Goal: Task Accomplishment & Management: Manage account settings

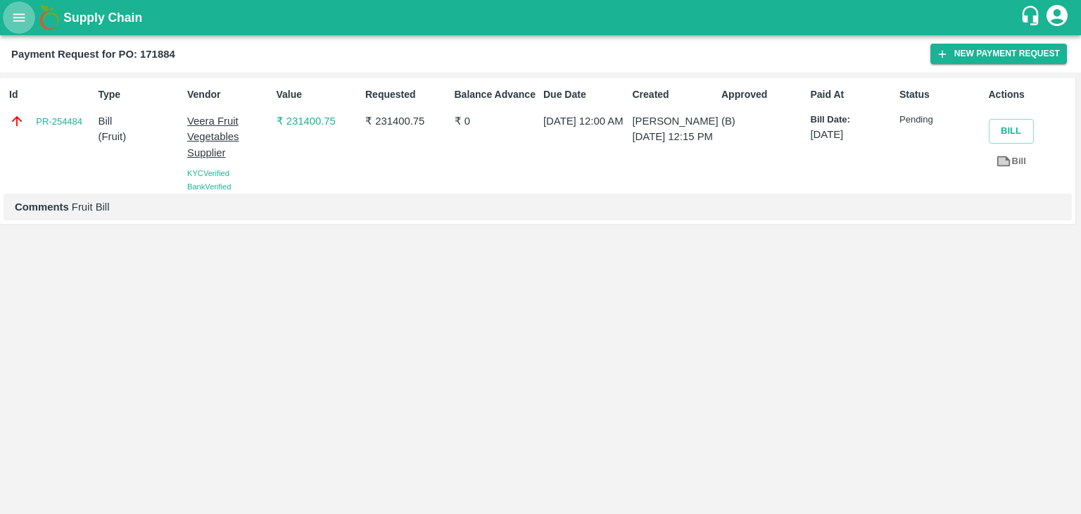
click at [15, 15] on icon "open drawer" at bounding box center [18, 17] width 15 height 15
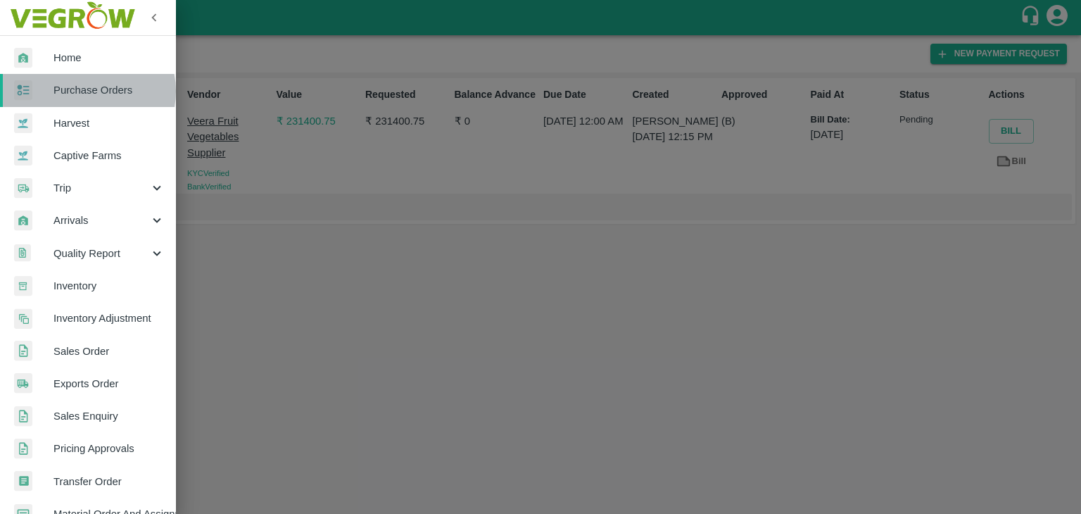
click at [87, 91] on span "Purchase Orders" at bounding box center [108, 89] width 111 height 15
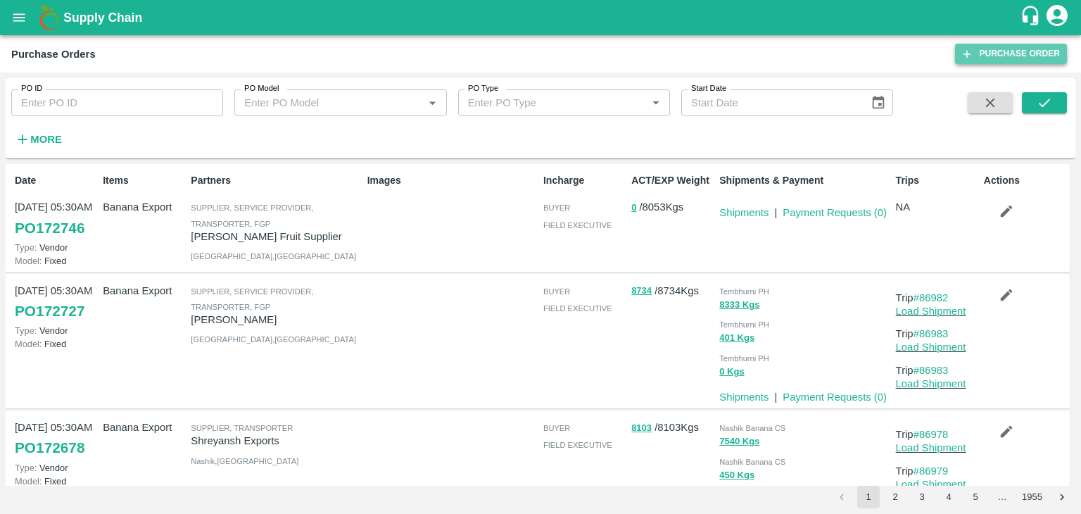
click at [1003, 46] on link "Purchase Order" at bounding box center [1011, 54] width 112 height 20
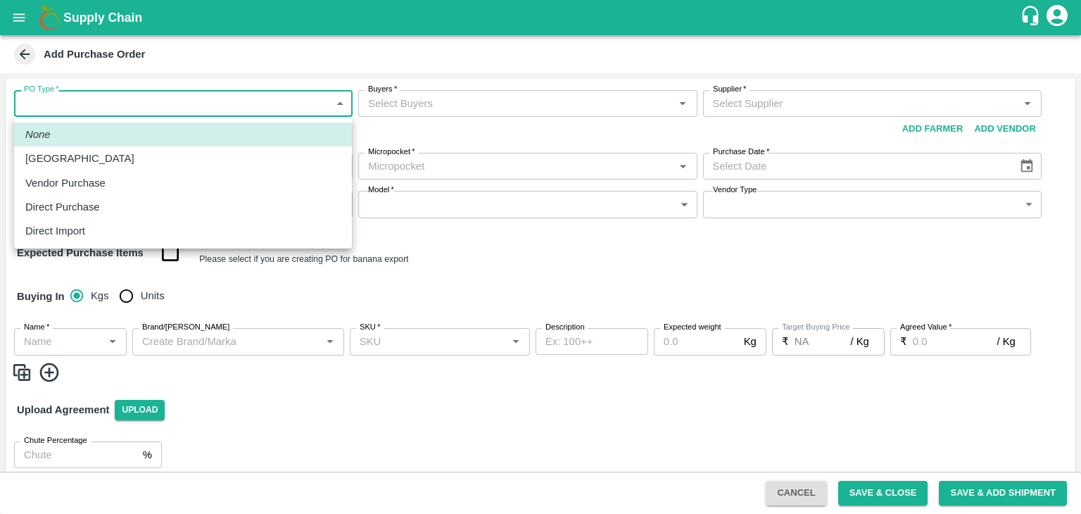
click at [59, 100] on body "Supply Chain Add Purchase Order PO Type   * ​ PO Type Buyers   * Buyers   * Sup…" at bounding box center [540, 257] width 1081 height 514
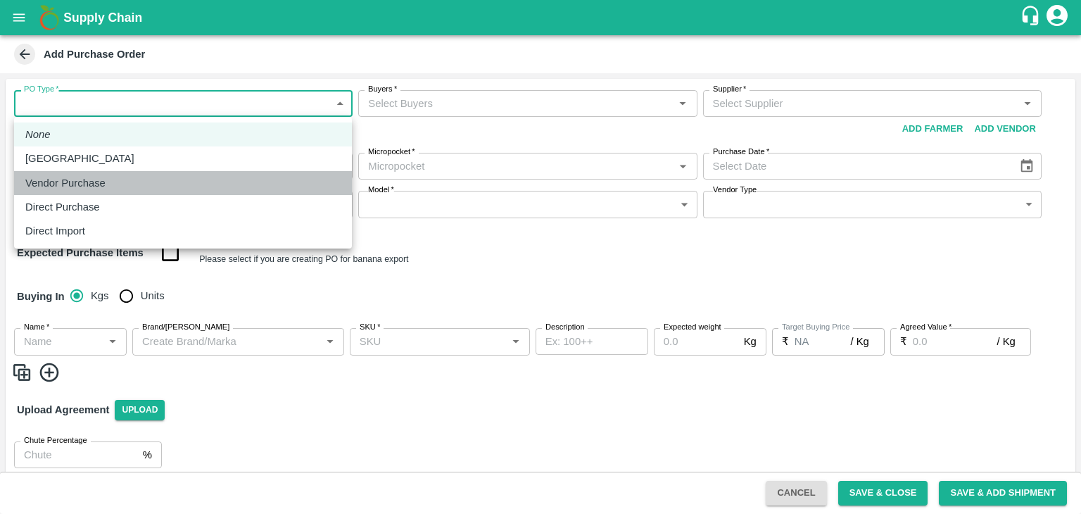
click at [86, 179] on p "Vendor Purchase" at bounding box center [65, 182] width 80 height 15
type input "2"
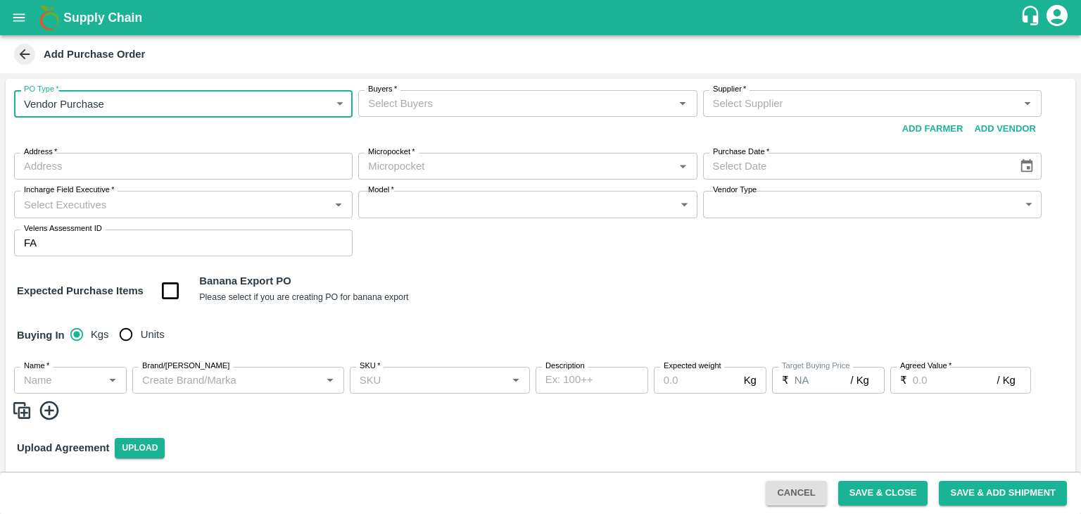
click at [504, 98] on input "Buyers   *" at bounding box center [515, 103] width 307 height 18
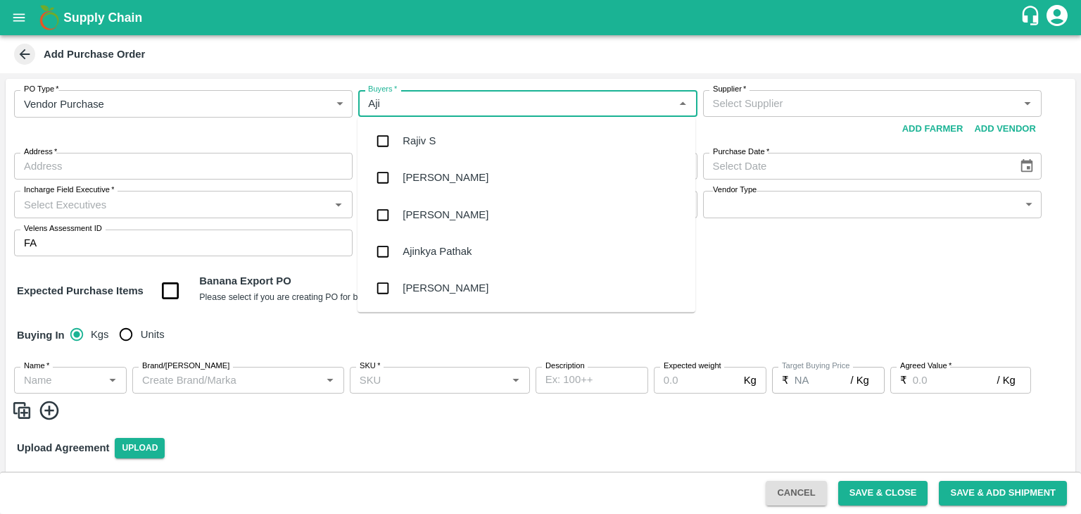
type input "Ajit"
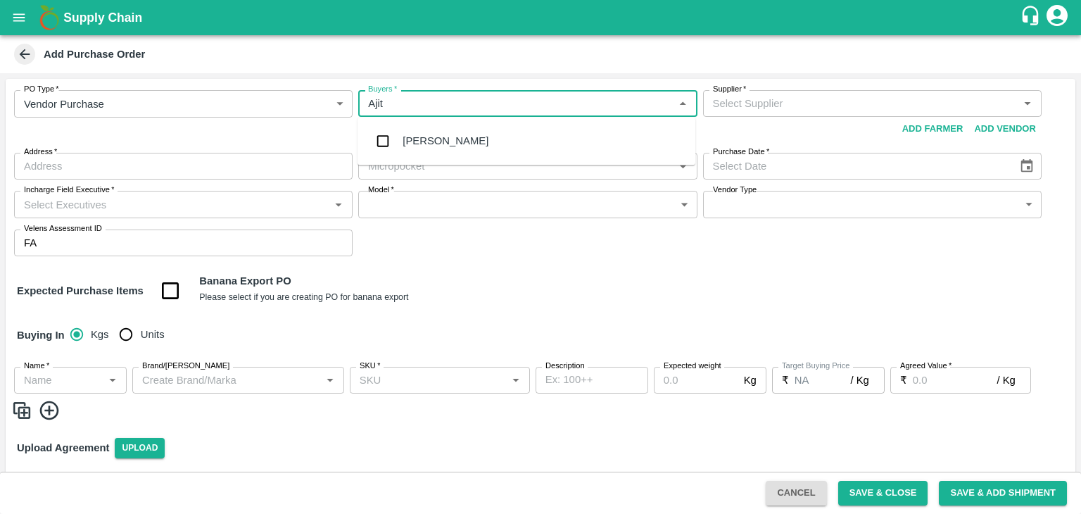
click at [431, 140] on div "Ajit Otari" at bounding box center [445, 140] width 86 height 15
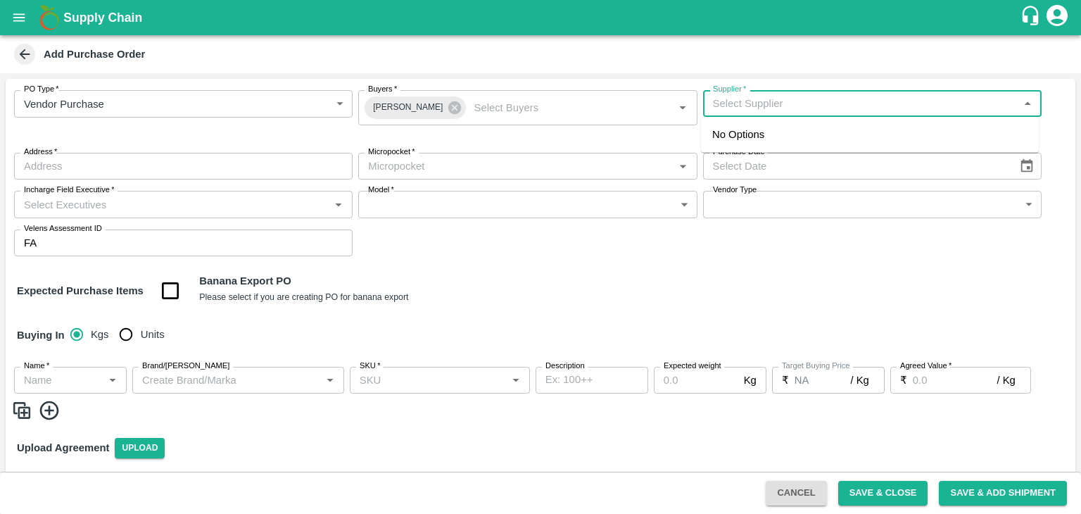
click at [742, 98] on input "Supplier   *" at bounding box center [860, 103] width 307 height 18
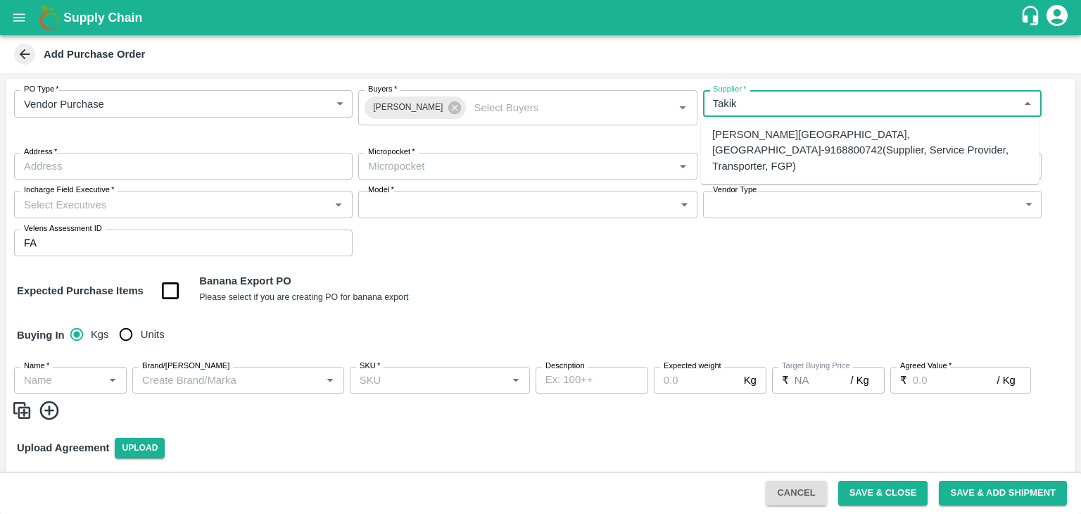
click at [788, 146] on div "Ajinkya Haridas Takik-Wangi, Solapur-9168800742(Supplier, Service Provider, Tra…" at bounding box center [869, 150] width 315 height 47
type input "Ajinkya Haridas Takik-Wangi, Solapur-9168800742(Supplier, Service Provider, Tra…"
type input "Wangi, [GEOGRAPHIC_DATA], [GEOGRAPHIC_DATA], [GEOGRAPHIC_DATA]"
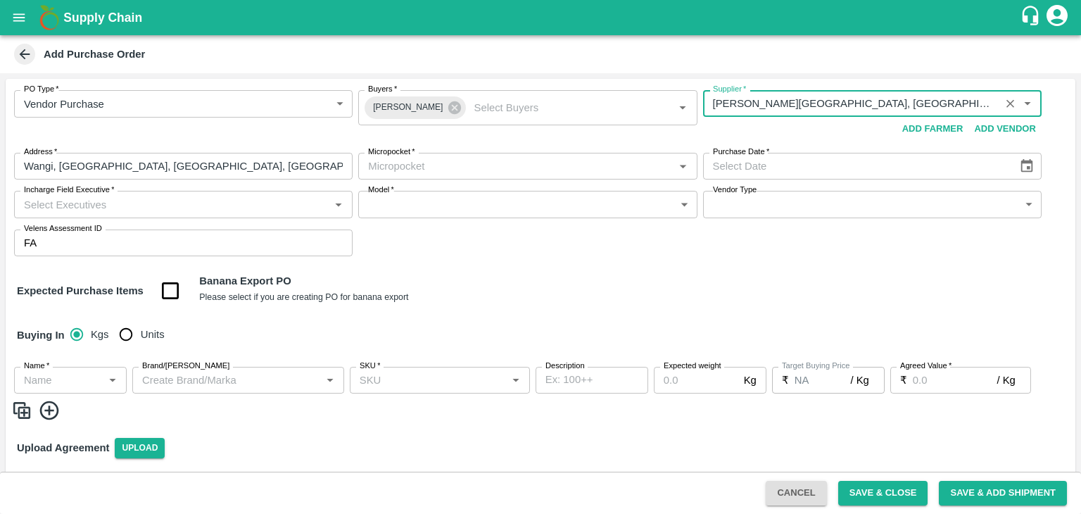
type input "Ajinkya Haridas Takik-Wangi, Solapur-9168800742(Supplier, Service Provider, Tra…"
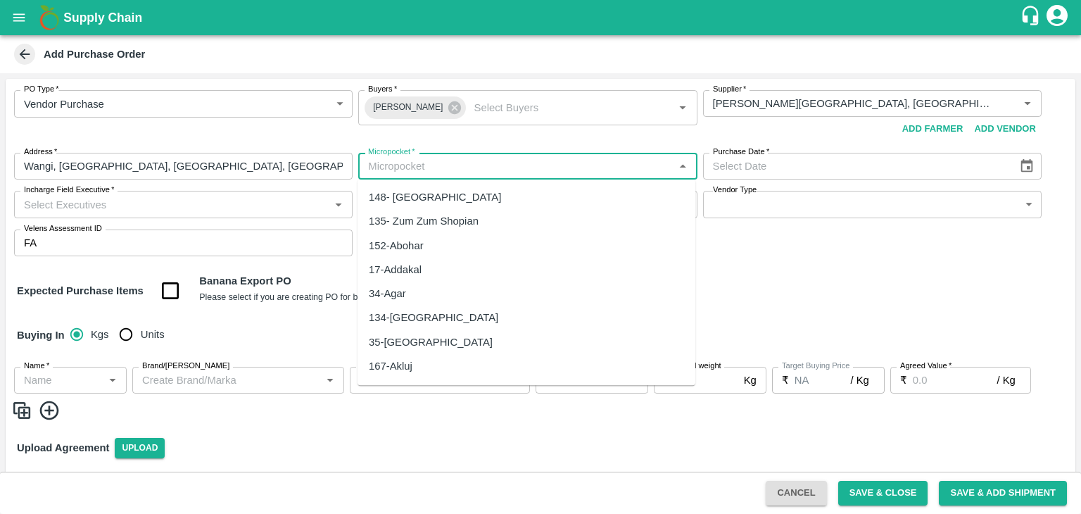
click at [493, 160] on input "Micropocket   *" at bounding box center [515, 166] width 307 height 18
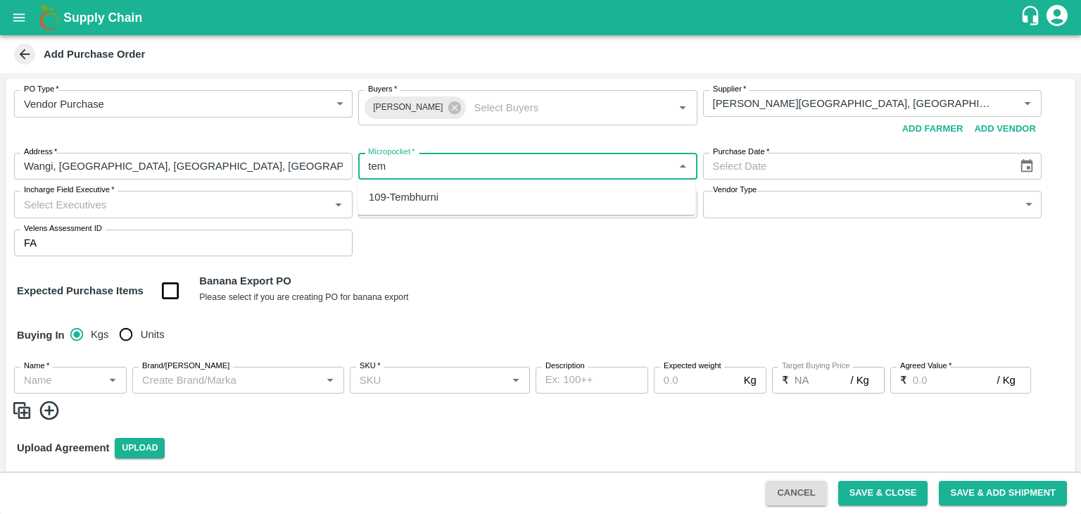
click at [428, 198] on div "109-Tembhurni" at bounding box center [404, 196] width 70 height 15
type input "109-Tembhurni"
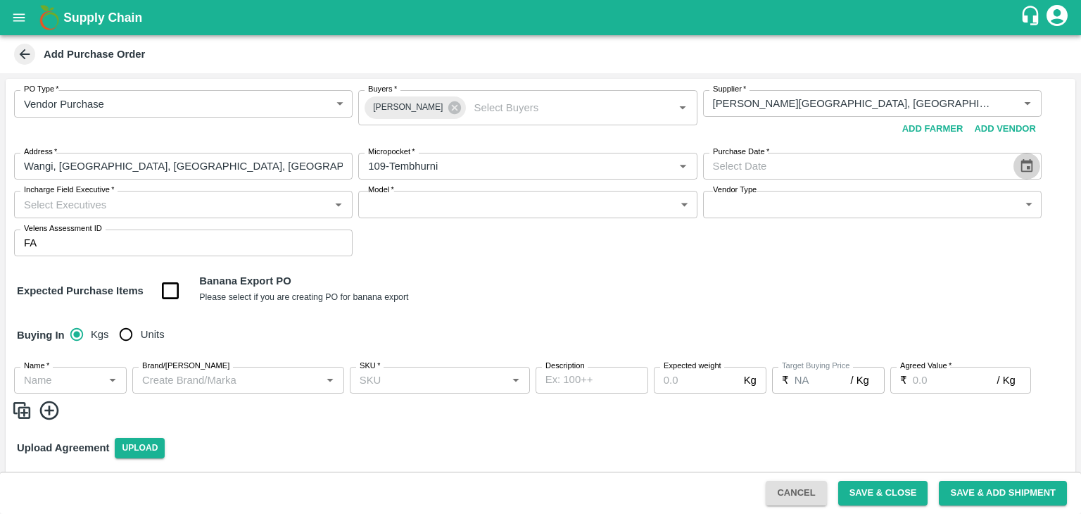
click at [1025, 155] on button "Choose date" at bounding box center [1026, 166] width 27 height 27
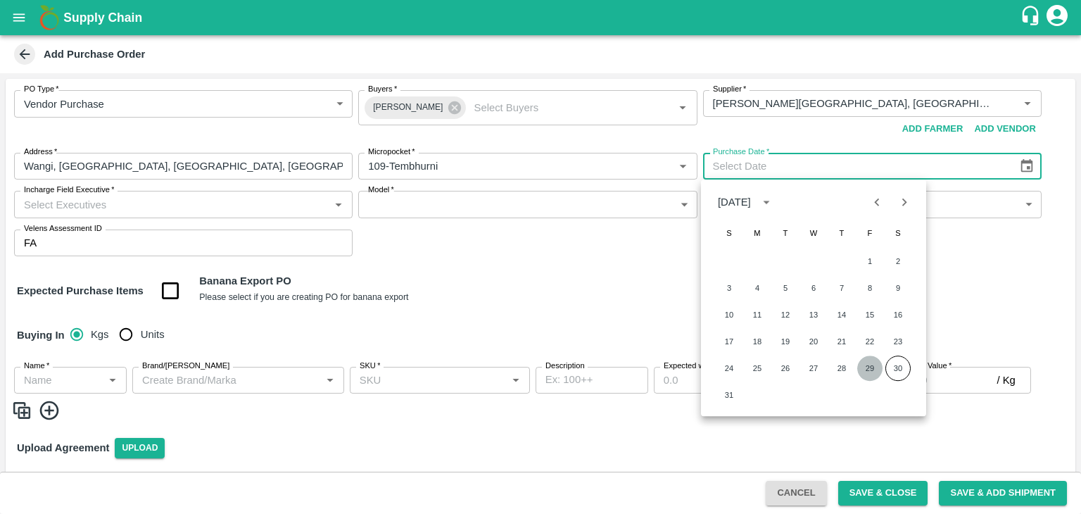
click at [874, 367] on button "29" at bounding box center [869, 367] width 25 height 25
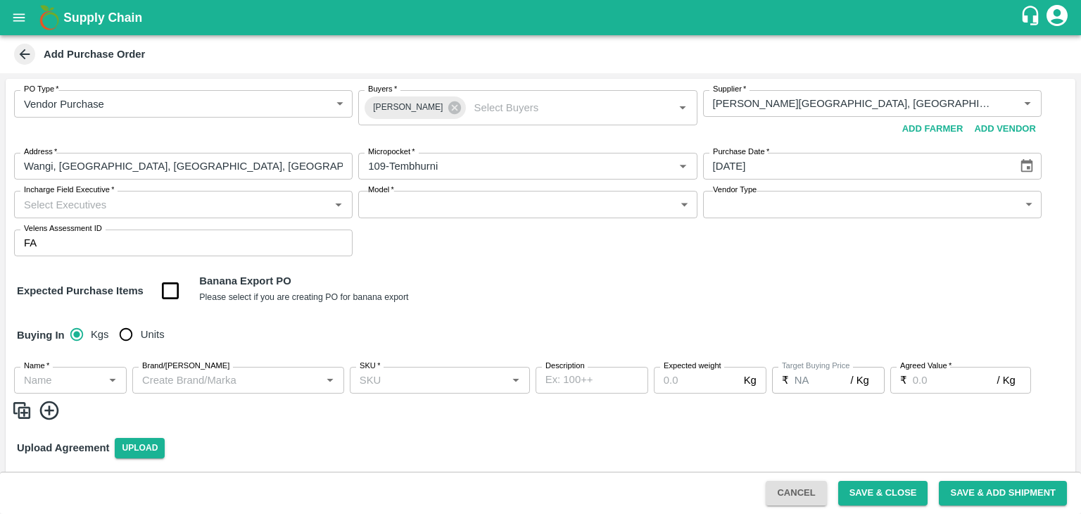
type input "29/08/2025"
click at [277, 198] on input "Incharge Field Executive   *" at bounding box center [171, 204] width 307 height 18
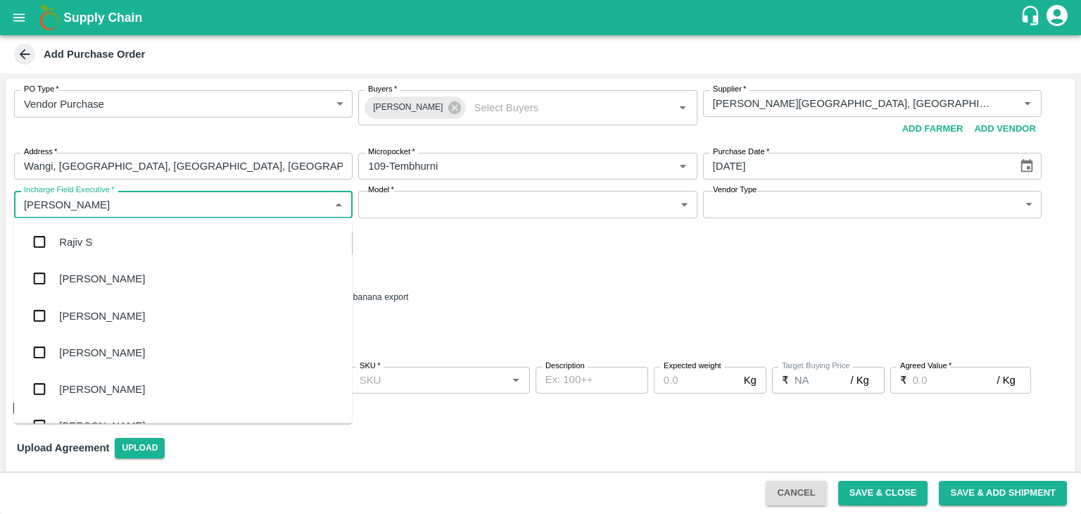
type input "Jay"
click at [155, 314] on div "jaydip Tale" at bounding box center [183, 315] width 338 height 37
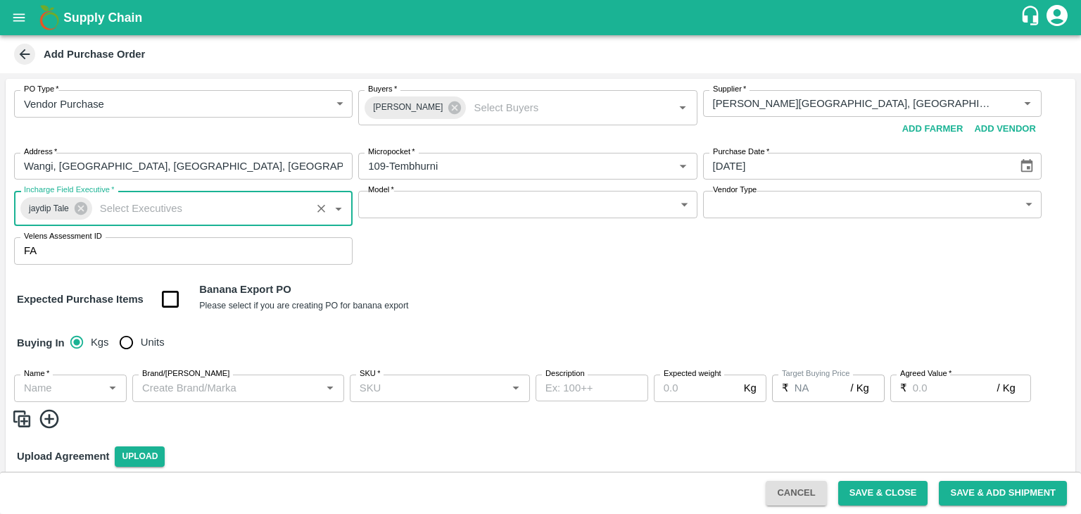
click at [424, 208] on body "Supply Chain Add Purchase Order PO Type   * Vendor Purchase 2 PO Type Buyers   …" at bounding box center [540, 257] width 1081 height 514
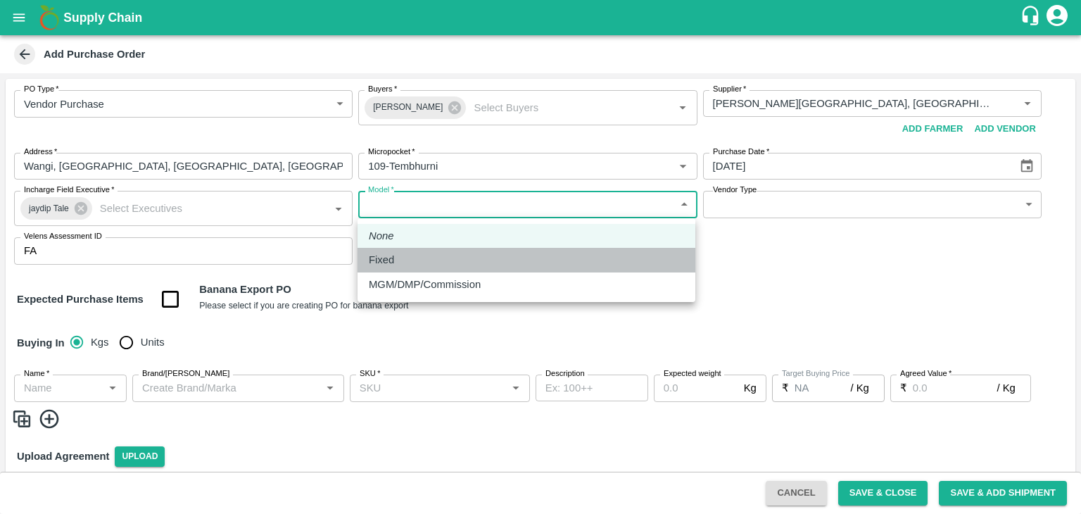
click at [405, 257] on div "Fixed" at bounding box center [526, 259] width 315 height 15
type input "Fixed"
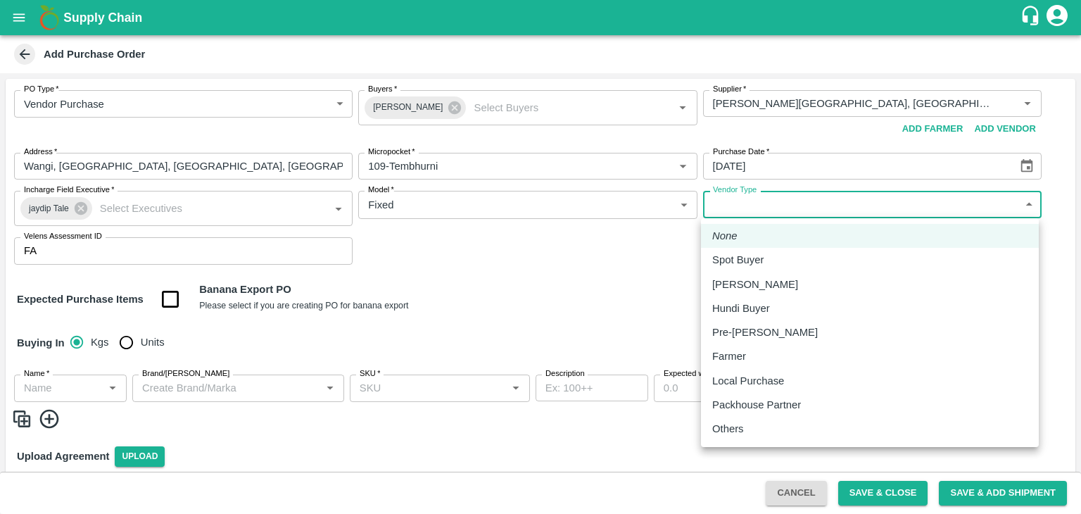
click at [714, 212] on body "Supply Chain Add Purchase Order PO Type   * Vendor Purchase 2 PO Type Buyers   …" at bounding box center [540, 257] width 1081 height 514
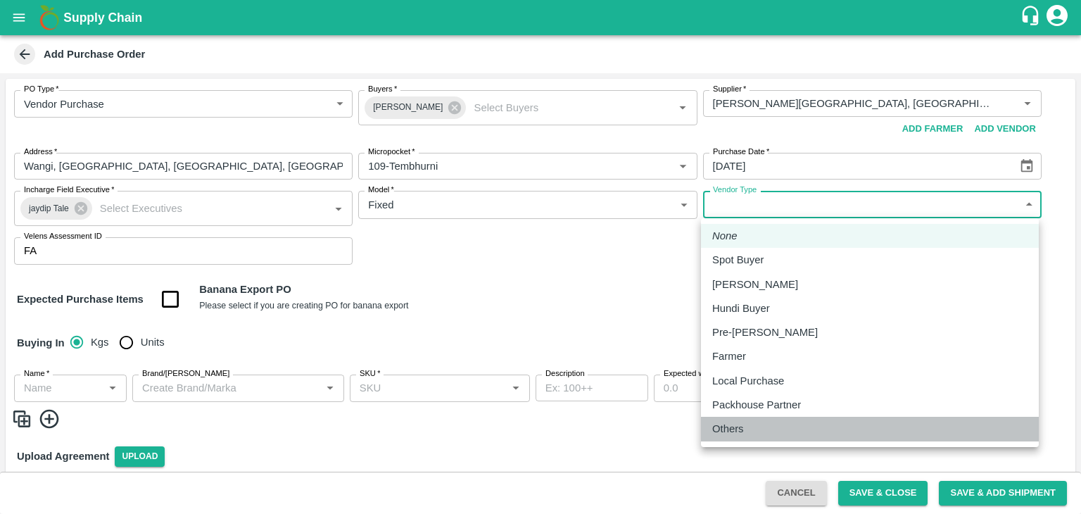
click at [726, 425] on p "Others" at bounding box center [728, 428] width 32 height 15
type input "OTHER"
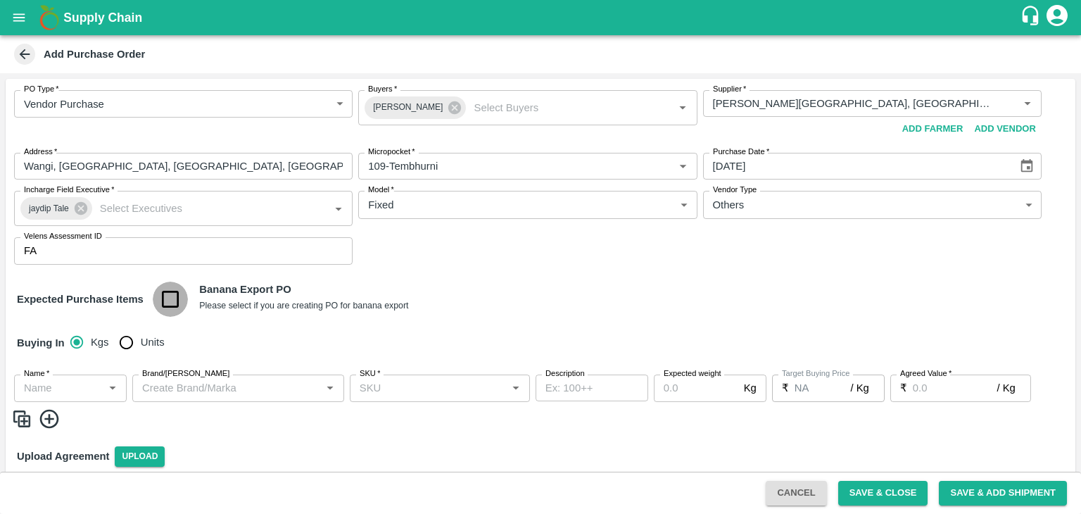
click at [163, 296] on input "checkbox" at bounding box center [171, 299] width 36 height 36
checkbox input "true"
type input "Banana Export"
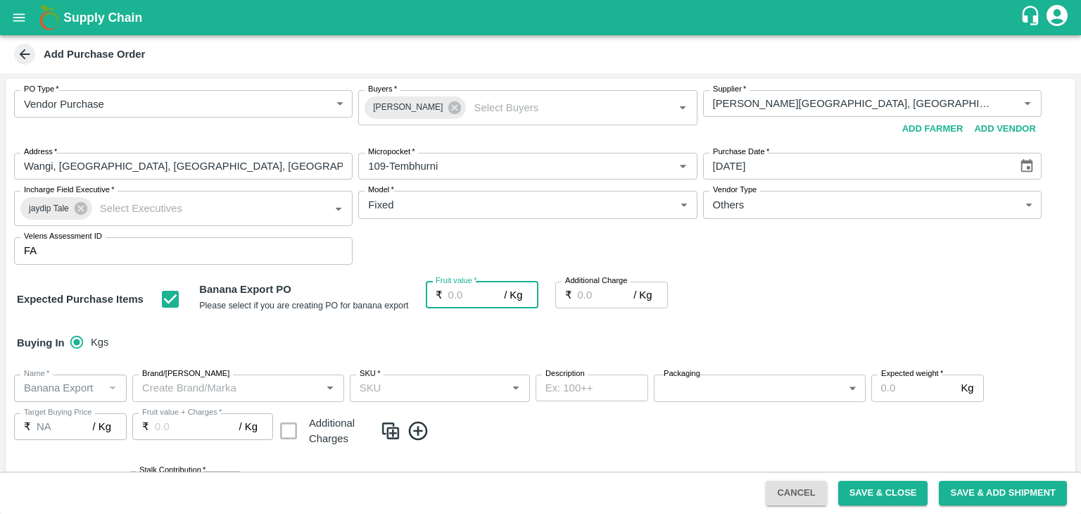
click at [457, 300] on input "Fruit value   *" at bounding box center [476, 294] width 56 height 27
type input "2"
type input "26"
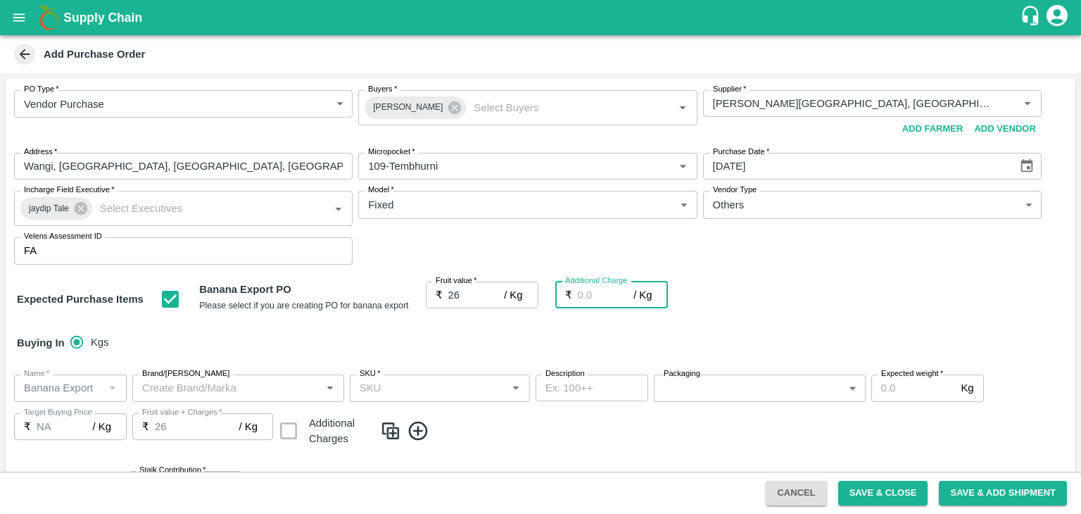
click at [583, 295] on input "Additional Charge" at bounding box center [606, 294] width 56 height 27
type input "2.75"
click at [597, 319] on div "PO Type   * Vendor Purchase 2 PO Type Buyers   * Ajit Otari Buyers   * Supplier…" at bounding box center [541, 379] width 1070 height 601
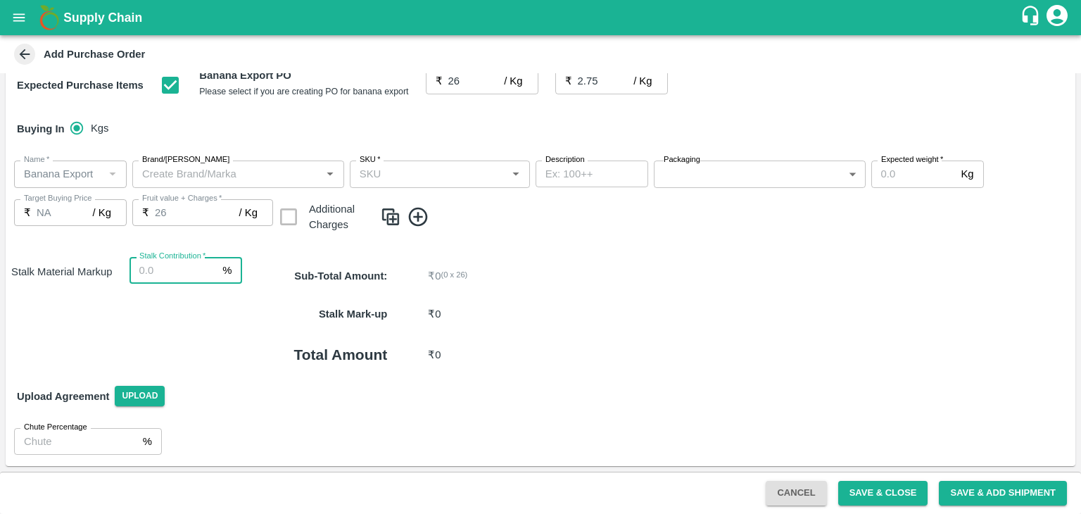
click at [173, 263] on input "Stalk Contribution   *" at bounding box center [173, 270] width 88 height 27
type input "8"
click at [557, 317] on p "₹ 0" at bounding box center [684, 313] width 513 height 15
click at [411, 226] on icon at bounding box center [418, 216] width 23 height 23
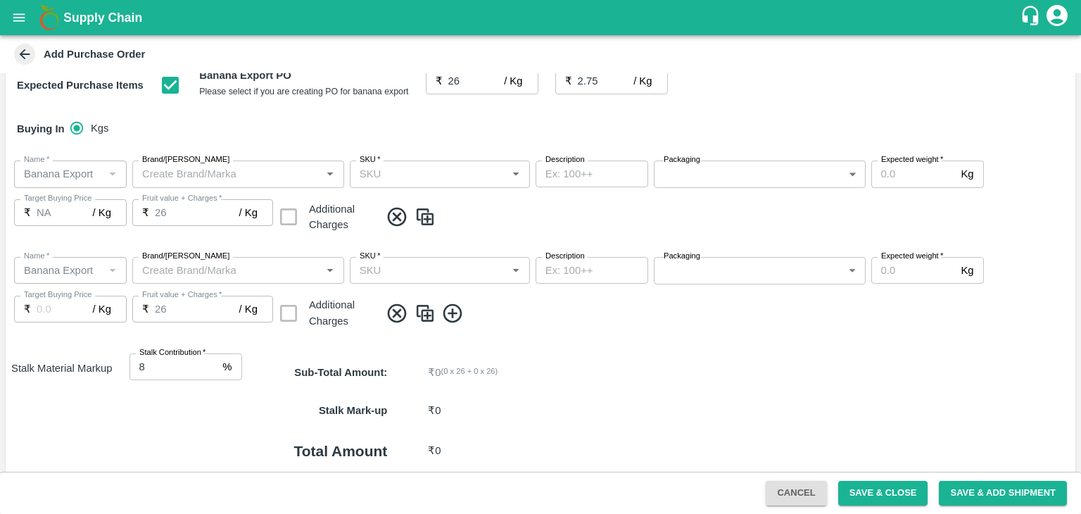
click at [449, 313] on icon at bounding box center [452, 312] width 19 height 19
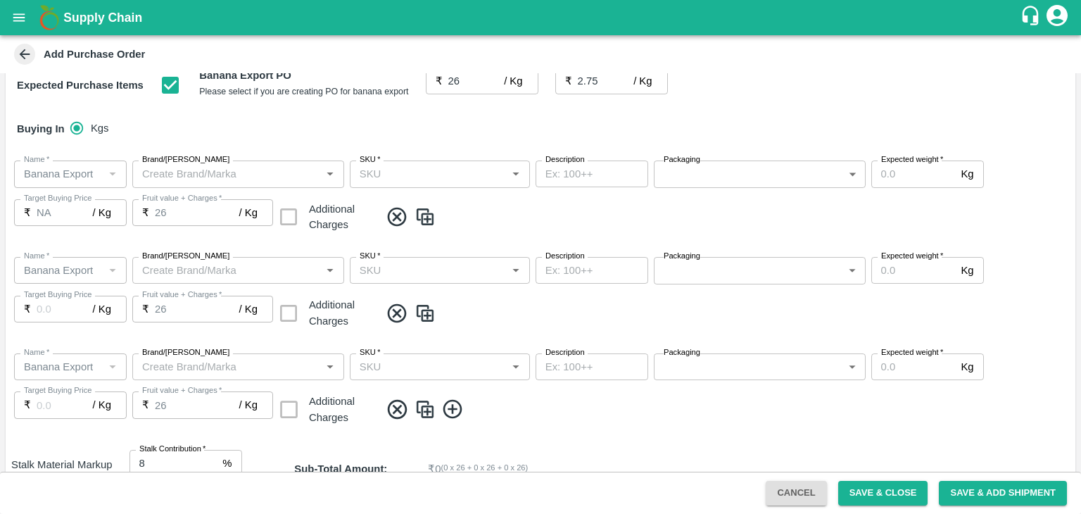
click at [451, 412] on icon at bounding box center [452, 409] width 19 height 19
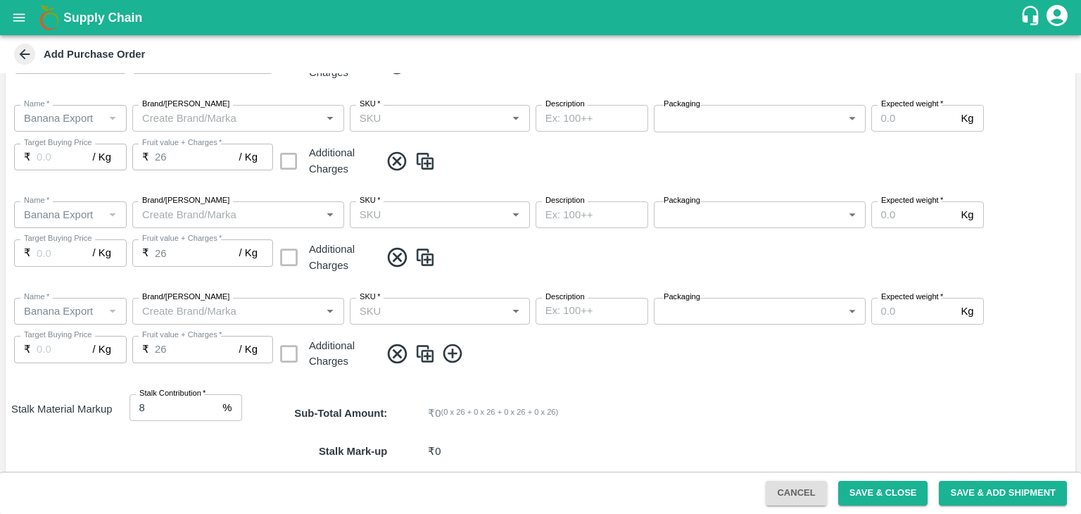
scroll to position [367, 0]
click at [463, 359] on icon at bounding box center [452, 352] width 23 height 23
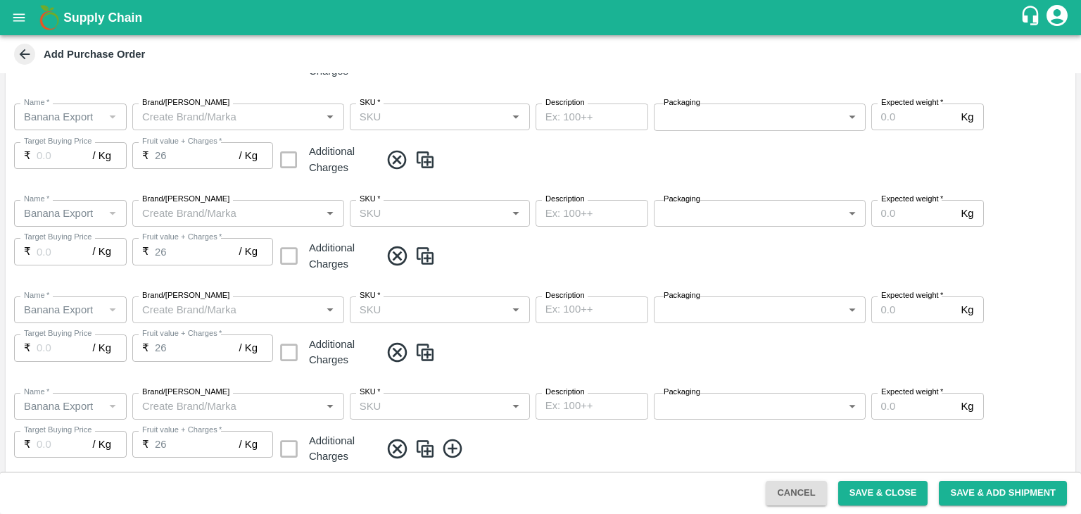
scroll to position [599, 0]
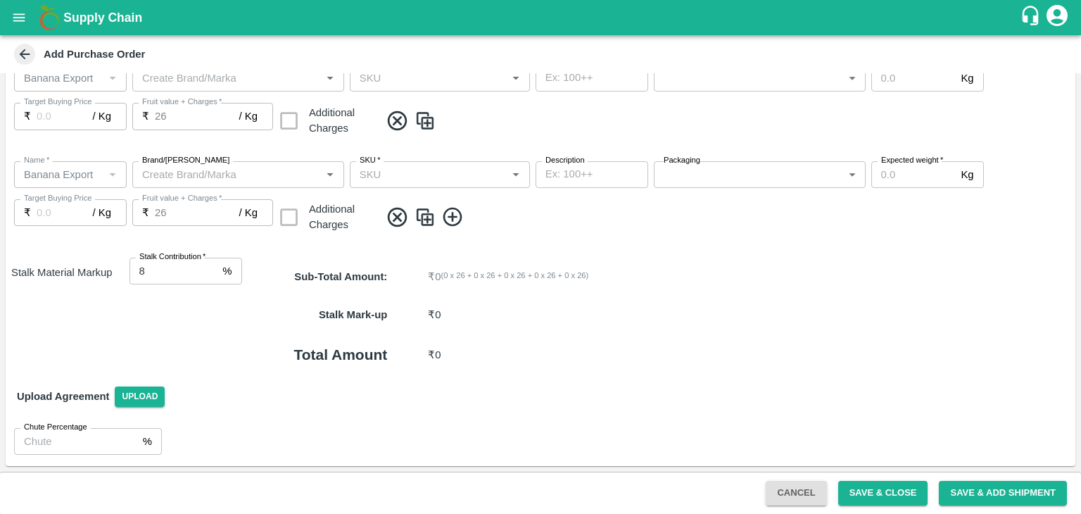
click at [447, 218] on icon at bounding box center [452, 216] width 23 height 23
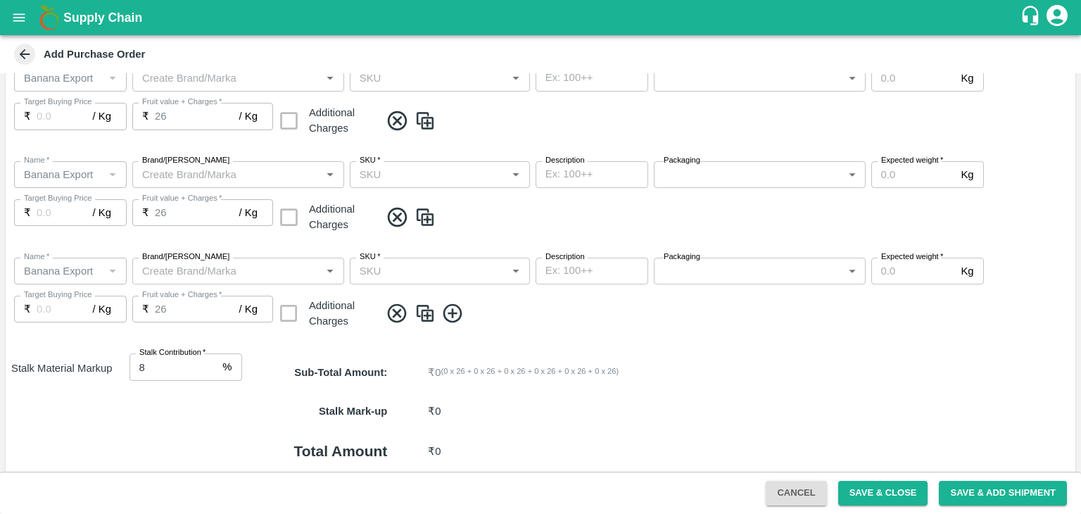
click at [456, 309] on icon at bounding box center [452, 313] width 23 height 23
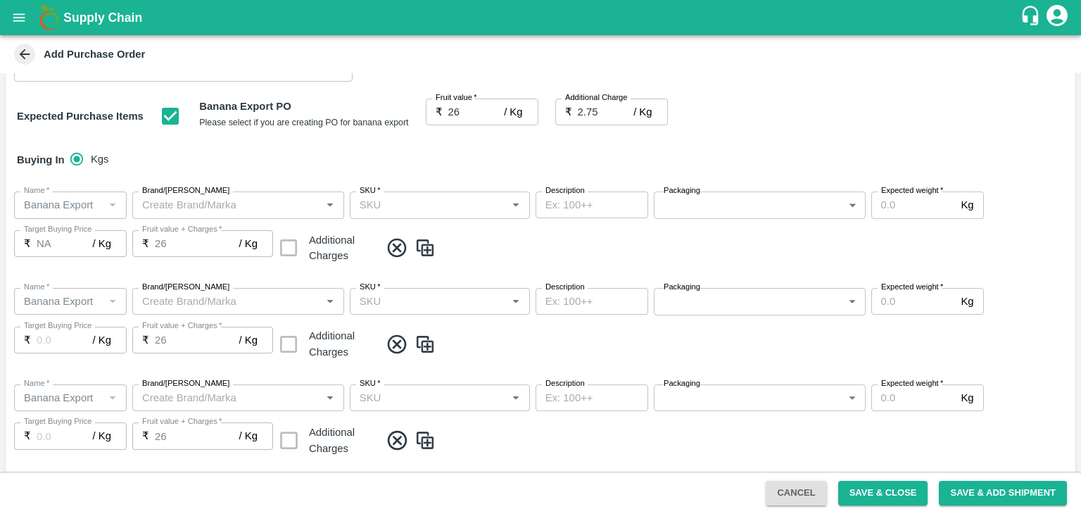
scroll to position [157, 0]
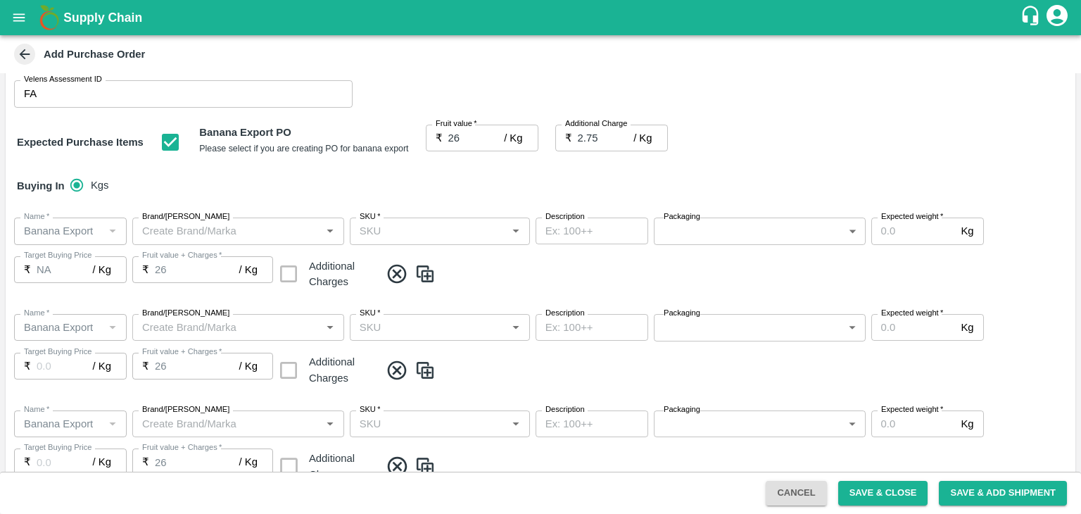
click at [405, 240] on input "SKU   *" at bounding box center [428, 231] width 148 height 18
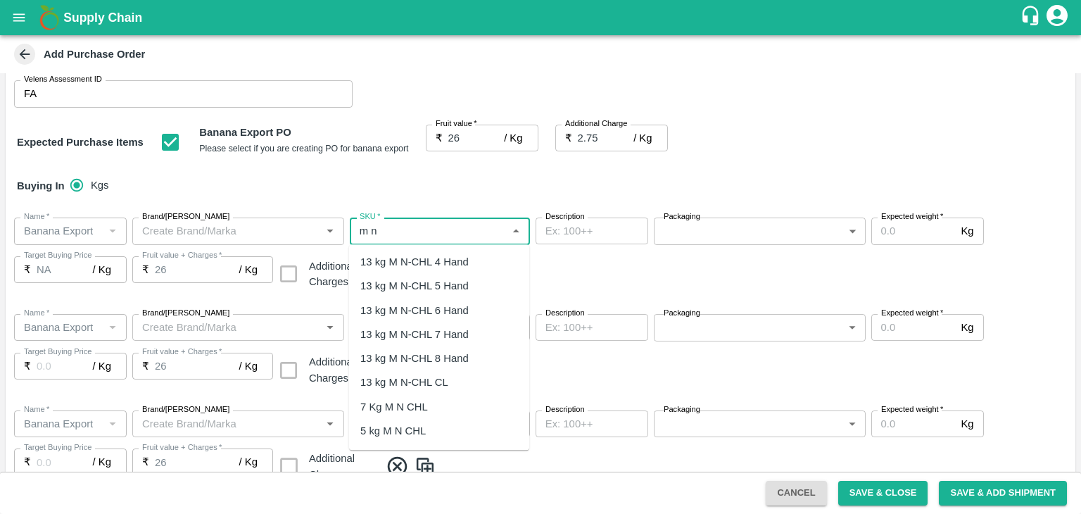
click at [417, 258] on div "13 kg M N-CHL 4 Hand" at bounding box center [414, 261] width 108 height 15
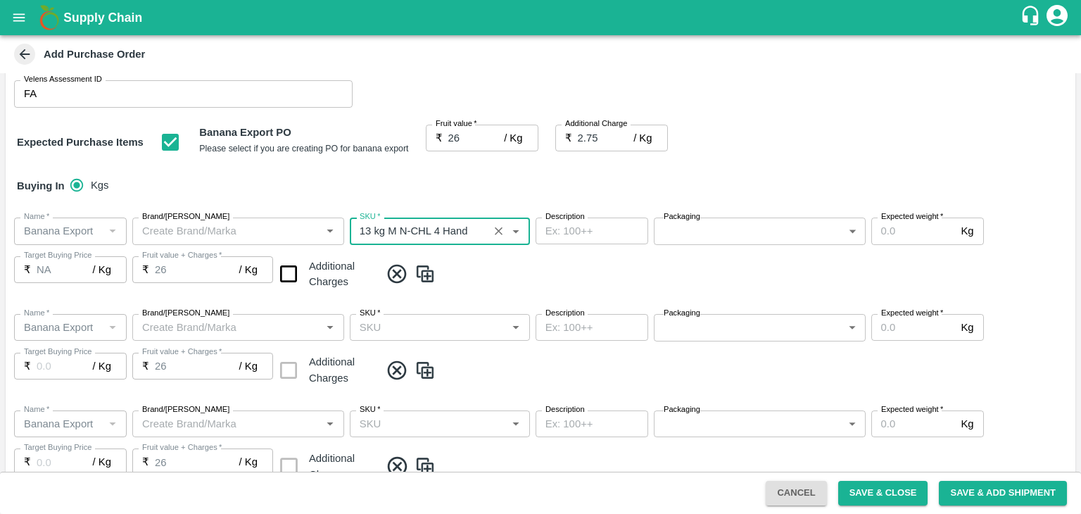
type input "13 kg M N-CHL 4 Hand"
click at [437, 331] on input "SKU   *" at bounding box center [428, 327] width 148 height 18
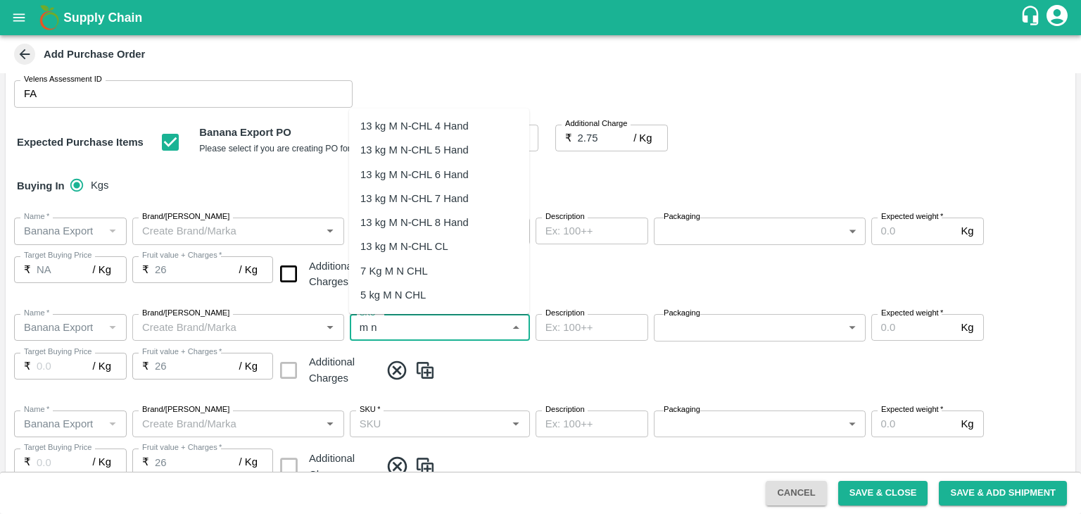
click at [447, 144] on div "13 kg M N-CHL 5 Hand" at bounding box center [414, 149] width 108 height 15
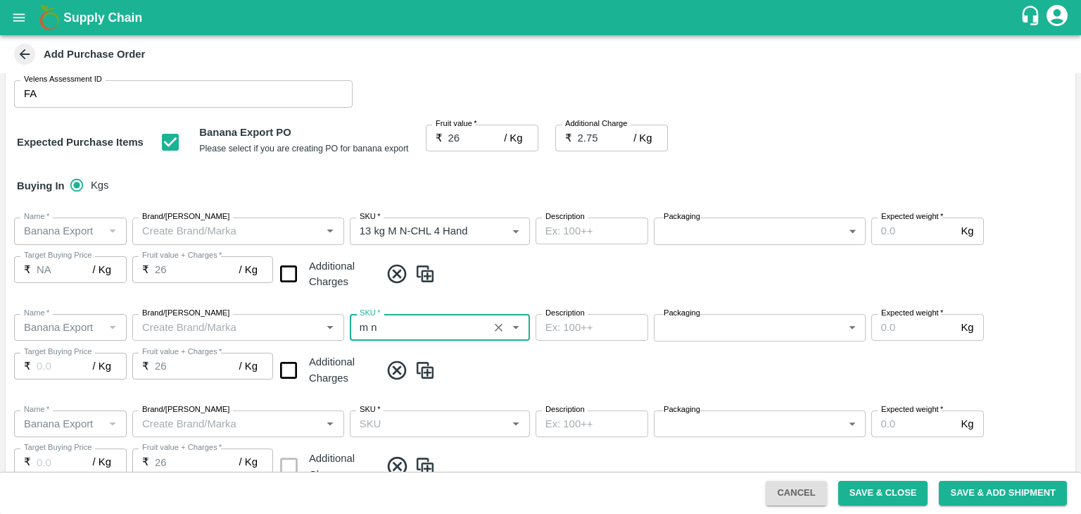
type input "13 kg M N-CHL 5 Hand"
type input "NA"
type input "13 kg M N-CHL 5 Hand"
click at [469, 426] on input "SKU   *" at bounding box center [428, 423] width 148 height 18
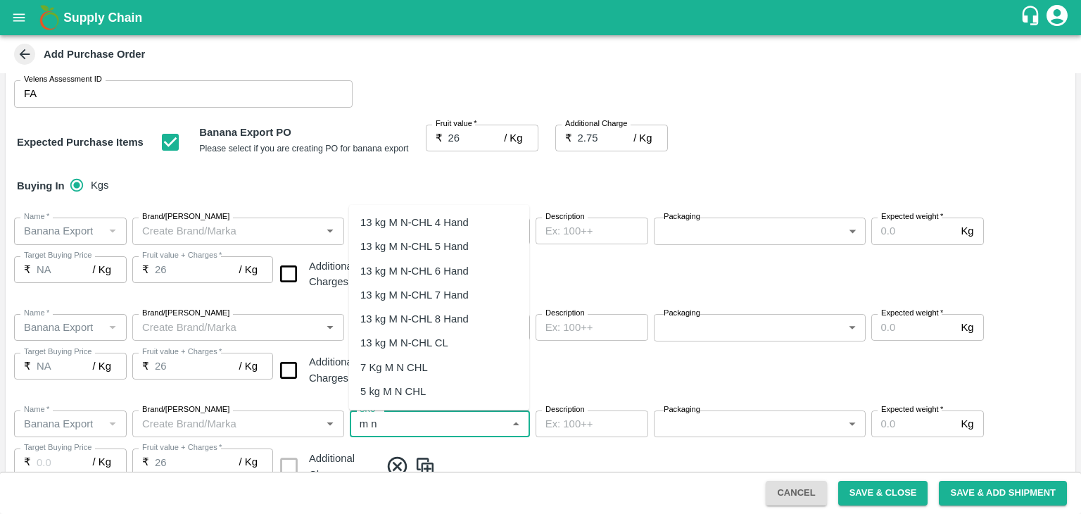
click at [478, 260] on div "13 kg M N-CHL 6 Hand" at bounding box center [439, 270] width 180 height 24
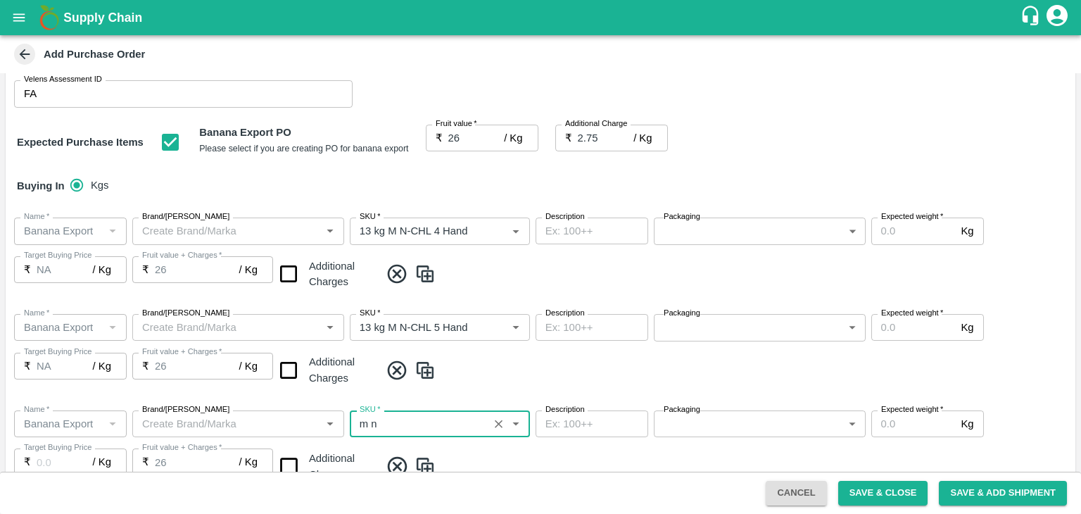
type input "13 kg M N-CHL 6 Hand"
type input "NA"
type input "13 kg M N-CHL 6 Hand"
click at [532, 383] on div "Name   * Name   * Brand/Marka Brand/Marka SKU   * SKU   * Description x Descrip…" at bounding box center [541, 351] width 1070 height 96
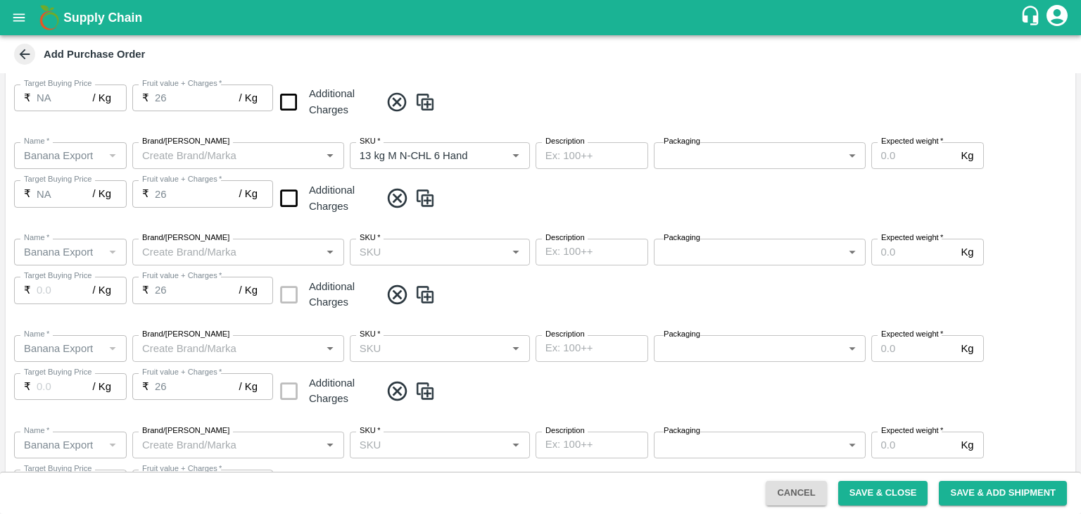
scroll to position [438, 0]
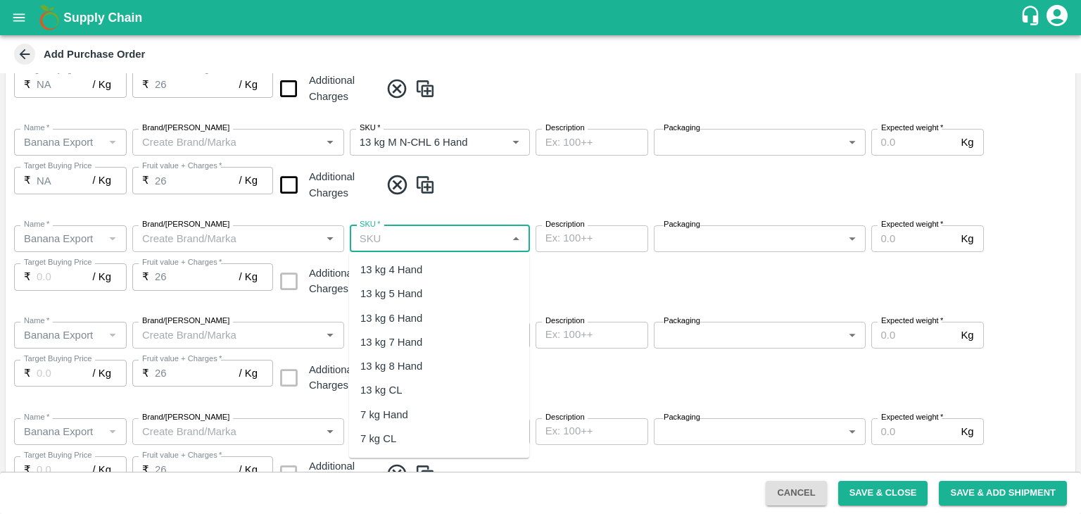
click at [467, 238] on input "SKU   *" at bounding box center [428, 238] width 148 height 18
click at [445, 374] on div "13 kg M N-CHL 8 Hand" at bounding box center [439, 367] width 180 height 24
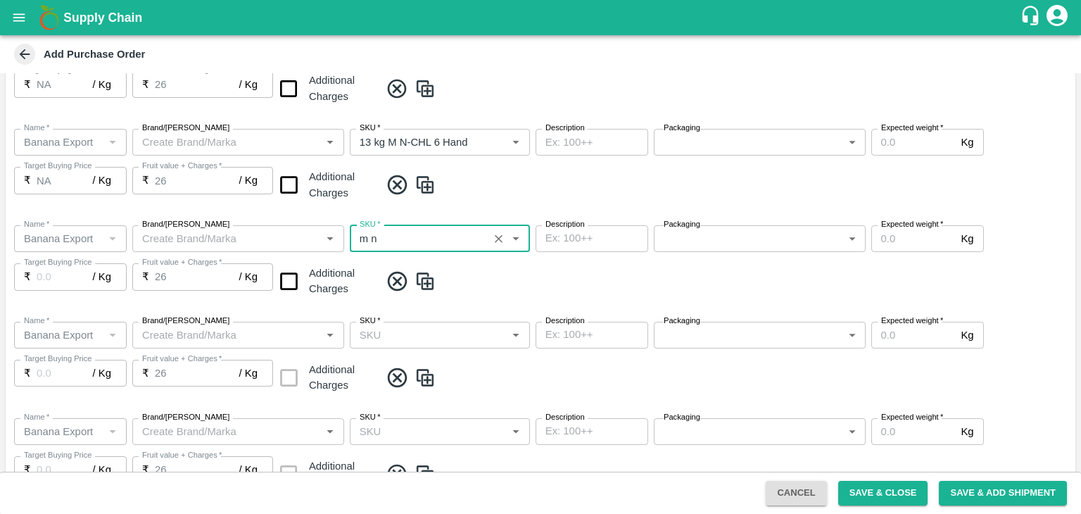
type input "13 kg M N-CHL 8 Hand"
type input "NA"
type input "13 kg M N-CHL 8 Hand"
click at [481, 327] on input "SKU   *" at bounding box center [428, 335] width 148 height 18
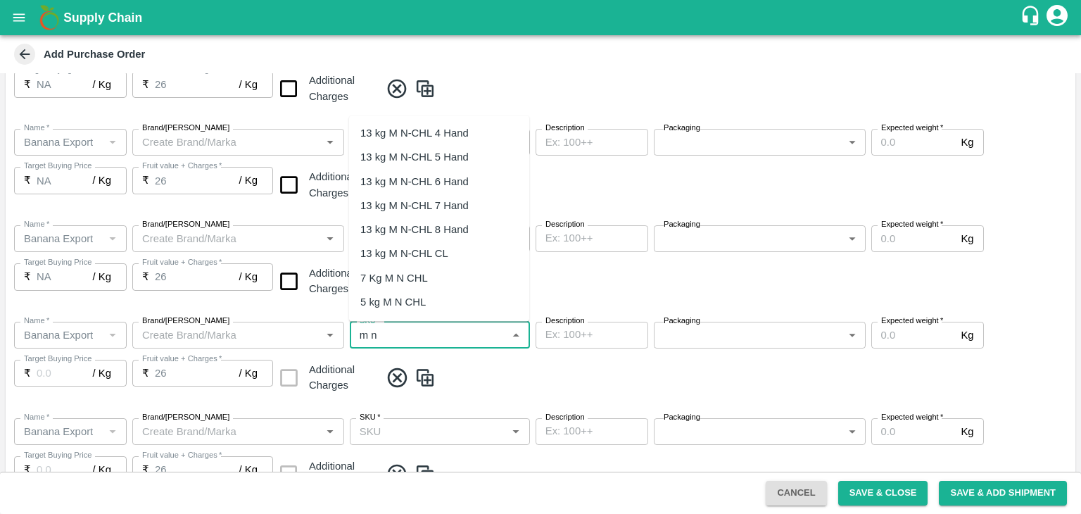
click at [442, 243] on div "13 kg M N-CHL CL" at bounding box center [439, 254] width 180 height 24
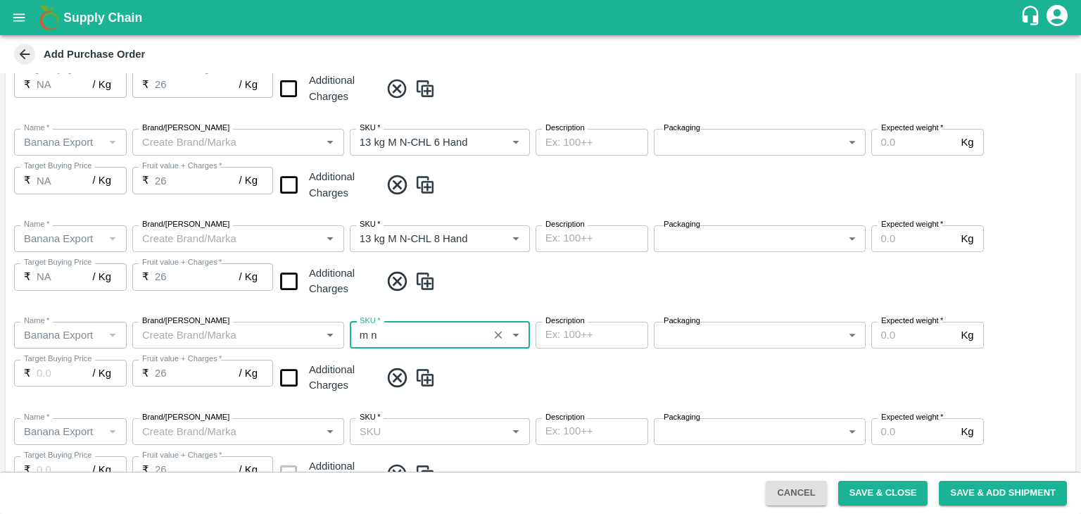
type input "13 kg M N-CHL CL"
type input "NA"
type input "13 kg M N-CHL CL"
click at [467, 429] on input "SKU   *" at bounding box center [428, 431] width 148 height 18
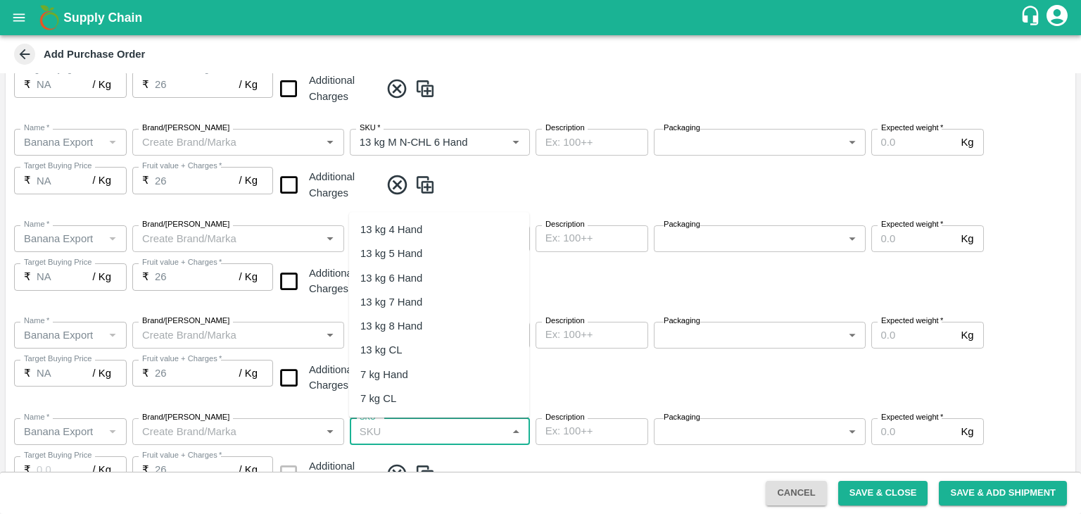
scroll to position [208, 0]
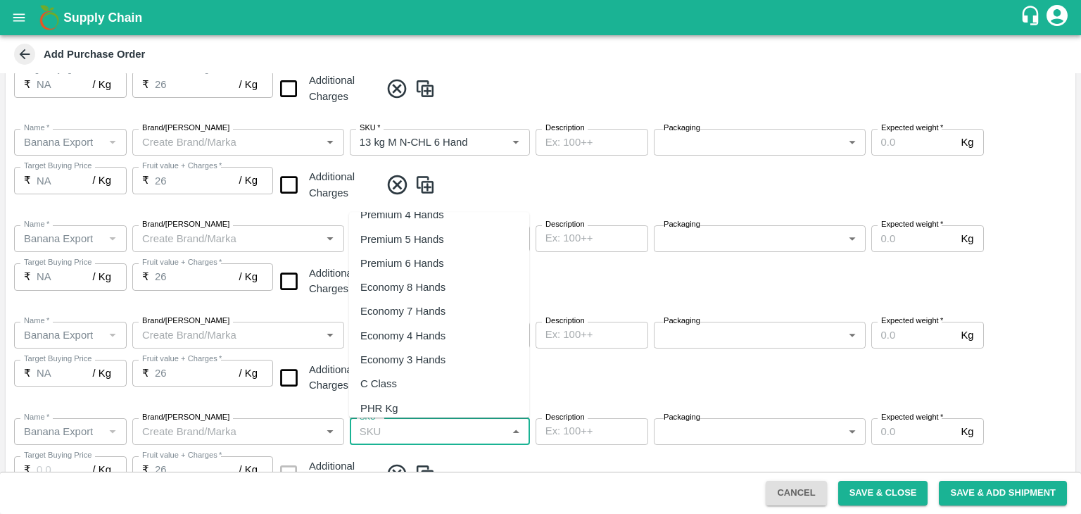
click at [396, 406] on div "PHR Kg" at bounding box center [379, 407] width 38 height 15
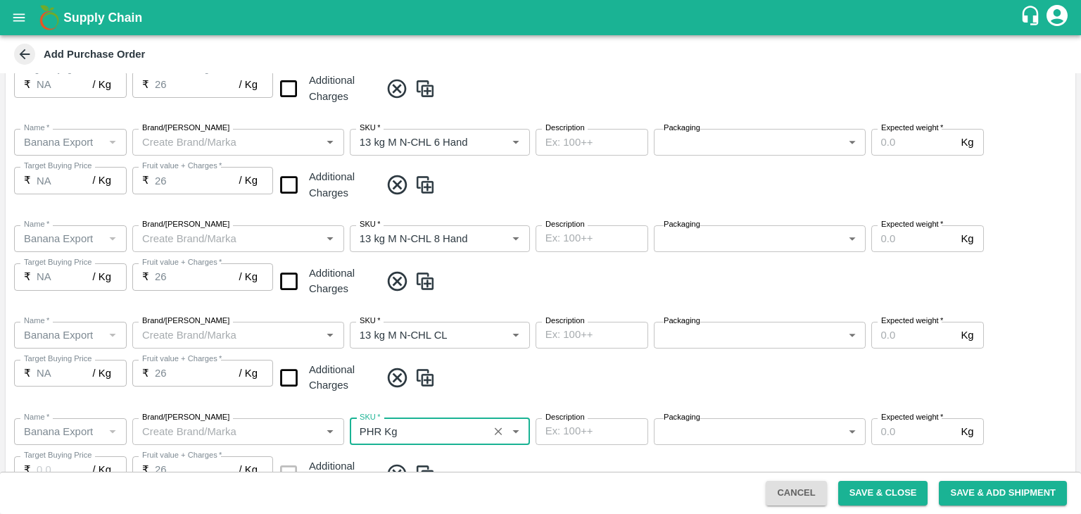
type input "PHR Kg"
type input "NA"
click at [509, 375] on span at bounding box center [725, 377] width 690 height 23
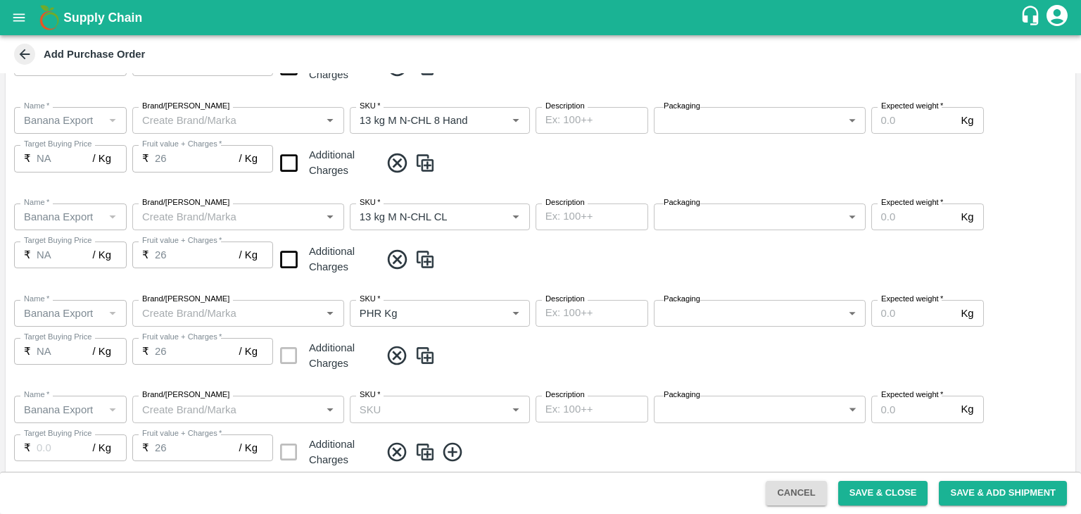
scroll to position [560, 0]
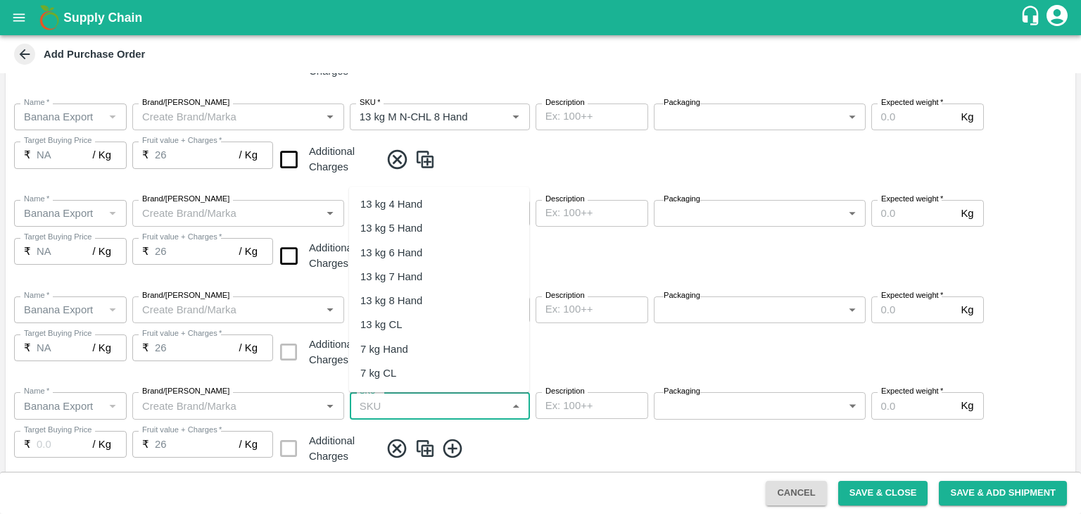
click at [448, 410] on input "SKU   *" at bounding box center [428, 405] width 148 height 18
click at [412, 326] on div "C Class" at bounding box center [439, 324] width 180 height 24
type input "C Class"
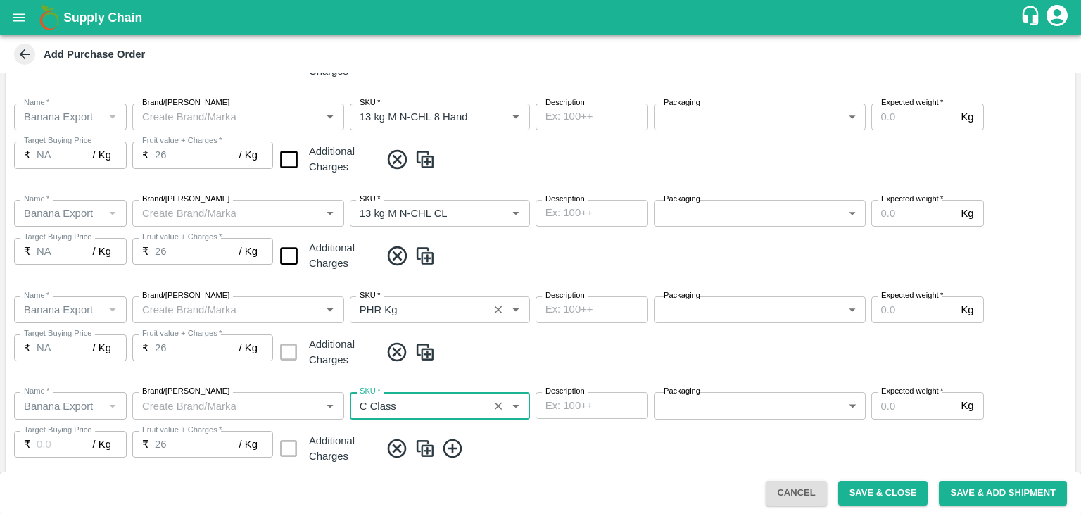
type input "NA"
click at [281, 249] on input "checkbox" at bounding box center [289, 256] width 36 height 36
checkbox input "true"
type input "28.75"
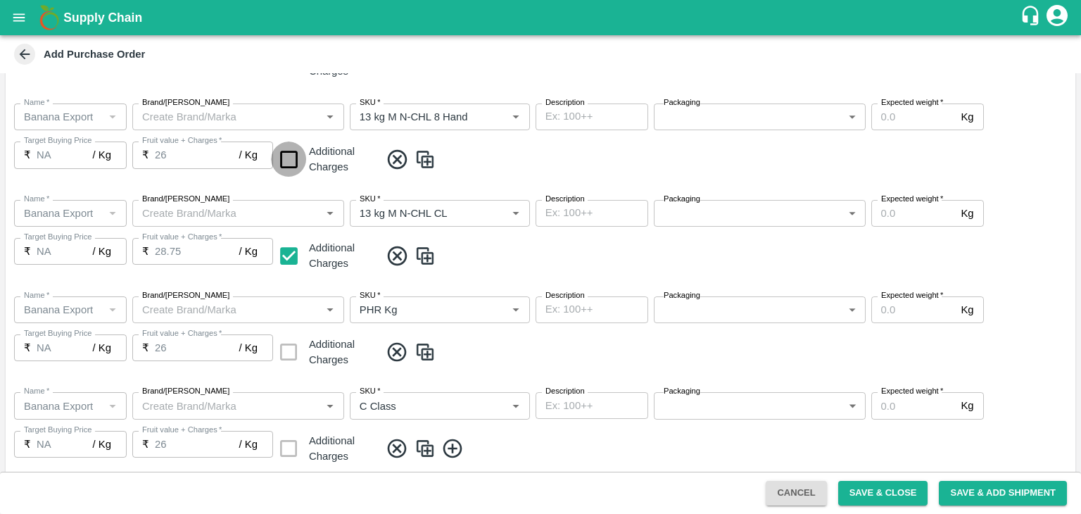
click at [291, 163] on input "checkbox" at bounding box center [289, 159] width 36 height 36
checkbox input "true"
type input "28.75"
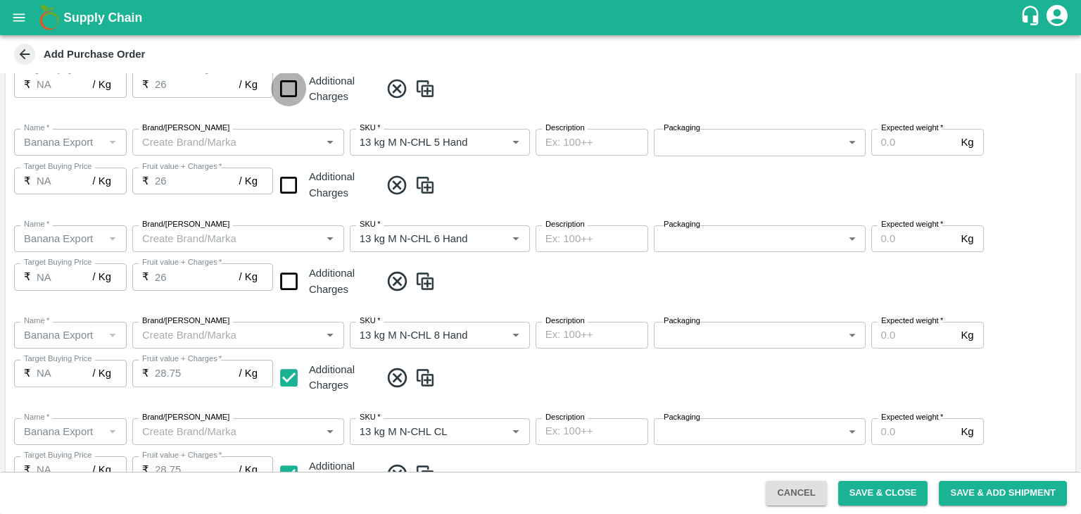
click at [277, 79] on input "checkbox" at bounding box center [289, 89] width 36 height 36
checkbox input "true"
type input "28.75"
click at [287, 182] on input "checkbox" at bounding box center [289, 185] width 36 height 36
checkbox input "true"
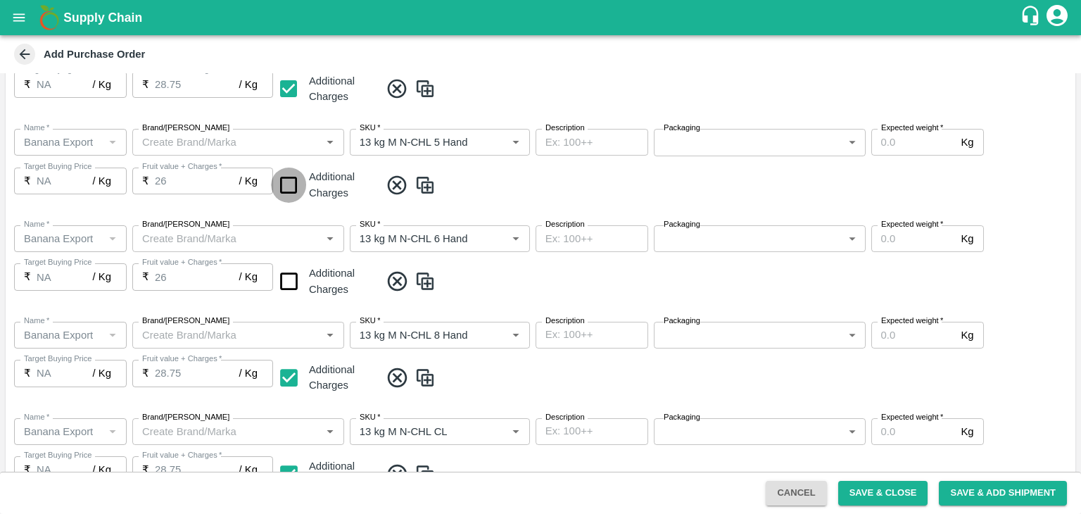
type input "28.75"
click at [287, 278] on input "checkbox" at bounding box center [289, 281] width 36 height 36
checkbox input "true"
type input "28.75"
click at [557, 205] on div "Name   * Name   * Brand/Marka Brand/Marka SKU   * SKU   * Description x Descrip…" at bounding box center [541, 166] width 1070 height 96
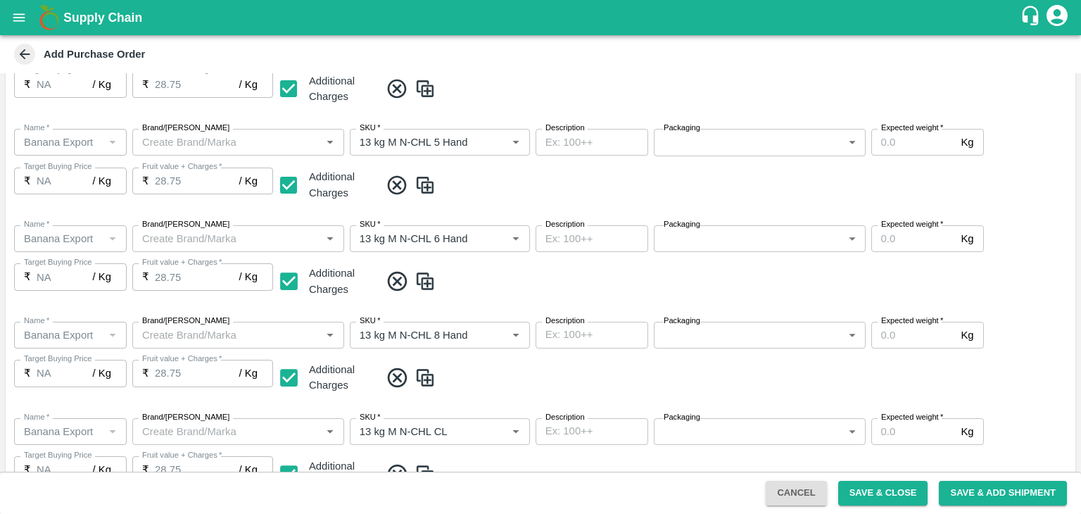
scroll to position [257, 0]
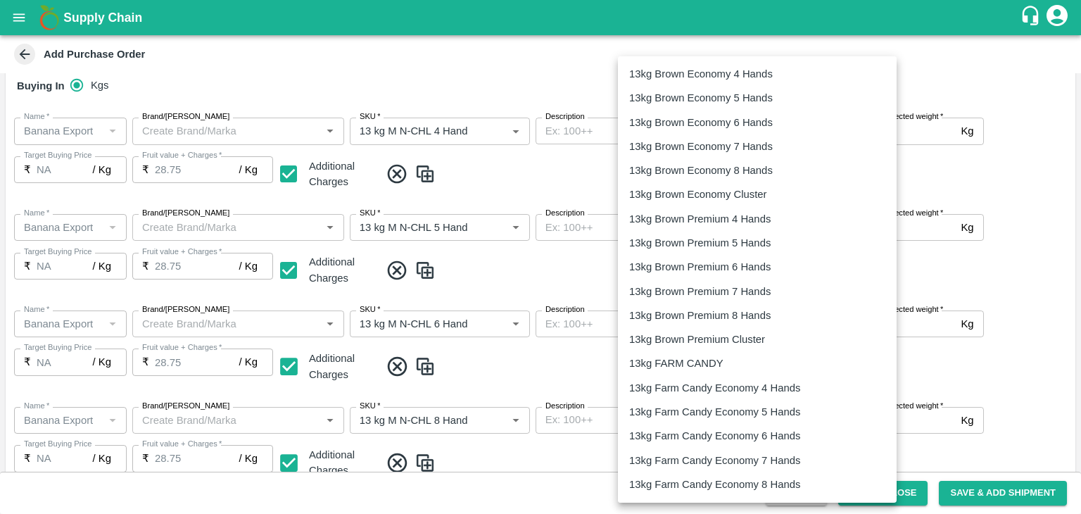
click at [726, 133] on body "Supply Chain Add Purchase Order PO Type   * Vendor Purchase 2 PO Type Buyers   …" at bounding box center [540, 257] width 1081 height 514
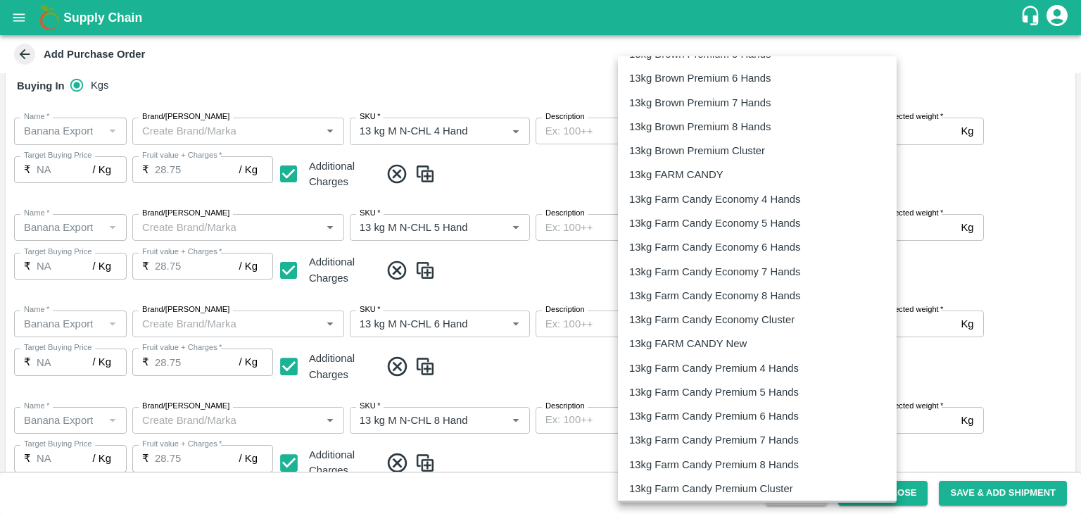
click at [710, 500] on li "13kg FARM EXPRESS" at bounding box center [757, 512] width 279 height 24
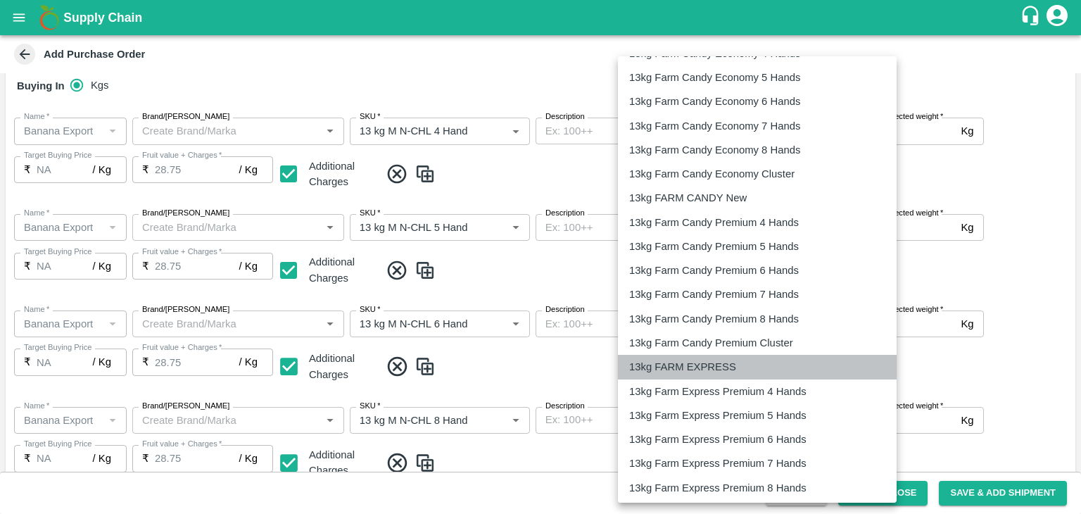
type input "468"
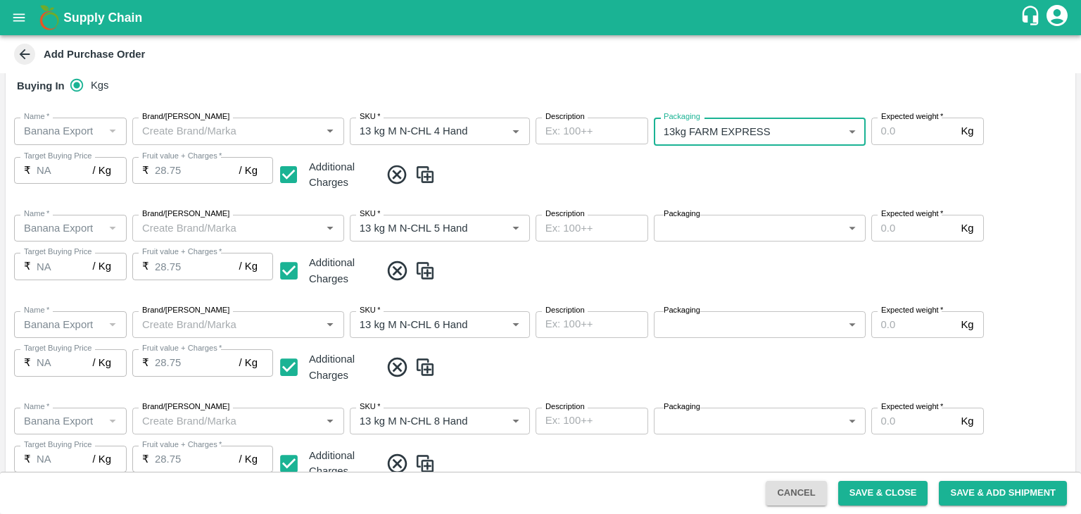
click at [745, 232] on body "Supply Chain Add Purchase Order PO Type   * Vendor Purchase 2 PO Type Buyers   …" at bounding box center [540, 257] width 1081 height 514
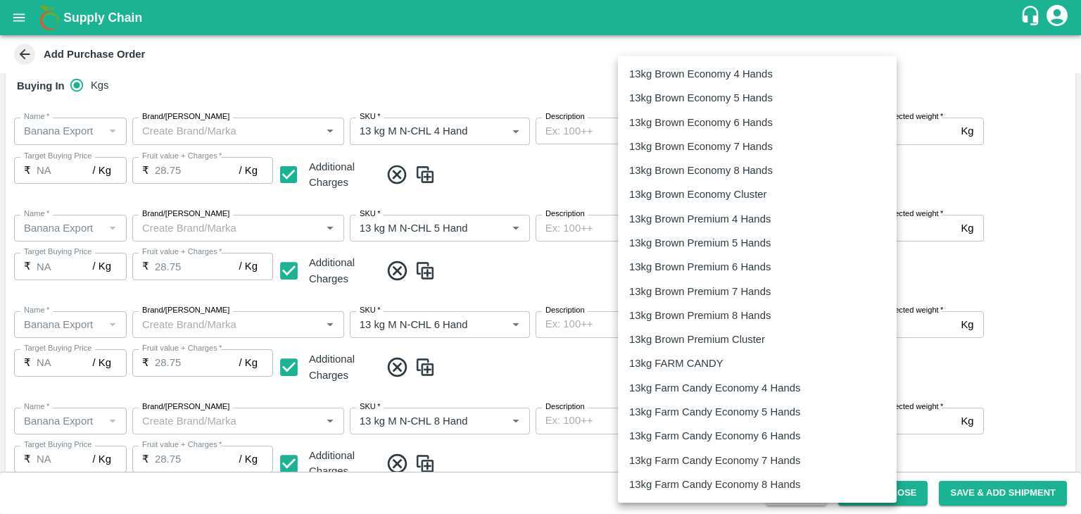
scroll to position [431, 0]
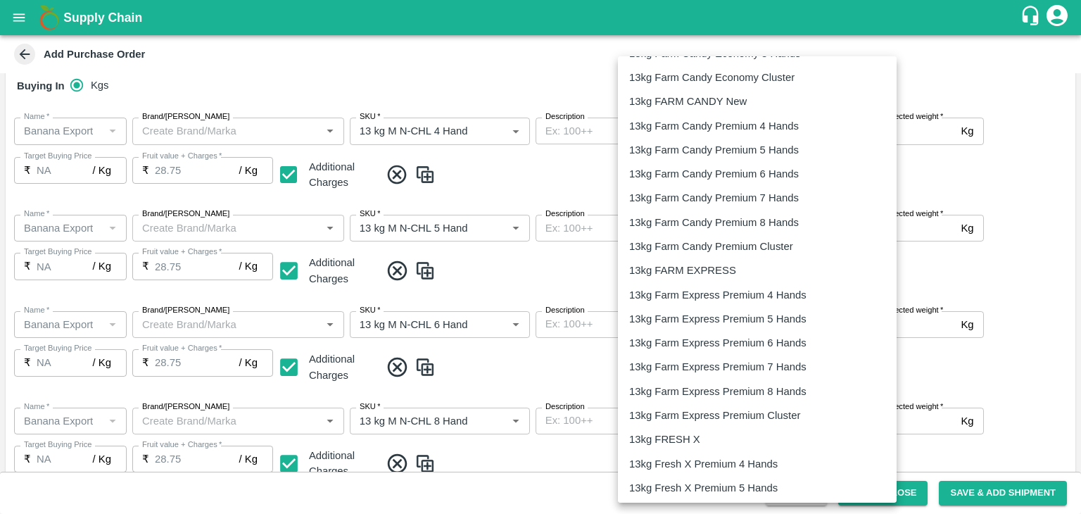
click at [704, 271] on p "13kg FARM EXPRESS" at bounding box center [682, 269] width 107 height 15
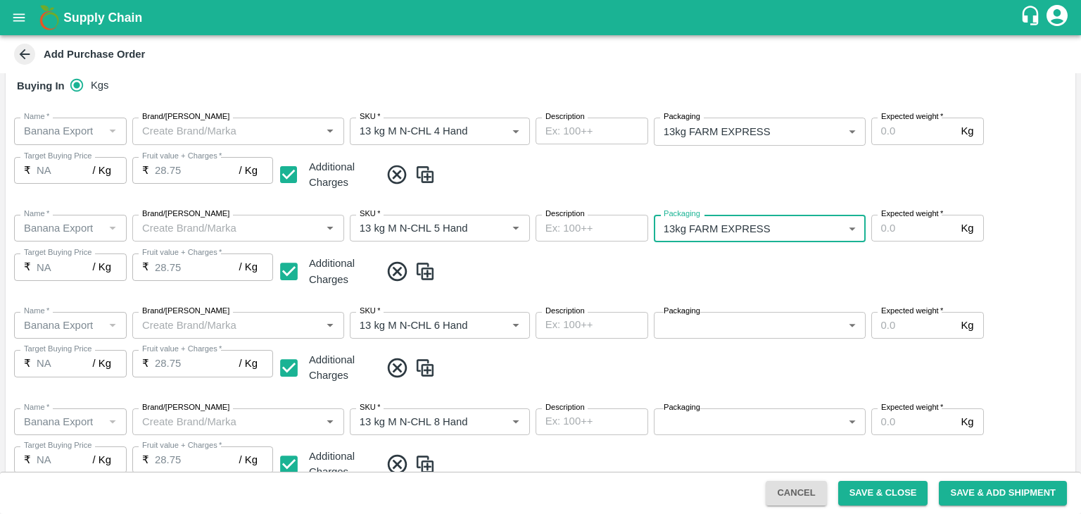
type input "468"
click at [721, 318] on body "Supply Chain Add Purchase Order PO Type   * Vendor Purchase 2 PO Type Buyers   …" at bounding box center [540, 257] width 1081 height 514
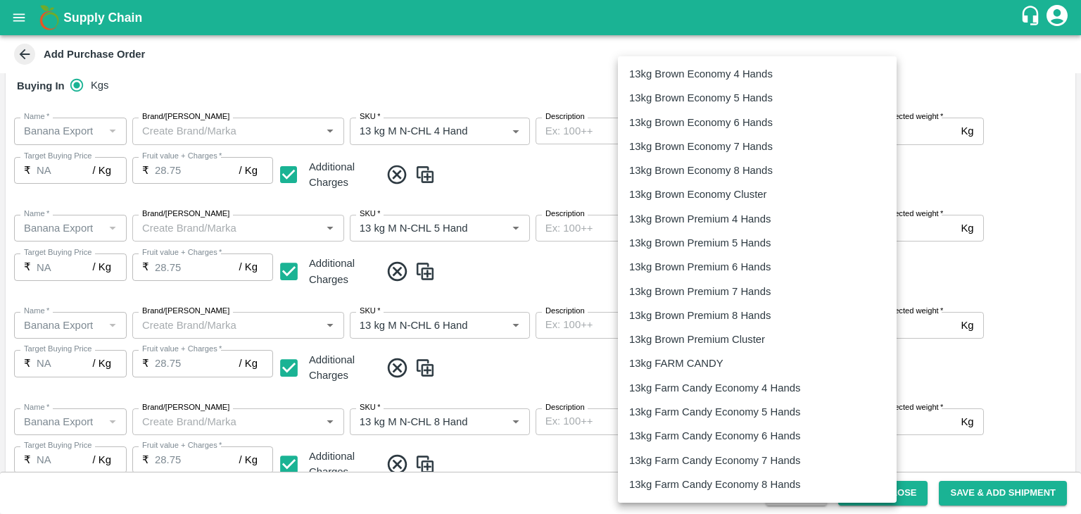
scroll to position [351, 0]
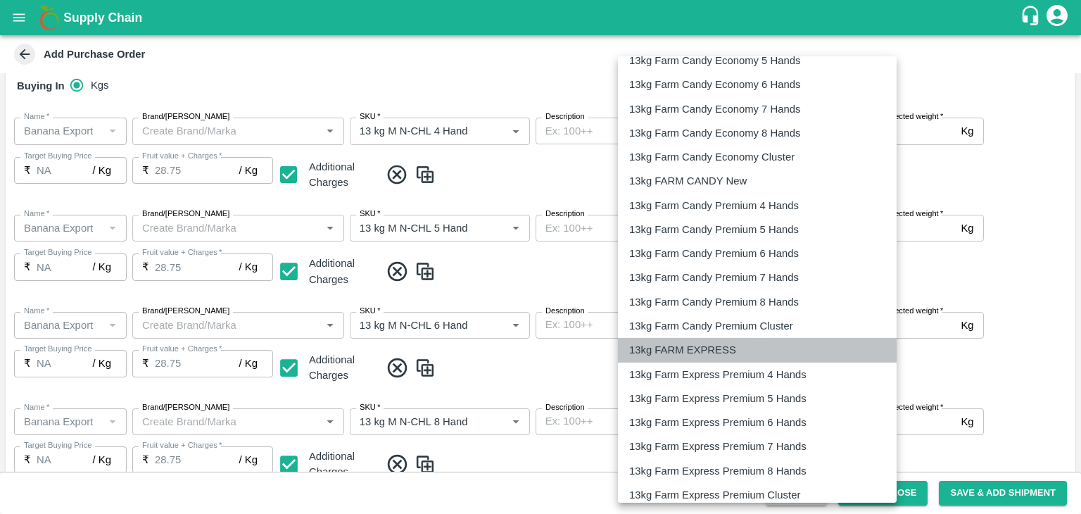
click at [727, 349] on p "13kg FARM EXPRESS" at bounding box center [682, 349] width 107 height 15
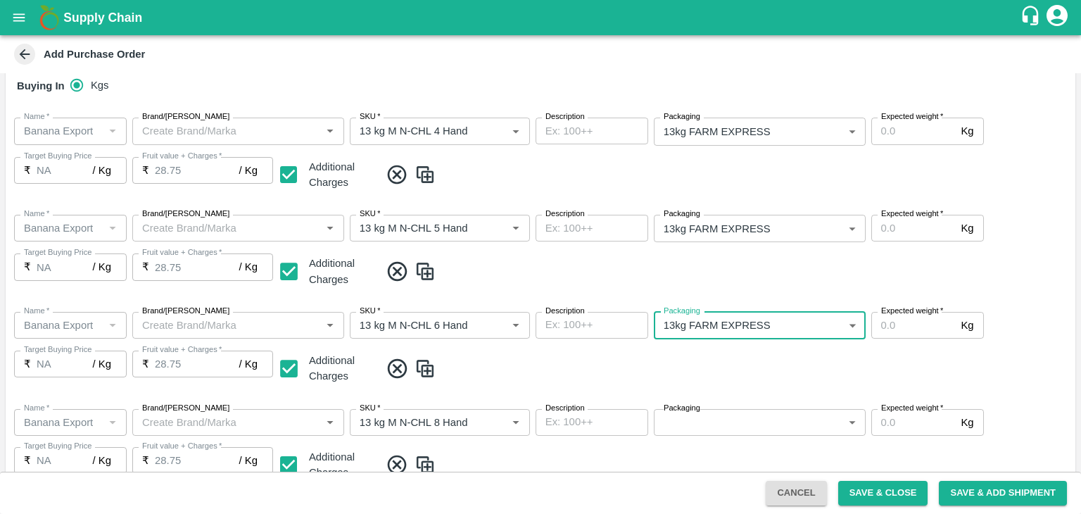
type input "468"
click at [774, 378] on span at bounding box center [725, 368] width 690 height 23
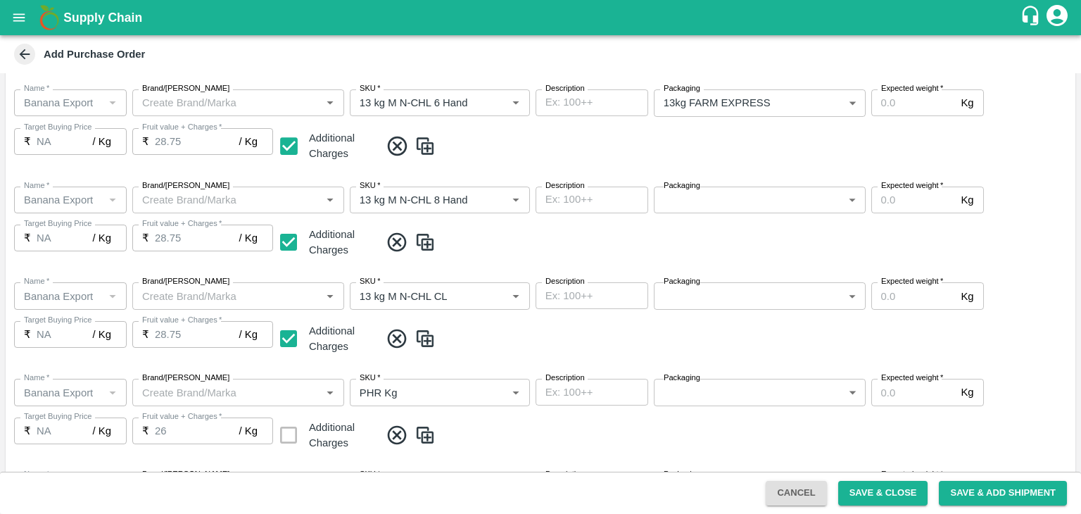
click at [721, 201] on body "Supply Chain Add Purchase Order PO Type   * Vendor Purchase 2 PO Type Buyers   …" at bounding box center [540, 257] width 1081 height 514
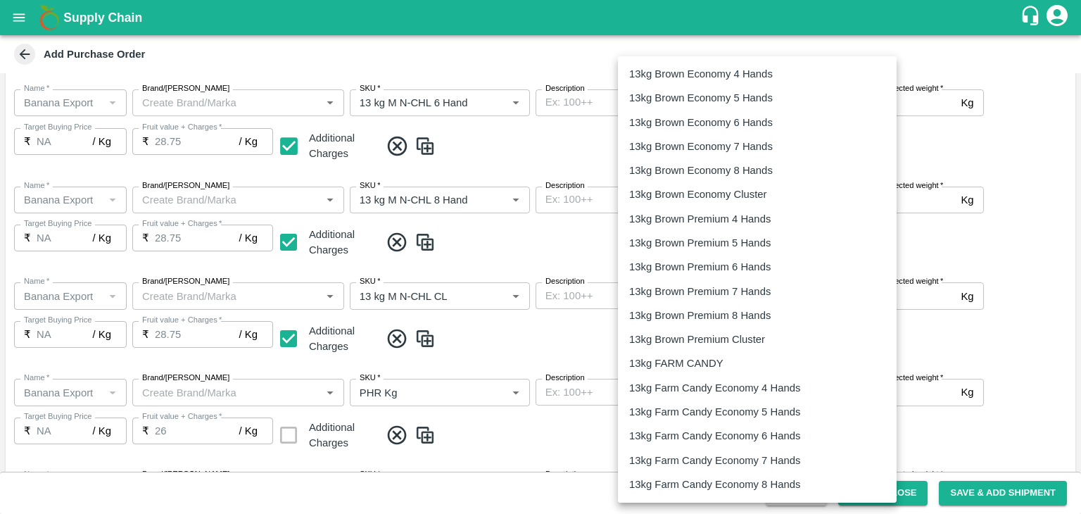
scroll to position [377, 0]
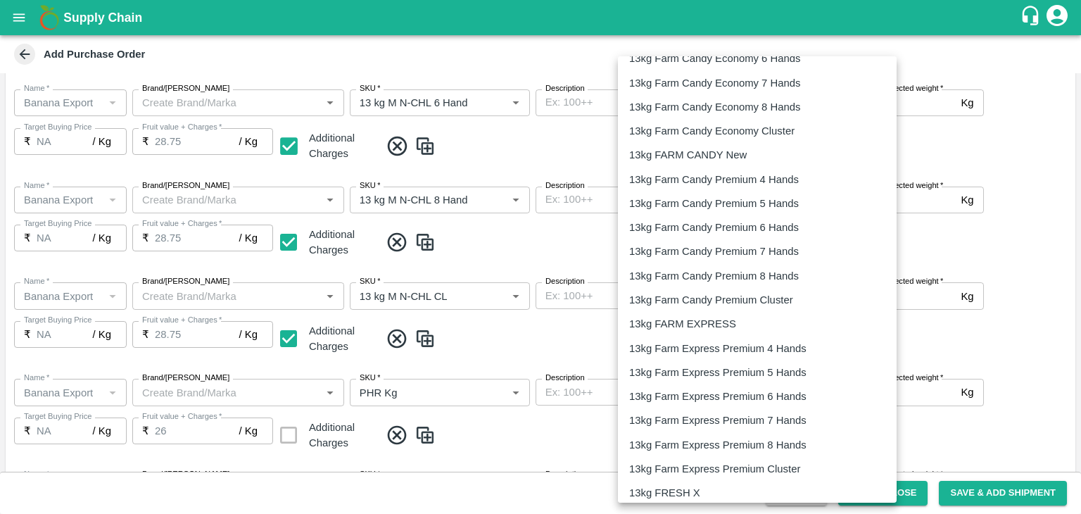
click at [699, 326] on p "13kg FARM EXPRESS" at bounding box center [682, 323] width 107 height 15
type input "468"
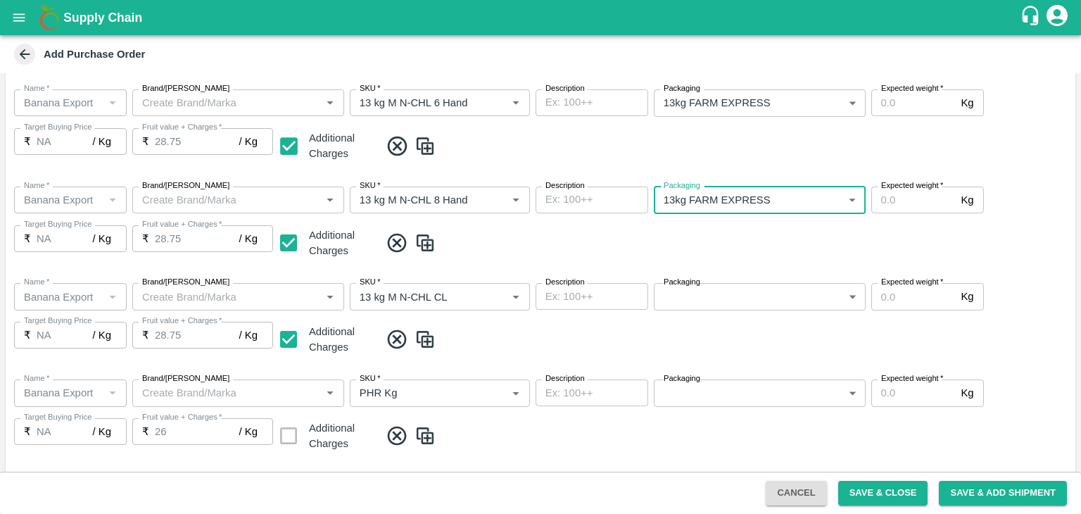
click at [723, 302] on body "Supply Chain Add Purchase Order PO Type   * Vendor Purchase 2 PO Type Buyers   …" at bounding box center [540, 257] width 1081 height 514
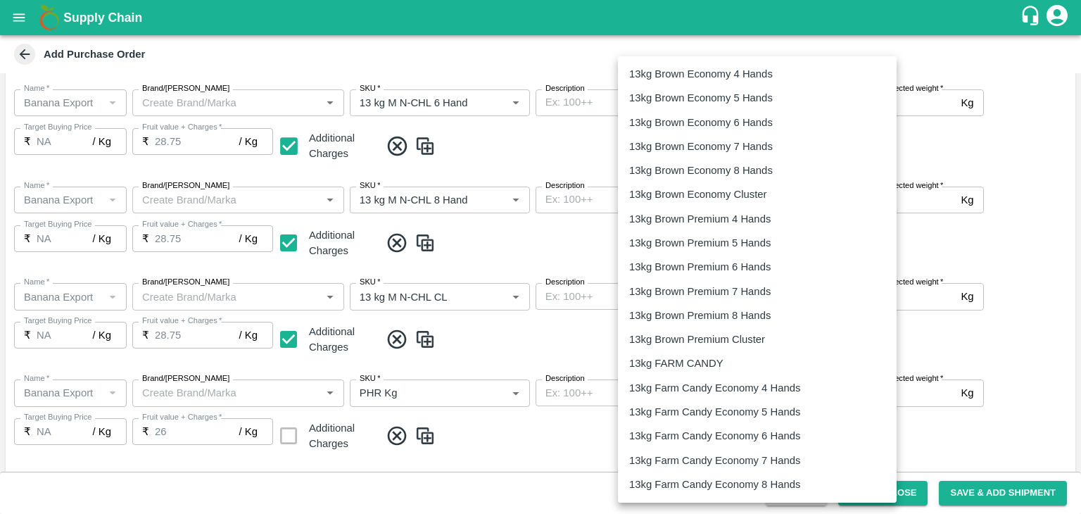
scroll to position [436, 0]
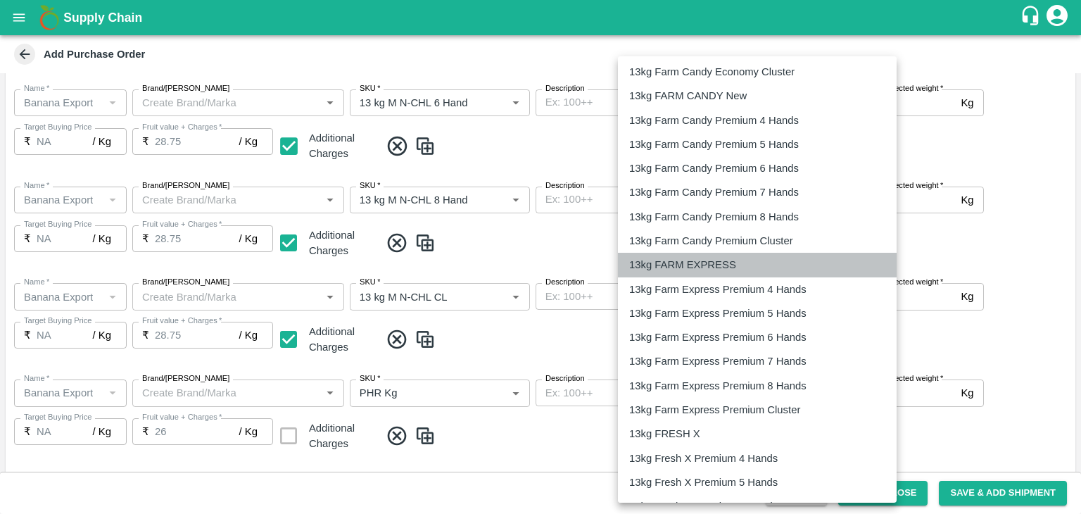
click at [690, 269] on p "13kg FARM EXPRESS" at bounding box center [682, 264] width 107 height 15
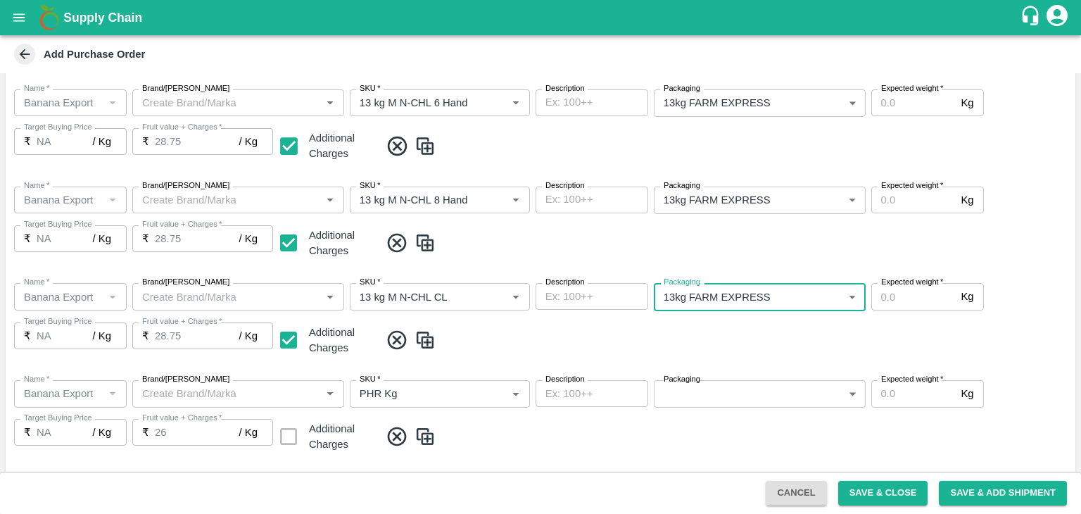
type input "468"
click at [721, 392] on body "Supply Chain Add Purchase Order PO Type   * Vendor Purchase 2 PO Type Buyers   …" at bounding box center [540, 257] width 1081 height 514
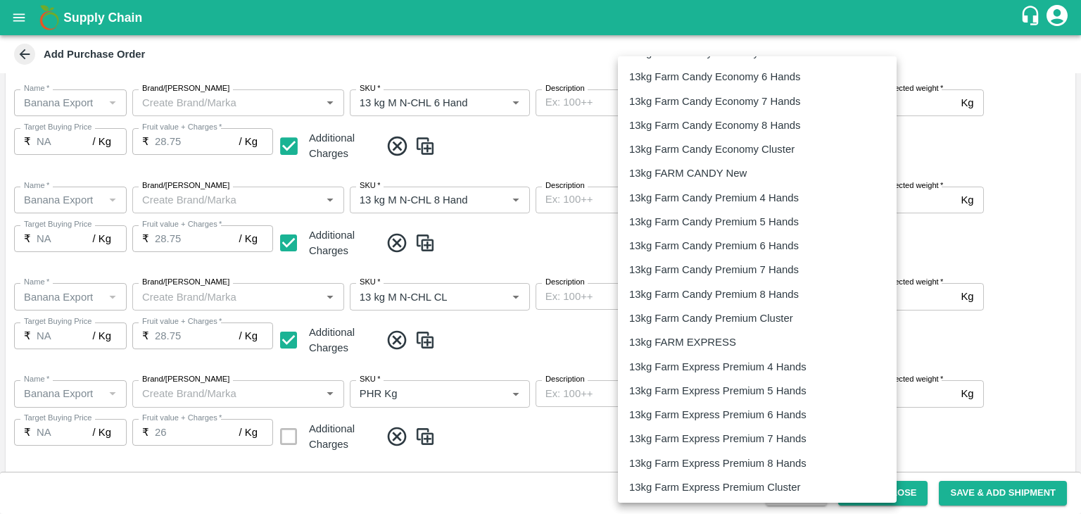
scroll to position [2267, 0]
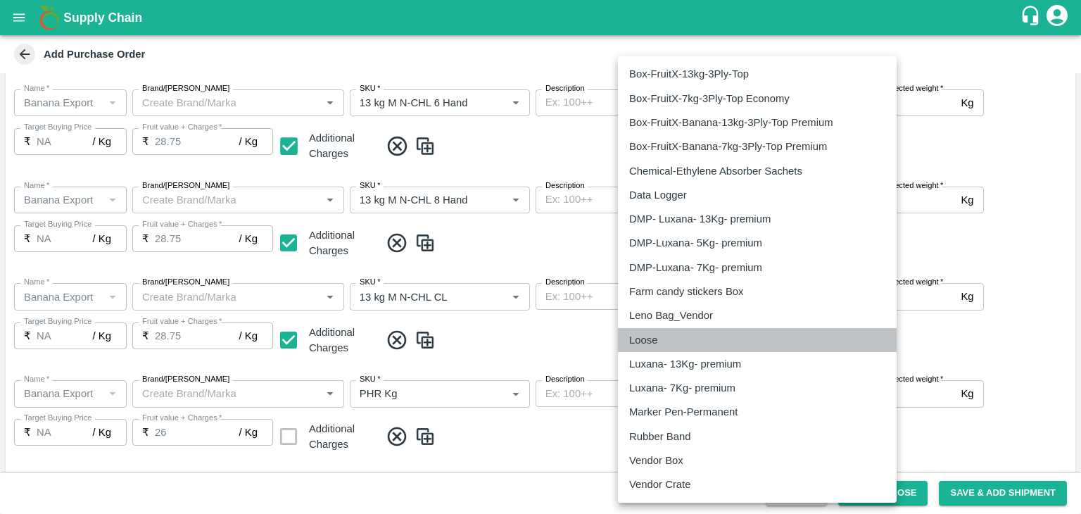
click at [671, 334] on div "Loose" at bounding box center [757, 339] width 256 height 15
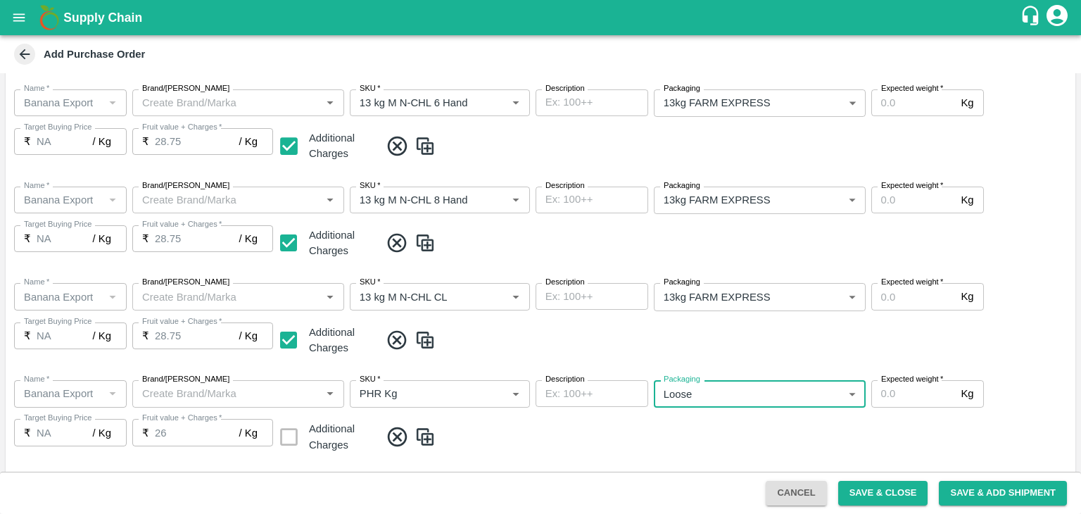
type input "258"
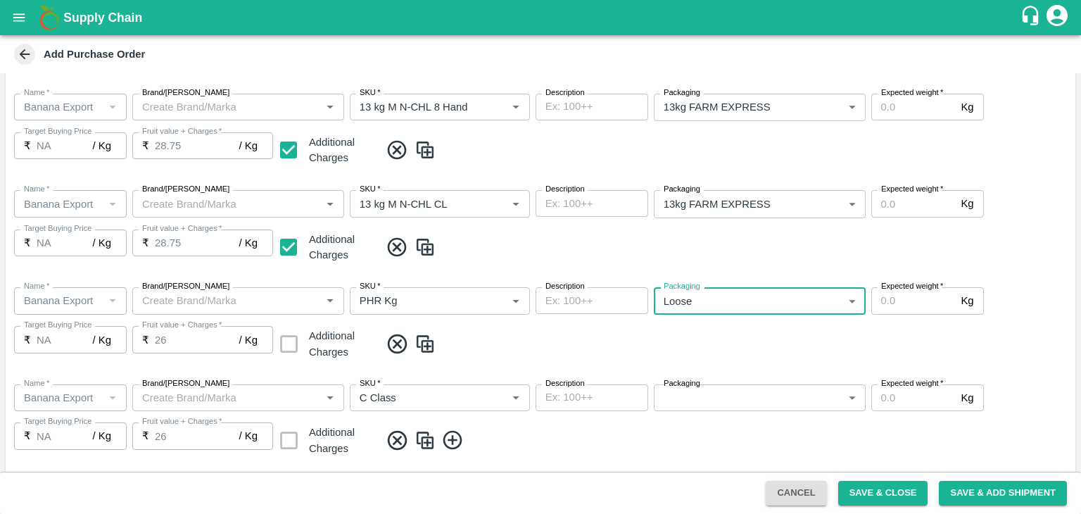
click at [719, 394] on body "Supply Chain Add Purchase Order PO Type   * Vendor Purchase 2 PO Type Buyers   …" at bounding box center [540, 257] width 1081 height 514
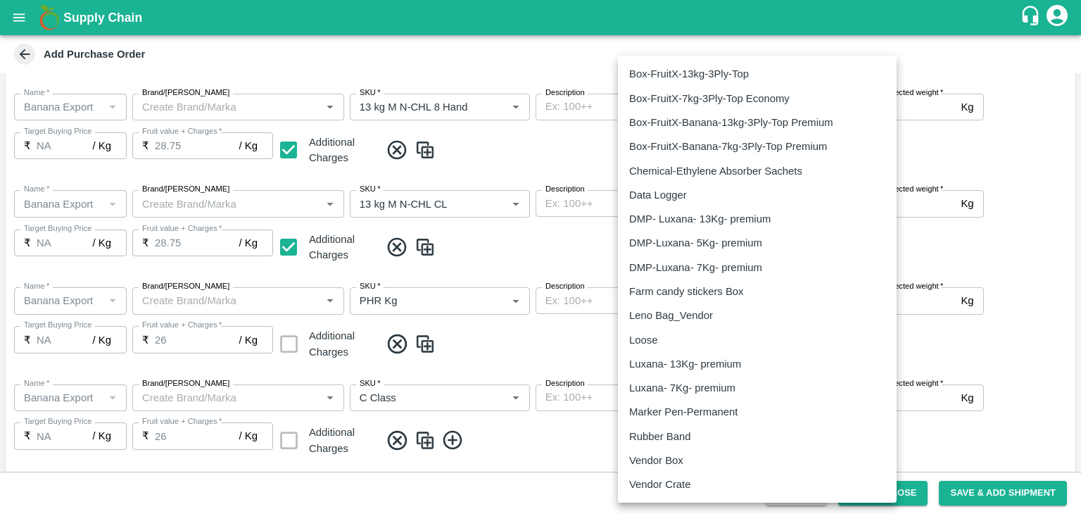
scroll to position [2266, 0]
click at [670, 346] on div "Loose" at bounding box center [757, 340] width 256 height 15
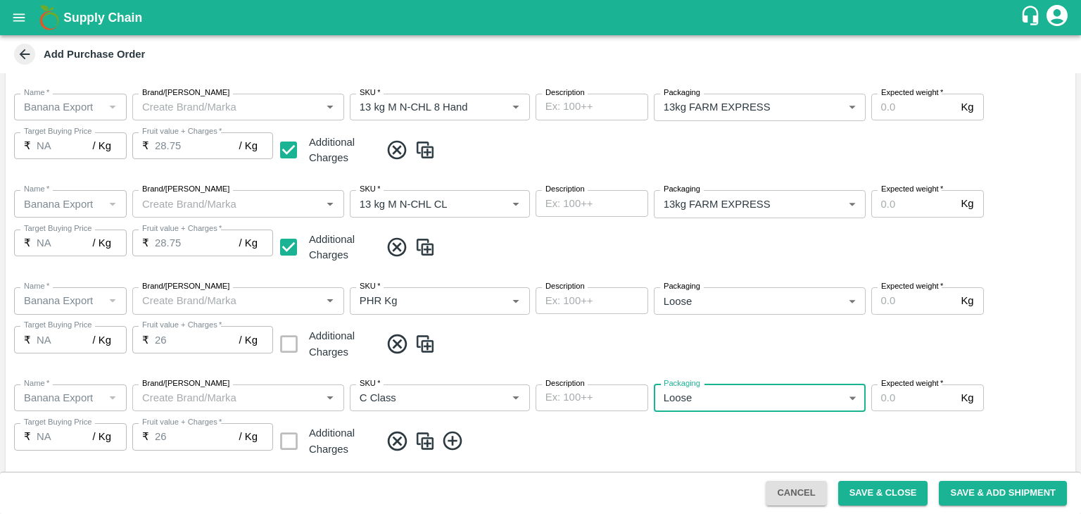
click at [776, 343] on div "Farm candy stickers Box" at bounding box center [757, 344] width 192 height 9
click at [755, 387] on body "Supply Chain Add Purchase Order PO Type   * Vendor Purchase 2 PO Type Buyers   …" at bounding box center [540, 257] width 1081 height 514
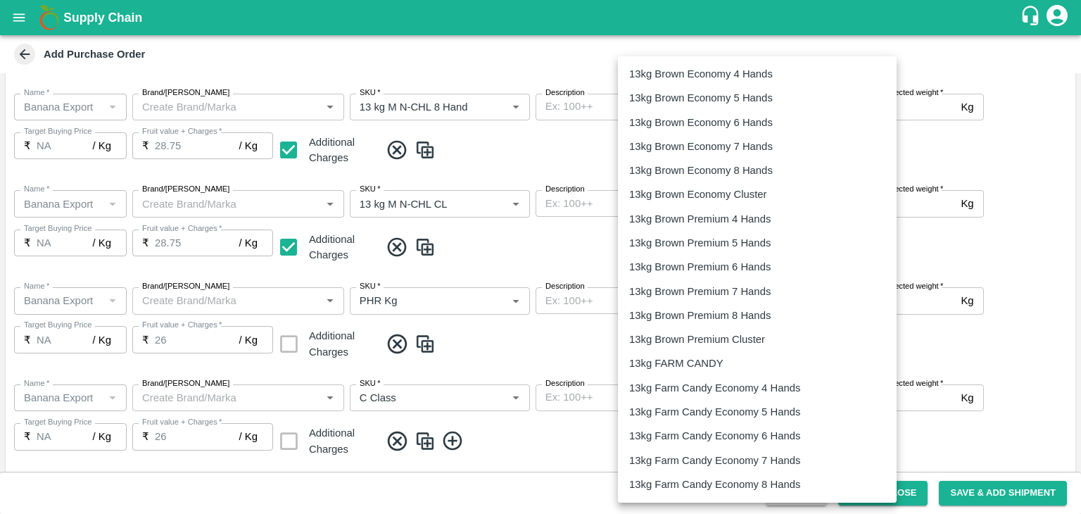
scroll to position [2267, 0]
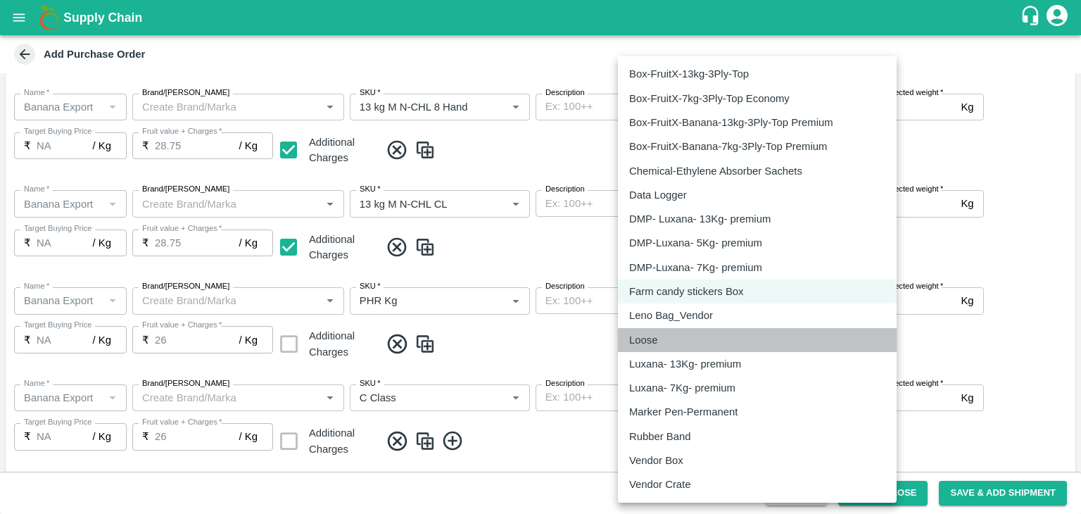
click at [668, 339] on div "Loose" at bounding box center [757, 339] width 256 height 15
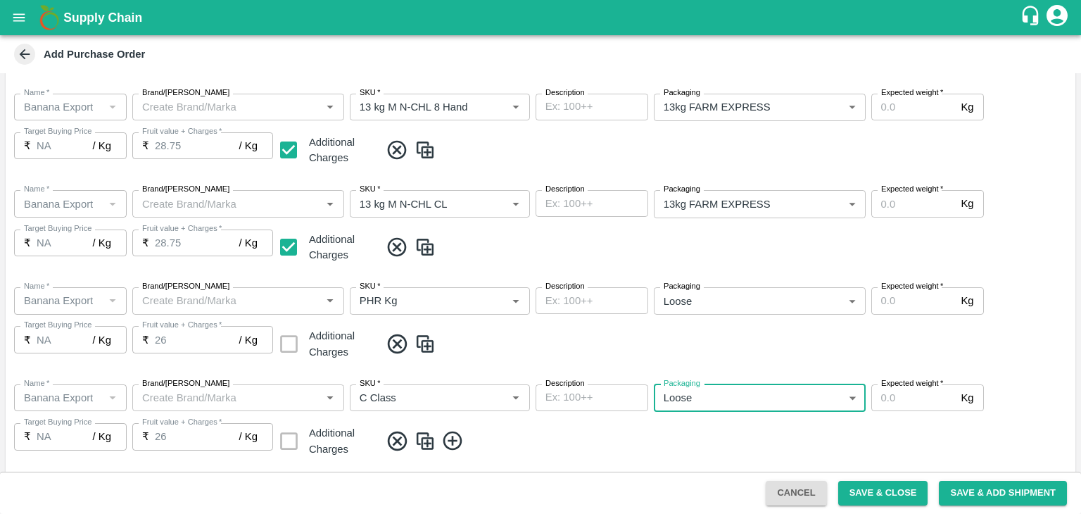
type input "258"
click at [766, 353] on span at bounding box center [725, 343] width 690 height 23
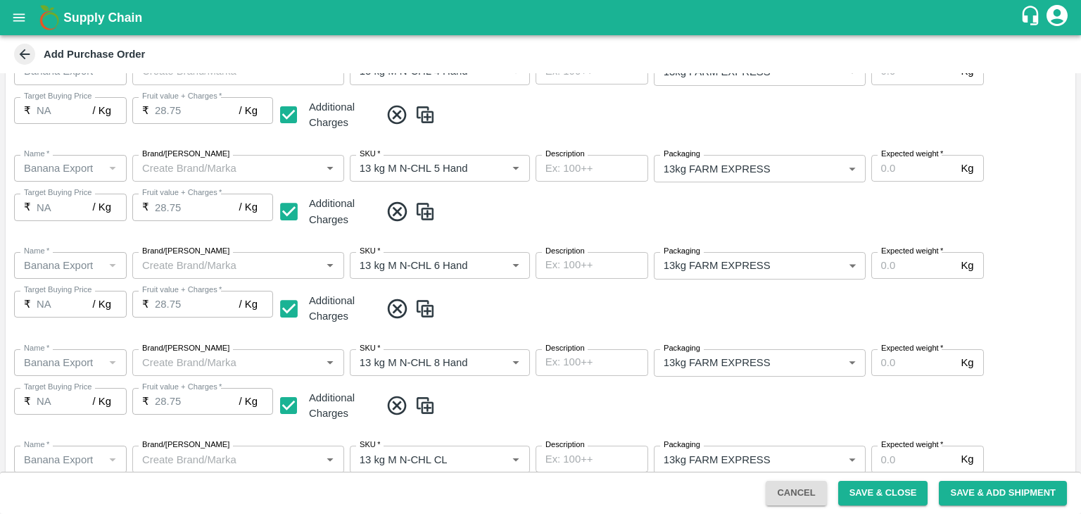
scroll to position [190, 0]
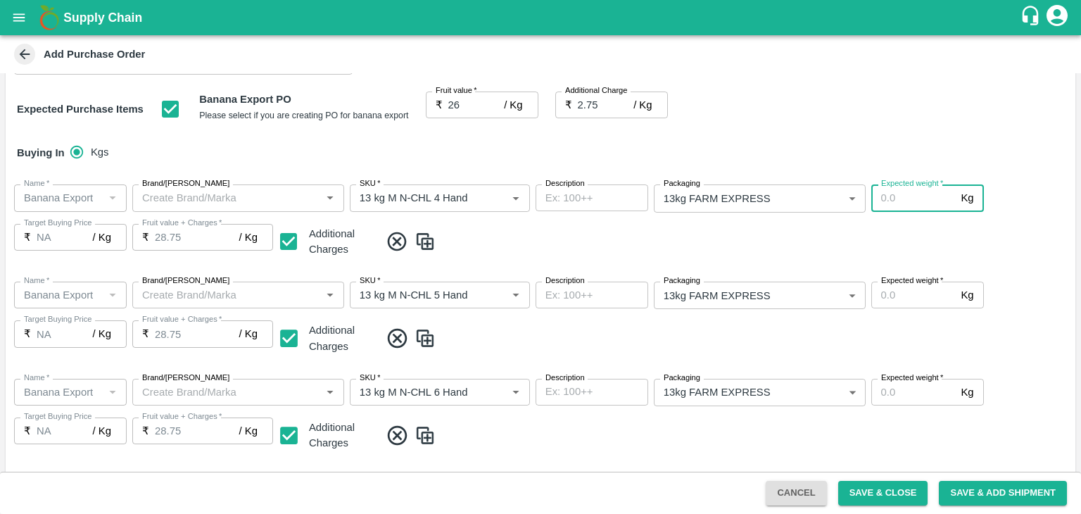
click at [922, 204] on input "Expected weight   *" at bounding box center [913, 197] width 84 height 27
type input "1500"
click at [899, 296] on input "Expected weight   *" at bounding box center [913, 294] width 84 height 27
type input "1500"
drag, startPoint x: 906, startPoint y: 409, endPoint x: 929, endPoint y: 395, distance: 26.6
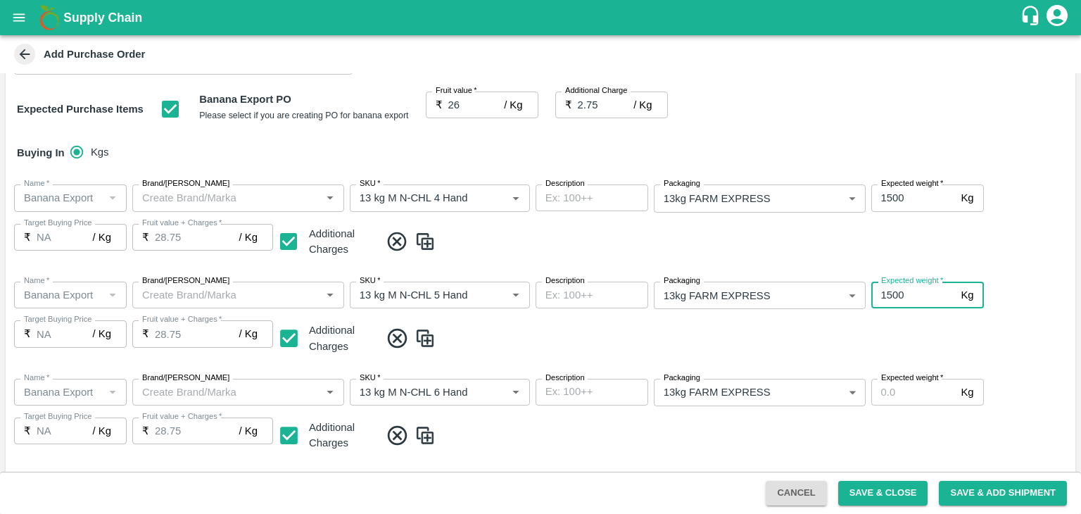
click at [929, 395] on div "Name   * Name   * Brand/Marka Brand/Marka SKU   * SKU   * Description x Descrip…" at bounding box center [541, 415] width 1070 height 97
click at [929, 395] on input "Expected weight   *" at bounding box center [913, 392] width 84 height 27
type input "2000"
click at [941, 424] on span at bounding box center [725, 435] width 690 height 23
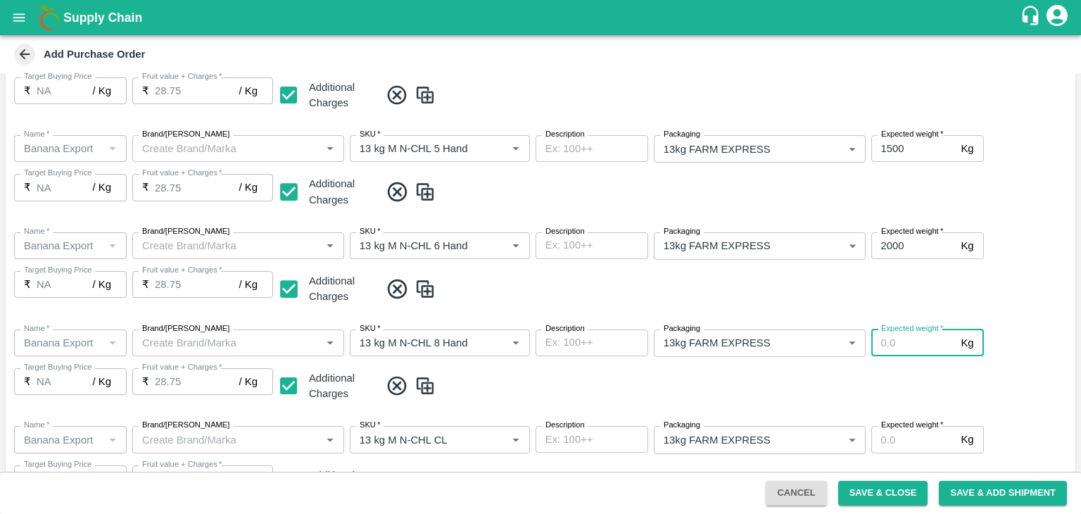
click at [901, 340] on input "Expected weight   *" at bounding box center [913, 342] width 84 height 27
type input "2000"
click at [901, 453] on div "Expected weight   * Kg Expected weight" at bounding box center [927, 439] width 113 height 27
click at [901, 443] on input "Expected weight   *" at bounding box center [913, 439] width 84 height 27
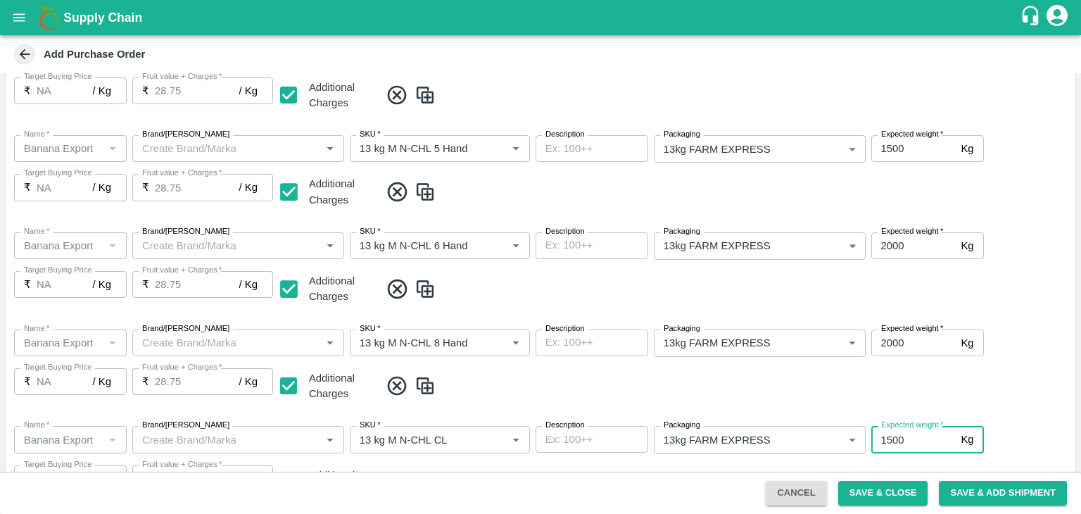
type input "1500"
click at [1019, 398] on div "Name   * Name   * Brand/Marka Brand/Marka SKU   * SKU   * Description x Descrip…" at bounding box center [541, 366] width 1070 height 97
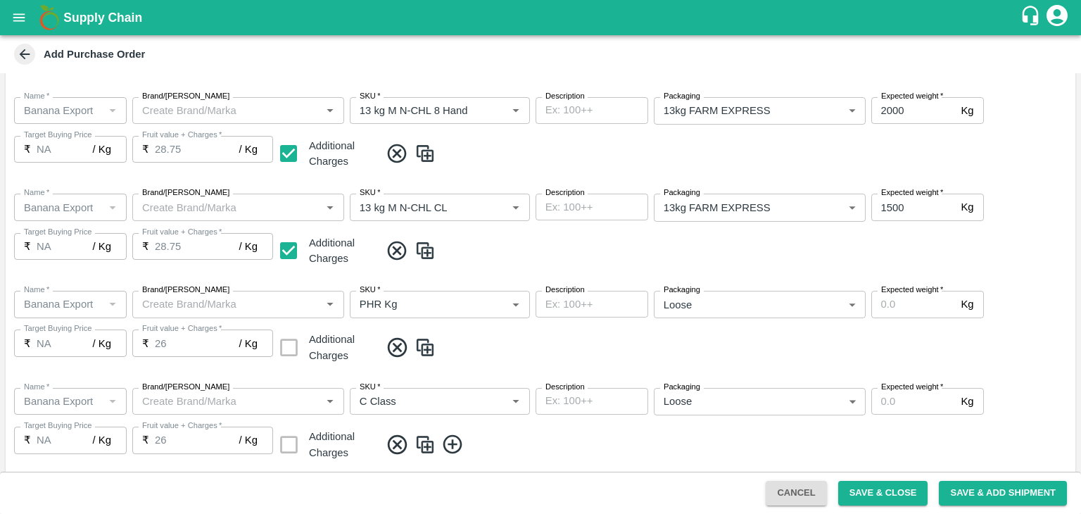
scroll to position [569, 0]
click at [898, 307] on input "Expected weight   *" at bounding box center [913, 303] width 84 height 27
type input "100"
click at [908, 398] on input "Expected weight   *" at bounding box center [913, 400] width 84 height 27
type input "350"
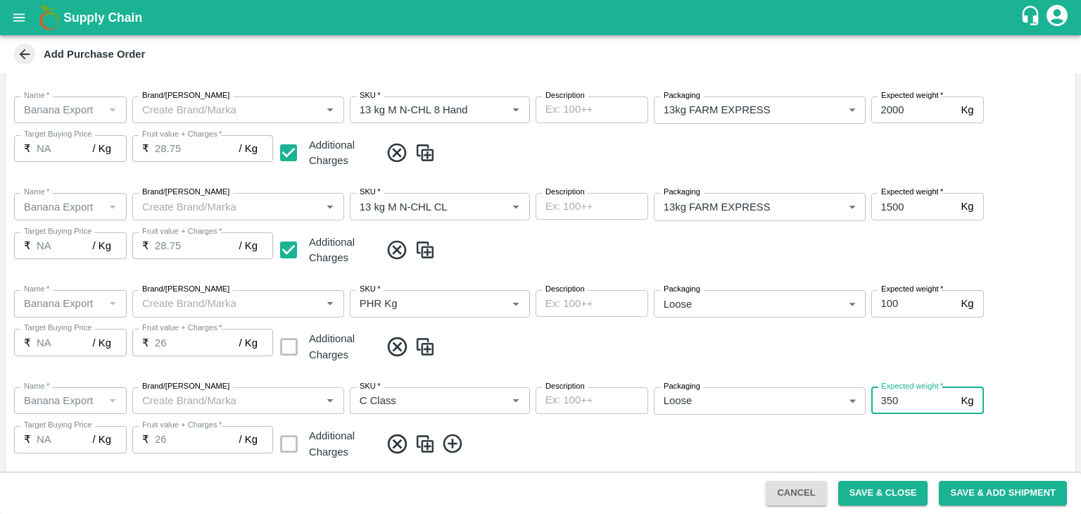
click at [930, 433] on span at bounding box center [725, 443] width 690 height 23
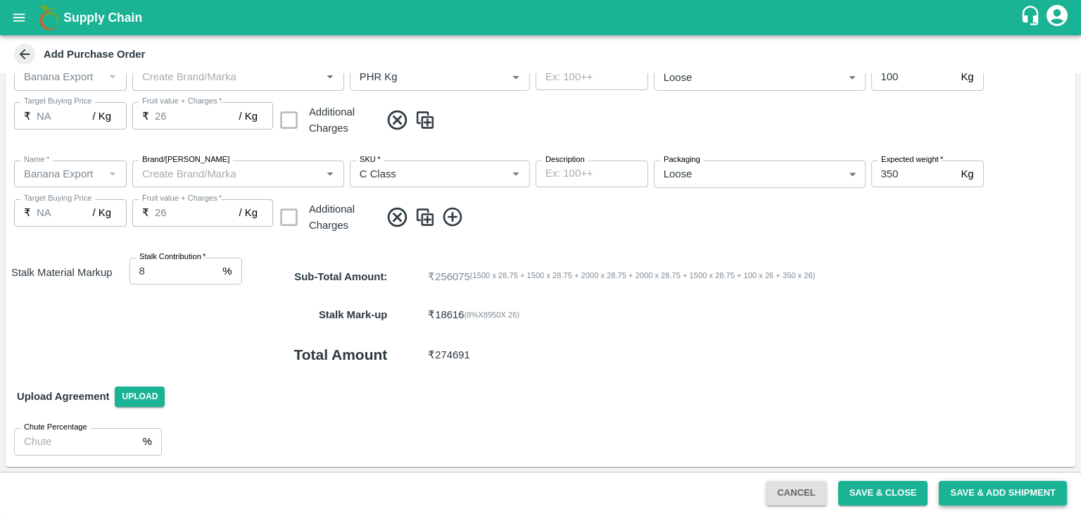
click at [988, 489] on button "Save & Add Shipment" at bounding box center [1003, 493] width 128 height 25
click at [988, 489] on span "Save & Add Shipment" at bounding box center [1002, 492] width 139 height 11
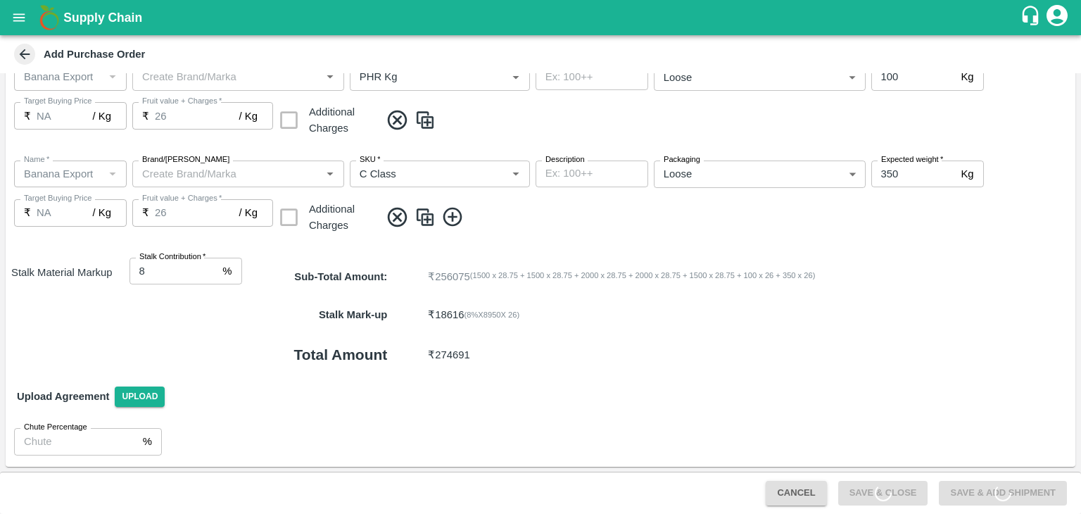
click at [988, 489] on span "Save & Add Shipment" at bounding box center [1002, 492] width 139 height 11
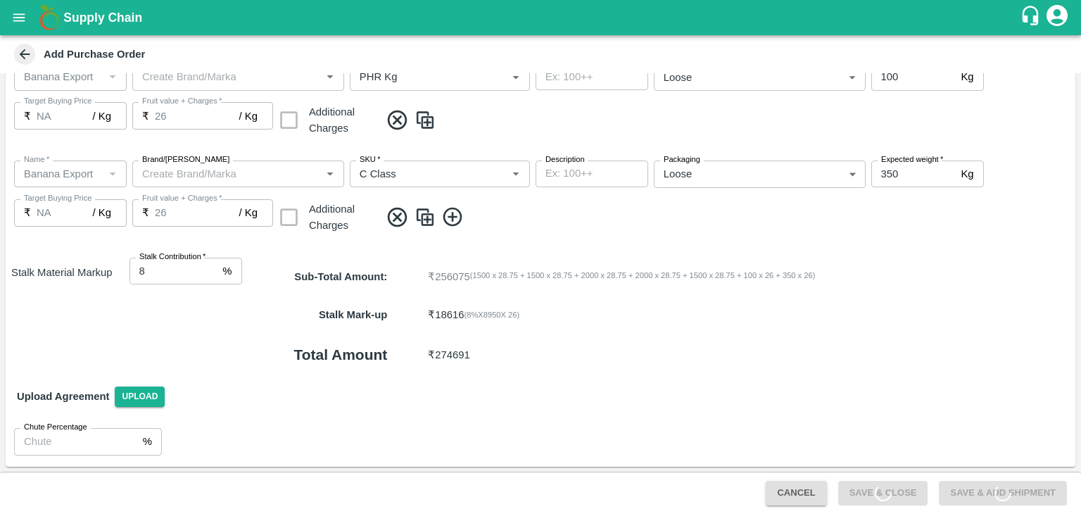
click at [988, 489] on button "Save & Add Shipment" at bounding box center [1003, 493] width 128 height 25
click at [988, 489] on span "Save & Add Shipment" at bounding box center [1002, 492] width 139 height 11
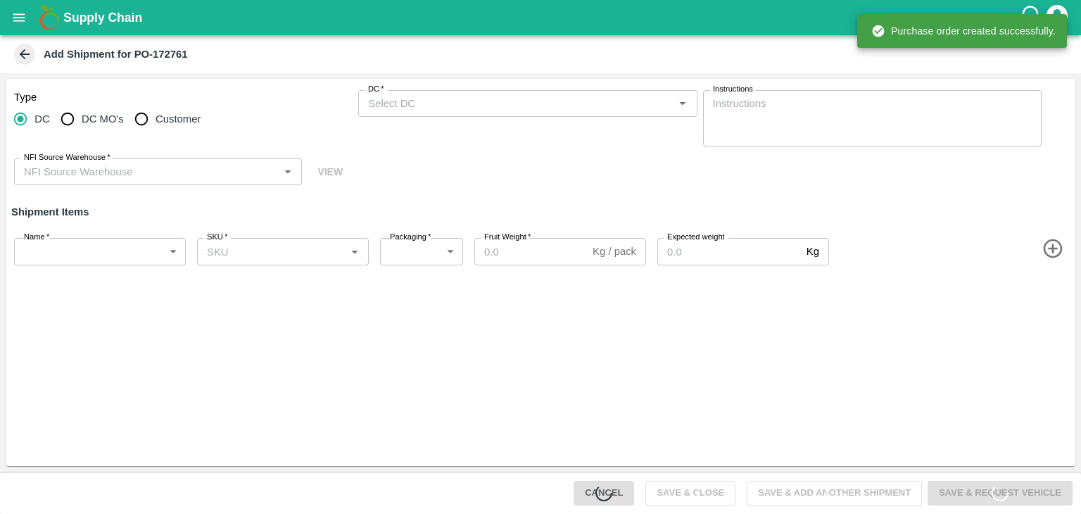
type input "56086-Ajinkya Haridas Takik"
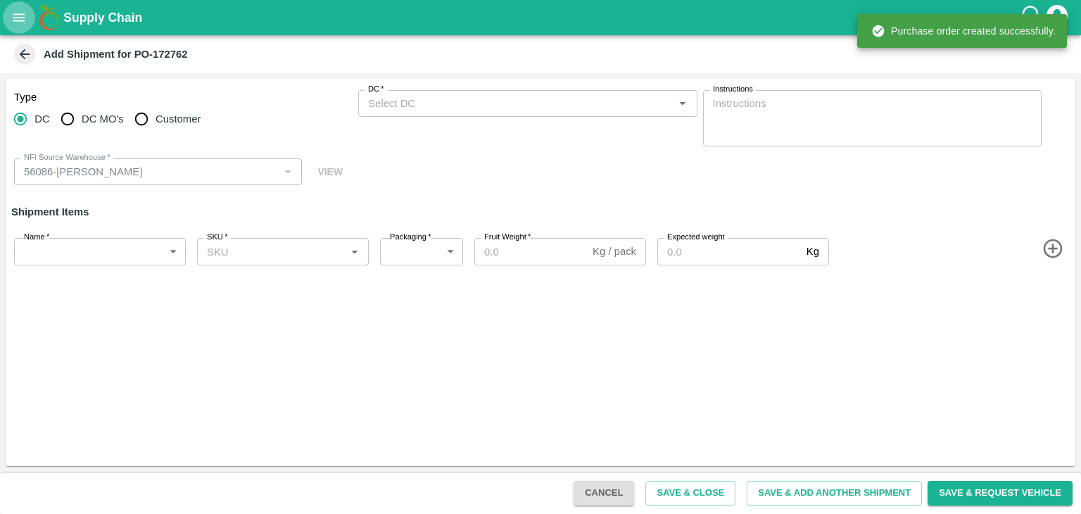
click at [15, 15] on icon "open drawer" at bounding box center [18, 17] width 15 height 15
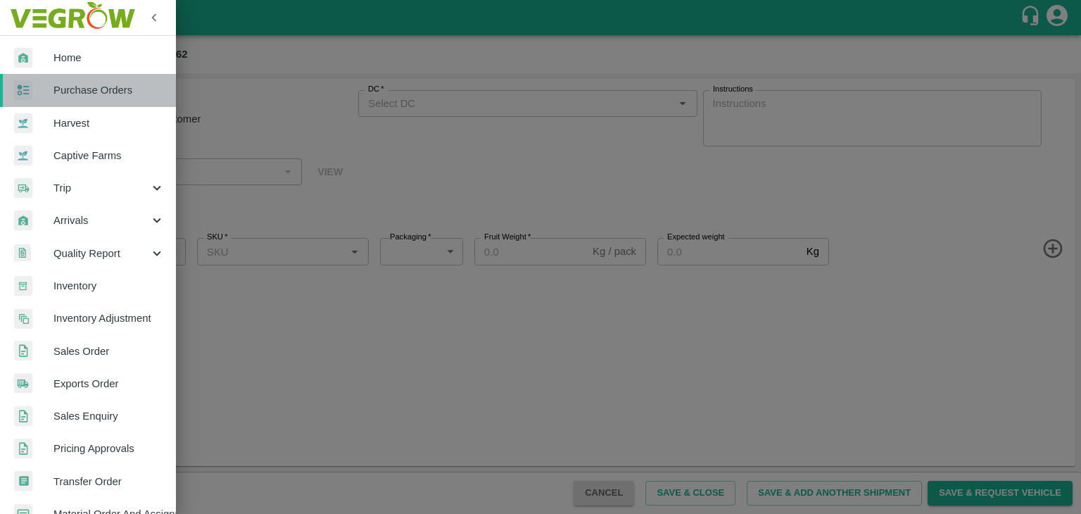
click at [91, 97] on span "Purchase Orders" at bounding box center [108, 89] width 111 height 15
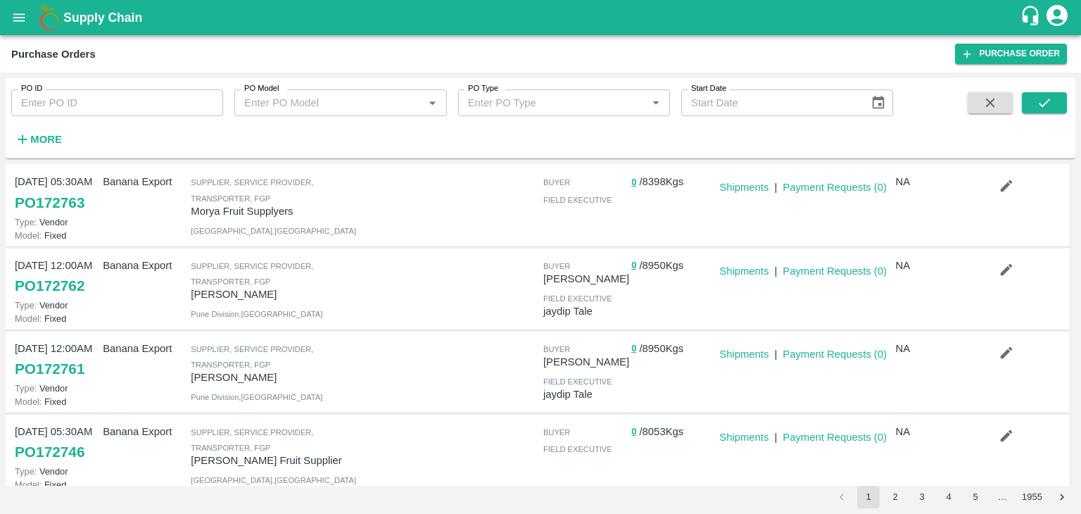
scroll to position [27, 0]
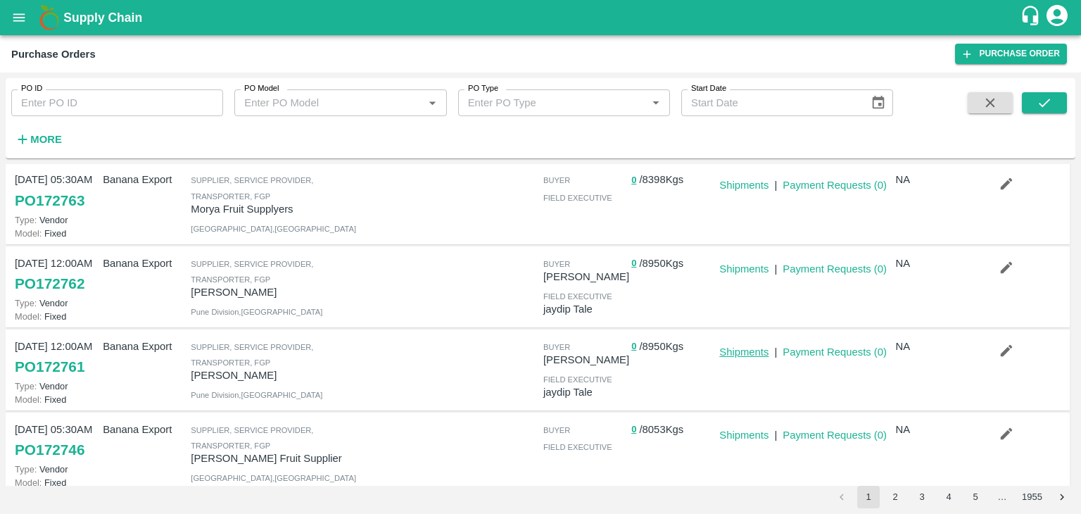
click at [743, 350] on link "Shipments" at bounding box center [743, 351] width 49 height 11
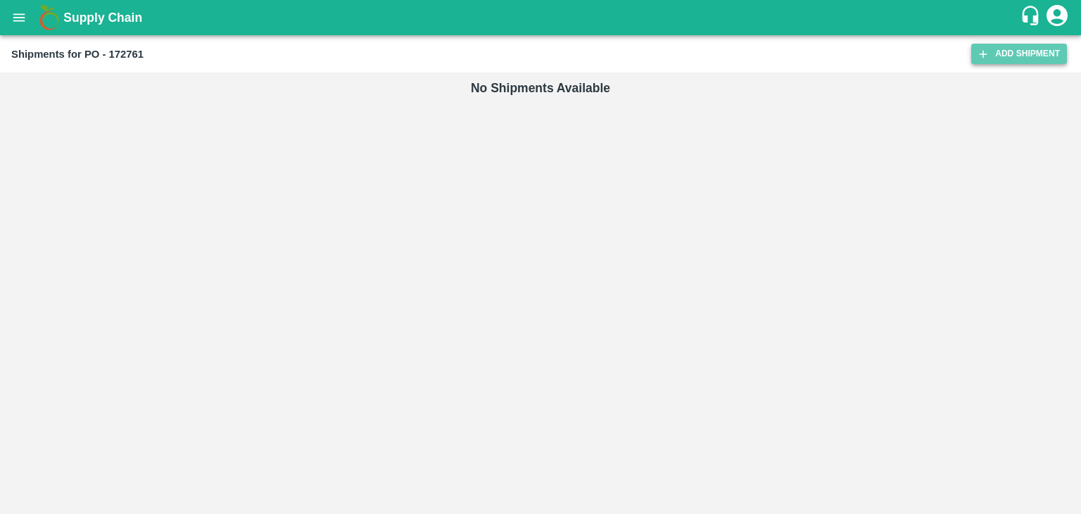
click at [1030, 46] on link "Add Shipment" at bounding box center [1019, 54] width 96 height 20
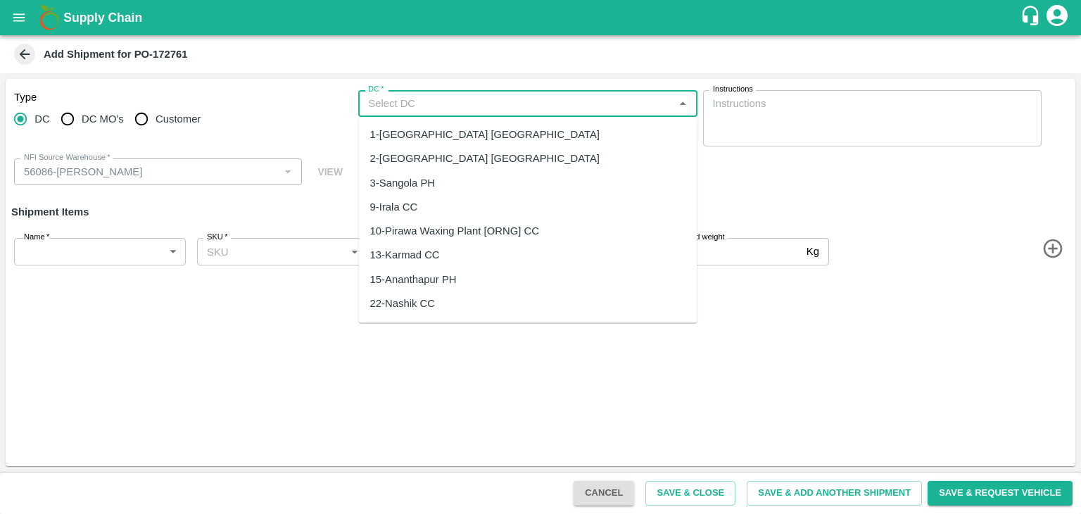
type input "56086-[PERSON_NAME]"
click at [464, 105] on input "DC   *" at bounding box center [515, 103] width 307 height 18
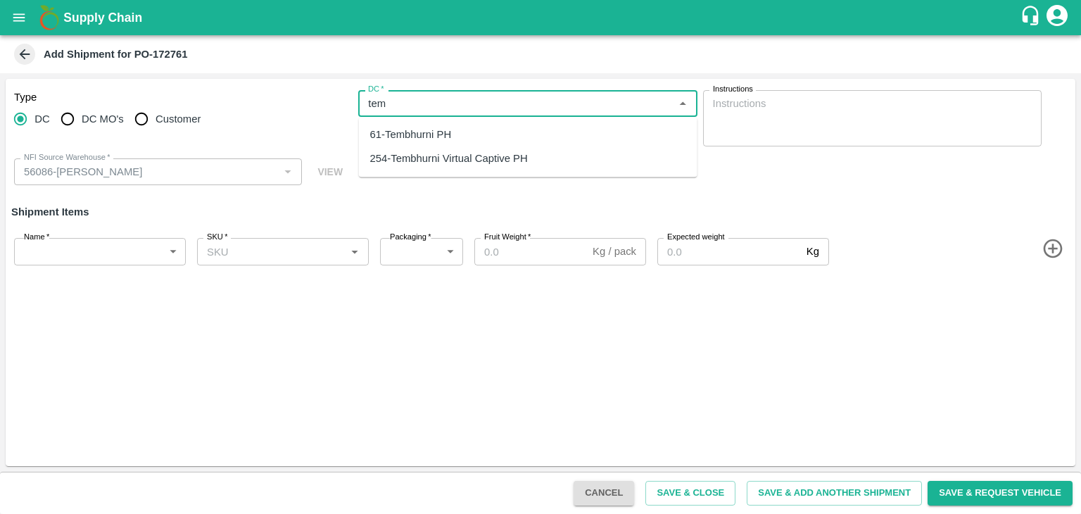
click at [436, 141] on div "61-Tembhurni PH" at bounding box center [411, 134] width 82 height 15
type input "61-Tembhurni PH"
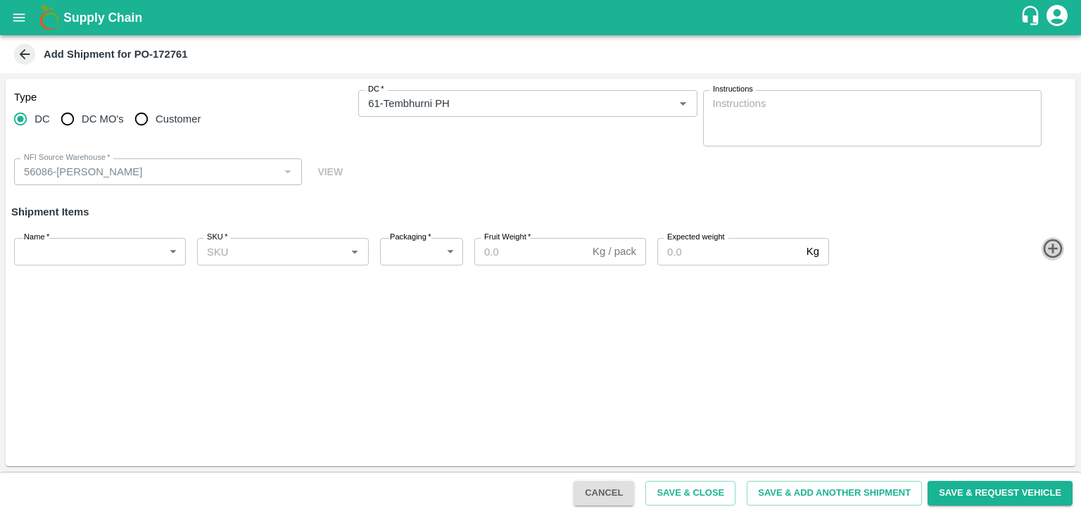
click at [1047, 248] on icon "button" at bounding box center [1052, 248] width 23 height 23
click at [1046, 302] on icon "button" at bounding box center [1052, 298] width 23 height 23
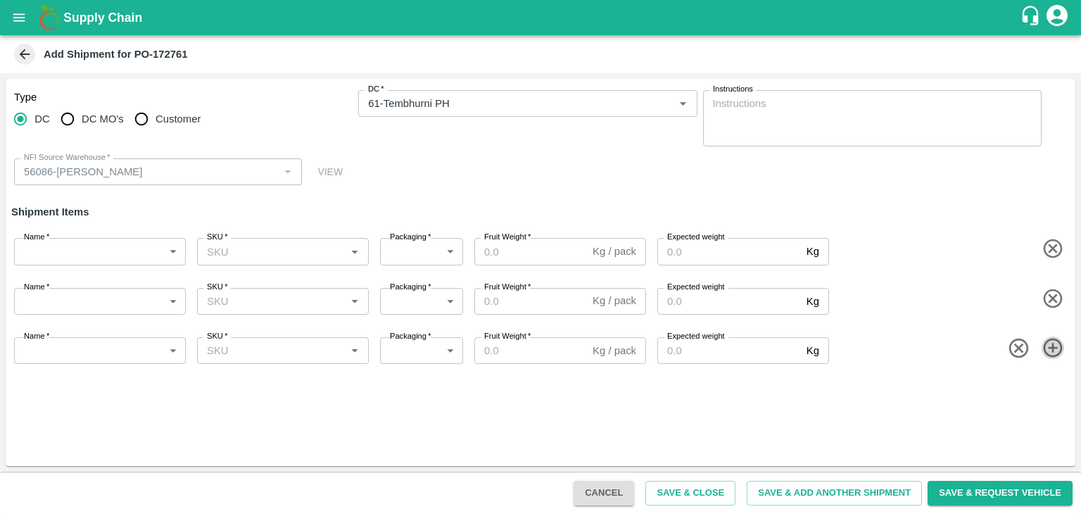
click at [1050, 353] on icon "button" at bounding box center [1052, 347] width 23 height 23
click at [1050, 393] on icon "button" at bounding box center [1052, 397] width 23 height 23
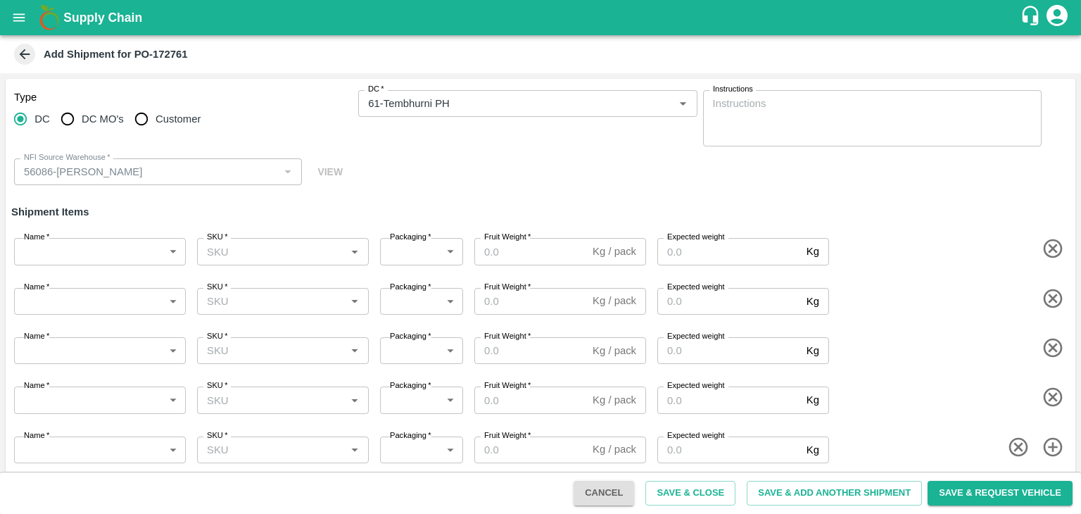
scroll to position [8, 0]
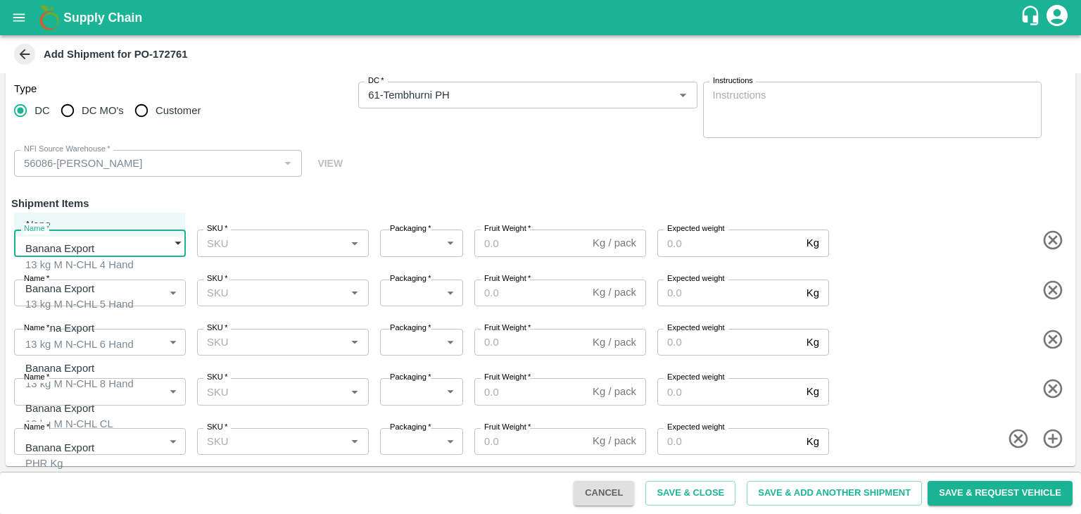
click at [56, 234] on body "Supply Chain Add Shipment for PO-172761 Type DC DC MO's Customer DC   * DC   * …" at bounding box center [540, 257] width 1081 height 514
click at [73, 265] on div "13 kg M N-CHL 4 Hand" at bounding box center [79, 264] width 108 height 15
type input "1966481"
type input "468"
type input "1500"
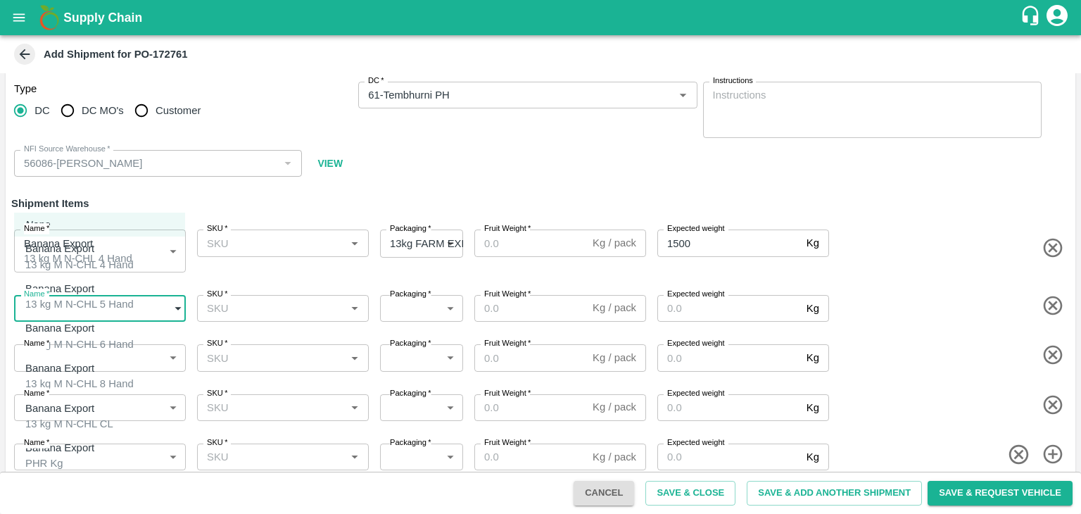
click at [89, 303] on body "Supply Chain Add Shipment for PO-172761 Type DC DC MO's Customer DC   * DC   * …" at bounding box center [540, 257] width 1081 height 514
click at [89, 303] on div "13 kg M N-CHL 5 Hand" at bounding box center [79, 303] width 108 height 15
type input "1966482"
type input "468"
type input "1500"
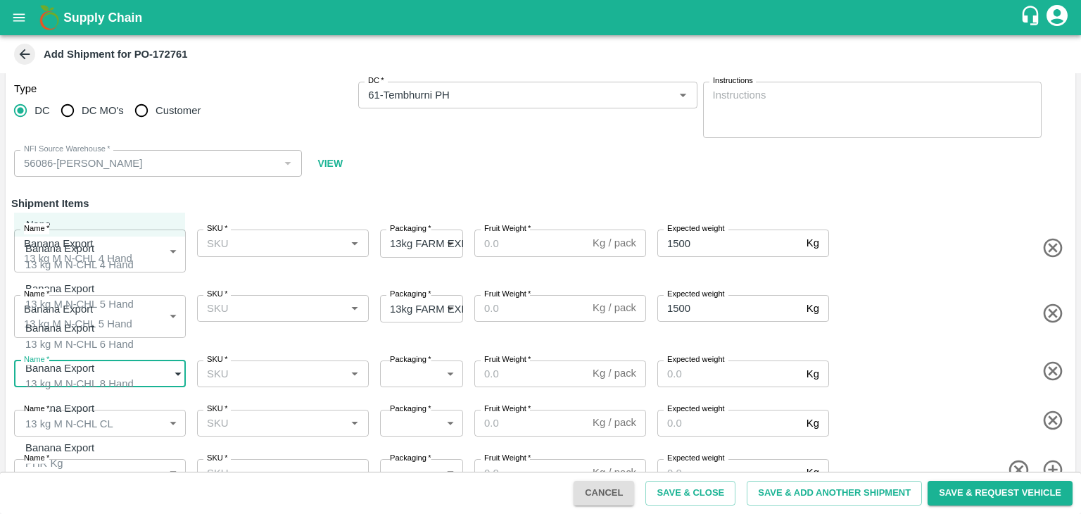
click at [110, 379] on body "Supply Chain Add Shipment for PO-172761 Type DC DC MO's Customer DC   * DC   * …" at bounding box center [540, 257] width 1081 height 514
click at [120, 342] on div "Banana Export 13 kg M N-CHL 6 Hand" at bounding box center [79, 336] width 108 height 32
type input "1966483"
type input "468"
type input "2000"
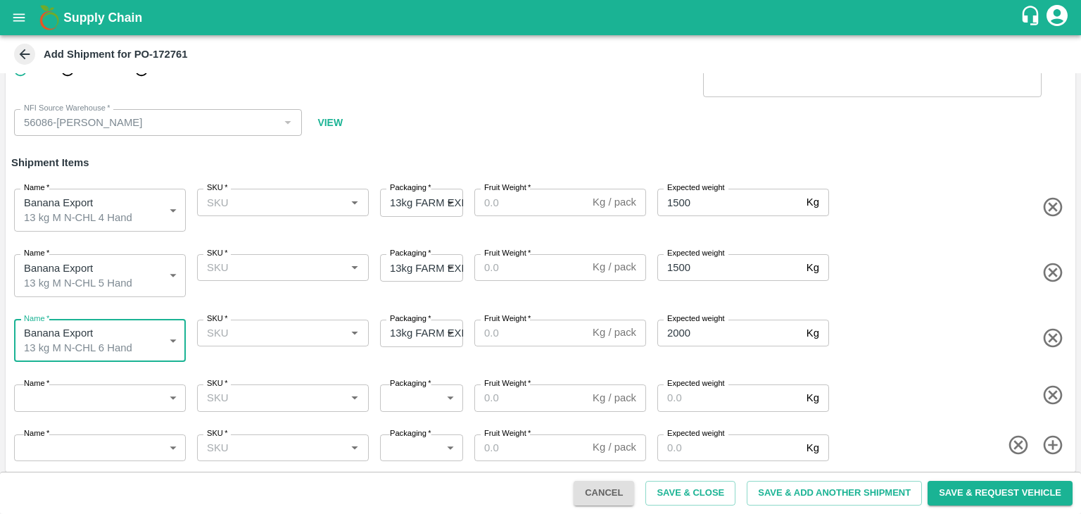
scroll to position [49, 0]
click at [113, 395] on body "Supply Chain Add Shipment for PO-172761 Type DC DC MO's Customer DC   * DC   * …" at bounding box center [540, 257] width 1081 height 514
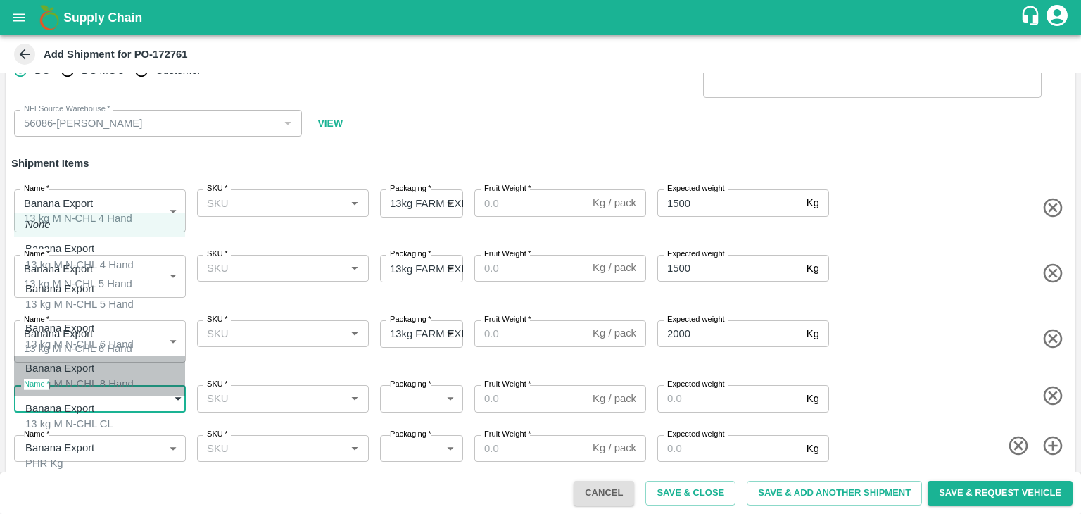
click at [114, 372] on div "Banana Export 13 kg M N-CHL 8 Hand" at bounding box center [79, 376] width 108 height 32
type input "1966484"
type input "468"
type input "2000"
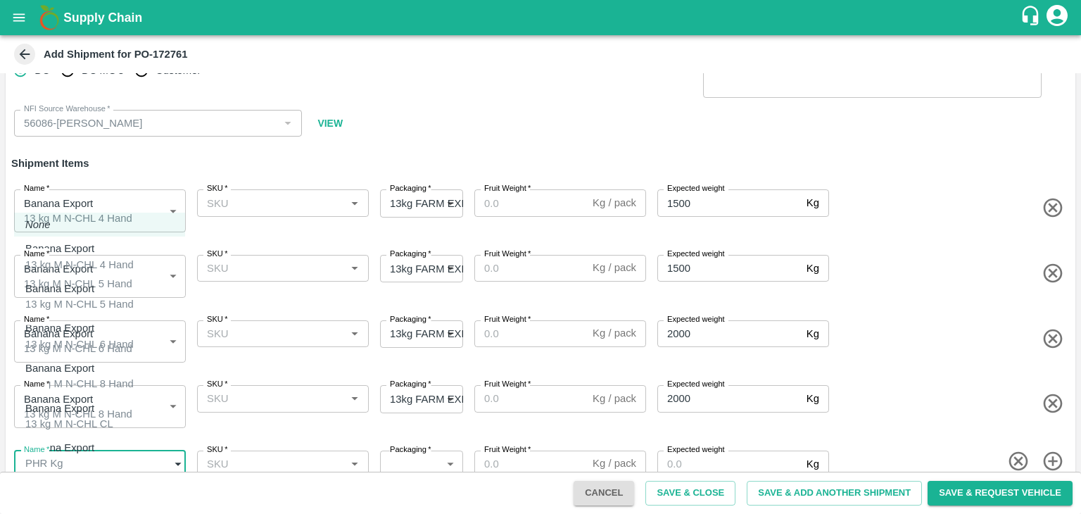
click at [125, 448] on body "Supply Chain Add Shipment for PO-172761 Type DC DC MO's Customer DC   * DC   * …" at bounding box center [540, 257] width 1081 height 514
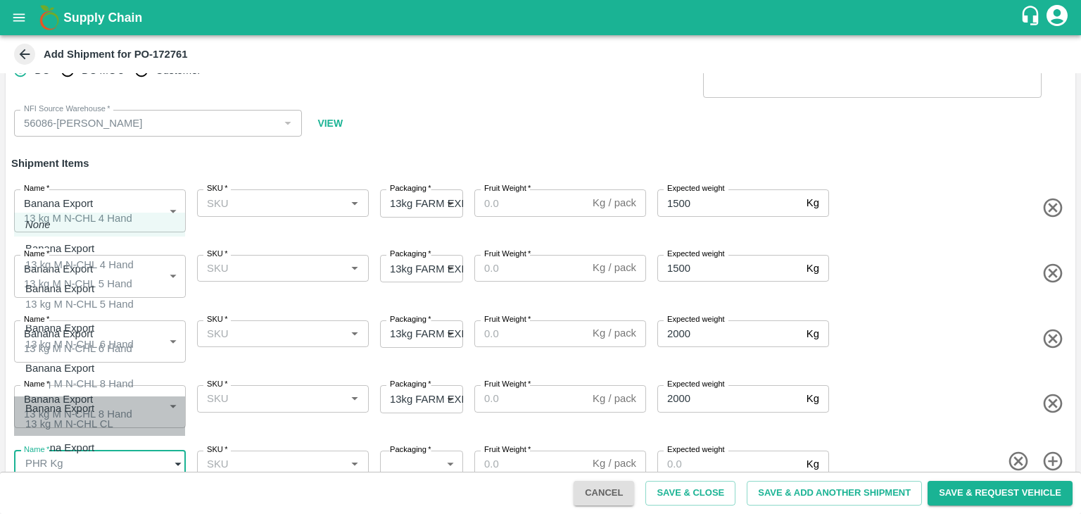
click at [113, 413] on div "Banana Export 13 kg M N-CHL CL" at bounding box center [69, 416] width 88 height 32
type input "1966485"
type input "468"
type input "1500"
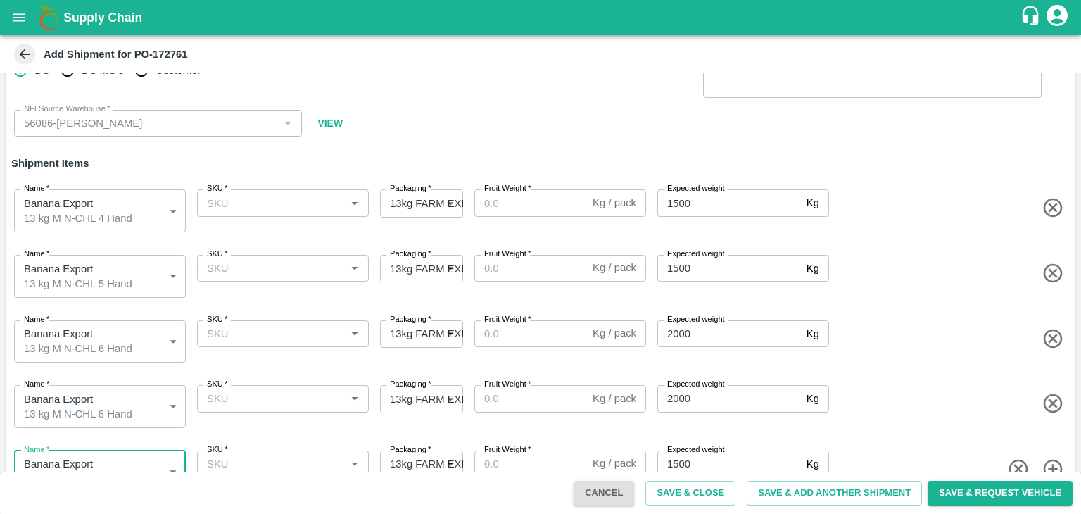
scroll to position [59, 0]
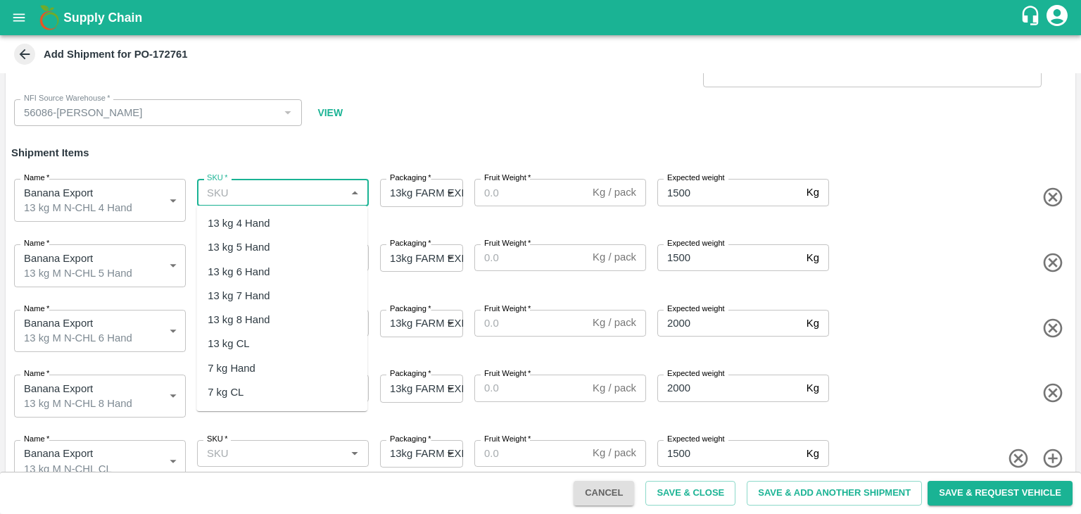
click at [258, 193] on input "SKU   *" at bounding box center [271, 192] width 140 height 18
click at [267, 215] on div "13 kg M N-CHL 4 Hand" at bounding box center [262, 222] width 108 height 15
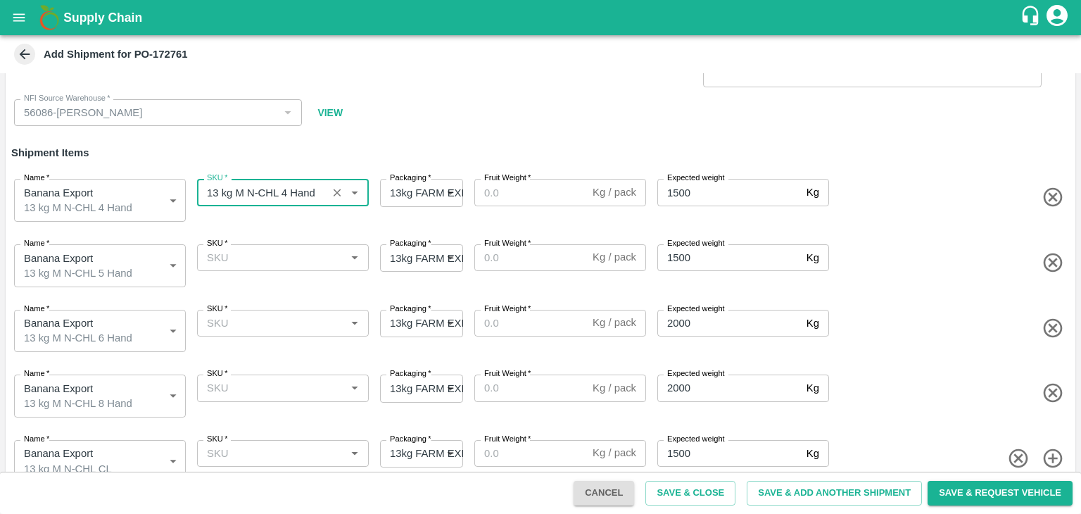
type input "13 kg M N-CHL 4 Hand"
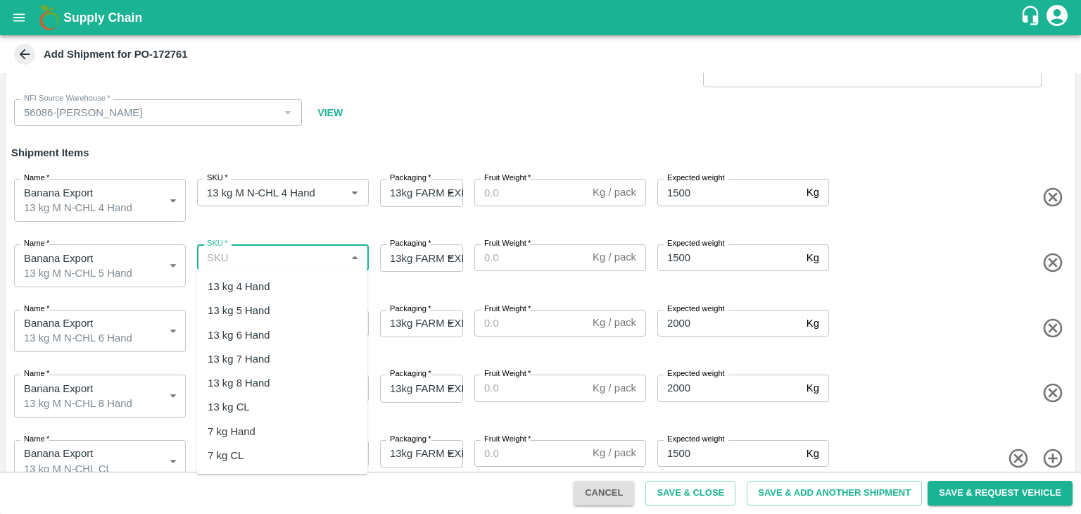
click at [283, 255] on input "SKU   *" at bounding box center [271, 257] width 140 height 18
click at [290, 312] on div "13 kg M N-CHL 5 Hand" at bounding box center [262, 310] width 108 height 15
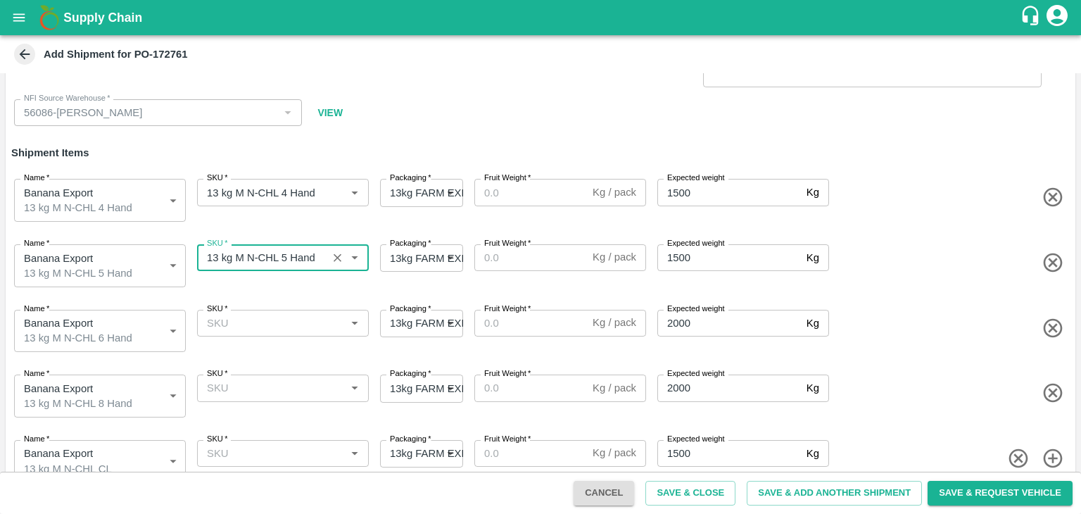
type input "13 kg M N-CHL 5 Hand"
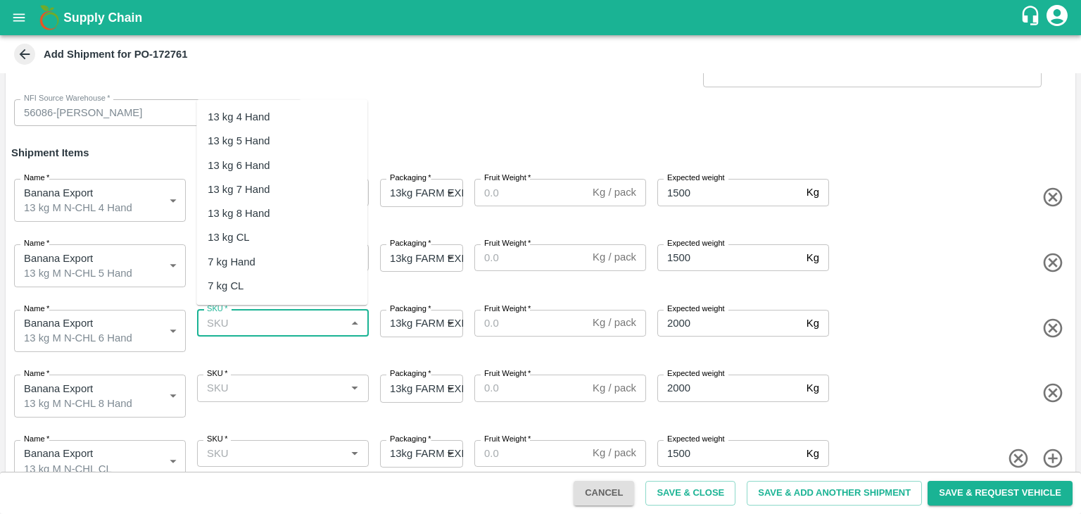
click at [295, 316] on input "SKU   *" at bounding box center [271, 323] width 140 height 18
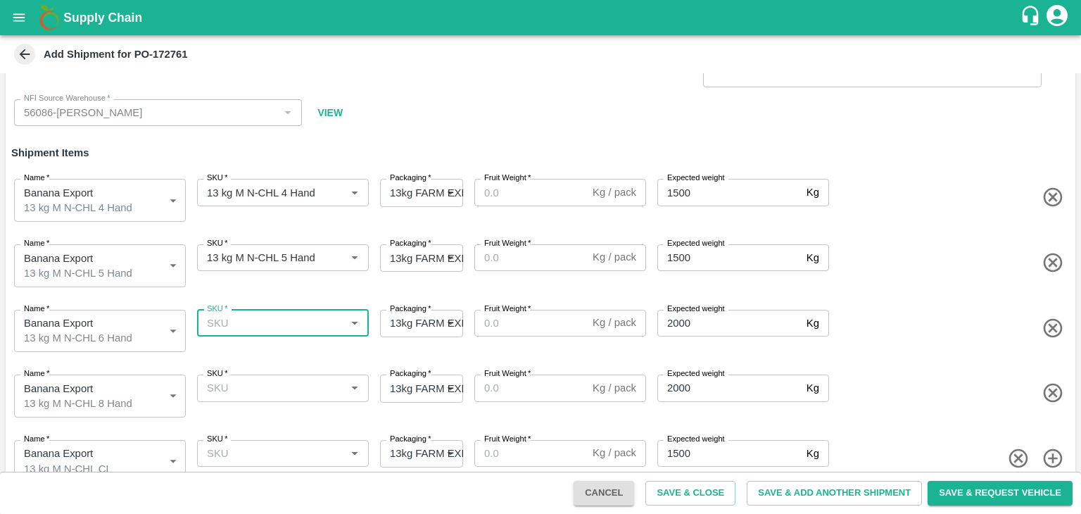
click at [295, 316] on input "SKU   *" at bounding box center [271, 323] width 140 height 18
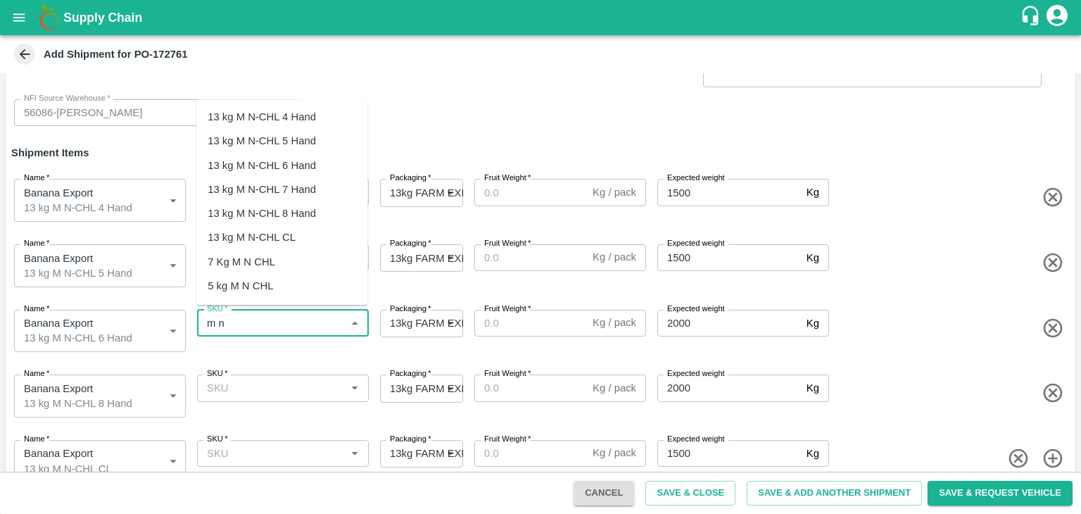
click at [320, 167] on div "13 kg M N-CHL 6 Hand" at bounding box center [281, 165] width 171 height 24
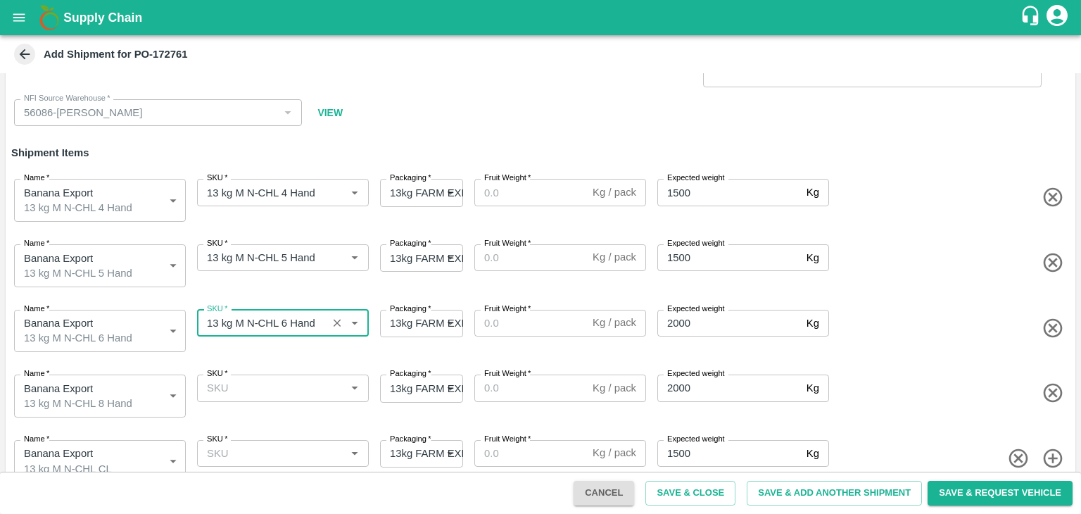
click at [290, 391] on div "SKU   *" at bounding box center [283, 387] width 172 height 27
type input "13 kg M N-CHL 6 Hand"
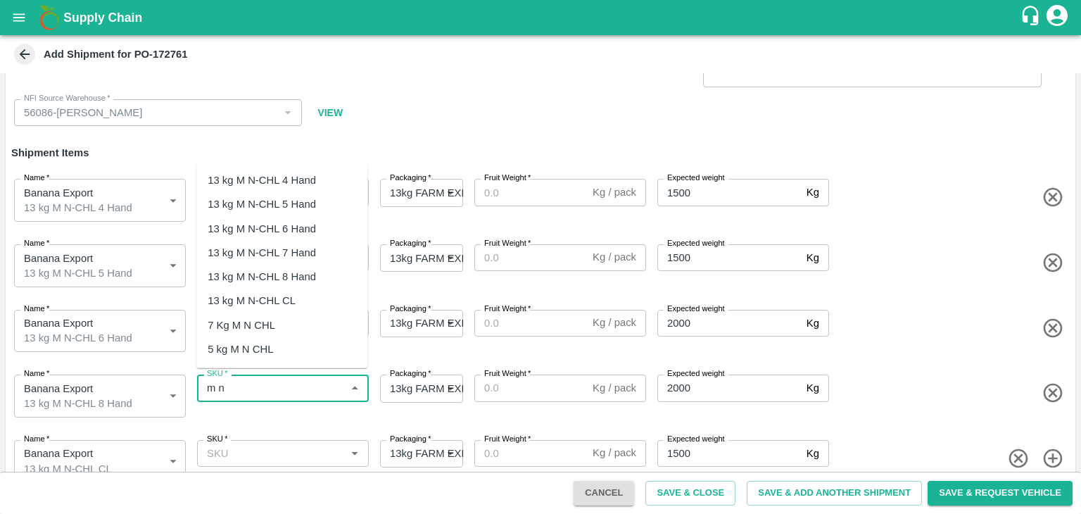
click at [300, 284] on div "13 kg M N-CHL 8 Hand" at bounding box center [281, 277] width 171 height 24
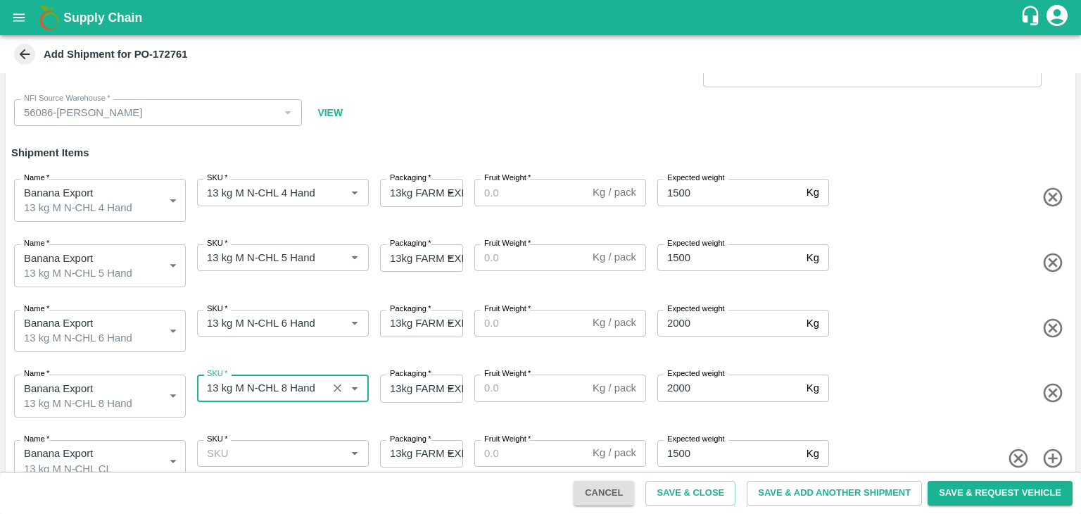
type input "13 kg M N-CHL 8 Hand"
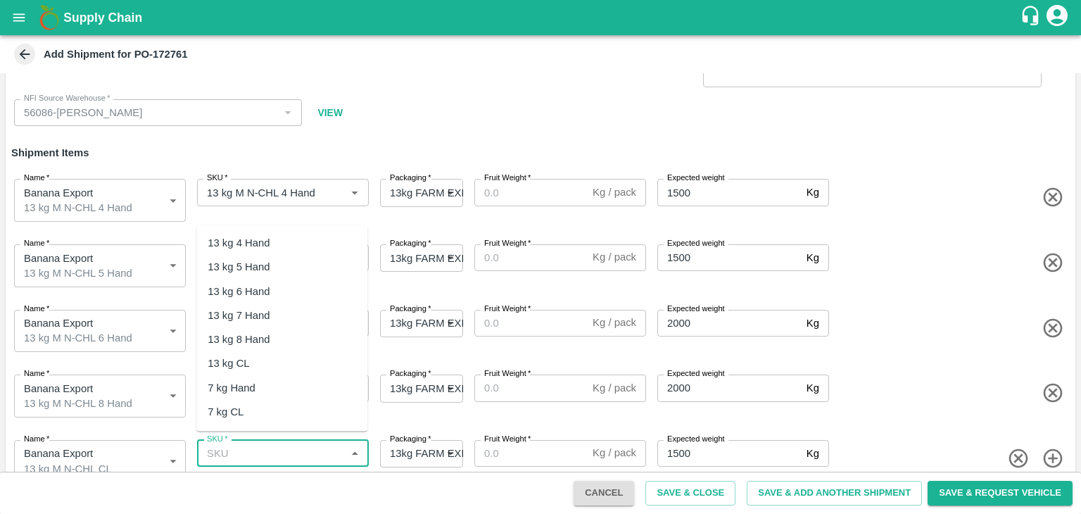
click at [300, 453] on input "SKU   *" at bounding box center [271, 453] width 140 height 18
click at [296, 364] on div "13 kg M N-CHL CL" at bounding box center [252, 363] width 88 height 15
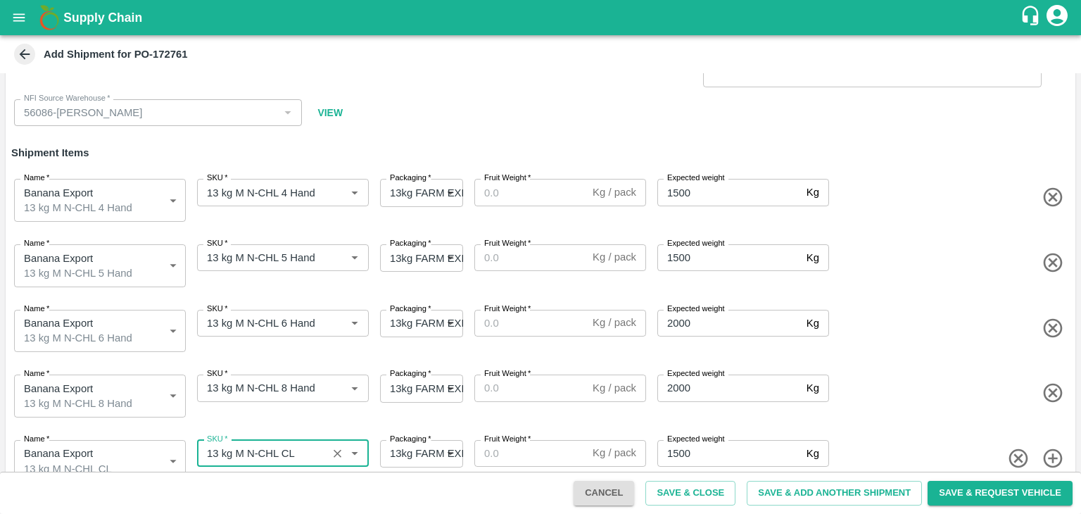
type input "13 kg M N-CHL CL"
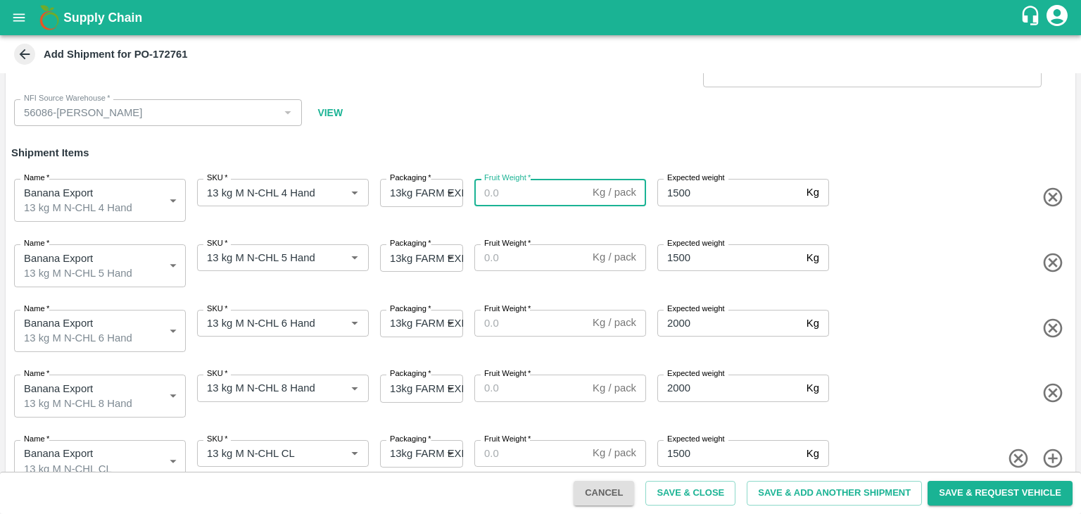
click at [524, 186] on input "Fruit Weight   *" at bounding box center [530, 192] width 113 height 27
type input "13"
click at [507, 260] on input "Fruit Weight   *" at bounding box center [530, 257] width 113 height 27
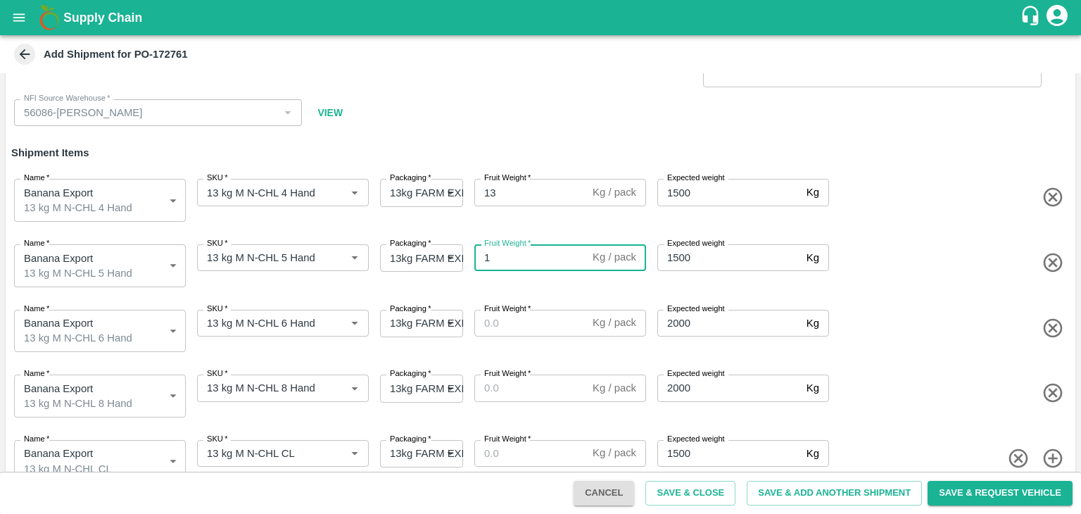
click at [507, 260] on input "1" at bounding box center [530, 257] width 113 height 27
type input "13"
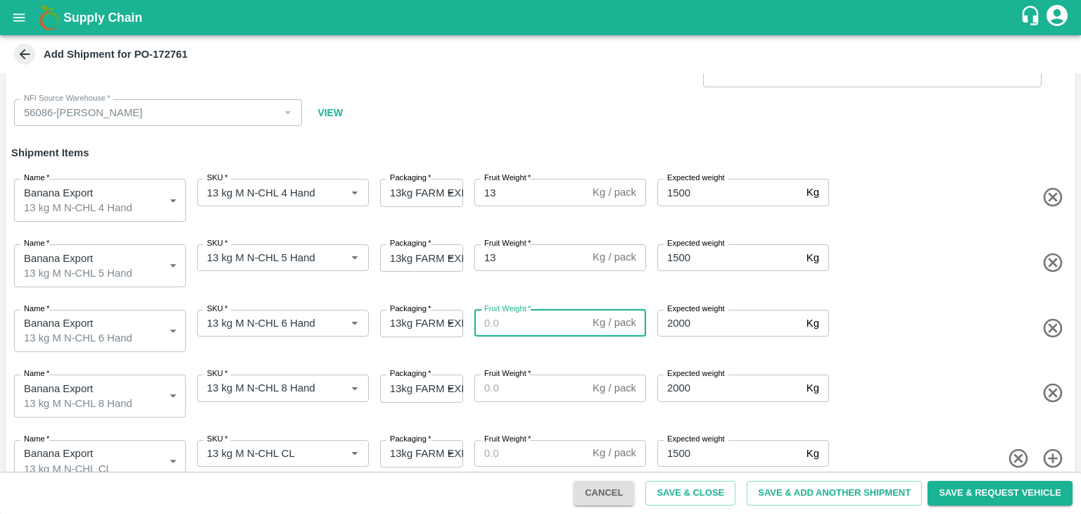
click at [514, 327] on input "Fruit Weight   *" at bounding box center [530, 323] width 113 height 27
type input "13"
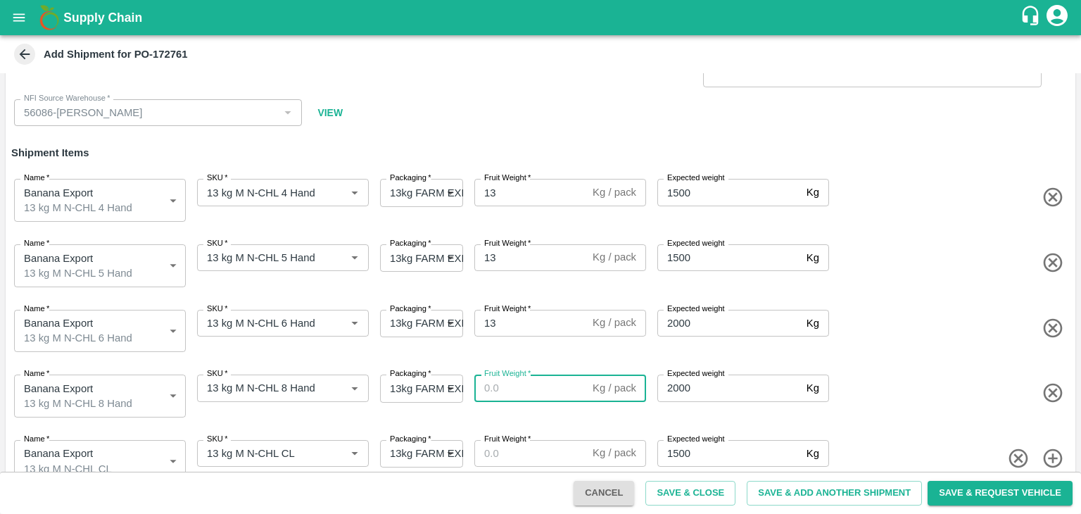
click at [516, 386] on input "Fruit Weight   *" at bounding box center [530, 387] width 113 height 27
click at [516, 386] on input "13" at bounding box center [530, 387] width 113 height 27
type input "13"
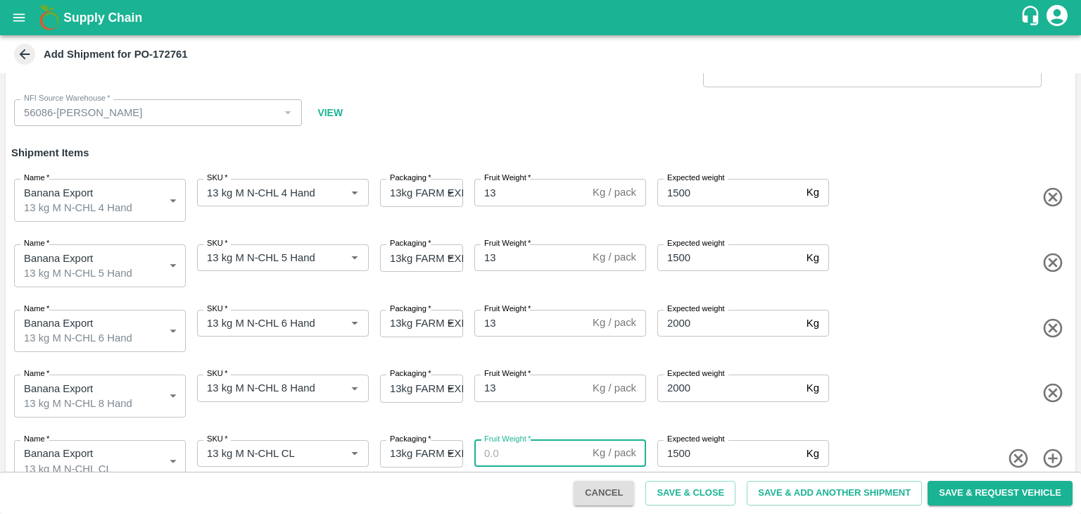
click at [523, 448] on input "Fruit Weight   *" at bounding box center [530, 453] width 113 height 27
click at [523, 448] on input "1" at bounding box center [530, 453] width 113 height 27
type input "13"
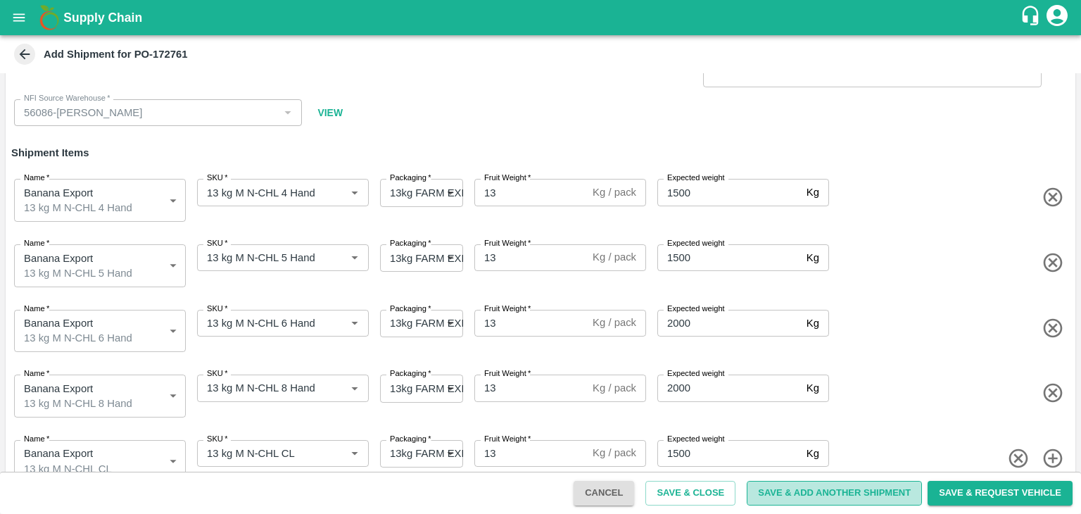
click at [844, 495] on button "Save & Add Another Shipment" at bounding box center [834, 493] width 175 height 25
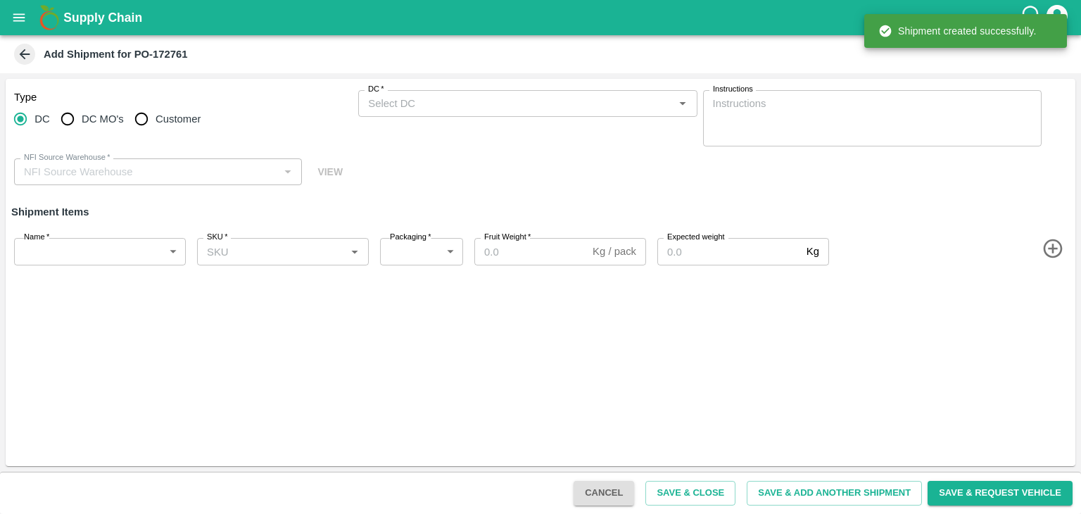
scroll to position [0, 0]
click at [85, 119] on span "DC MO's" at bounding box center [103, 118] width 42 height 15
click at [82, 119] on input "DC MO's" at bounding box center [67, 119] width 28 height 28
radio input "true"
type input "56086-Ajinkya Haridas Takik"
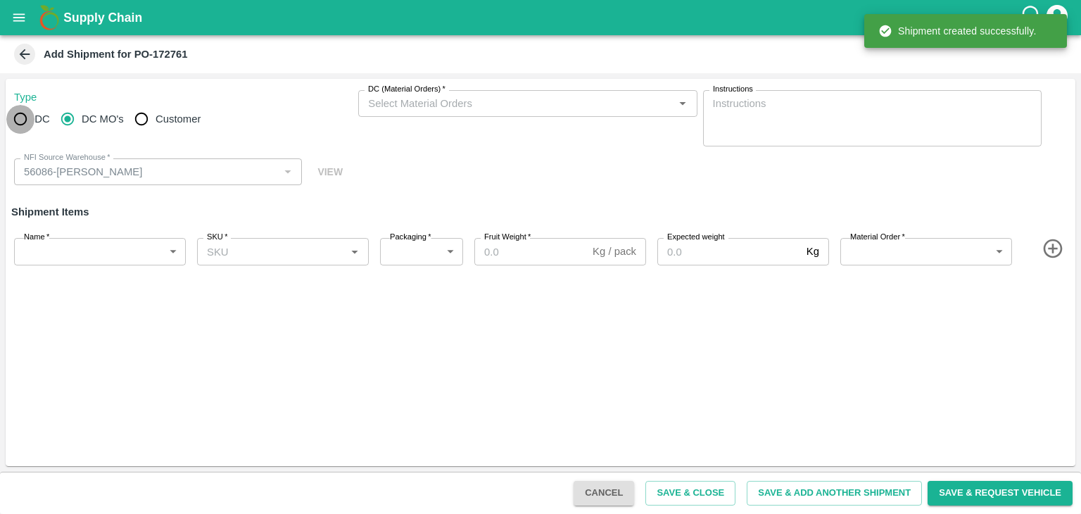
click at [25, 127] on input "DC" at bounding box center [20, 119] width 28 height 28
radio input "true"
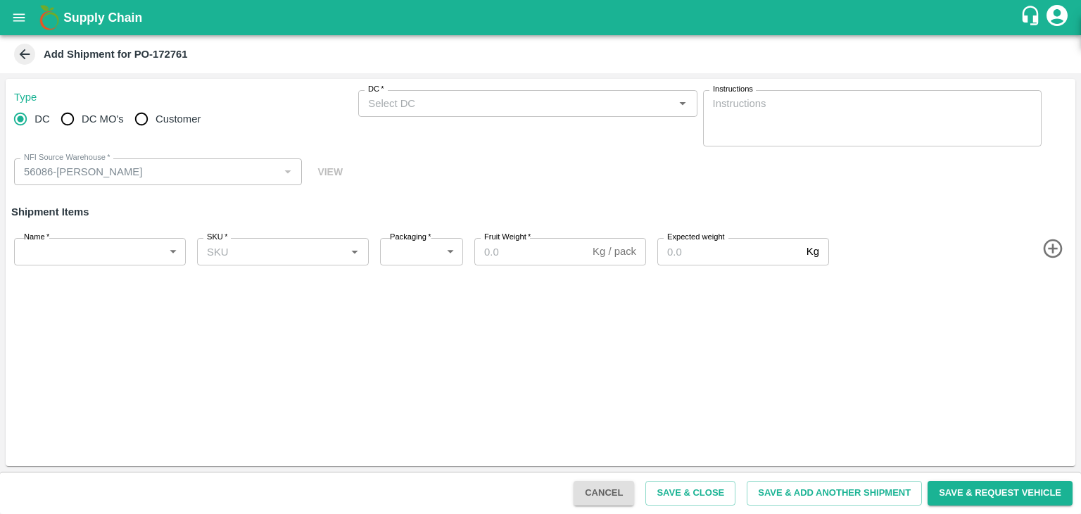
click at [493, 100] on input "DC   *" at bounding box center [515, 103] width 307 height 18
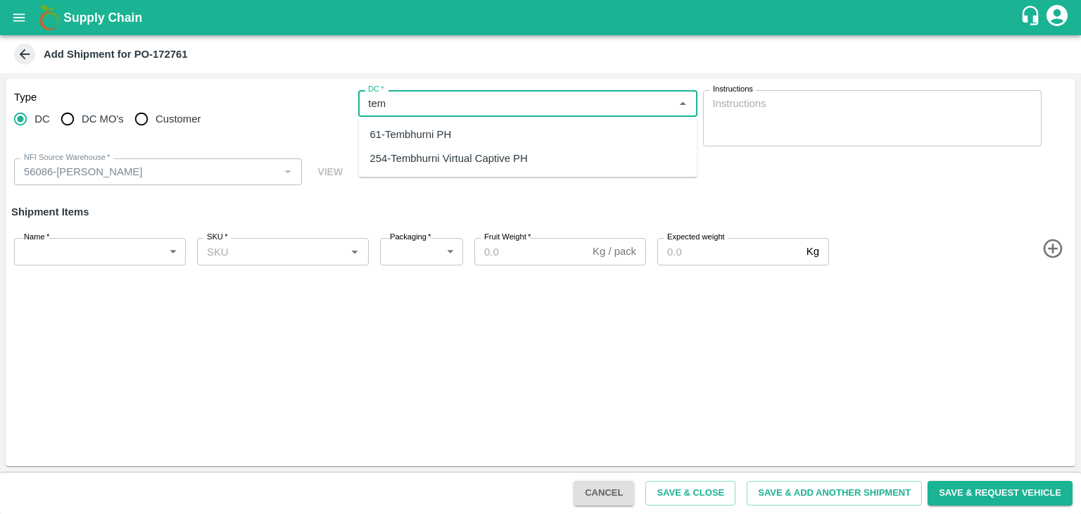
click at [448, 130] on div "61-Tembhurni PH" at bounding box center [411, 134] width 82 height 15
type input "61-Tembhurni PH"
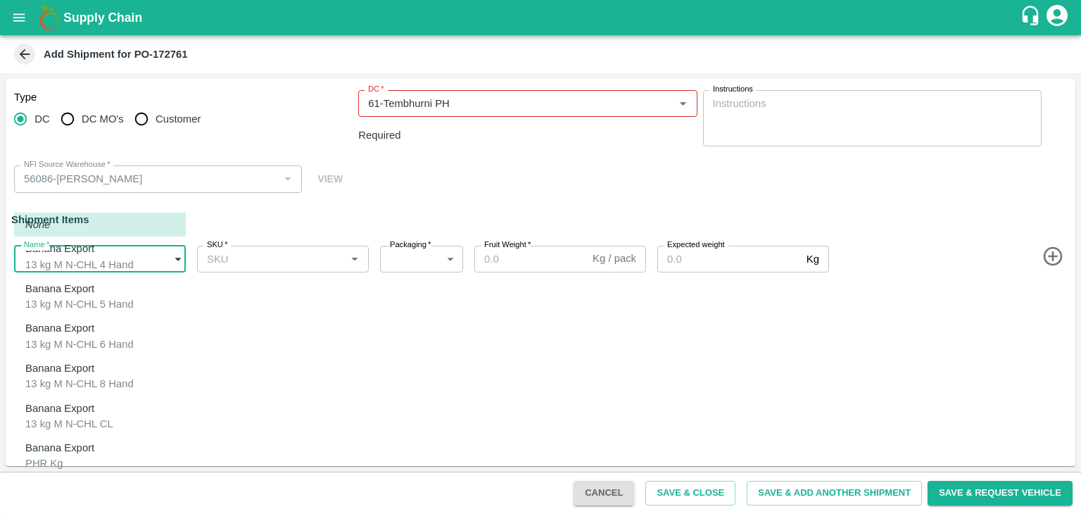
click at [125, 255] on body "Supply Chain Add Shipment for PO-172761 Type DC DC MO's Customer DC   * DC   * …" at bounding box center [540, 257] width 1081 height 514
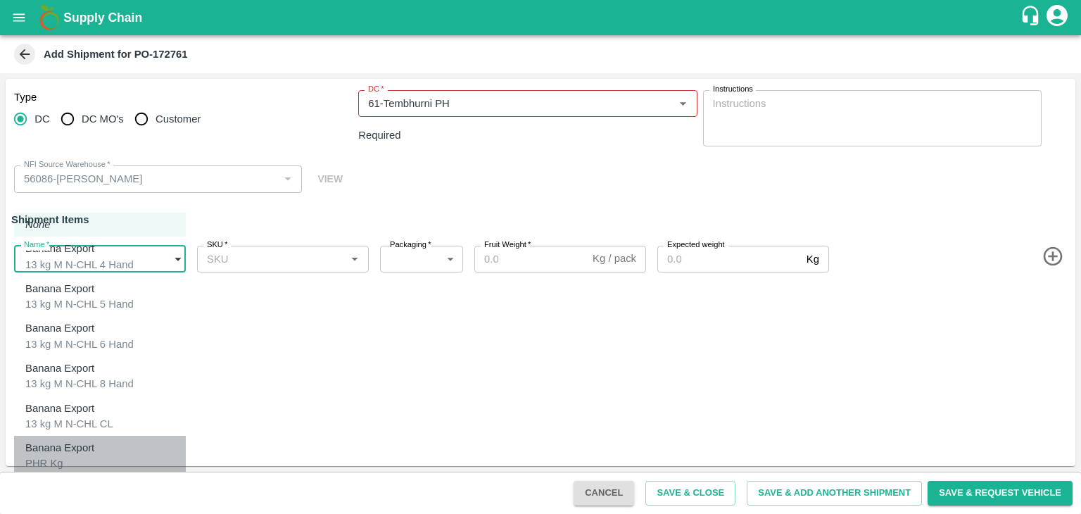
click at [58, 440] on p "Banana Export" at bounding box center [59, 447] width 69 height 15
type input "1966486"
type input "258"
type input "100"
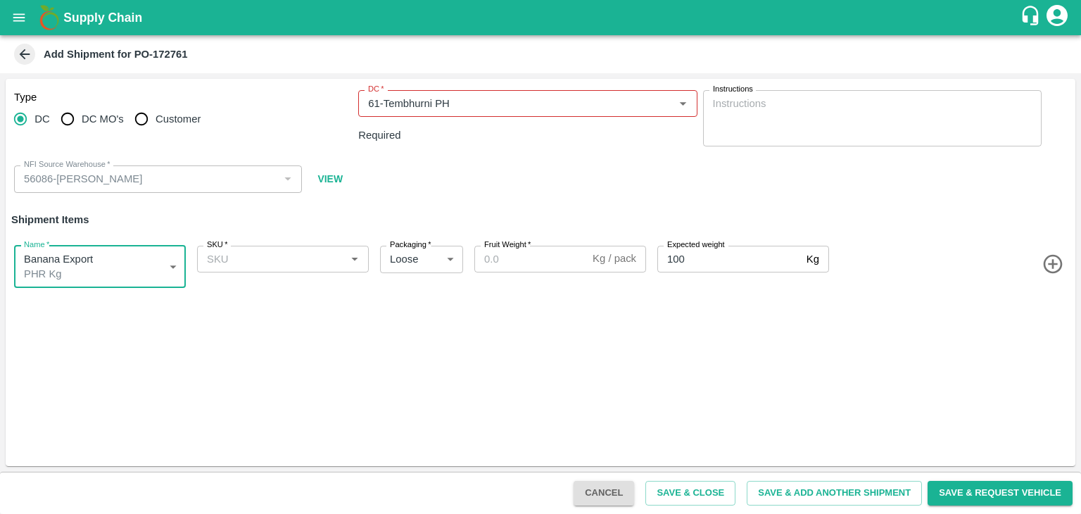
click at [304, 258] on input "SKU   *" at bounding box center [271, 259] width 140 height 18
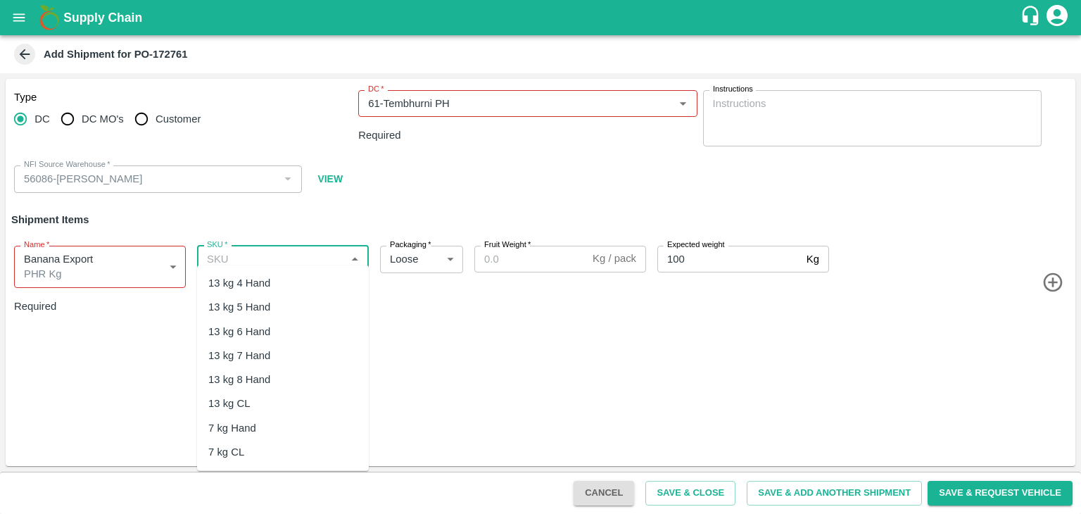
scroll to position [270, 0]
click at [262, 408] on div "PHR Kg" at bounding box center [283, 399] width 172 height 24
type input "PHR Kg"
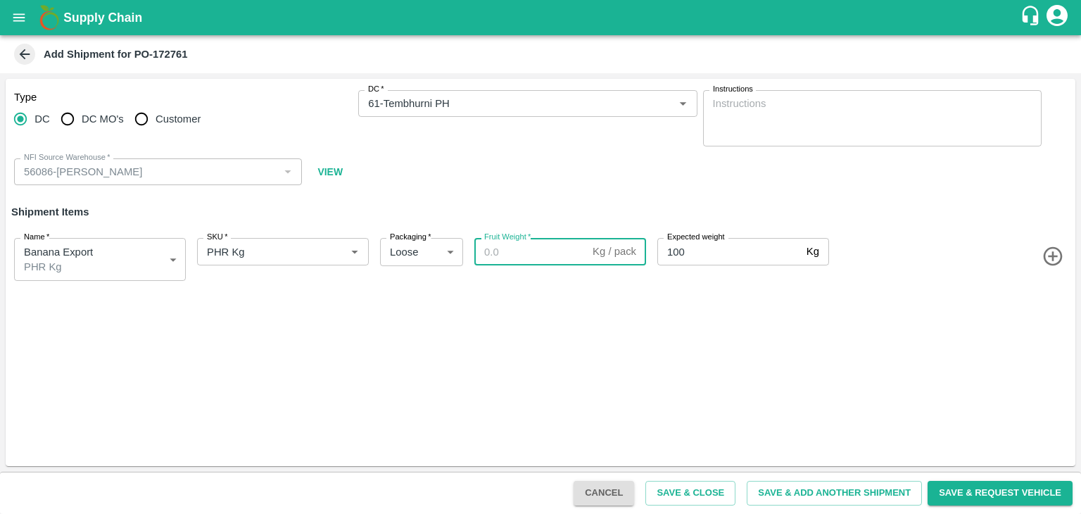
click at [543, 243] on input "Fruit Weight   *" at bounding box center [530, 251] width 113 height 27
paste input "85"
type input "85"
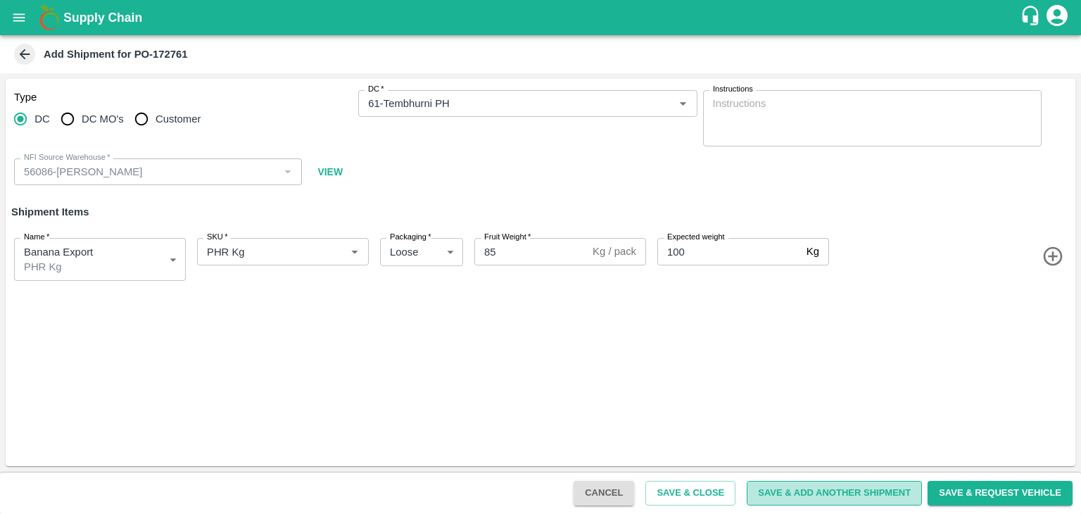
click at [828, 500] on button "Save & Add Another Shipment" at bounding box center [834, 493] width 175 height 25
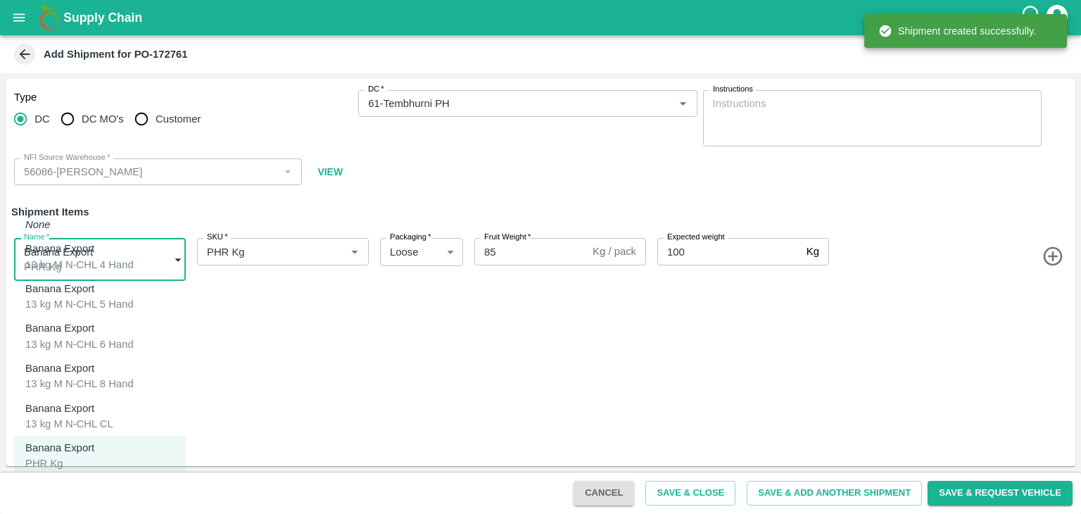
click at [80, 259] on body "Supply Chain Add Shipment for PO-172761 Type DC DC MO's Customer DC   * DC   * …" at bounding box center [540, 257] width 1081 height 514
click at [93, 480] on p "Banana Export" at bounding box center [59, 487] width 69 height 15
type input "1966487"
type input "350"
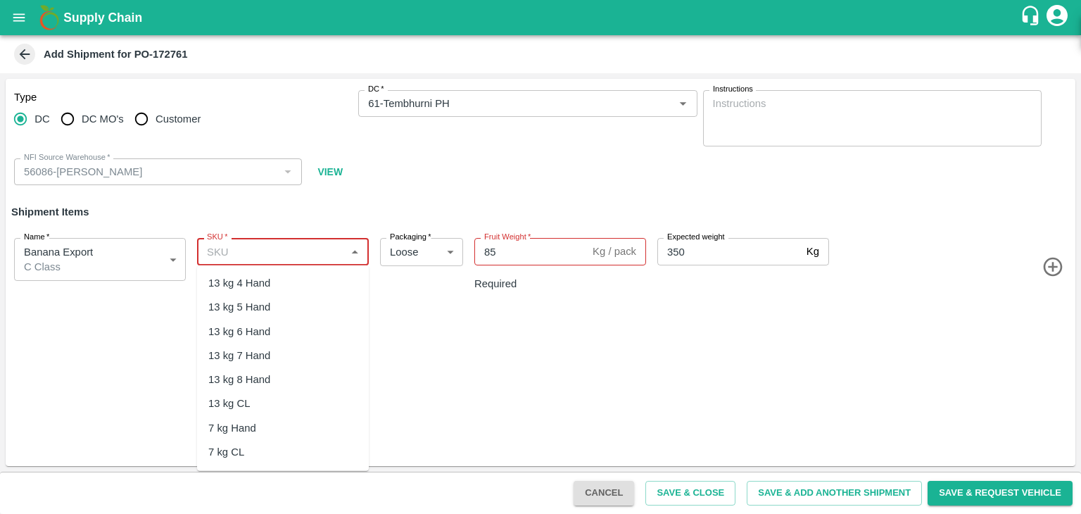
click at [315, 243] on input "SKU   *" at bounding box center [271, 251] width 140 height 18
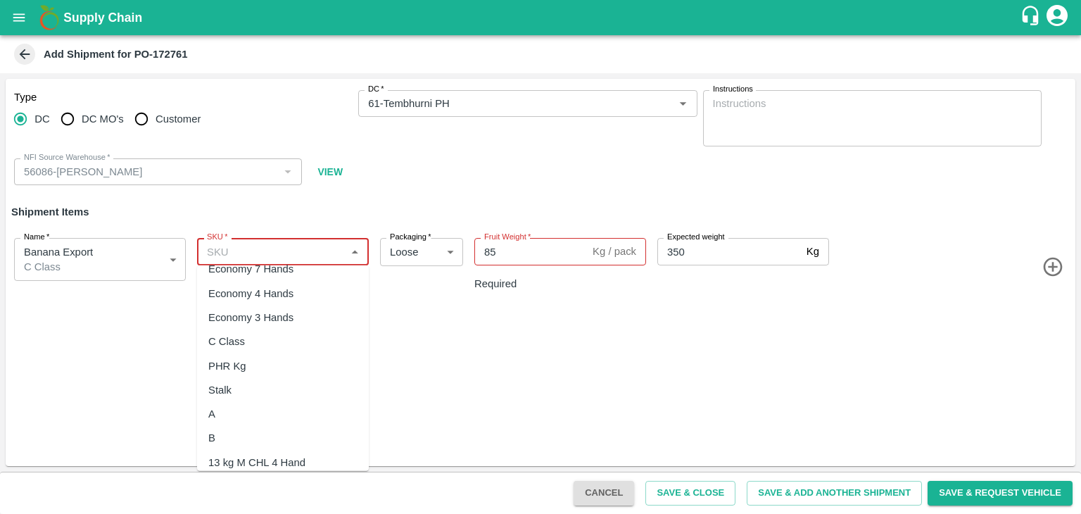
scroll to position [304, 0]
click at [267, 340] on div "C Class" at bounding box center [283, 341] width 172 height 24
type input "C Class"
click at [514, 262] on input "85" at bounding box center [530, 251] width 113 height 27
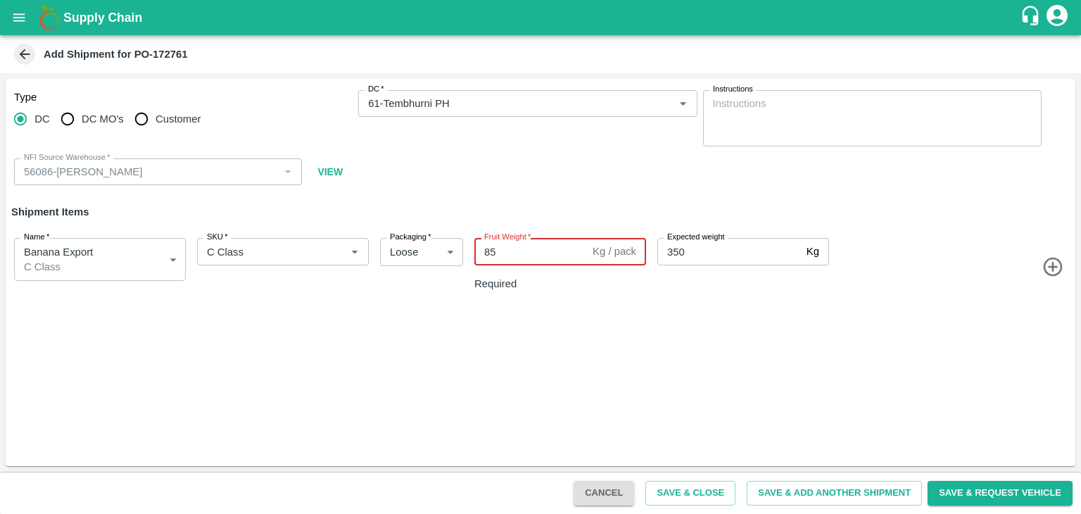
type input "8"
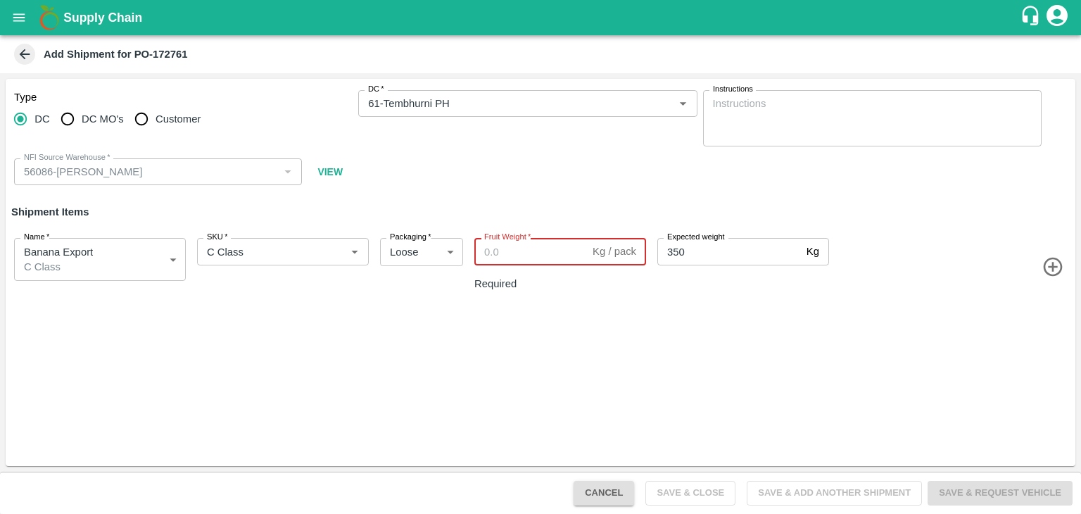
paste input "240"
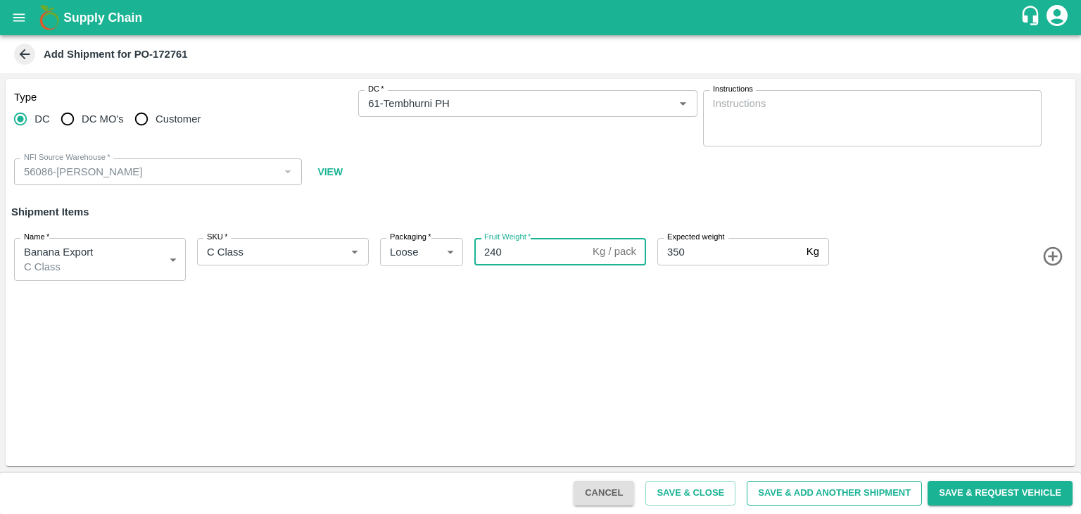
type input "240"
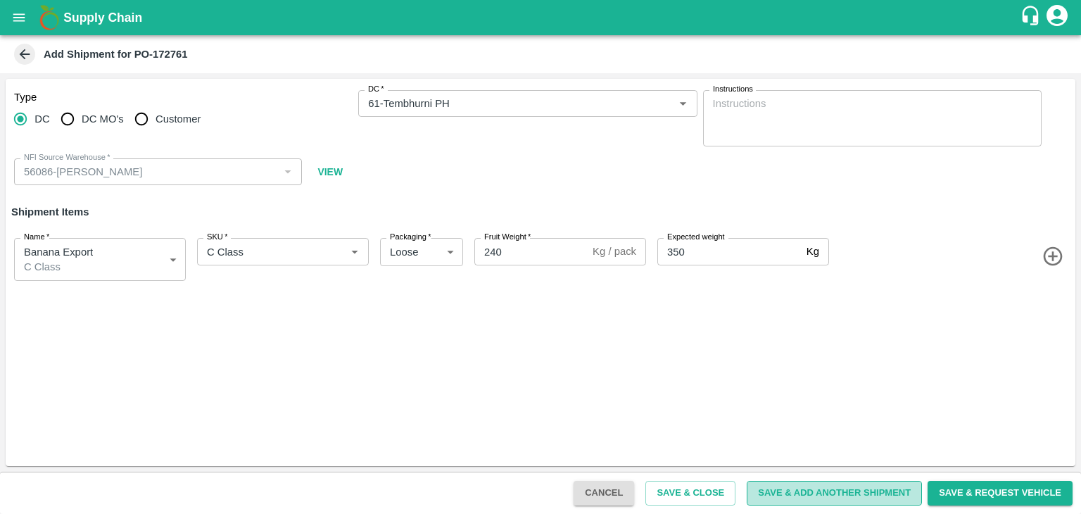
click at [854, 496] on button "Save & Add Another Shipment" at bounding box center [834, 493] width 175 height 25
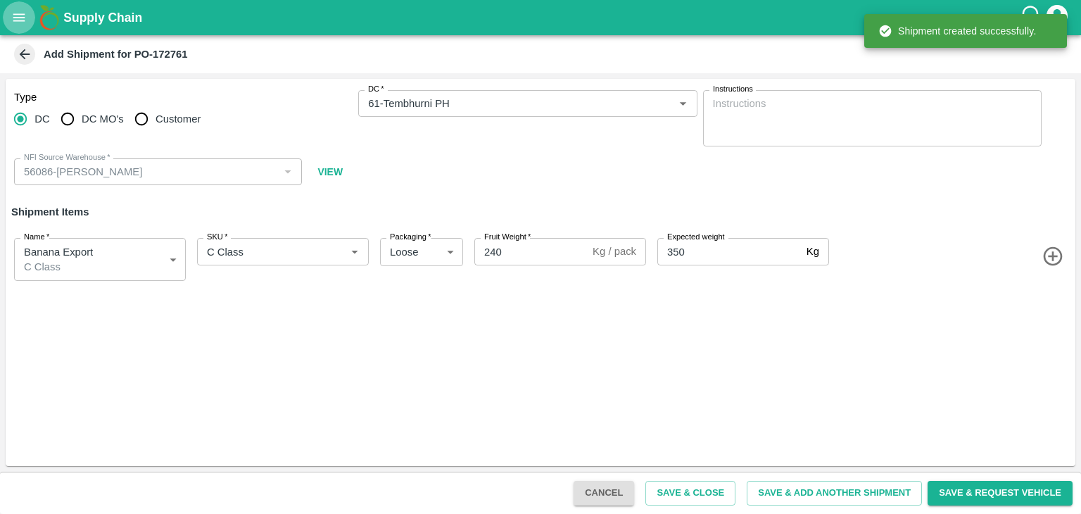
click at [11, 18] on button "open drawer" at bounding box center [19, 17] width 32 height 32
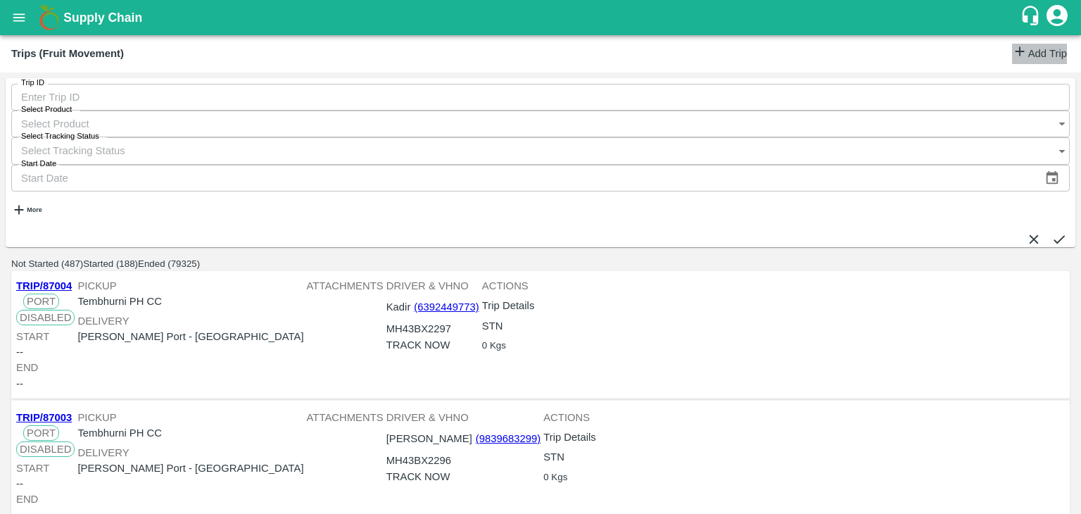
click at [1019, 54] on link "Add Trip" at bounding box center [1039, 54] width 55 height 20
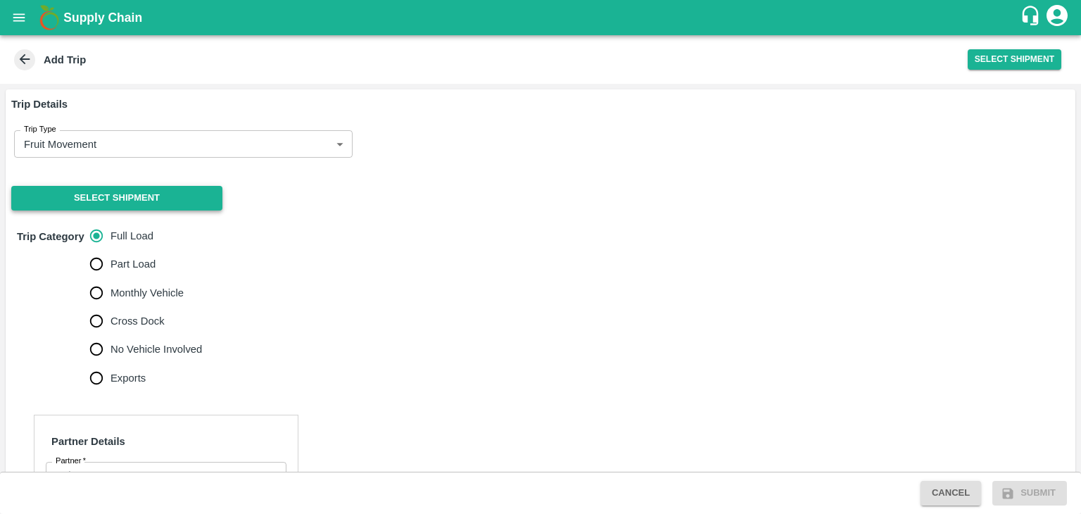
drag, startPoint x: 99, startPoint y: 213, endPoint x: 84, endPoint y: 189, distance: 28.7
click at [84, 189] on button "Select Shipment" at bounding box center [116, 198] width 211 height 25
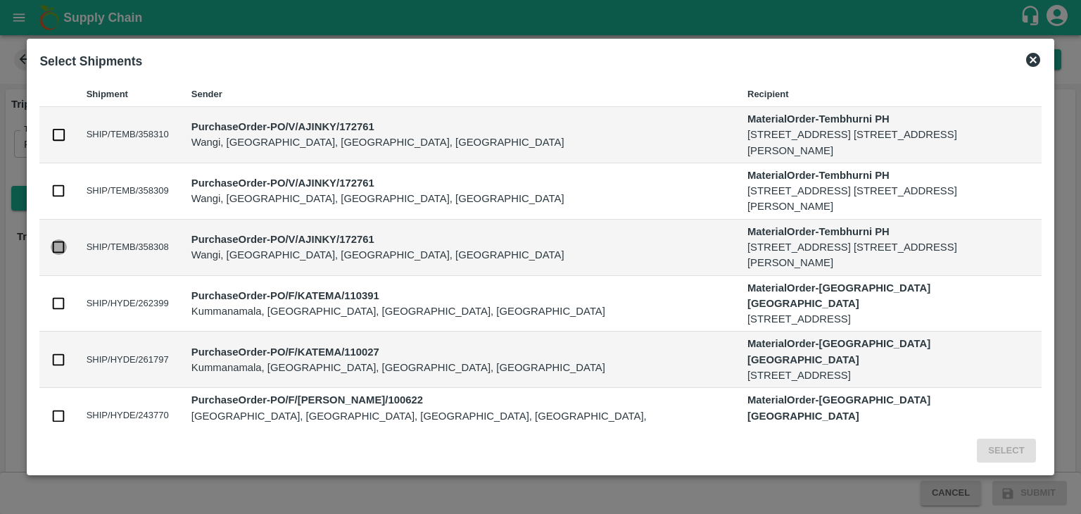
click at [62, 243] on input "checkbox" at bounding box center [58, 246] width 15 height 15
checkbox input "true"
click at [1006, 451] on button "Select" at bounding box center [1006, 450] width 58 height 25
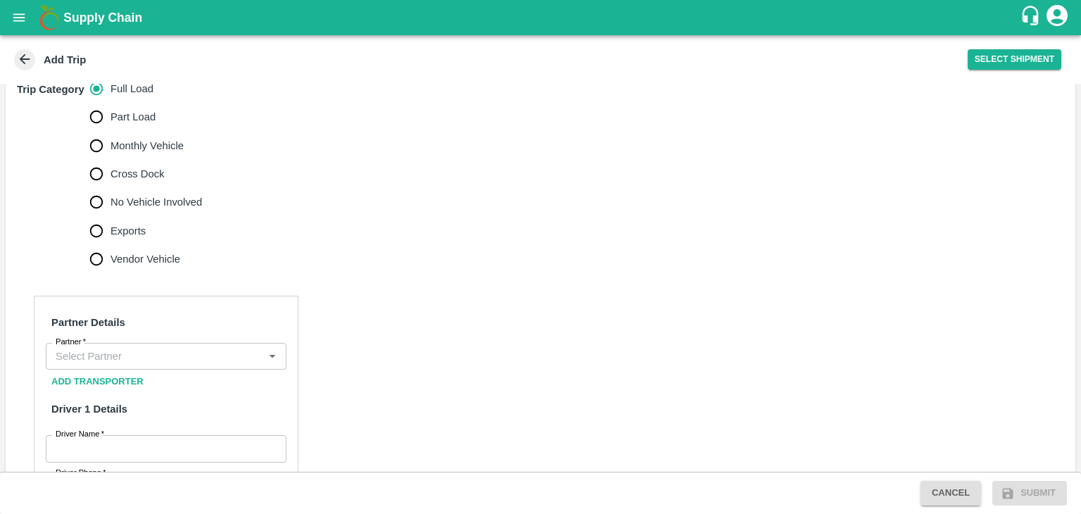
scroll to position [439, 0]
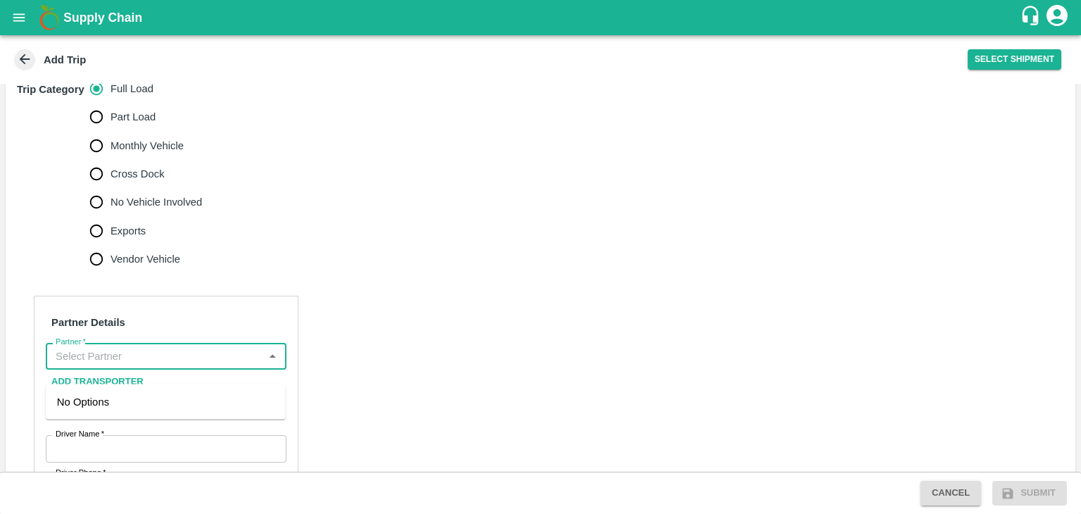
click at [126, 365] on input "Partner   *" at bounding box center [154, 356] width 209 height 18
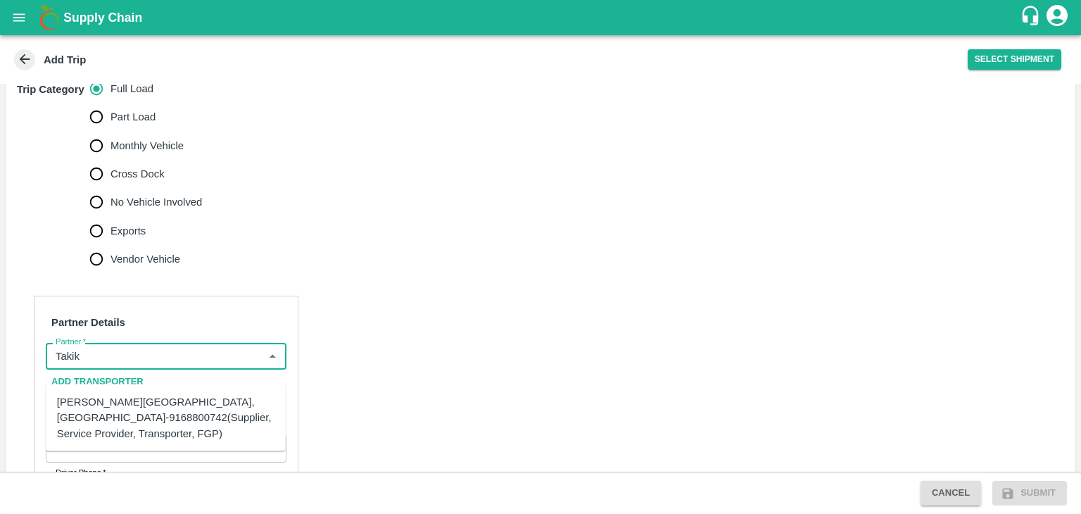
click at [168, 417] on div "Ajinkya Haridas Takik-Wangi, Solapur-9168800742(Supplier, Service Provider, Tra…" at bounding box center [165, 417] width 217 height 47
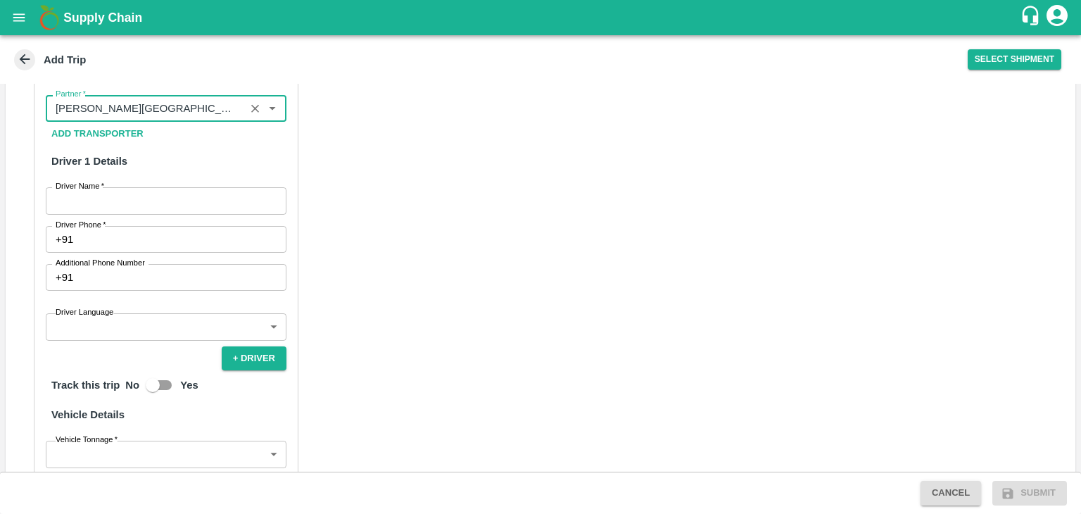
scroll to position [690, 0]
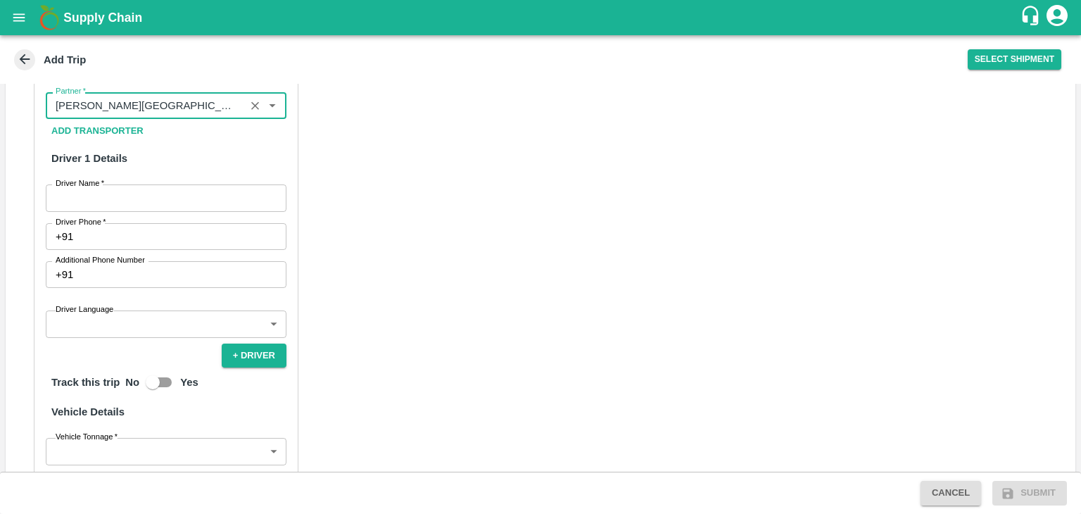
type input "Ajinkya Haridas Takik-Wangi, Solapur-9168800742(Supplier, Service Provider, Tra…"
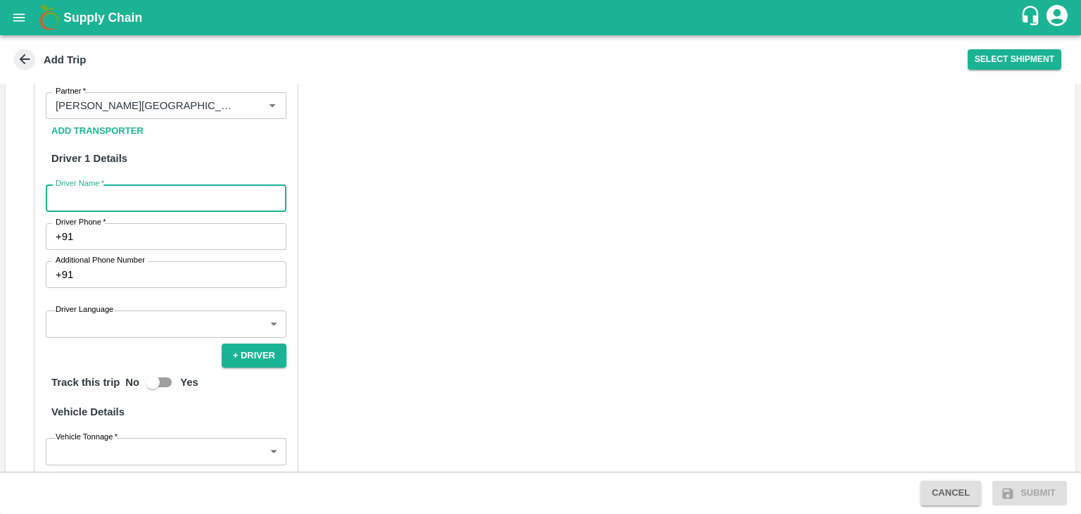
click at [137, 211] on input "Driver Name   *" at bounding box center [166, 197] width 241 height 27
type input "Magnath"
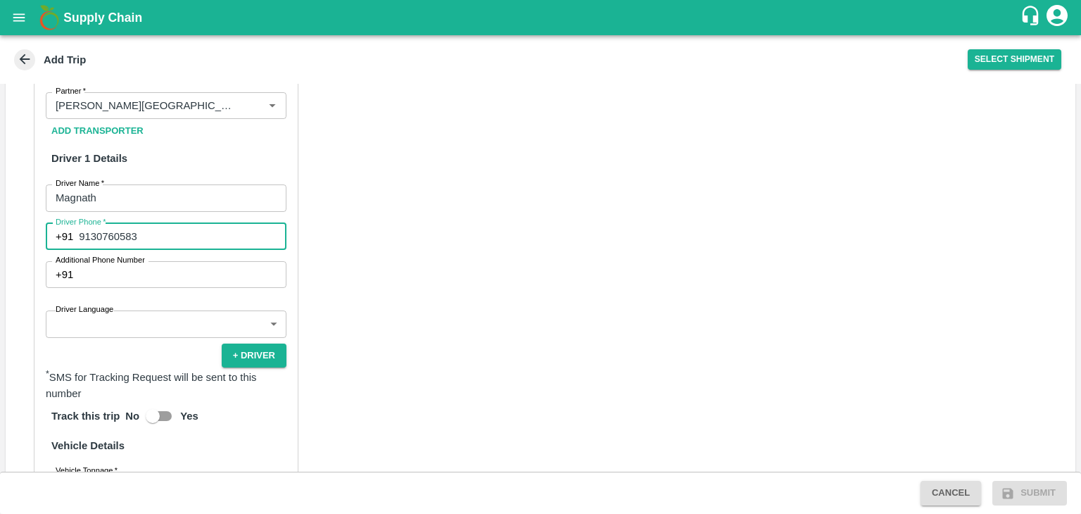
type input "9130760583"
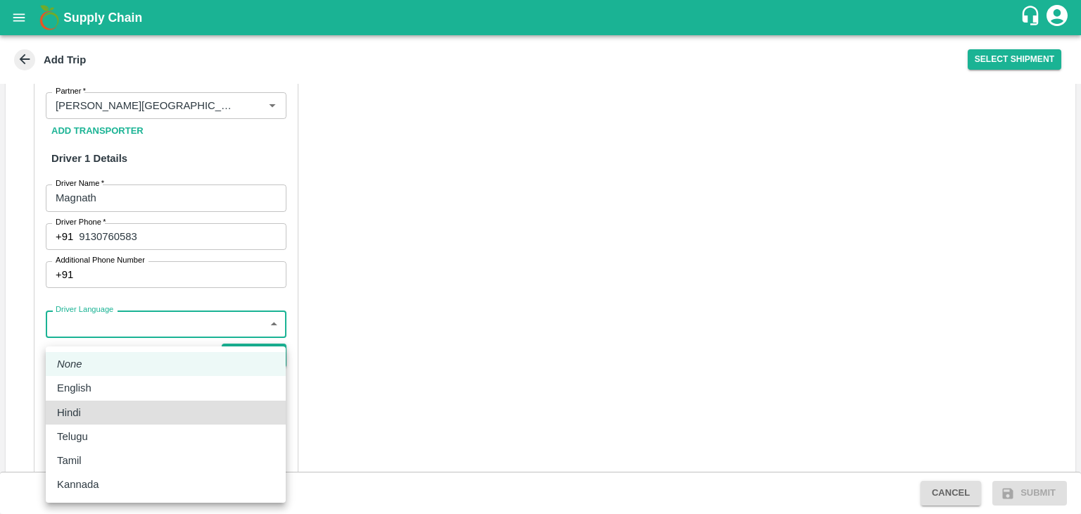
type input "hi"
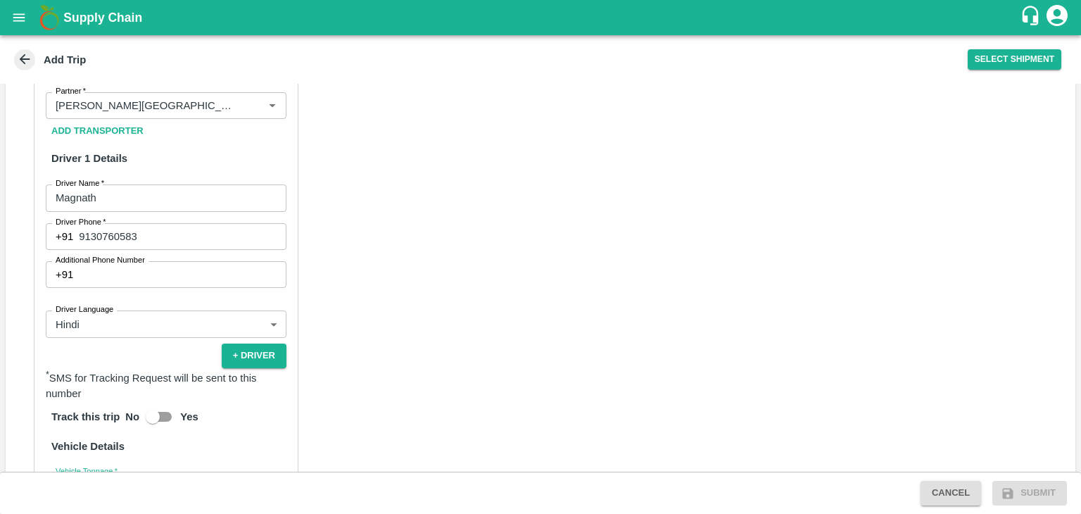
scroll to position [912, 0]
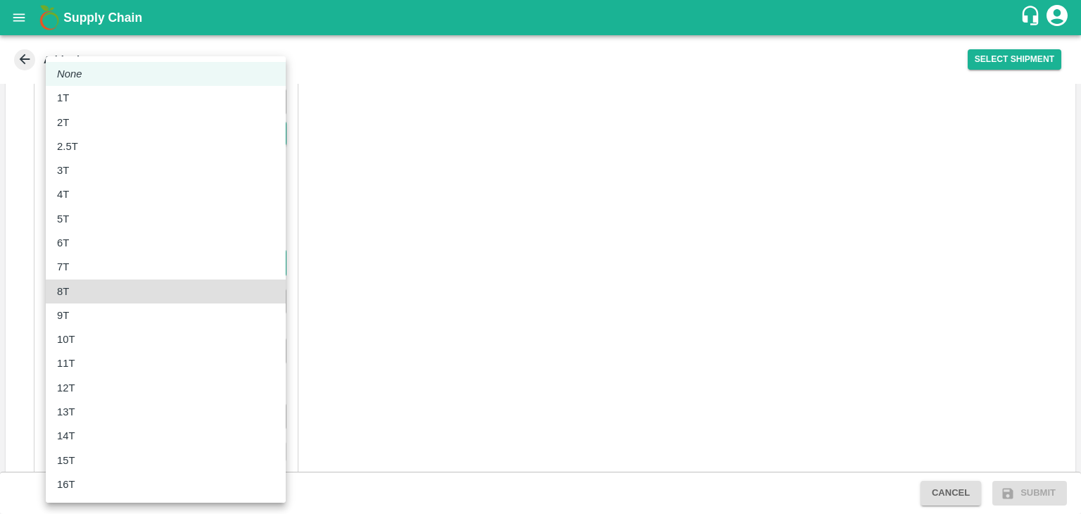
type input "8000"
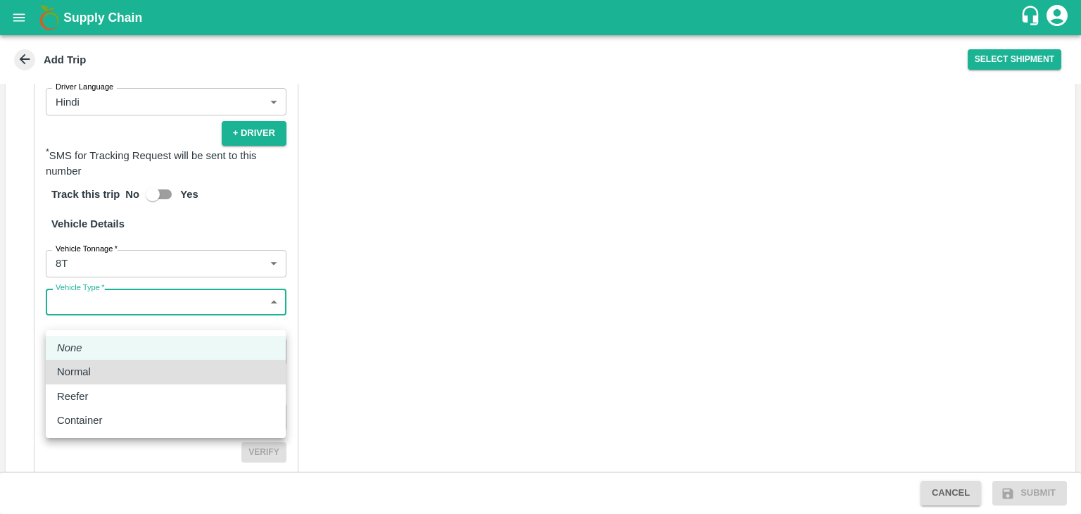
type input "Normal"
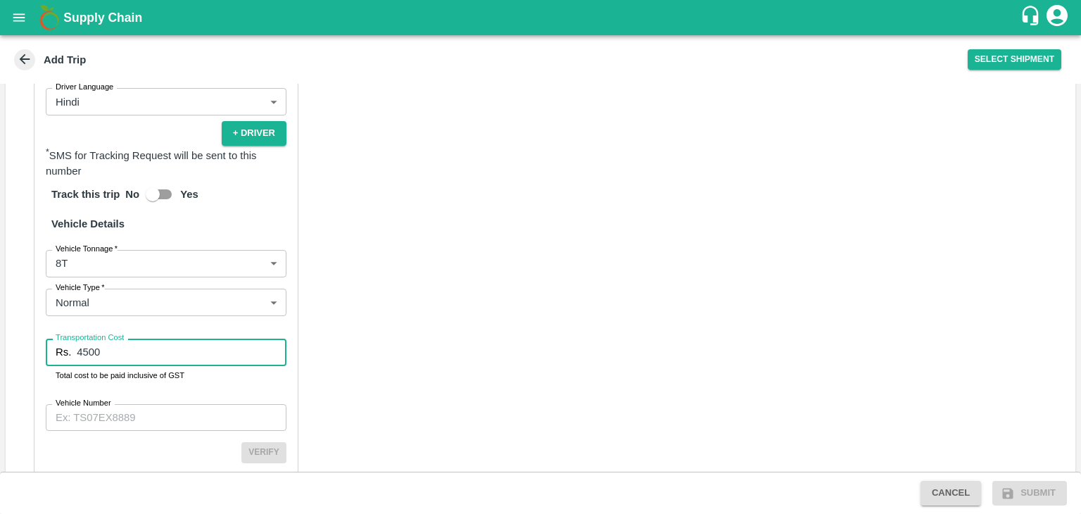
type input "4500"
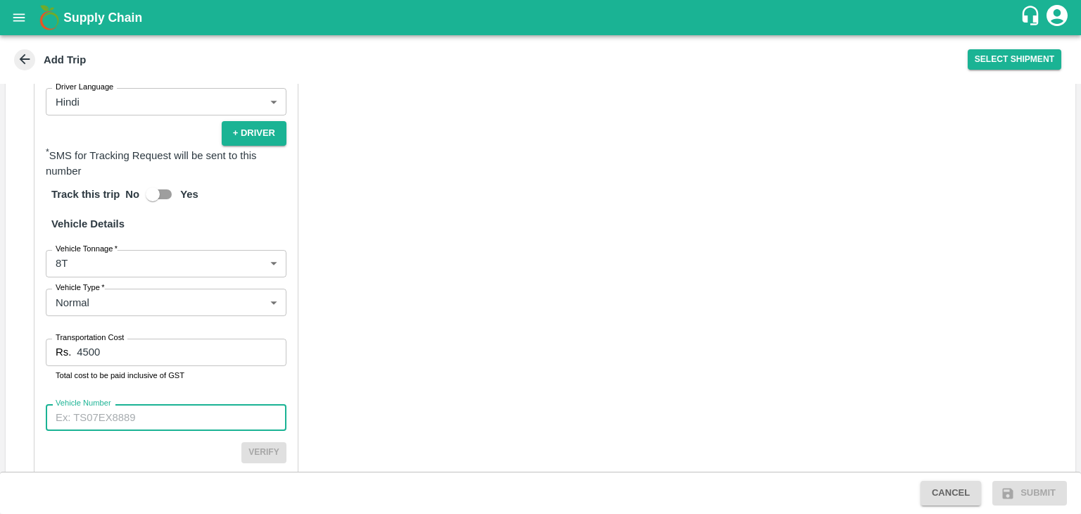
paste input "MH45T6060"
type input "MH45T6060"
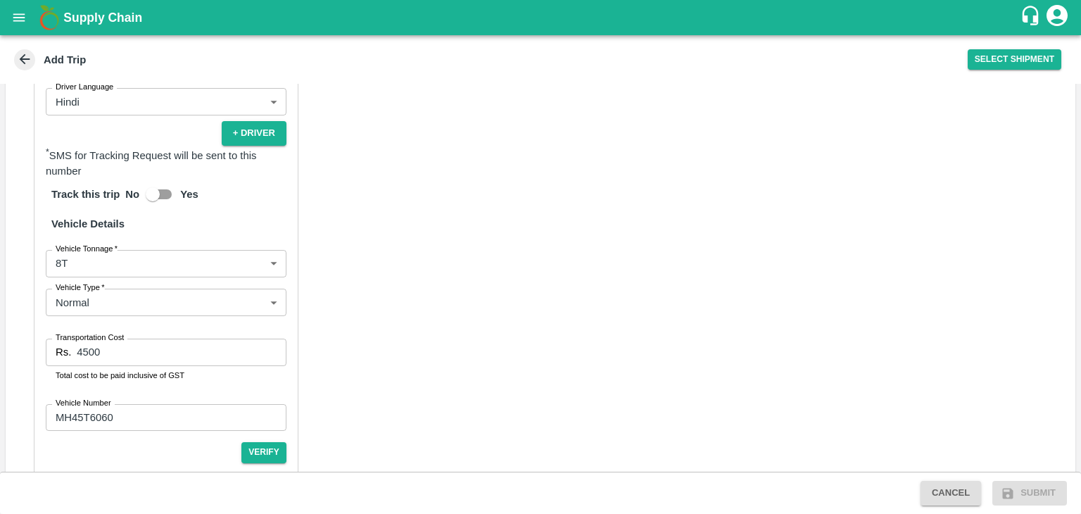
click at [270, 473] on div "Cancel Submit" at bounding box center [540, 492] width 1081 height 42
click at [278, 462] on button "Verify" at bounding box center [263, 452] width 45 height 20
click at [1045, 494] on body "Supply Chain Add Trip Select Shipment Trip Details Trip Type Fruit Movement 1 T…" at bounding box center [540, 257] width 1081 height 514
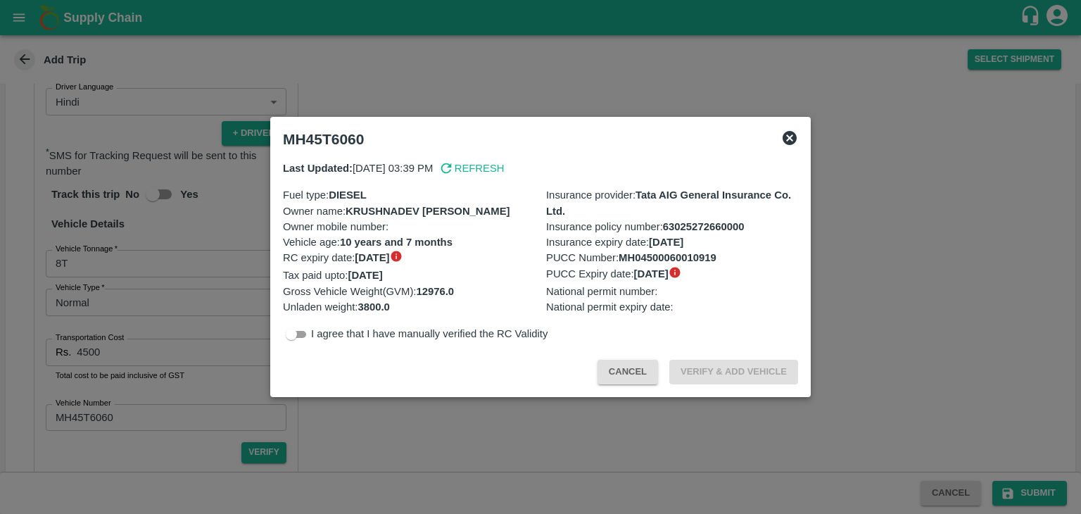
click at [793, 139] on icon at bounding box center [789, 138] width 14 height 14
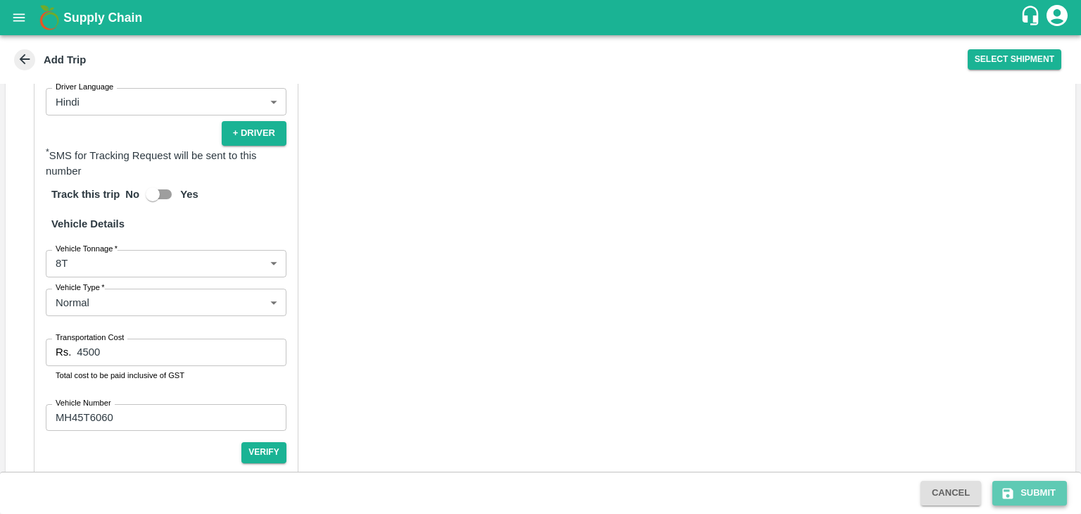
click at [1054, 485] on button "Submit" at bounding box center [1029, 493] width 75 height 25
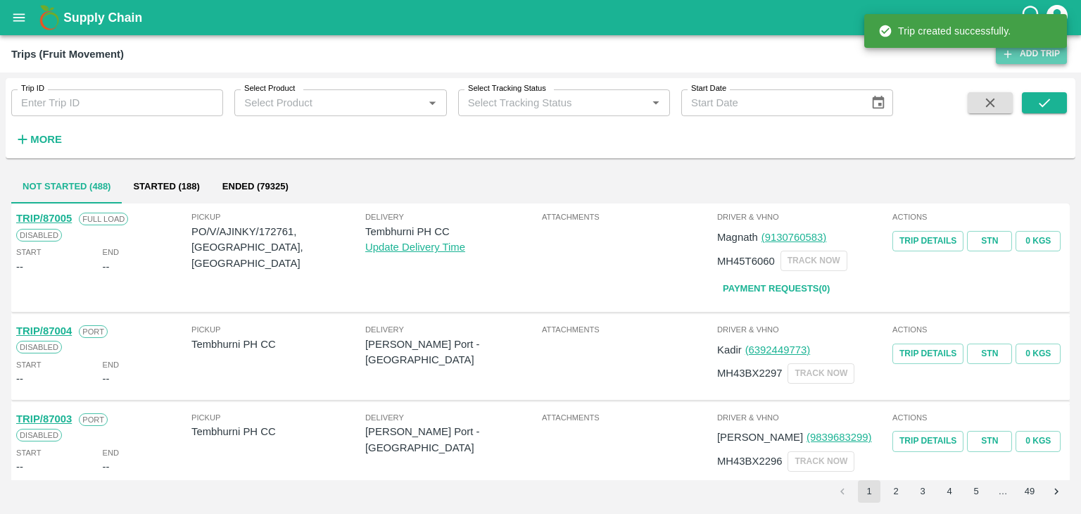
click at [1039, 58] on link "Add Trip" at bounding box center [1031, 54] width 71 height 20
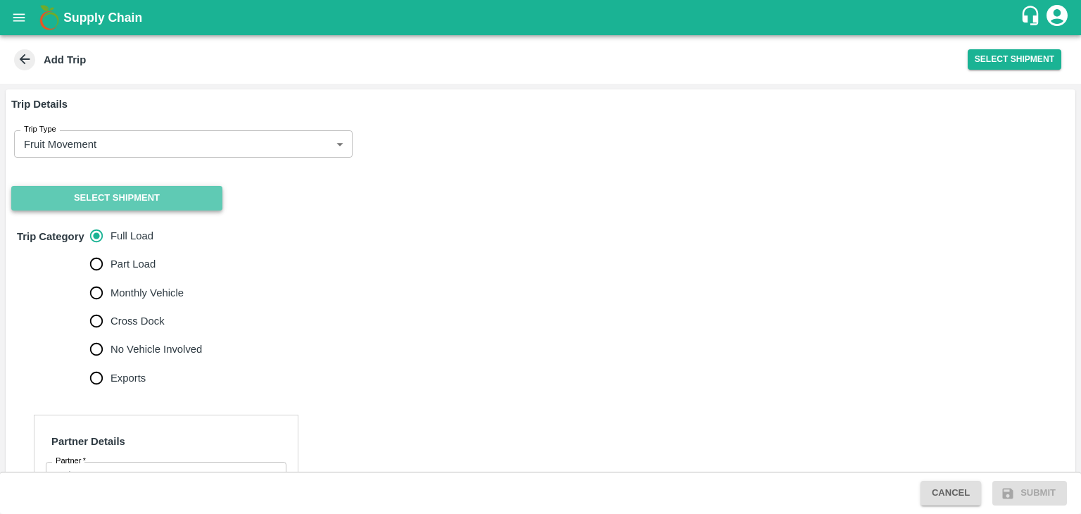
click at [90, 194] on button "Select Shipment" at bounding box center [116, 198] width 211 height 25
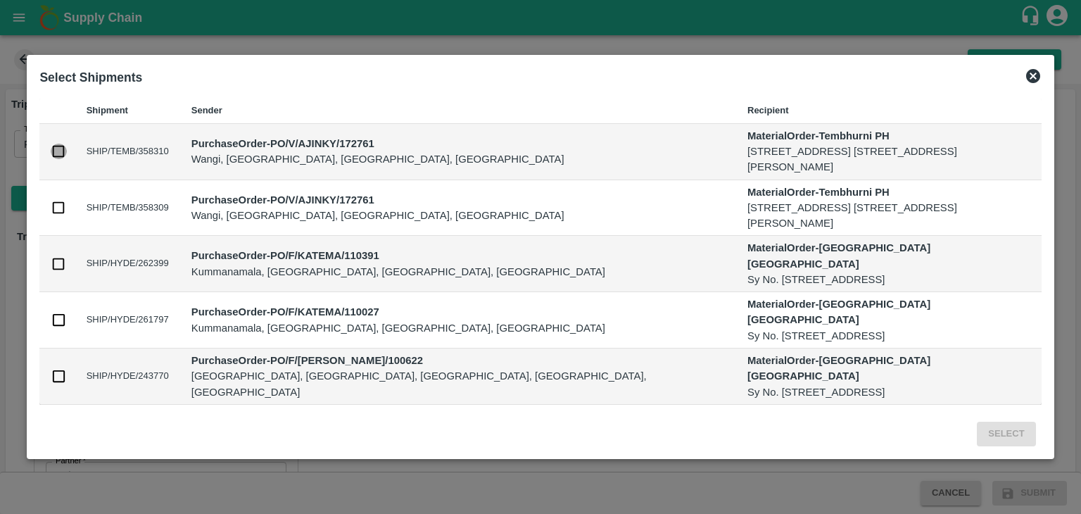
click at [55, 144] on input "checkbox" at bounding box center [58, 151] width 15 height 15
checkbox input "true"
click at [54, 216] on td at bounding box center [56, 208] width 35 height 56
click at [58, 203] on input "checkbox" at bounding box center [58, 207] width 15 height 15
checkbox input "true"
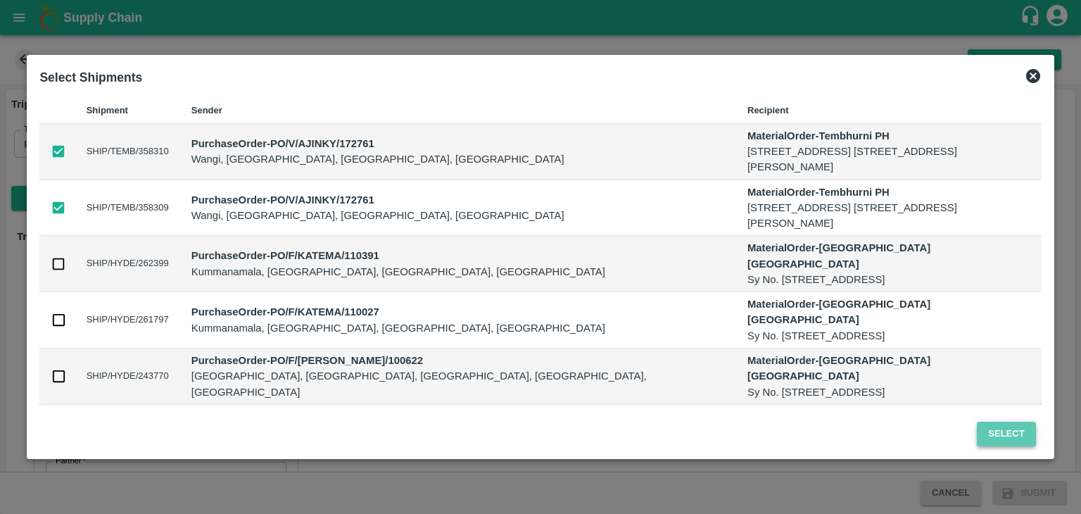
click at [1020, 432] on button "Select" at bounding box center [1006, 433] width 58 height 25
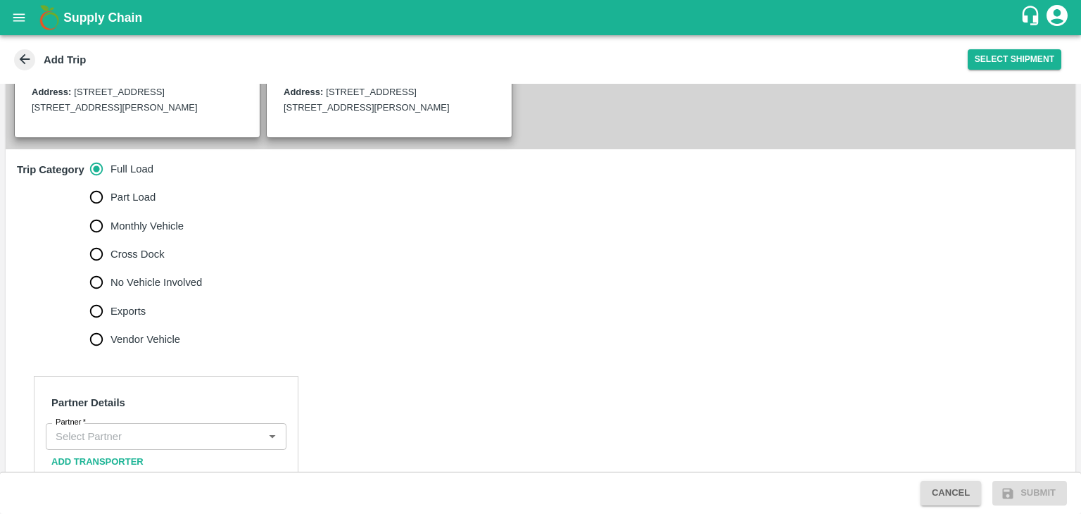
scroll to position [360, 0]
click at [135, 289] on span "No Vehicle Involved" at bounding box center [155, 281] width 91 height 15
click at [110, 292] on input "No Vehicle Involved" at bounding box center [96, 281] width 28 height 28
radio input "true"
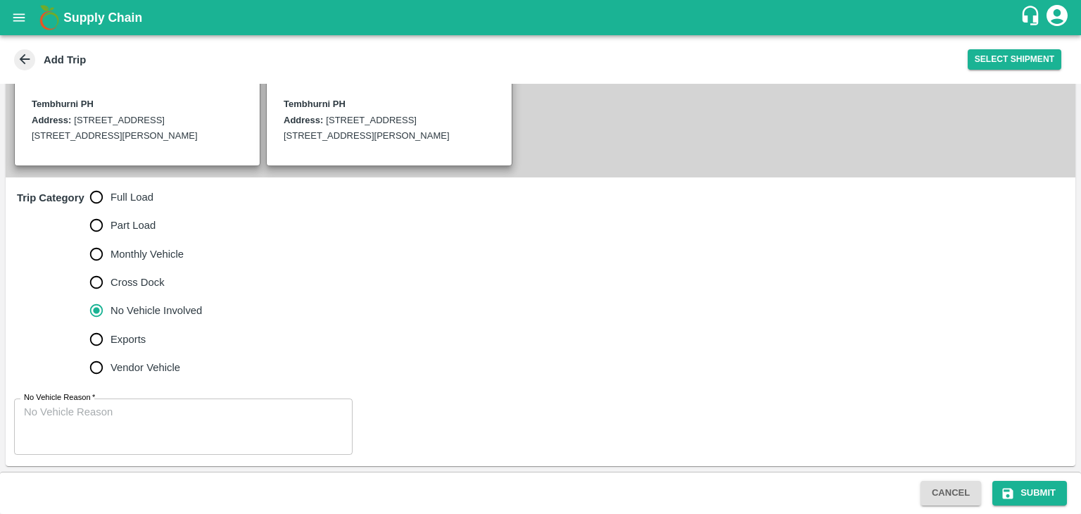
scroll to position [345, 0]
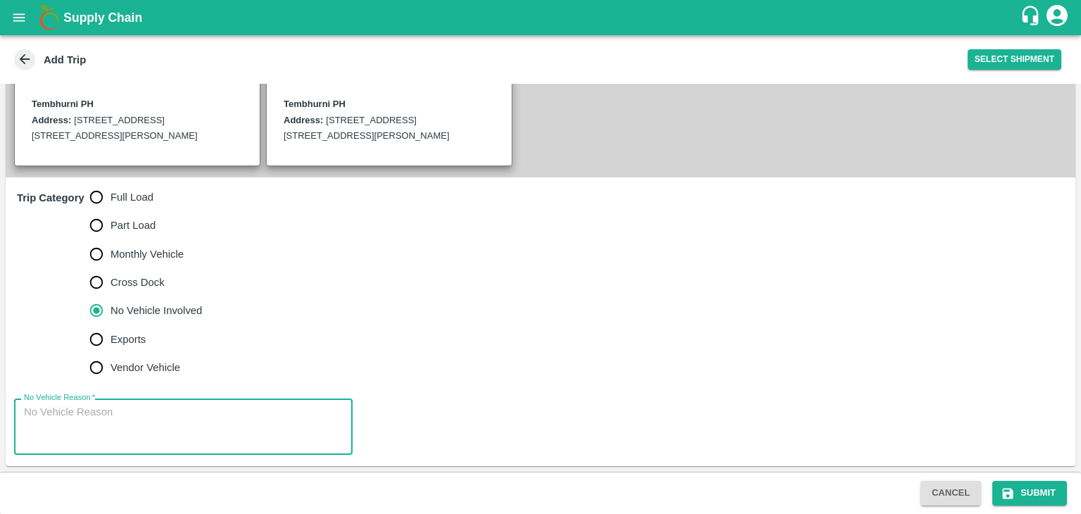
click at [184, 447] on textarea "No Vehicle Reason   *" at bounding box center [183, 427] width 319 height 44
type textarea "Field Dump"
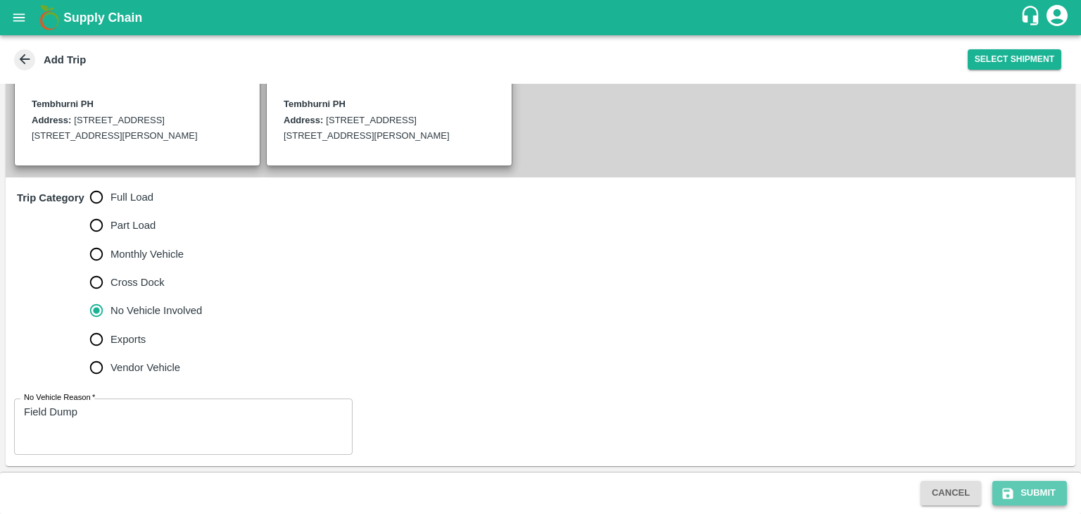
click at [1020, 488] on button "Submit" at bounding box center [1029, 493] width 75 height 25
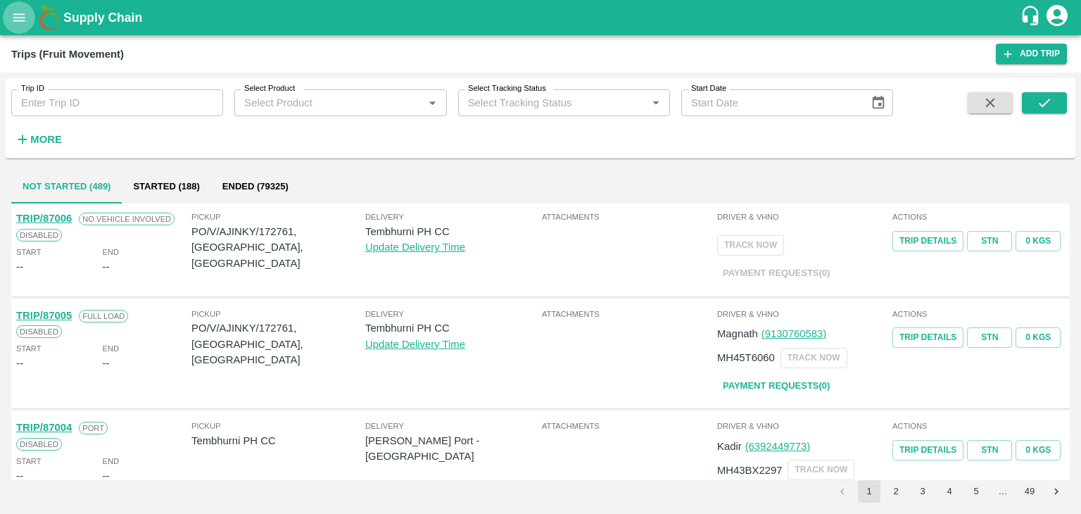
click at [28, 20] on button "open drawer" at bounding box center [19, 17] width 32 height 32
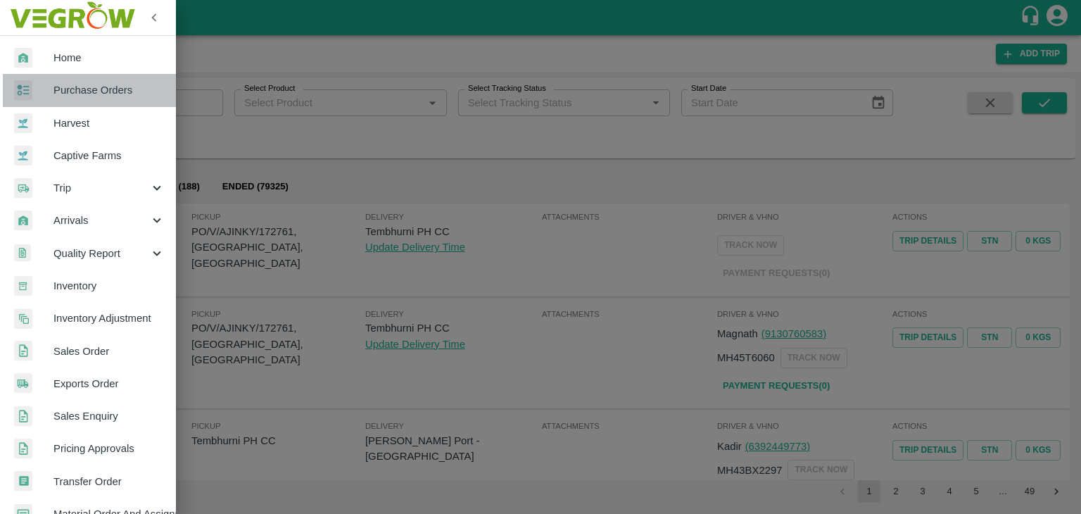
click at [91, 86] on span "Purchase Orders" at bounding box center [108, 89] width 111 height 15
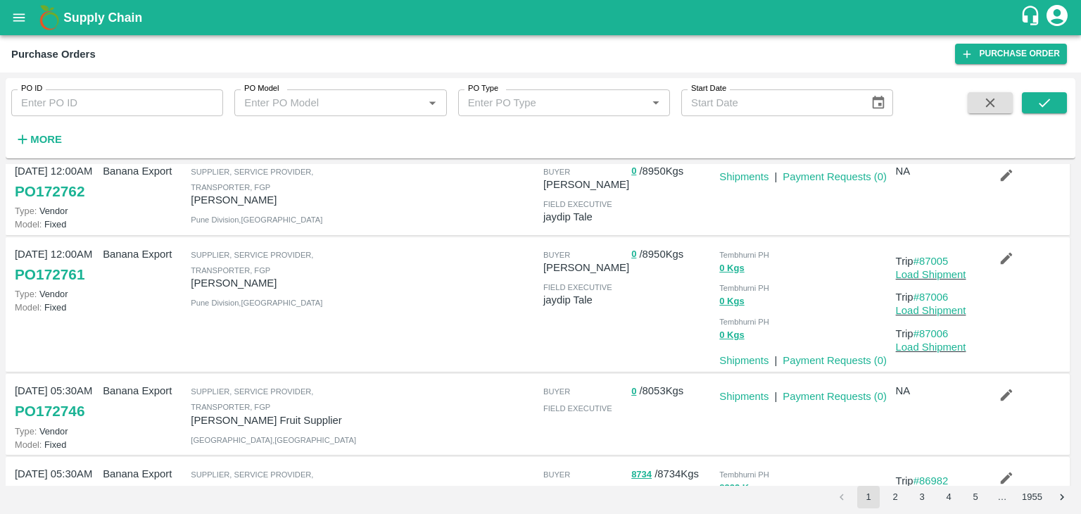
scroll to position [207, 0]
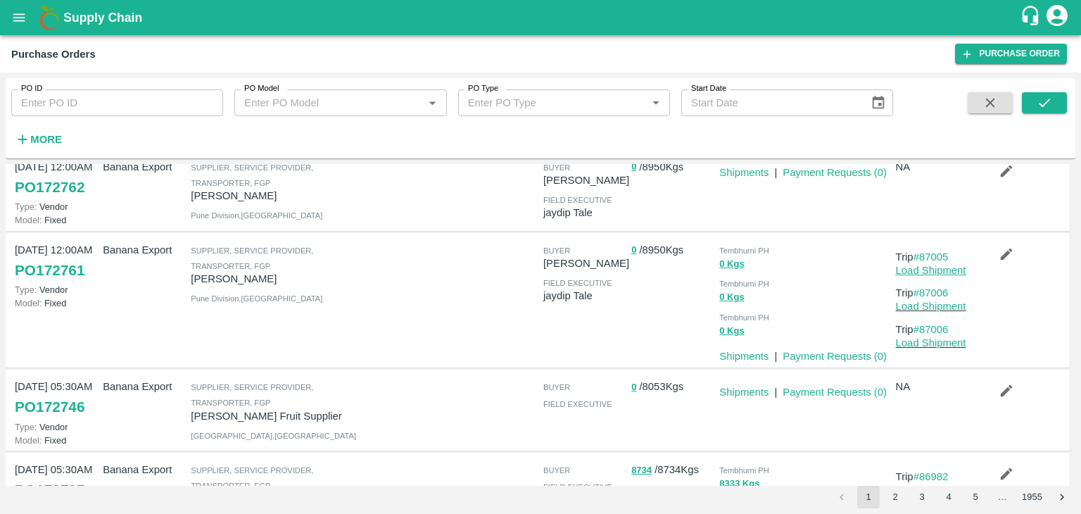
click at [939, 274] on link "Load Shipment" at bounding box center [931, 270] width 70 height 11
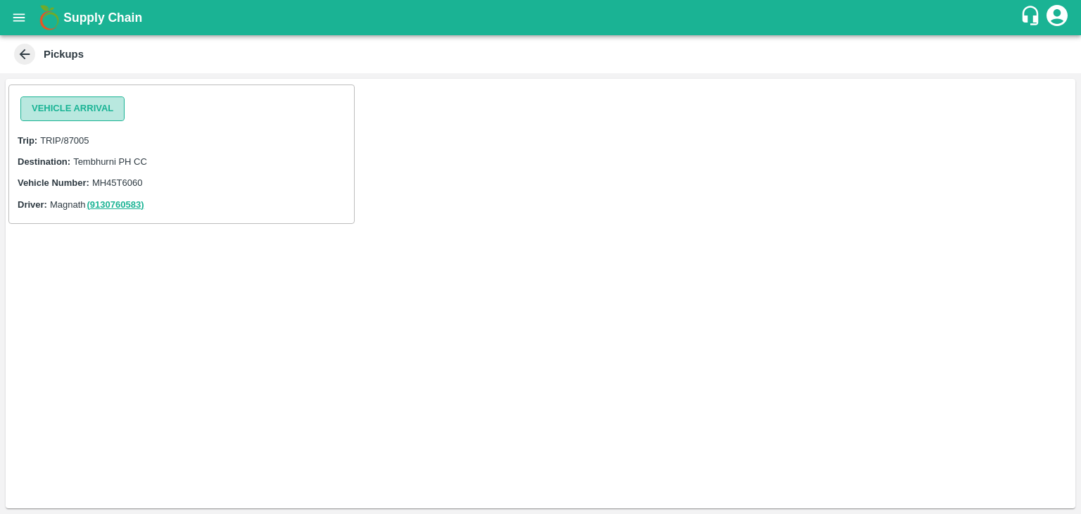
click at [92, 115] on button "Vehicle Arrival" at bounding box center [72, 108] width 104 height 25
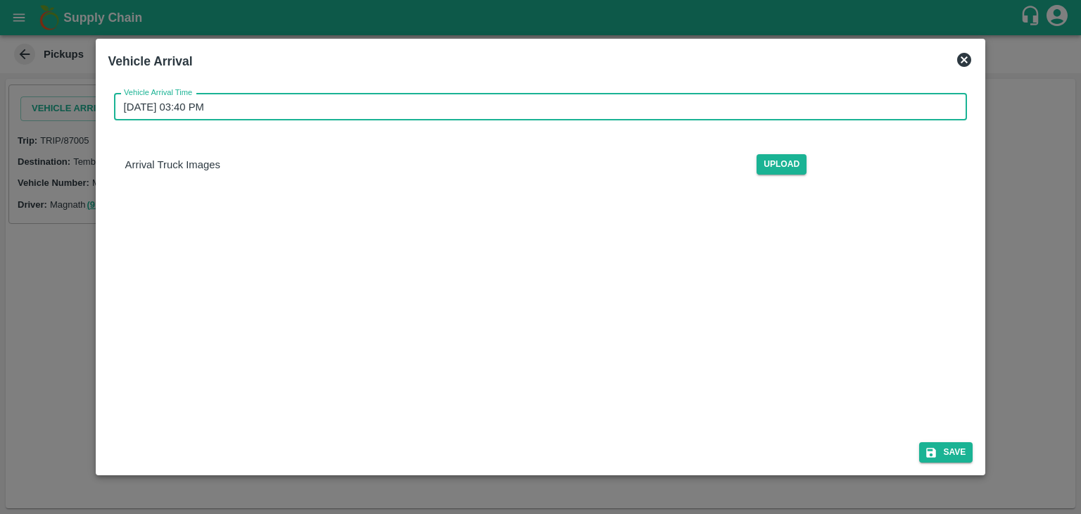
click at [402, 95] on input "[DATE] 03:40 PM" at bounding box center [536, 107] width 844 height 27
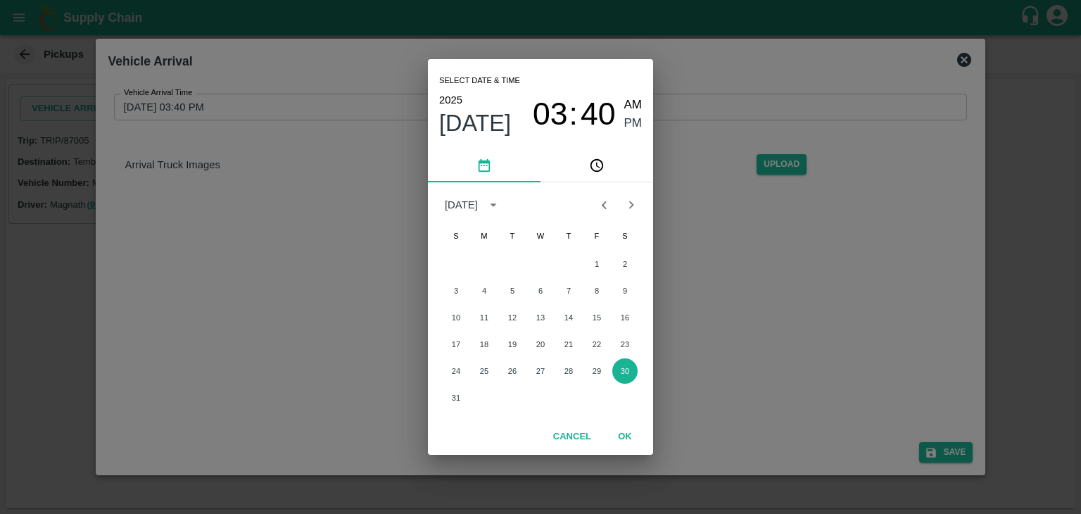
click at [581, 367] on div "24 25 26 27 28 29 30" at bounding box center [540, 370] width 225 height 25
click at [599, 368] on button "29" at bounding box center [596, 370] width 25 height 25
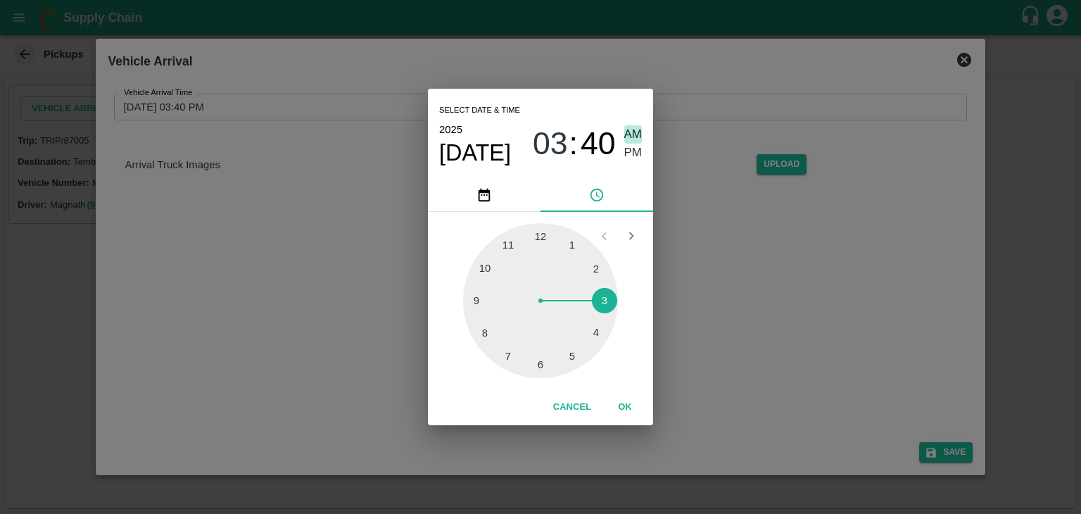
click at [635, 136] on span "AM" at bounding box center [633, 134] width 18 height 19
click at [478, 312] on div at bounding box center [540, 300] width 155 height 155
type input "29/08/2025 09:43 AM"
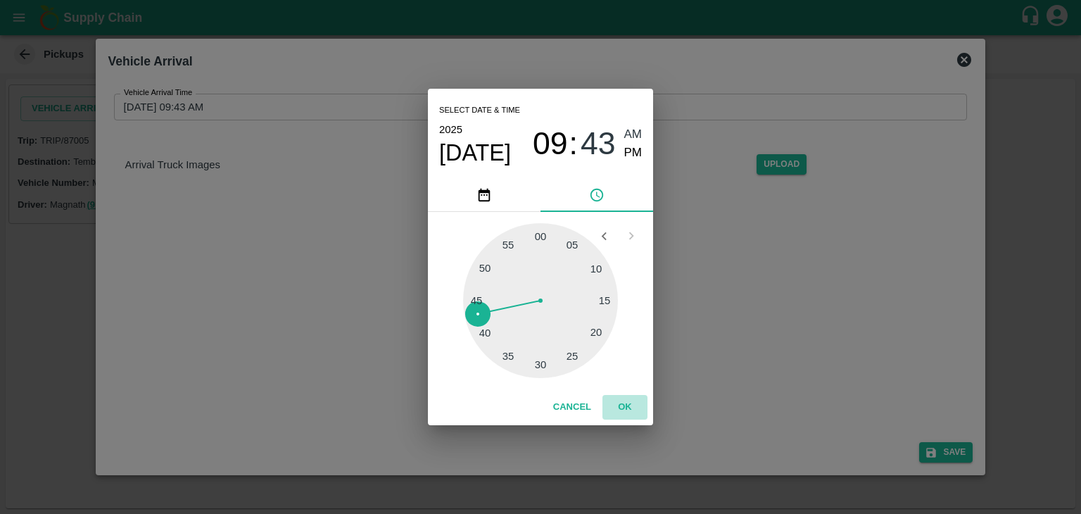
click at [619, 398] on button "OK" at bounding box center [624, 407] width 45 height 25
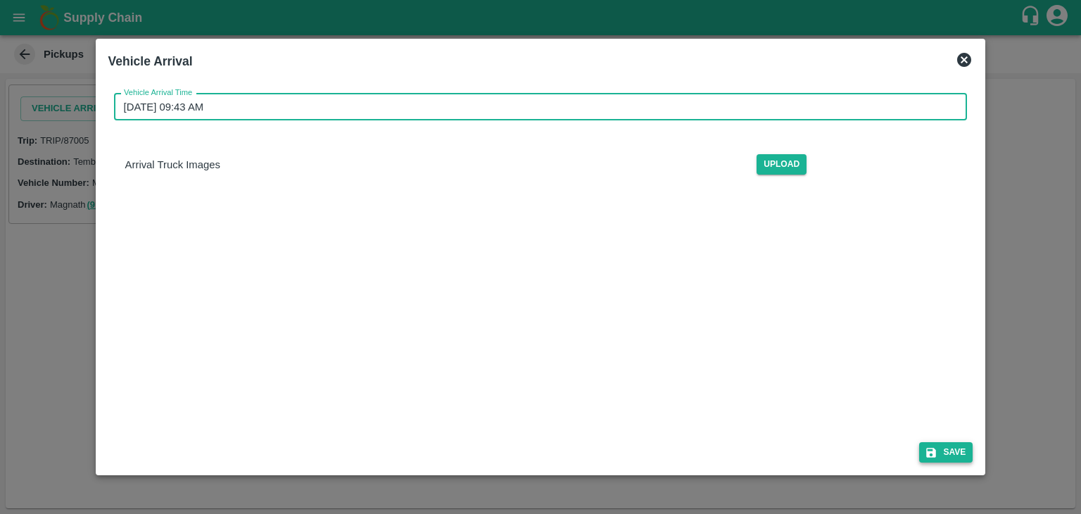
click at [954, 446] on button "Save" at bounding box center [945, 452] width 53 height 20
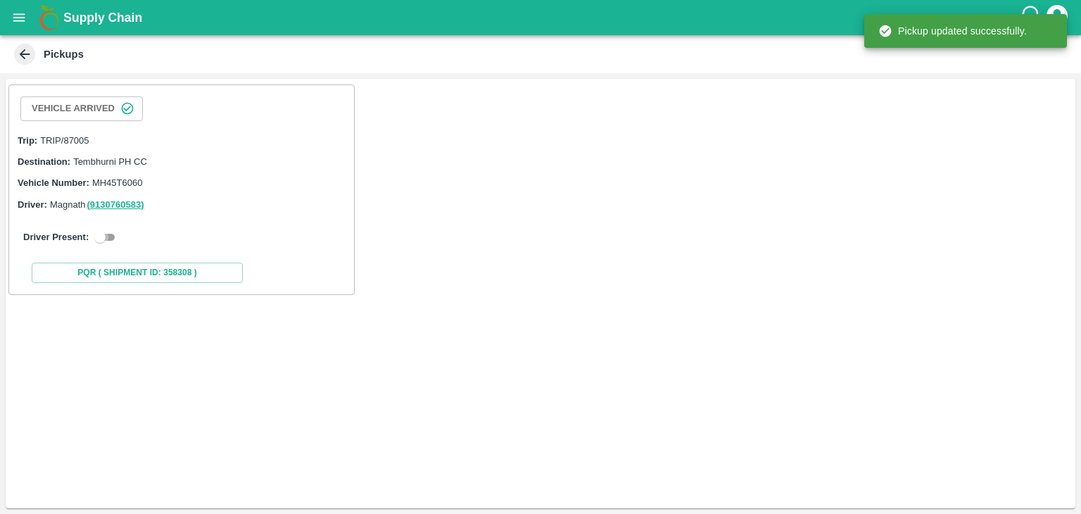
click at [115, 232] on input "checkbox" at bounding box center [100, 237] width 51 height 17
checkbox input "true"
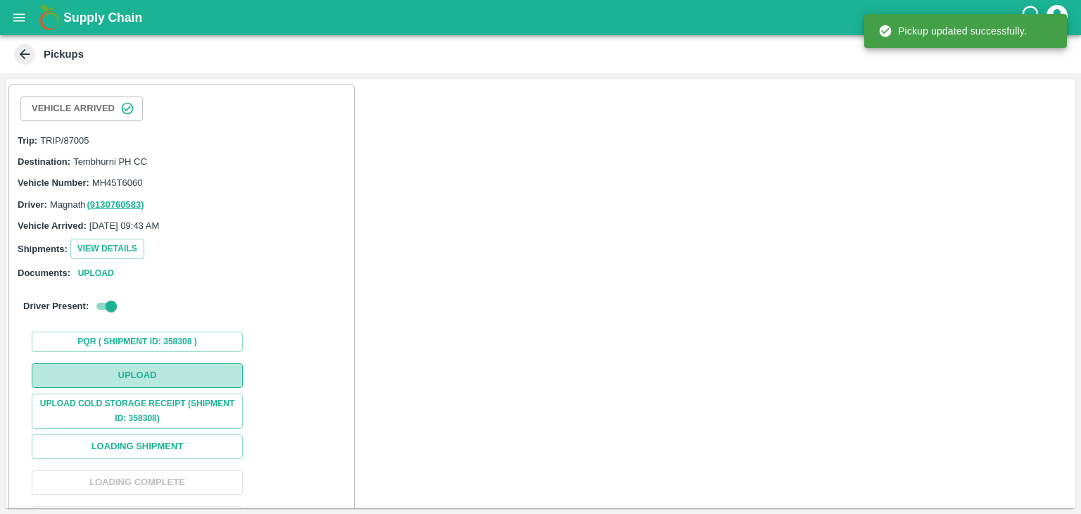
click at [177, 368] on button "Upload" at bounding box center [137, 375] width 211 height 25
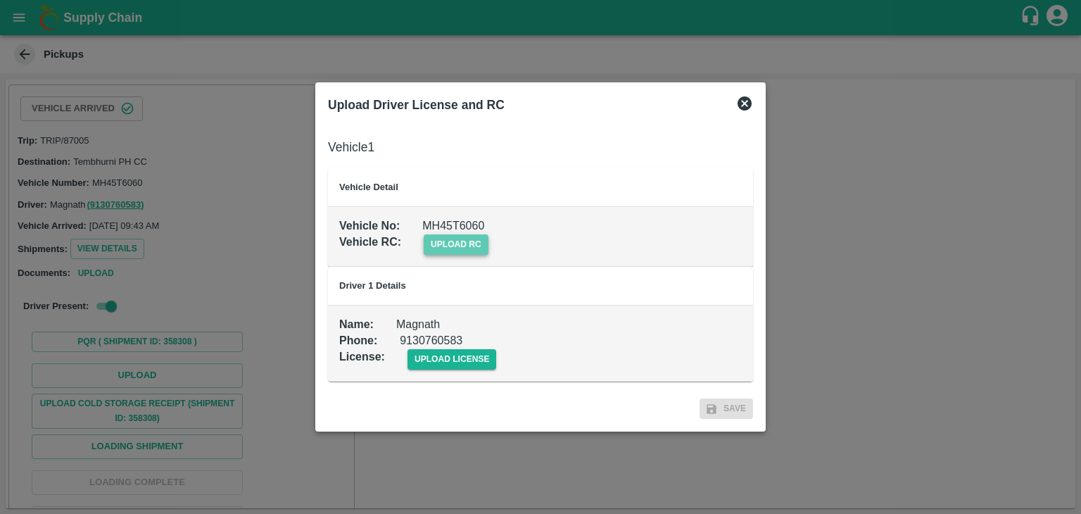
click at [455, 246] on span "upload rc" at bounding box center [456, 244] width 65 height 20
click at [0, 0] on input "upload rc" at bounding box center [0, 0] width 0 height 0
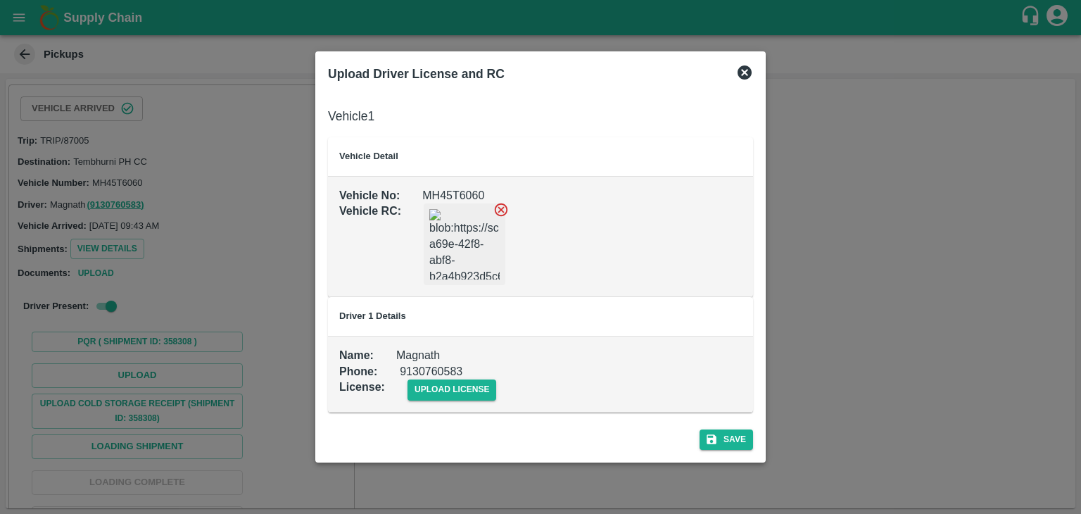
click at [506, 213] on icon at bounding box center [501, 209] width 13 height 13
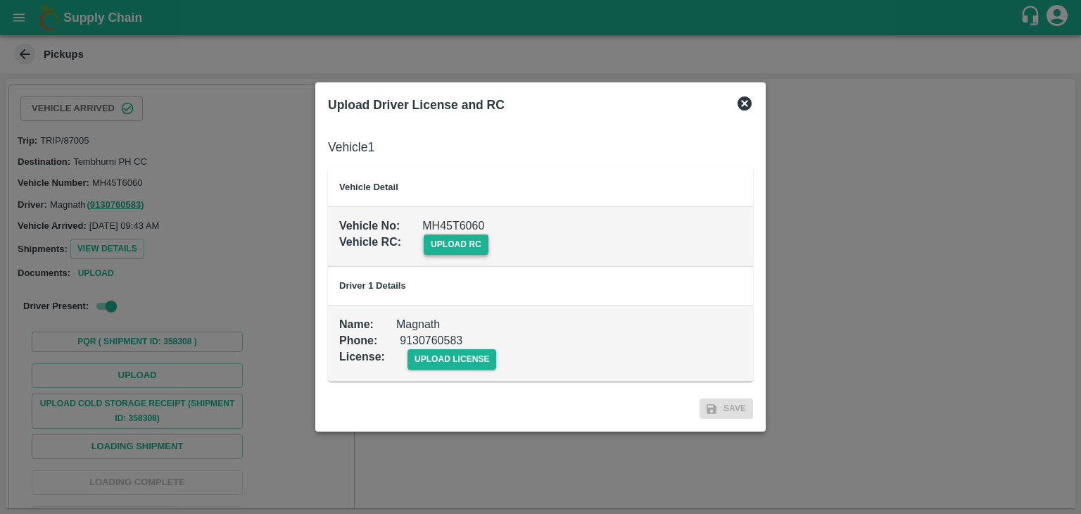
click at [443, 248] on span "upload rc" at bounding box center [456, 244] width 65 height 20
click at [0, 0] on input "upload rc" at bounding box center [0, 0] width 0 height 0
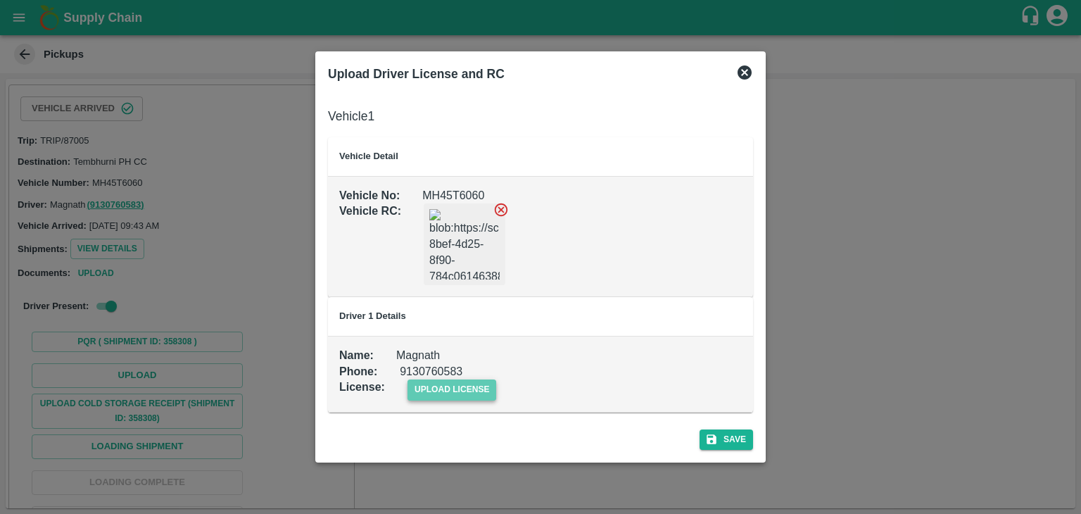
click at [478, 393] on span "upload license" at bounding box center [451, 389] width 89 height 20
click at [0, 0] on input "upload license" at bounding box center [0, 0] width 0 height 0
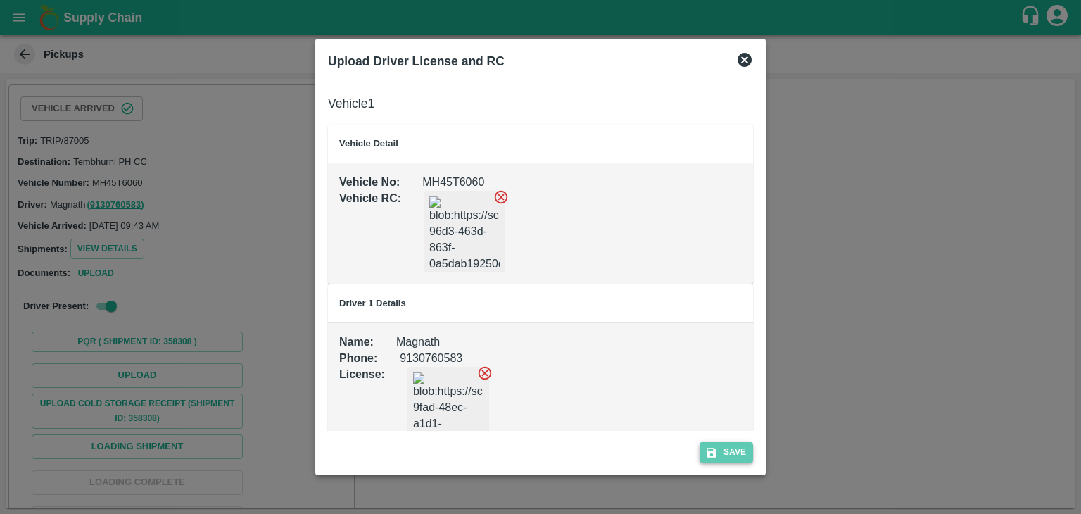
click at [718, 456] on button "Save" at bounding box center [725, 452] width 53 height 20
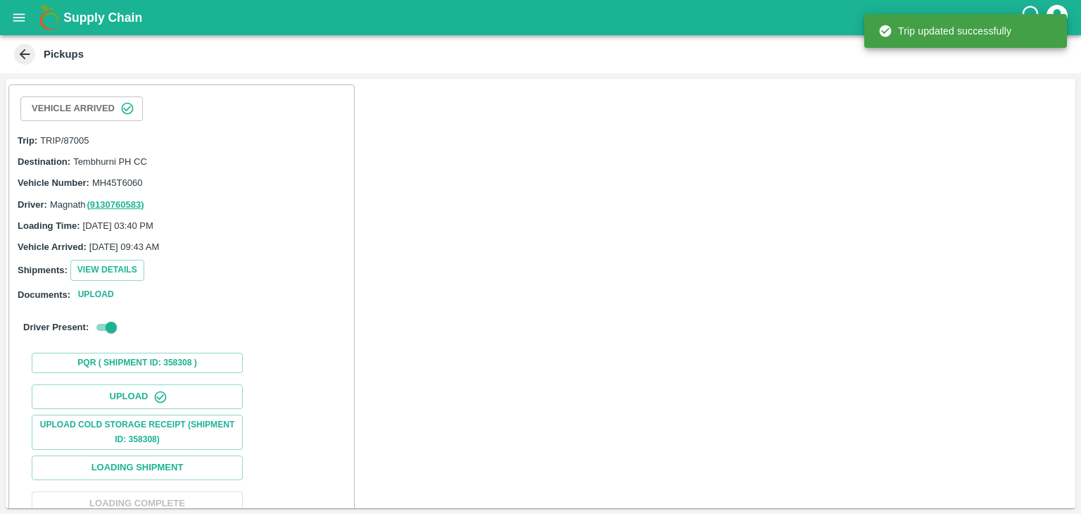
scroll to position [146, 0]
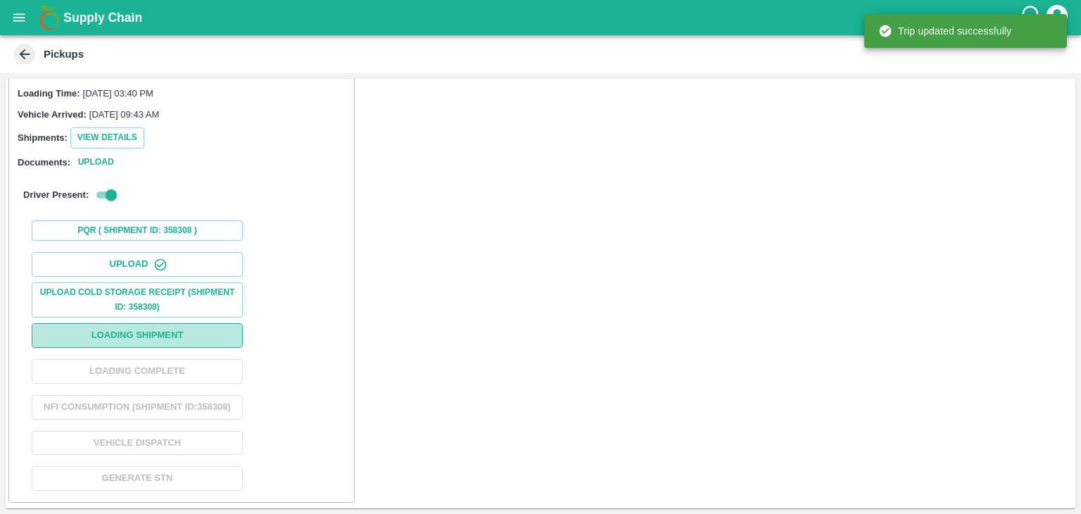
click at [177, 323] on button "Loading Shipment" at bounding box center [137, 335] width 211 height 25
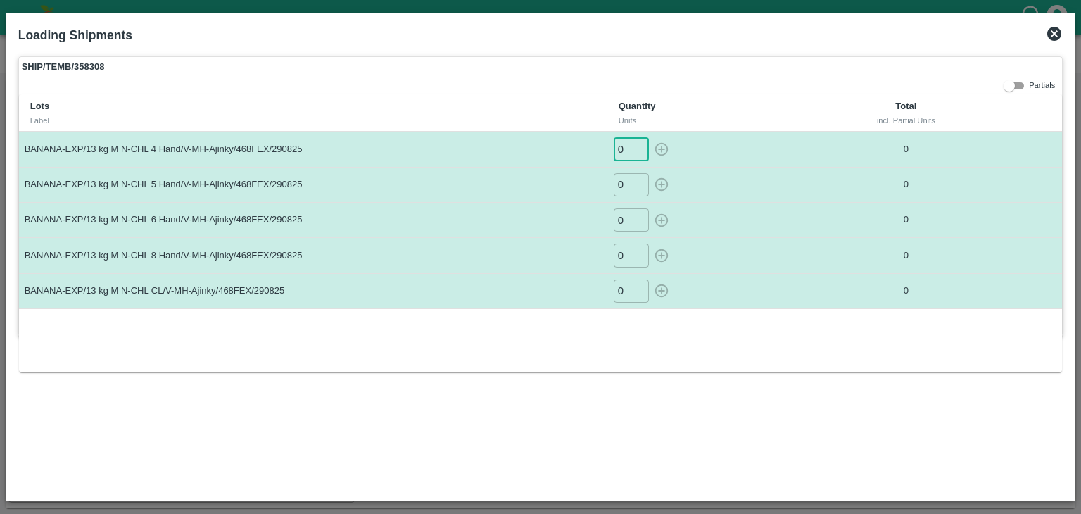
click at [627, 142] on input "0" at bounding box center [631, 148] width 35 height 23
type input "01"
click at [650, 137] on button "button" at bounding box center [661, 148] width 23 height 23
type input "0"
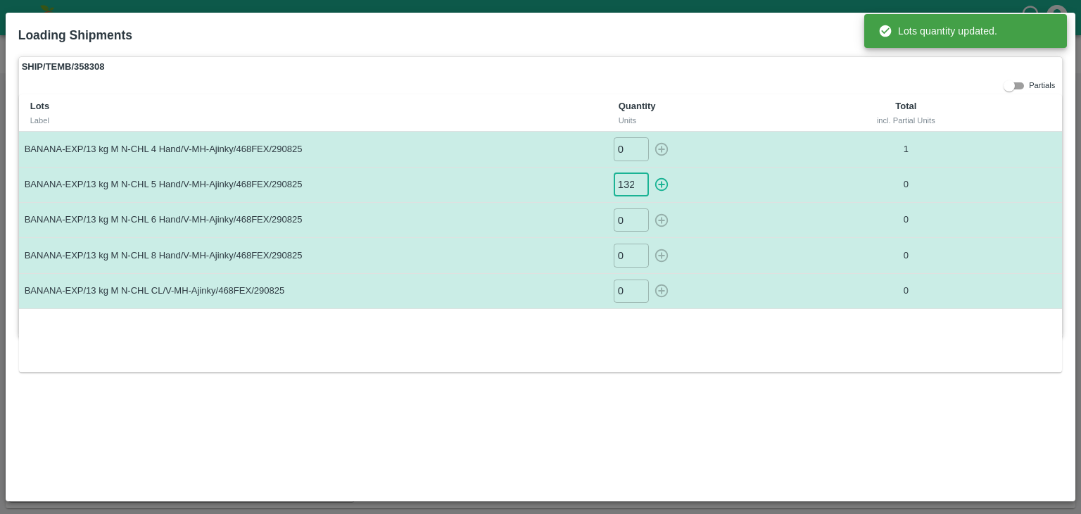
scroll to position [0, 1]
type input "132"
click at [650, 173] on button "button" at bounding box center [661, 184] width 23 height 23
type input "0"
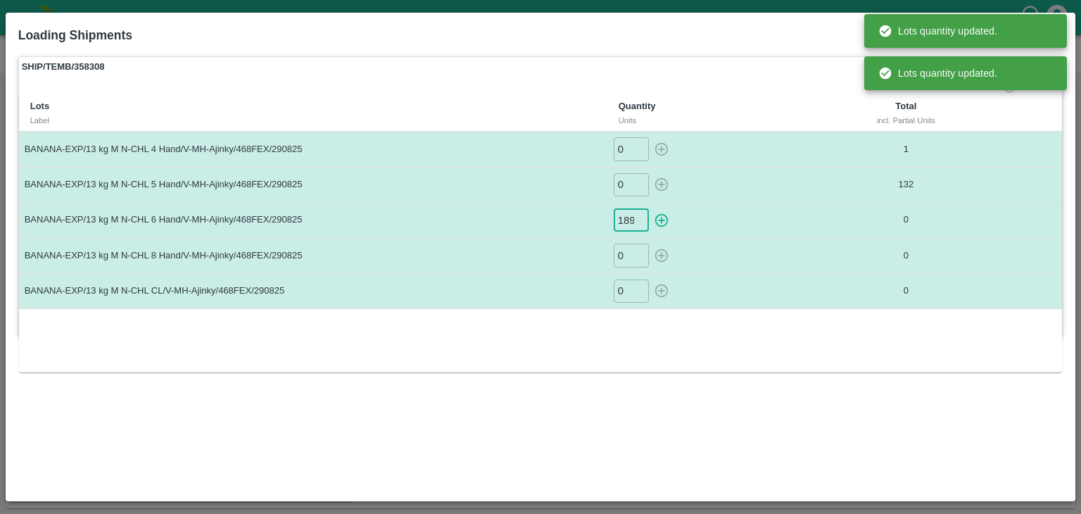
scroll to position [0, 1]
type input "189"
click at [650, 208] on button "button" at bounding box center [661, 219] width 23 height 23
type input "0"
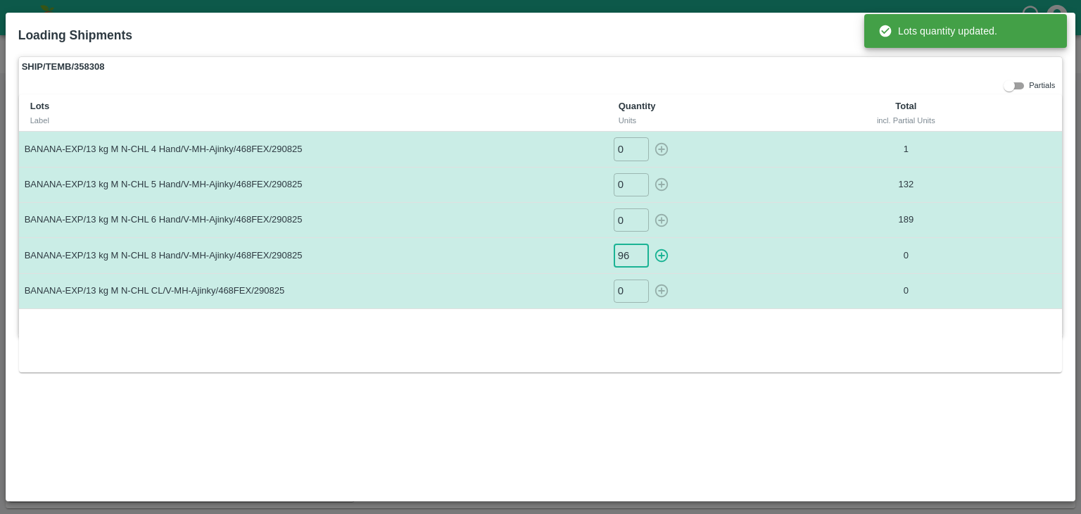
type input "96"
click at [650, 243] on button "button" at bounding box center [661, 254] width 23 height 23
type input "0"
type input "21"
click at [650, 279] on button "button" at bounding box center [661, 290] width 23 height 23
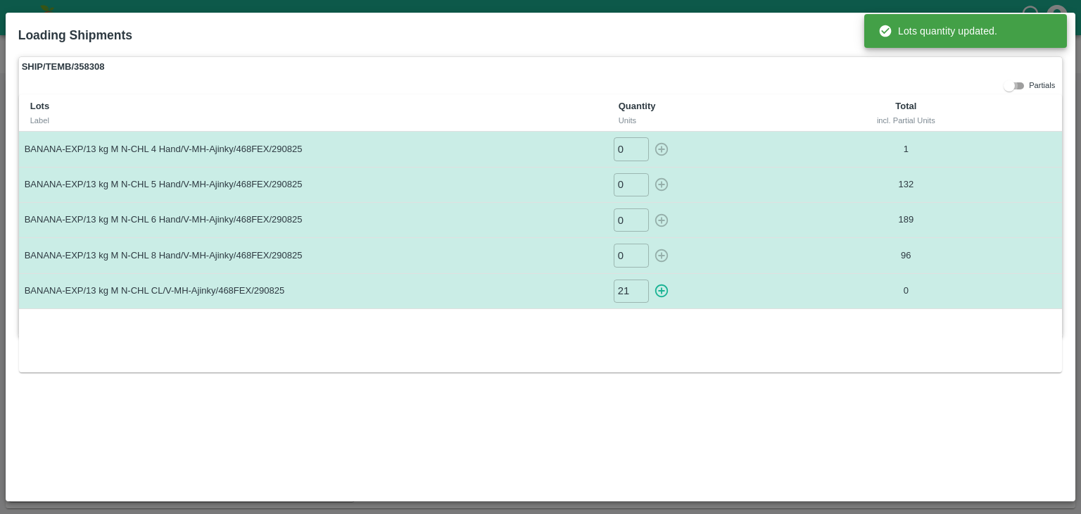
type input "0"
click at [815, 265] on td "96" at bounding box center [906, 255] width 182 height 35
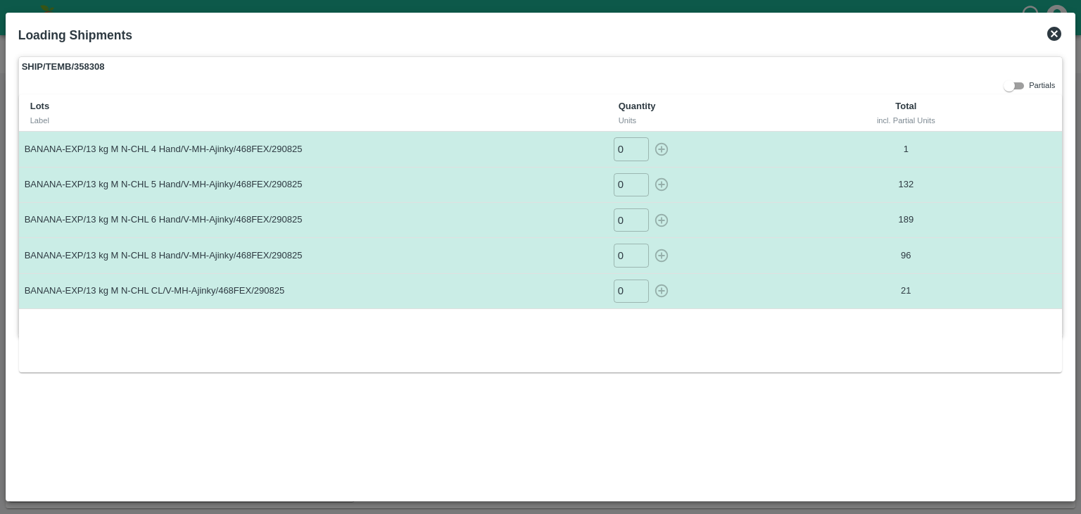
click at [1054, 39] on icon at bounding box center [1054, 34] width 14 height 14
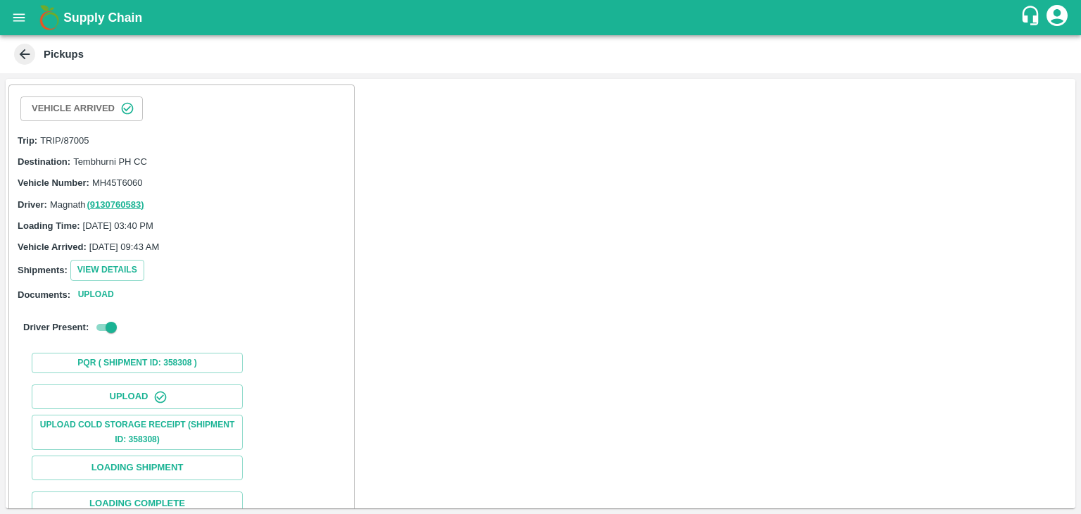
scroll to position [146, 0]
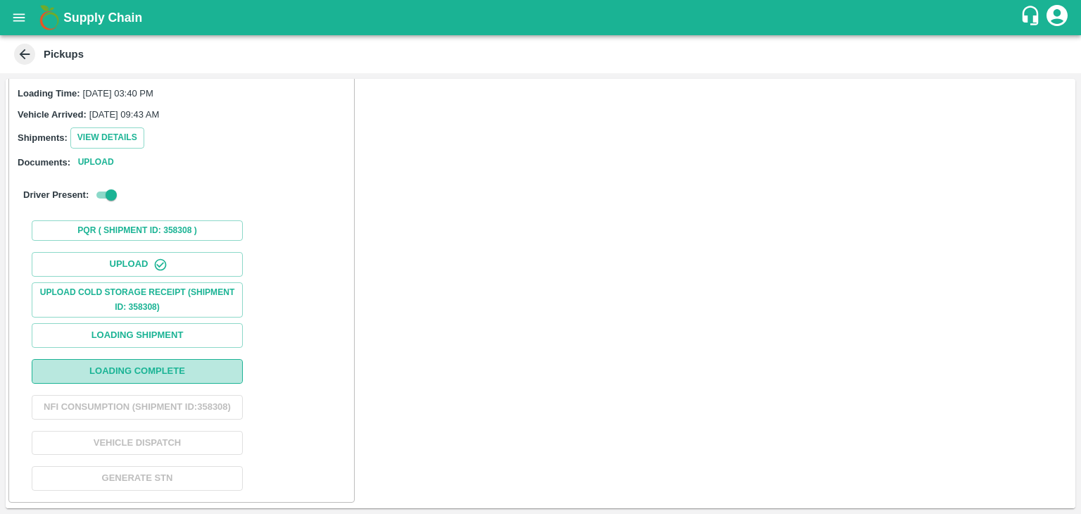
click at [200, 359] on button "Loading Complete" at bounding box center [137, 371] width 211 height 25
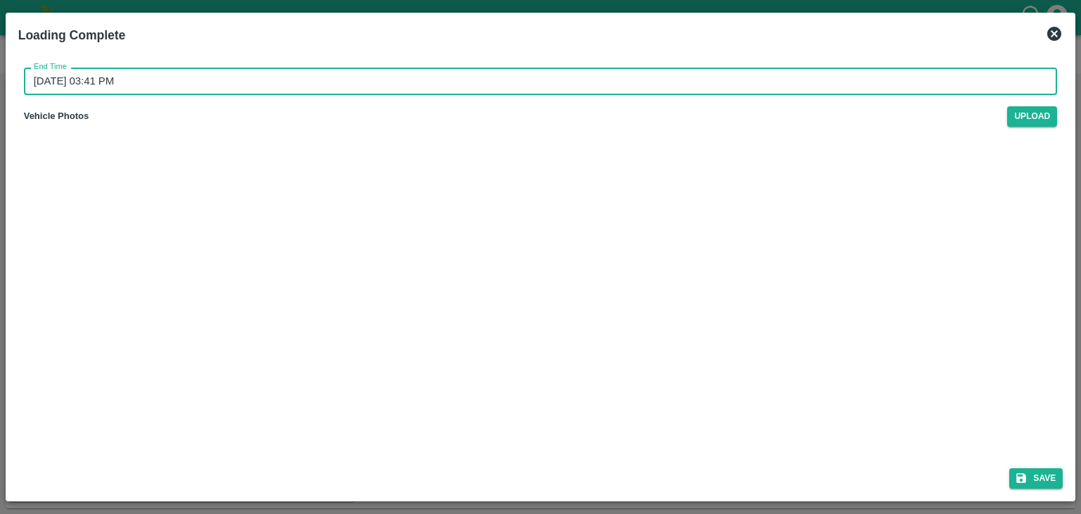
click at [452, 80] on input "30/08/2025 03:41 PM" at bounding box center [536, 81] width 1024 height 27
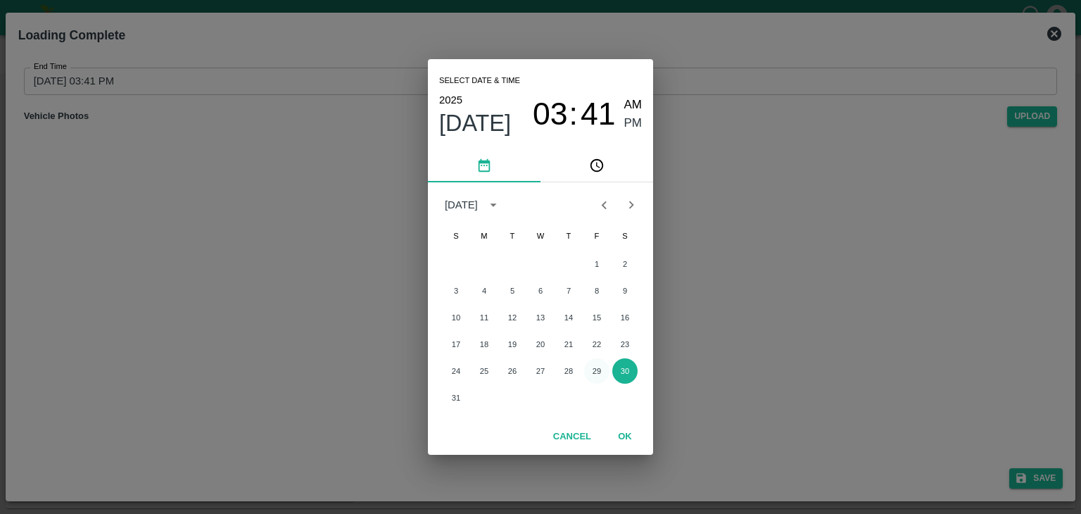
click at [593, 364] on button "29" at bounding box center [596, 370] width 25 height 25
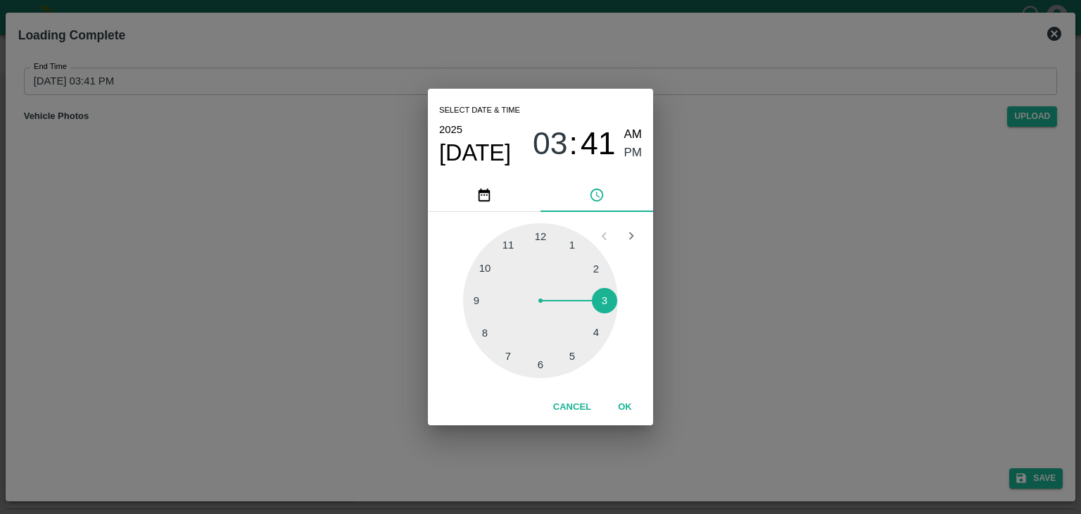
click at [591, 347] on div at bounding box center [540, 300] width 155 height 155
click at [620, 407] on button "OK" at bounding box center [624, 407] width 45 height 25
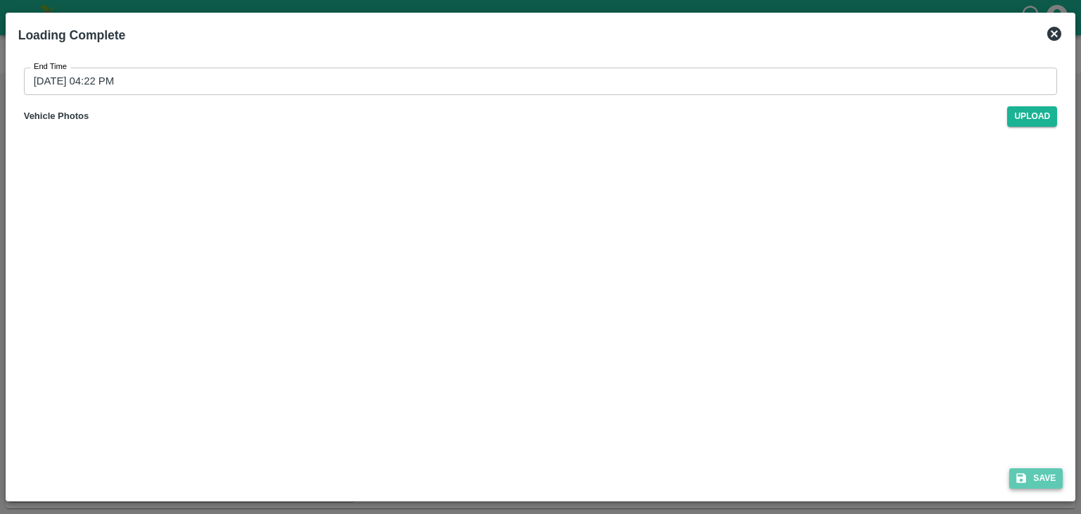
click at [1019, 474] on icon "submit" at bounding box center [1021, 477] width 13 height 13
type input "30/08/2025 03:41 PM"
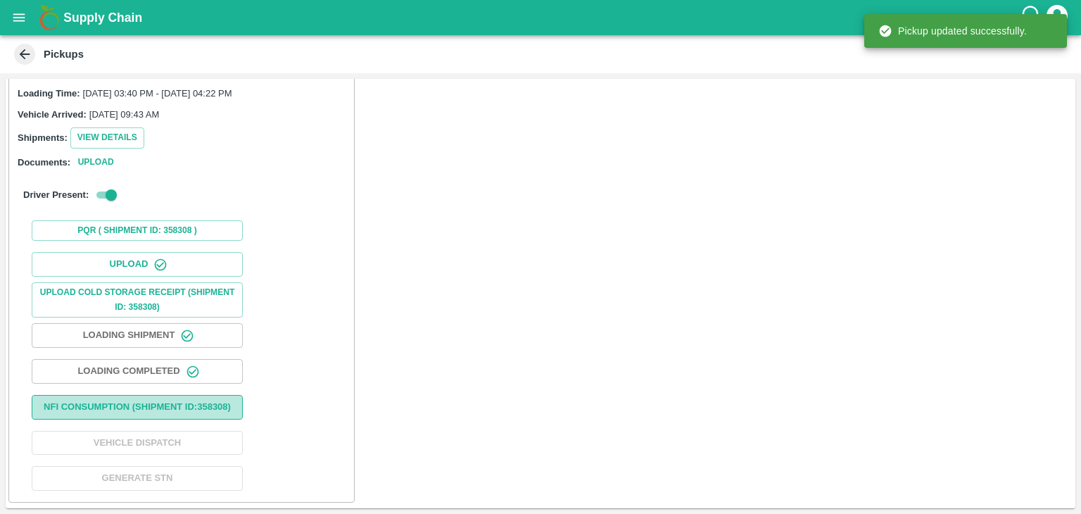
click at [183, 415] on button "Nfi Consumption (SHIPMENT ID: 358308 )" at bounding box center [137, 407] width 211 height 25
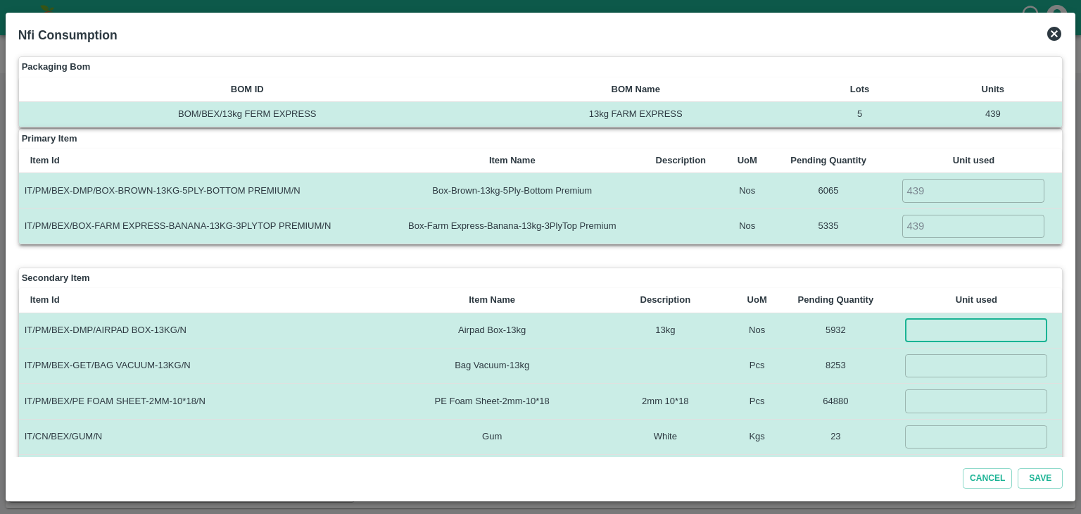
click at [939, 333] on input "number" at bounding box center [976, 330] width 142 height 23
type input "439"
type input "5"
type input "439"
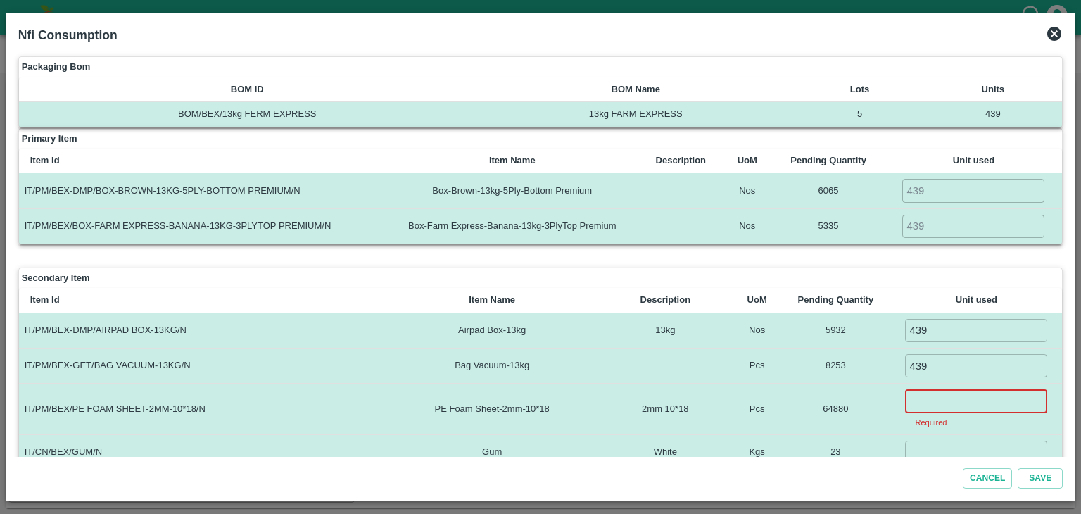
click at [964, 393] on input "number" at bounding box center [976, 400] width 142 height 23
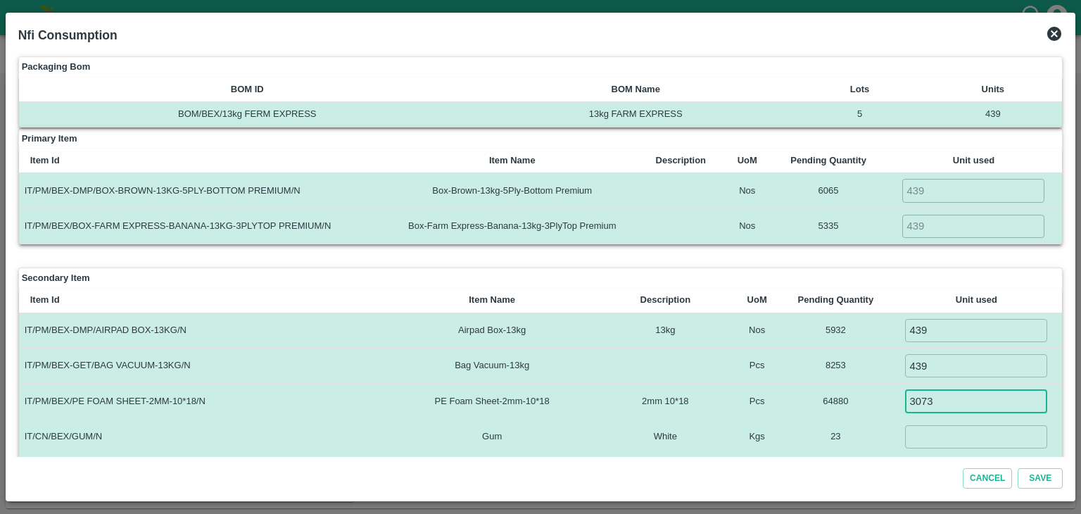
type input "3073"
type input "2"
type input "3"
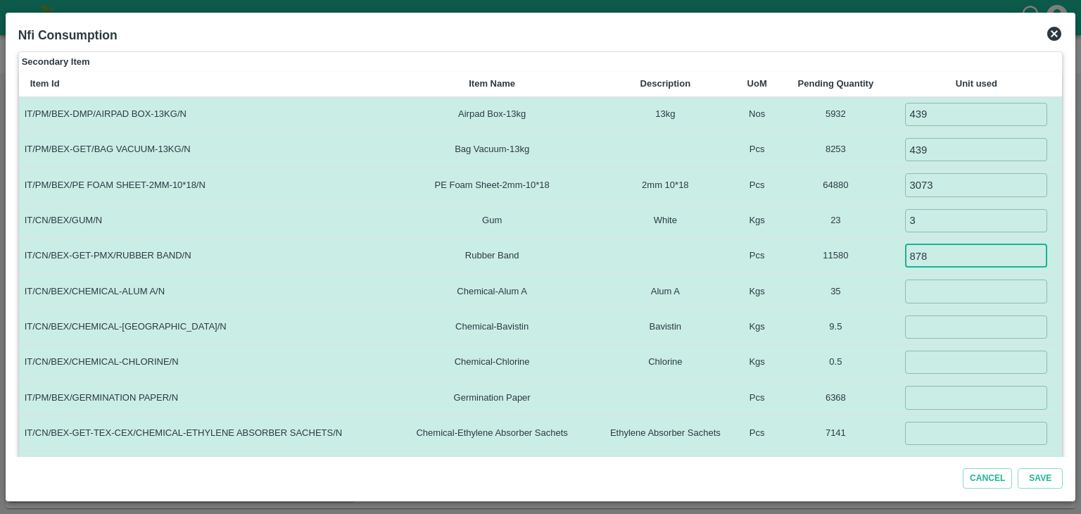
type input "878"
type input "5"
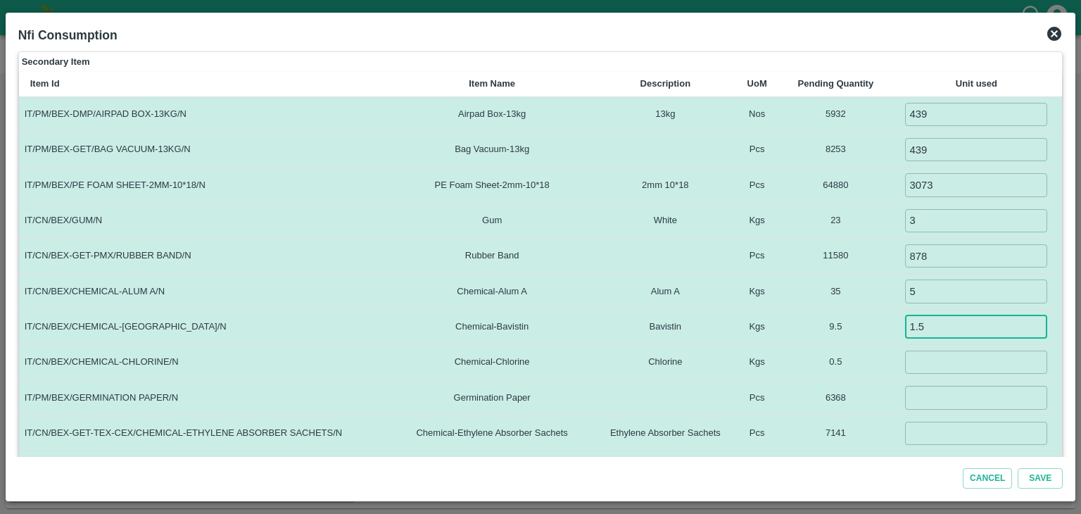
type input "1.5"
type input "0.1"
type input "439"
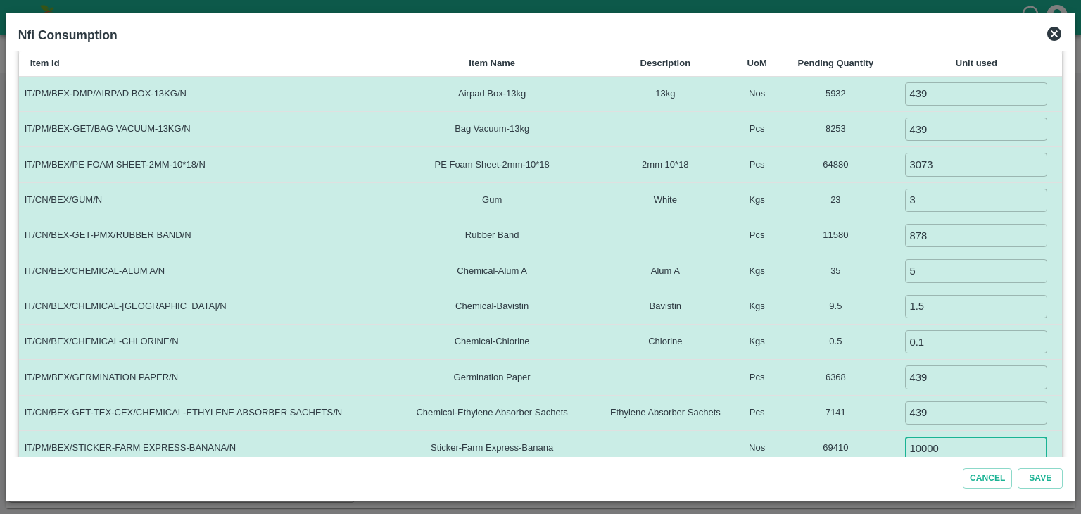
type input "10000"
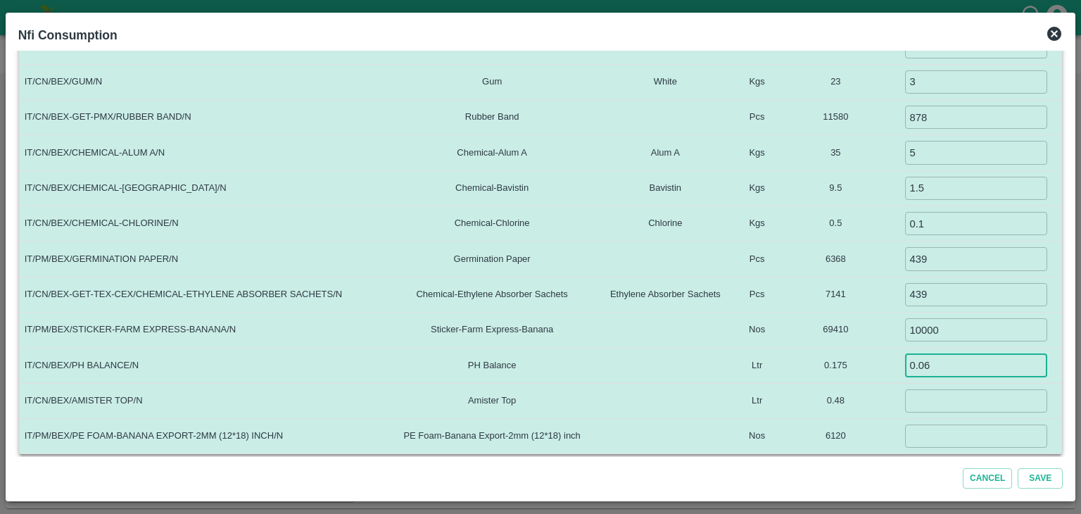
type input "0.06"
type input "0.035"
type input "0"
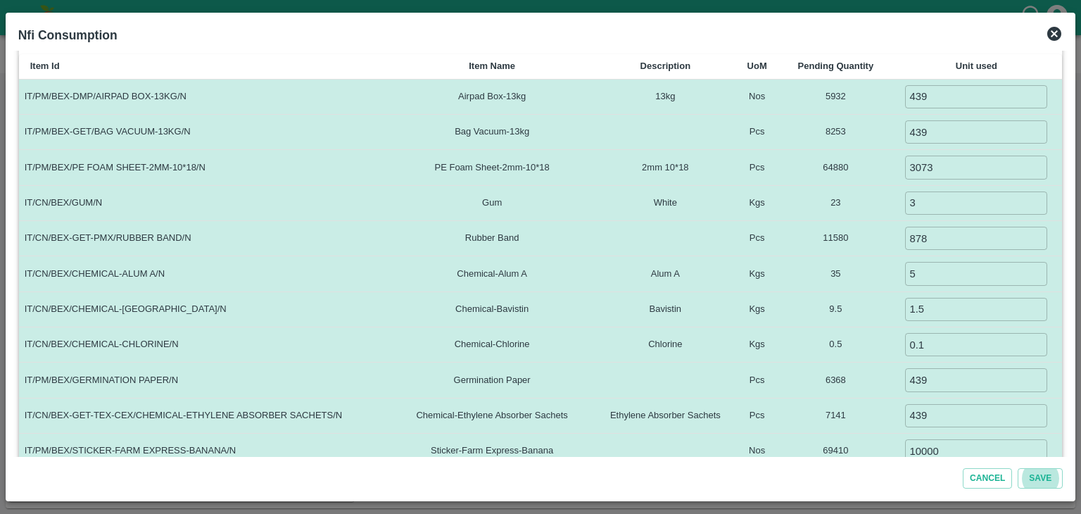
scroll to position [232, 0]
click at [1017, 468] on button "Save" at bounding box center [1039, 478] width 45 height 20
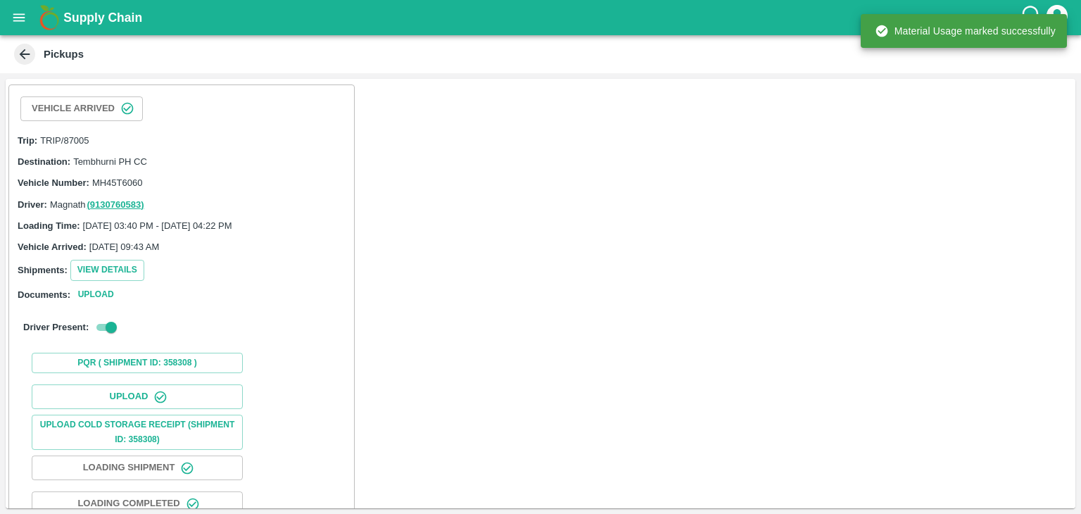
scroll to position [146, 0]
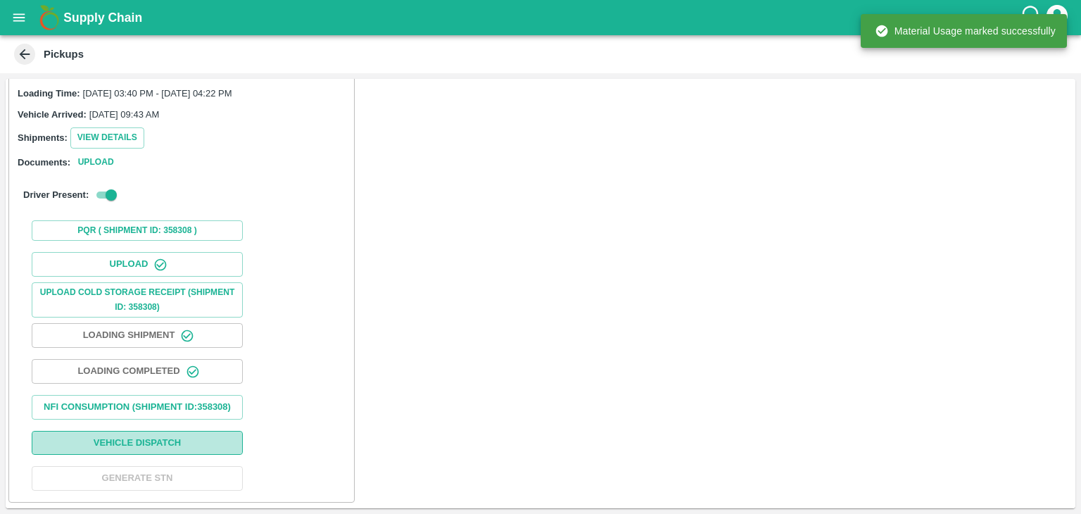
click at [179, 436] on button "Vehicle Dispatch" at bounding box center [137, 443] width 211 height 25
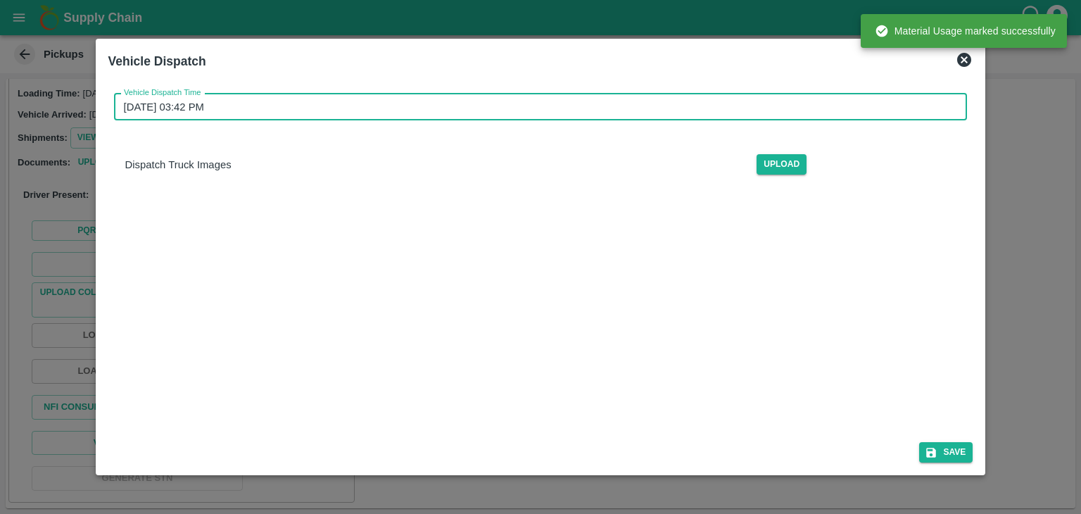
click at [574, 108] on input "30/08/2025 03:42 PM" at bounding box center [536, 107] width 844 height 27
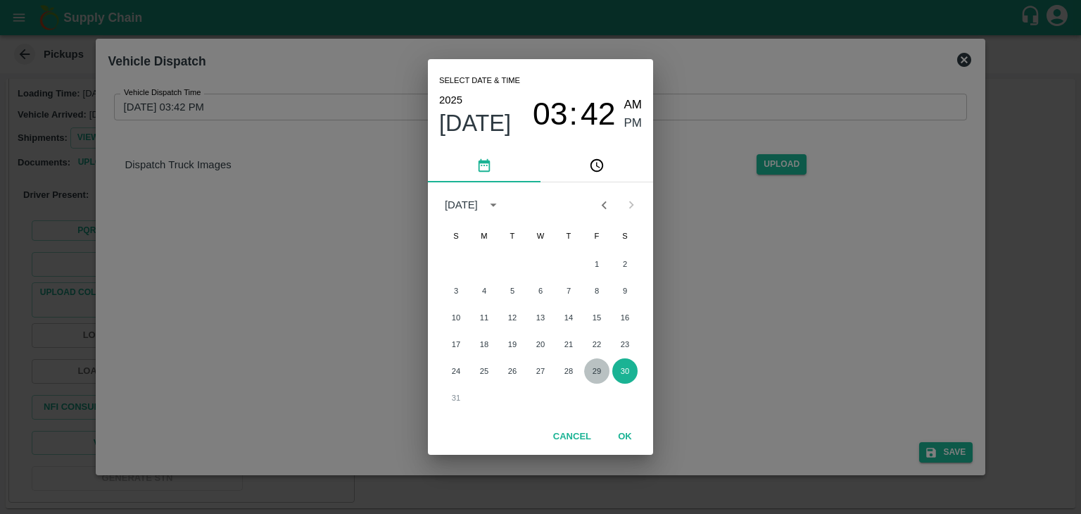
click at [590, 365] on button "29" at bounding box center [596, 370] width 25 height 25
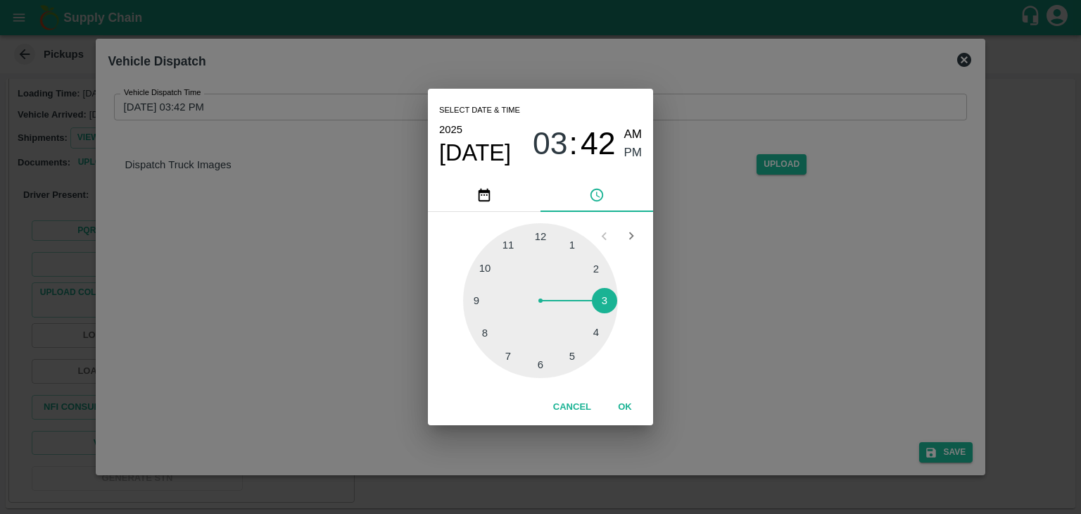
click at [564, 358] on div at bounding box center [540, 300] width 155 height 155
type input "29/08/2025 05:26 PM"
click at [619, 406] on button "OK" at bounding box center [624, 407] width 45 height 25
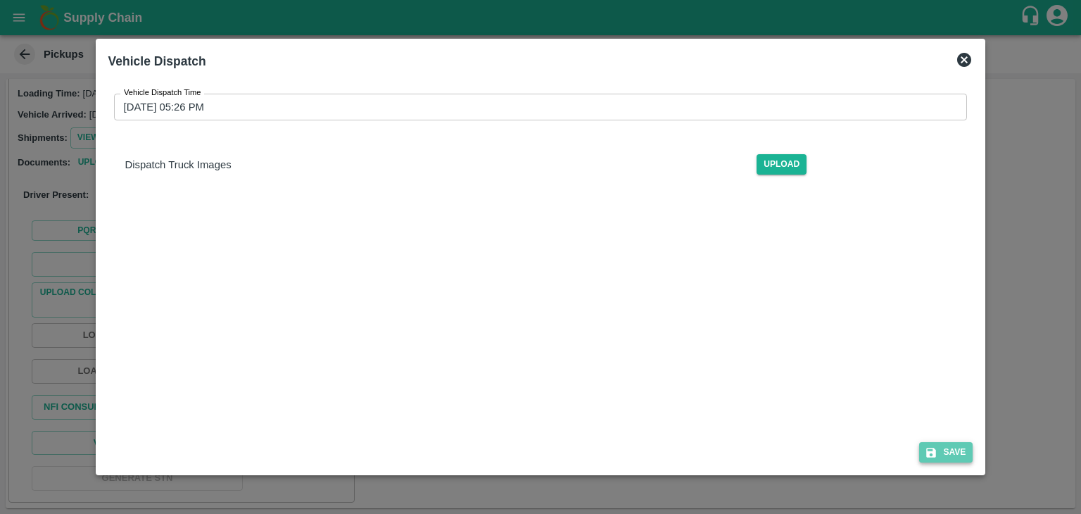
click at [970, 459] on button "Save" at bounding box center [945, 452] width 53 height 20
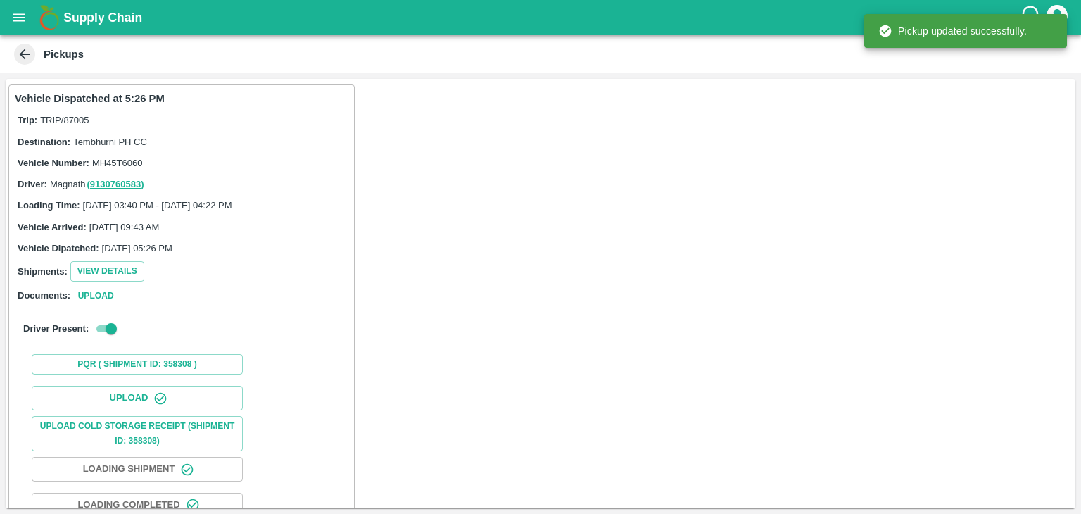
scroll to position [147, 0]
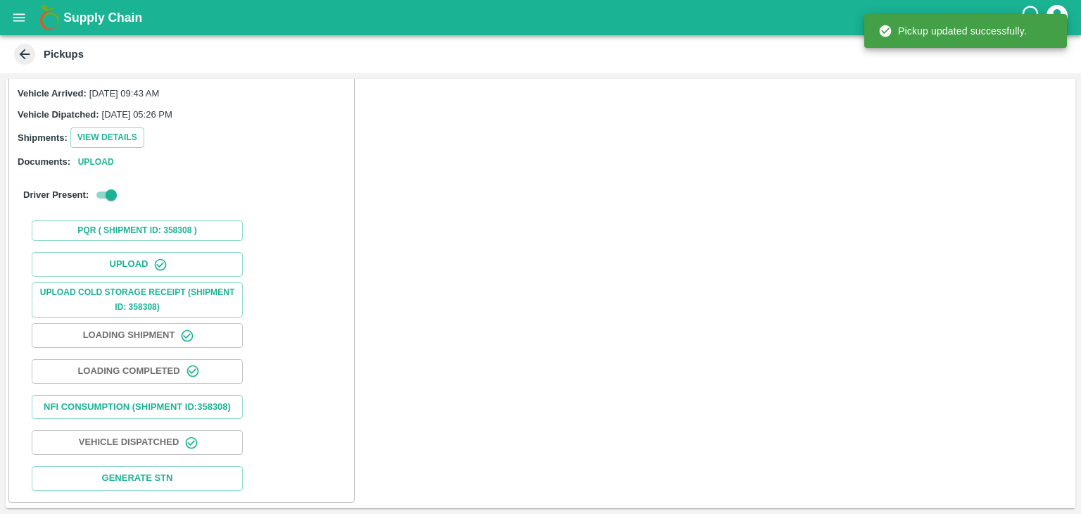
click at [20, 14] on icon "open drawer" at bounding box center [19, 17] width 12 height 8
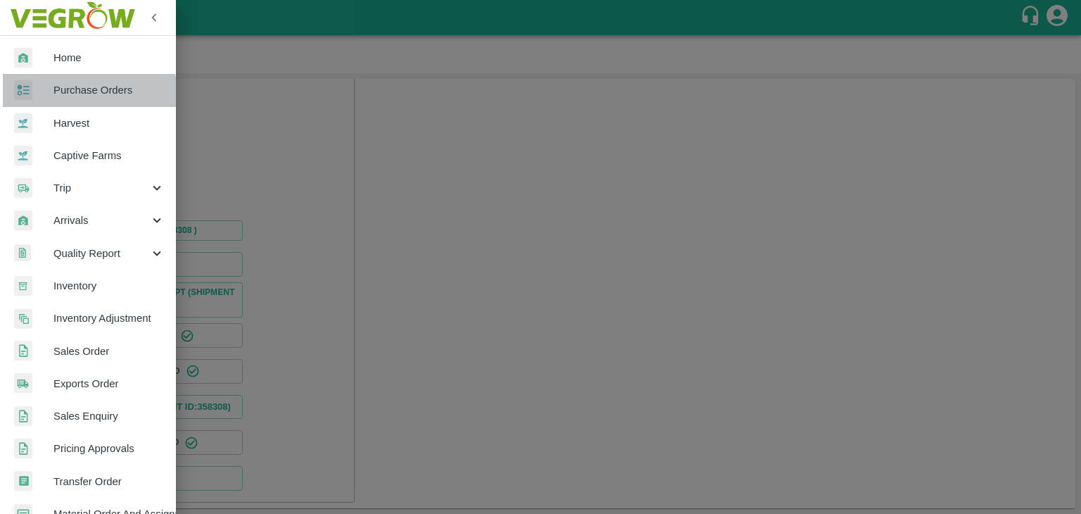
click at [89, 96] on span "Purchase Orders" at bounding box center [108, 89] width 111 height 15
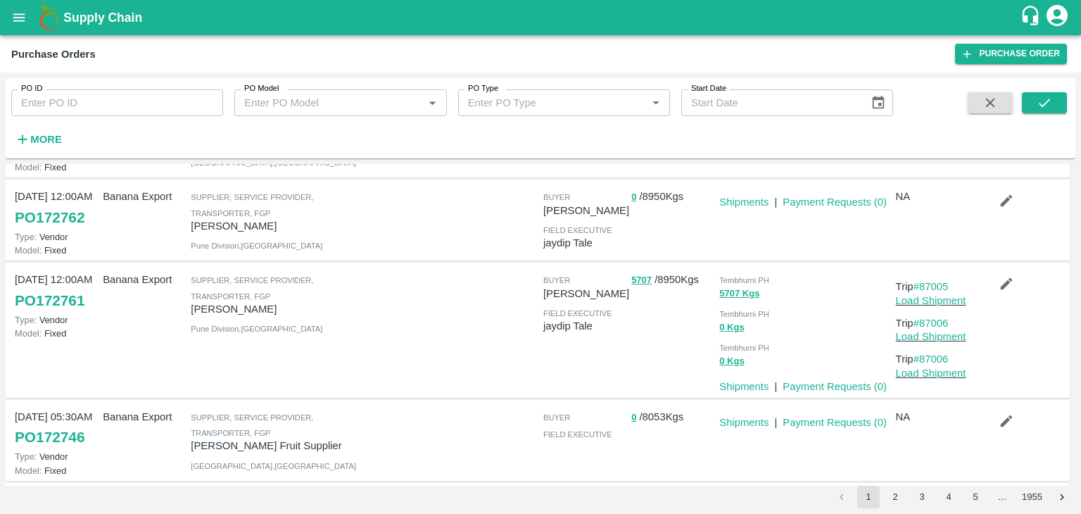
scroll to position [190, 0]
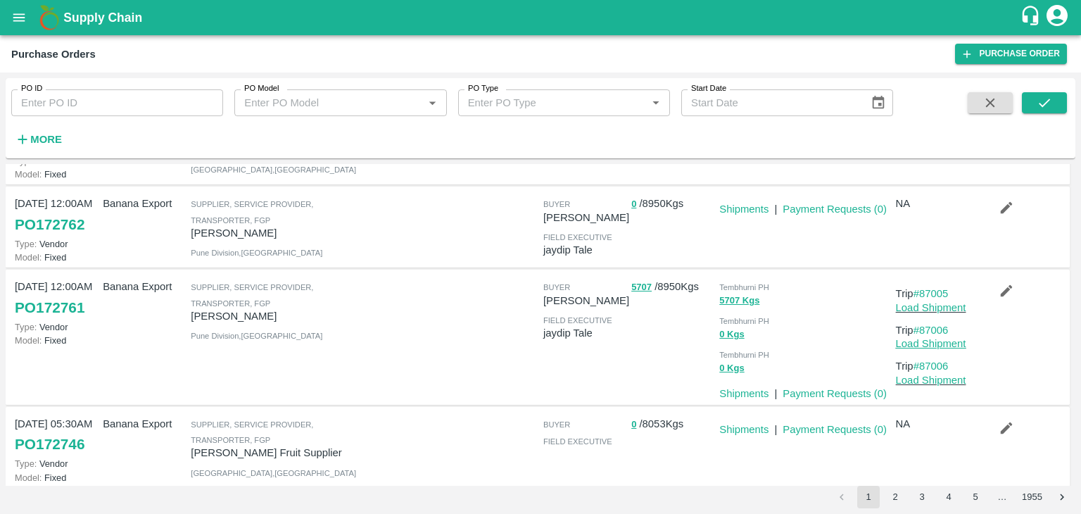
click at [940, 347] on link "Load Shipment" at bounding box center [931, 343] width 70 height 11
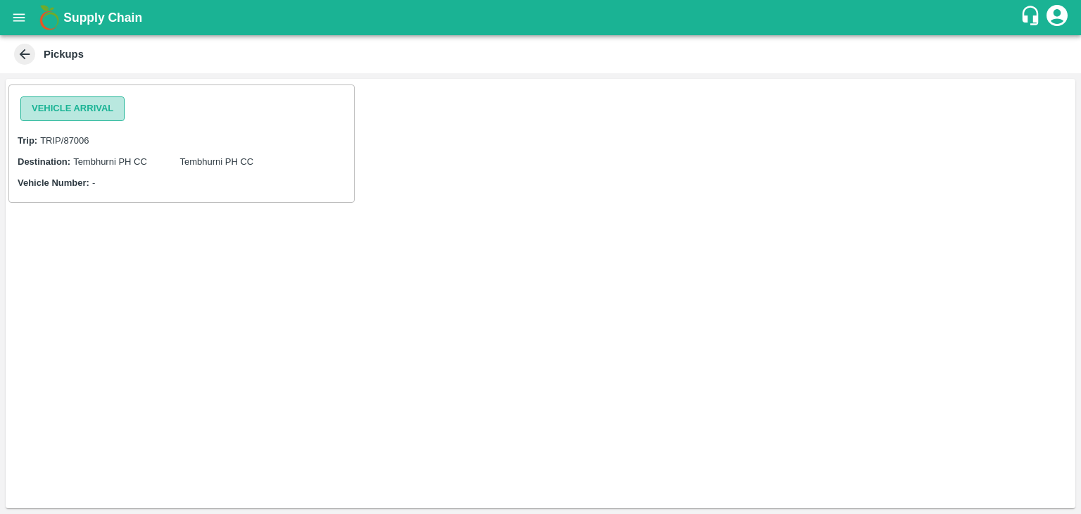
click at [107, 110] on button "Vehicle Arrival" at bounding box center [72, 108] width 104 height 25
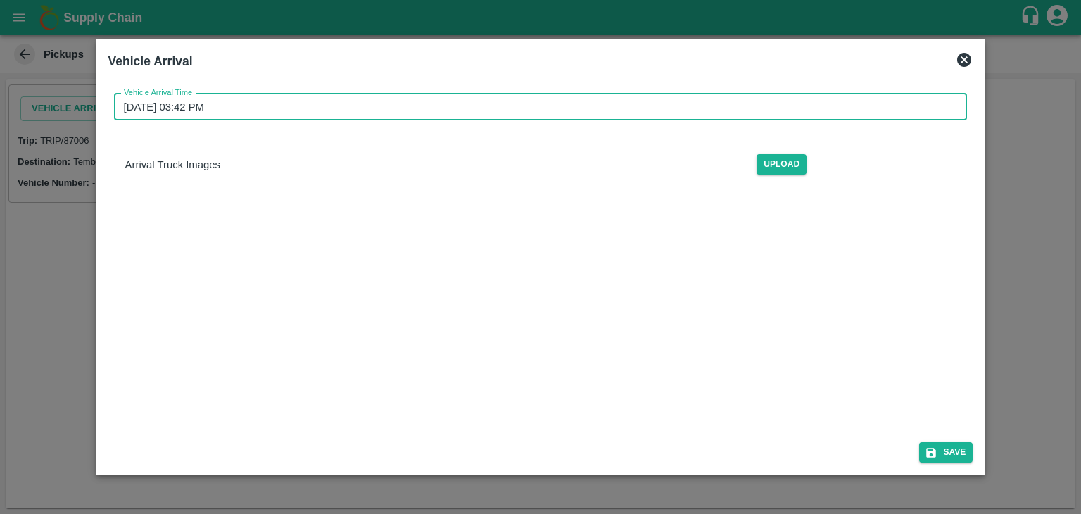
click at [611, 94] on input "[DATE] 03:42 PM" at bounding box center [536, 107] width 844 height 27
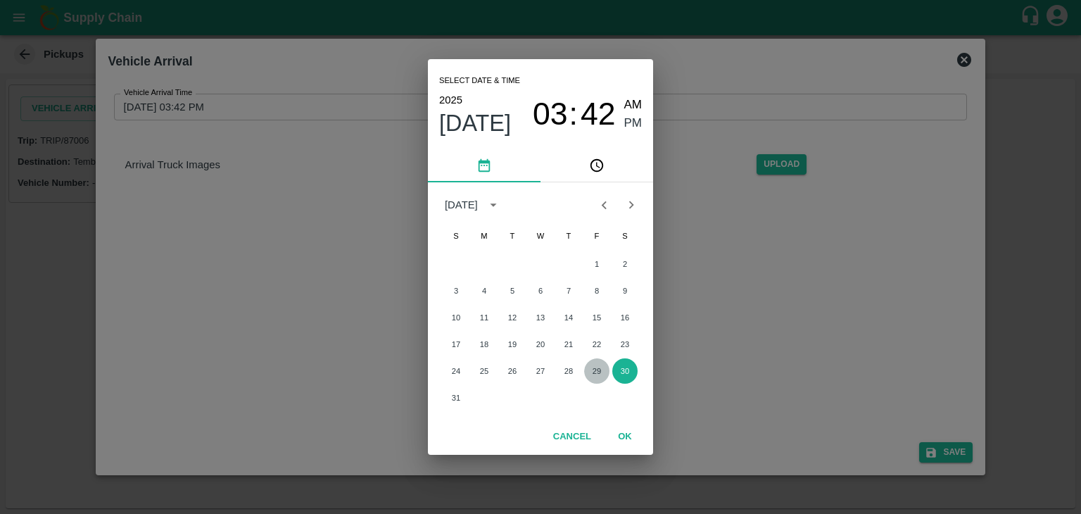
click at [590, 375] on button "29" at bounding box center [596, 370] width 25 height 25
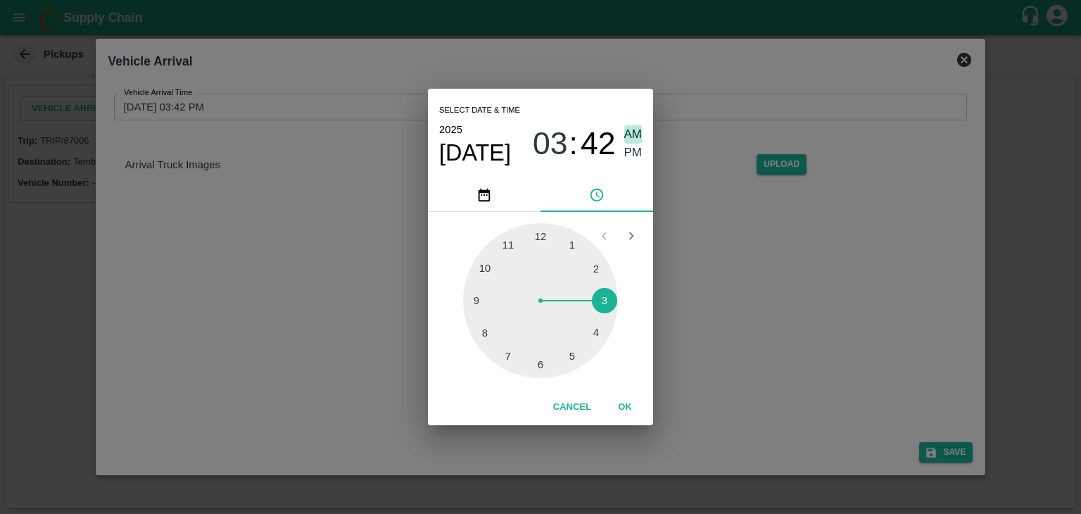
click at [634, 125] on span "AM" at bounding box center [633, 134] width 18 height 19
click at [476, 307] on div at bounding box center [540, 300] width 155 height 155
type input "[DATE] 09:44 AM"
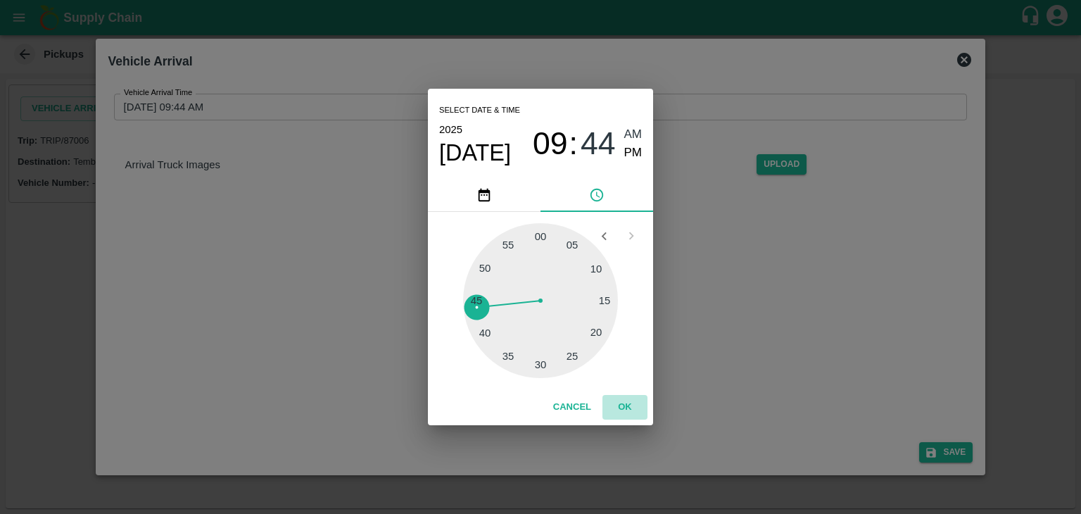
click at [620, 414] on button "OK" at bounding box center [624, 407] width 45 height 25
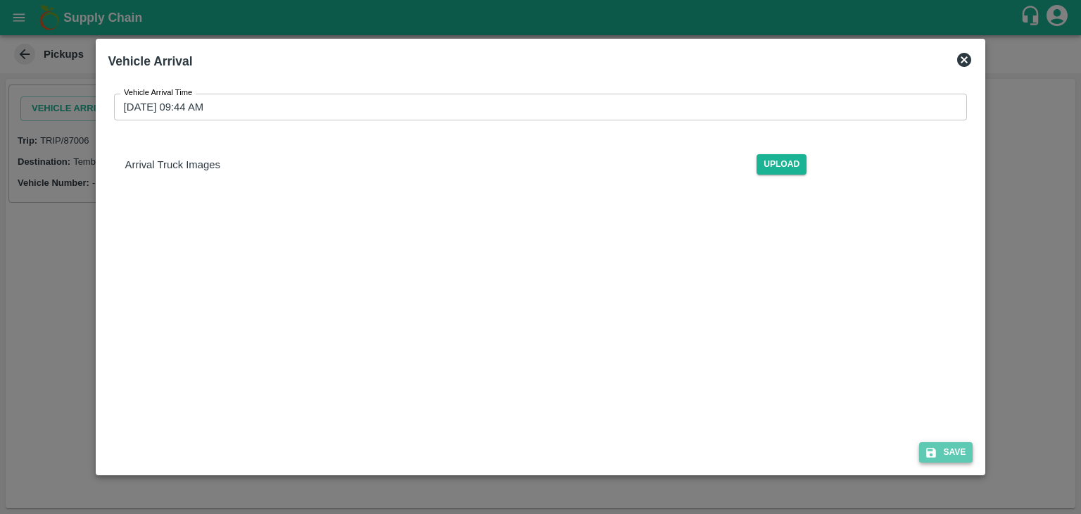
click at [960, 449] on button "Save" at bounding box center [945, 452] width 53 height 20
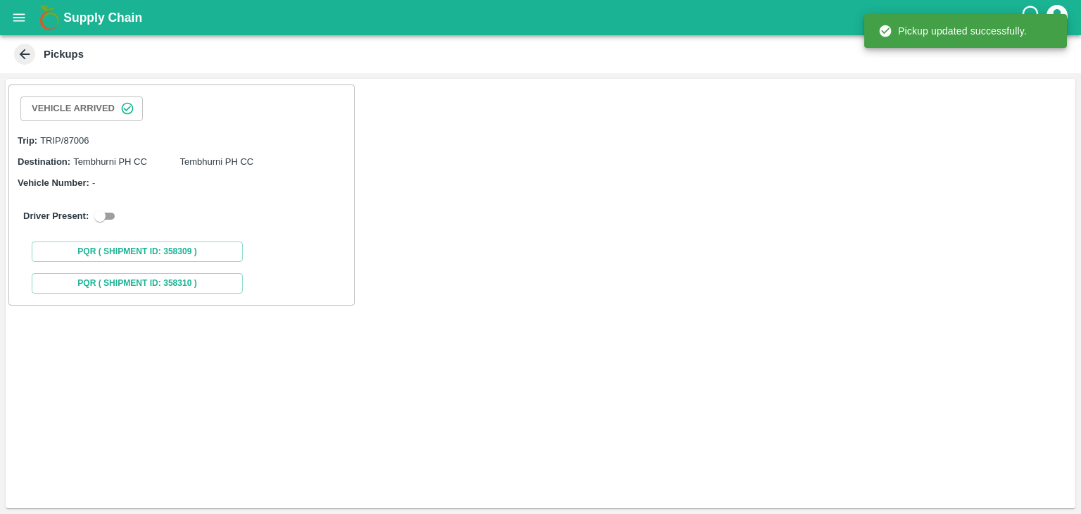
click at [110, 208] on input "checkbox" at bounding box center [100, 216] width 51 height 17
checkbox input "true"
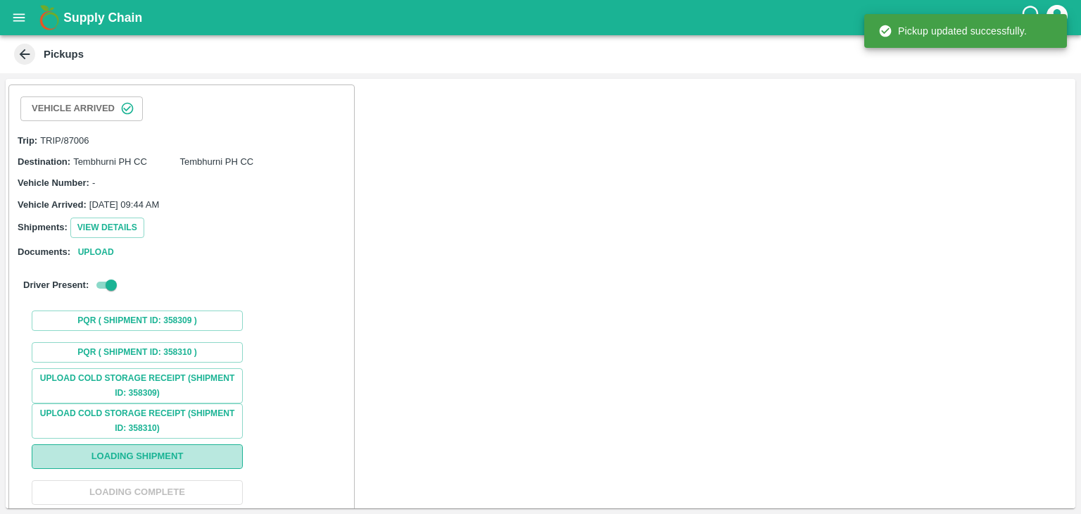
click at [199, 450] on button "Loading Shipment" at bounding box center [137, 456] width 211 height 25
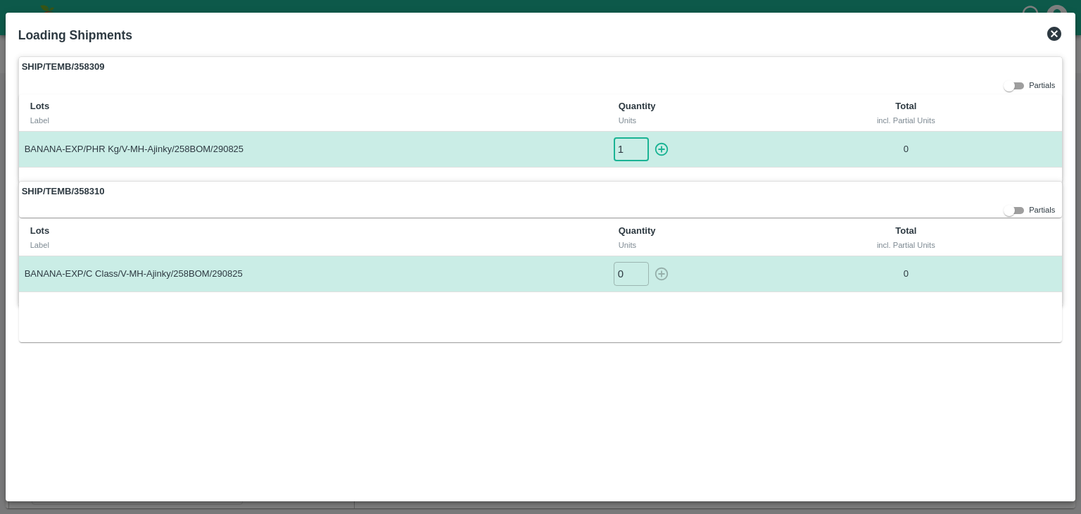
click at [640, 143] on input "1" at bounding box center [631, 148] width 35 height 23
click at [661, 145] on icon "button" at bounding box center [661, 148] width 15 height 15
type input "0"
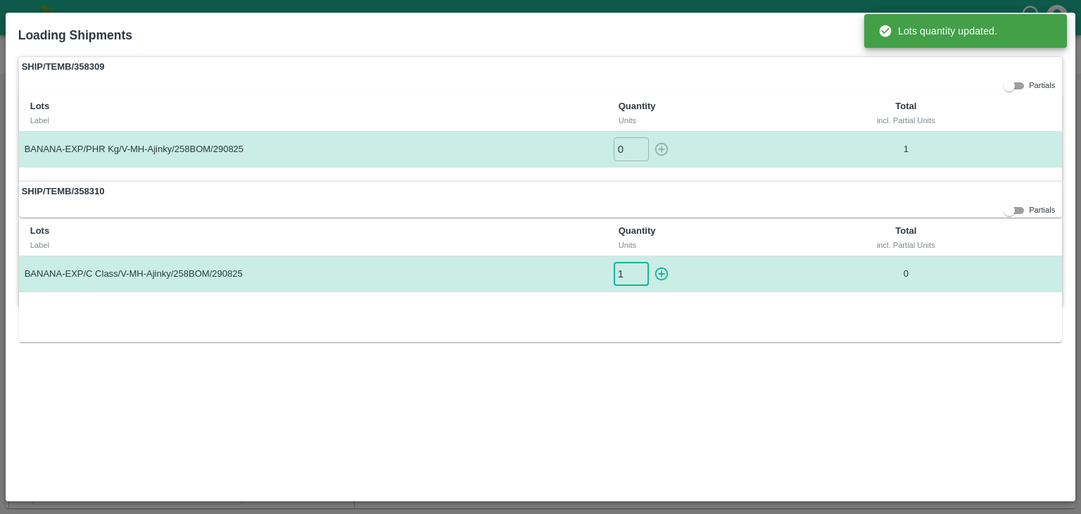
click at [638, 272] on input "1" at bounding box center [631, 273] width 35 height 23
click at [662, 274] on icon "button" at bounding box center [661, 273] width 15 height 15
type input "0"
click at [988, 63] on label "SHIP/TEMB/358309" at bounding box center [541, 67] width 1044 height 20
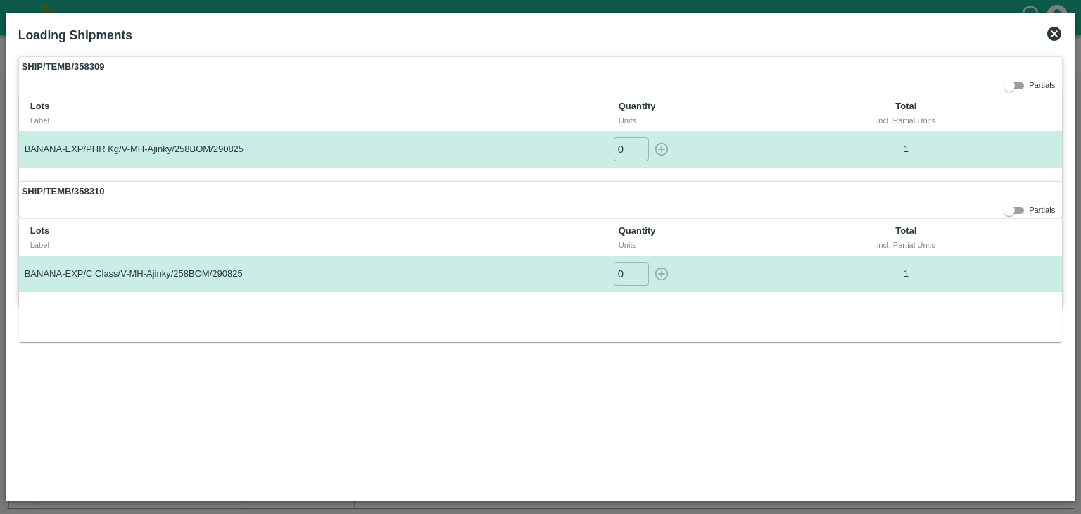
click at [1054, 40] on icon at bounding box center [1054, 34] width 14 height 14
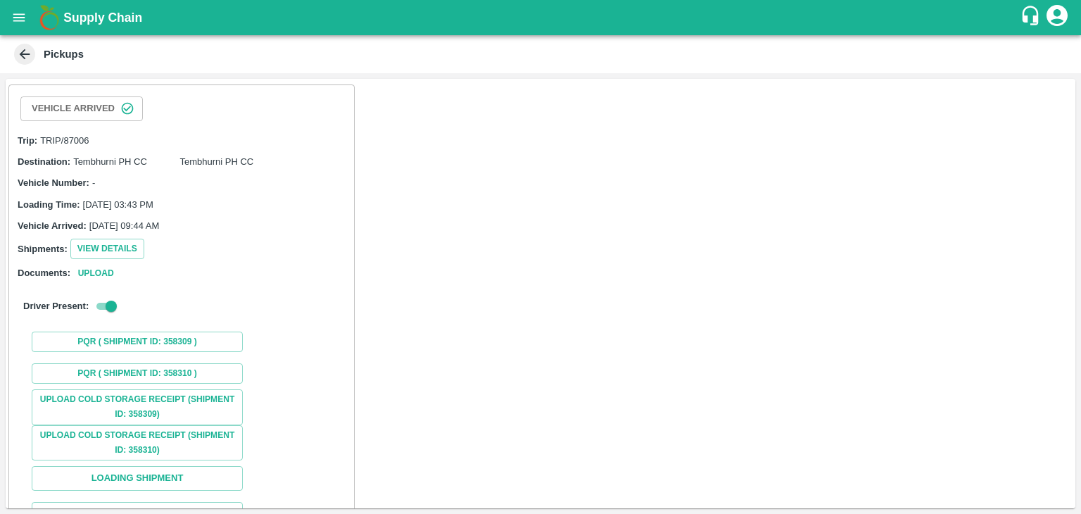
scroll to position [104, 0]
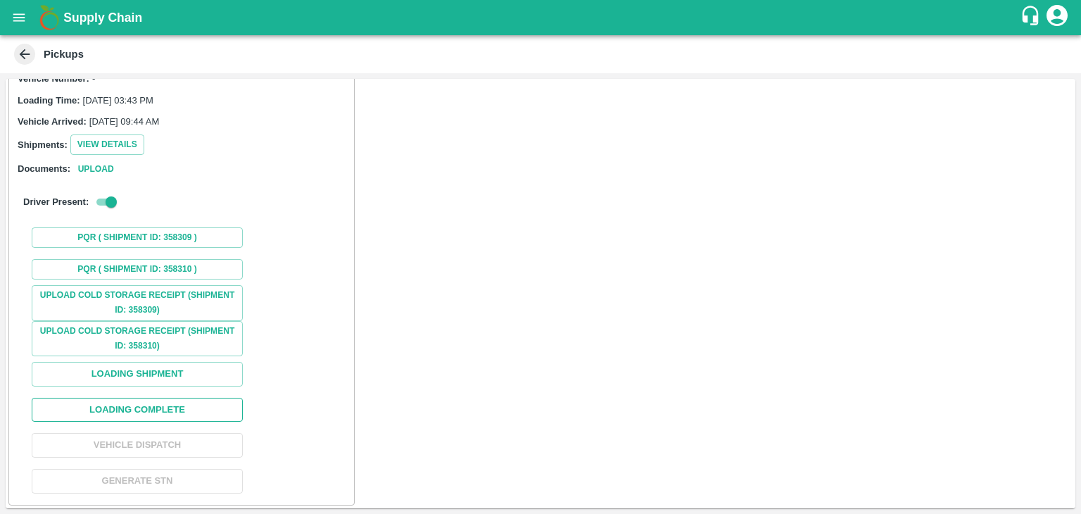
click at [169, 407] on button "Loading Complete" at bounding box center [137, 410] width 211 height 25
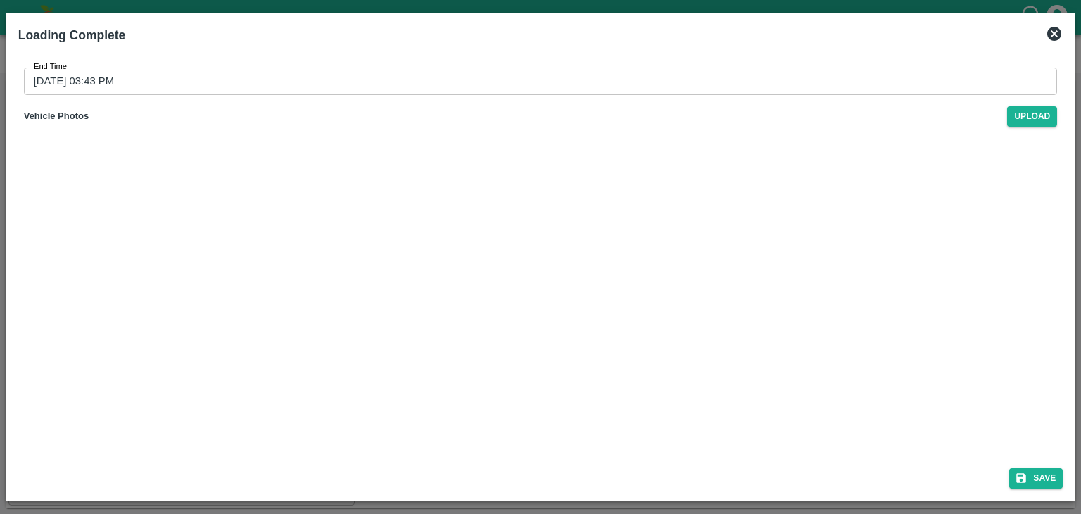
click at [554, 82] on input "[DATE] 03:43 PM" at bounding box center [536, 81] width 1024 height 27
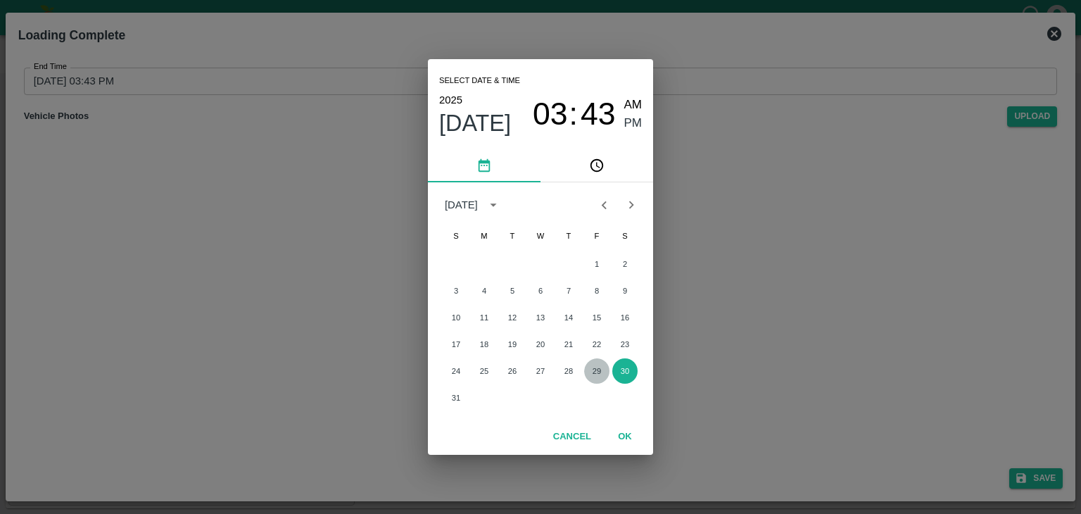
click at [591, 365] on button "29" at bounding box center [596, 370] width 25 height 25
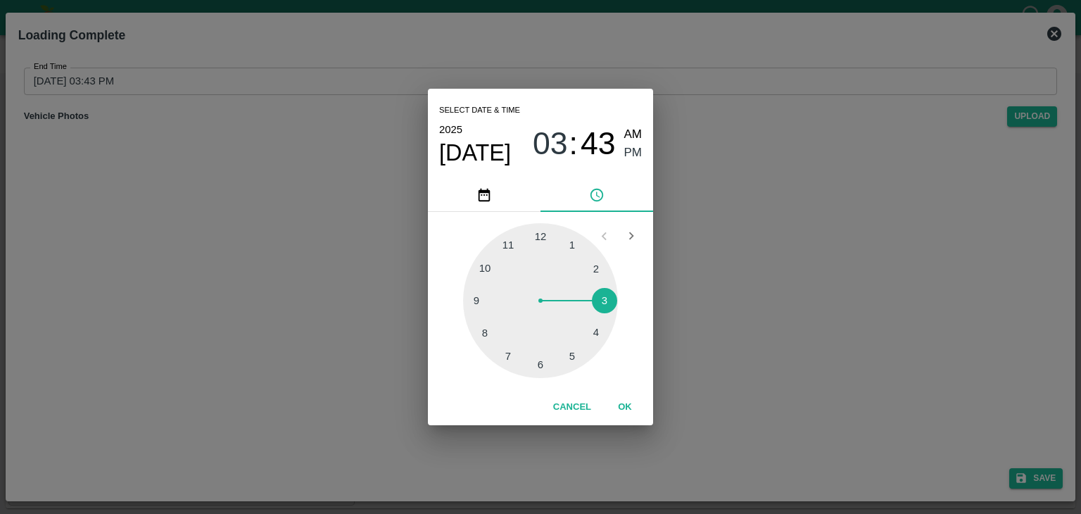
click at [592, 340] on div at bounding box center [540, 300] width 155 height 155
click at [622, 414] on button "OK" at bounding box center [624, 407] width 45 height 25
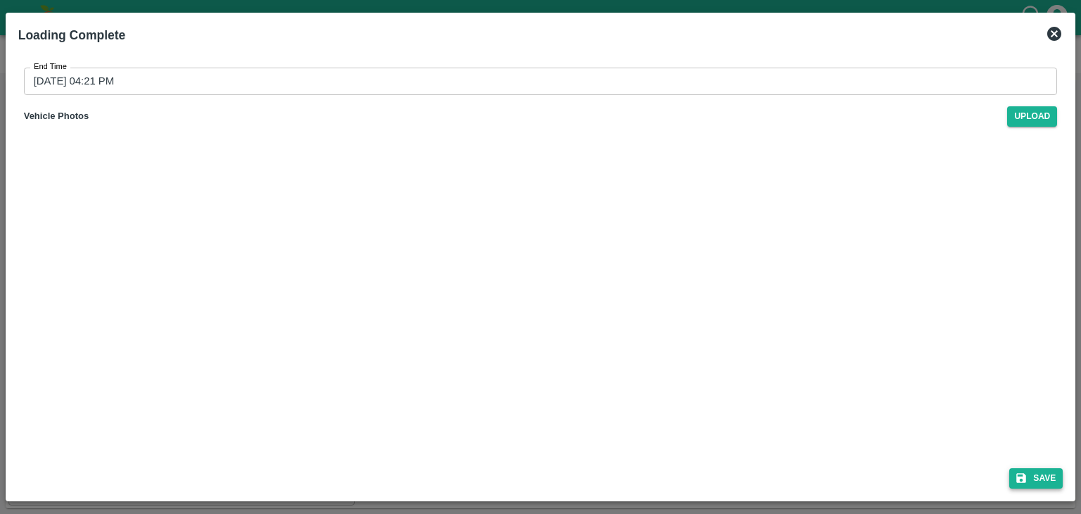
drag, startPoint x: 1027, startPoint y: 465, endPoint x: 1044, endPoint y: 479, distance: 22.0
click at [1044, 479] on div "Save" at bounding box center [541, 475] width 1056 height 37
click at [1044, 479] on button "Save" at bounding box center [1035, 478] width 53 height 20
type input "[DATE] 03:43 PM"
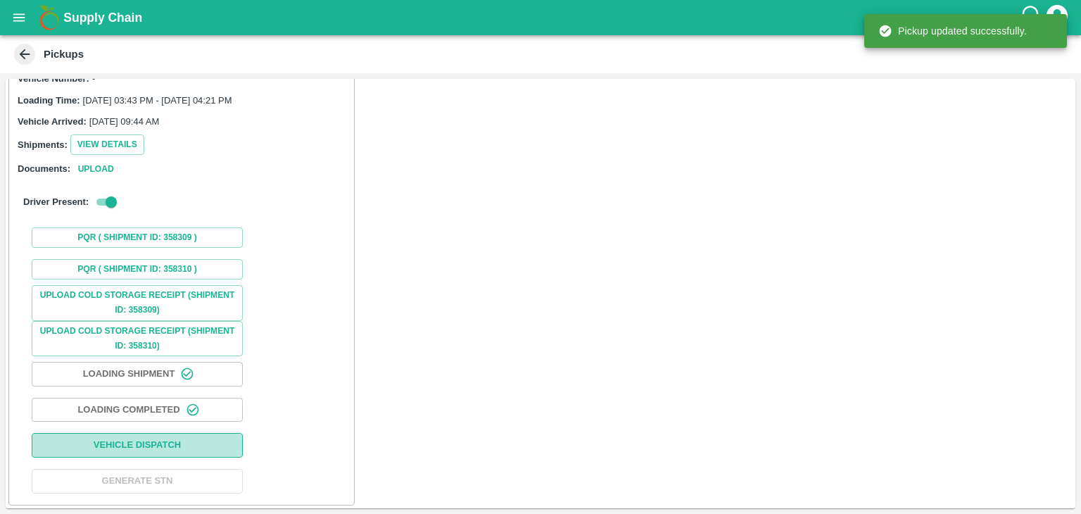
click at [171, 437] on button "Vehicle Dispatch" at bounding box center [137, 445] width 211 height 25
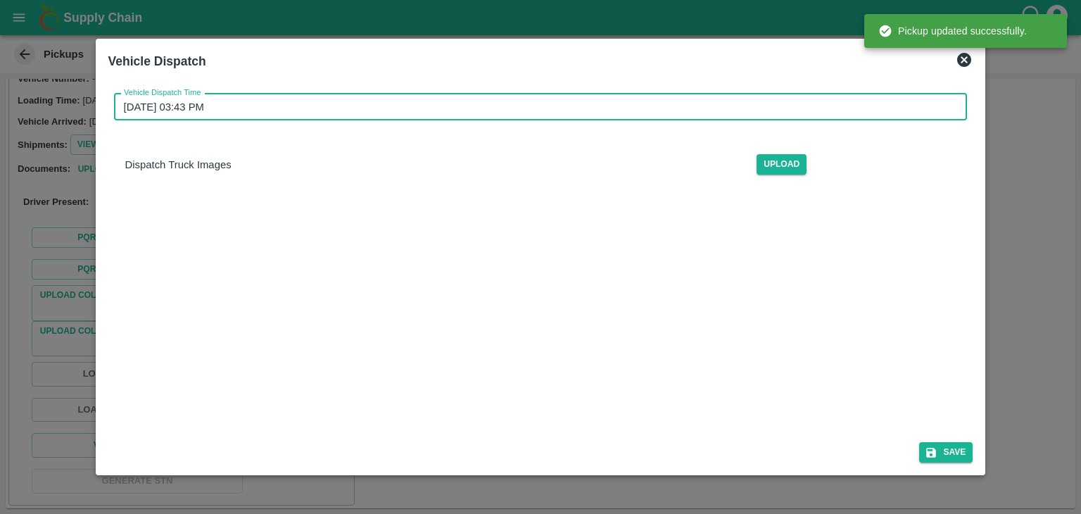
click at [525, 102] on input "[DATE] 03:43 PM" at bounding box center [536, 107] width 844 height 27
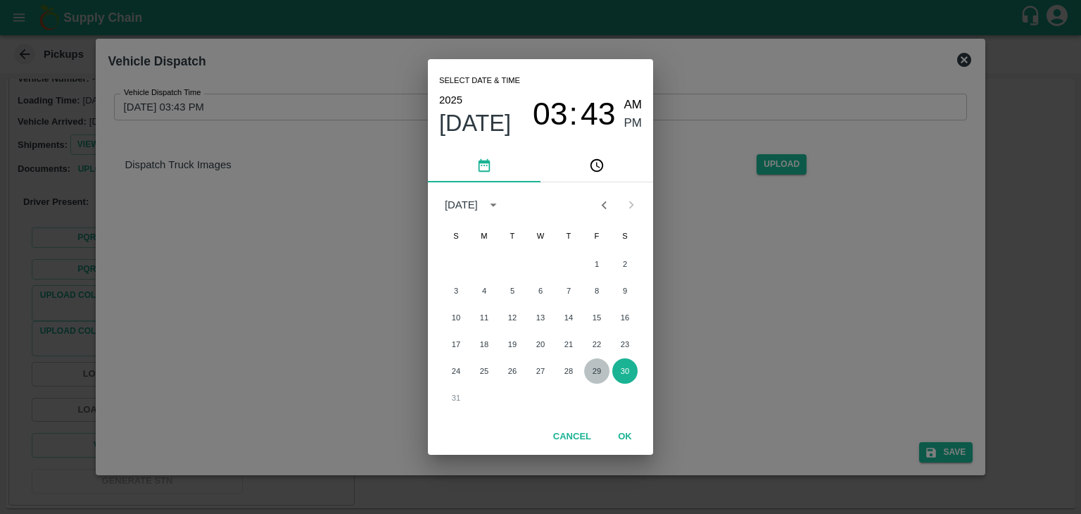
click at [598, 370] on button "29" at bounding box center [596, 370] width 25 height 25
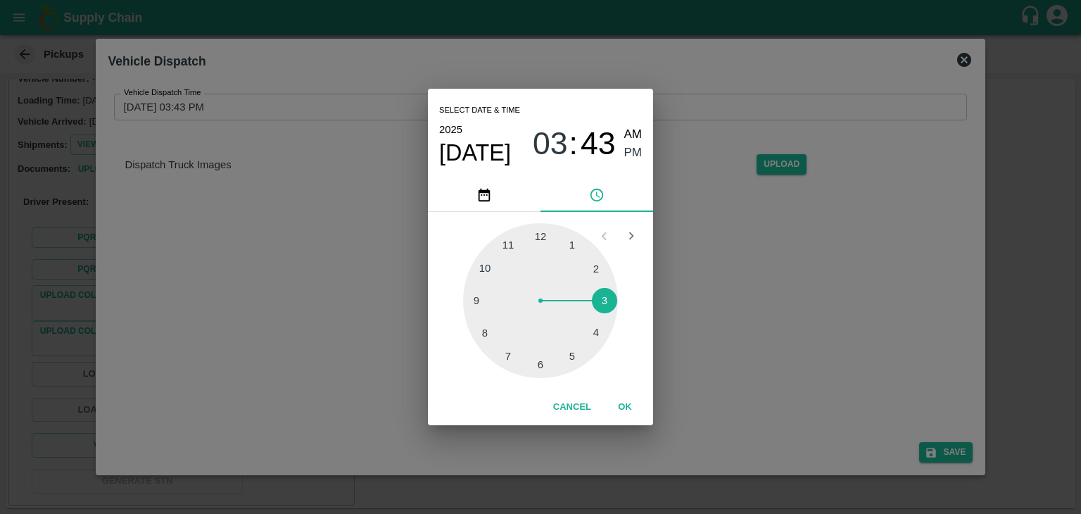
click at [577, 348] on div at bounding box center [540, 300] width 155 height 155
type input "[DATE] 05:24 PM"
click at [622, 405] on button "OK" at bounding box center [624, 407] width 45 height 25
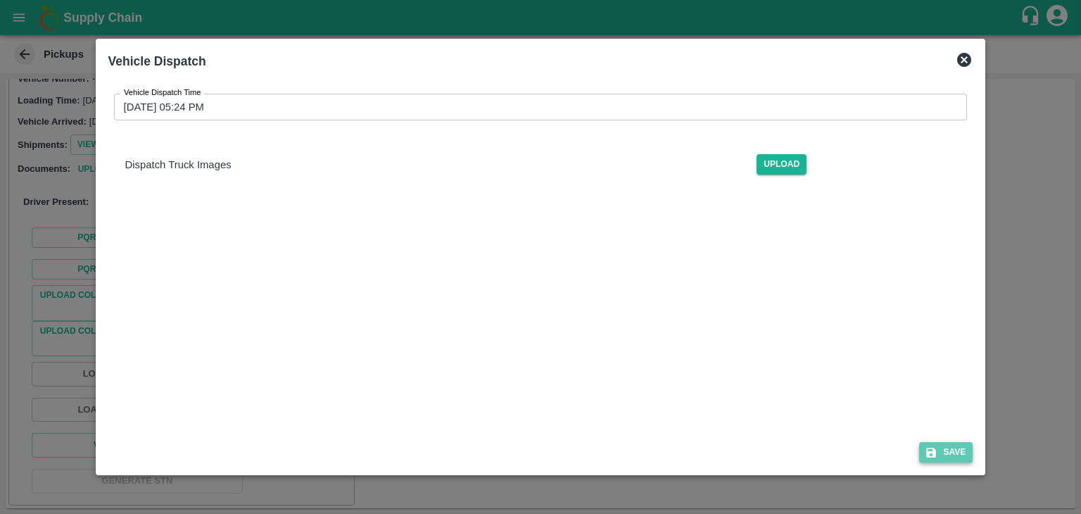
click at [954, 450] on button "Save" at bounding box center [945, 452] width 53 height 20
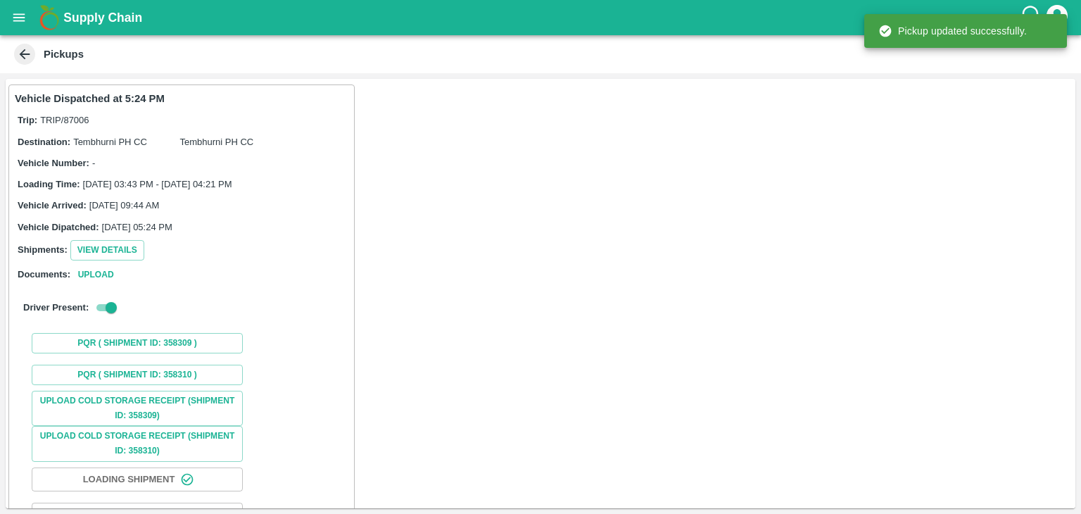
scroll to position [106, 0]
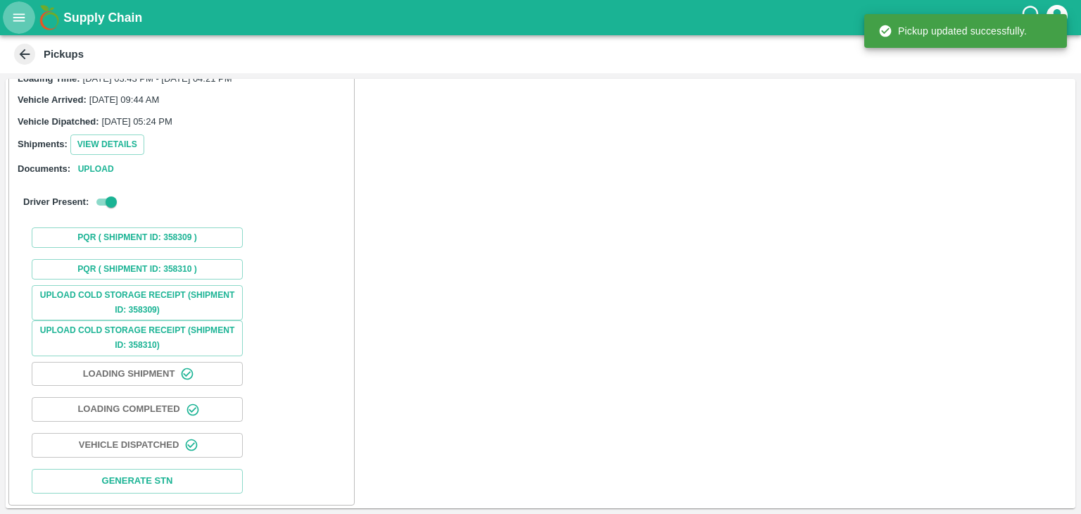
click at [23, 11] on icon "open drawer" at bounding box center [18, 17] width 15 height 15
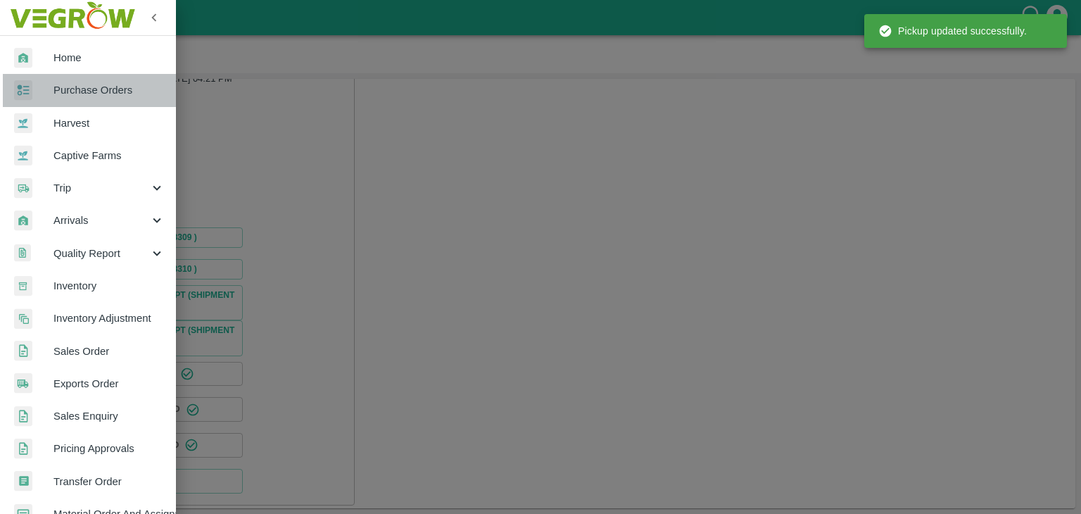
click at [95, 87] on span "Purchase Orders" at bounding box center [108, 89] width 111 height 15
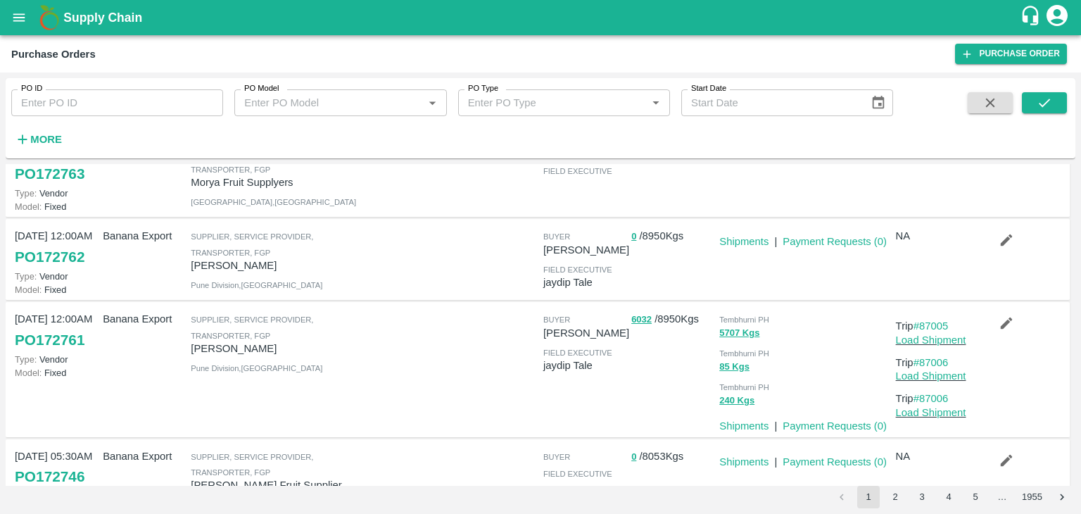
scroll to position [154, 0]
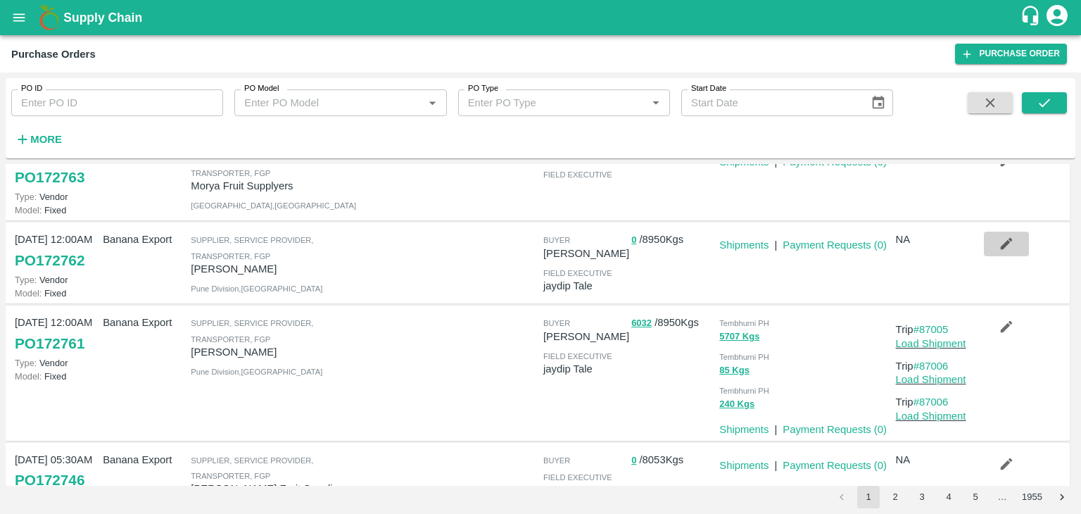
click at [1002, 245] on icon "button" at bounding box center [1006, 244] width 12 height 12
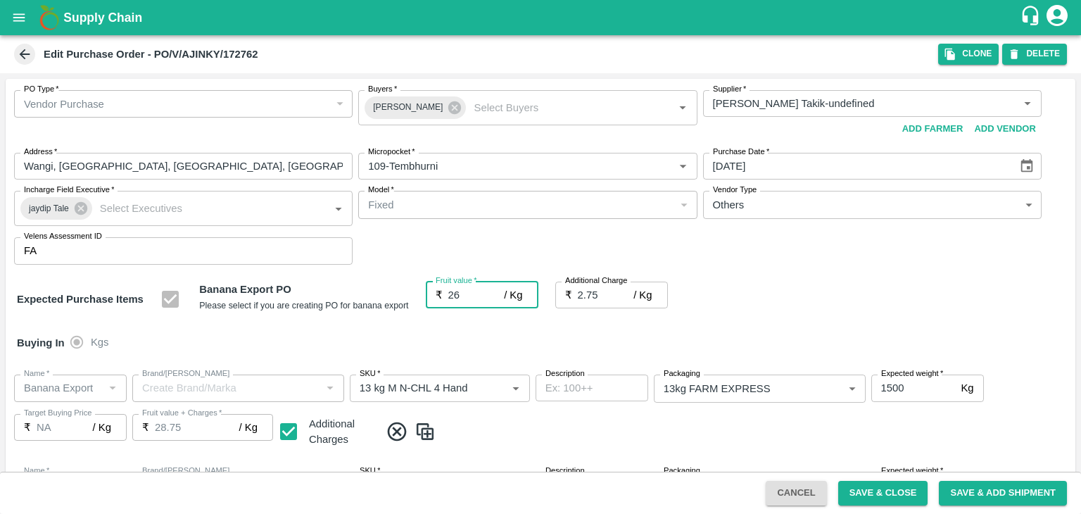
click at [462, 298] on input "26" at bounding box center [476, 294] width 56 height 27
type input "2"
type input "4.75"
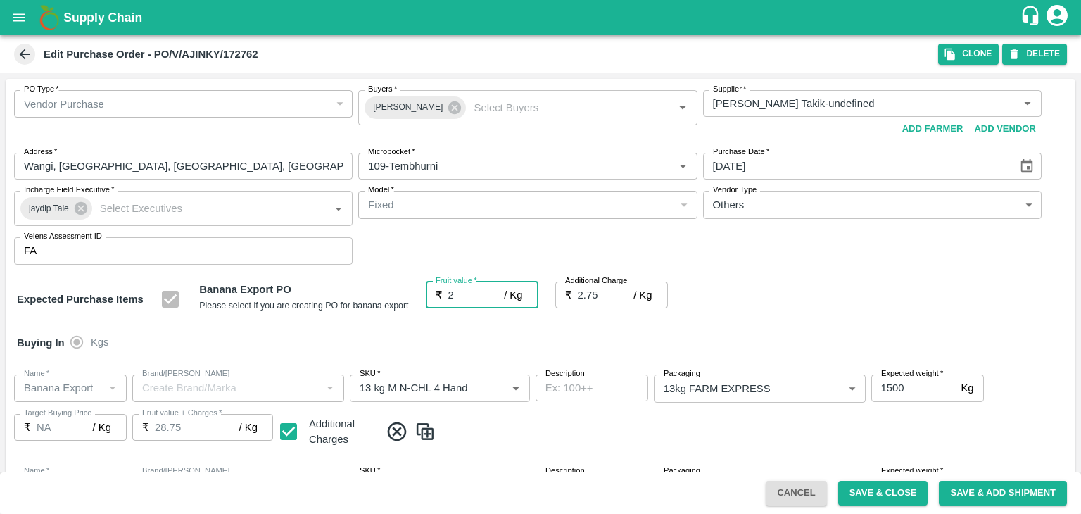
type input "4.75"
type input "2"
type input "24"
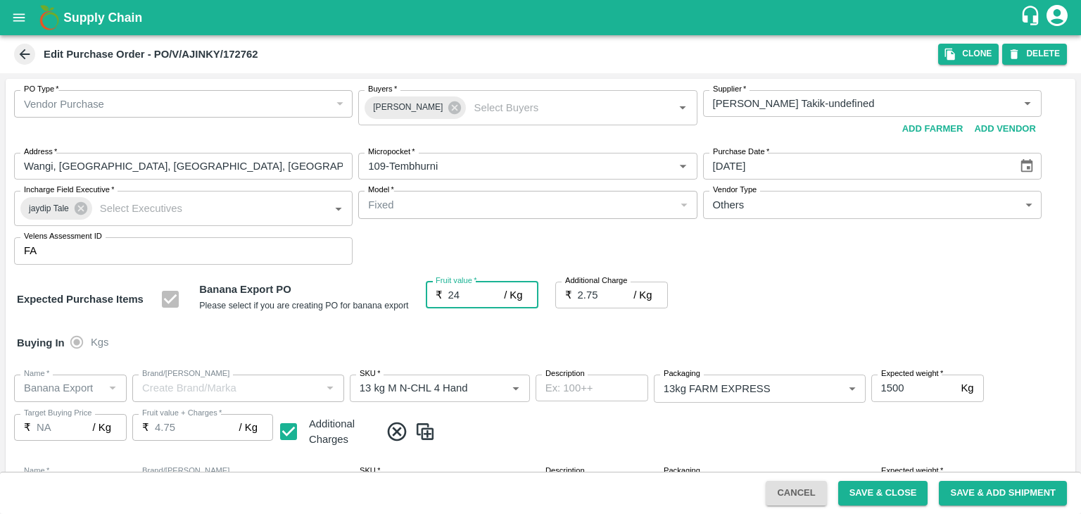
type input "26.75"
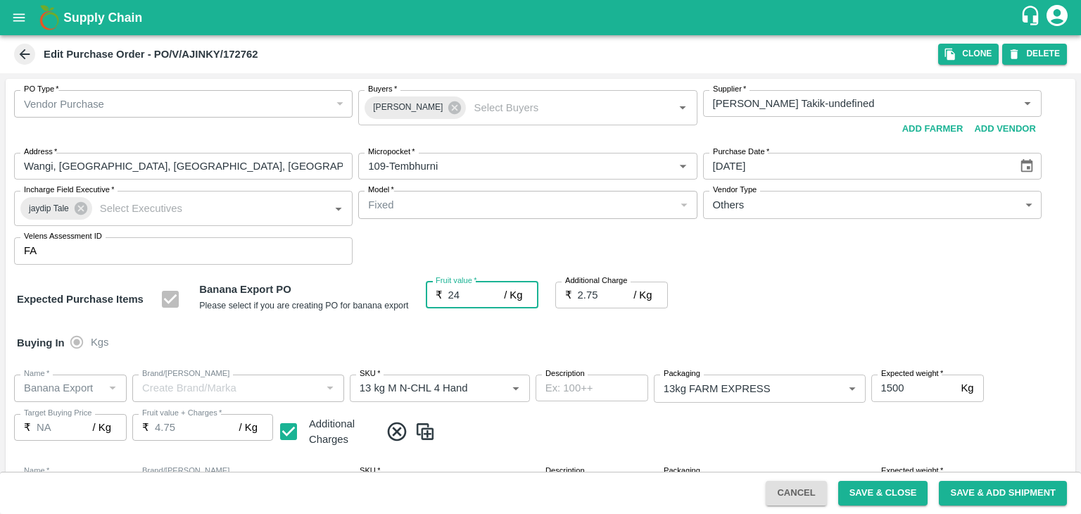
type input "24"
click at [471, 326] on div "Buying In Kgs" at bounding box center [541, 342] width 1070 height 41
click at [393, 431] on icon at bounding box center [397, 431] width 23 height 23
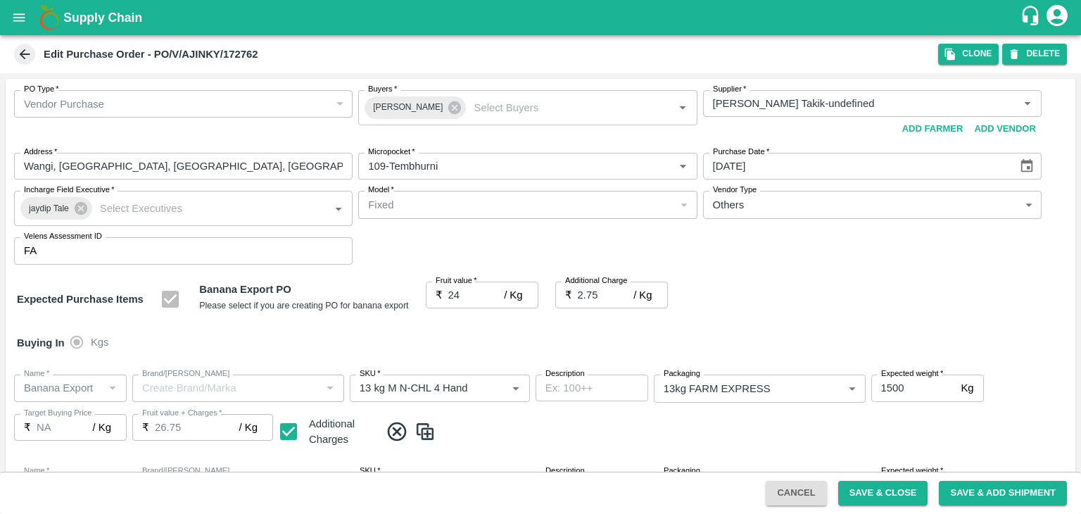
type input "2000"
type input "1500"
type input "258"
type input "100"
type input "24"
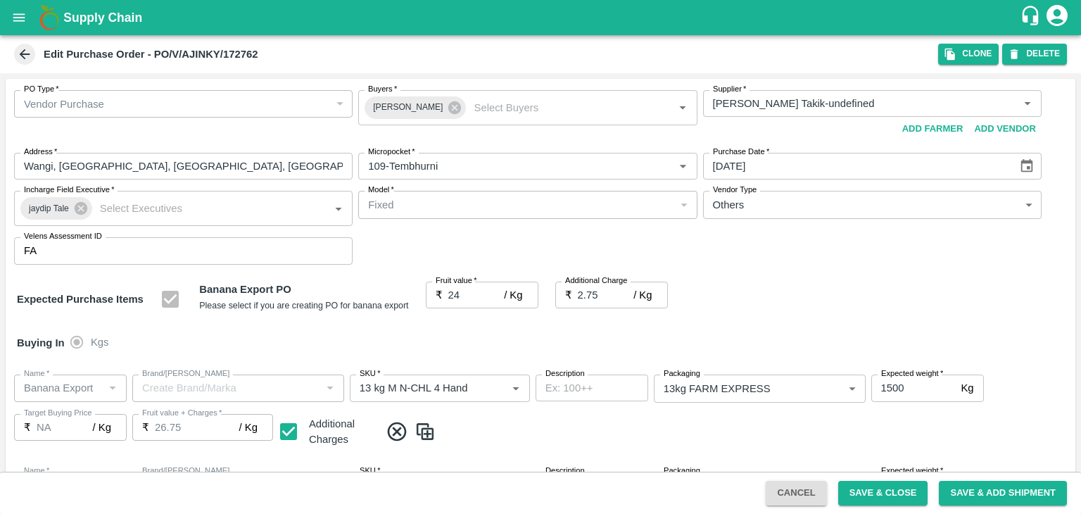
checkbox input "false"
type input "350"
type input "13 kg M N-CHL 5 Hand"
type input "13 kg M N-CHL 6 Hand"
type input "13 kg M N-CHL 8 Hand"
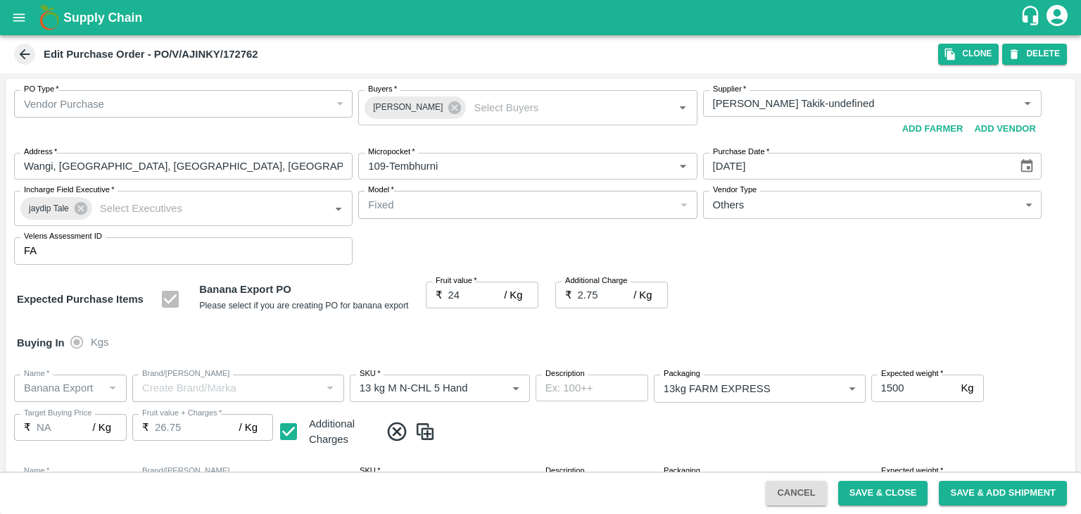
type input "13 kg M N-CHL CL"
type input "PHR Kg"
type input "C Class"
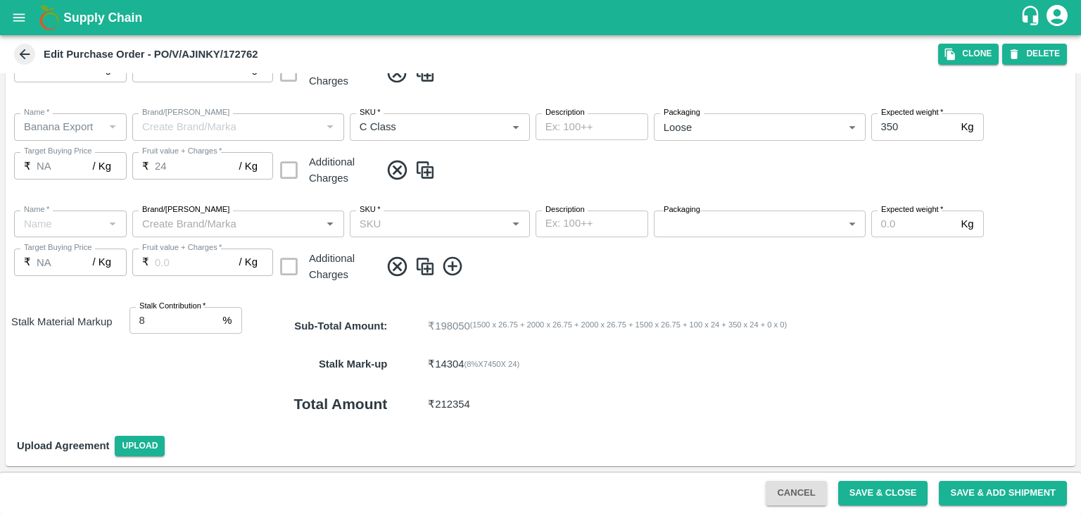
click at [390, 268] on icon at bounding box center [397, 266] width 23 height 23
click at [868, 485] on button "Save & Close" at bounding box center [883, 493] width 90 height 25
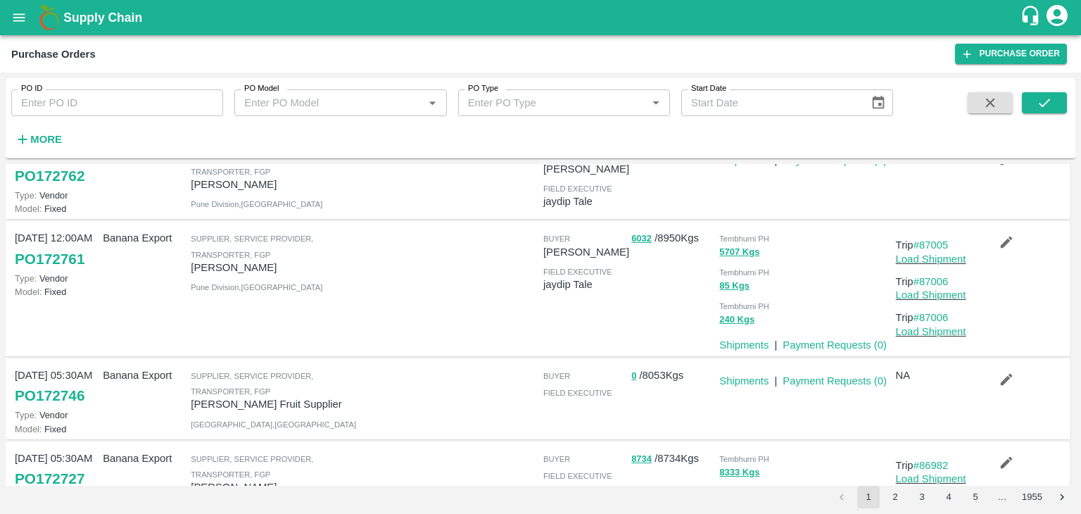
scroll to position [165, 0]
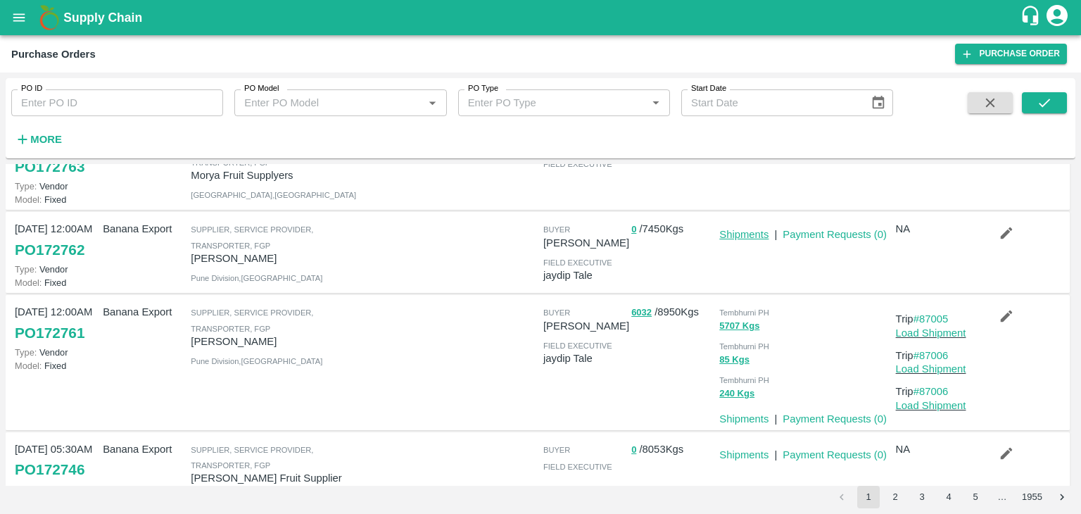
click at [742, 233] on link "Shipments" at bounding box center [743, 234] width 49 height 11
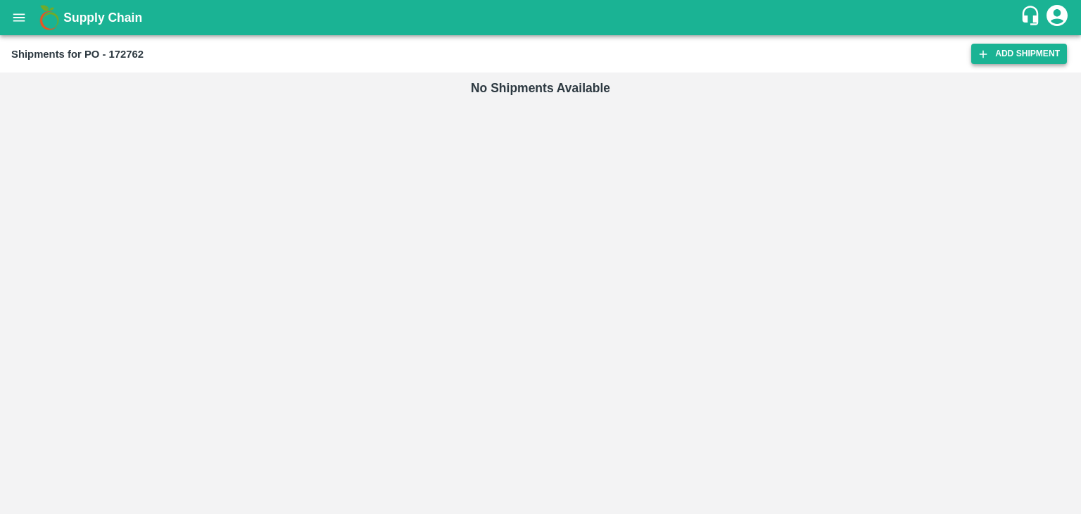
drag, startPoint x: 1002, startPoint y: 41, endPoint x: 1013, endPoint y: 55, distance: 18.0
click at [1013, 55] on div "Shipments for PO - 172762 Add Shipment" at bounding box center [540, 53] width 1081 height 37
click at [1013, 55] on link "Add Shipment" at bounding box center [1019, 54] width 96 height 20
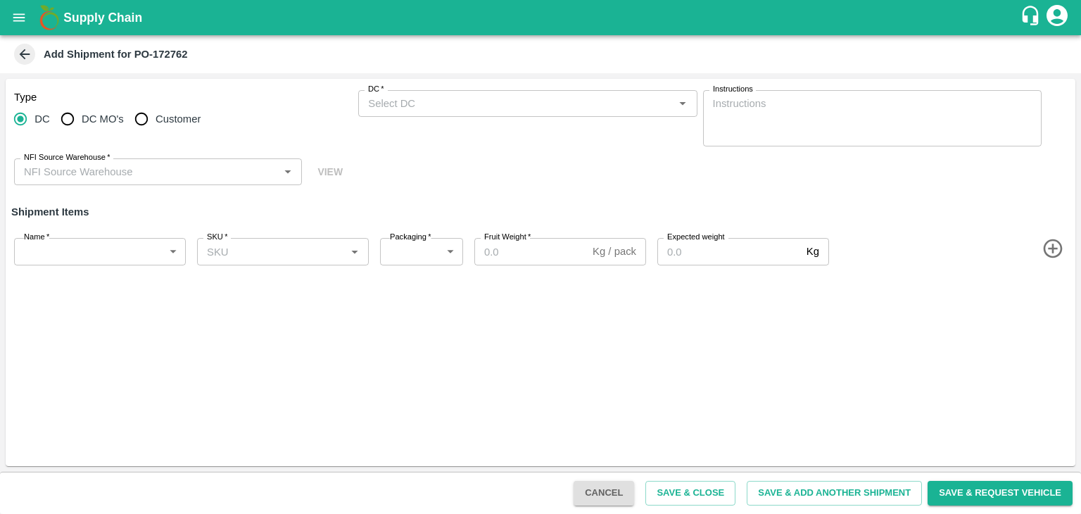
type input "56086-[PERSON_NAME]"
click at [405, 102] on input "DC   *" at bounding box center [515, 103] width 307 height 18
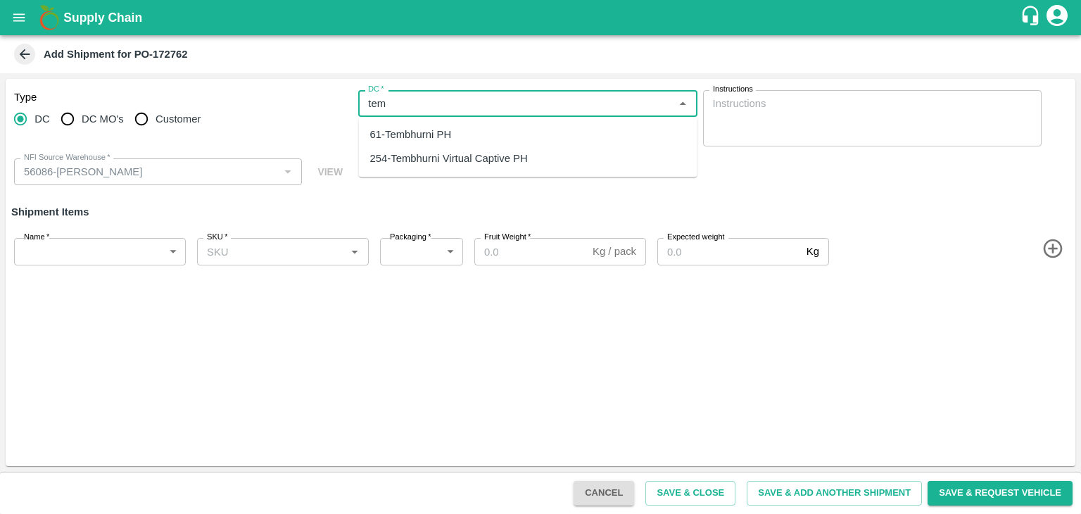
click at [424, 127] on div "61-Tembhurni PH" at bounding box center [411, 134] width 82 height 15
type input "61-Tembhurni PH"
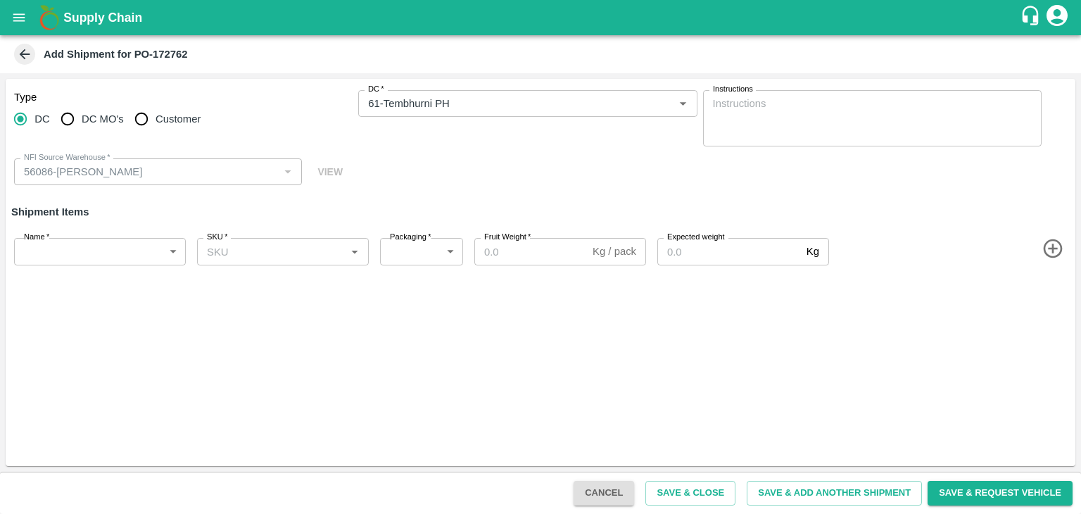
click at [1049, 243] on icon "button" at bounding box center [1052, 248] width 23 height 23
click at [1052, 300] on icon "button" at bounding box center [1052, 298] width 19 height 19
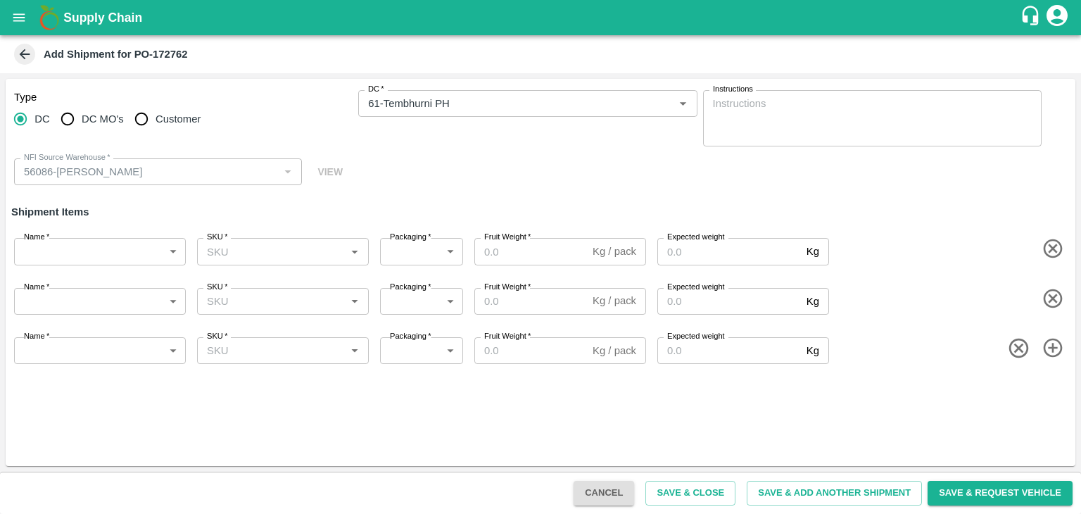
click at [1055, 355] on icon "button" at bounding box center [1052, 347] width 19 height 19
click at [1055, 401] on icon "button" at bounding box center [1052, 397] width 23 height 23
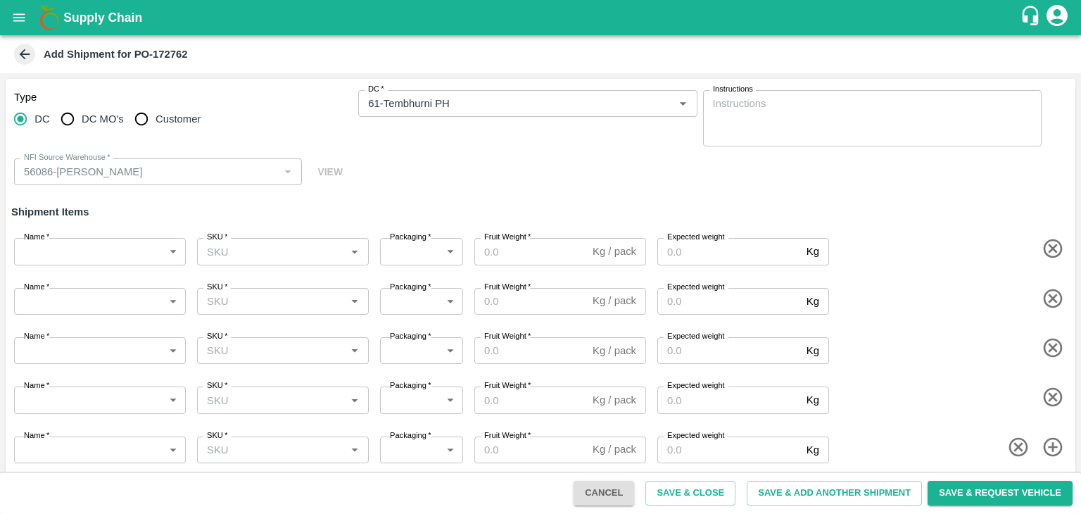
scroll to position [8, 0]
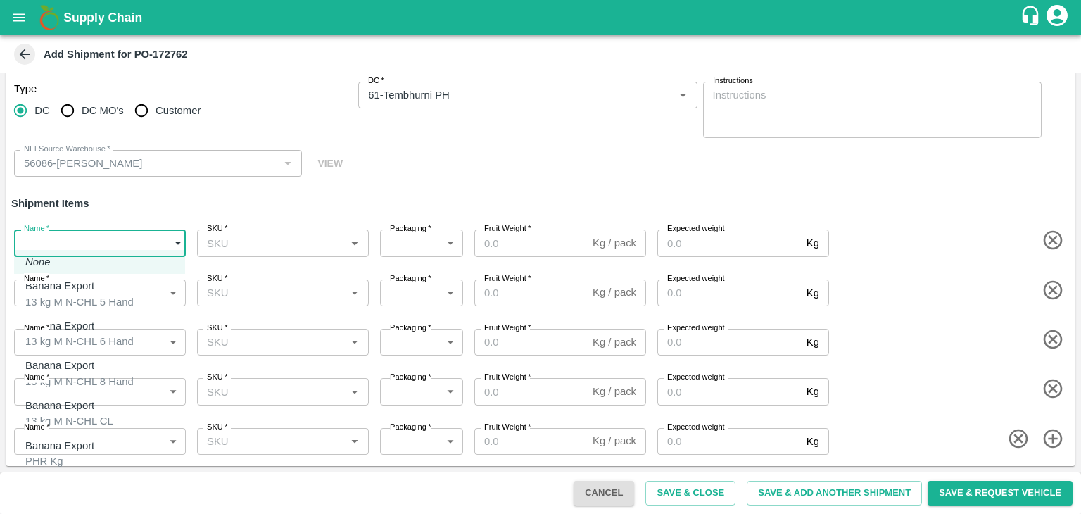
click at [51, 238] on body "Supply Chain Add Shipment for PO-172762 Type DC DC MO's Customer DC   * DC   * …" at bounding box center [540, 257] width 1081 height 514
click at [91, 282] on p "Banana Export" at bounding box center [75, 285] width 101 height 15
type input "1966489"
type input "468"
type input "1500"
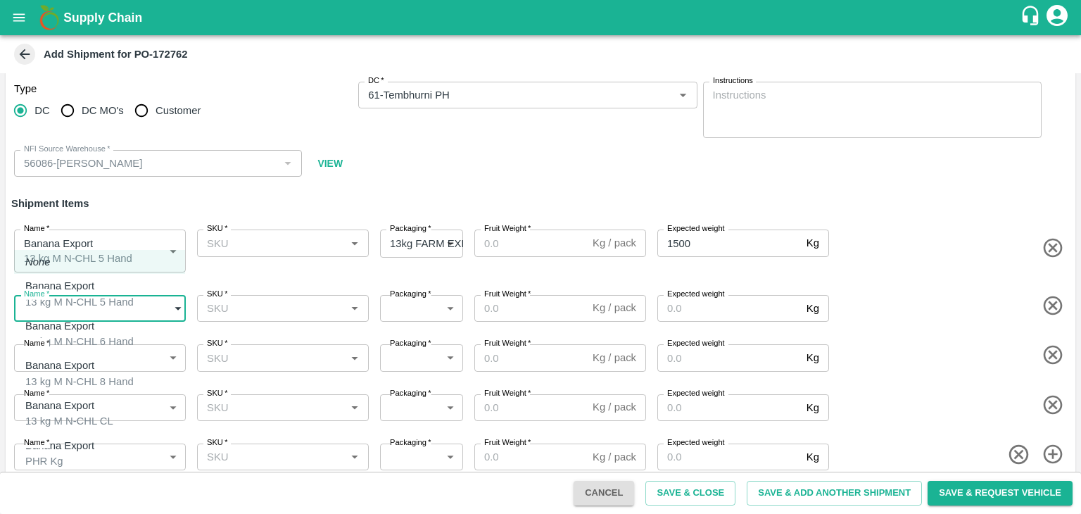
click at [101, 305] on body "Supply Chain Add Shipment for PO-172762 Type DC DC MO's Customer DC   * DC   * …" at bounding box center [540, 257] width 1081 height 514
click at [106, 330] on div "Banana Export 13 kg M N-CHL 6 Hand" at bounding box center [79, 334] width 108 height 32
type input "1966490"
type input "468"
type input "2000"
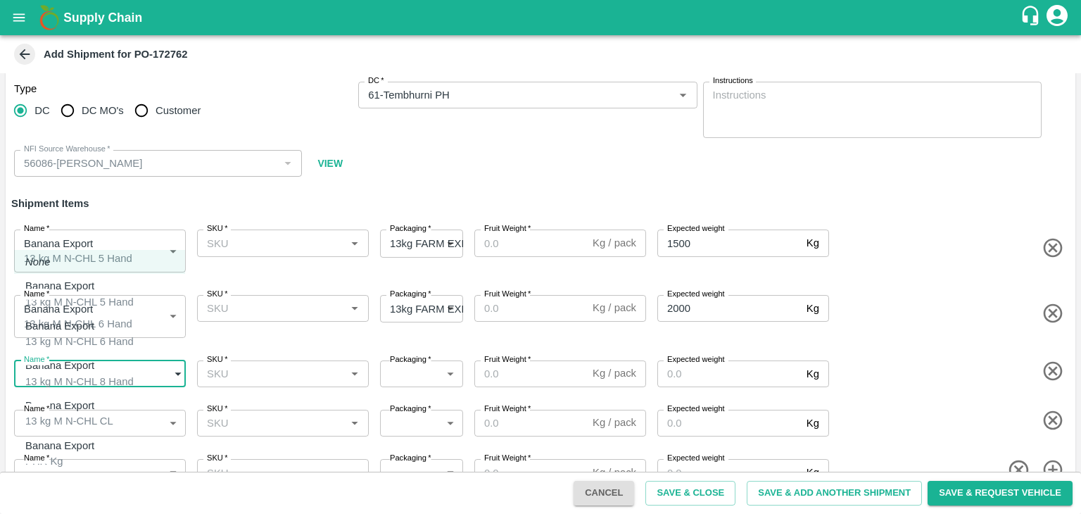
click at [112, 374] on body "Supply Chain Add Shipment for PO-172762 Type DC DC MO's Customer DC   * DC   * …" at bounding box center [540, 257] width 1081 height 514
click at [116, 357] on div "Banana Export 13 kg M N-CHL 8 Hand" at bounding box center [79, 373] width 108 height 32
type input "1966491"
type input "468"
type input "2000"
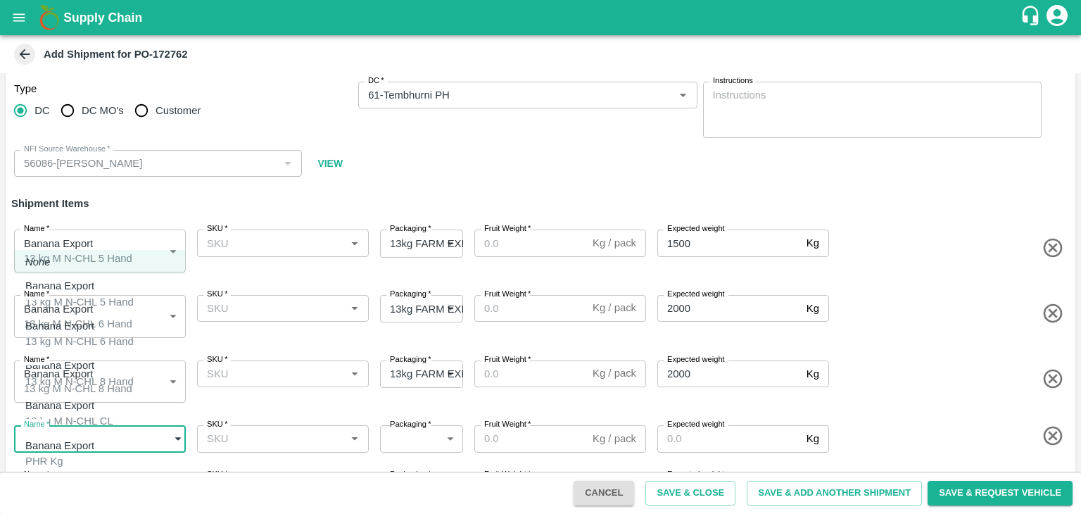
click at [125, 426] on body "Supply Chain Add Shipment for PO-172762 Type DC DC MO's Customer DC   * DC   * …" at bounding box center [540, 257] width 1081 height 514
click at [113, 405] on div "Banana Export 13 kg M N-CHL CL" at bounding box center [69, 414] width 88 height 32
type input "1966492"
type input "468"
type input "1500"
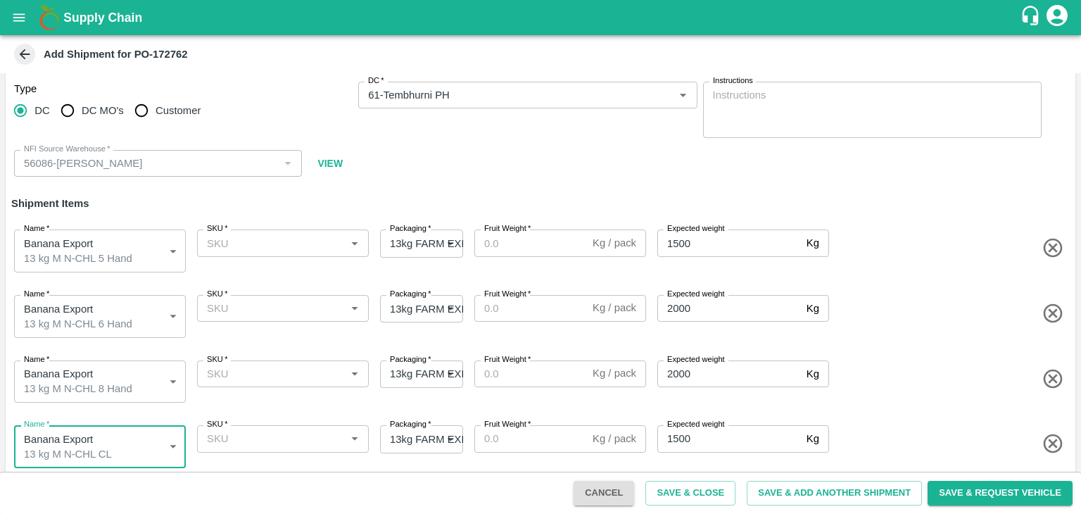
scroll to position [63, 0]
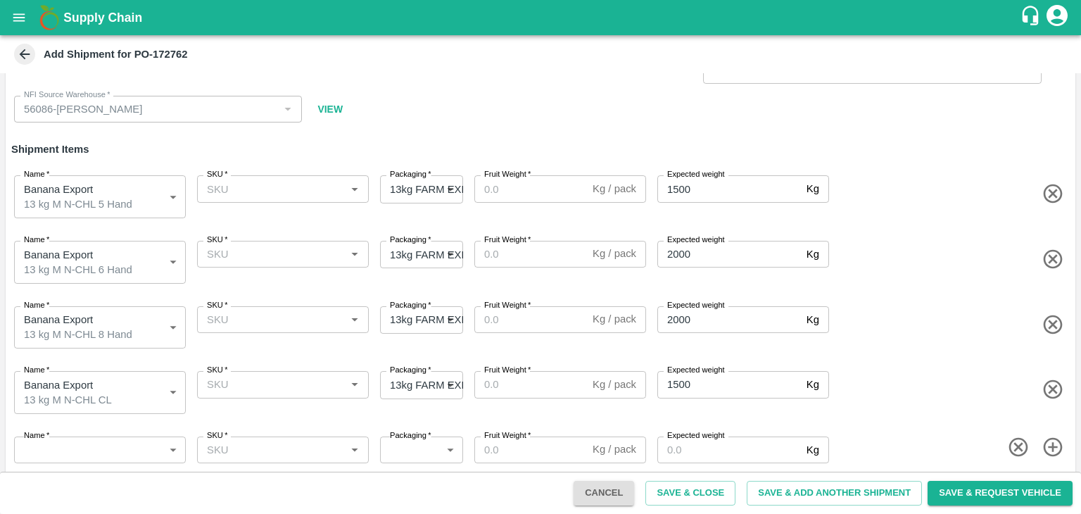
click at [1015, 436] on icon "button" at bounding box center [1018, 447] width 23 height 23
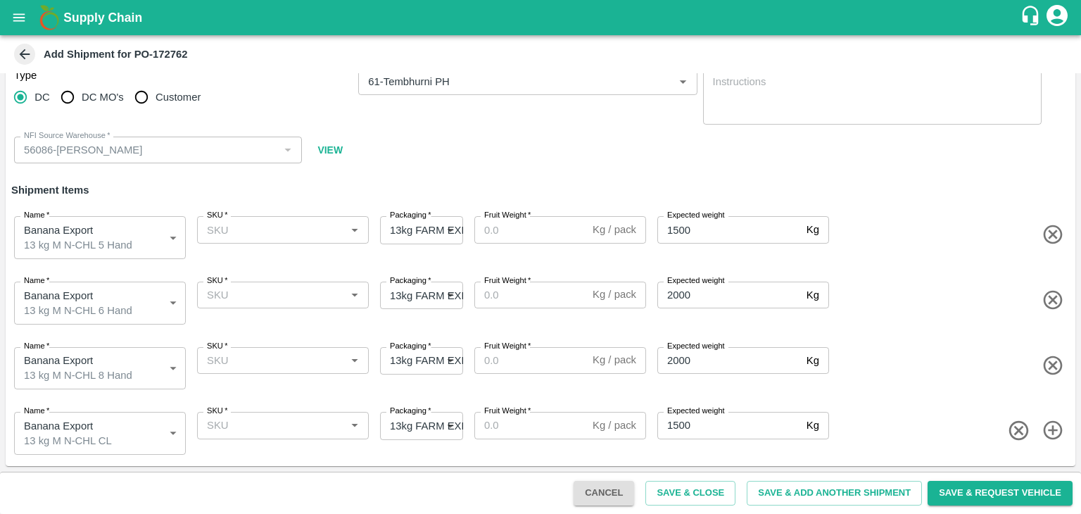
scroll to position [13, 0]
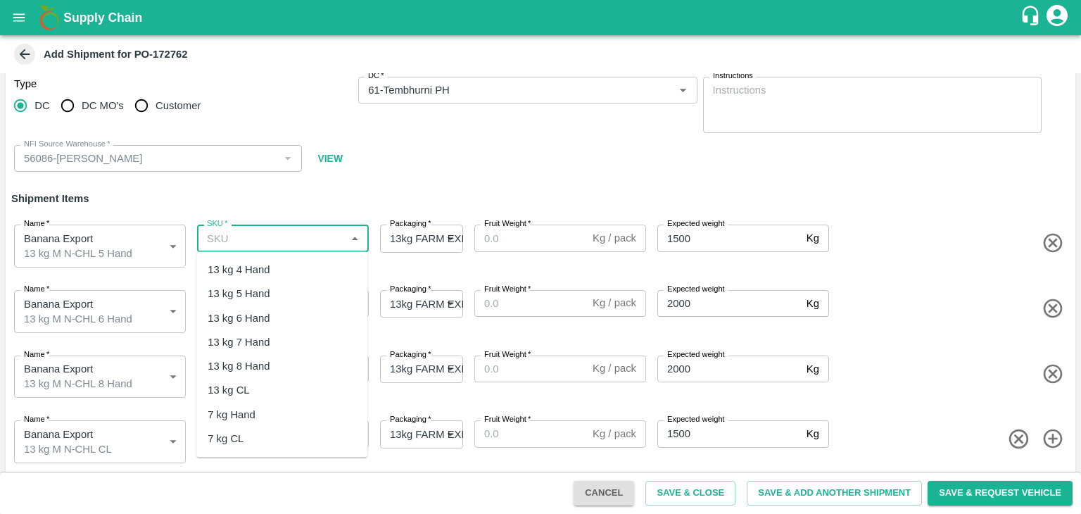
click at [275, 234] on input "SKU   *" at bounding box center [271, 238] width 140 height 18
click at [293, 293] on div "13 kg M N-CHL 5 Hand" at bounding box center [262, 293] width 108 height 15
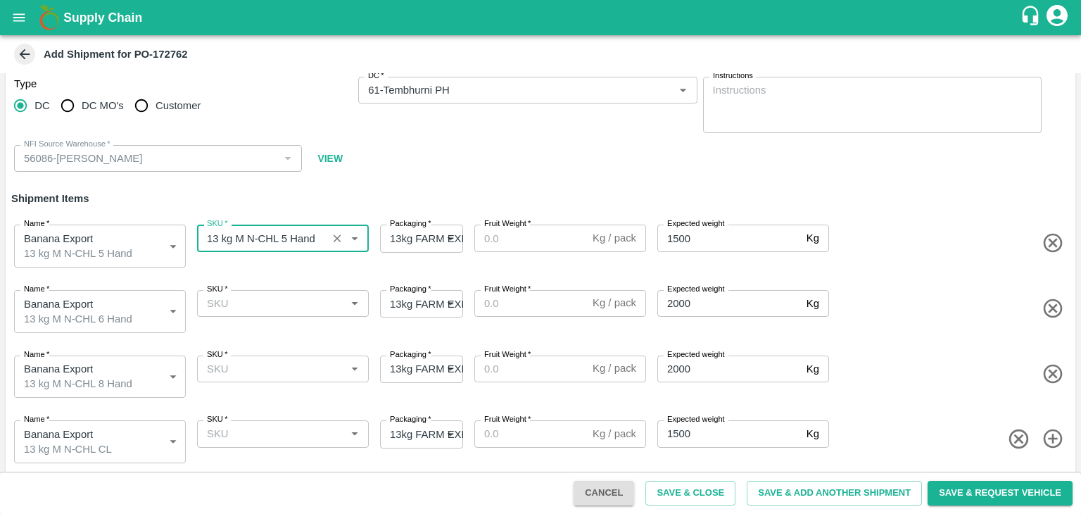
type input "13 kg M N-CHL 5 Hand"
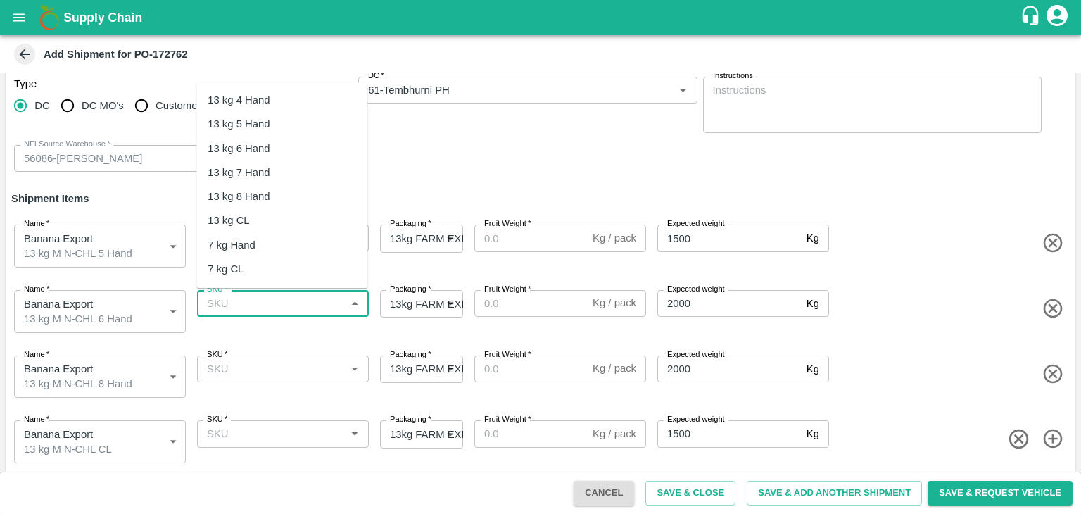
click at [300, 304] on input "SKU   *" at bounding box center [271, 303] width 140 height 18
click at [290, 153] on div "13 kg M N-CHL 6 Hand" at bounding box center [262, 148] width 108 height 15
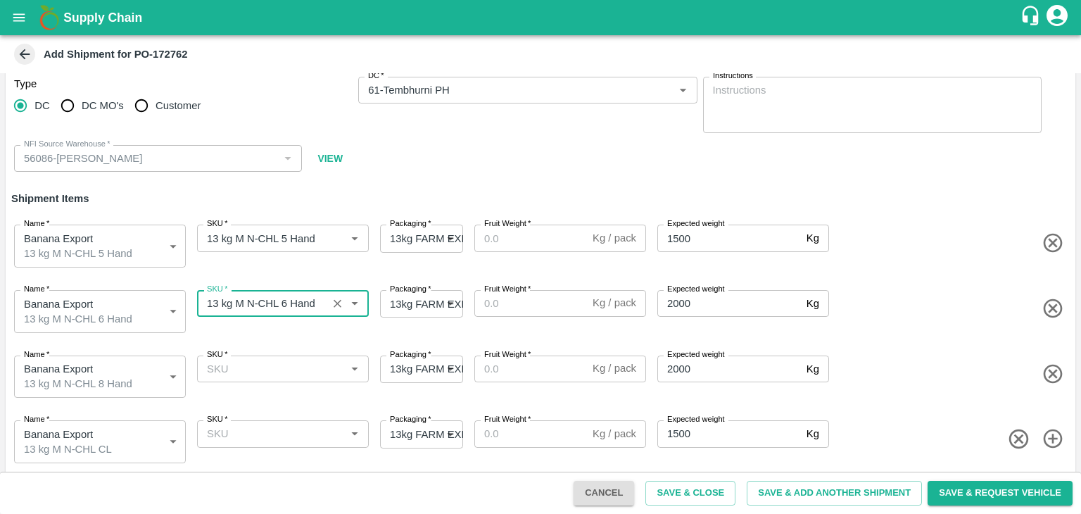
click at [304, 355] on div "SKU   *" at bounding box center [283, 368] width 172 height 27
type input "13 kg M N-CHL 6 Hand"
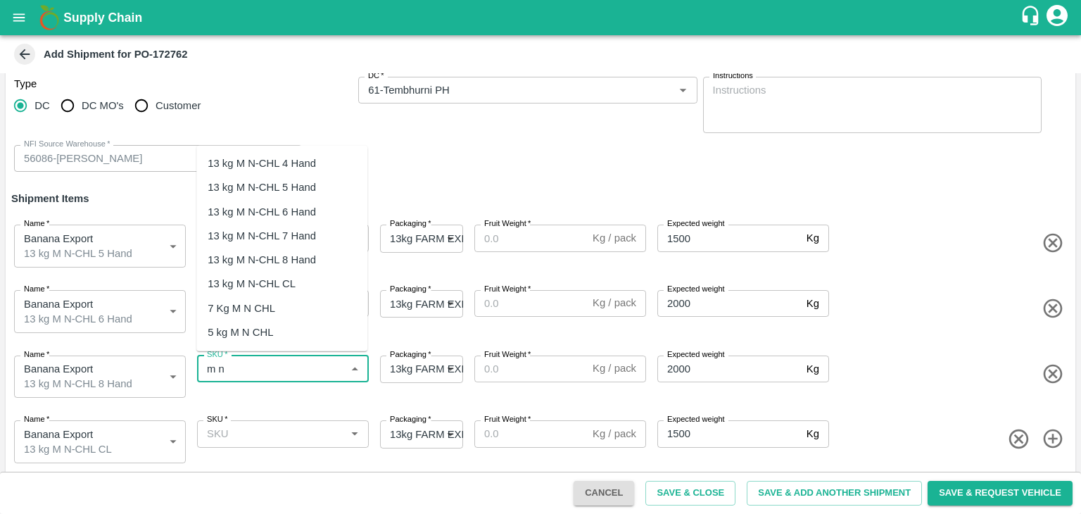
click at [312, 255] on div "13 kg M N-CHL 8 Hand" at bounding box center [262, 259] width 108 height 15
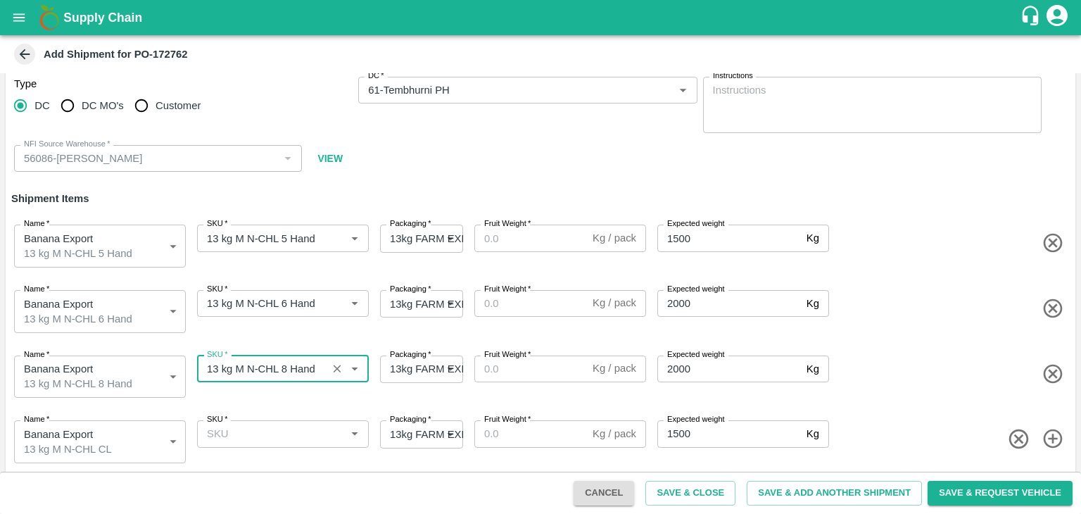
type input "13 kg M N-CHL 8 Hand"
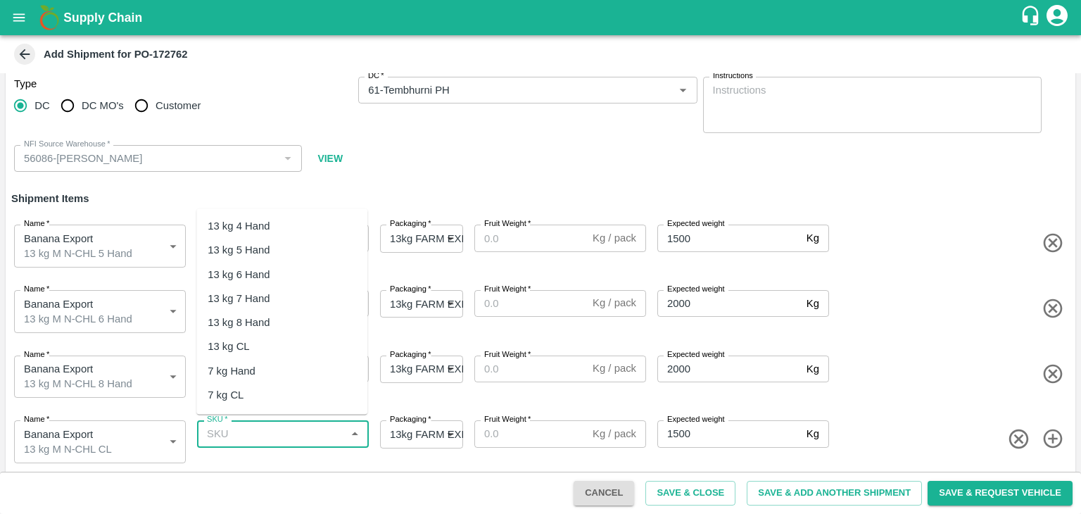
click at [305, 431] on input "SKU   *" at bounding box center [271, 433] width 140 height 18
click at [291, 339] on div "13 kg M N-CHL CL" at bounding box center [252, 346] width 88 height 15
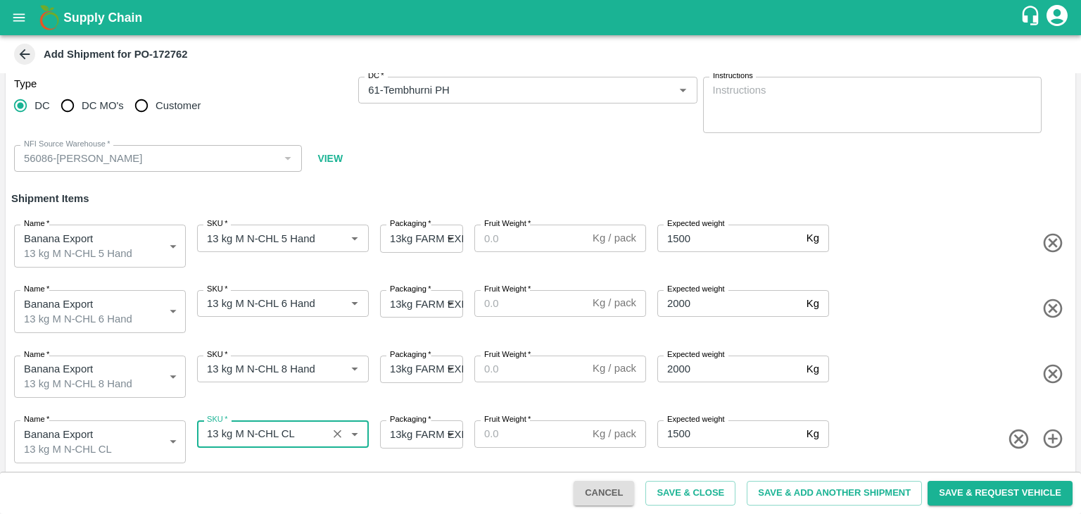
type input "13 kg M N-CHL CL"
click at [521, 233] on input "Fruit Weight   *" at bounding box center [530, 237] width 113 height 27
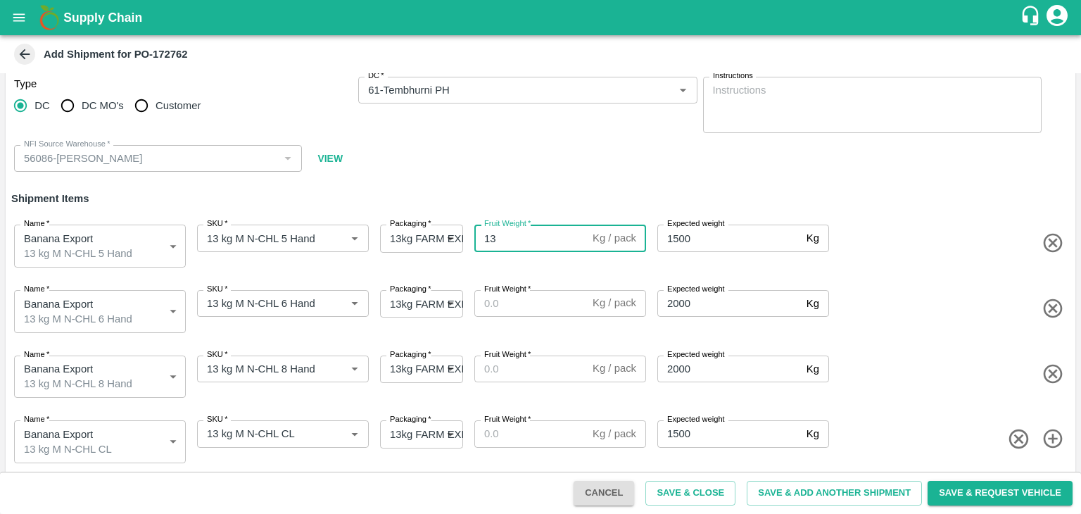
type input "13"
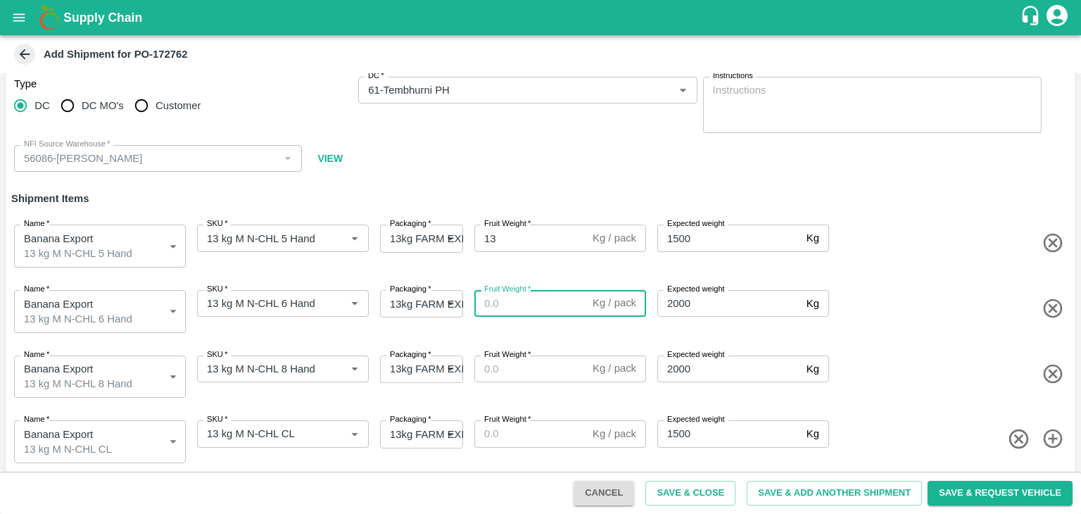
click at [524, 295] on input "Fruit Weight   *" at bounding box center [530, 303] width 113 height 27
type input "13"
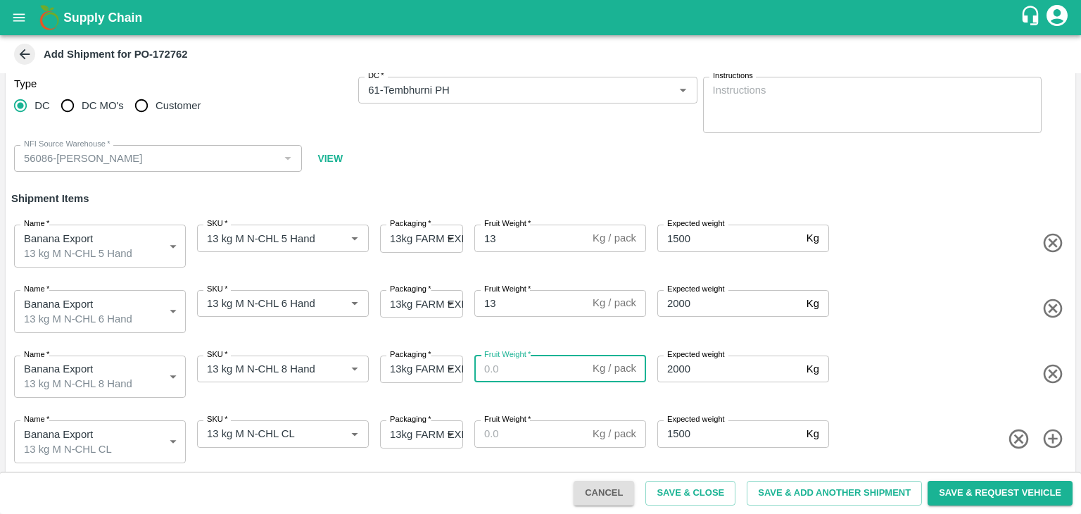
click at [526, 370] on input "Fruit Weight   *" at bounding box center [530, 368] width 113 height 27
type input "13"
click at [524, 440] on input "Fruit Weight   *" at bounding box center [530, 433] width 113 height 27
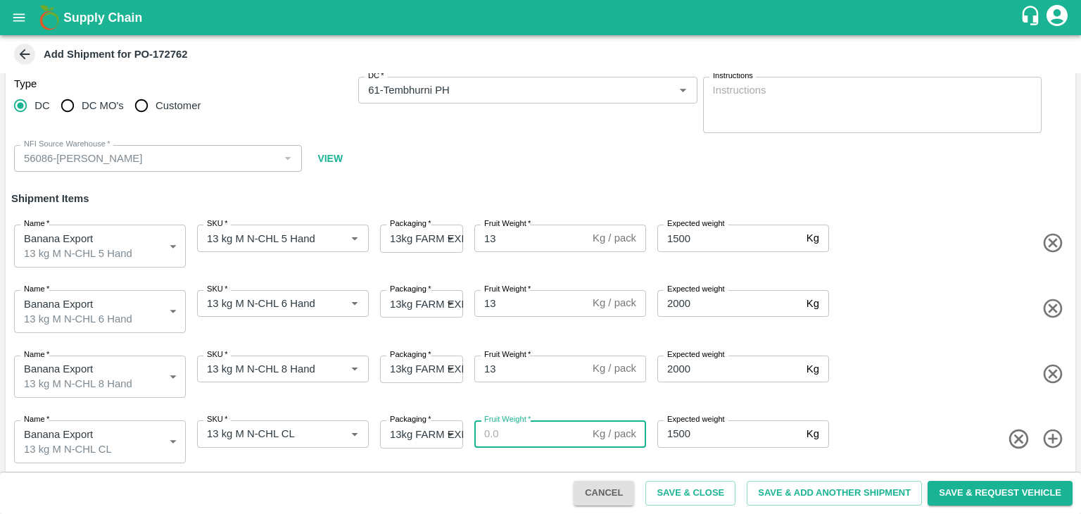
click at [524, 440] on input "Fruit Weight   *" at bounding box center [530, 433] width 113 height 27
type input "13"
click at [816, 491] on button "Save & Add Another Shipment" at bounding box center [834, 493] width 175 height 25
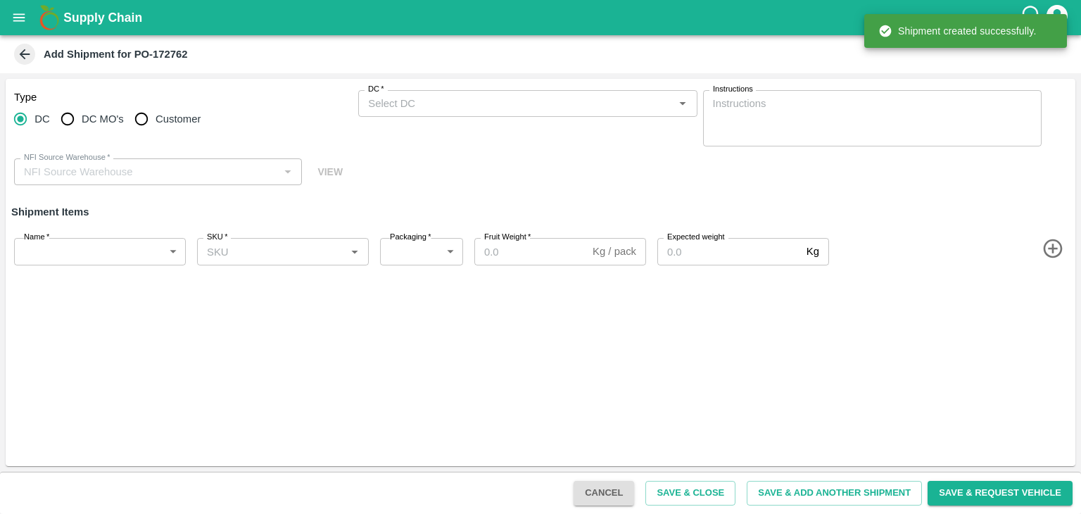
scroll to position [0, 0]
click at [73, 120] on input "DC MO's" at bounding box center [67, 119] width 28 height 28
radio input "true"
type input "56086-Ajinkya Haridas Takik"
click at [32, 120] on input "DC" at bounding box center [20, 119] width 28 height 28
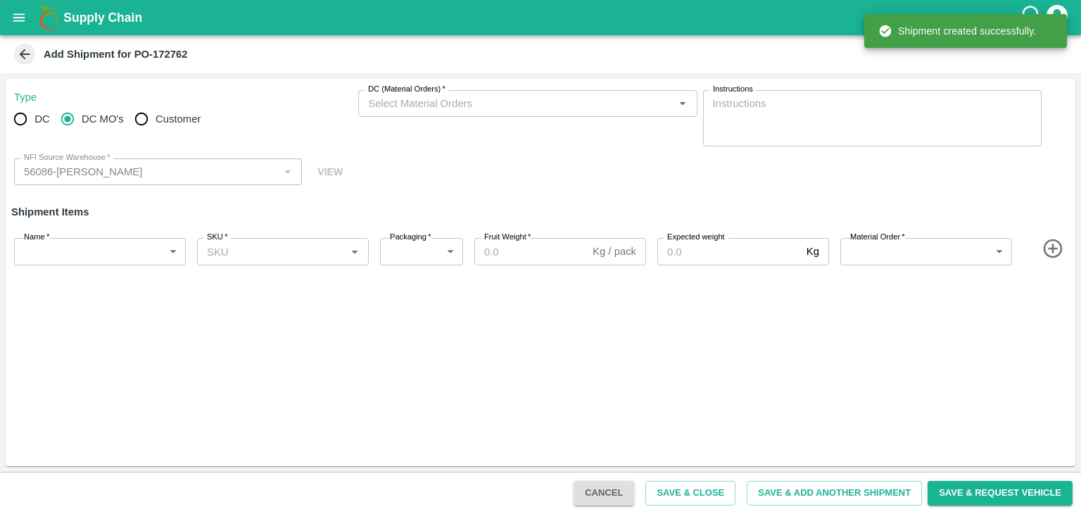
radio input "true"
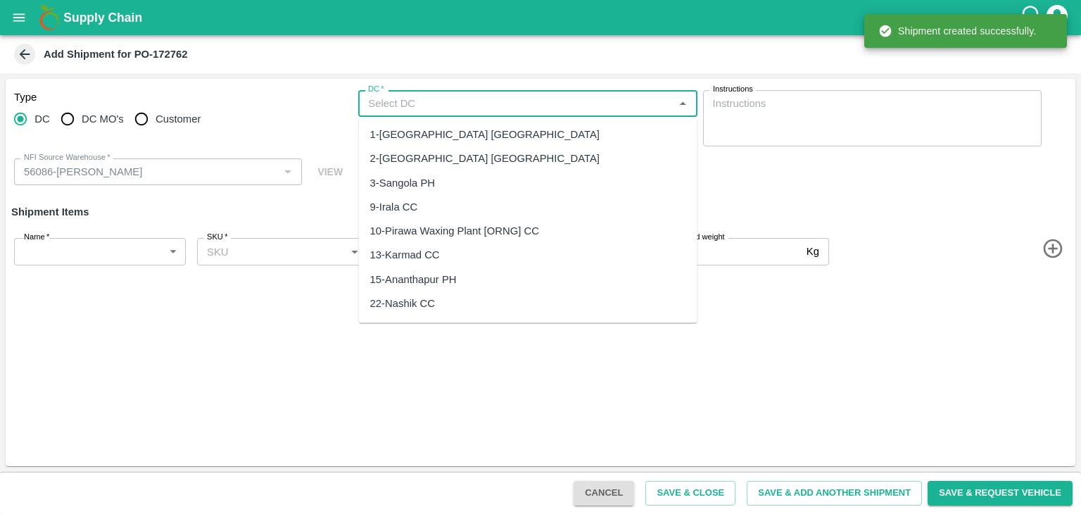
click at [400, 109] on input "DC   *" at bounding box center [515, 103] width 307 height 18
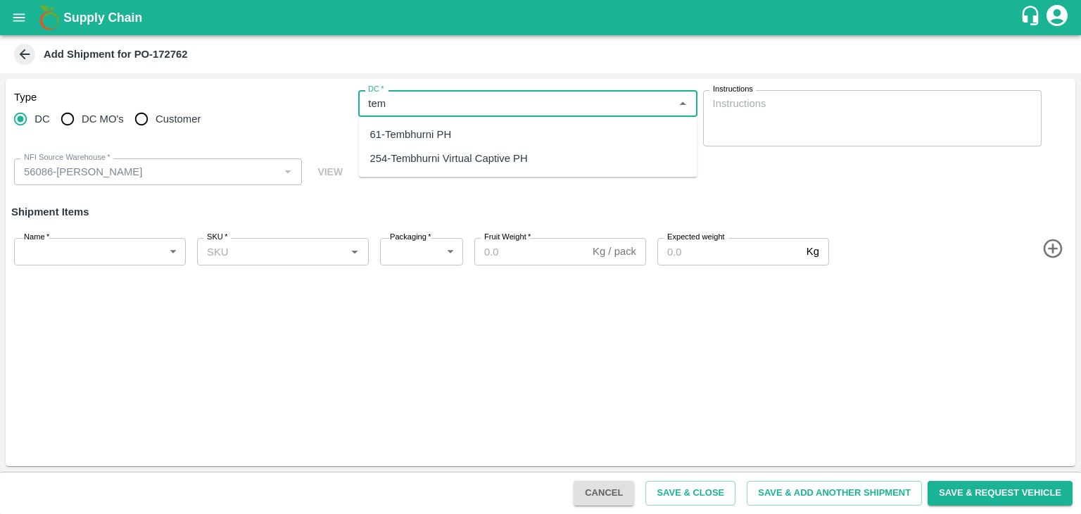
click at [421, 133] on div "61-Tembhurni PH" at bounding box center [411, 134] width 82 height 15
type input "61-Tembhurni PH"
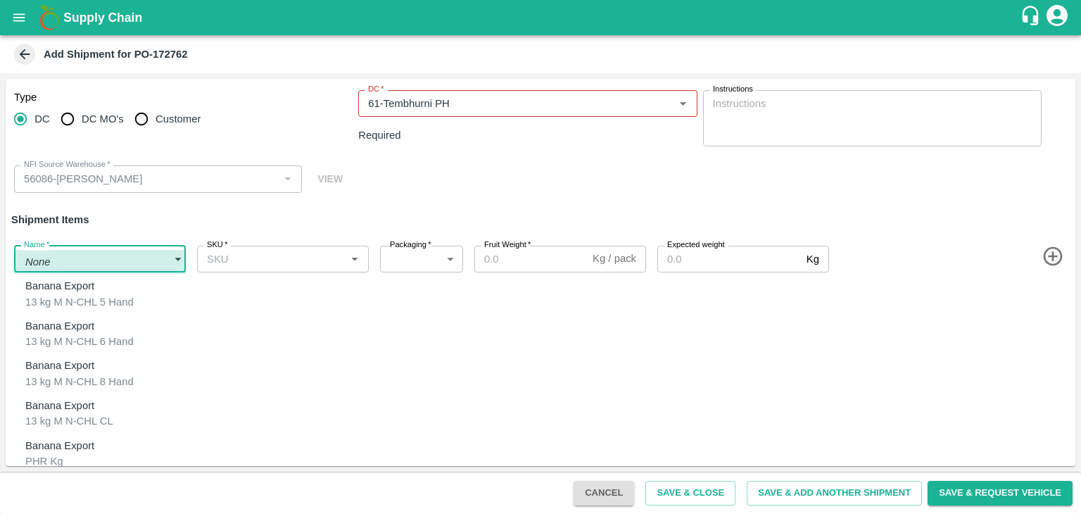
click at [90, 258] on body "Supply Chain Add Shipment for PO-172762 Type DC DC MO's Customer DC   * DC   * …" at bounding box center [540, 257] width 1081 height 514
click at [93, 445] on div "Banana Export PHR Kg" at bounding box center [63, 454] width 76 height 32
type input "1966493"
type input "258"
type input "100"
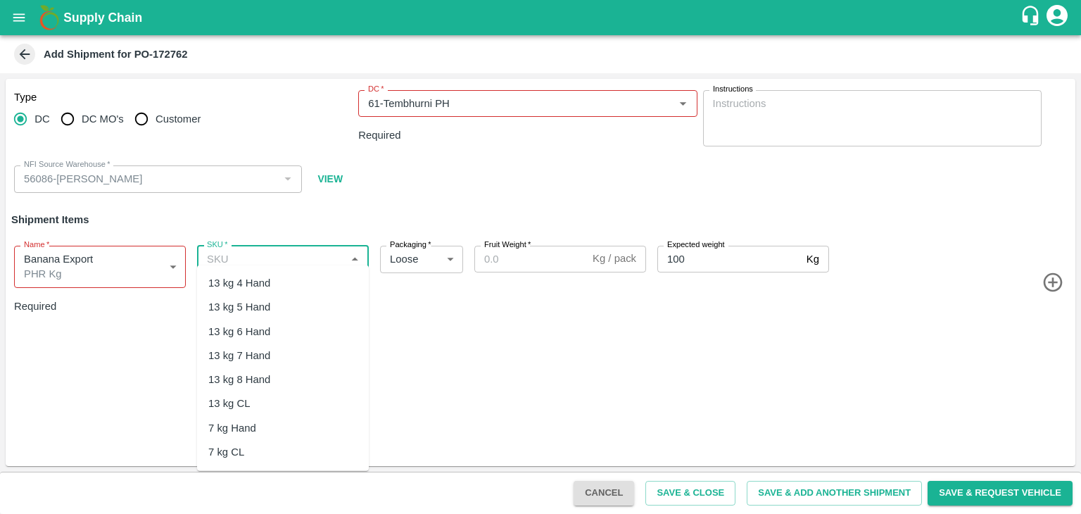
click at [326, 258] on input "SKU   *" at bounding box center [271, 259] width 140 height 18
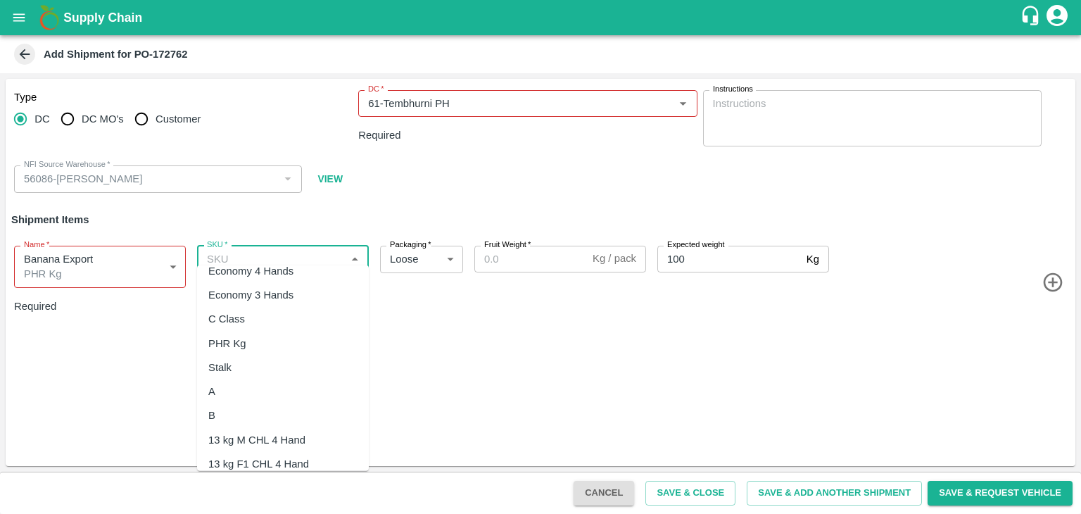
scroll to position [326, 0]
click at [241, 334] on div "PHR Kg" at bounding box center [283, 342] width 172 height 24
type input "PHR Kg"
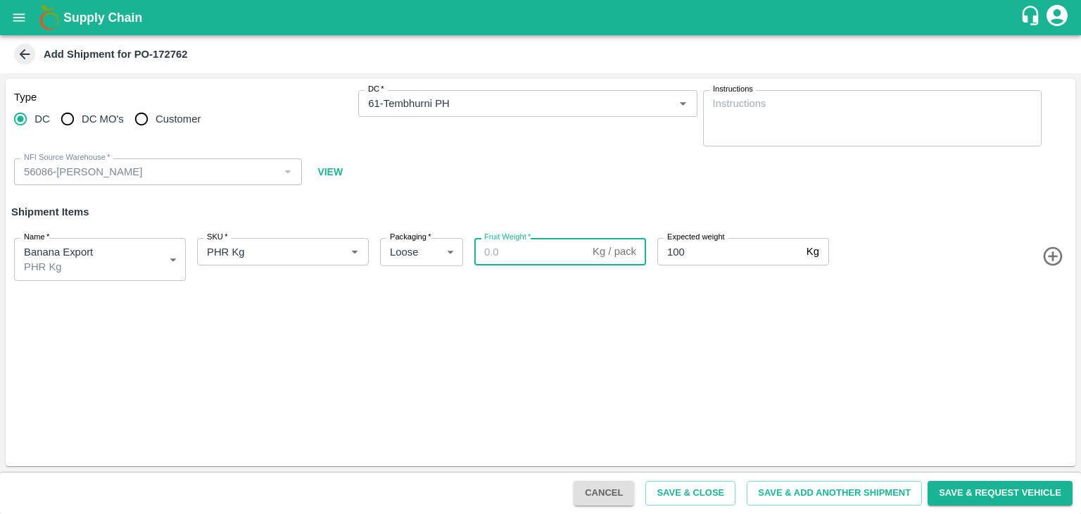
click at [517, 243] on input "Fruit Weight   *" at bounding box center [530, 251] width 113 height 27
paste input "72"
type input "72"
click at [863, 496] on button "Save & Add Another Shipment" at bounding box center [834, 493] width 175 height 25
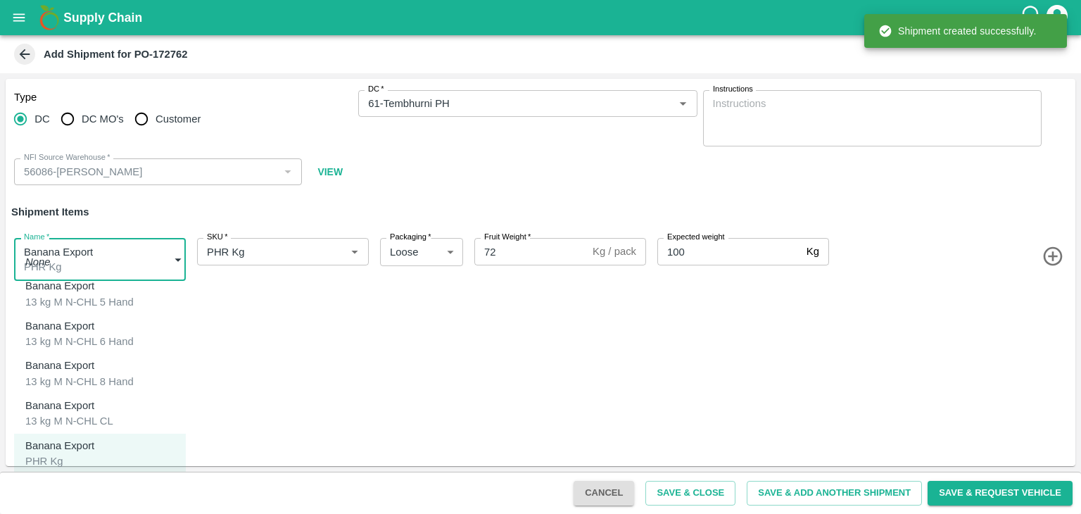
click at [84, 266] on body "Supply Chain Add Shipment for PO-172762 Type DC DC MO's Customer DC   * DC   * …" at bounding box center [540, 257] width 1081 height 514
click at [89, 484] on div "Banana Export C Class" at bounding box center [63, 493] width 76 height 32
type input "1966494"
type input "350"
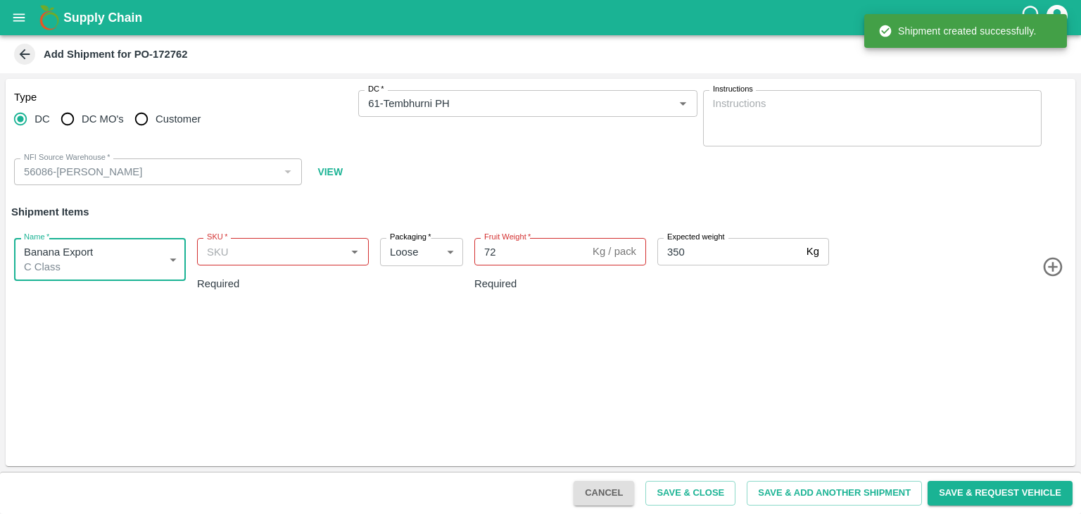
click at [301, 257] on input "SKU   *" at bounding box center [271, 251] width 140 height 18
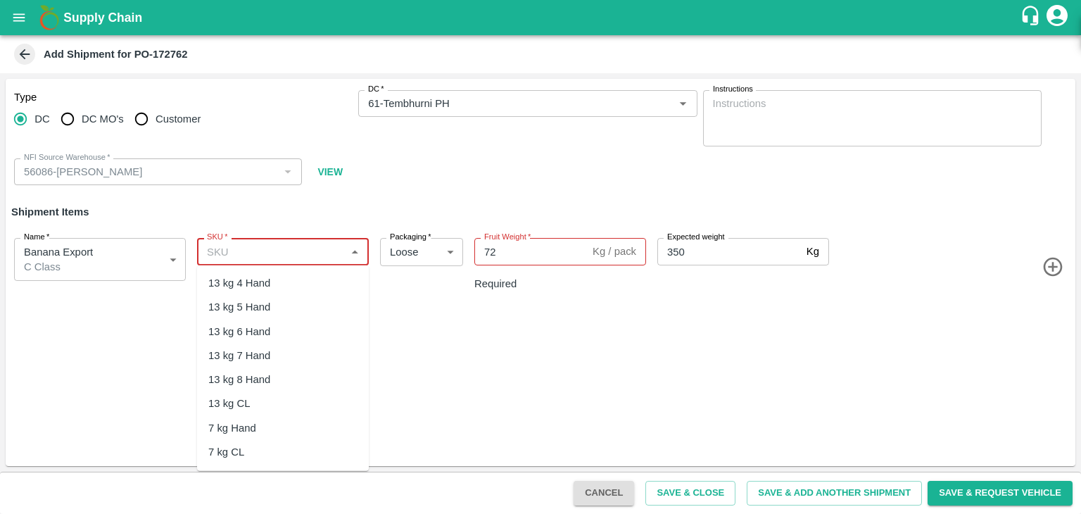
scroll to position [284, 0]
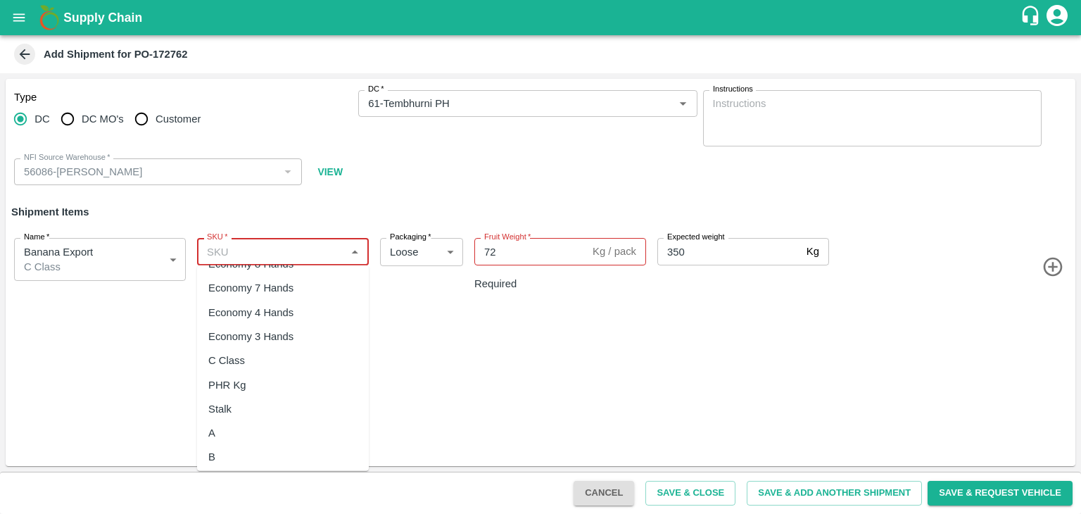
click at [258, 353] on div "C Class" at bounding box center [283, 360] width 172 height 24
type input "C Class"
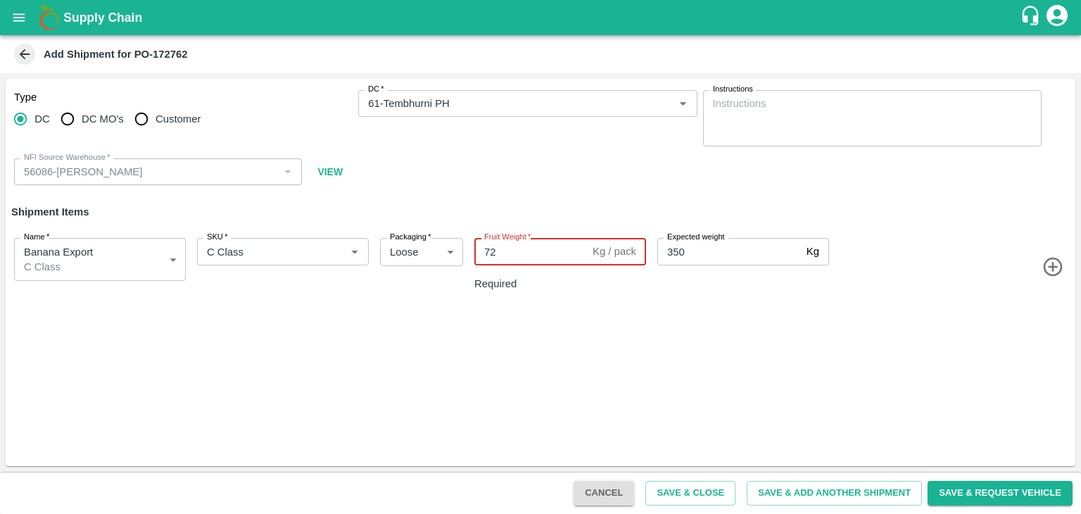
click at [520, 246] on input "72" at bounding box center [530, 251] width 113 height 27
type input "7"
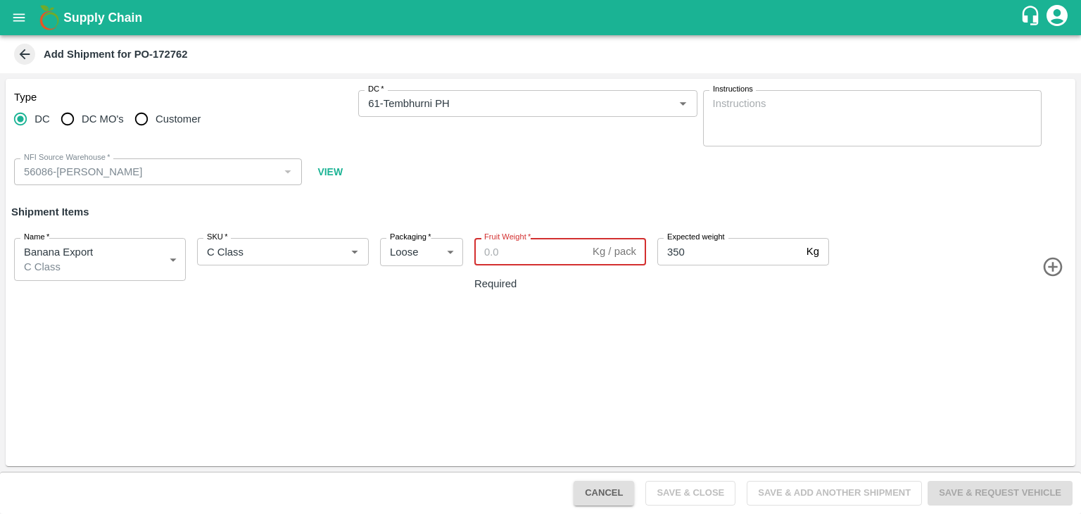
paste input "325"
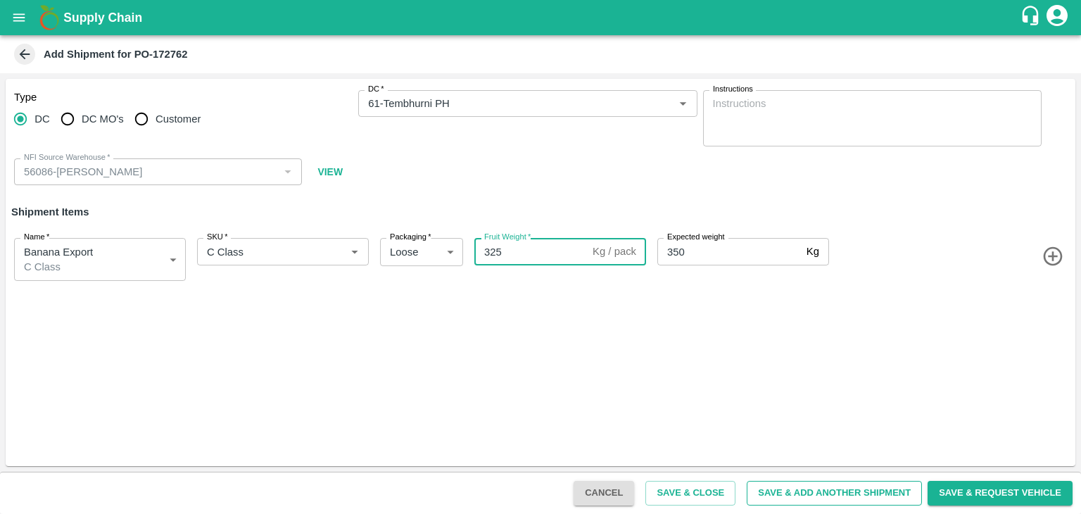
type input "325"
click at [846, 498] on button "Save & Add Another Shipment" at bounding box center [834, 493] width 175 height 25
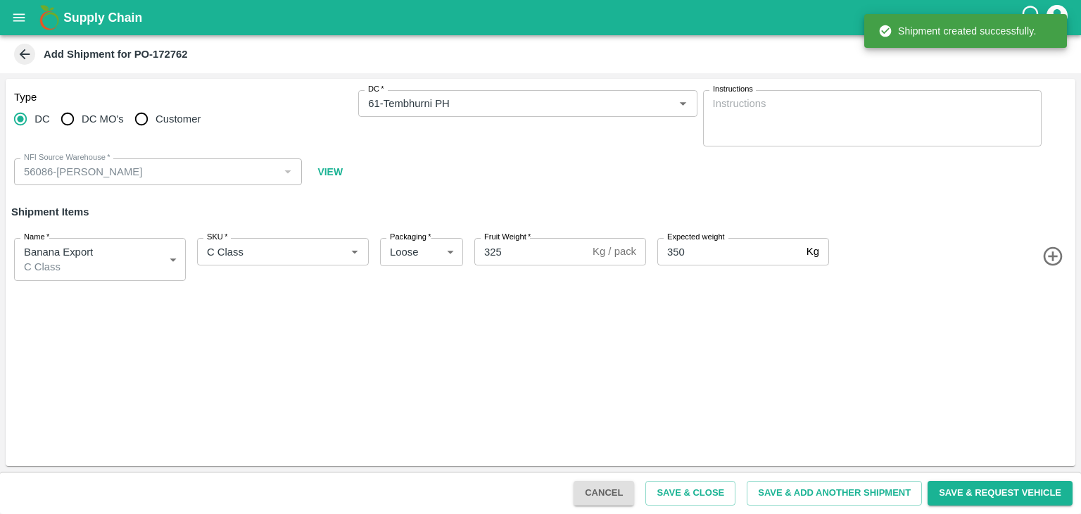
click at [11, 23] on icon "open drawer" at bounding box center [18, 17] width 15 height 15
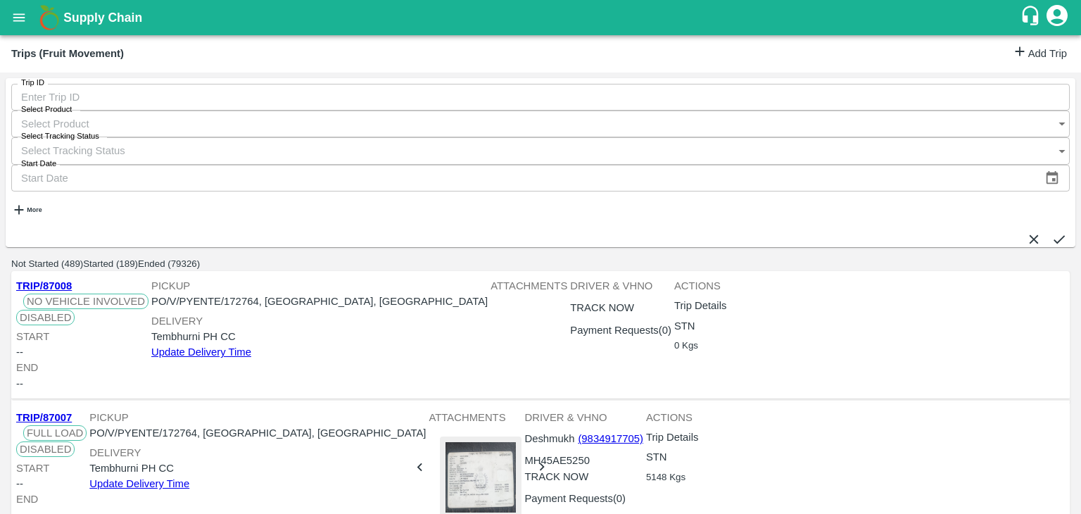
click at [1058, 53] on link "Add Trip" at bounding box center [1039, 54] width 55 height 20
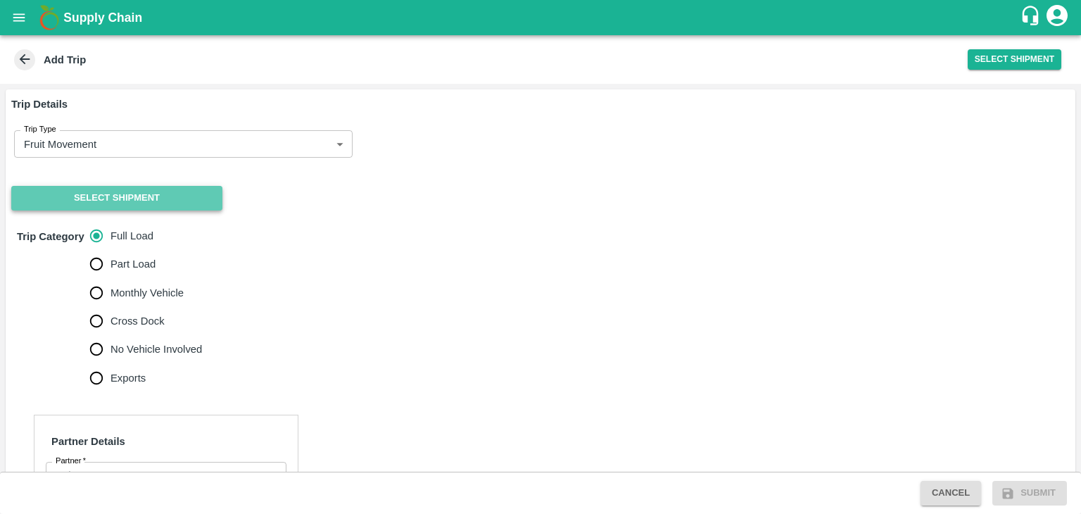
click at [92, 200] on button "Select Shipment" at bounding box center [116, 198] width 211 height 25
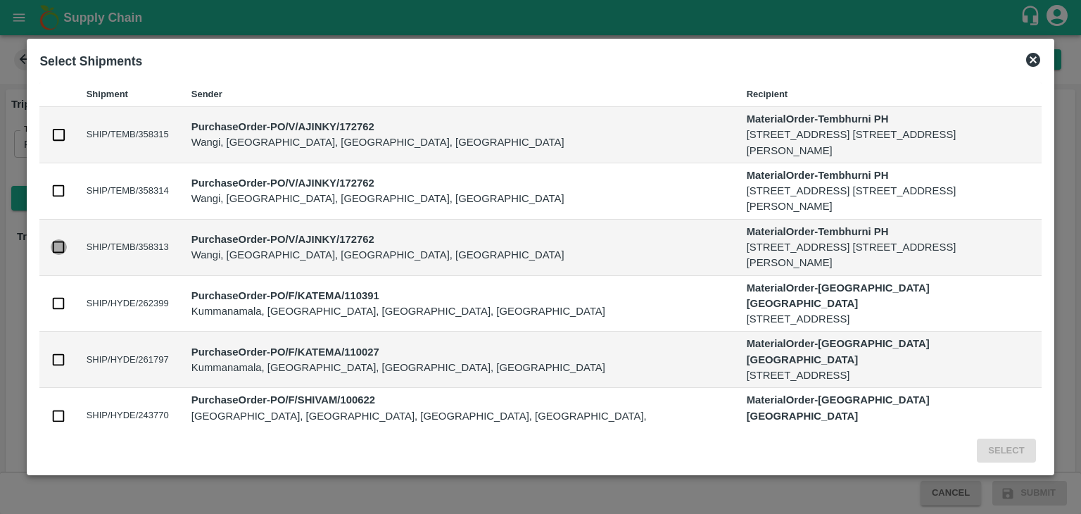
click at [58, 242] on input "checkbox" at bounding box center [58, 246] width 15 height 15
checkbox input "true"
click at [1013, 445] on button "Select" at bounding box center [1006, 450] width 58 height 25
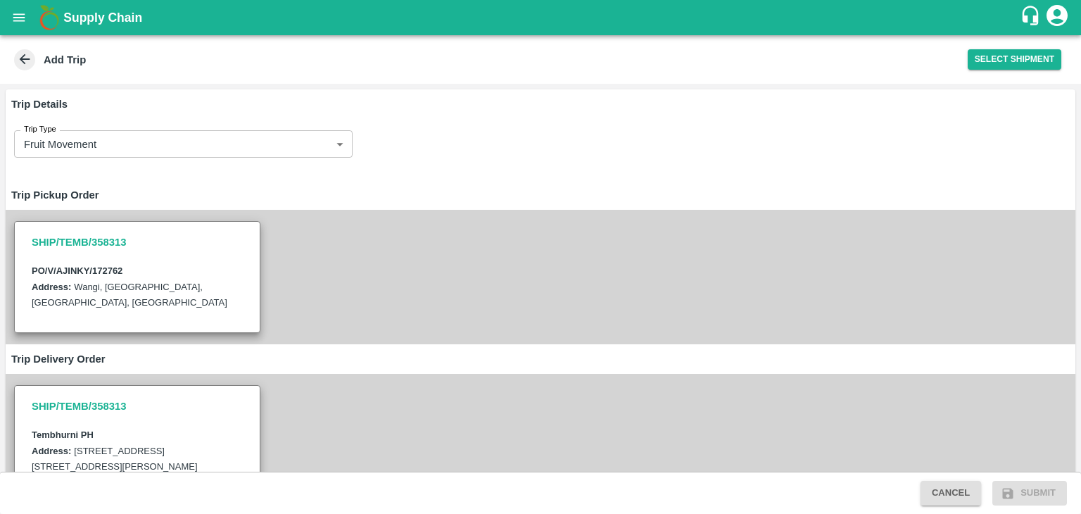
scroll to position [462, 0]
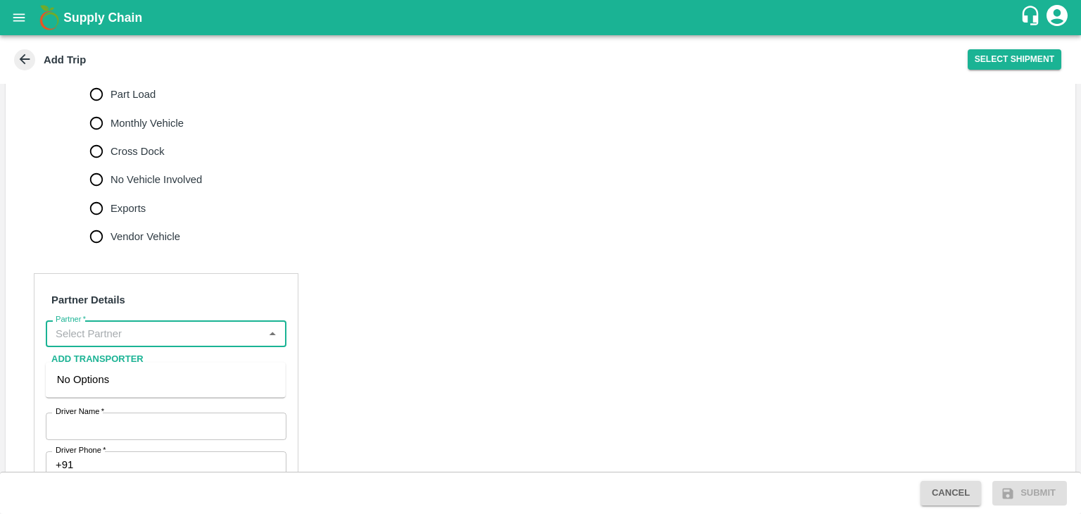
click at [139, 343] on input "Partner   *" at bounding box center [154, 333] width 209 height 18
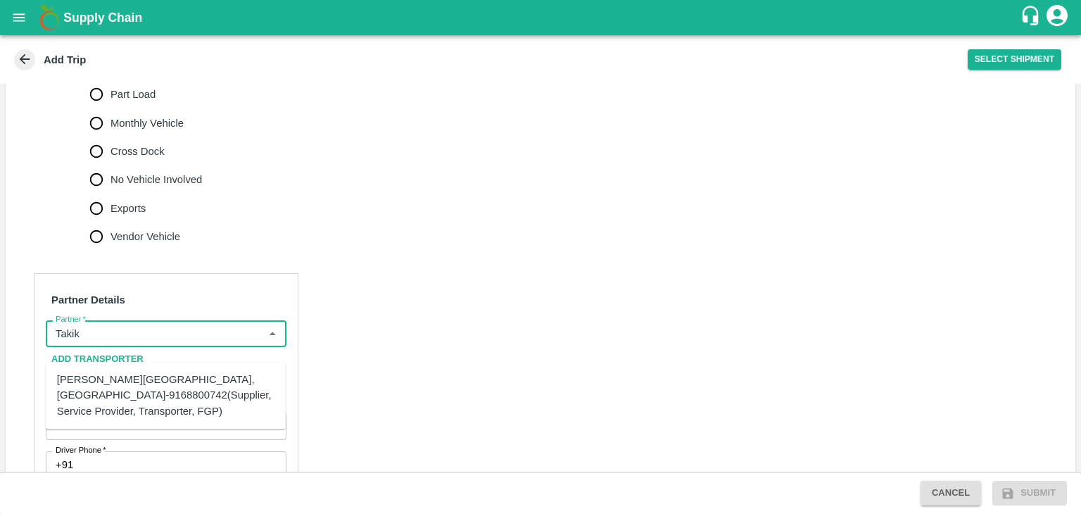
click at [161, 391] on div "Ajinkya Haridas Takik-Wangi, Solapur-9168800742(Supplier, Service Provider, Tra…" at bounding box center [165, 395] width 217 height 47
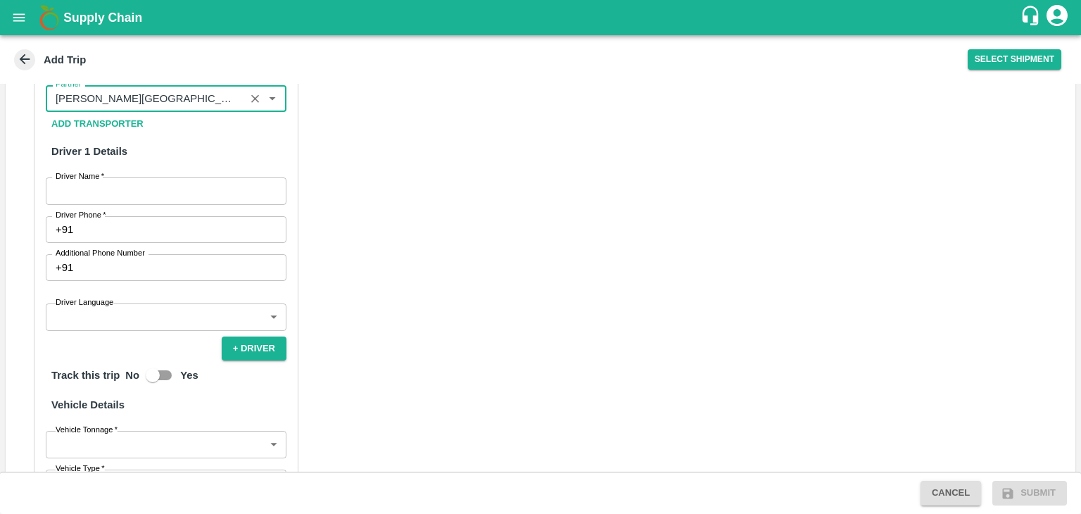
scroll to position [704, 0]
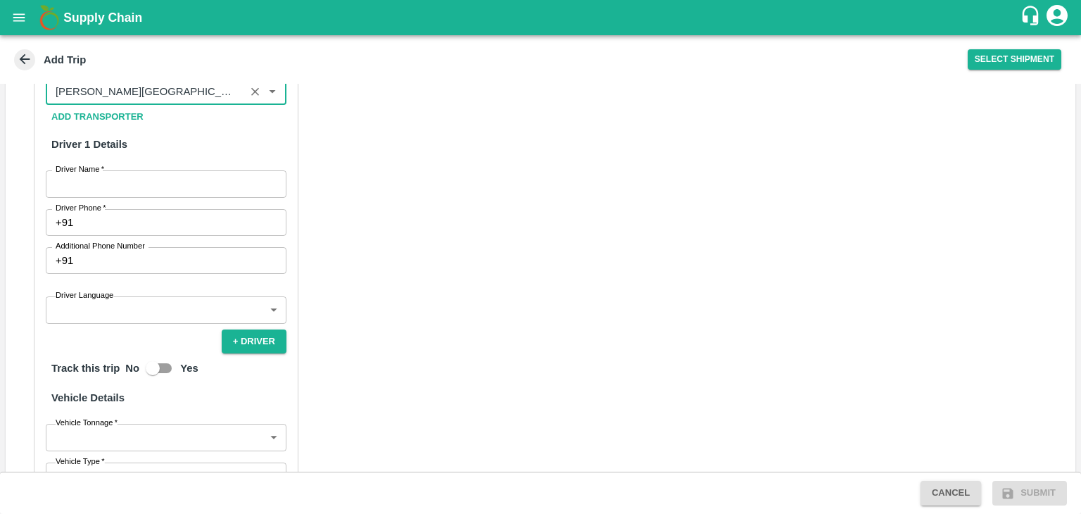
type input "Ajinkya Haridas Takik-Wangi, Solapur-9168800742(Supplier, Service Provider, Tra…"
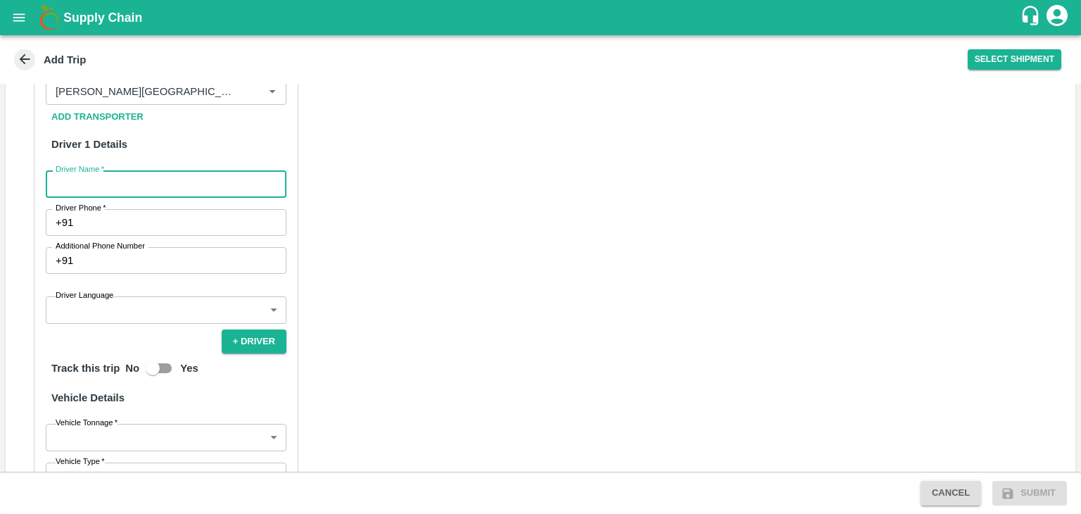
click at [113, 197] on input "Driver Name   *" at bounding box center [166, 183] width 241 height 27
type input "Pawar"
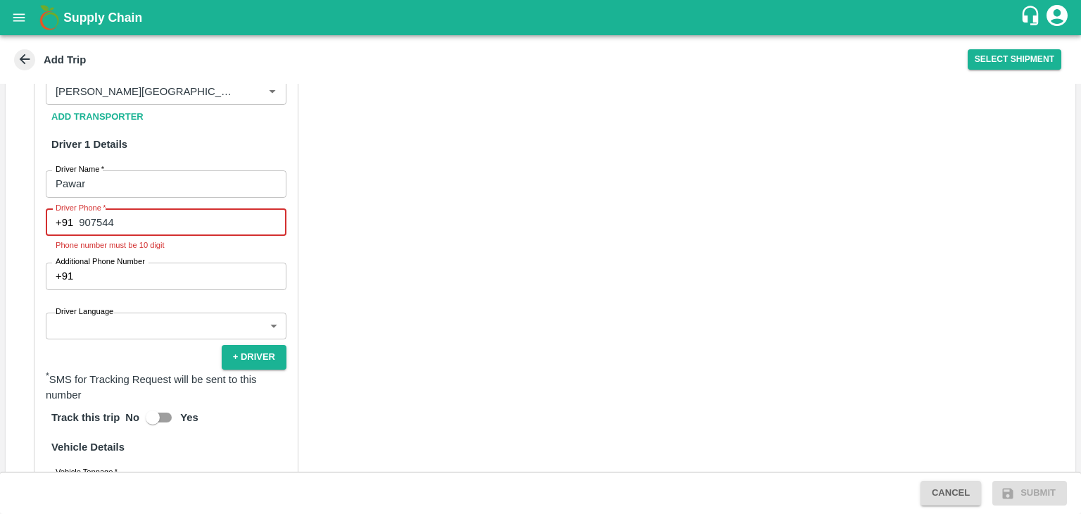
type input "9075446137"
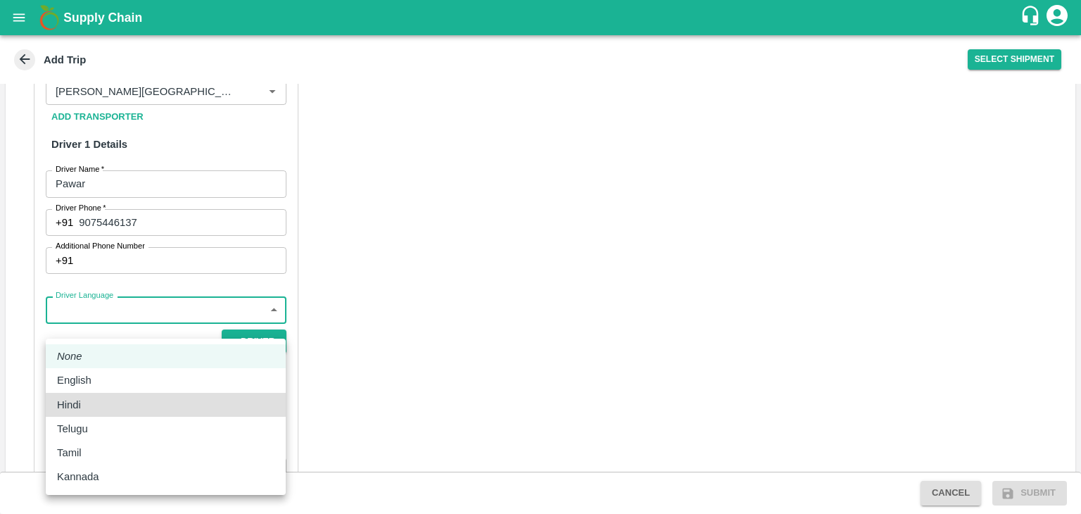
type input "hi"
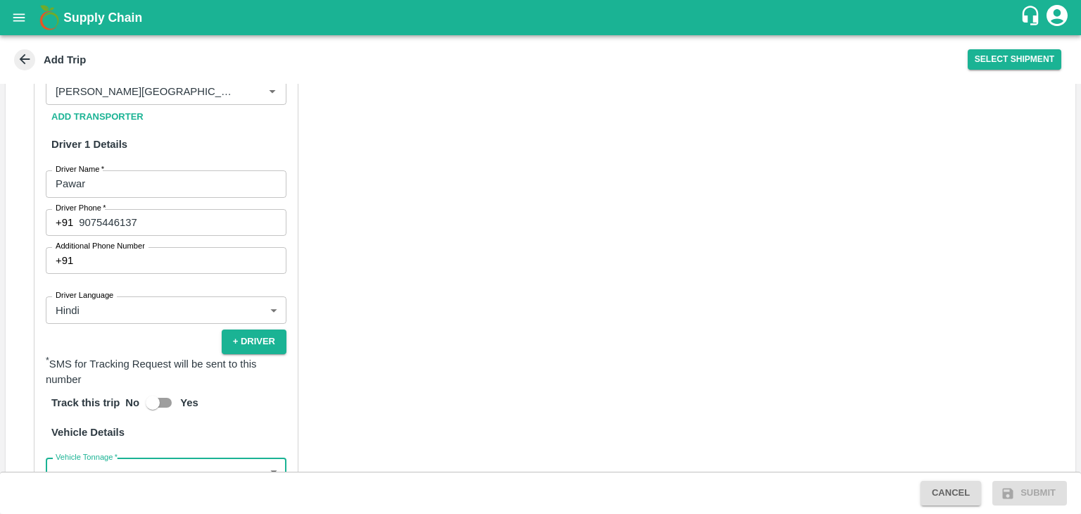
scroll to position [912, 0]
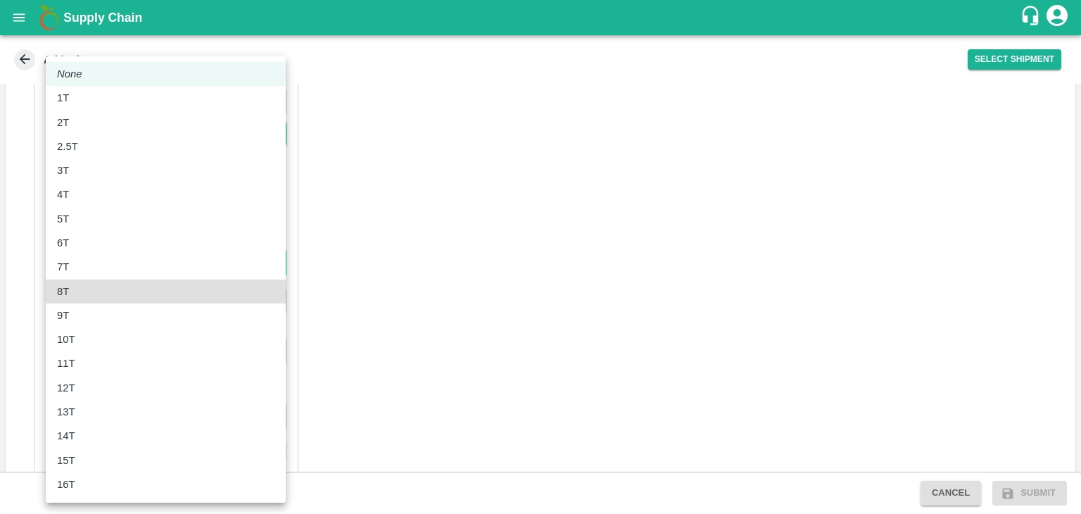
type input "8000"
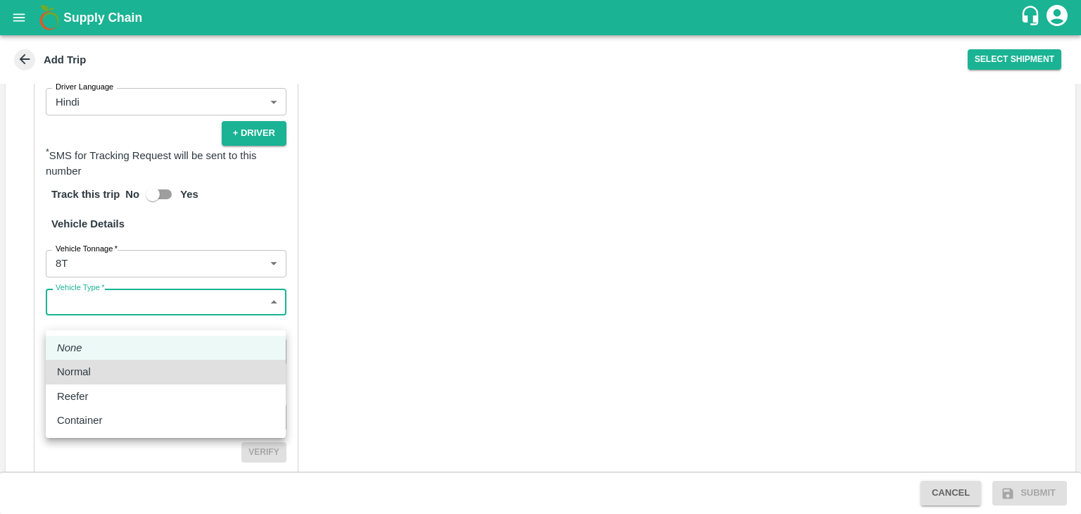
type input "Normal"
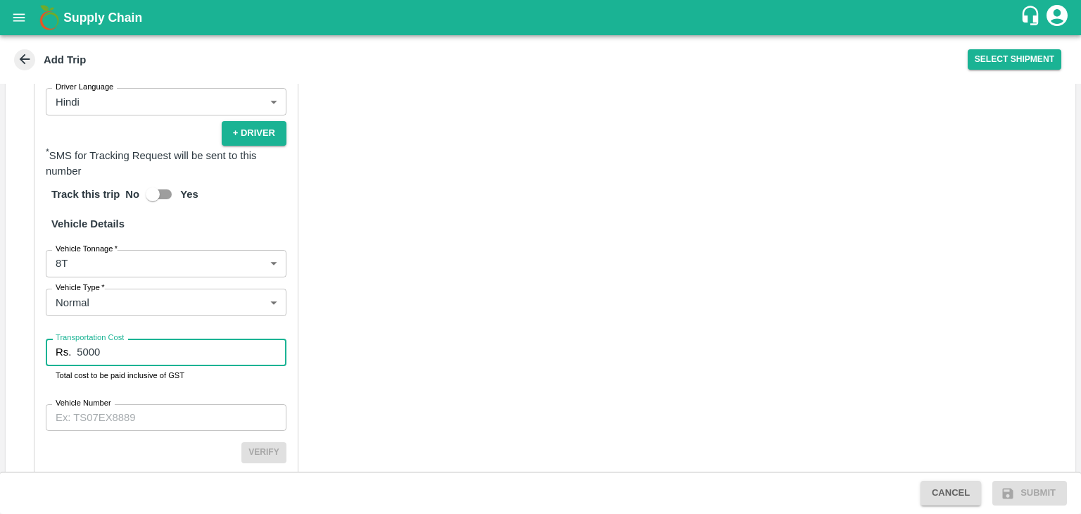
type input "5000"
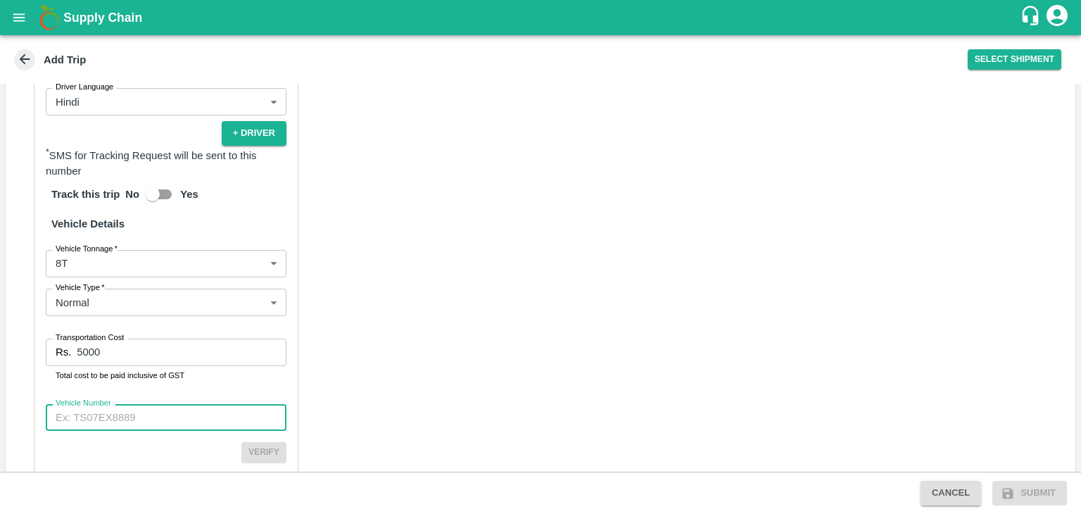
paste input "MH45BB8838"
type input "MH45BB8838"
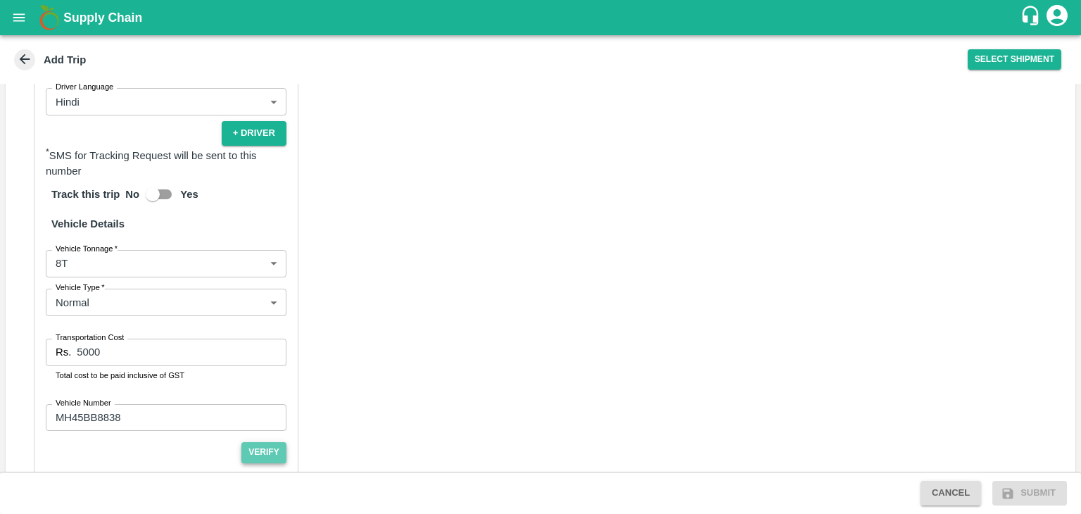
click at [266, 462] on button "Verify" at bounding box center [263, 452] width 45 height 20
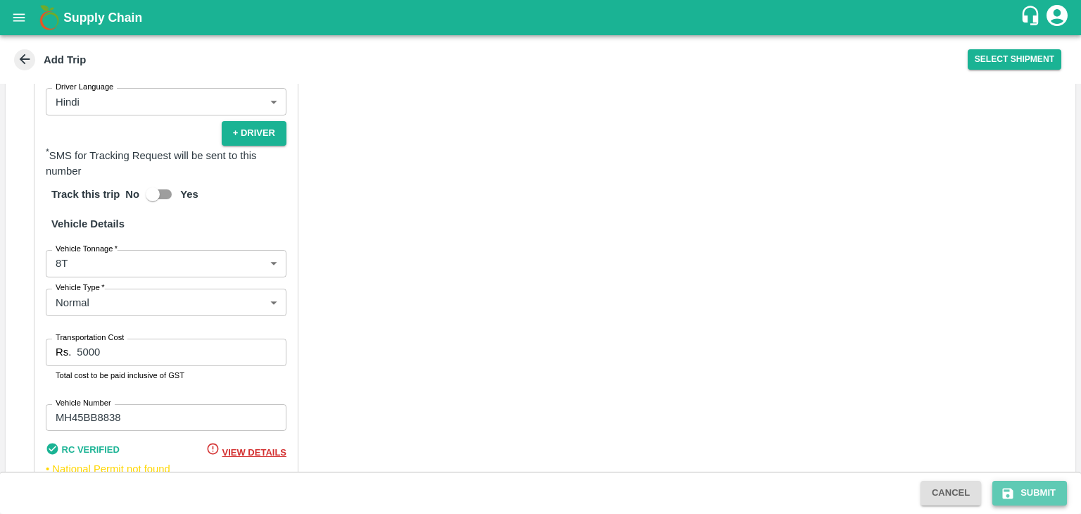
click at [1013, 496] on icon "submit" at bounding box center [1008, 493] width 14 height 14
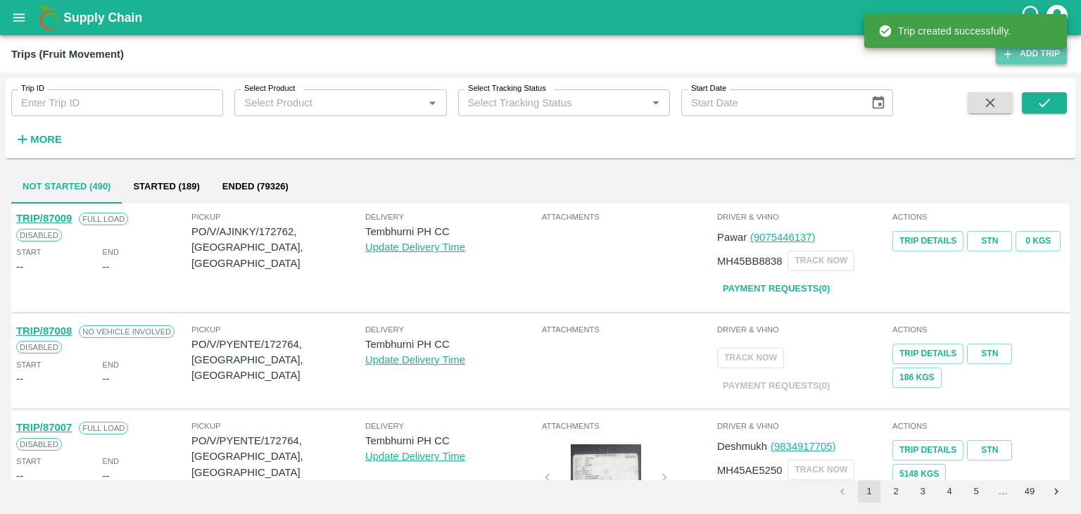
click at [1031, 57] on link "Add Trip" at bounding box center [1031, 54] width 71 height 20
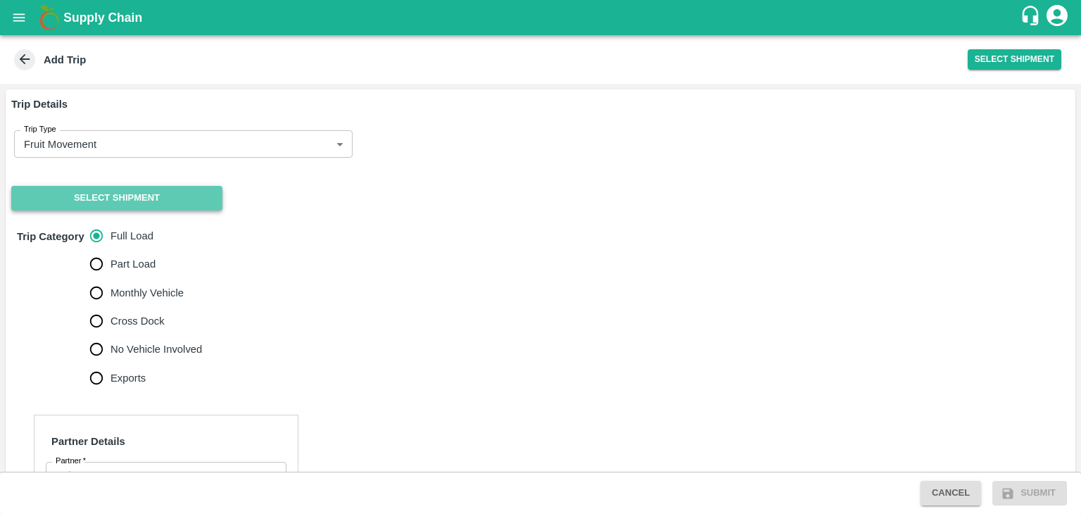
click at [123, 207] on button "Select Shipment" at bounding box center [116, 198] width 211 height 25
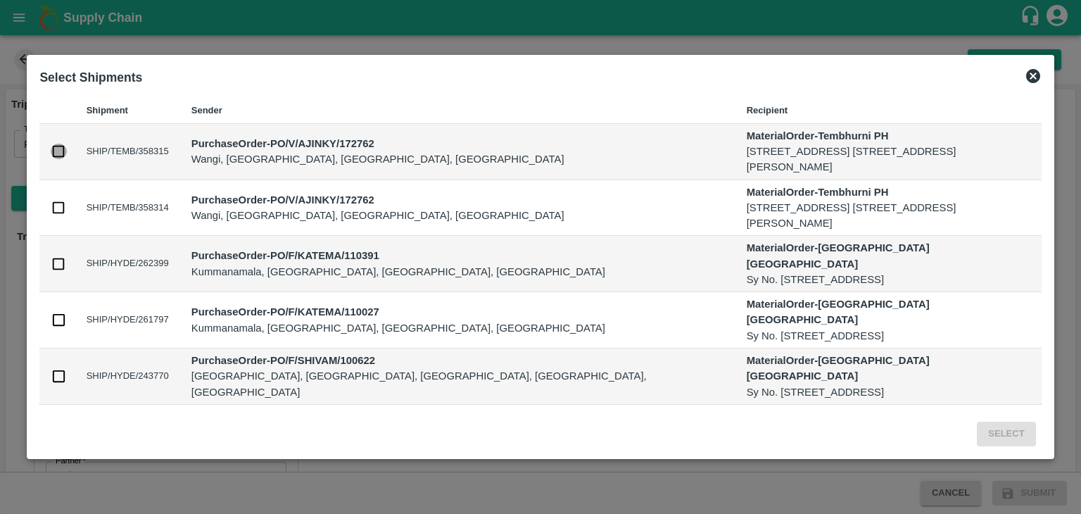
click at [56, 153] on input "checkbox" at bounding box center [58, 151] width 15 height 15
checkbox input "true"
click at [53, 208] on input "checkbox" at bounding box center [58, 207] width 15 height 15
checkbox input "true"
click at [1019, 431] on button "Select" at bounding box center [1006, 433] width 58 height 25
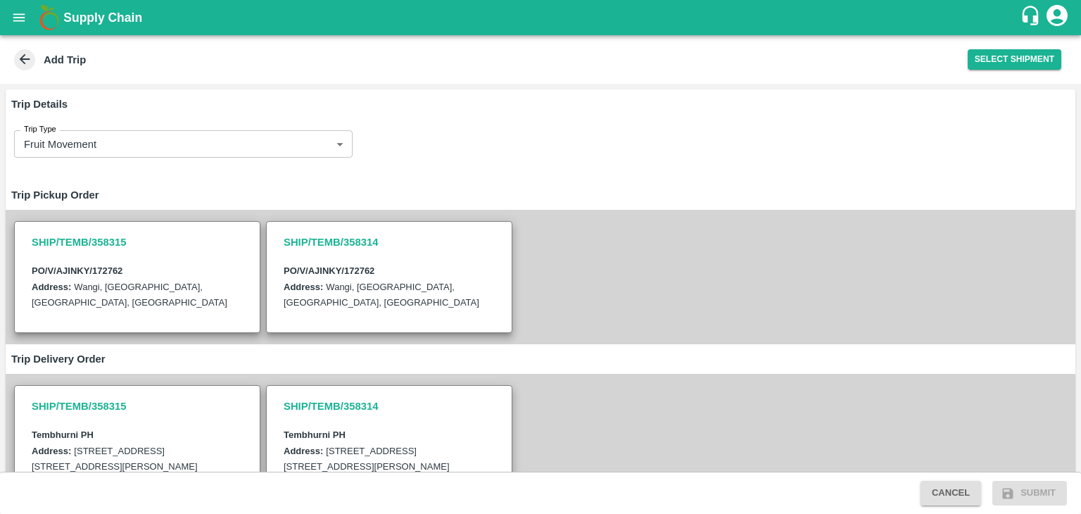
scroll to position [407, 0]
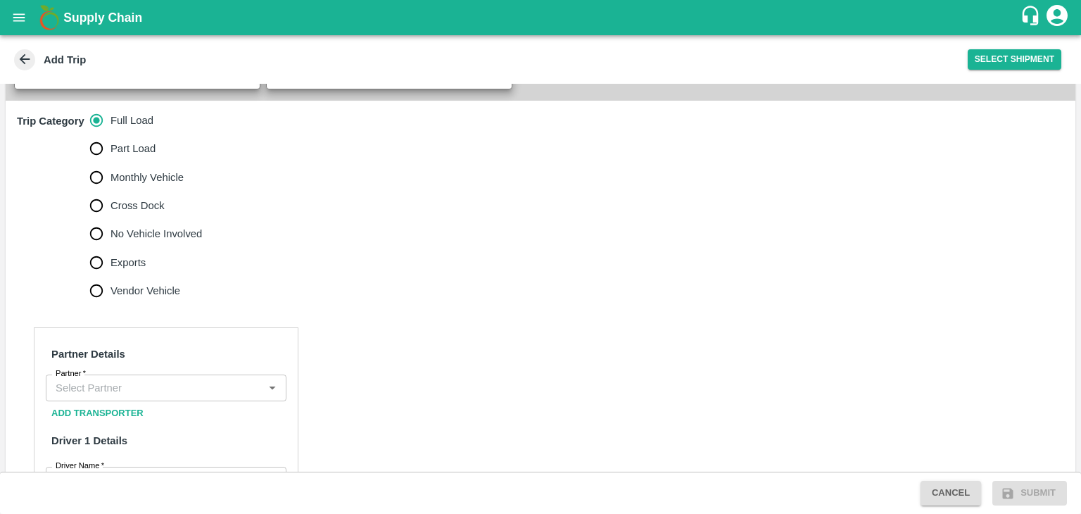
click at [141, 241] on span "No Vehicle Involved" at bounding box center [155, 233] width 91 height 15
click at [110, 248] on input "No Vehicle Involved" at bounding box center [96, 234] width 28 height 28
radio input "true"
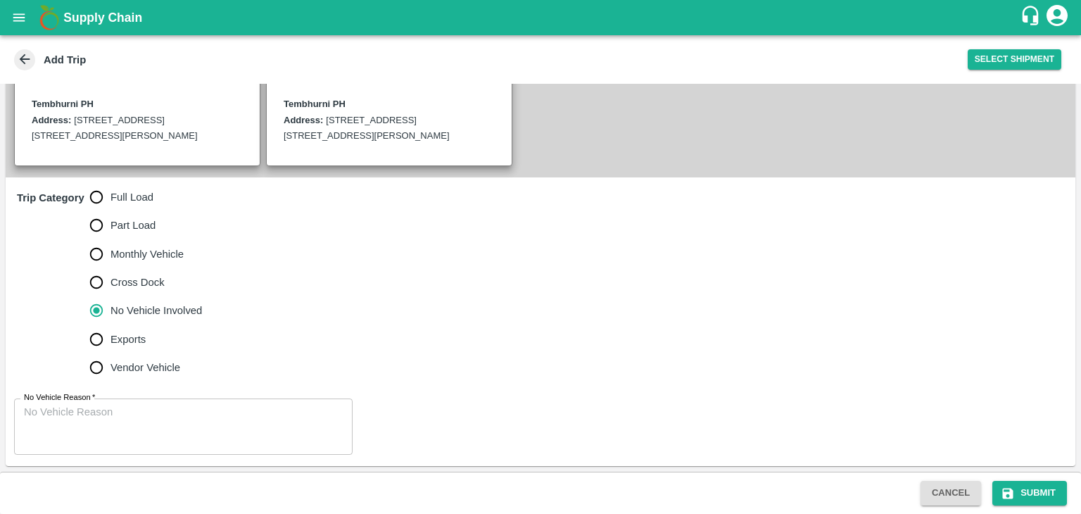
scroll to position [345, 0]
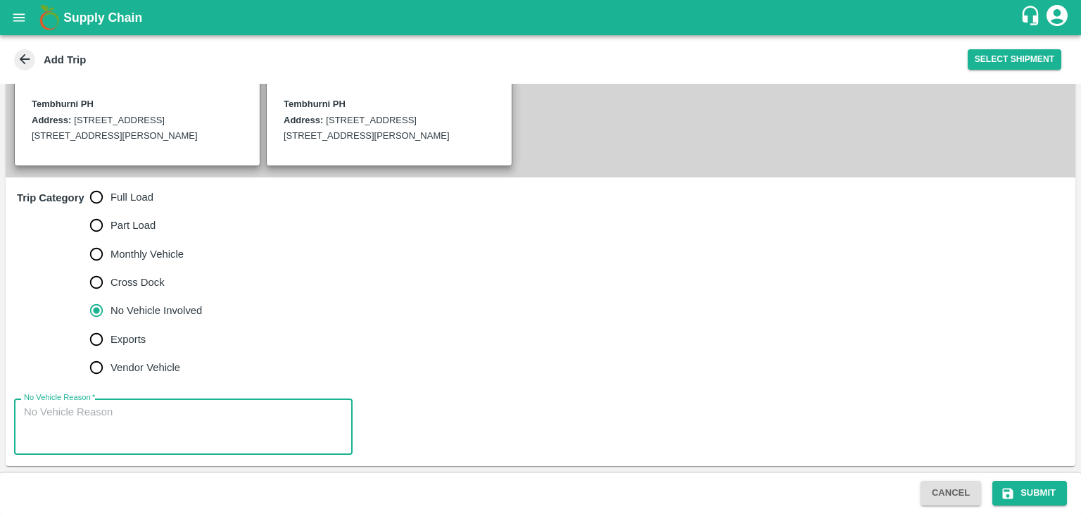
click at [176, 425] on textarea "No Vehicle Reason   *" at bounding box center [183, 427] width 319 height 44
type textarea "Field Dump"
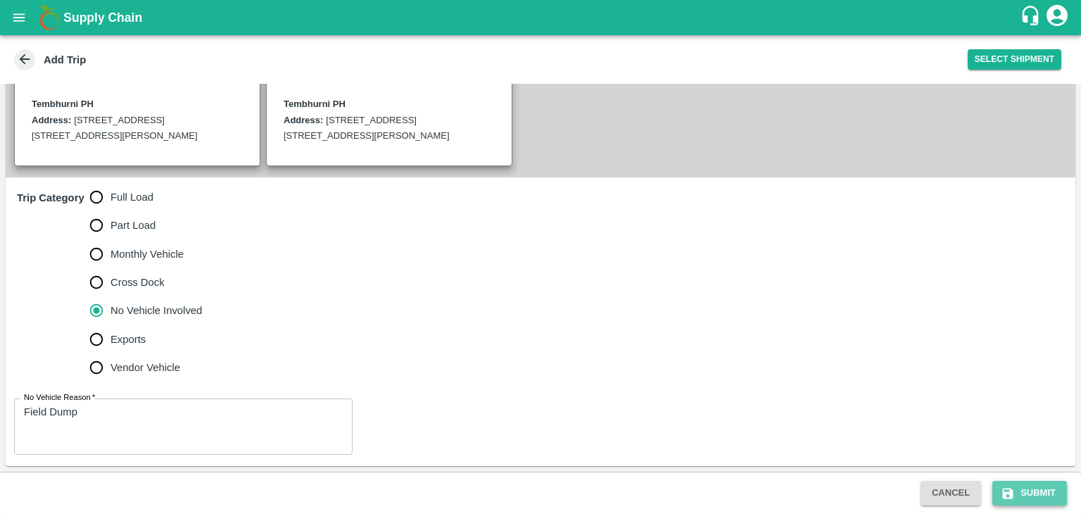
click at [1030, 485] on button "Submit" at bounding box center [1029, 493] width 75 height 25
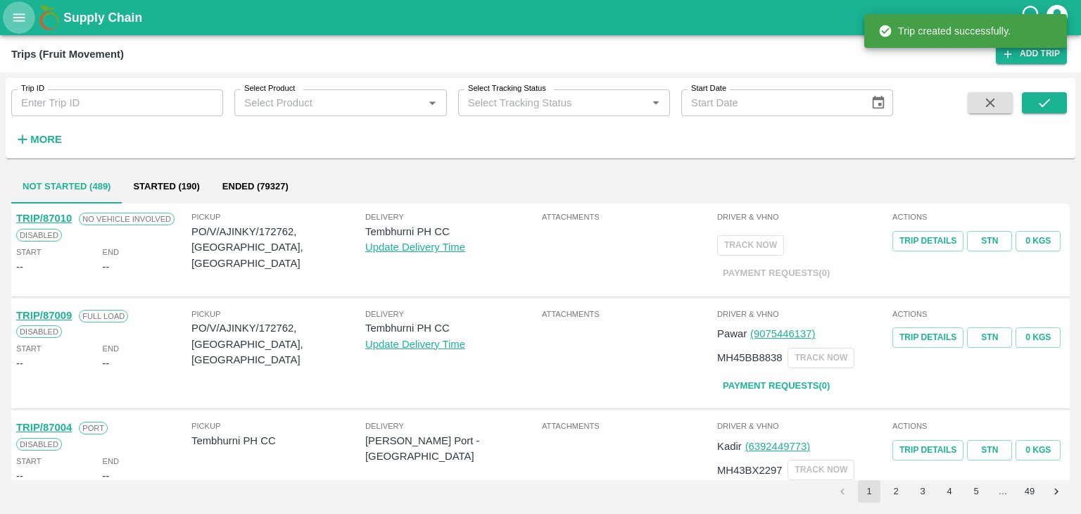
click at [18, 17] on icon "open drawer" at bounding box center [19, 17] width 12 height 8
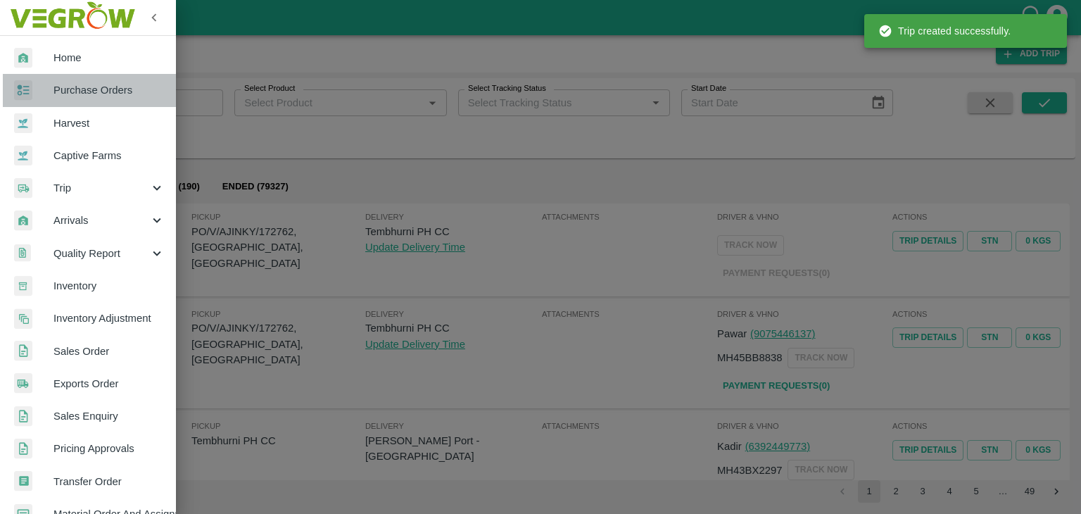
click at [104, 86] on span "Purchase Orders" at bounding box center [108, 89] width 111 height 15
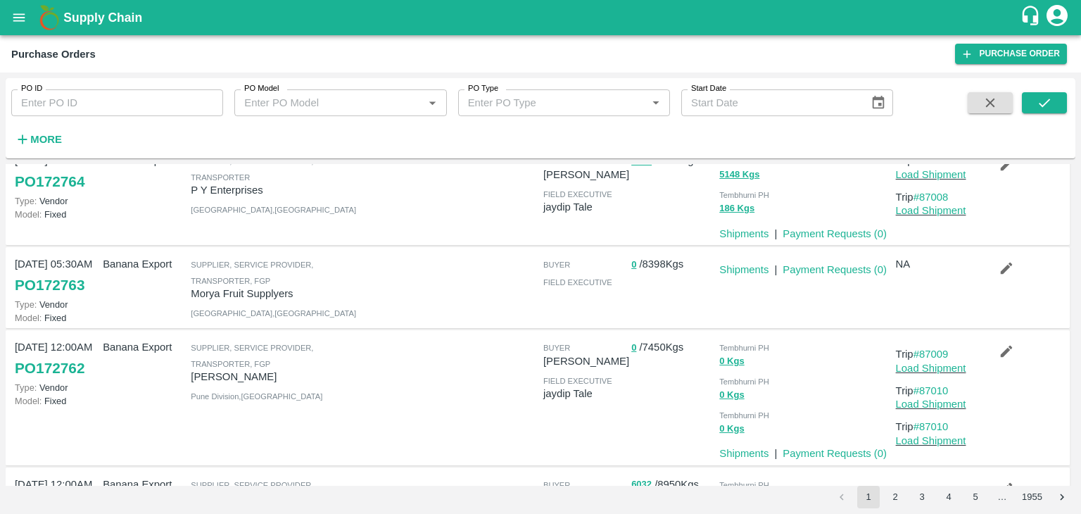
scroll to position [45, 0]
click at [946, 367] on link "Load Shipment" at bounding box center [931, 369] width 70 height 11
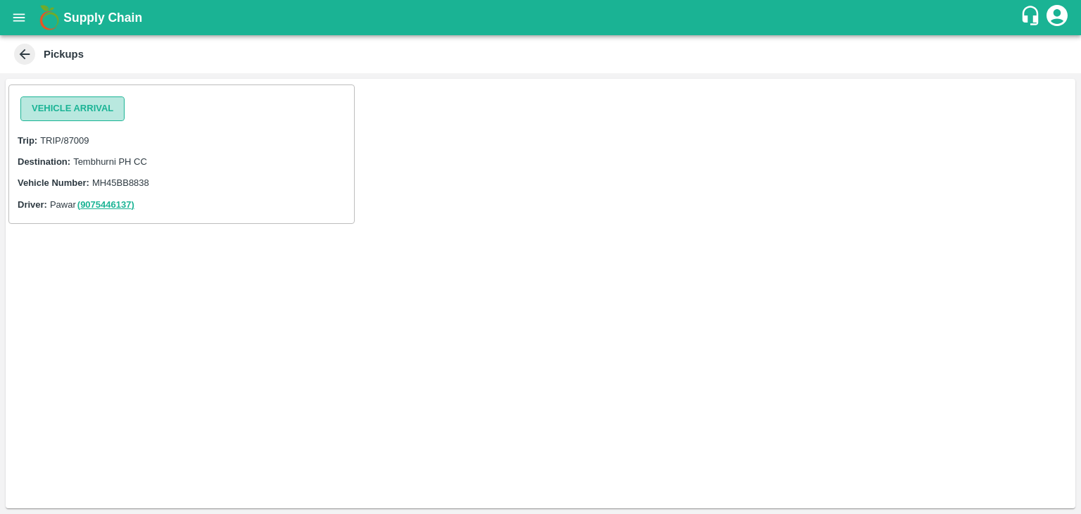
click at [61, 106] on button "Vehicle Arrival" at bounding box center [72, 108] width 104 height 25
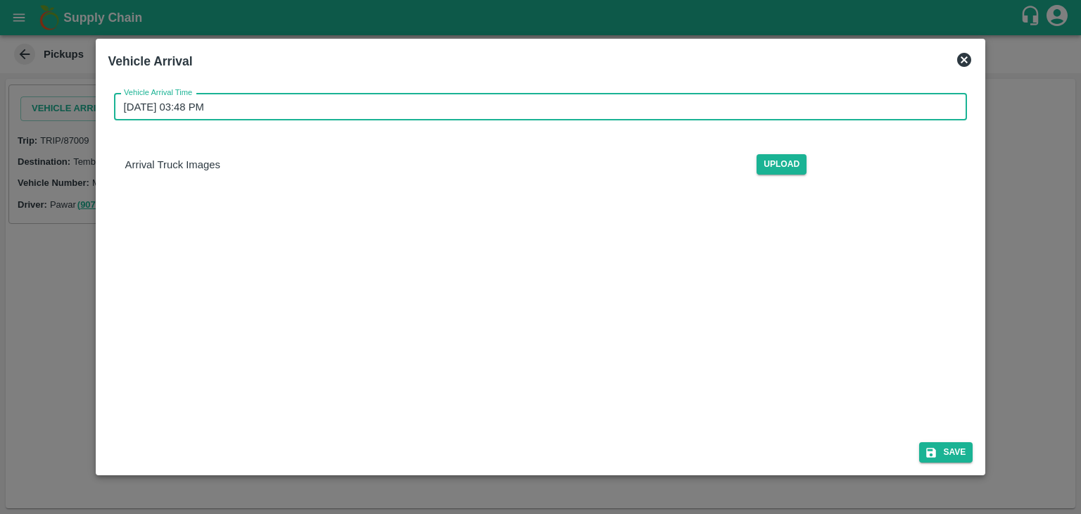
click at [510, 107] on input "30/08/2025 03:48 PM" at bounding box center [536, 107] width 844 height 27
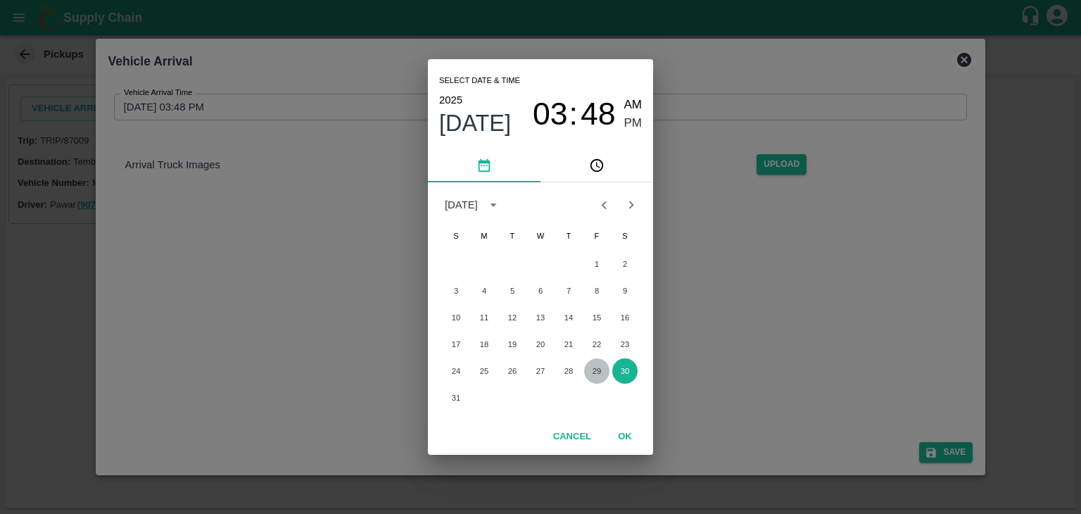
click at [597, 381] on button "29" at bounding box center [596, 370] width 25 height 25
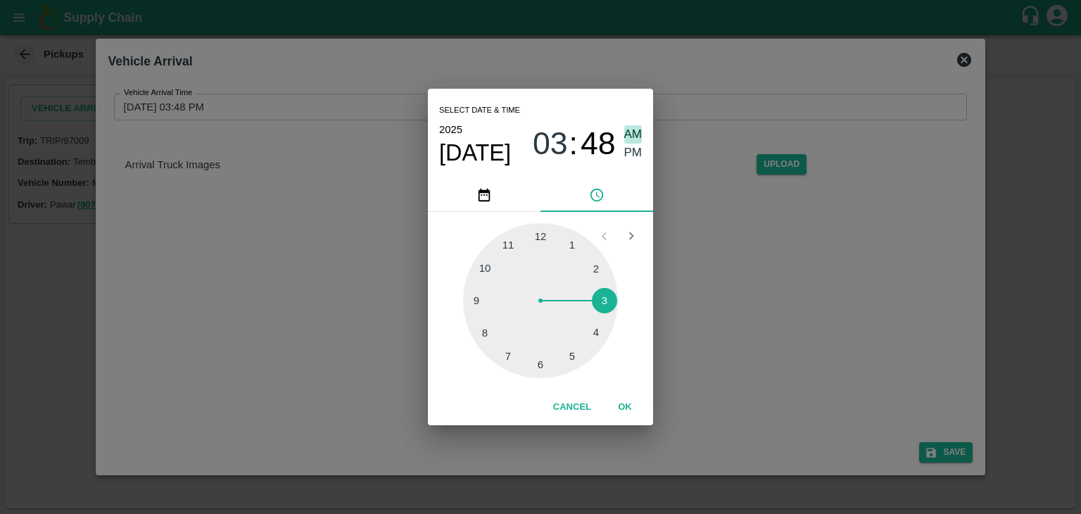
click at [638, 143] on span "AM" at bounding box center [633, 134] width 18 height 19
click at [635, 137] on span "AM" at bounding box center [633, 134] width 18 height 19
click at [478, 300] on div at bounding box center [540, 300] width 155 height 155
type input "29/08/2025 09:45 AM"
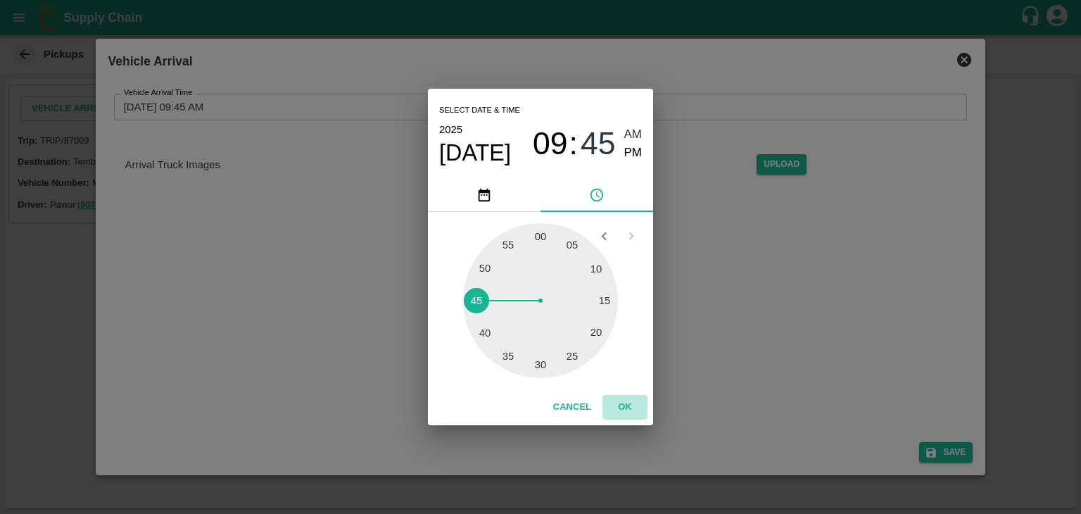
click at [626, 396] on button "OK" at bounding box center [624, 407] width 45 height 25
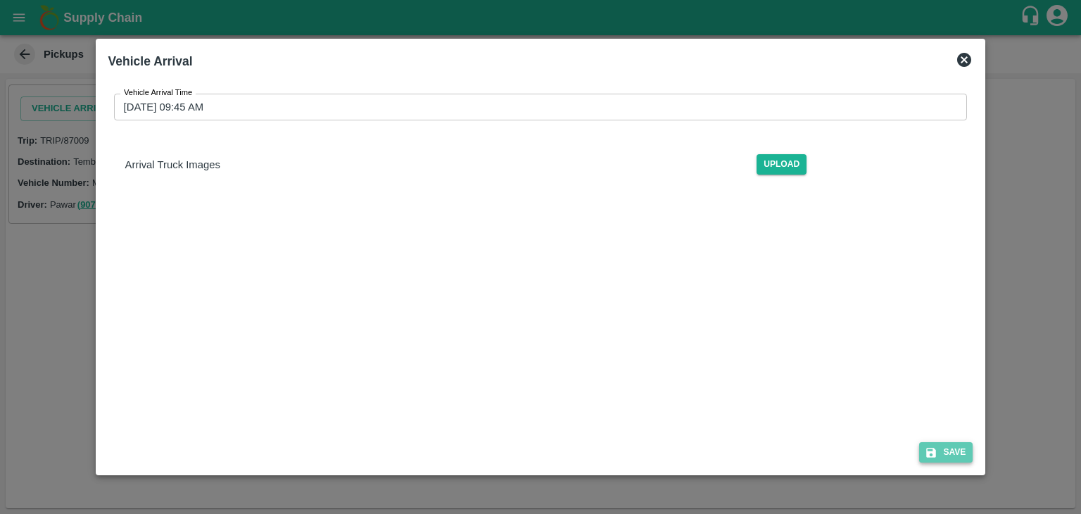
click at [957, 453] on button "Save" at bounding box center [945, 452] width 53 height 20
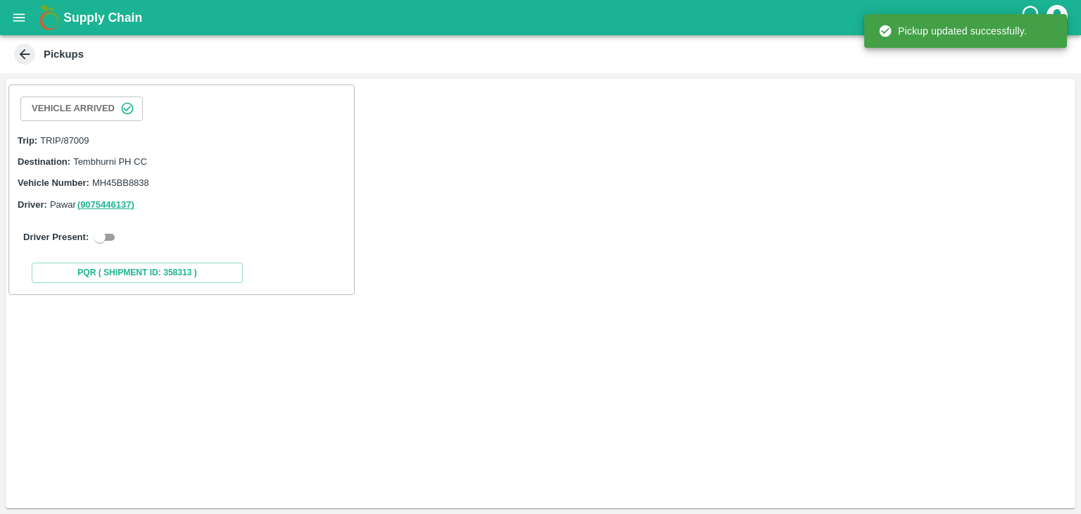
click at [110, 237] on input "checkbox" at bounding box center [100, 237] width 51 height 17
checkbox input "true"
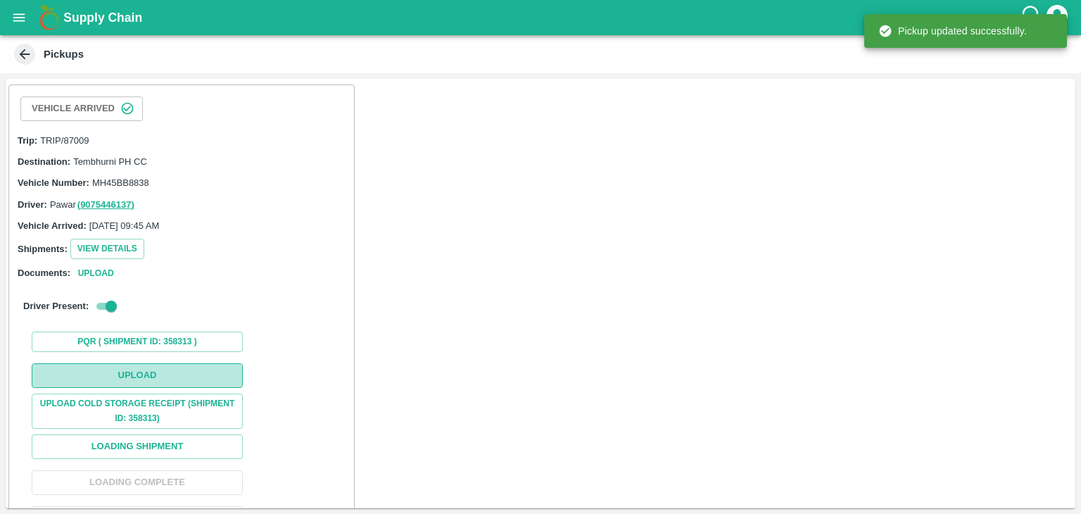
click at [155, 381] on button "Upload" at bounding box center [137, 375] width 211 height 25
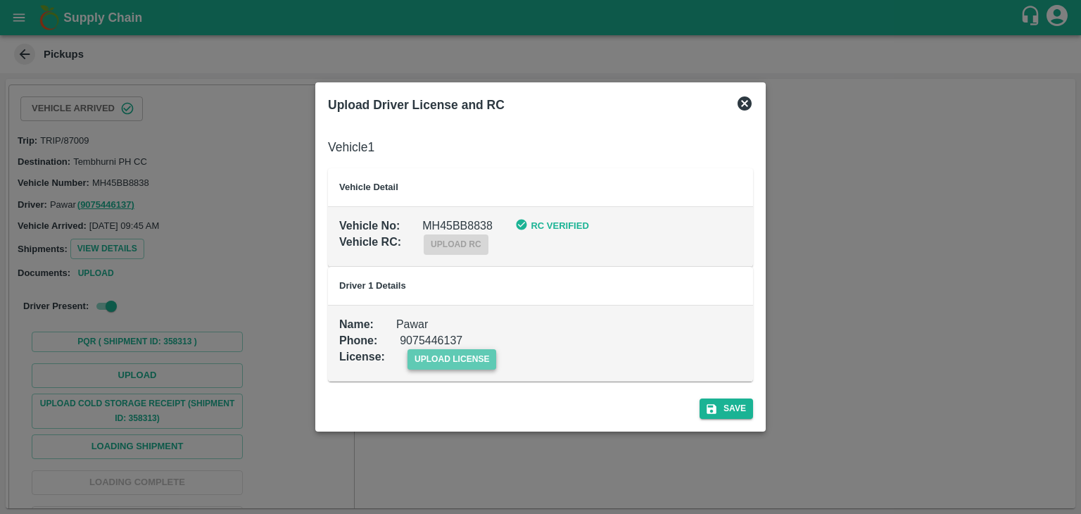
click at [450, 364] on span "upload license" at bounding box center [451, 359] width 89 height 20
click at [0, 0] on input "upload license" at bounding box center [0, 0] width 0 height 0
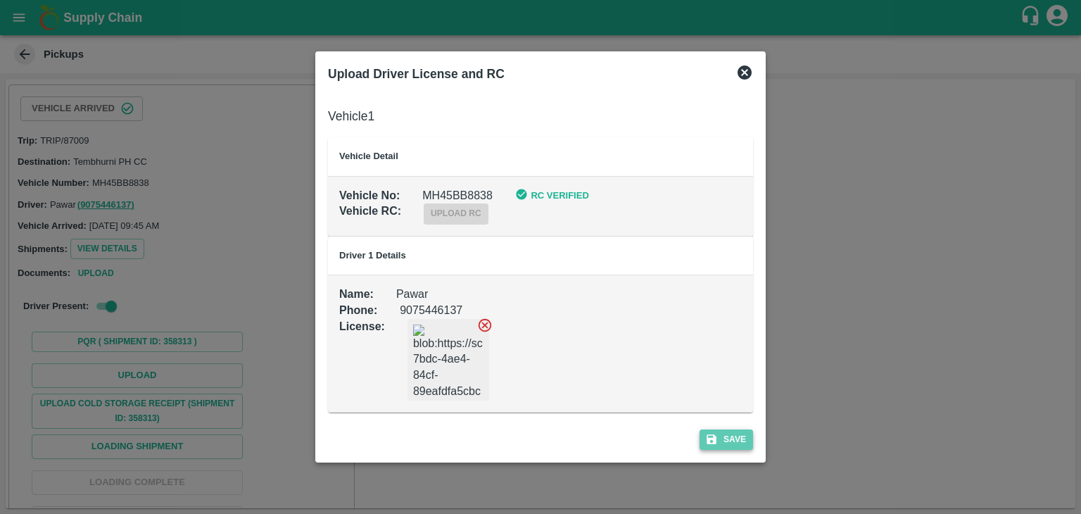
click at [724, 448] on button "Save" at bounding box center [725, 439] width 53 height 20
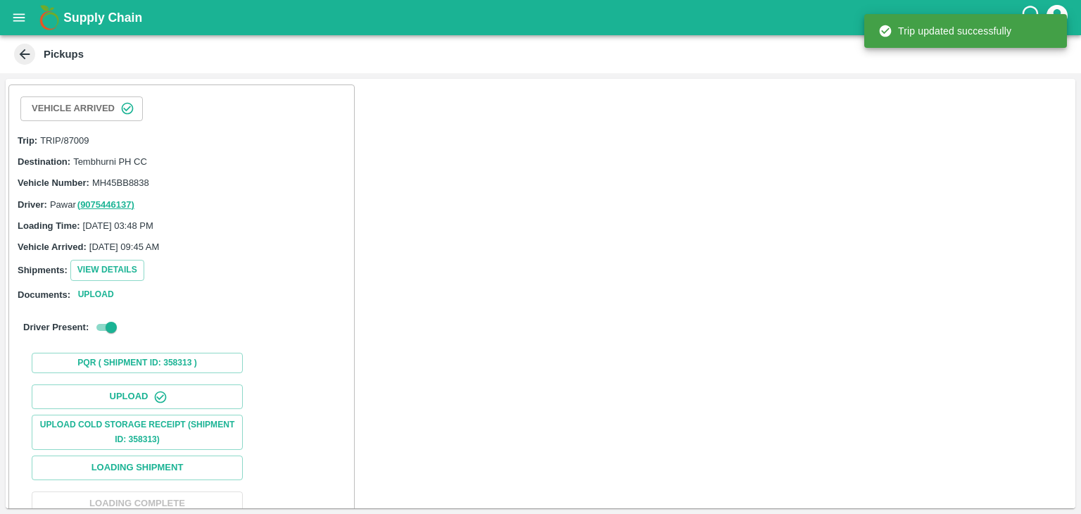
scroll to position [146, 0]
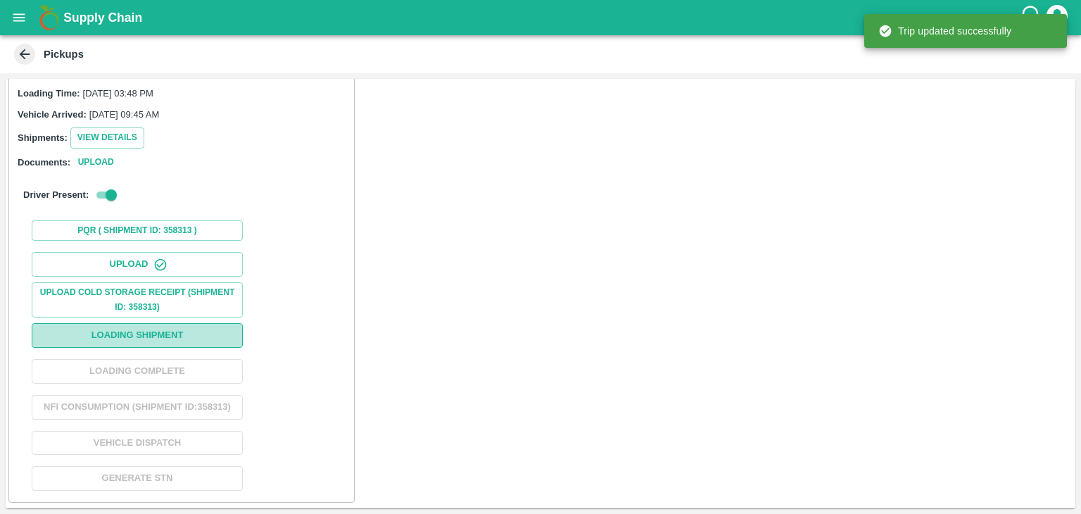
click at [154, 329] on button "Loading Shipment" at bounding box center [137, 335] width 211 height 25
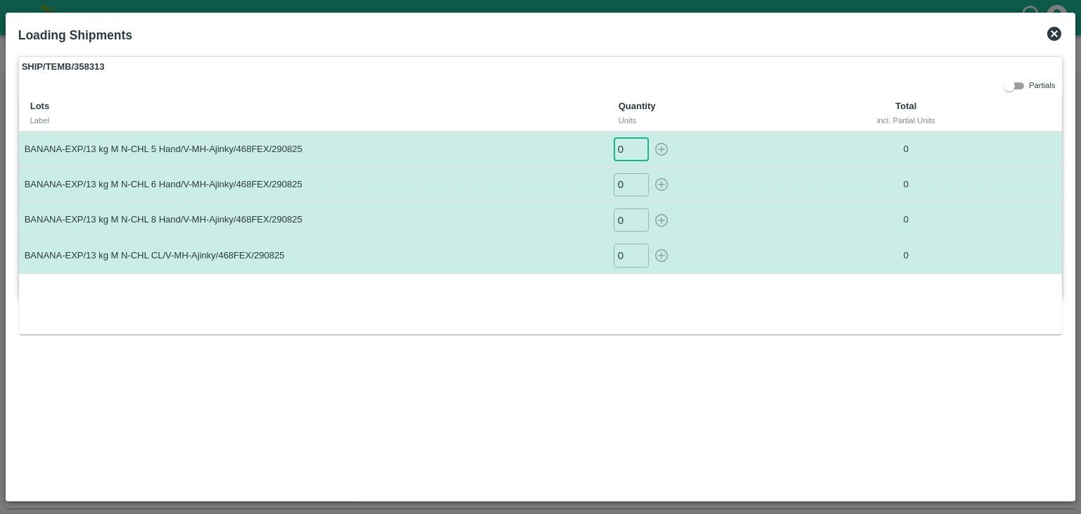
click at [623, 153] on input "0" at bounding box center [631, 148] width 35 height 23
type input "037"
click at [650, 137] on button "button" at bounding box center [661, 148] width 23 height 23
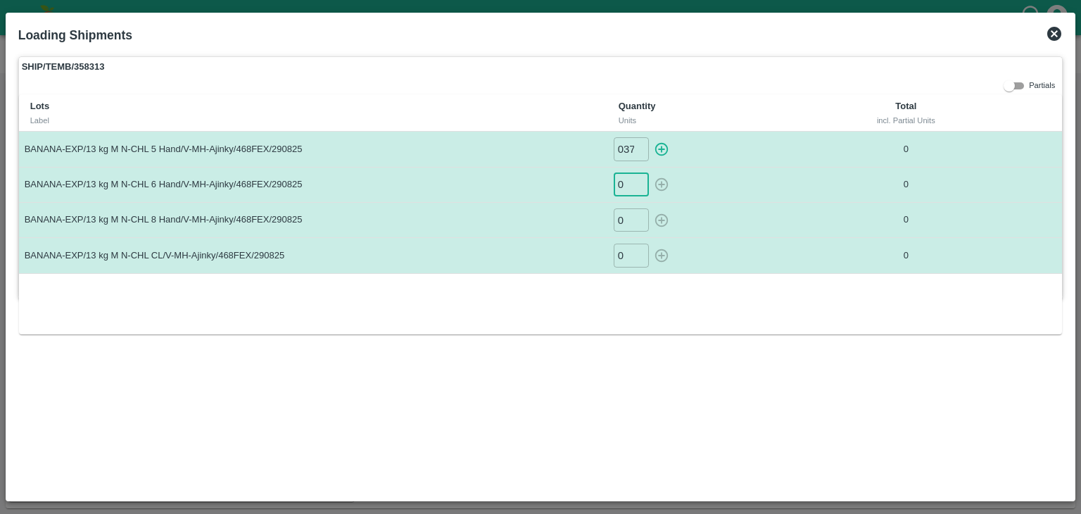
type input "0"
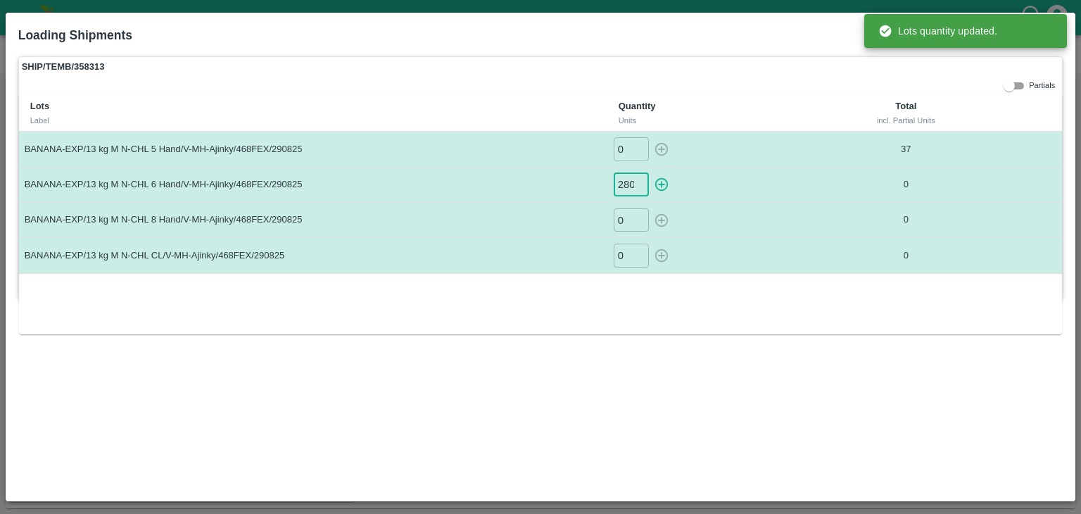
scroll to position [0, 1]
type input "280"
click at [650, 173] on button "button" at bounding box center [661, 184] width 23 height 23
type input "0"
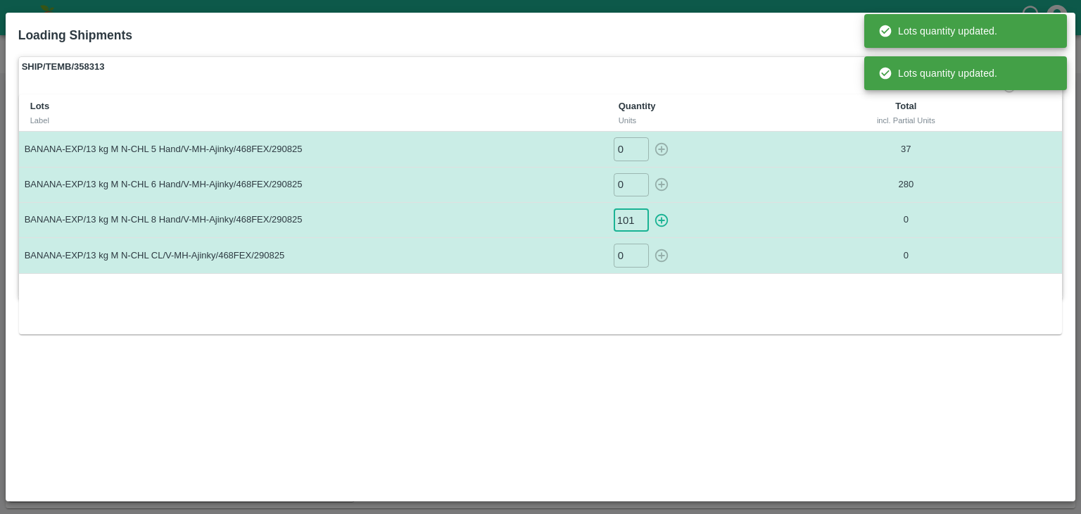
type input "101"
click at [650, 208] on button "button" at bounding box center [661, 219] width 23 height 23
type input "0"
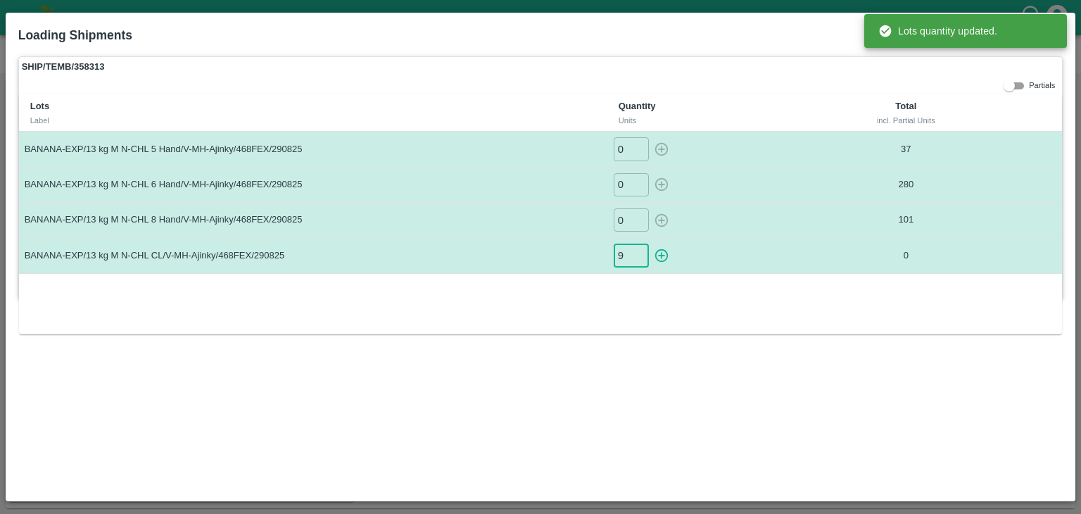
type input "9"
click at [650, 243] on button "button" at bounding box center [661, 254] width 23 height 23
type input "0"
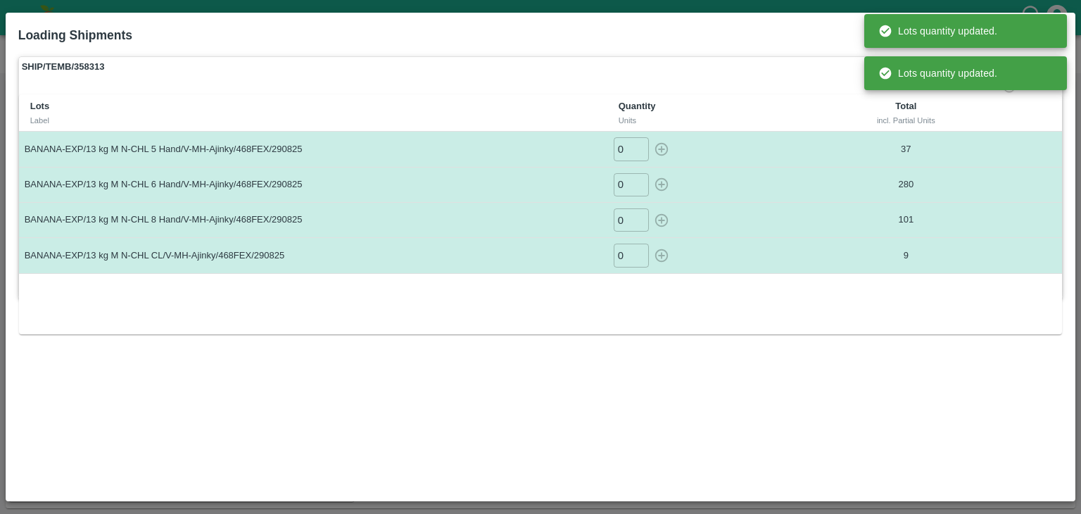
click at [765, 274] on div "Lots Label Quantity Units Total incl. Partial Units BANANA-EXP/13 kg M N-CHL 5 …" at bounding box center [541, 214] width 1044 height 240
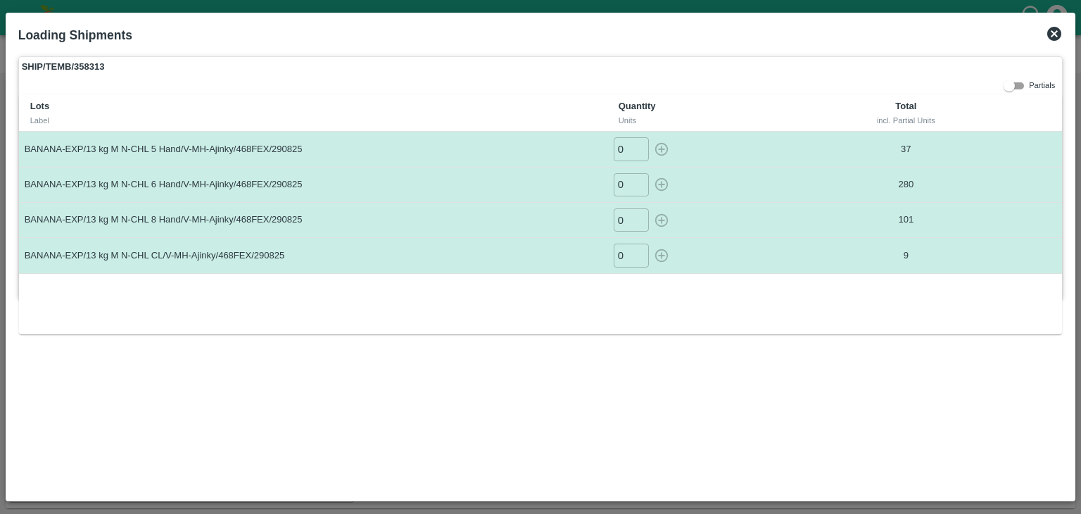
click at [989, 134] on td "37" at bounding box center [906, 149] width 182 height 35
click at [1057, 32] on icon at bounding box center [1054, 33] width 17 height 17
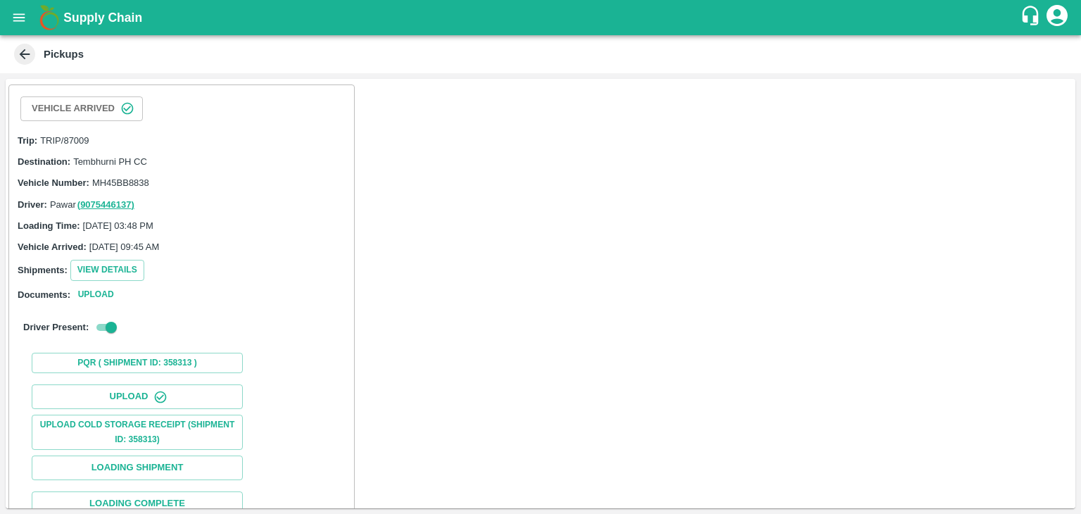
scroll to position [146, 0]
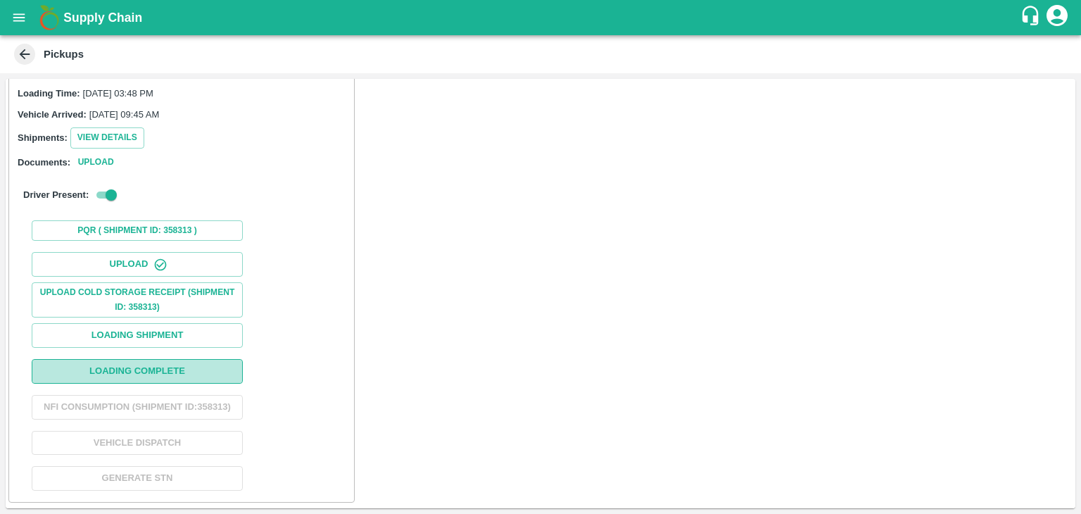
click at [160, 359] on button "Loading Complete" at bounding box center [137, 371] width 211 height 25
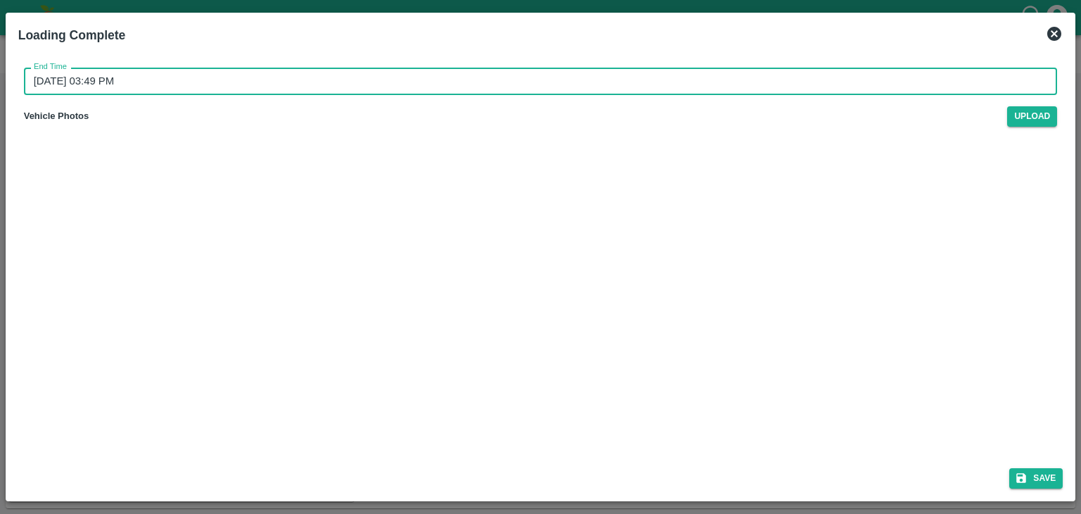
click at [537, 80] on input "30/08/2025 03:49 PM" at bounding box center [536, 81] width 1024 height 27
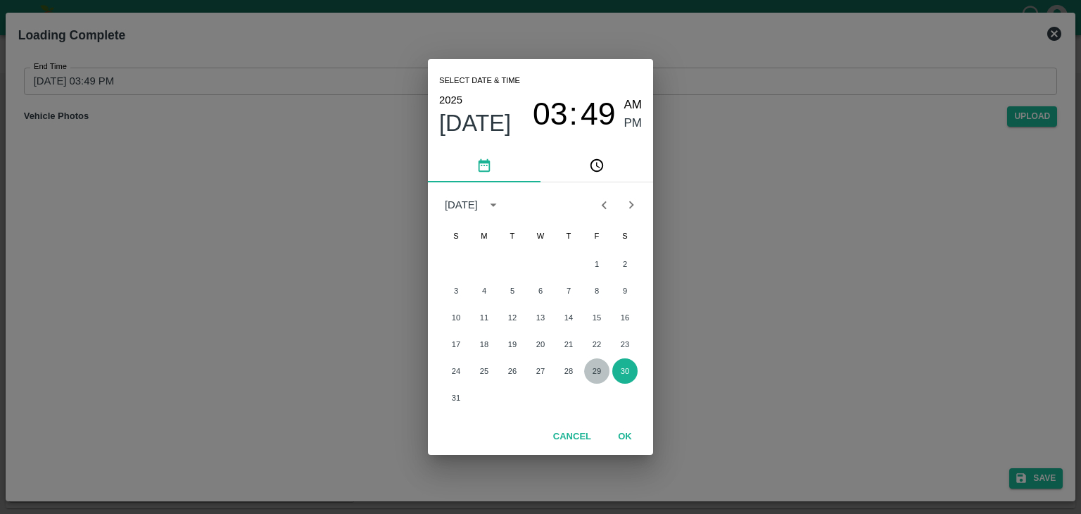
click at [595, 366] on button "29" at bounding box center [596, 370] width 25 height 25
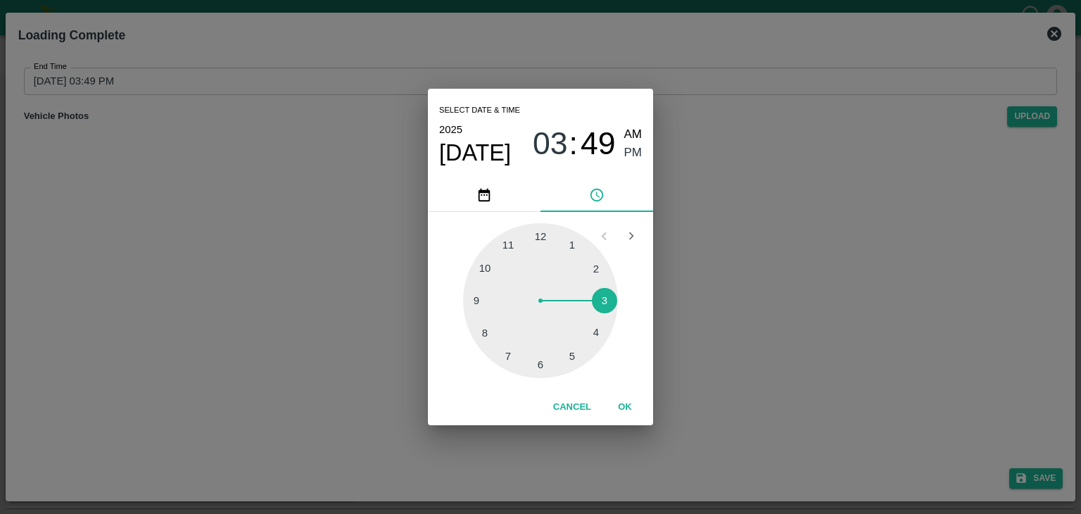
click at [590, 337] on div at bounding box center [540, 300] width 155 height 155
click at [624, 400] on button "OK" at bounding box center [624, 407] width 45 height 25
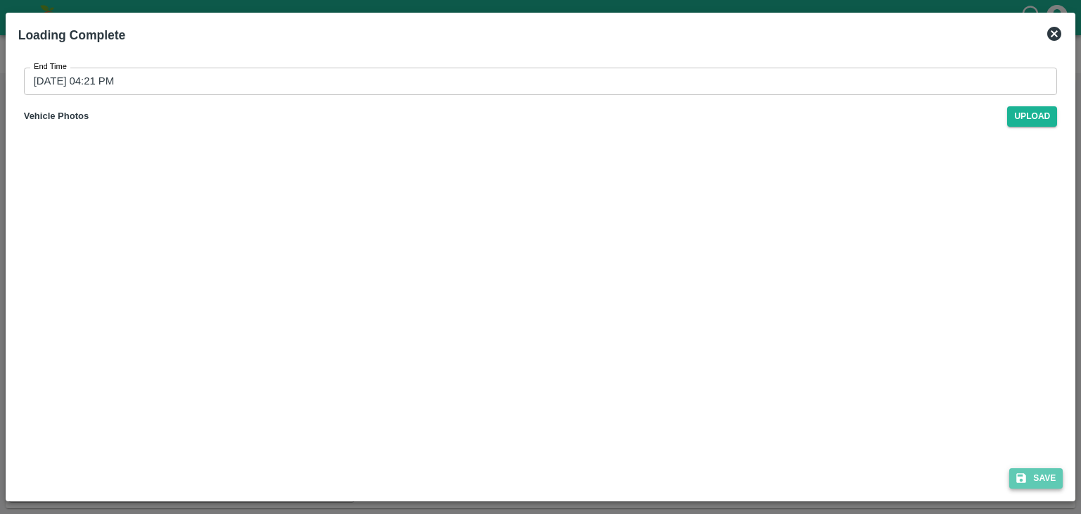
click at [1018, 478] on icon "submit" at bounding box center [1022, 478] width 10 height 10
type input "30/08/2025 03:49 PM"
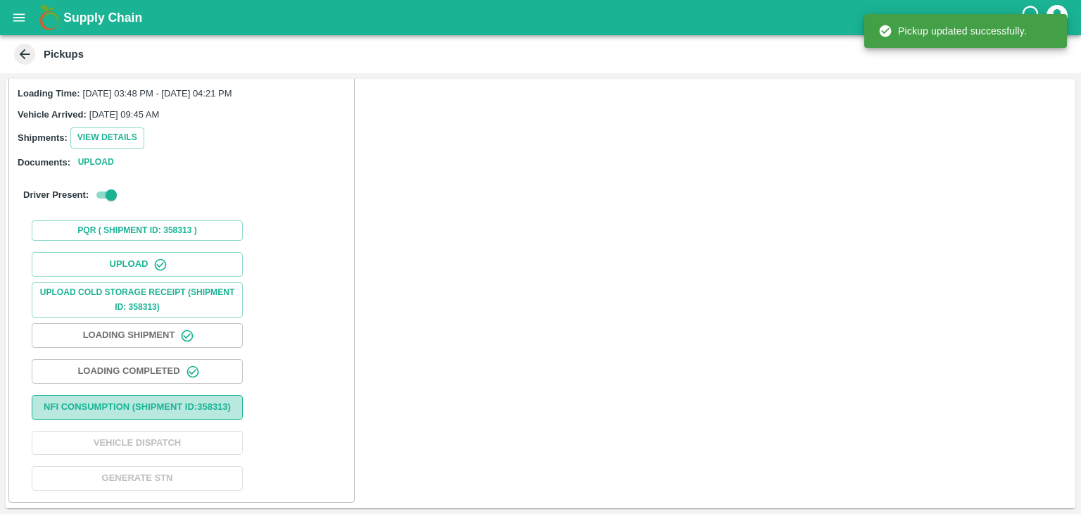
click at [186, 412] on button "Nfi Consumption (SHIPMENT ID: 358313 )" at bounding box center [137, 407] width 211 height 25
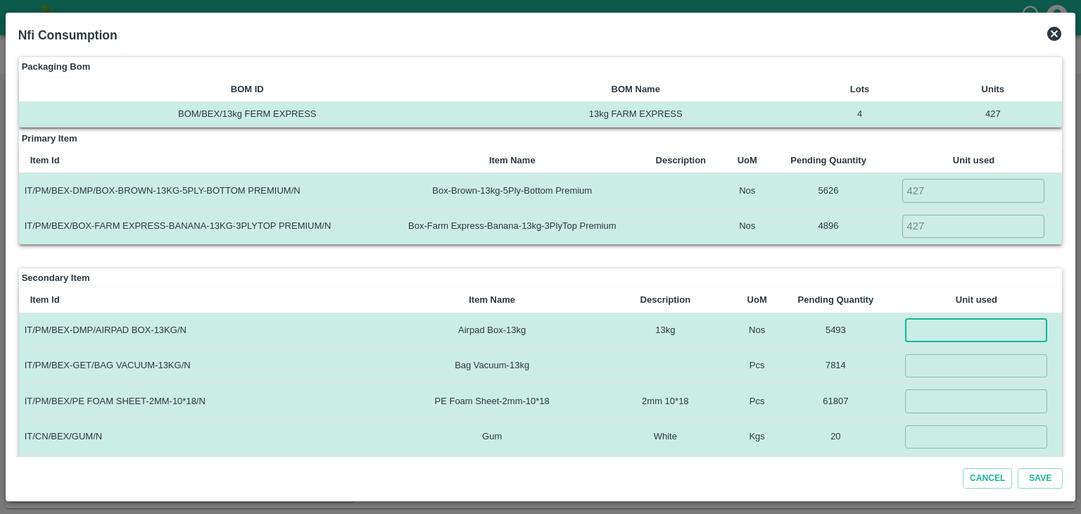
click at [951, 327] on input "number" at bounding box center [976, 330] width 142 height 23
type input "427"
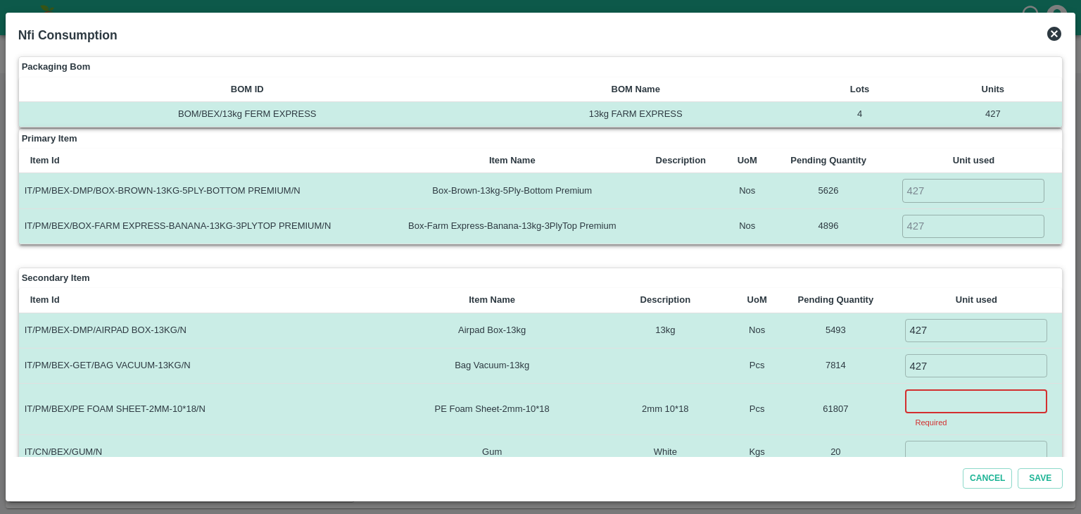
click at [928, 395] on input "number" at bounding box center [976, 400] width 142 height 23
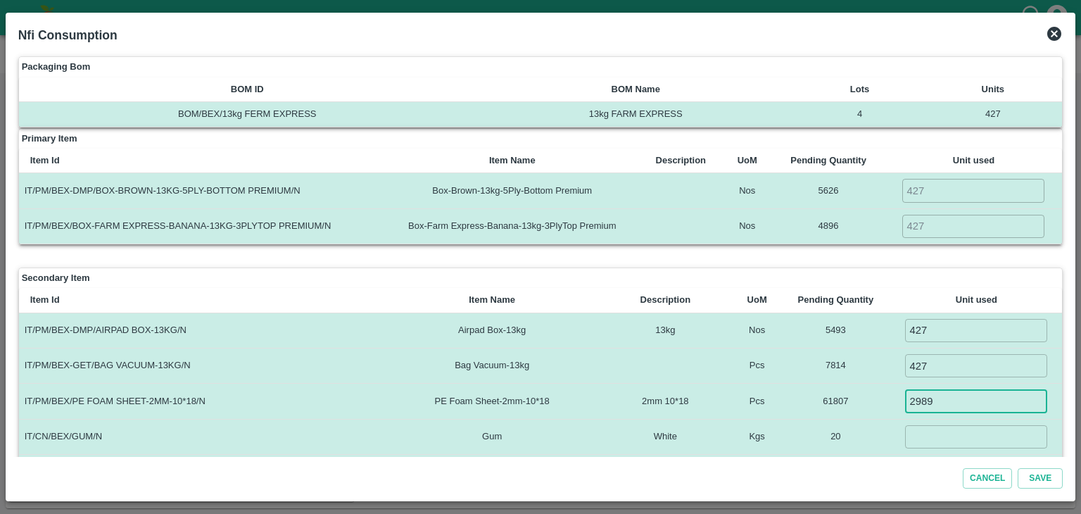
type input "2989"
type input "3"
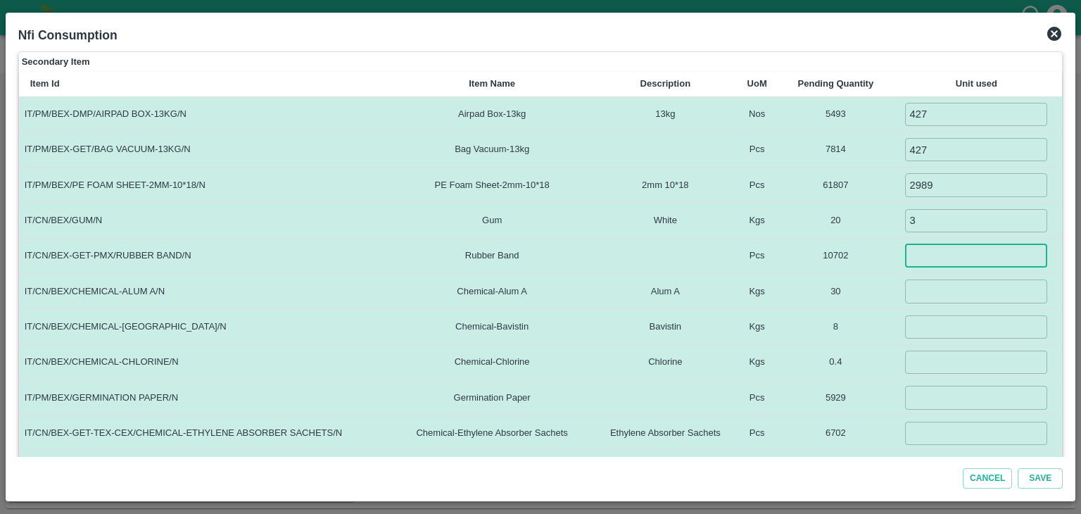
type input "4"
type input "856"
type input "5"
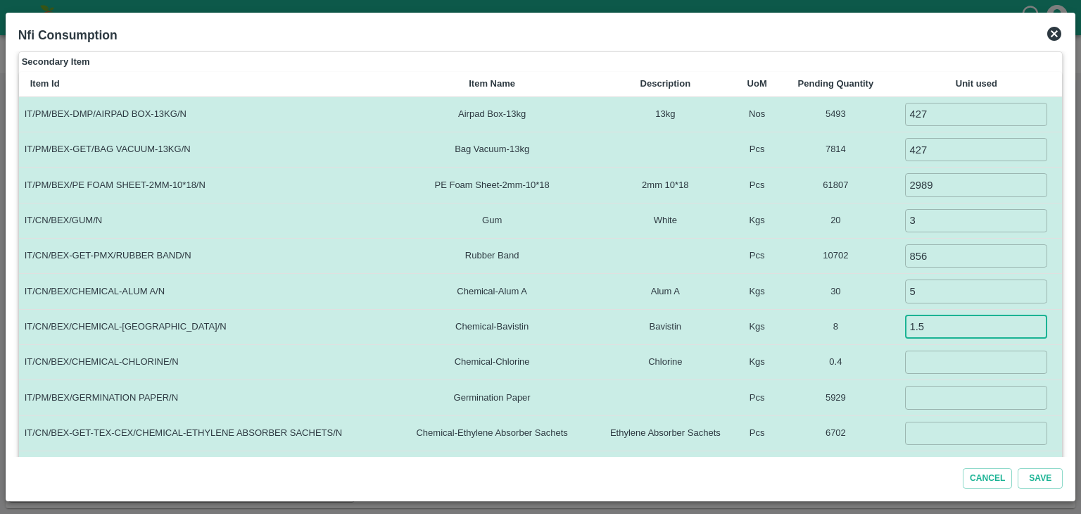
type input "1.5"
type input "0.1"
type input "427"
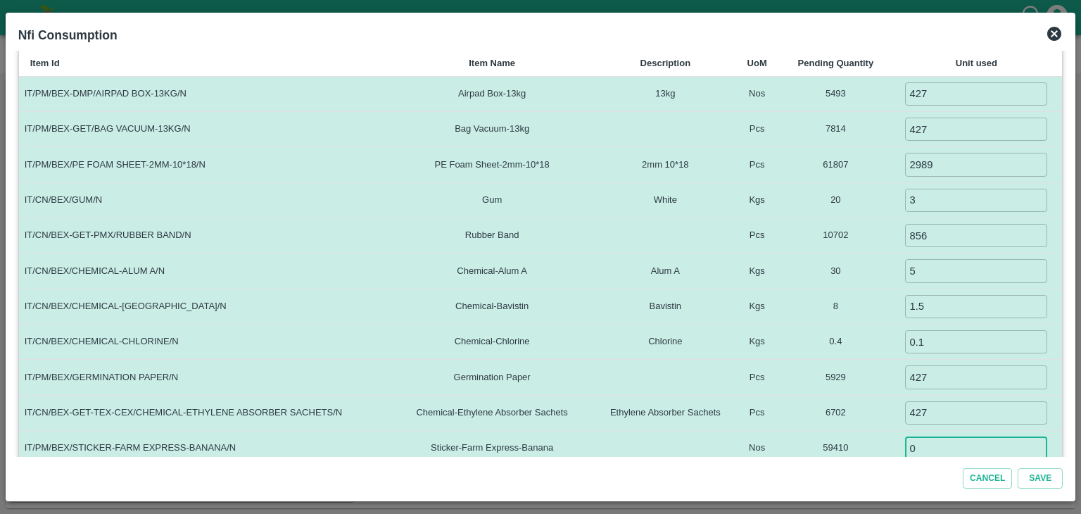
type input "0"
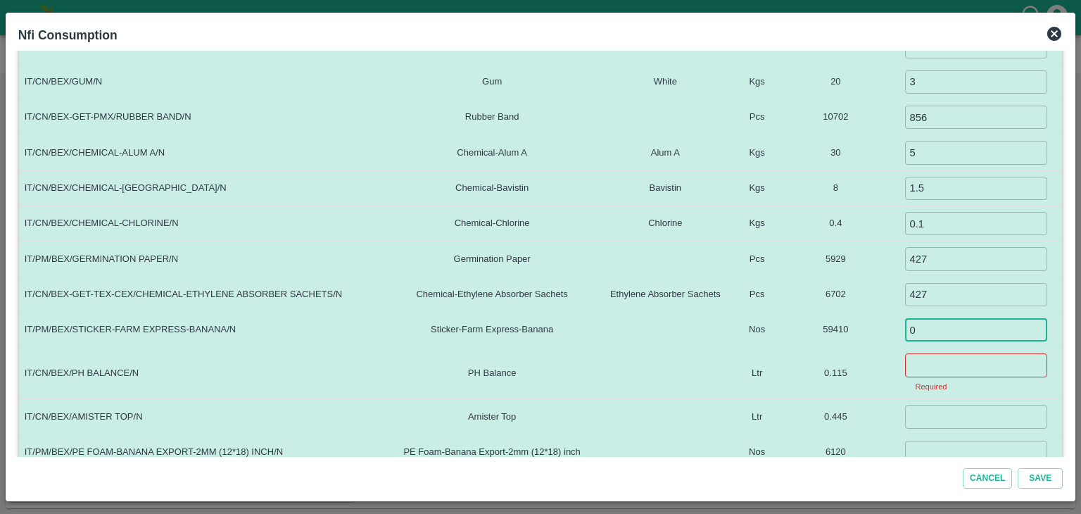
click at [973, 324] on input "0" at bounding box center [976, 329] width 142 height 23
type input "10000"
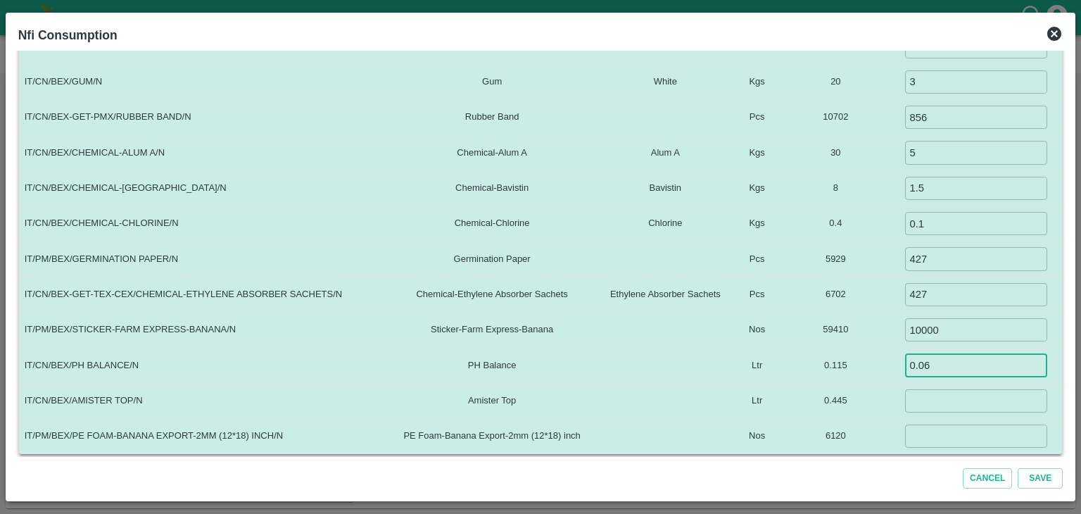
type input "0.06"
type input "0.035"
type input "0"
click at [1017, 468] on button "Save" at bounding box center [1039, 478] width 45 height 20
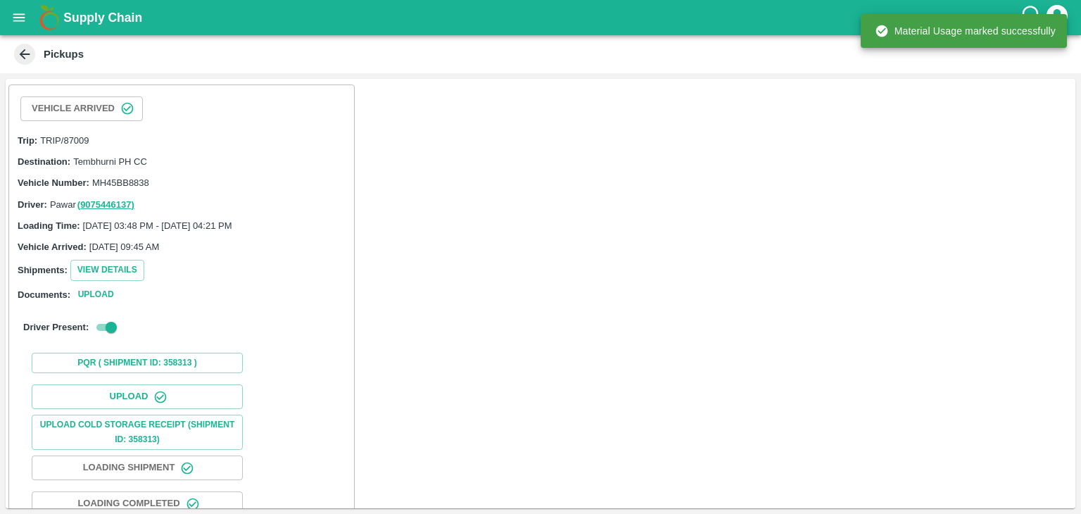
scroll to position [146, 0]
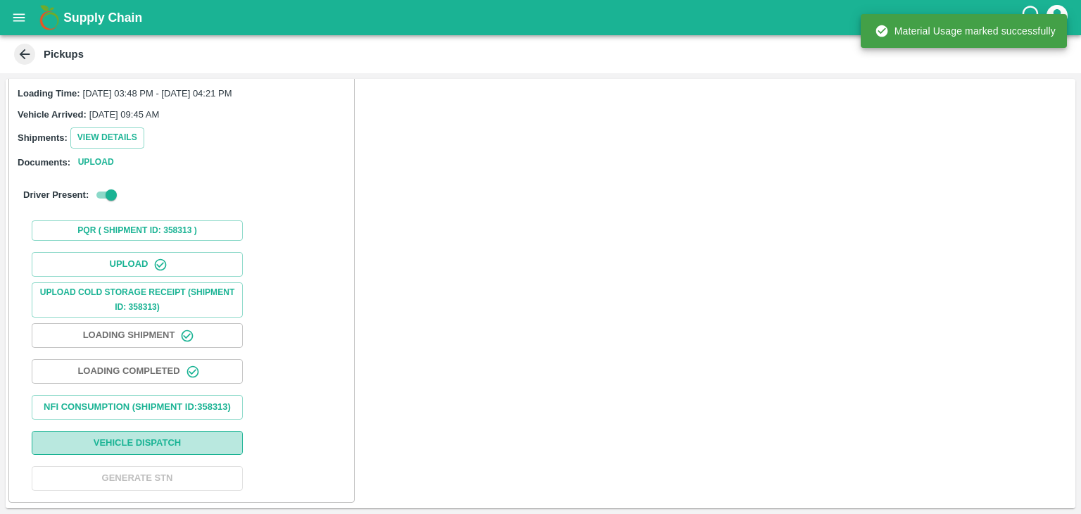
click at [177, 448] on button "Vehicle Dispatch" at bounding box center [137, 443] width 211 height 25
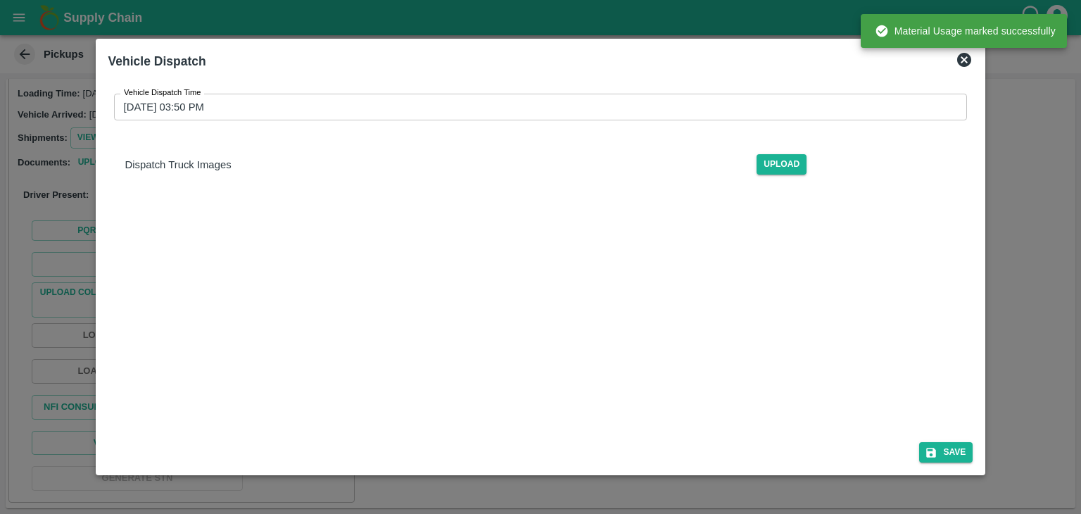
click at [573, 104] on input "30/08/2025 03:50 PM" at bounding box center [536, 107] width 844 height 27
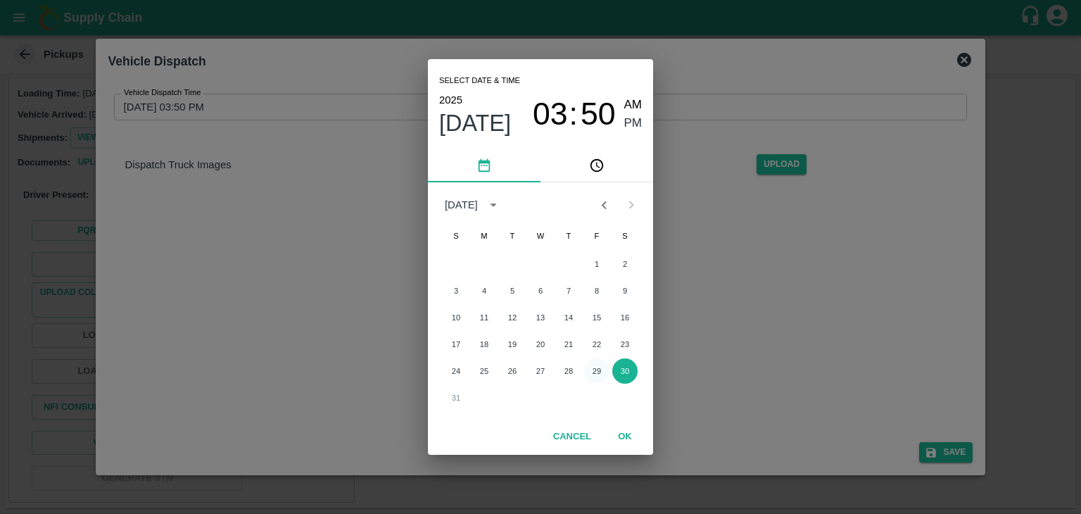
click at [590, 367] on button "29" at bounding box center [596, 370] width 25 height 25
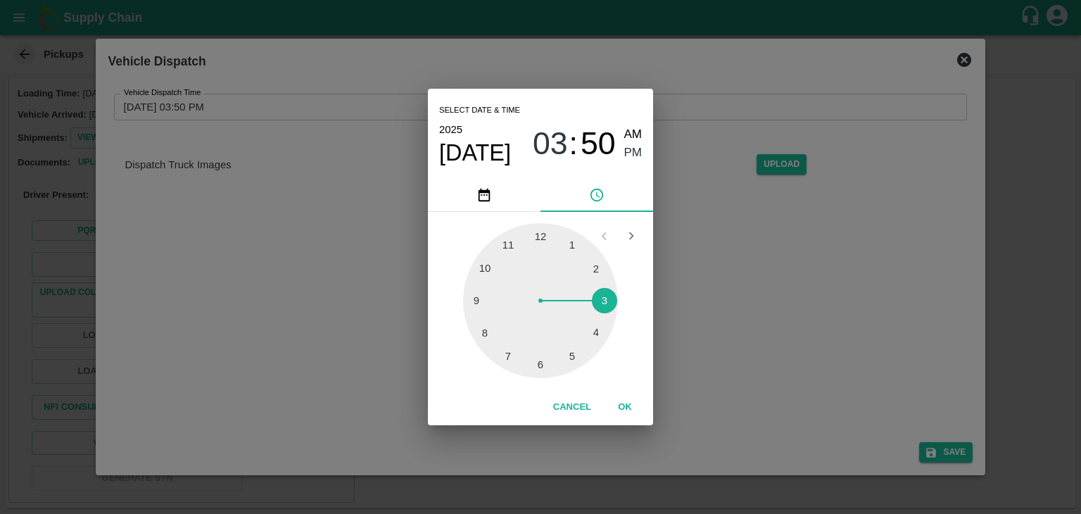
click at [566, 361] on div at bounding box center [540, 300] width 155 height 155
type input "29/08/2025 05:26 PM"
click at [627, 418] on button "OK" at bounding box center [624, 407] width 45 height 25
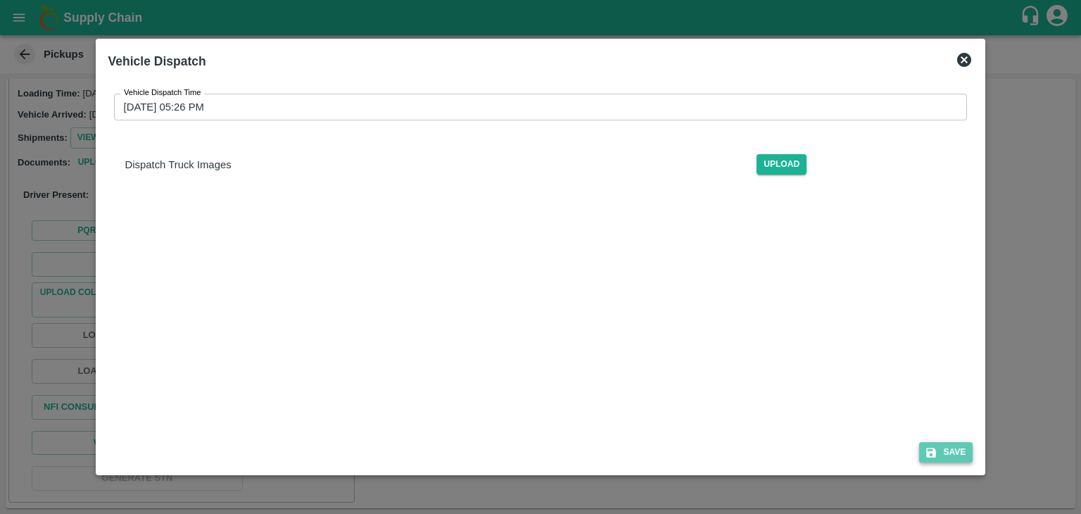
click at [959, 457] on button "Save" at bounding box center [945, 452] width 53 height 20
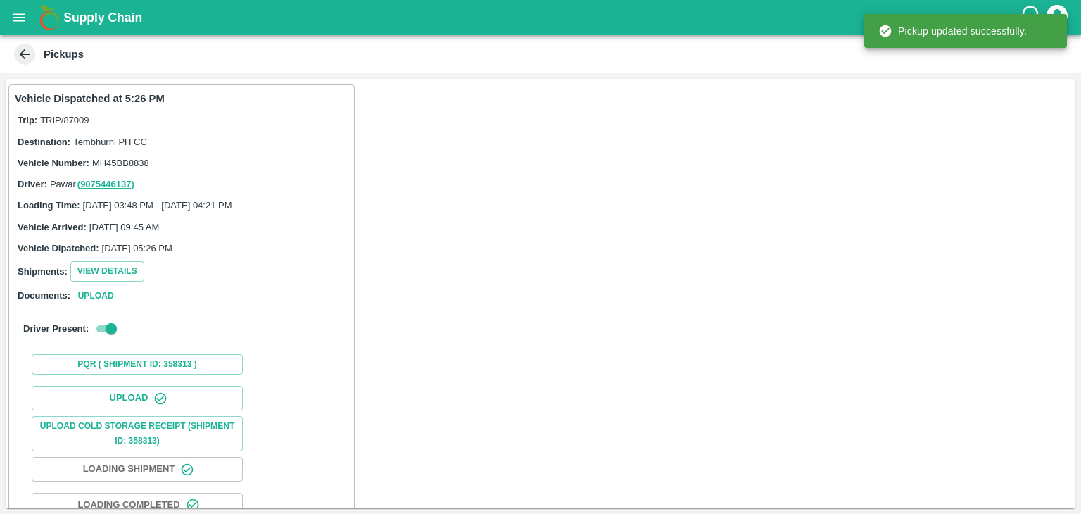
scroll to position [147, 0]
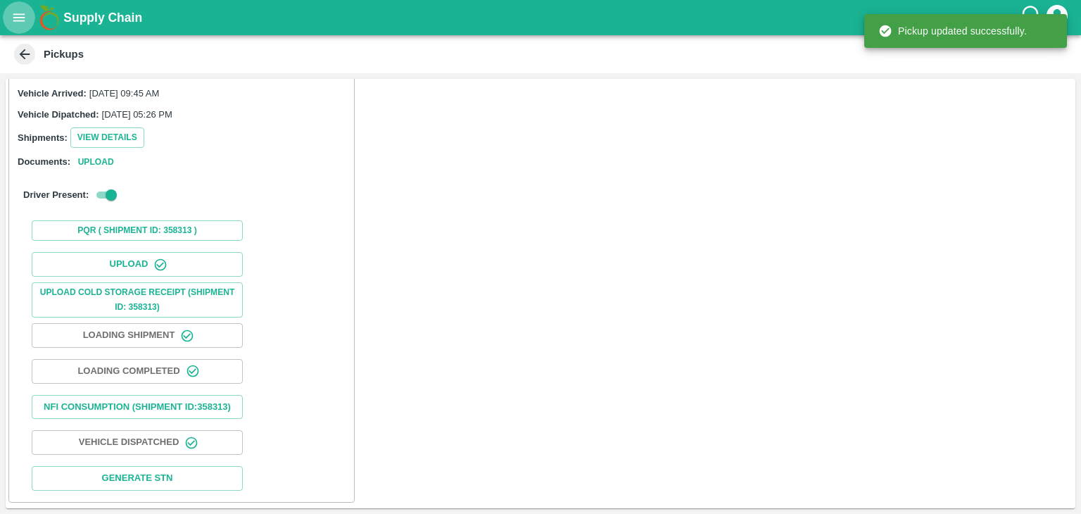
click at [13, 29] on button "open drawer" at bounding box center [19, 17] width 32 height 32
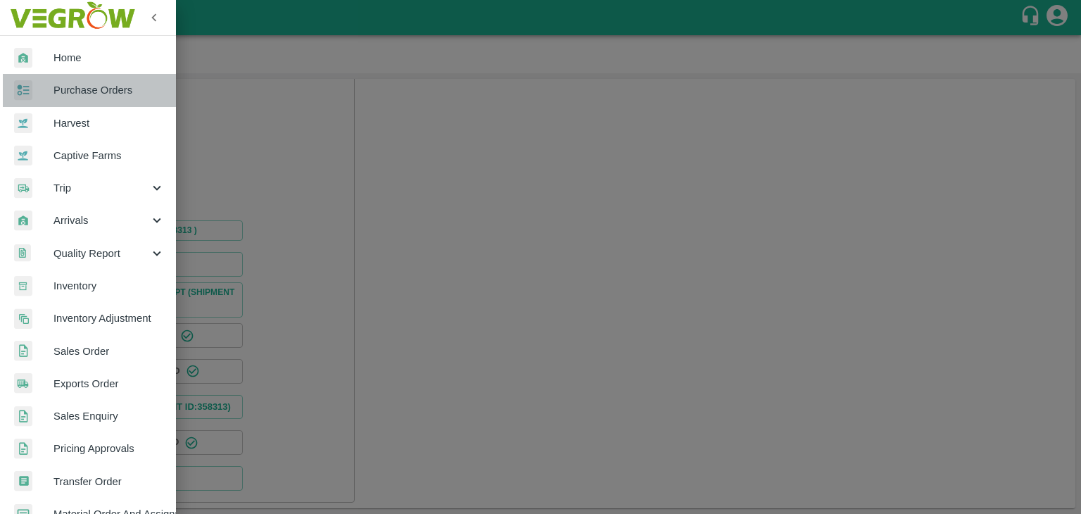
click at [96, 84] on span "Purchase Orders" at bounding box center [108, 89] width 111 height 15
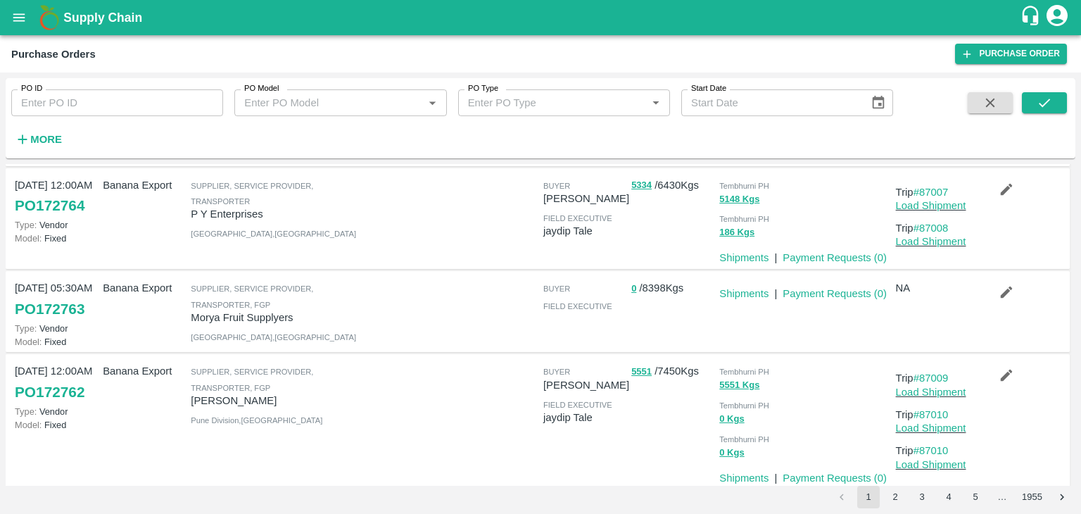
scroll to position [208, 0]
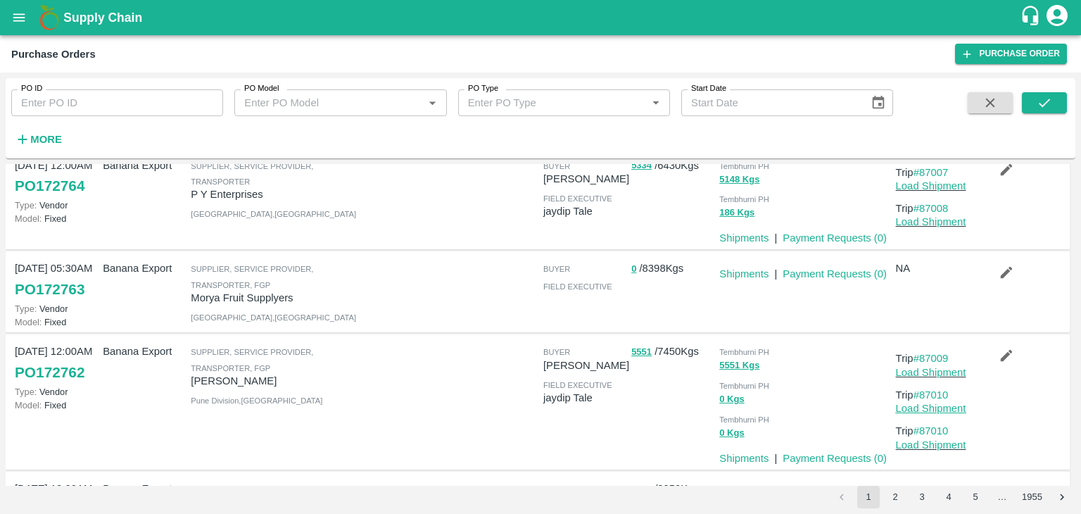
click at [938, 406] on link "Load Shipment" at bounding box center [931, 407] width 70 height 11
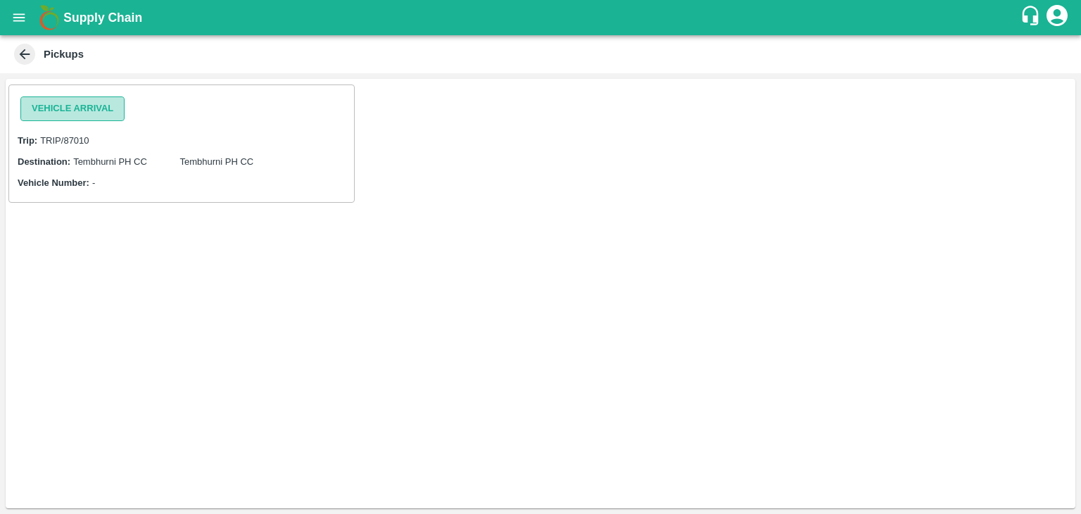
click at [66, 108] on button "Vehicle Arrival" at bounding box center [72, 108] width 104 height 25
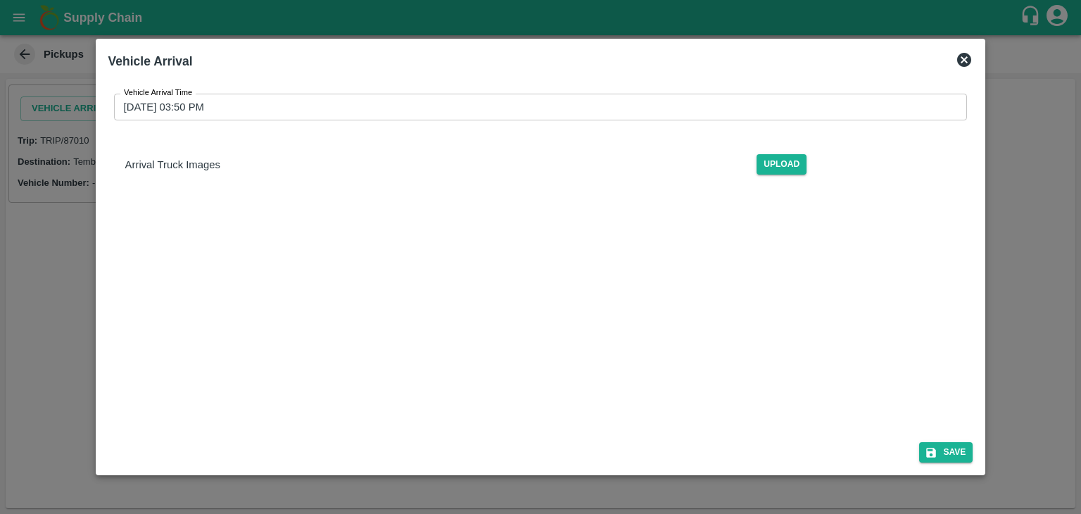
drag, startPoint x: 450, startPoint y: 85, endPoint x: 463, endPoint y: 99, distance: 18.9
click at [463, 99] on div "Vehicle Arrival Time [DATE] 03:50 PM Vehicle Arrival Time Arrival Truck Images …" at bounding box center [540, 139] width 865 height 115
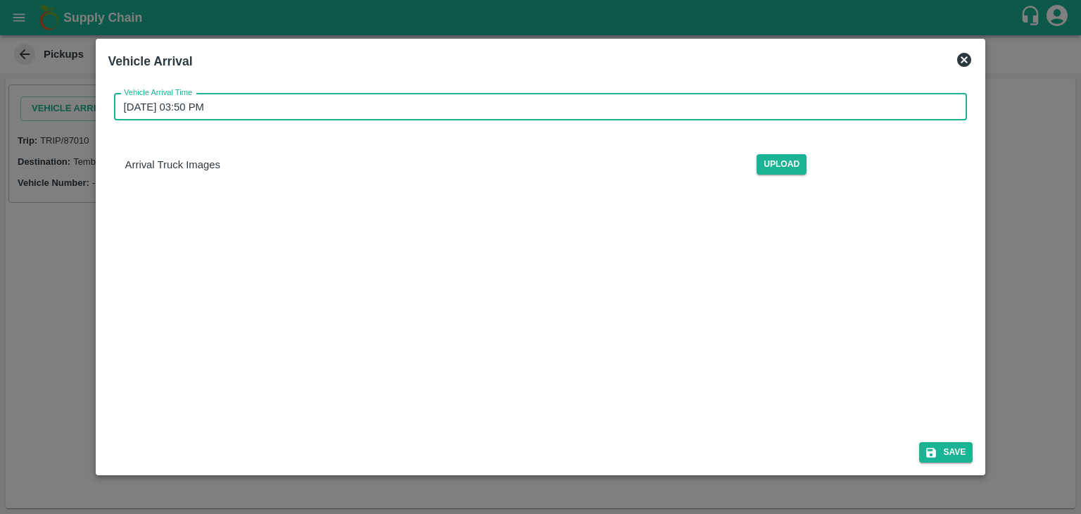
click at [463, 99] on input "[DATE] 03:50 PM" at bounding box center [536, 107] width 844 height 27
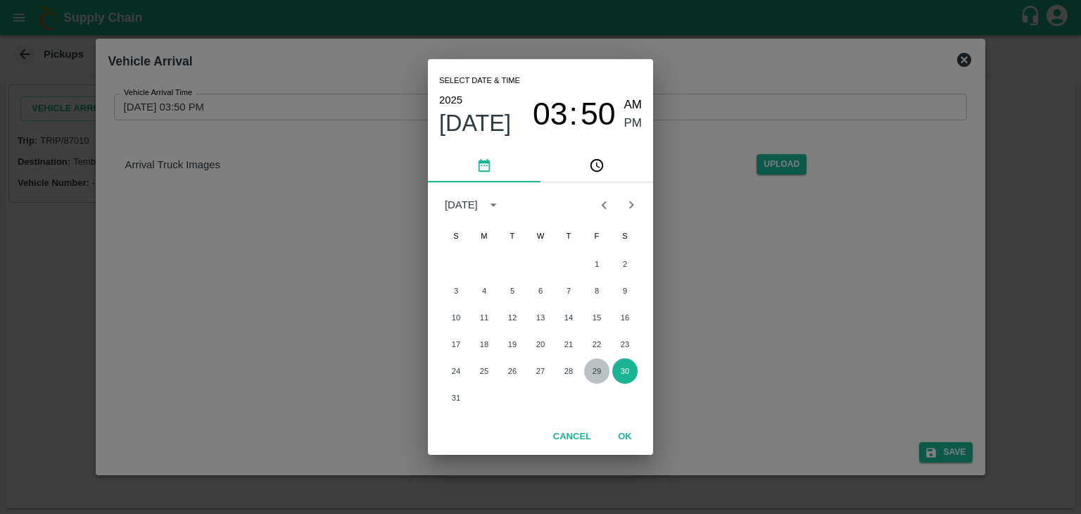
click at [598, 378] on button "29" at bounding box center [596, 370] width 25 height 25
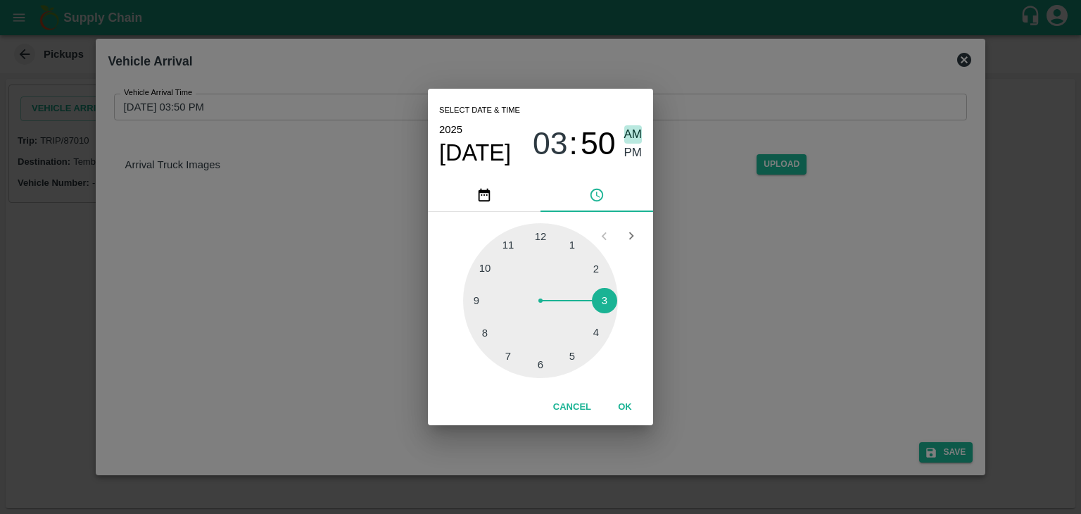
click at [635, 133] on span "AM" at bounding box center [633, 134] width 18 height 19
click at [471, 296] on div at bounding box center [540, 300] width 155 height 155
type input "[DATE] 09:46 AM"
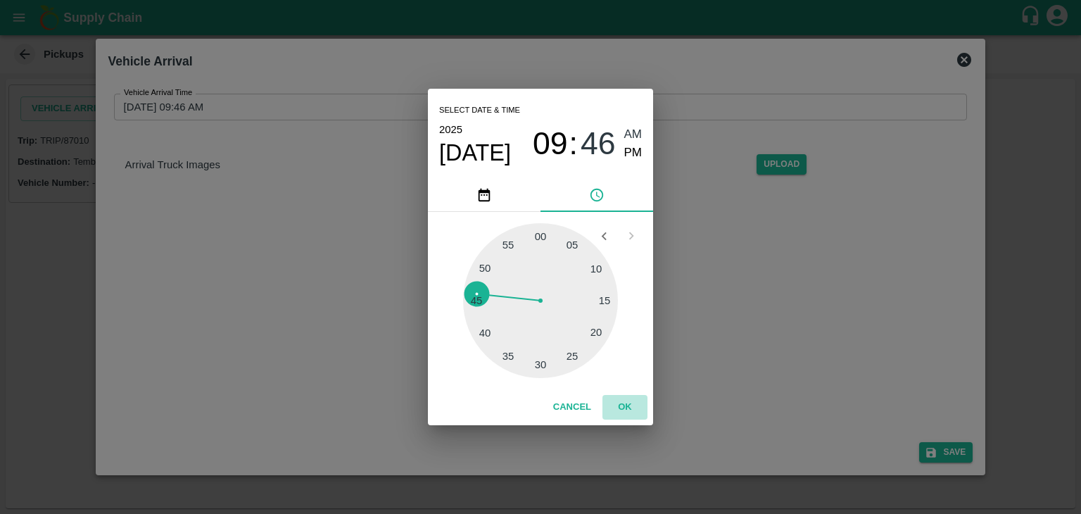
click at [625, 400] on button "OK" at bounding box center [624, 407] width 45 height 25
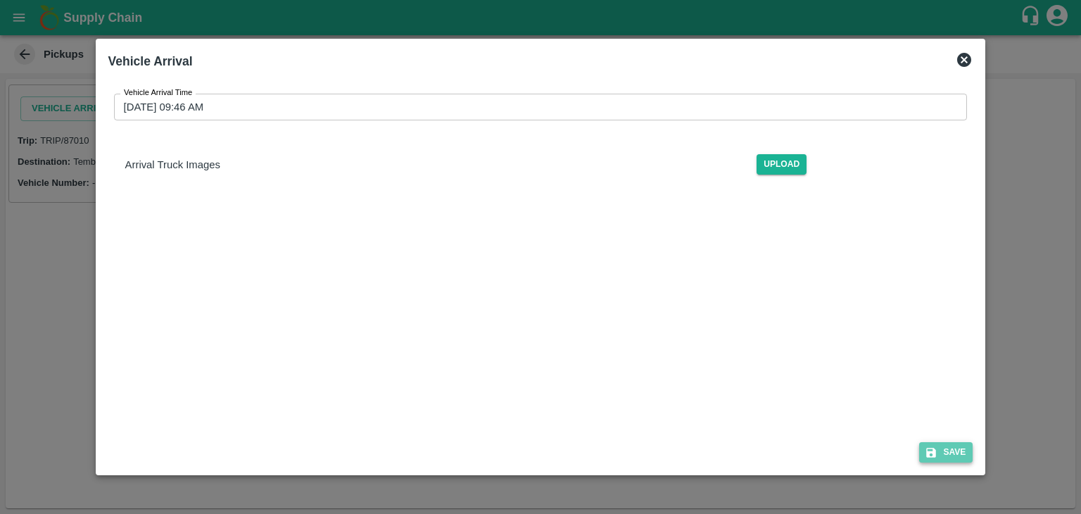
click at [942, 445] on button "Save" at bounding box center [945, 452] width 53 height 20
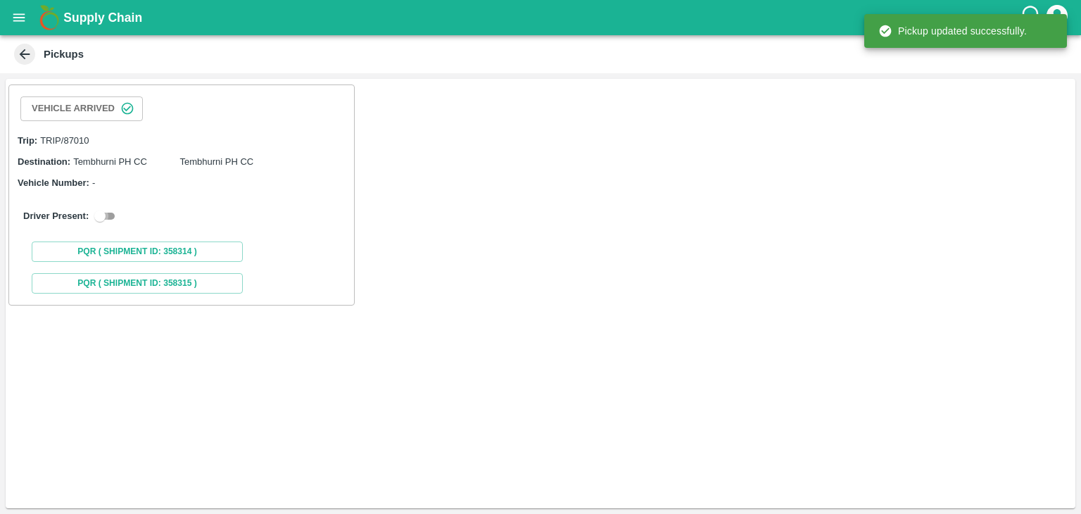
click at [97, 217] on input "checkbox" at bounding box center [100, 216] width 51 height 17
checkbox input "true"
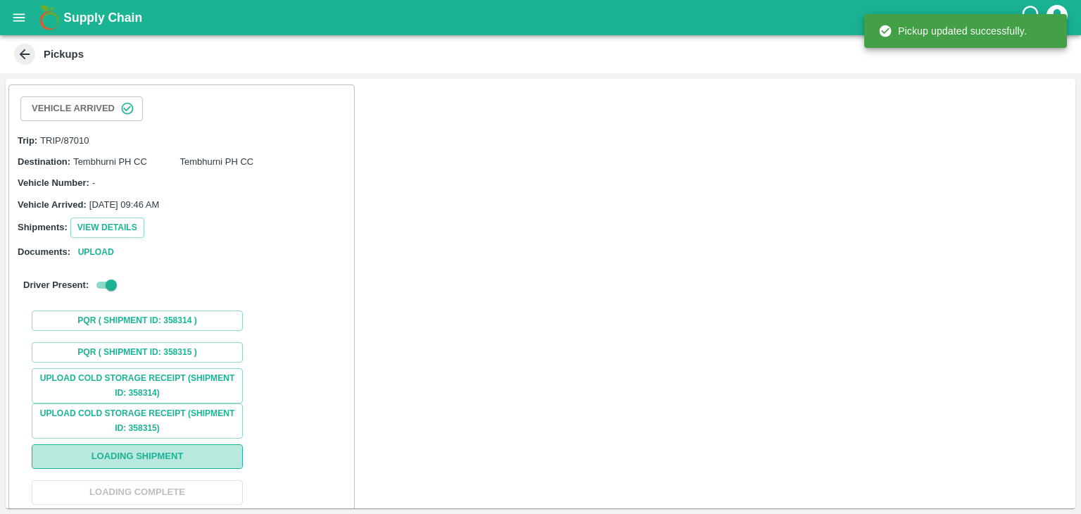
click at [170, 459] on button "Loading Shipment" at bounding box center [137, 456] width 211 height 25
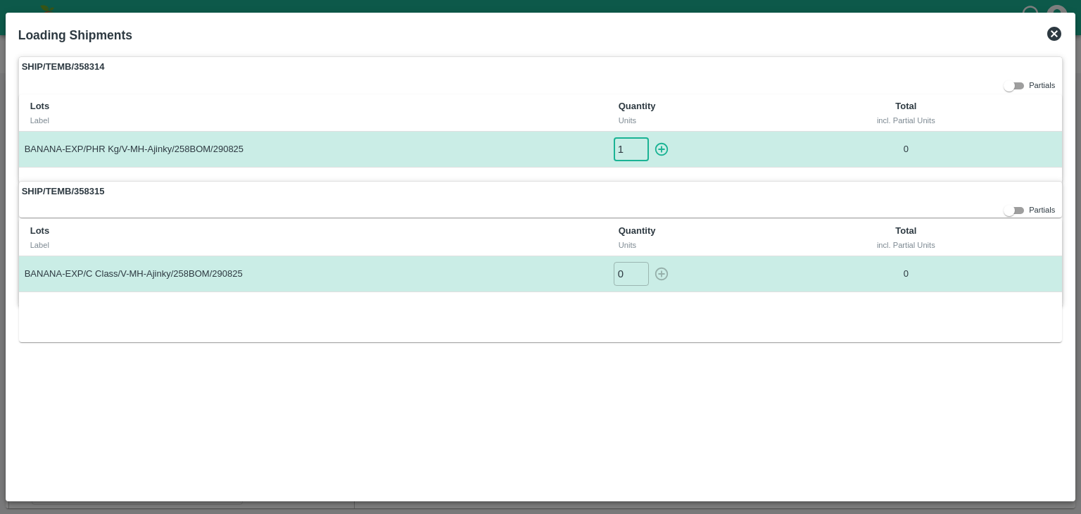
click at [642, 143] on input "1" at bounding box center [631, 148] width 35 height 23
click at [665, 148] on icon "button" at bounding box center [661, 148] width 15 height 15
type input "0"
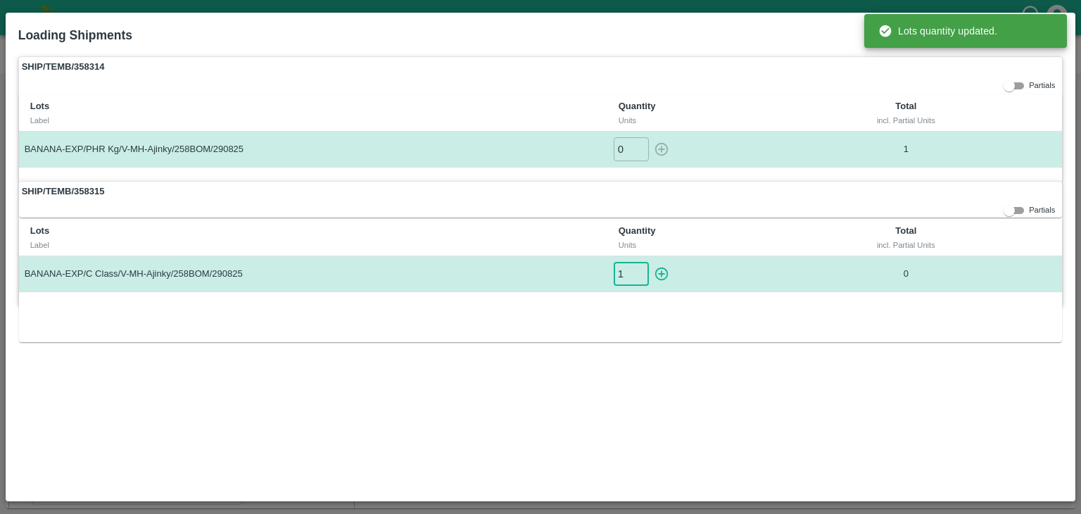
click at [638, 268] on input "1" at bounding box center [631, 273] width 35 height 23
click at [666, 272] on icon "button" at bounding box center [661, 273] width 15 height 15
type input "0"
click at [932, 78] on div "SHIP/TEMB/358314 Partials Lots Label Quantity Units Total incl. Partial Units B…" at bounding box center [540, 118] width 1045 height 125
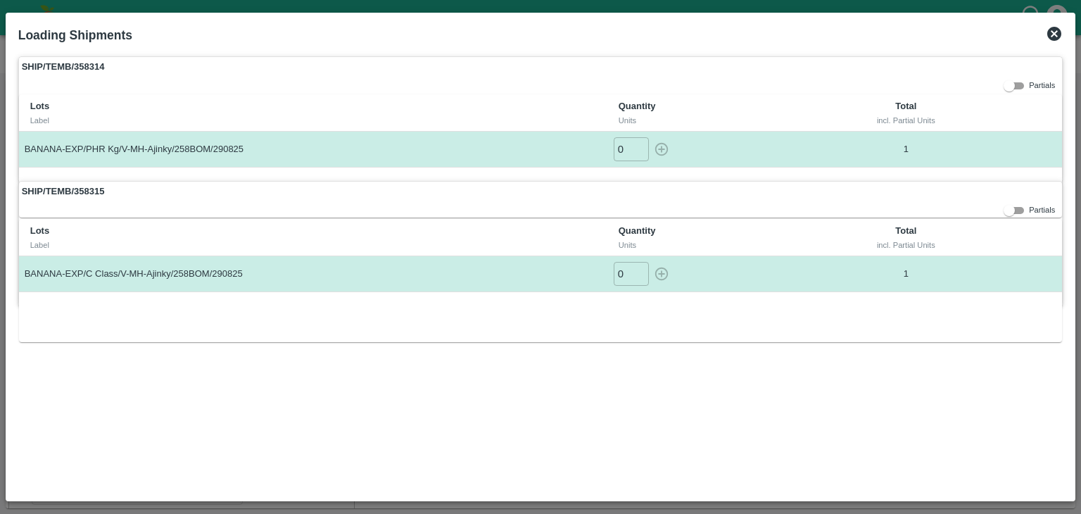
click at [1050, 30] on icon at bounding box center [1054, 34] width 14 height 14
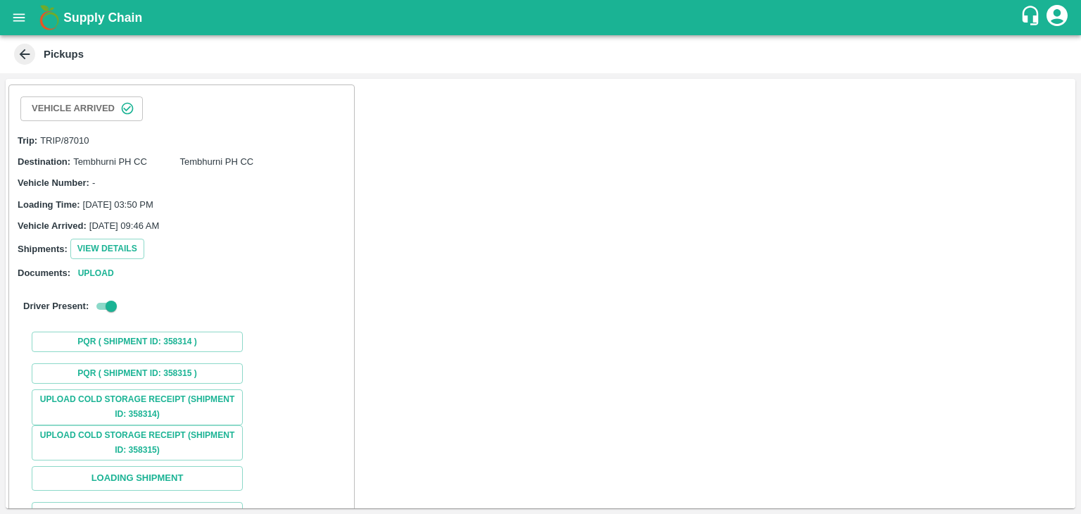
scroll to position [104, 0]
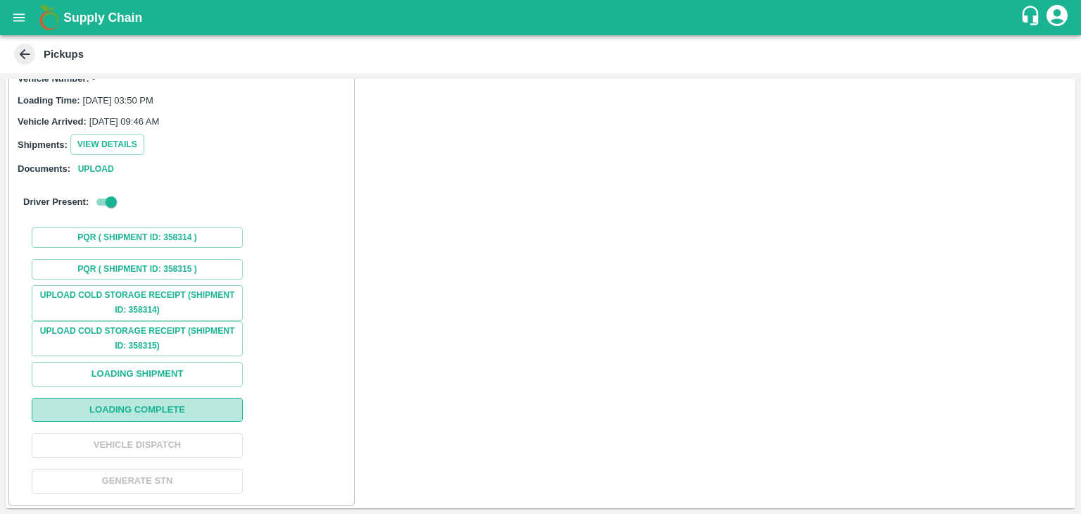
click at [182, 417] on button "Loading Complete" at bounding box center [137, 410] width 211 height 25
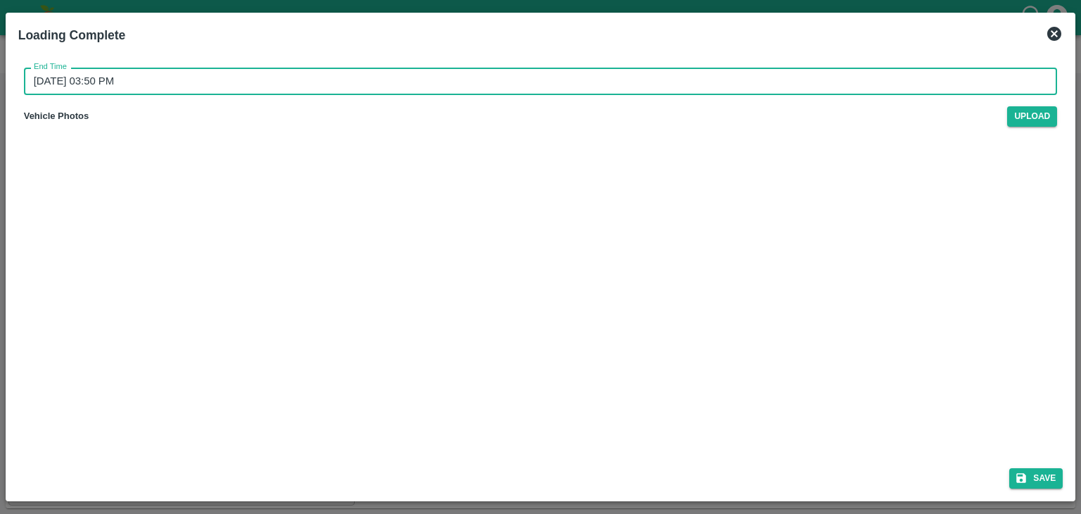
click at [562, 79] on input "30/08/2025 03:50 PM" at bounding box center [536, 81] width 1024 height 27
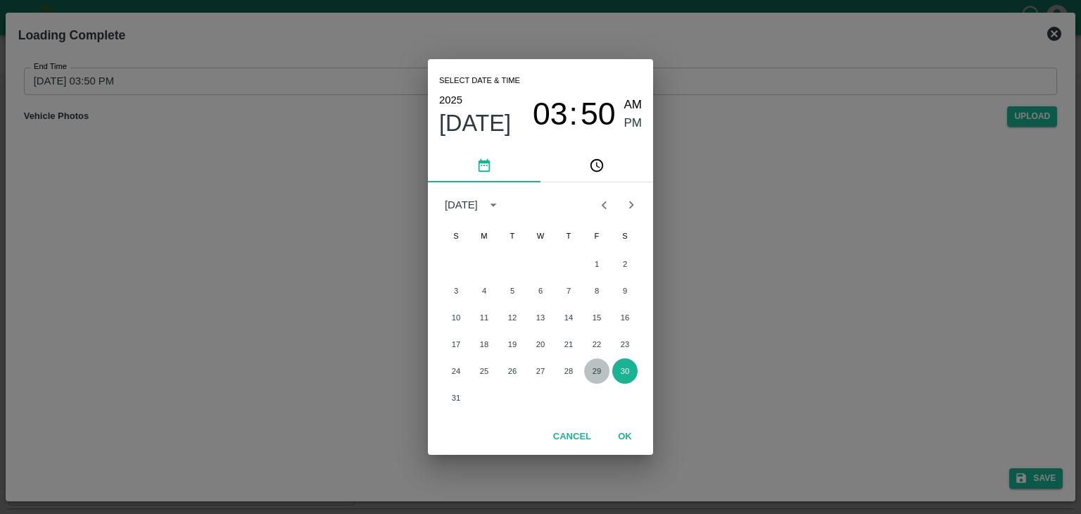
click at [589, 379] on button "29" at bounding box center [596, 370] width 25 height 25
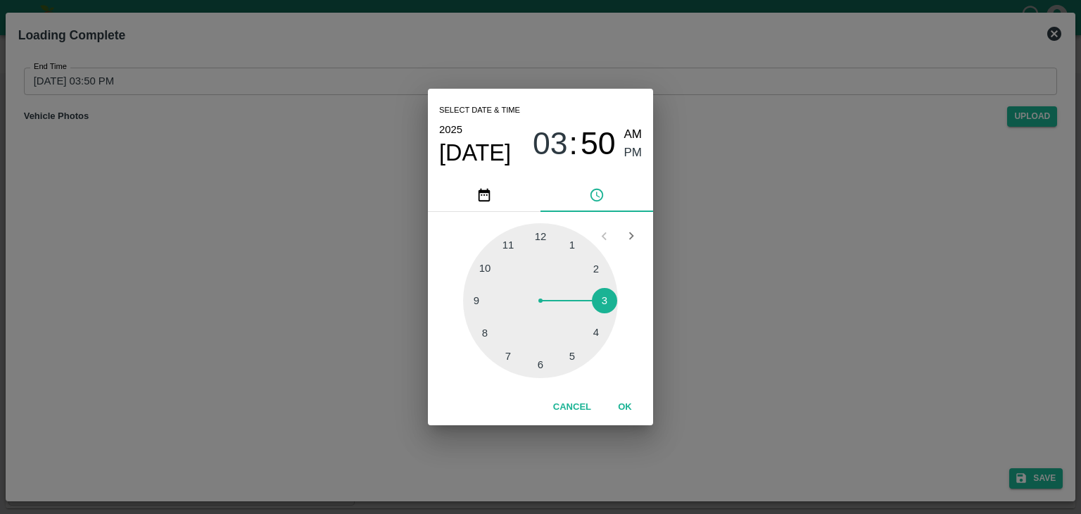
click at [588, 343] on div at bounding box center [540, 300] width 155 height 155
click at [629, 410] on button "OK" at bounding box center [624, 407] width 45 height 25
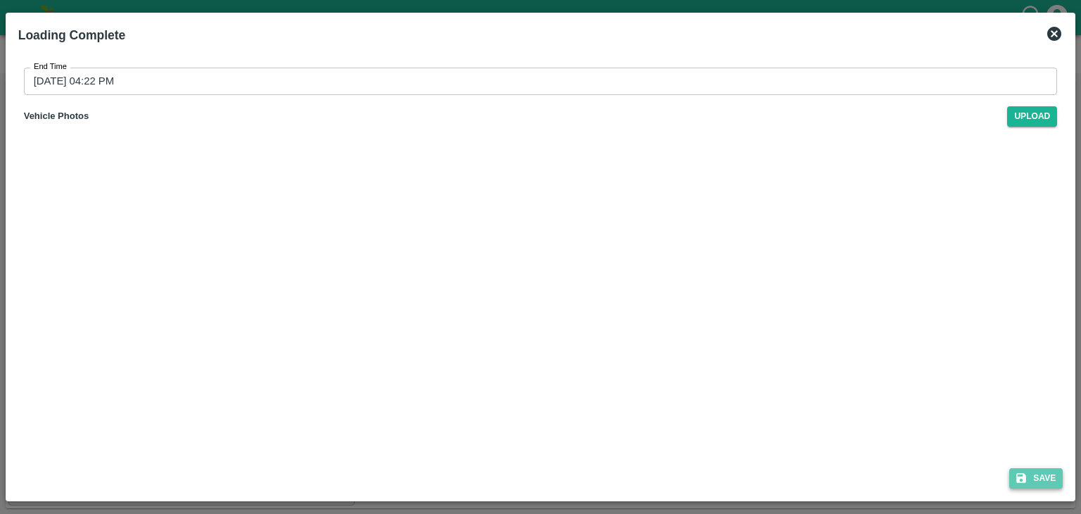
click at [1039, 474] on button "Save" at bounding box center [1035, 478] width 53 height 20
type input "30/08/2025 03:51 PM"
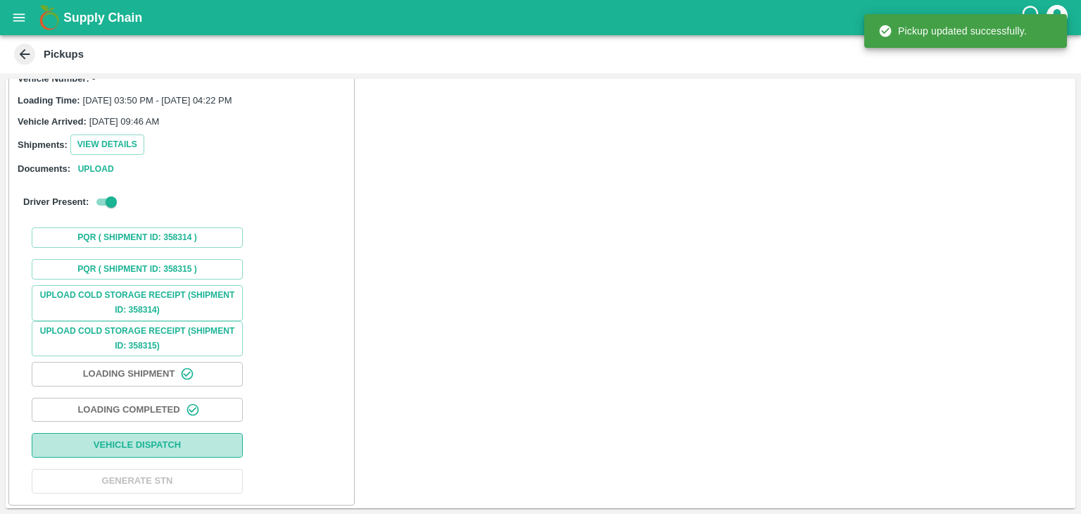
click at [208, 446] on button "Vehicle Dispatch" at bounding box center [137, 445] width 211 height 25
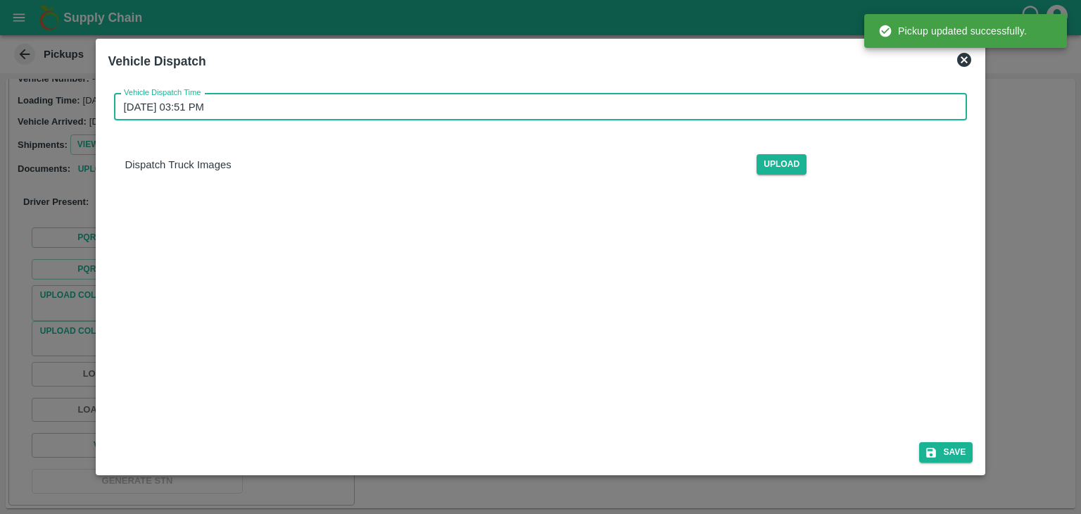
click at [548, 108] on input "30/08/2025 03:51 PM" at bounding box center [536, 107] width 844 height 27
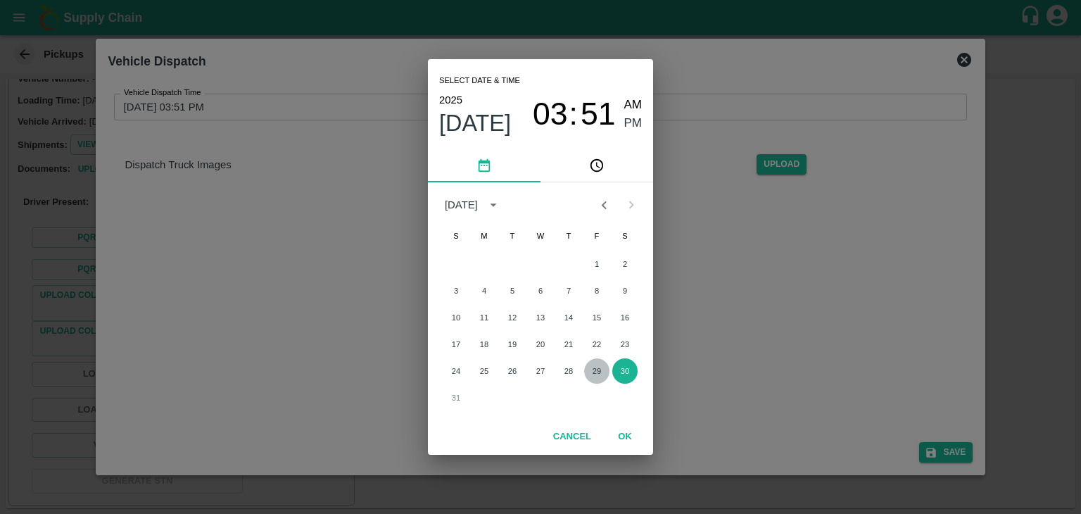
click at [594, 378] on button "29" at bounding box center [596, 370] width 25 height 25
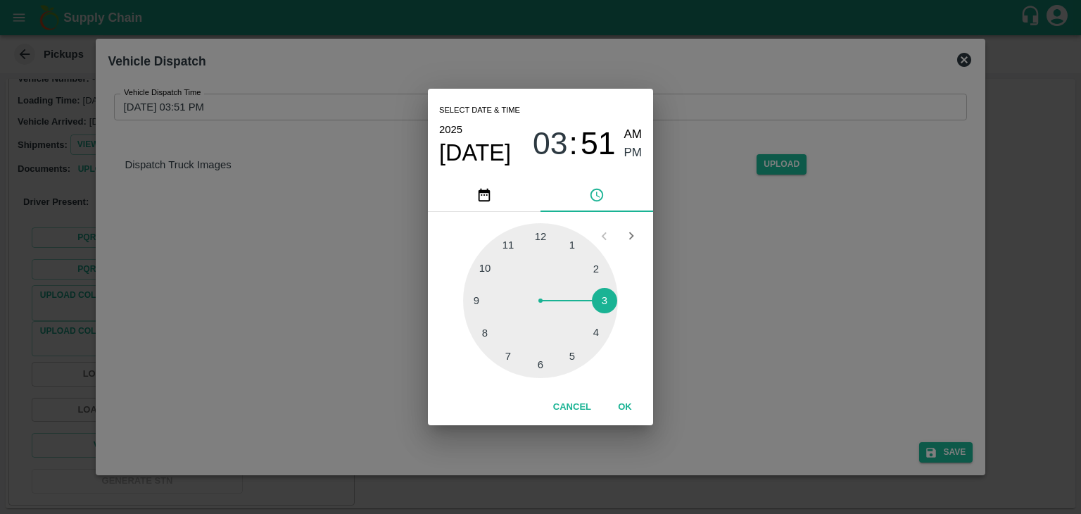
click at [559, 365] on div at bounding box center [540, 300] width 155 height 155
type input "29/08/2025 05:27 PM"
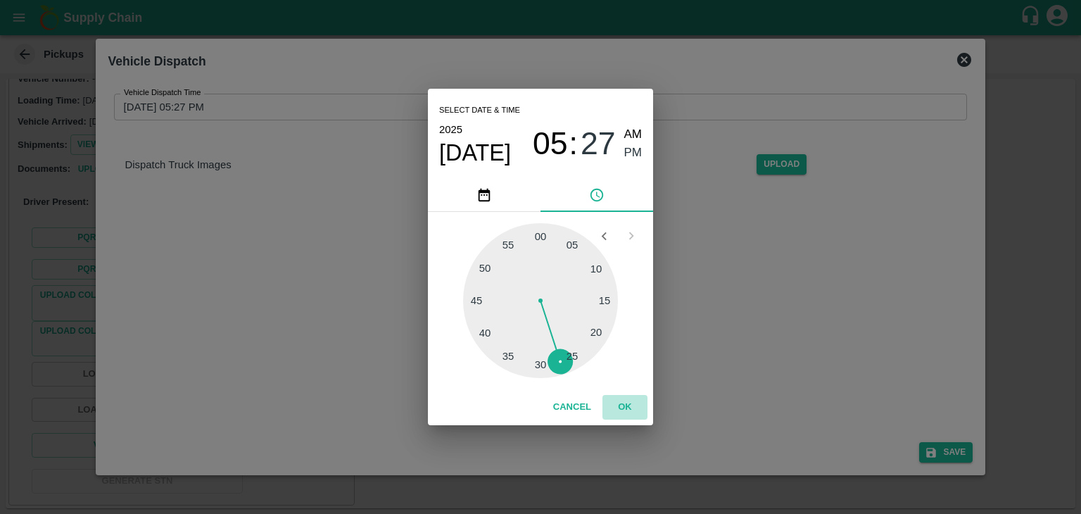
click at [626, 412] on button "OK" at bounding box center [624, 407] width 45 height 25
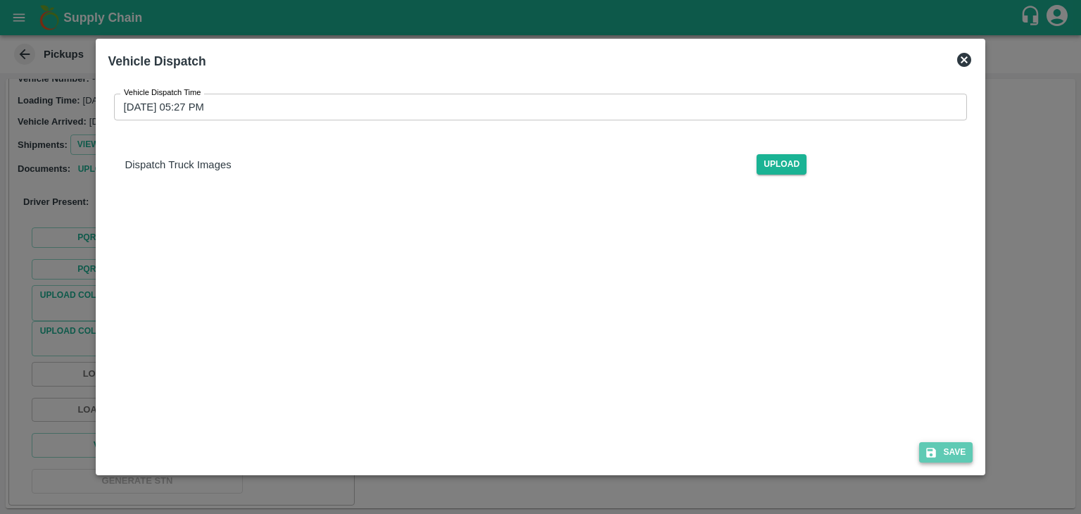
click at [956, 452] on button "Save" at bounding box center [945, 452] width 53 height 20
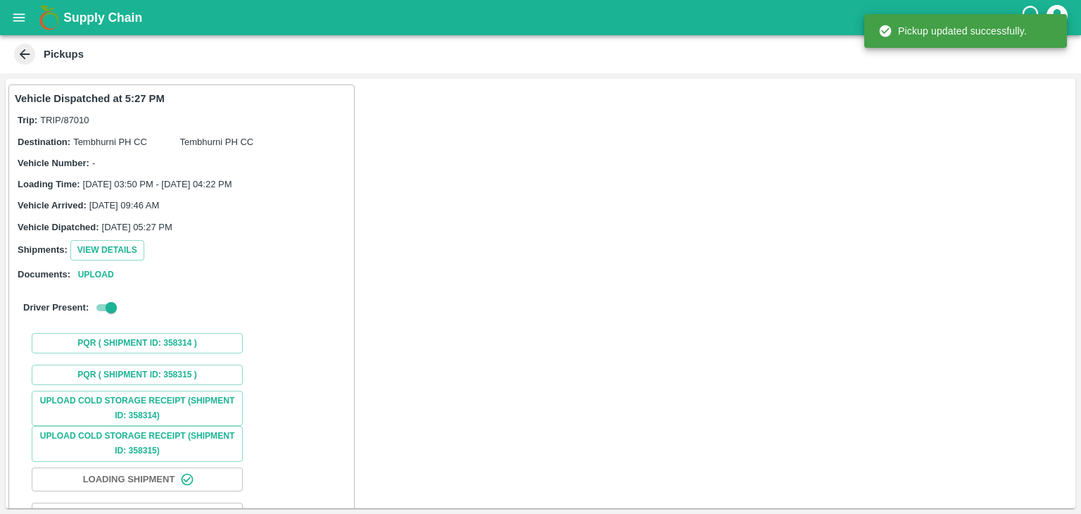
scroll to position [106, 0]
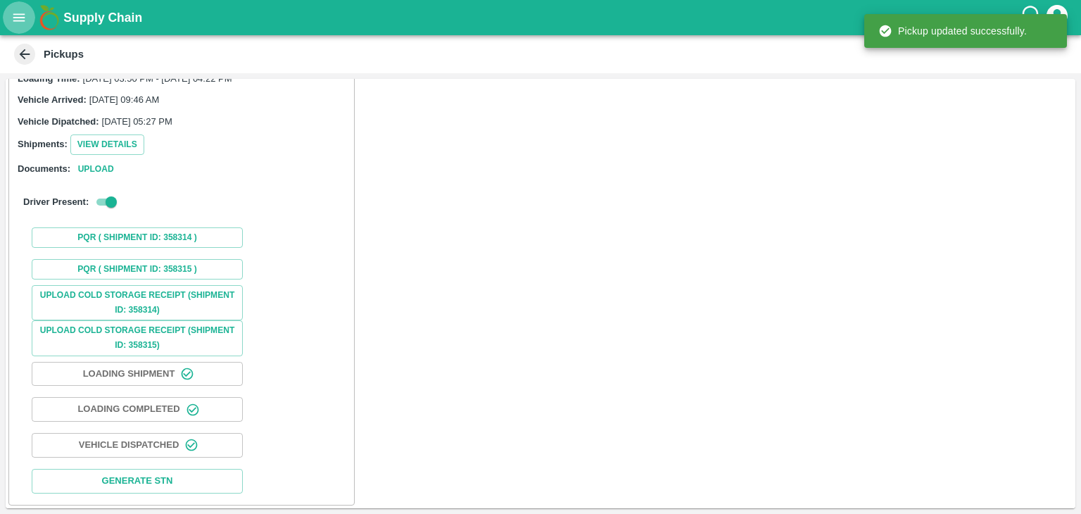
click at [18, 25] on icon "open drawer" at bounding box center [18, 17] width 15 height 15
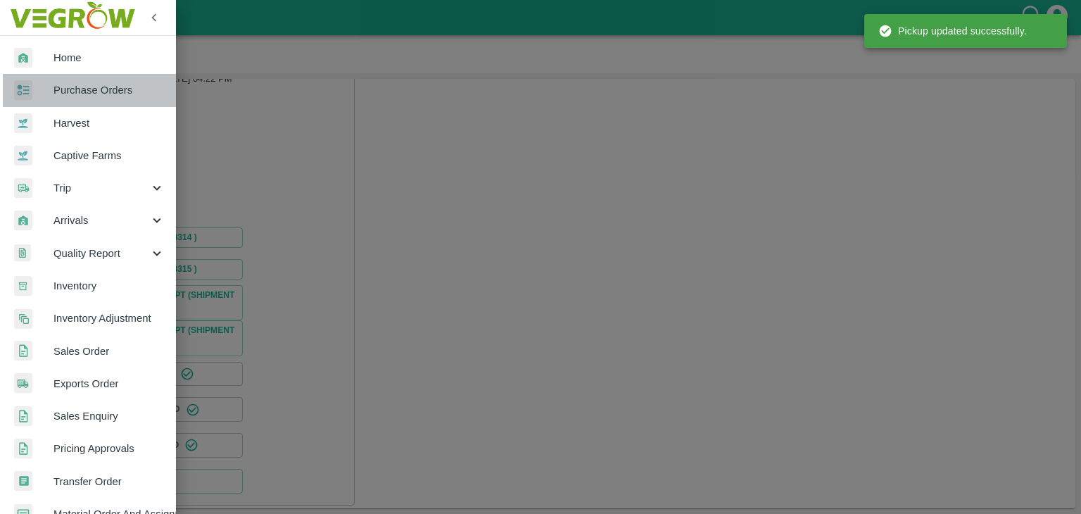
click at [95, 94] on span "Purchase Orders" at bounding box center [108, 89] width 111 height 15
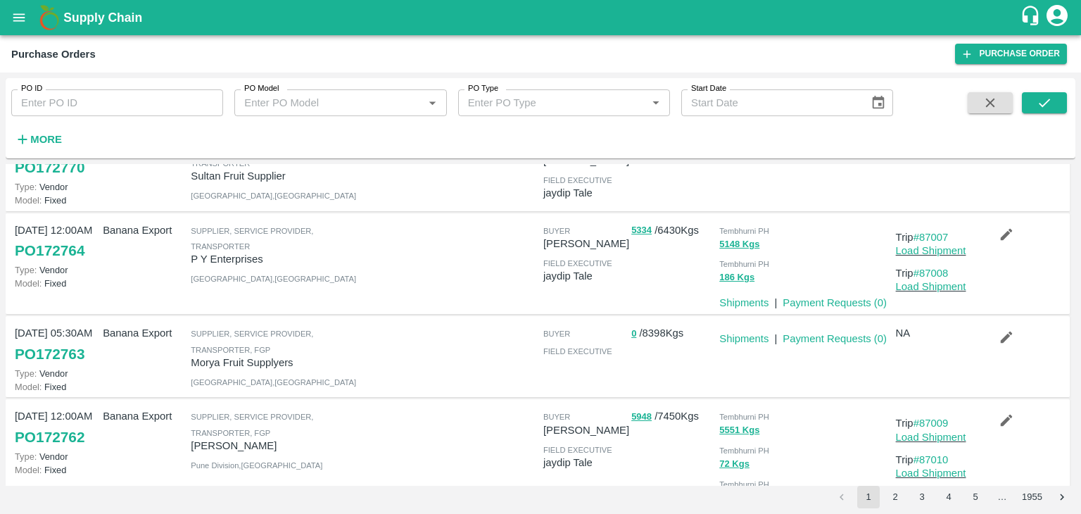
scroll to position [273, 0]
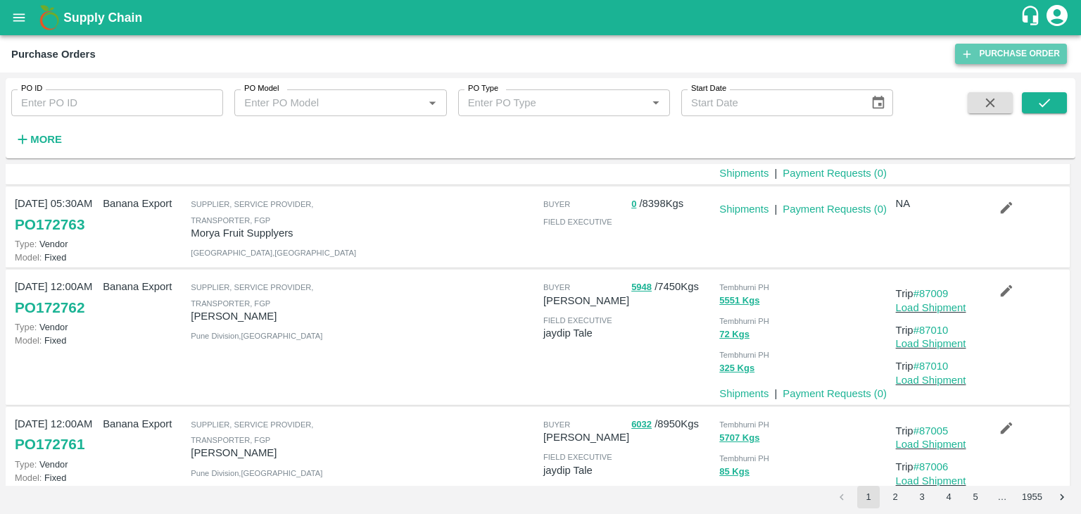
click at [1012, 49] on link "Purchase Order" at bounding box center [1011, 54] width 112 height 20
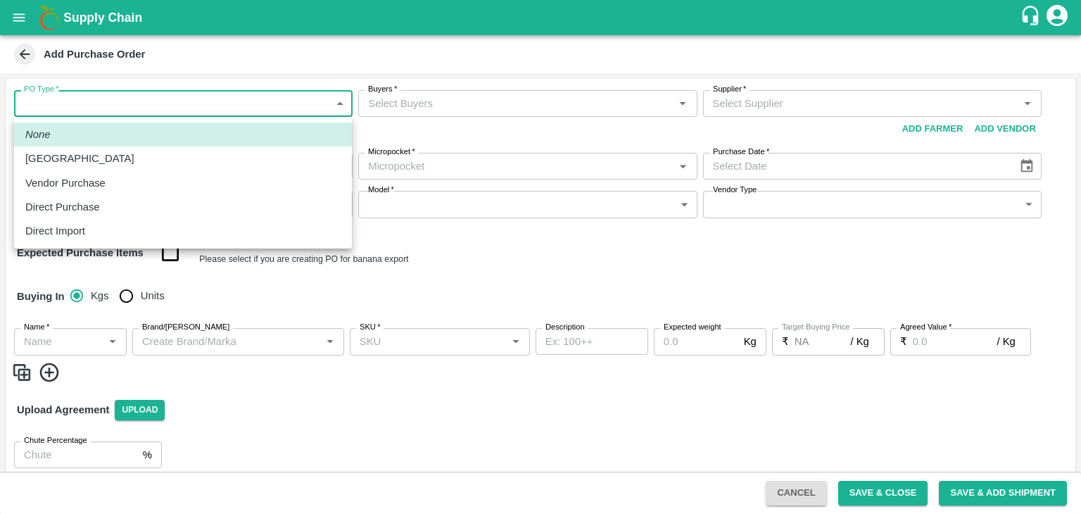
click at [85, 102] on body "Supply Chain Add Purchase Order PO Type   * ​ PO Type Buyers   * Buyers   * Sup…" at bounding box center [540, 257] width 1081 height 514
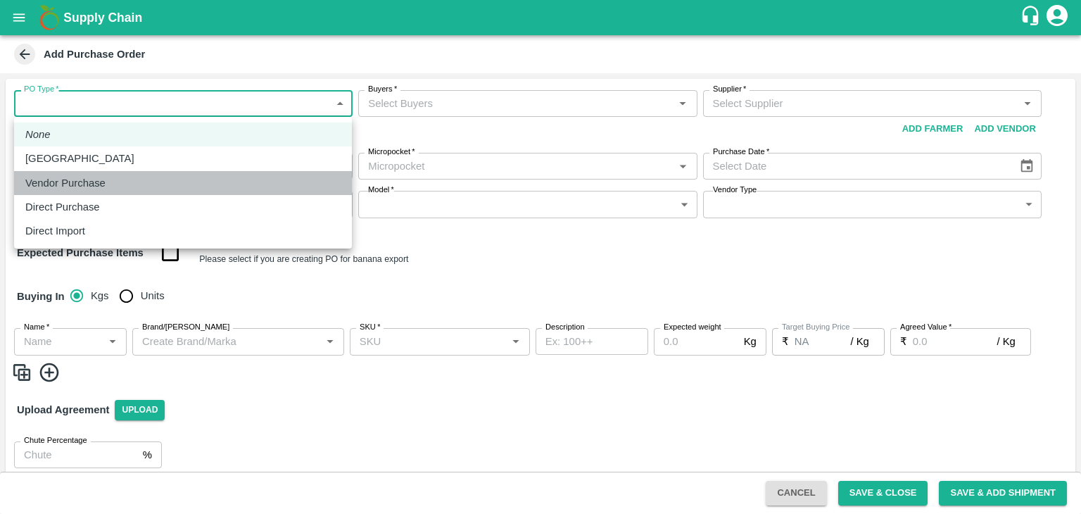
click at [99, 186] on p "Vendor Purchase" at bounding box center [65, 182] width 80 height 15
type input "2"
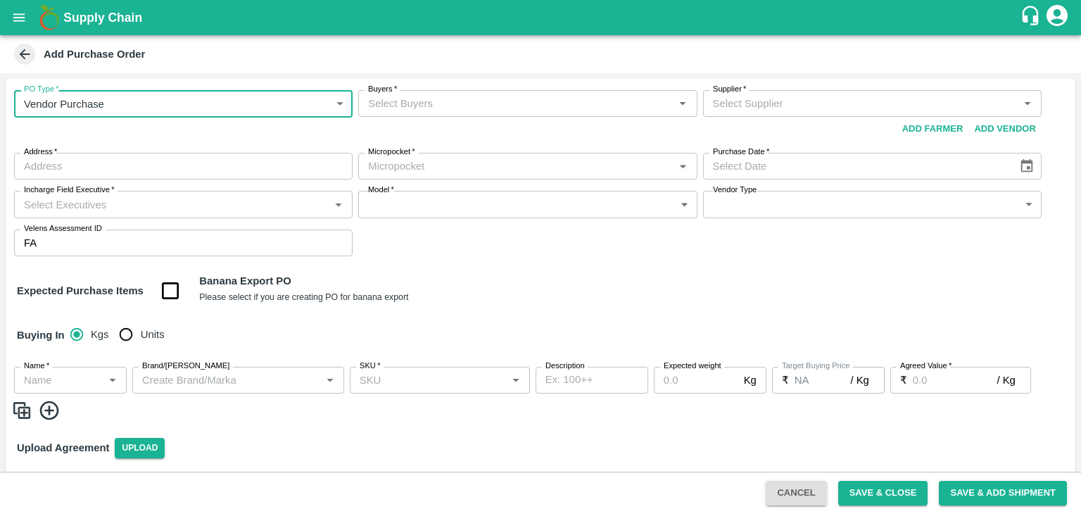
click at [470, 108] on input "Buyers   *" at bounding box center [515, 103] width 307 height 18
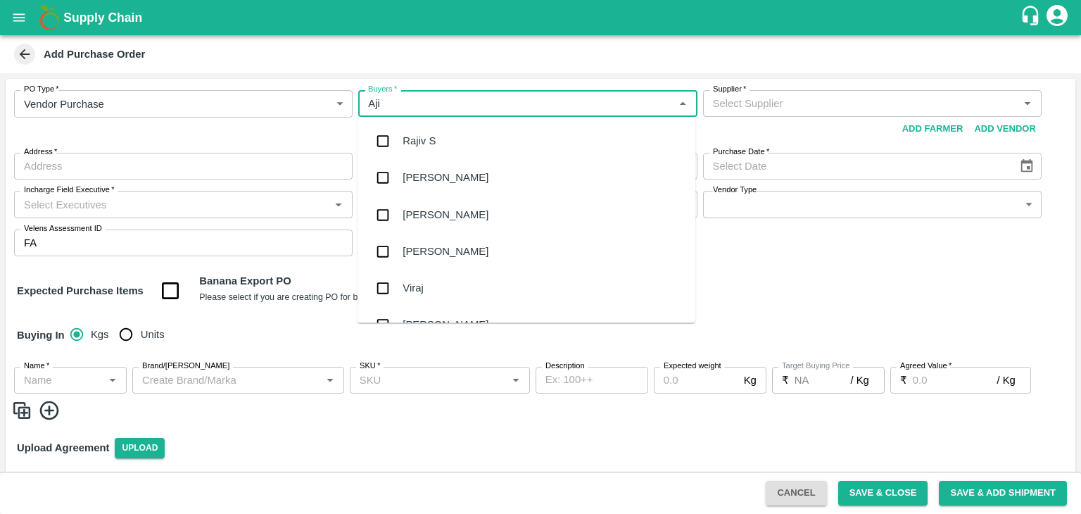
type input "Ajit"
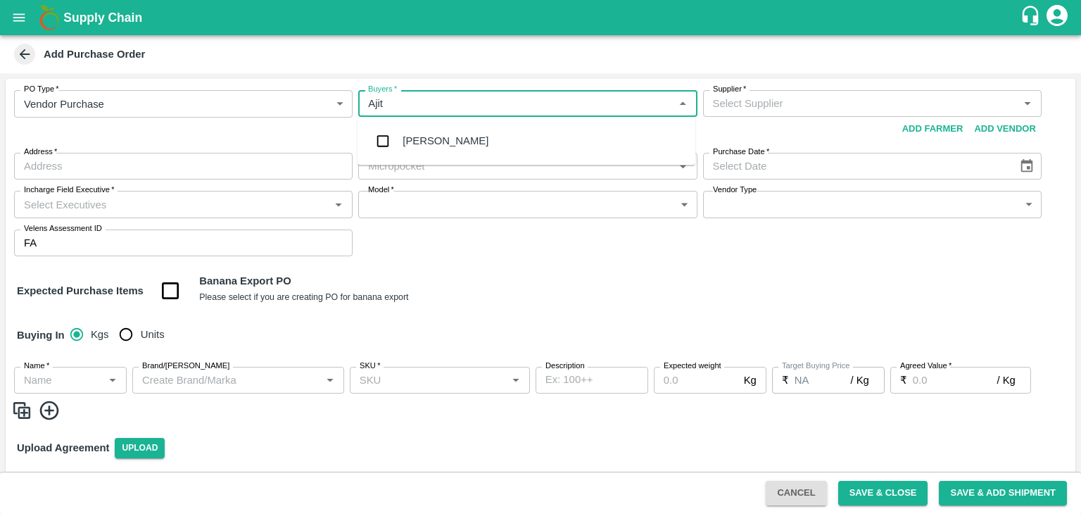
click at [450, 141] on div "[PERSON_NAME]" at bounding box center [526, 140] width 338 height 37
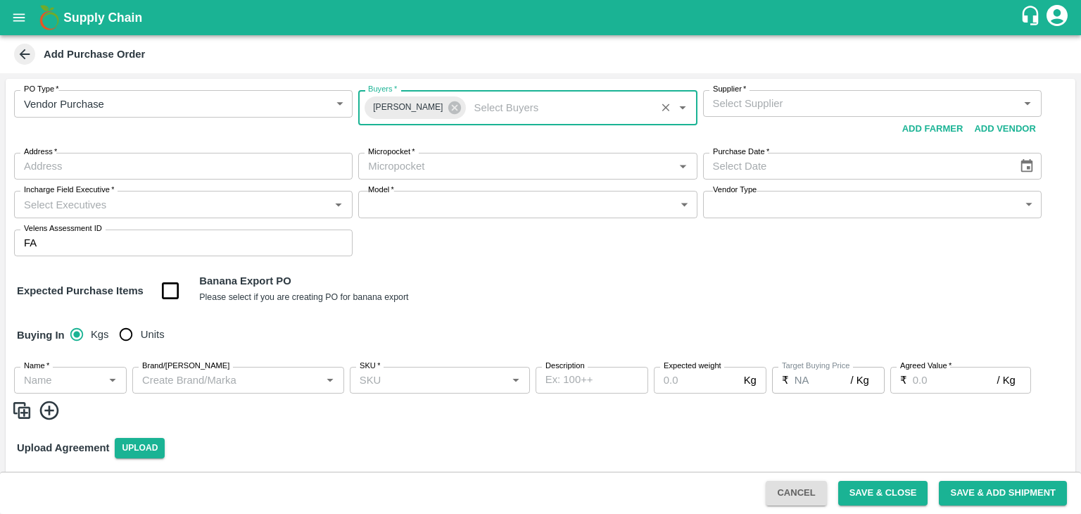
click at [794, 99] on input "Supplier   *" at bounding box center [860, 103] width 307 height 18
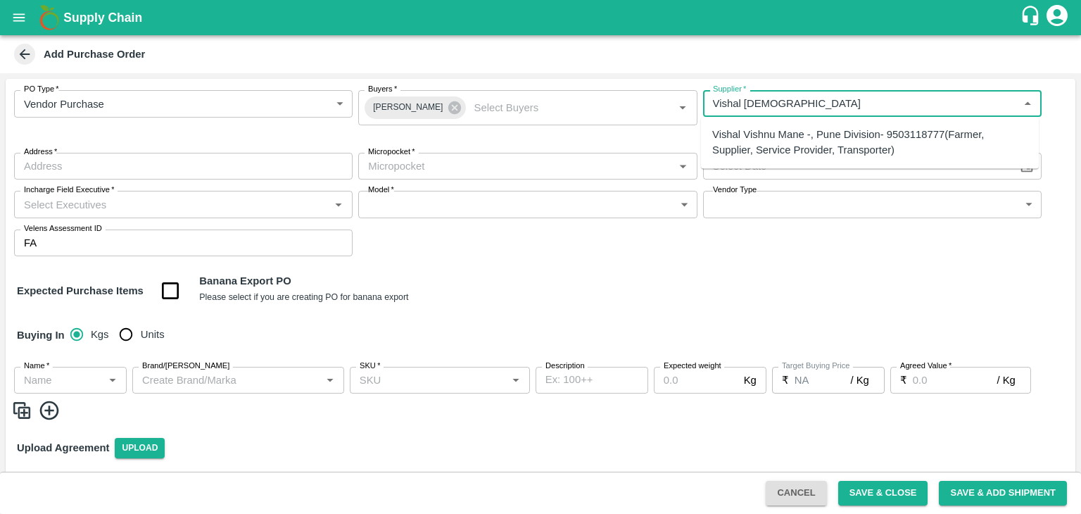
click at [825, 146] on div "Vishal Vishnu Mane -, Pune Division- 9503118777(Farmer, Supplier, Service Provi…" at bounding box center [869, 143] width 315 height 32
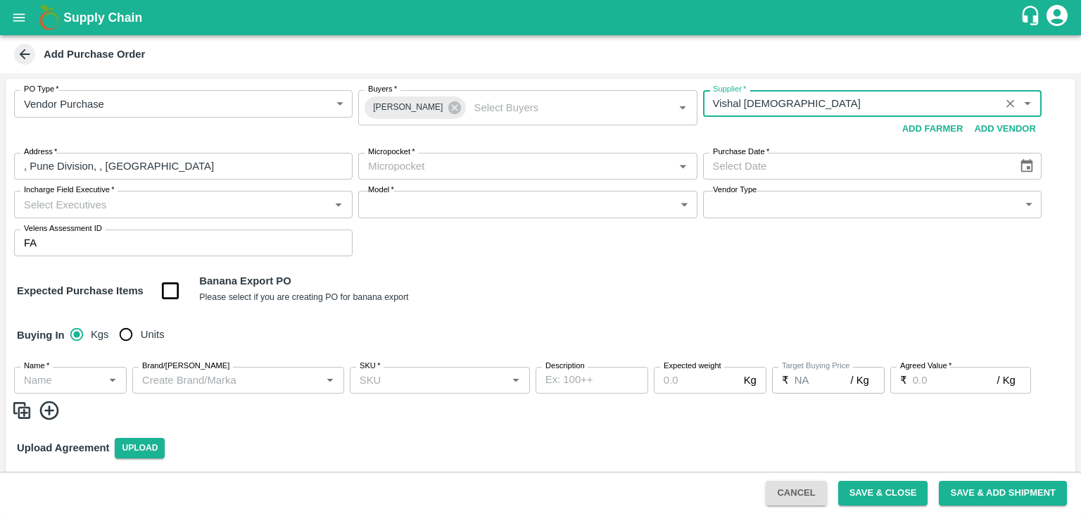
type input "Vishal Vishnu Mane -, Pune Division- 9503118777(Farmer, Supplier, Service Provi…"
type input ", Pune Division, , [GEOGRAPHIC_DATA]"
type input "Vishal Vishnu Mane -, Pune Division- 9503118777(Farmer, Supplier, Service Provi…"
click at [462, 158] on input "Micropocket   *" at bounding box center [515, 166] width 307 height 18
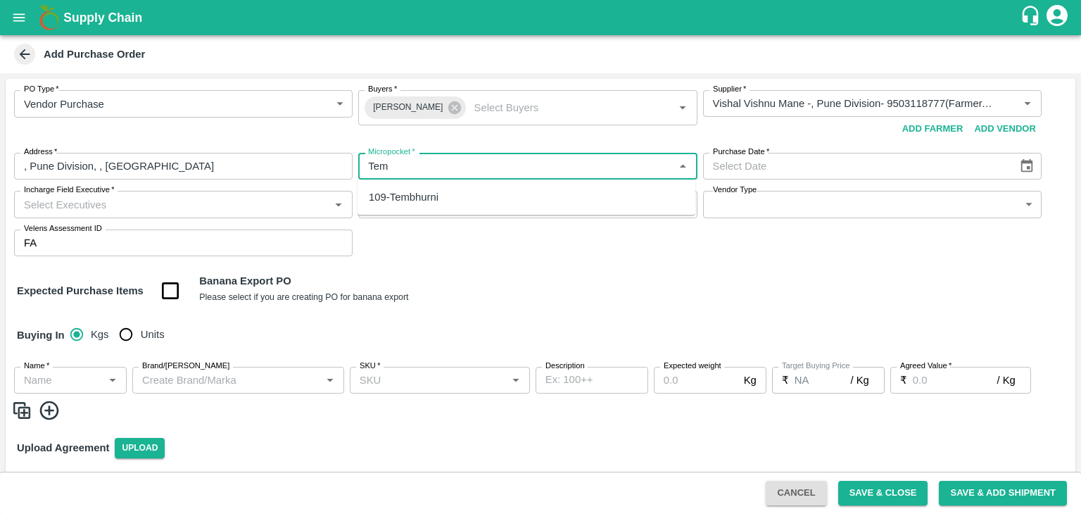
click at [433, 194] on div "109-Tembhurni" at bounding box center [404, 196] width 70 height 15
type input "109-Tembhurni"
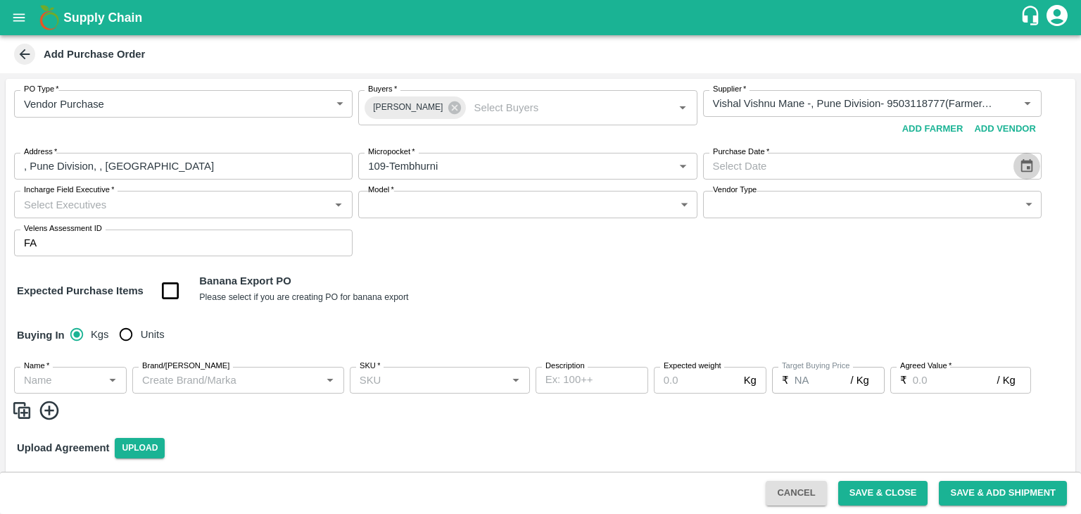
click at [1028, 163] on icon "Choose date" at bounding box center [1026, 165] width 12 height 13
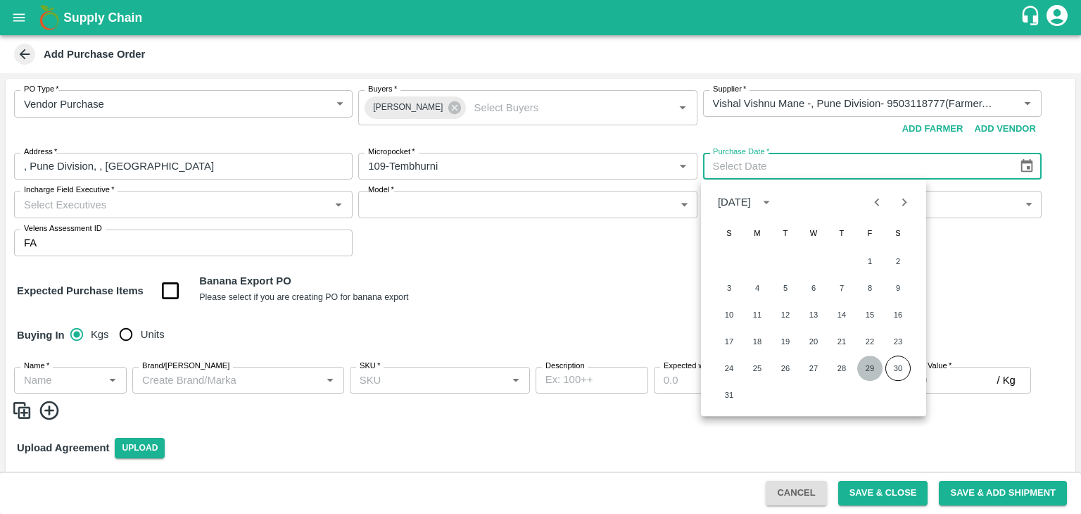
click at [869, 364] on button "29" at bounding box center [869, 367] width 25 height 25
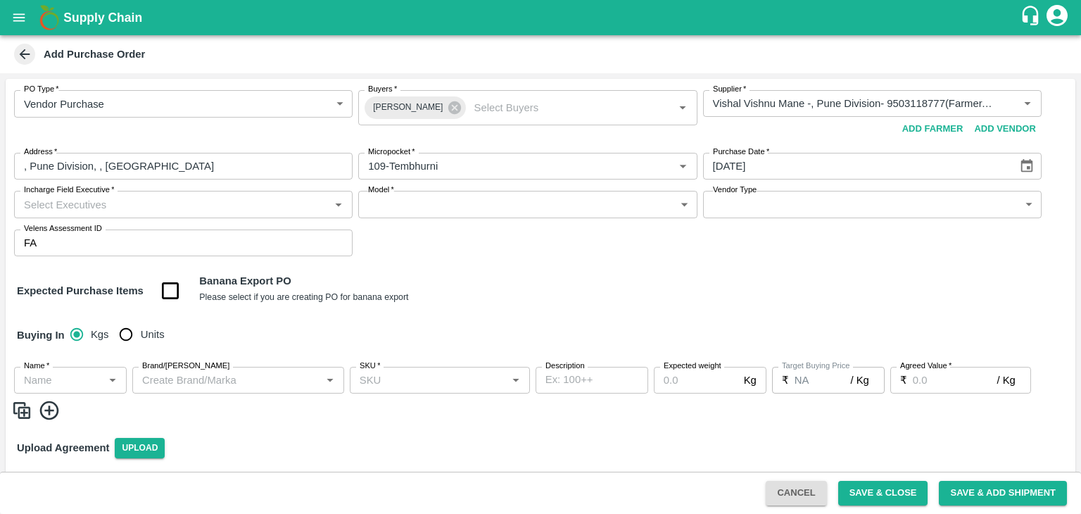
type input "[DATE]"
click at [267, 205] on input "Incharge Field Executive   *" at bounding box center [171, 204] width 307 height 18
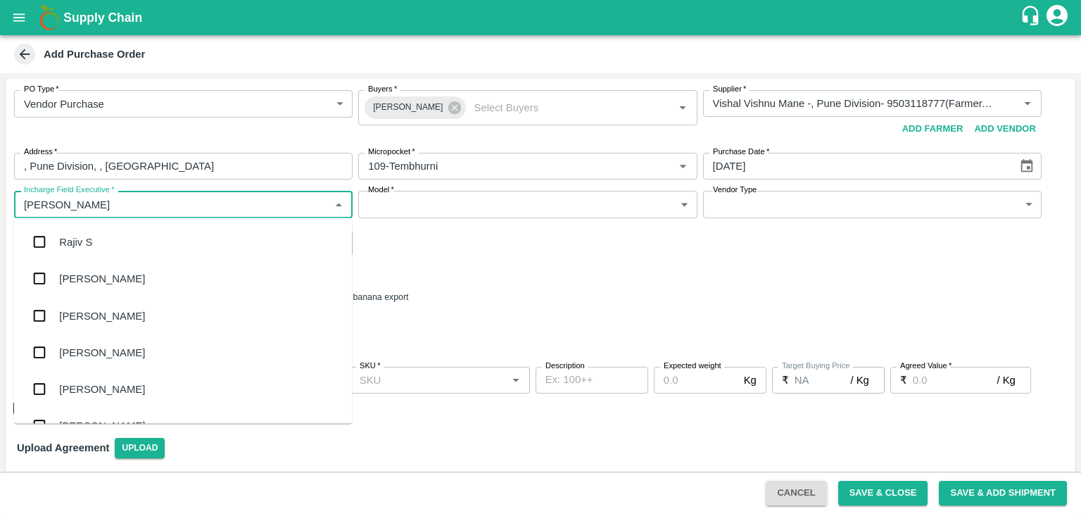
type input "[PERSON_NAME]"
click at [153, 314] on div "jaydip Tale" at bounding box center [183, 315] width 338 height 37
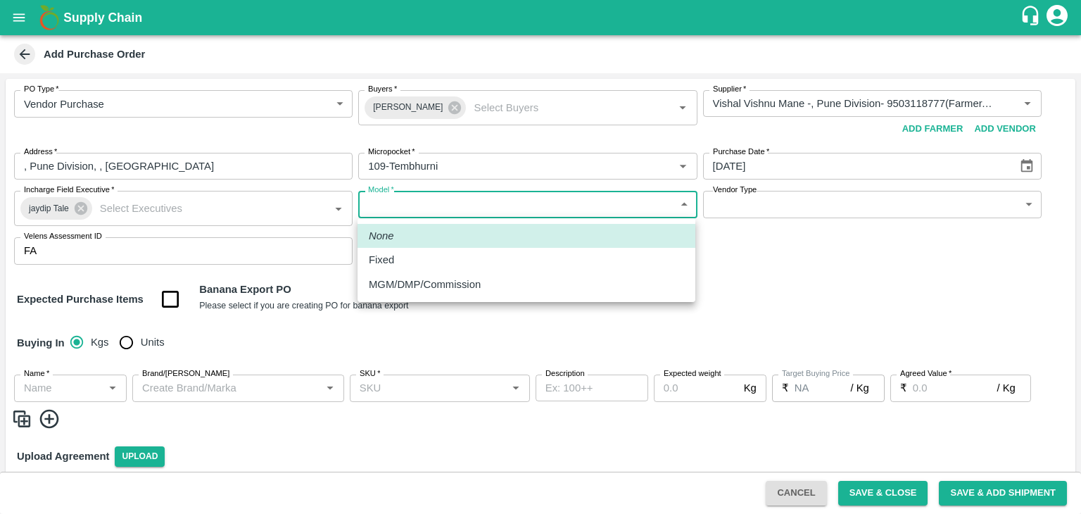
click at [488, 206] on body "Supply Chain Add Purchase Order PO Type   * Vendor Purchase 2 PO Type Buyers   …" at bounding box center [540, 257] width 1081 height 514
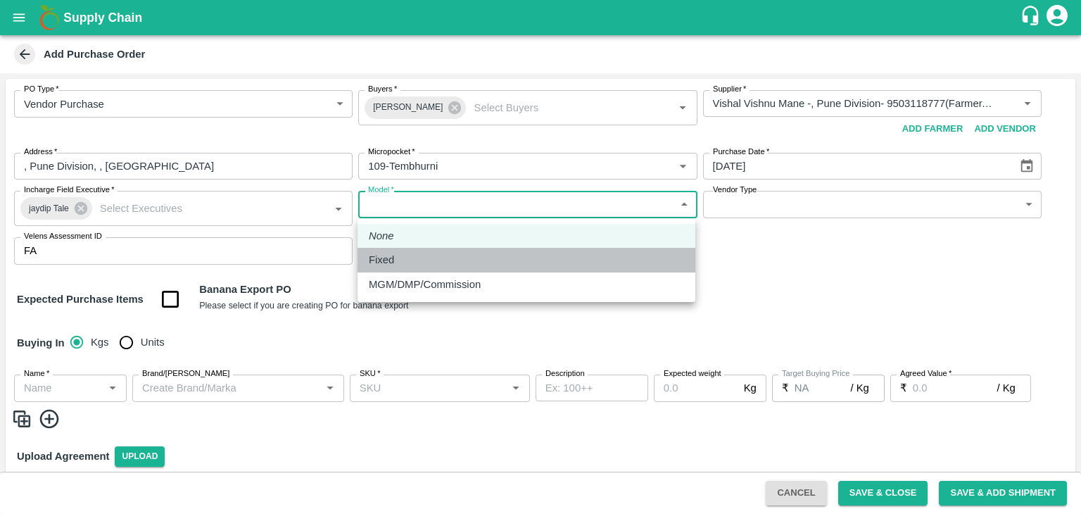
click at [412, 270] on li "Fixed" at bounding box center [526, 260] width 338 height 24
type input "Fixed"
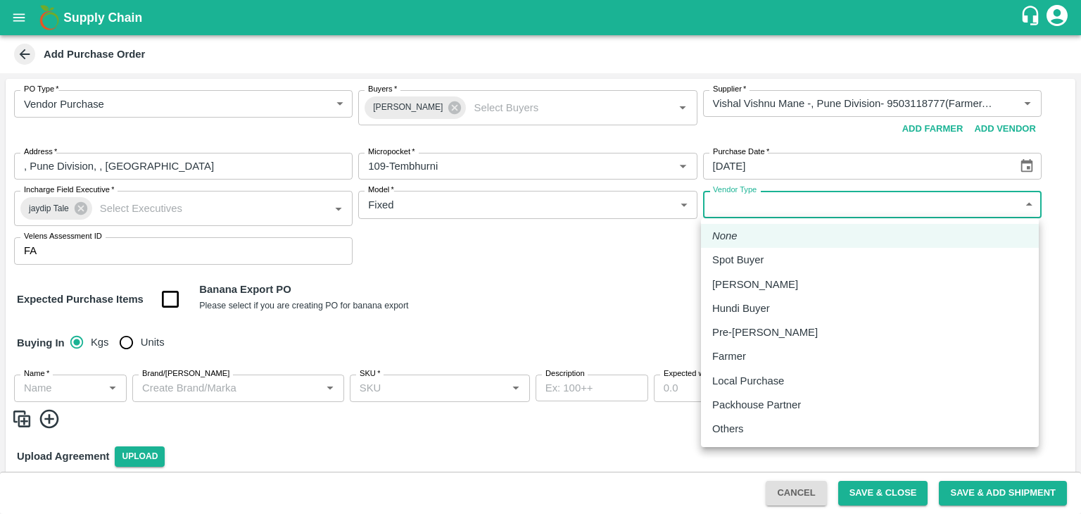
click at [759, 208] on body "Supply Chain Add Purchase Order PO Type   * Vendor Purchase 2 PO Type Buyers   …" at bounding box center [540, 257] width 1081 height 514
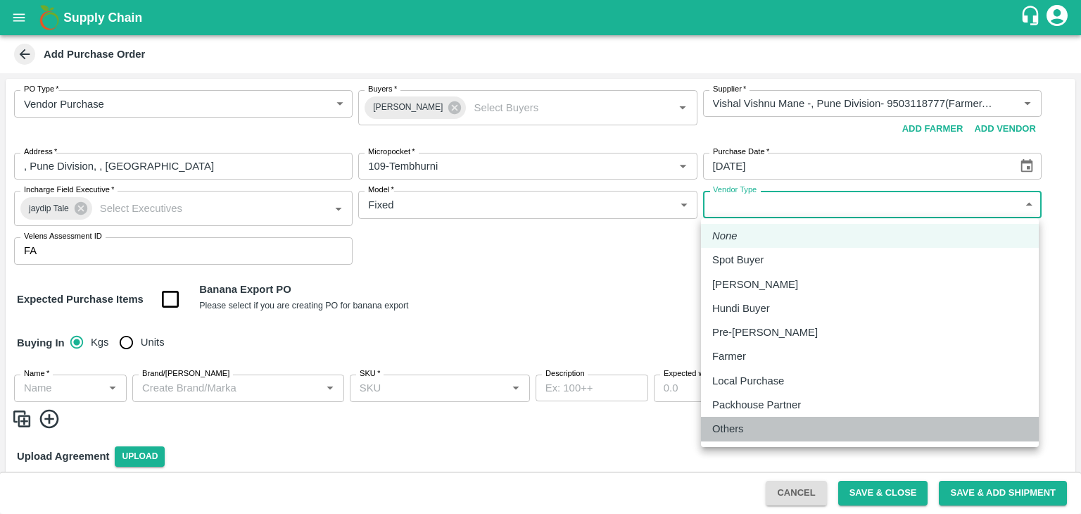
click at [743, 423] on p "Others" at bounding box center [728, 428] width 32 height 15
type input "OTHER"
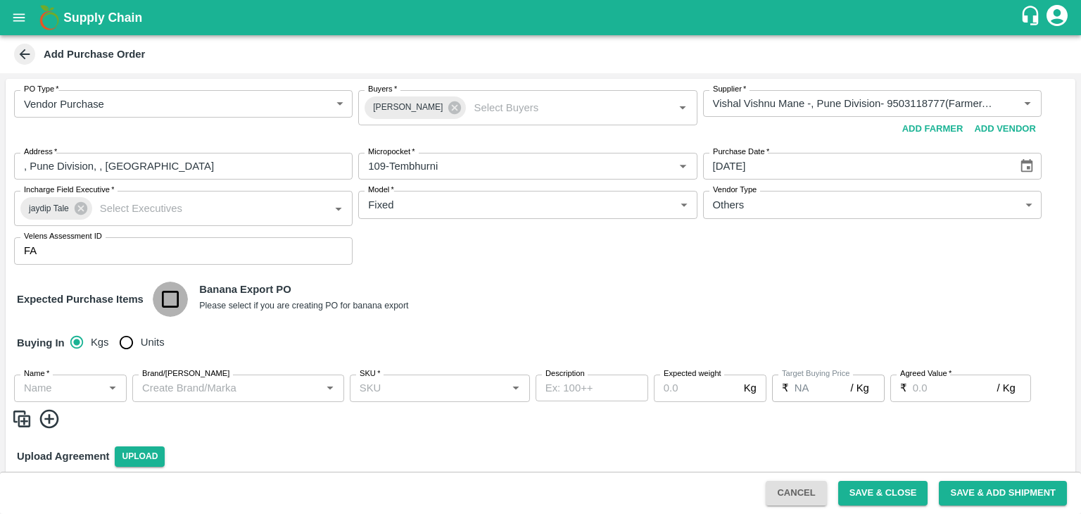
click at [173, 296] on input "checkbox" at bounding box center [171, 299] width 36 height 36
checkbox input "true"
type input "Banana Export"
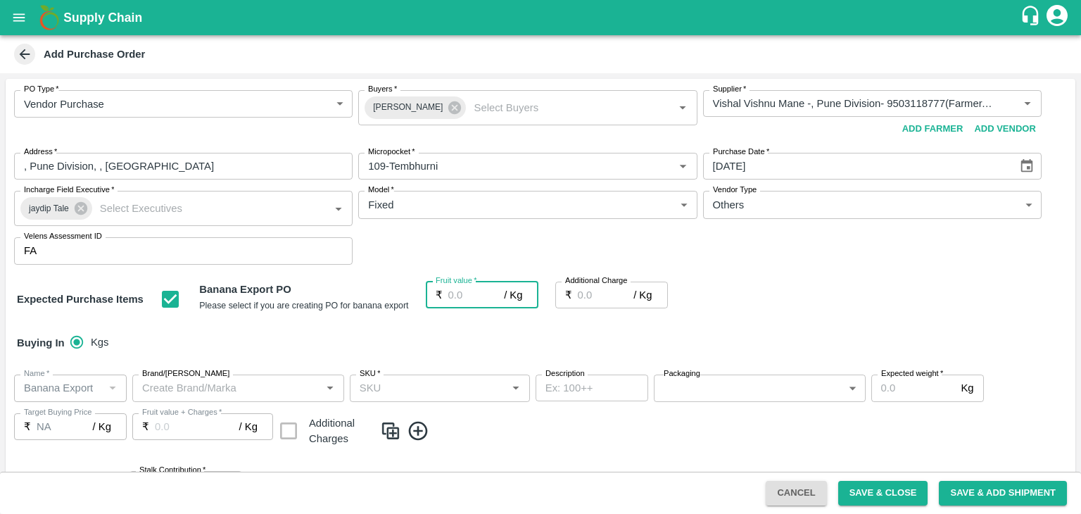
click at [464, 290] on input "Fruit value   *" at bounding box center [476, 294] width 56 height 27
type input "2"
type input "26"
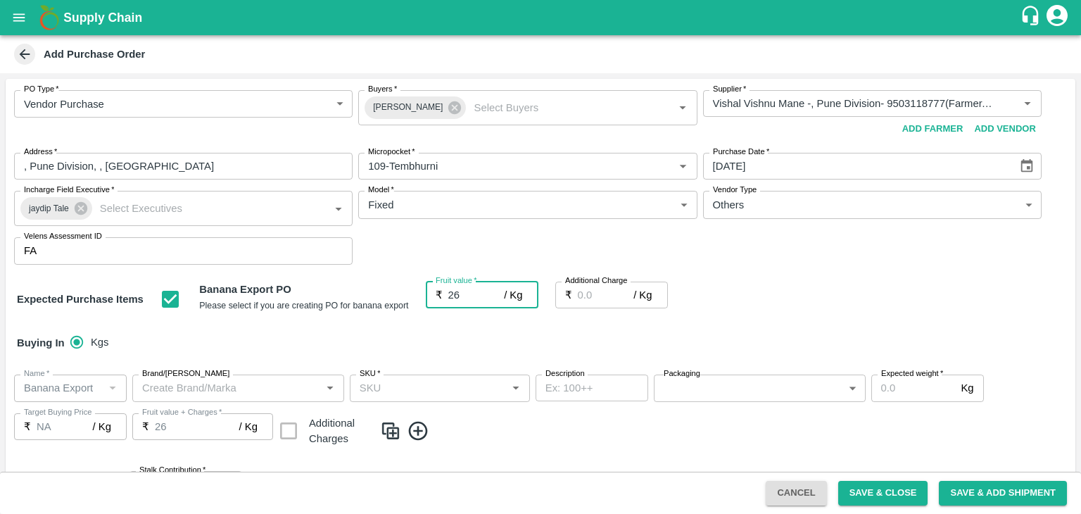
type input "26"
type input "2.75"
click at [482, 331] on div "Buying In Kgs" at bounding box center [541, 342] width 1070 height 41
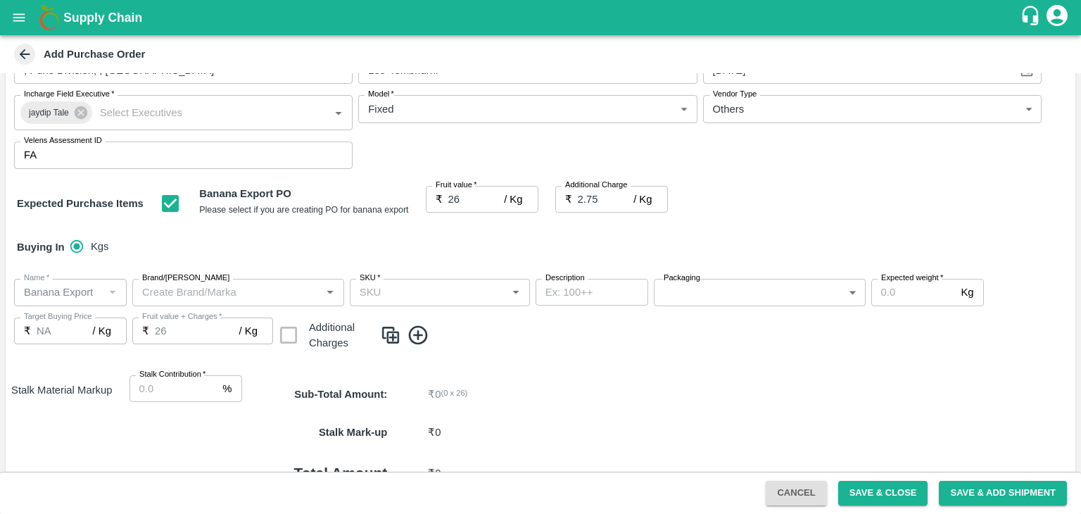
scroll to position [98, 0]
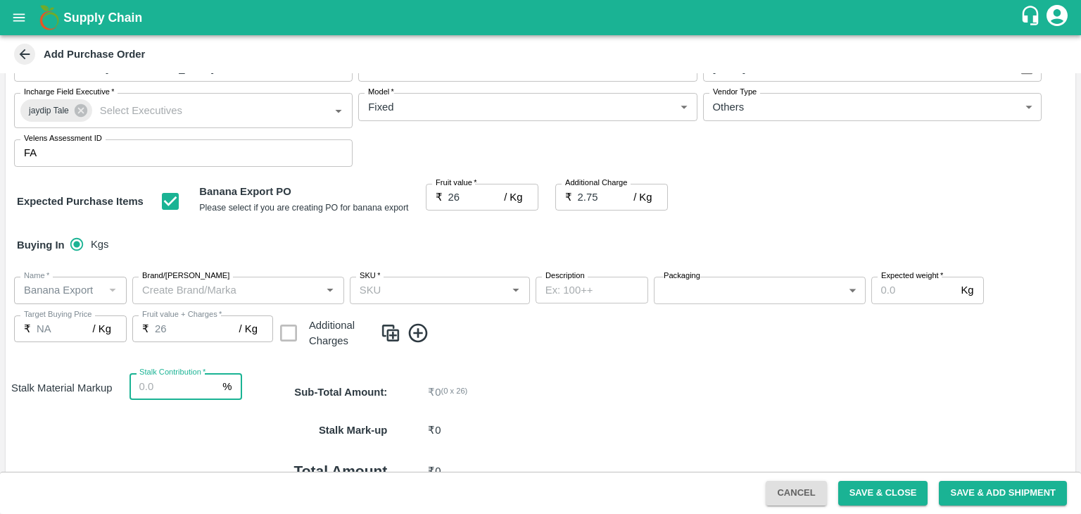
click at [184, 383] on input "Stalk Contribution   *" at bounding box center [173, 386] width 88 height 27
type input "8"
click at [543, 364] on div "PO Type   * Vendor Purchase 2 PO Type Buyers   * Ajit Otari Buyers   * Supplier…" at bounding box center [541, 281] width 1070 height 601
click at [421, 327] on icon at bounding box center [418, 333] width 23 height 23
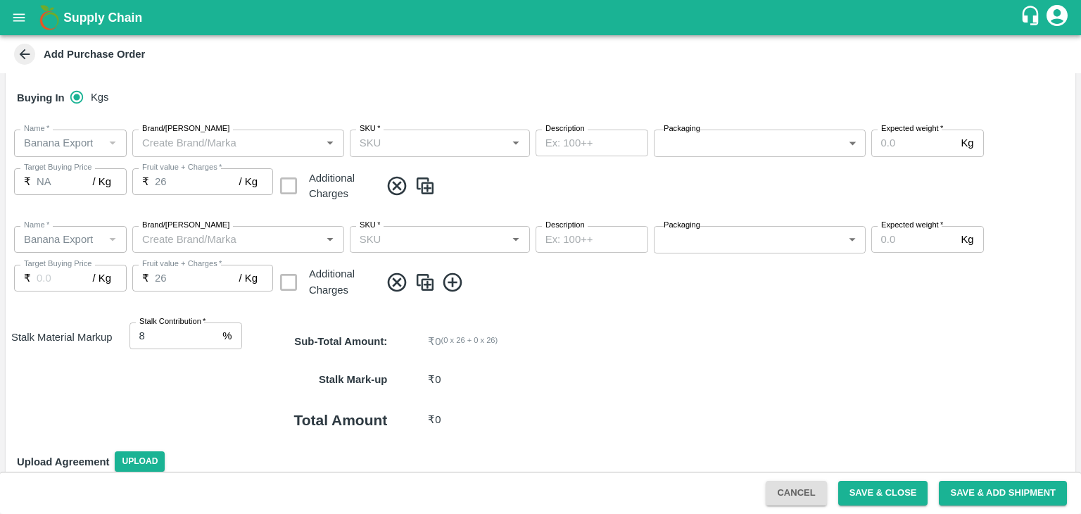
scroll to position [261, 0]
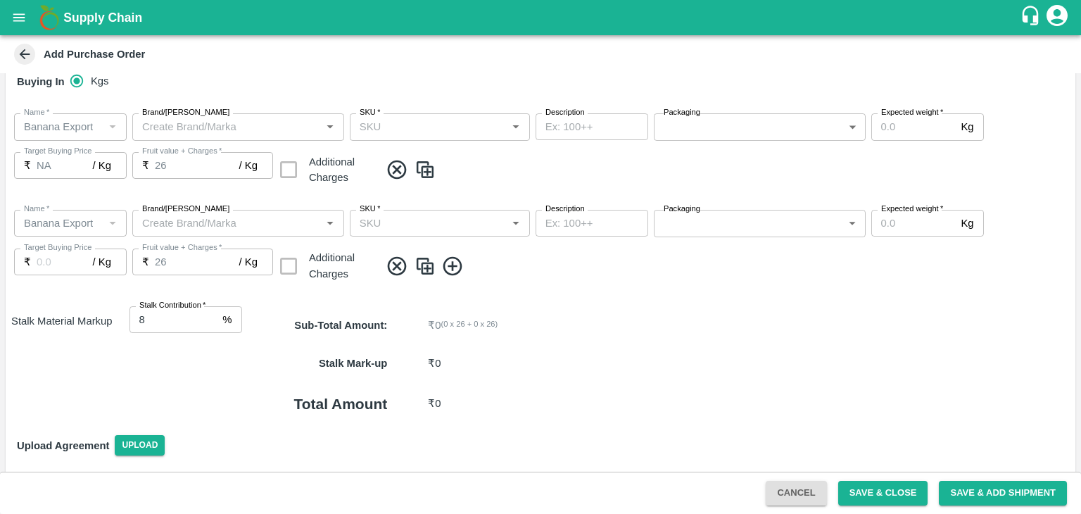
click at [455, 270] on icon at bounding box center [452, 266] width 23 height 23
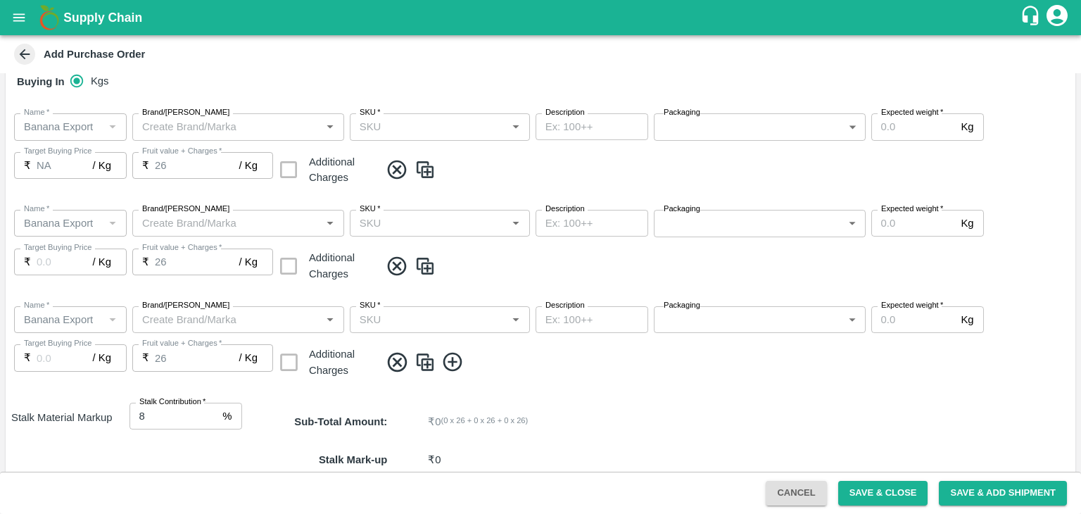
click at [459, 368] on icon at bounding box center [452, 361] width 23 height 23
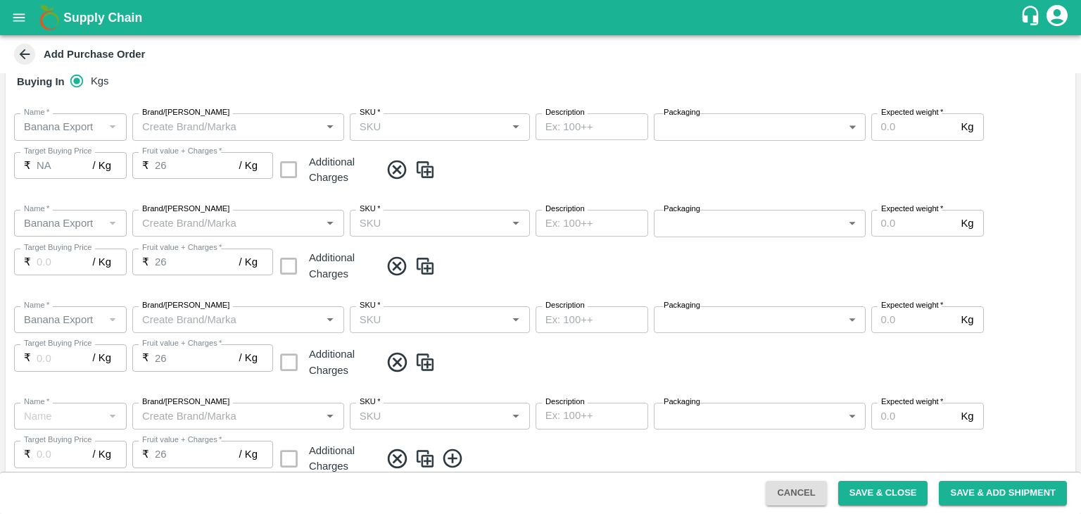
type input "Banana Export"
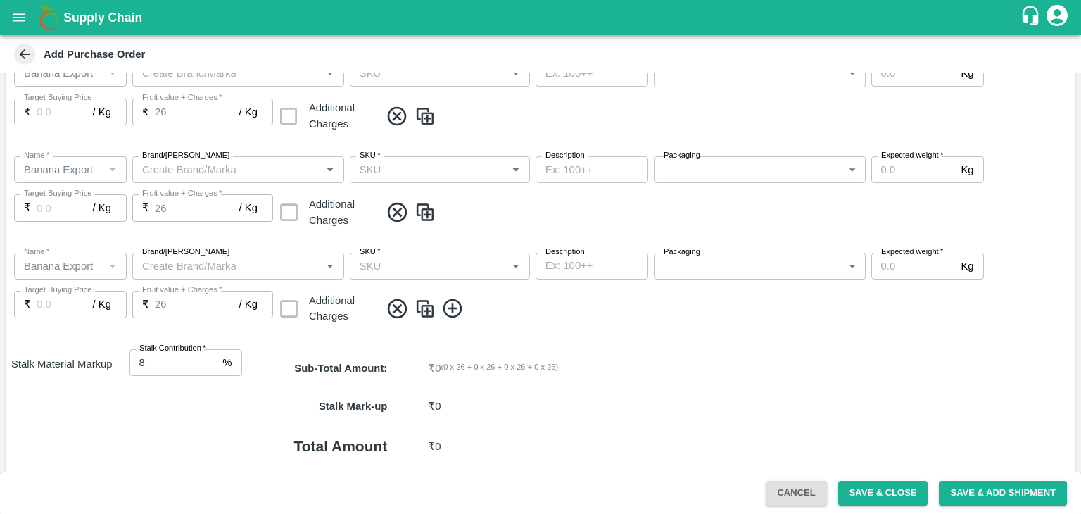
click at [456, 309] on icon at bounding box center [452, 308] width 23 height 23
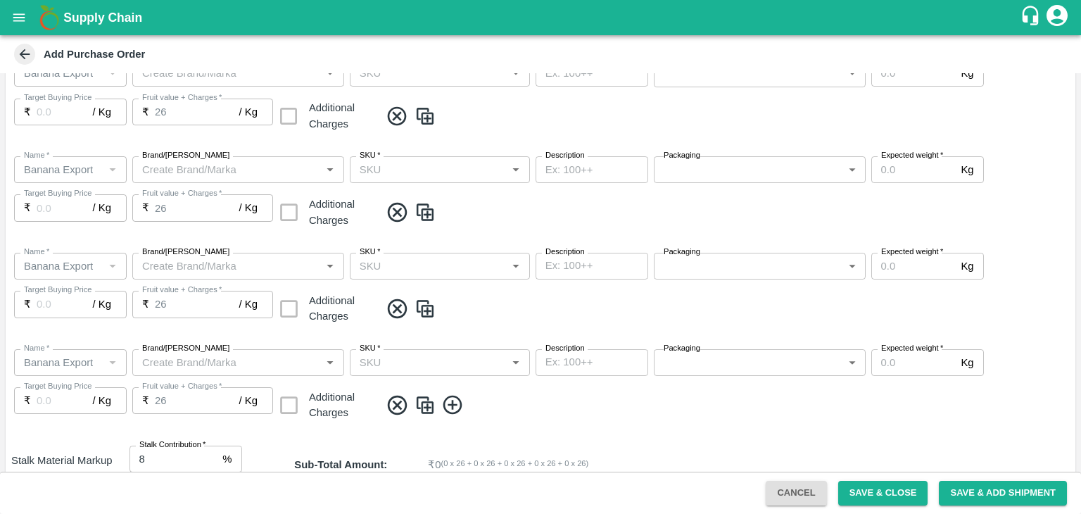
scroll to position [599, 0]
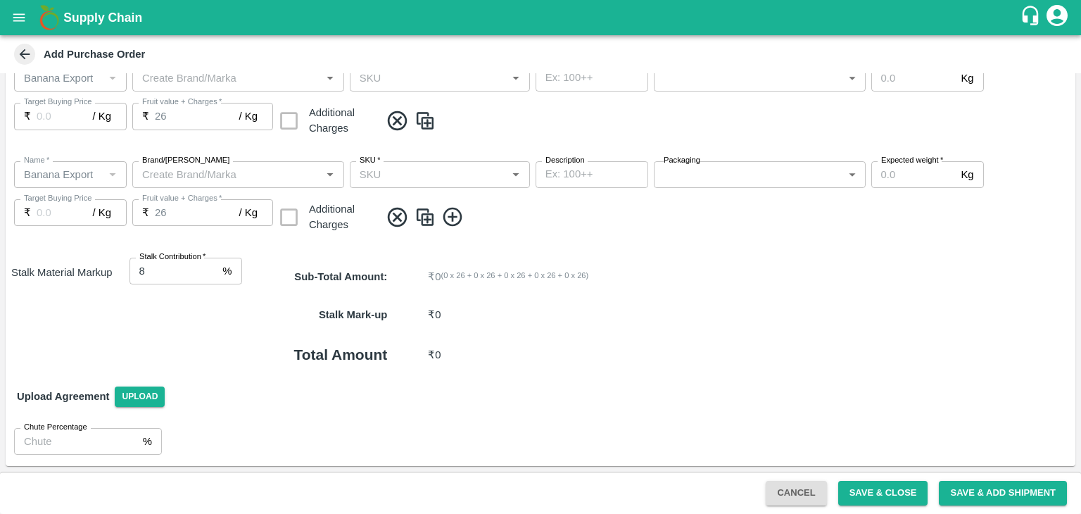
click at [454, 215] on icon at bounding box center [452, 216] width 23 height 23
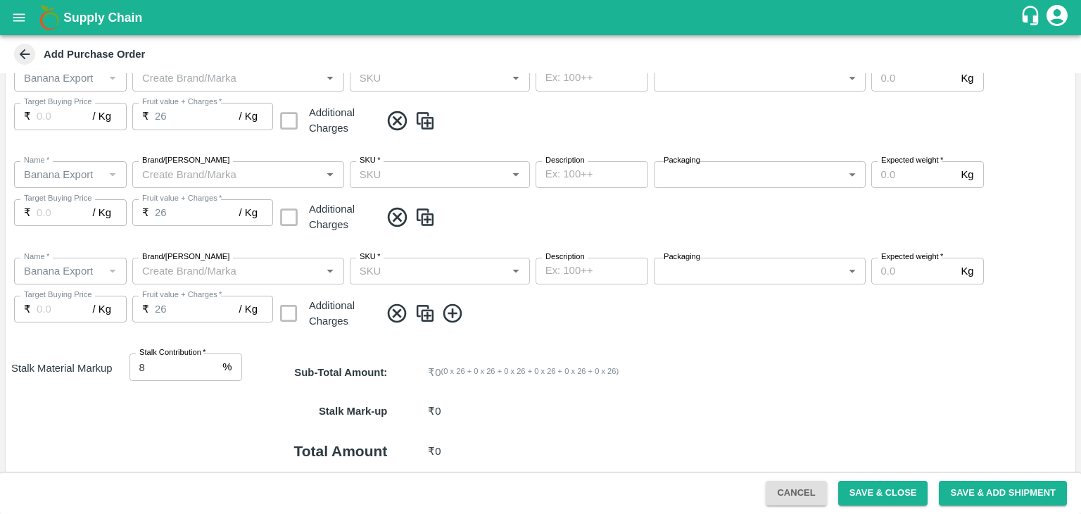
click at [455, 313] on icon at bounding box center [452, 313] width 19 height 19
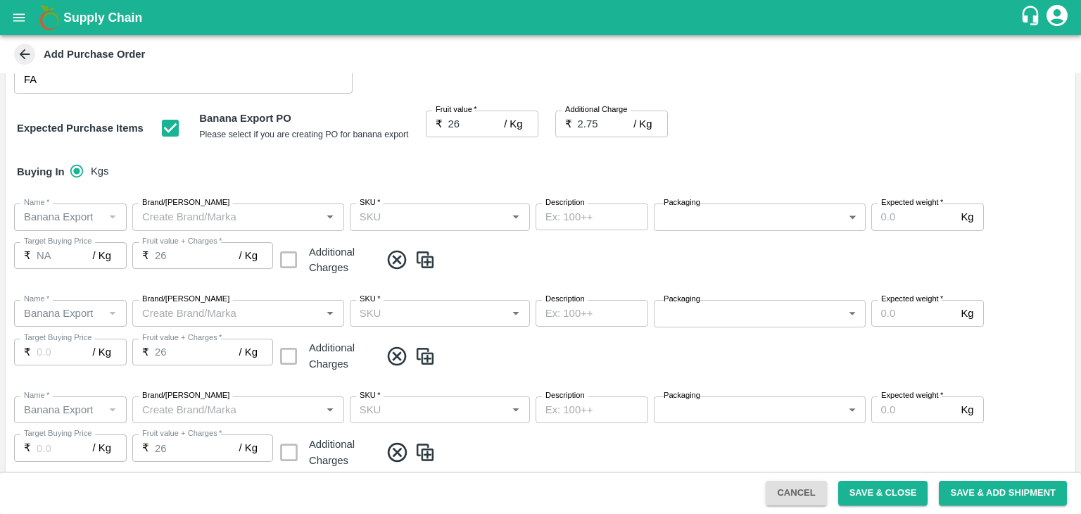
scroll to position [160, 0]
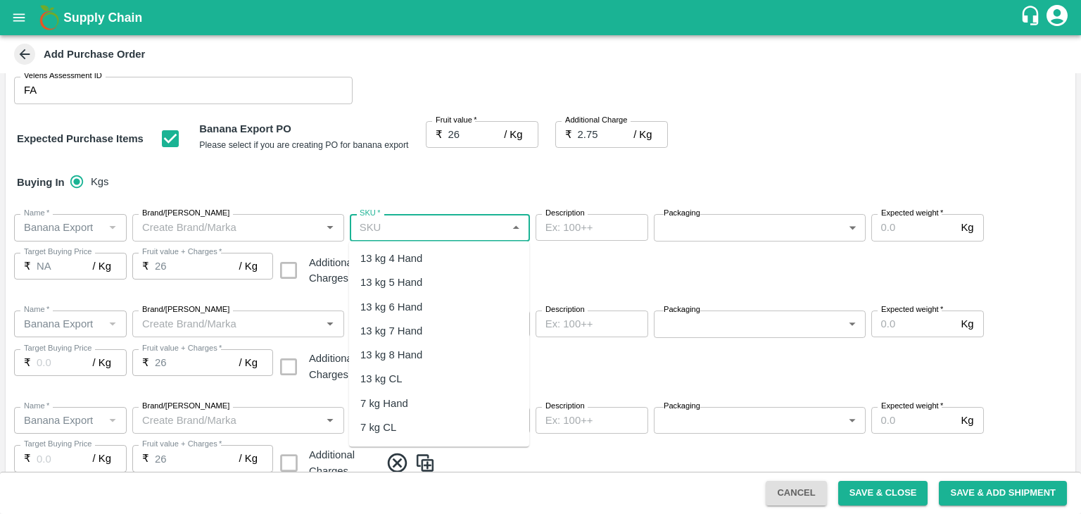
click at [445, 224] on input "SKU   *" at bounding box center [428, 227] width 148 height 18
click at [435, 257] on div "13 kg M N-CHL 4 Hand" at bounding box center [414, 258] width 108 height 15
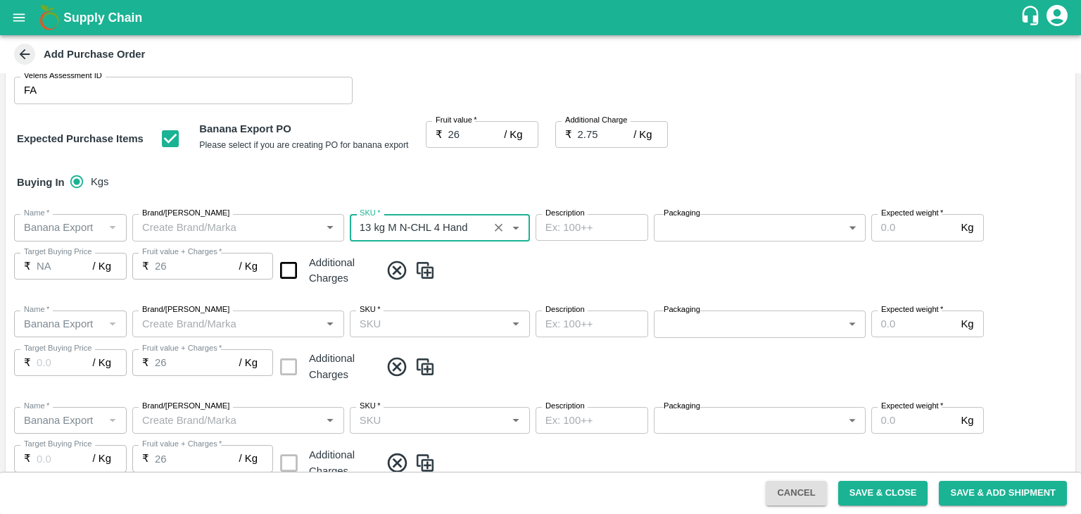
type input "13 kg M N-CHL 4 Hand"
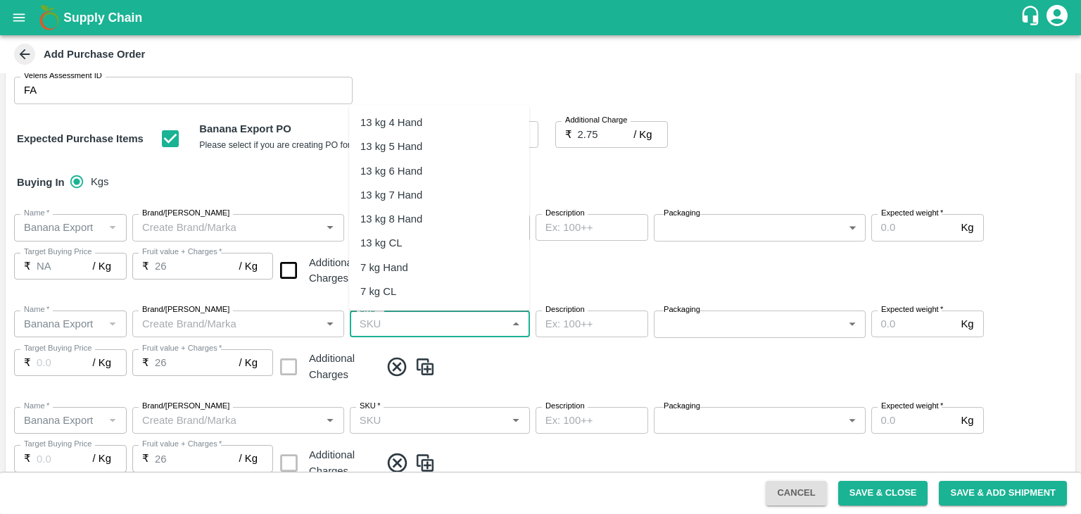
click at [448, 332] on input "SKU   *" at bounding box center [428, 324] width 148 height 18
click at [448, 139] on div "13 kg M N-CHL 5 Hand" at bounding box center [414, 146] width 108 height 15
type input "13 kg M N-CHL 5 Hand"
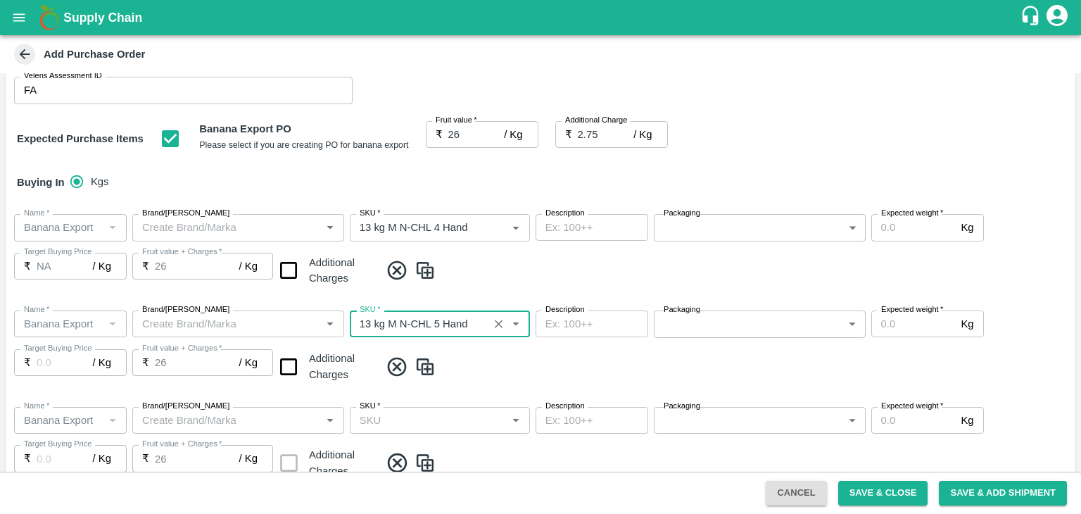
type input "NA"
type input "13 kg M N-CHL 5 Hand"
click at [504, 367] on span at bounding box center [725, 366] width 690 height 23
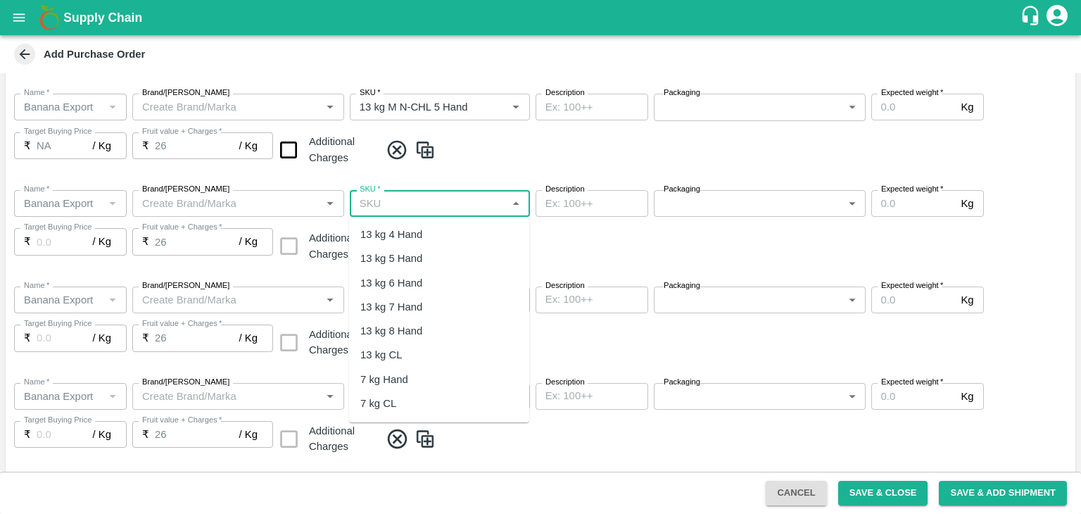
click at [459, 207] on input "SKU   *" at bounding box center [428, 203] width 148 height 18
click at [456, 271] on div "13 kg M N-CHL 6 Hand" at bounding box center [439, 283] width 180 height 24
type input "13 kg M N-CHL 6 Hand"
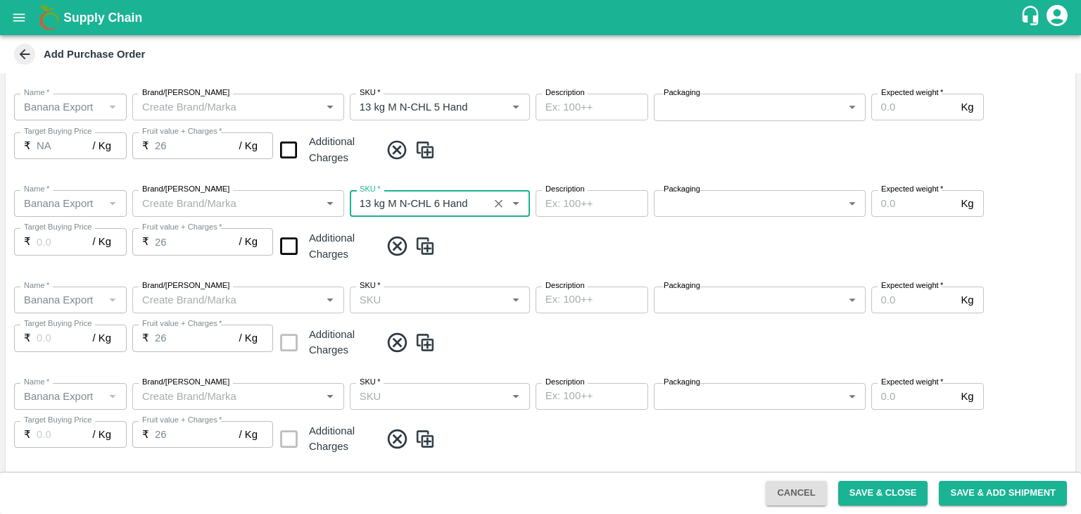
type input "NA"
type input "13 kg M N-CHL 6 Hand"
click at [457, 305] on input "SKU   *" at bounding box center [428, 300] width 148 height 18
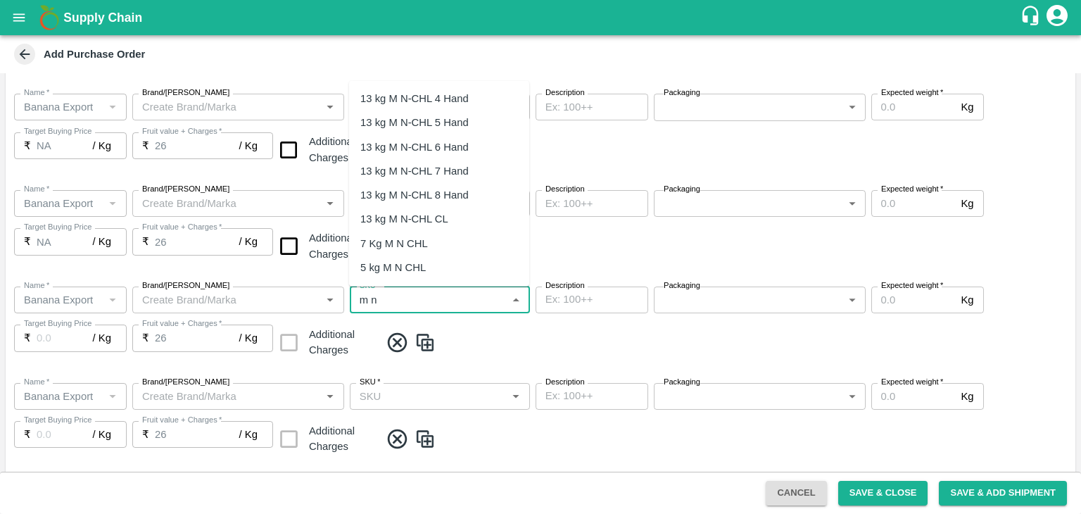
click at [449, 194] on div "13 kg M N-CHL 8 Hand" at bounding box center [414, 194] width 108 height 15
type input "13 kg M N-CHL 8 Hand"
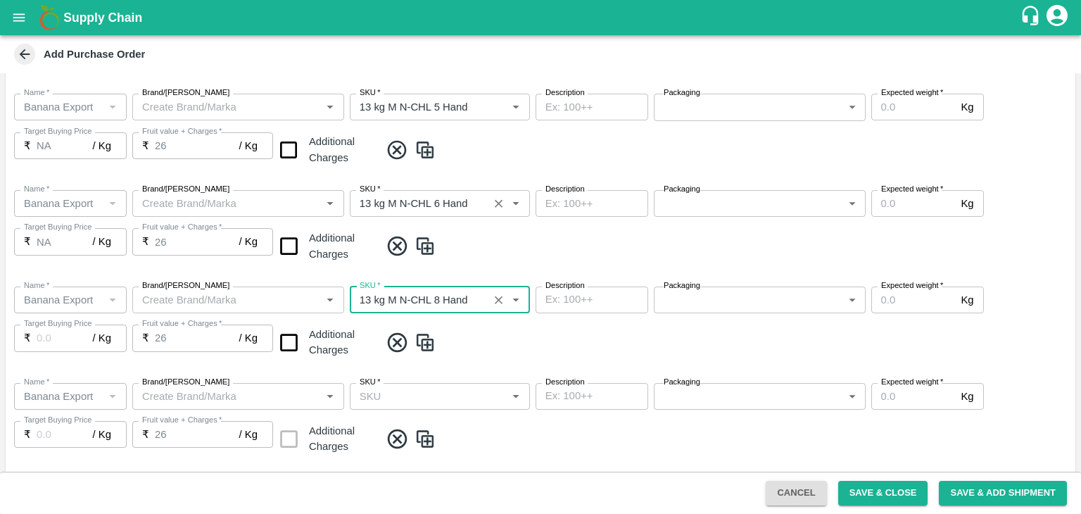
type input "NA"
type input "13 kg M N-CHL 8 Hand"
click at [458, 392] on input "SKU   *" at bounding box center [428, 396] width 148 height 18
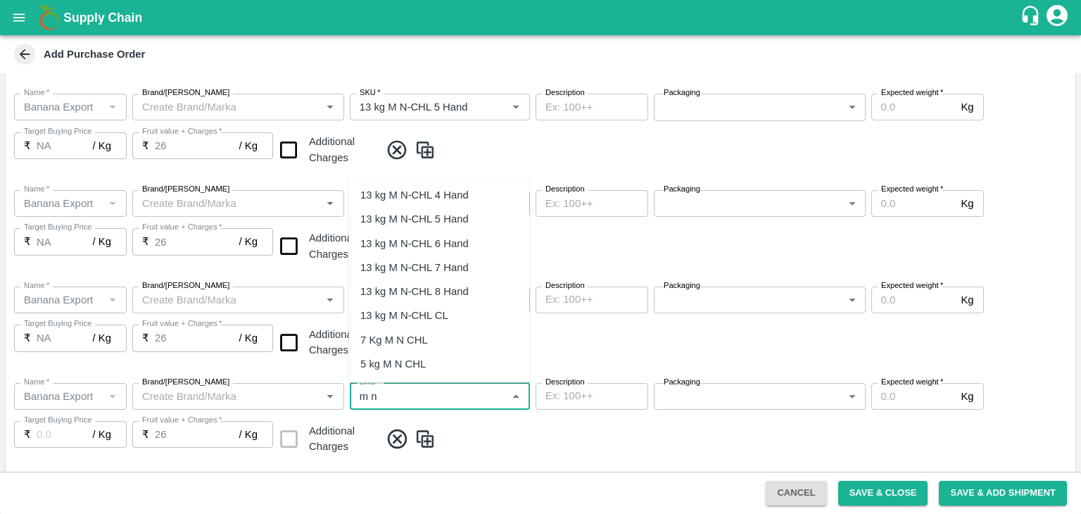
drag, startPoint x: 448, startPoint y: 302, endPoint x: 447, endPoint y: 319, distance: 17.6
click at [447, 319] on ul "13 kg M N-CHL 4 Hand 13 kg M N-CHL 5 Hand 13 kg M N-CHL 6 Hand 13 kg M N-CHL 7 …" at bounding box center [439, 279] width 180 height 205
click at [447, 319] on div "13 kg M N-CHL CL" at bounding box center [404, 314] width 88 height 15
type input "13 kg M N-CHL CL"
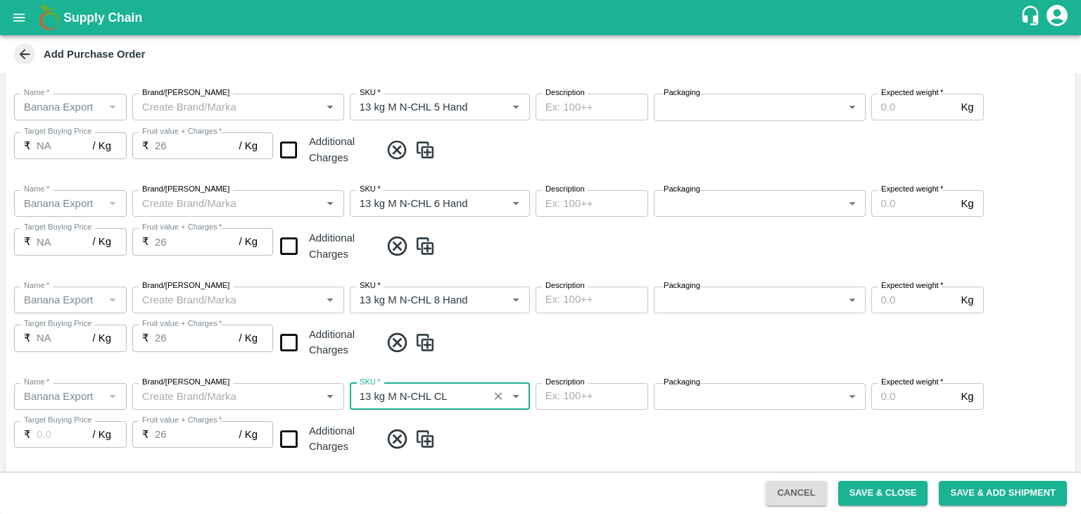
type input "NA"
type input "13 kg M N-CHL CL"
click at [520, 336] on span at bounding box center [725, 342] width 690 height 23
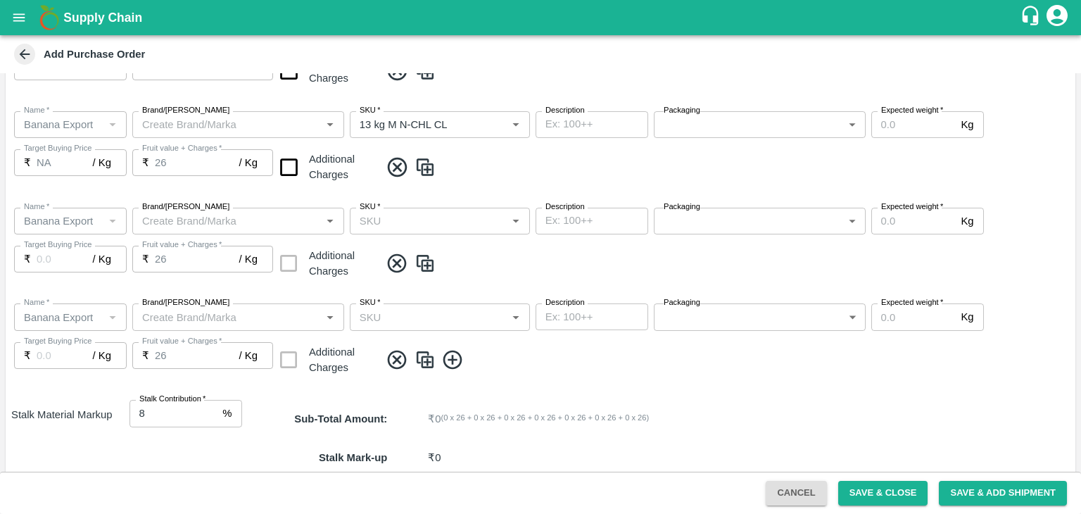
scroll to position [651, 0]
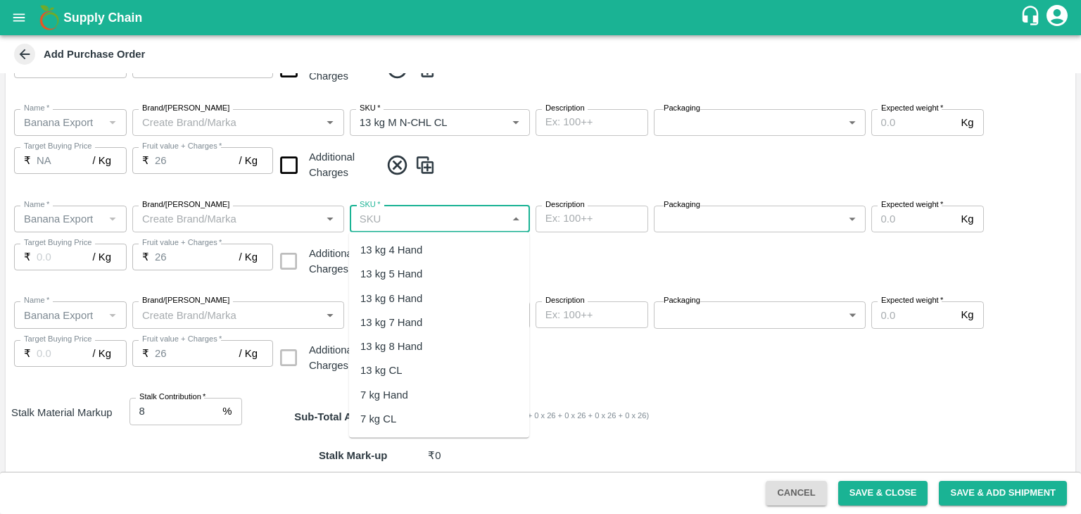
click at [455, 213] on input "SKU   *" at bounding box center [428, 219] width 148 height 18
click at [402, 322] on div "PHR Kg" at bounding box center [439, 323] width 180 height 24
type input "PHR Kg"
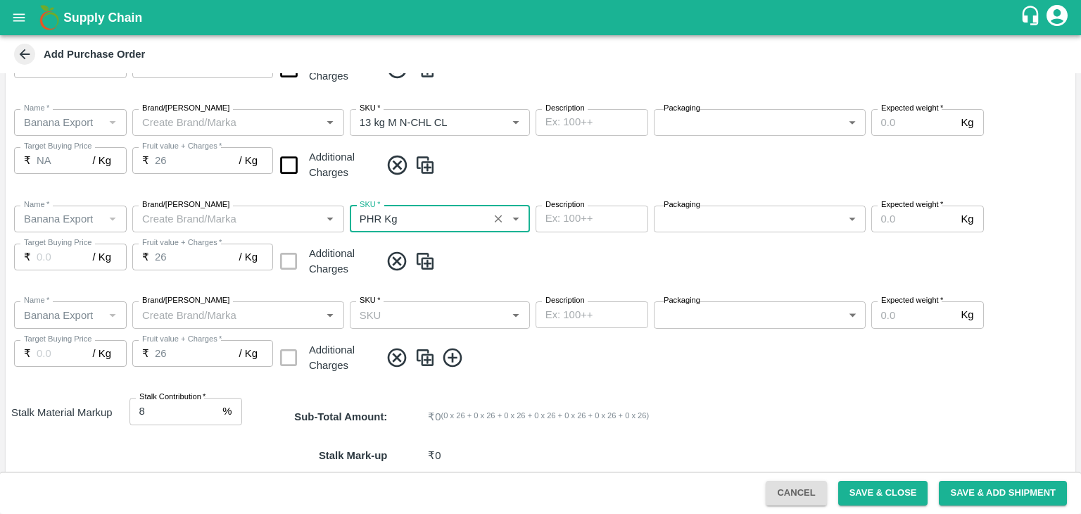
click at [446, 308] on input "SKU   *" at bounding box center [428, 314] width 148 height 18
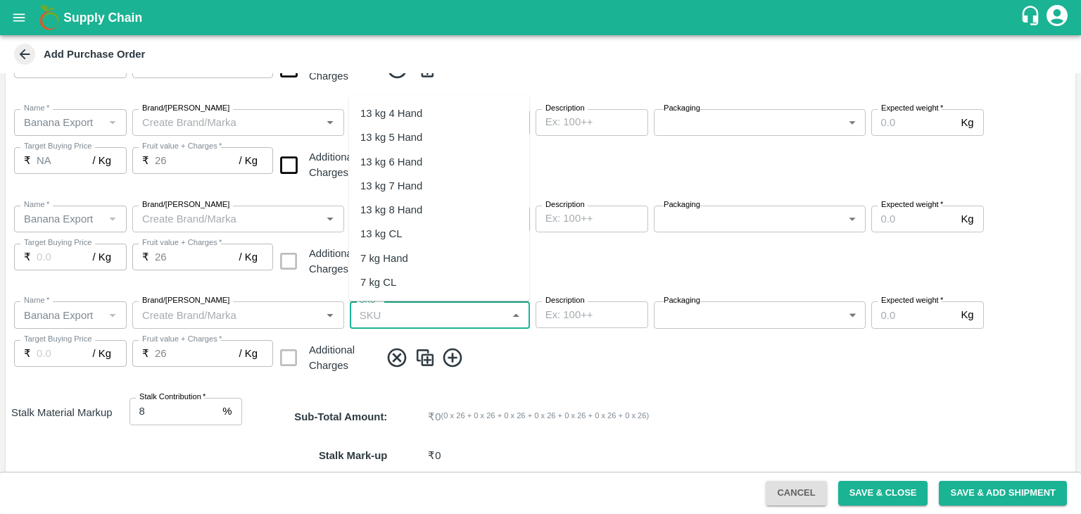
type input "NA"
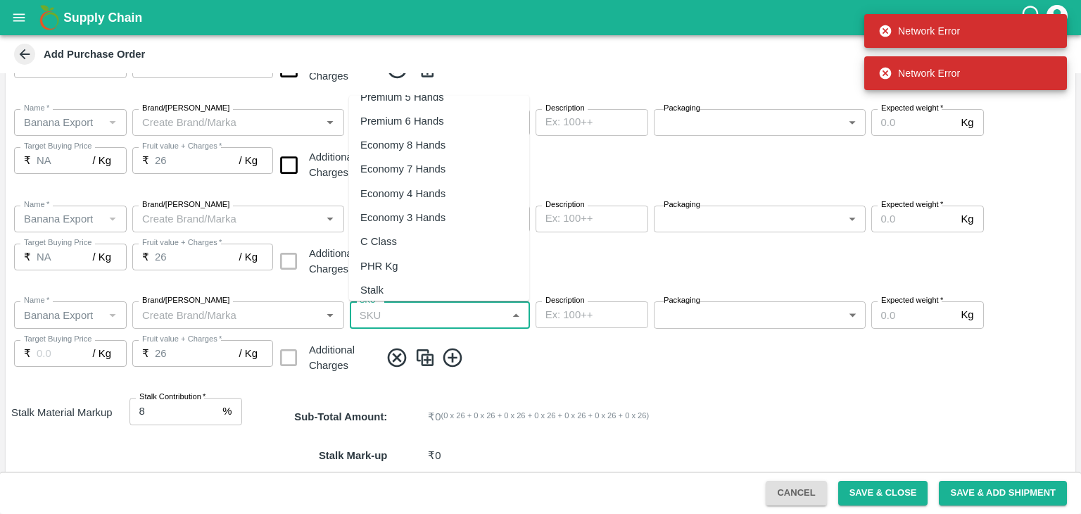
scroll to position [245, 0]
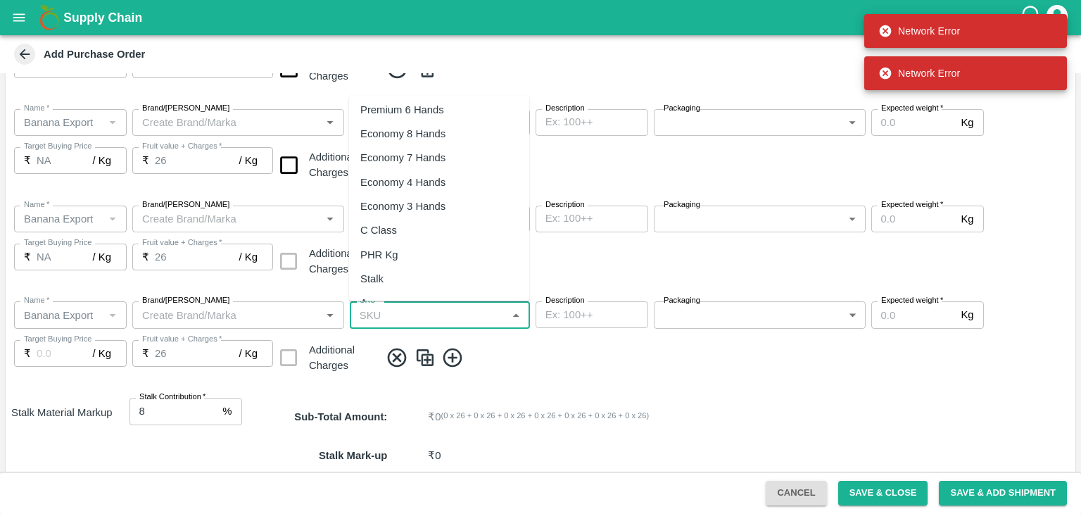
click at [403, 230] on div "C Class" at bounding box center [439, 230] width 180 height 24
type input "C Class"
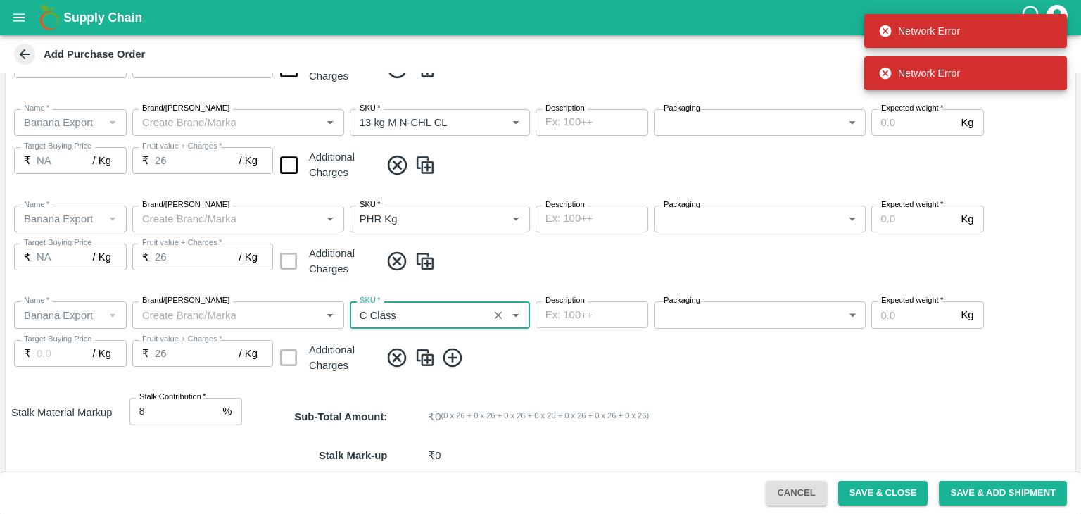
click at [605, 451] on p "₹ 0" at bounding box center [684, 455] width 513 height 15
type input "NA"
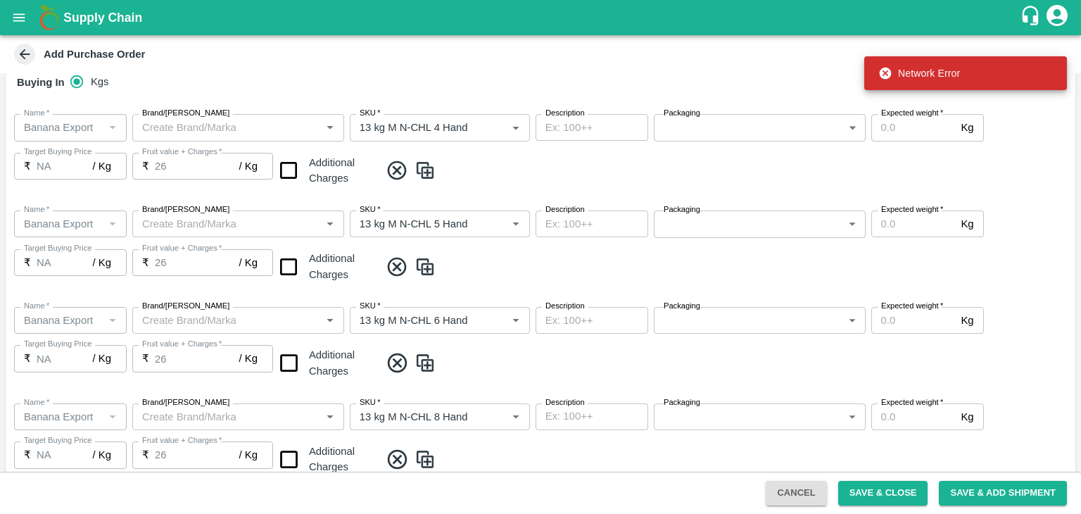
scroll to position [172, 0]
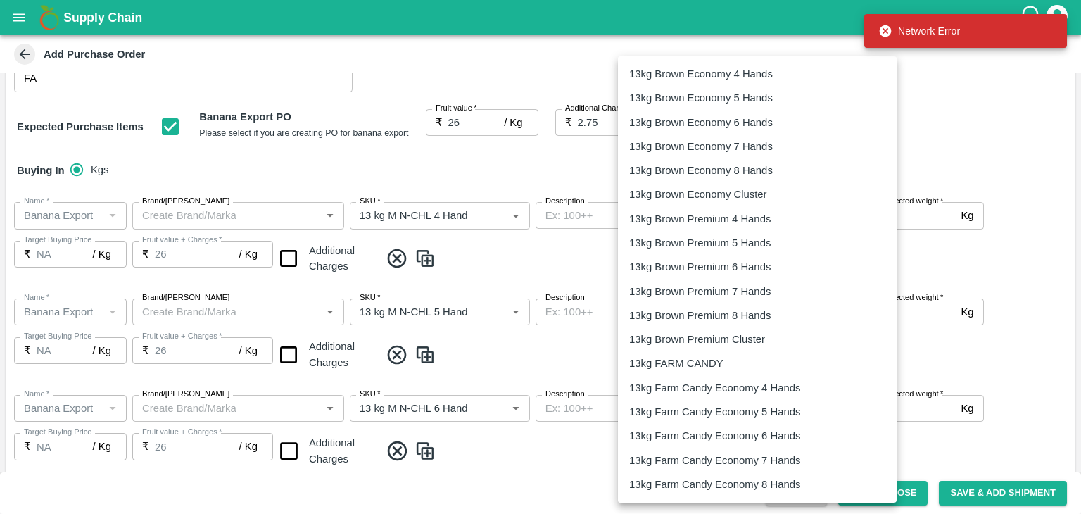
click at [711, 220] on body "Supply Chain Add Purchase Order PO Type   * Vendor Purchase 2 PO Type Buyers   …" at bounding box center [540, 257] width 1081 height 514
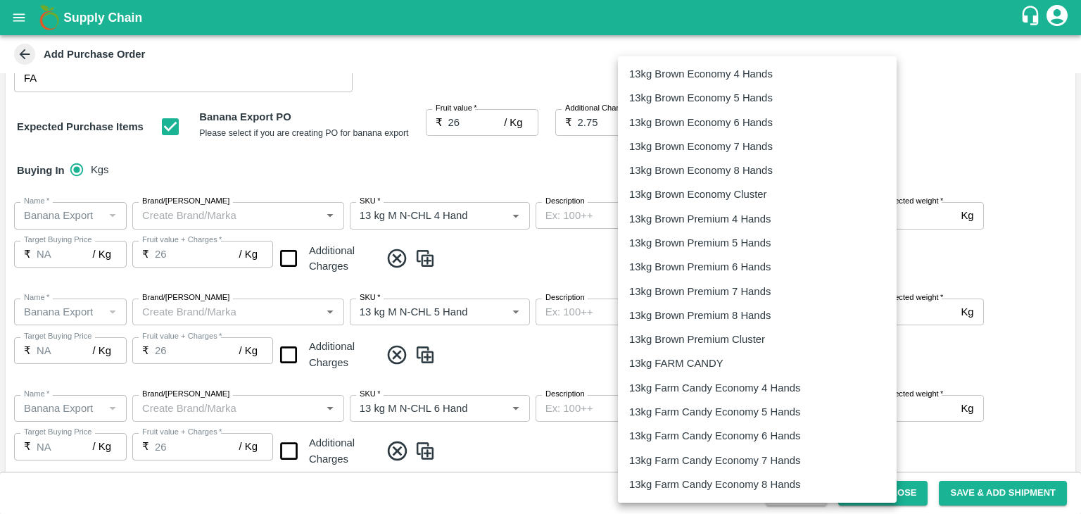
scroll to position [329, 0]
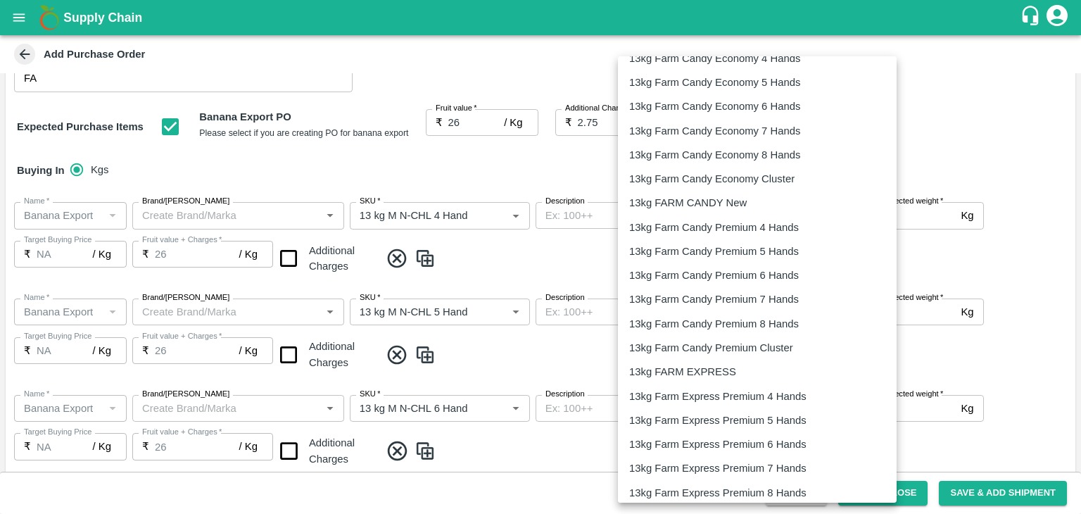
click at [720, 367] on p "13kg FARM EXPRESS" at bounding box center [682, 371] width 107 height 15
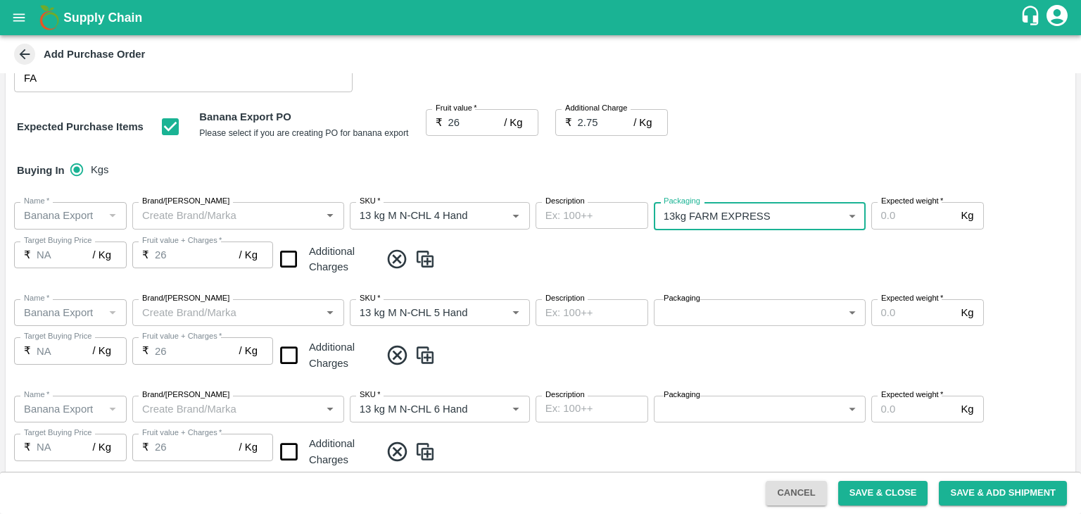
type input "468"
click at [754, 313] on body "Supply Chain Add Purchase Order PO Type   * Vendor Purchase 2 PO Type Buyers   …" at bounding box center [540, 257] width 1081 height 514
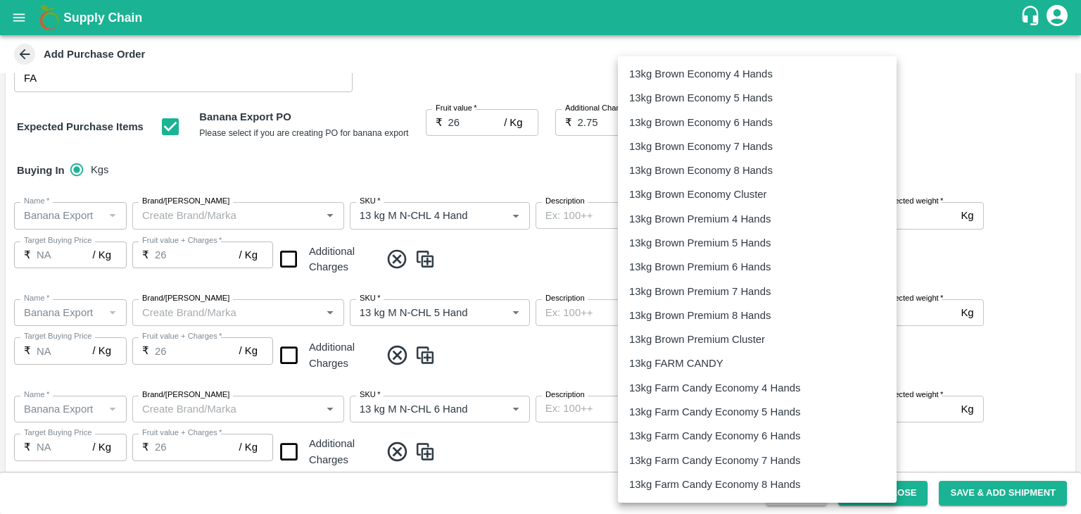
scroll to position [428, 0]
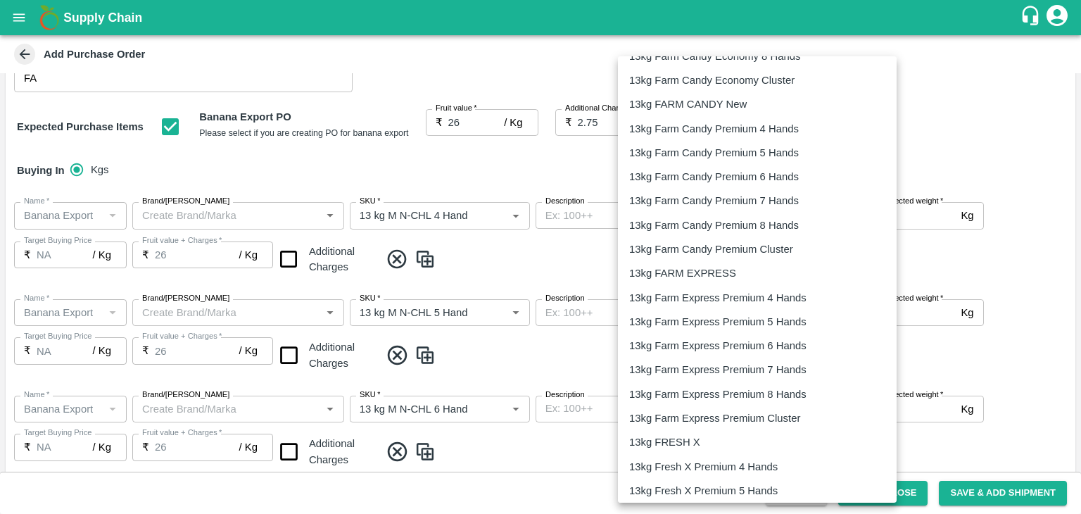
click at [680, 267] on p "13kg FARM EXPRESS" at bounding box center [682, 272] width 107 height 15
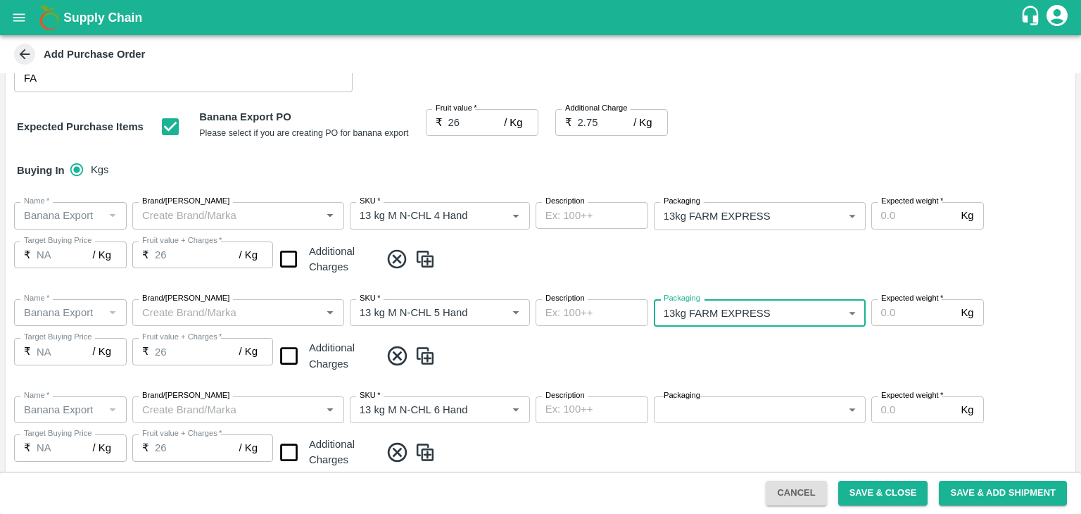
type input "468"
click at [737, 409] on body "Supply Chain Add Purchase Order PO Type   * Vendor Purchase 2 PO Type Buyers   …" at bounding box center [540, 257] width 1081 height 514
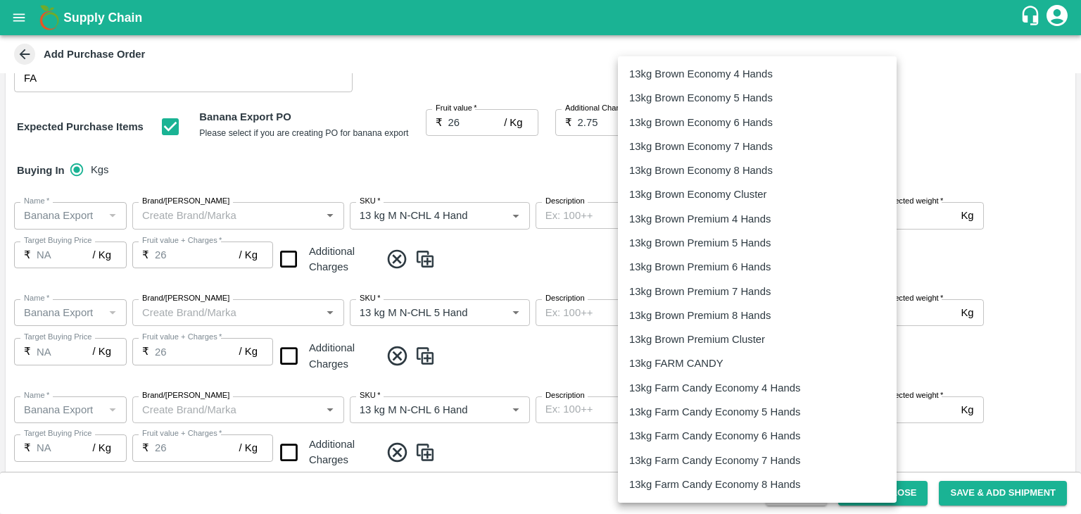
scroll to position [422, 0]
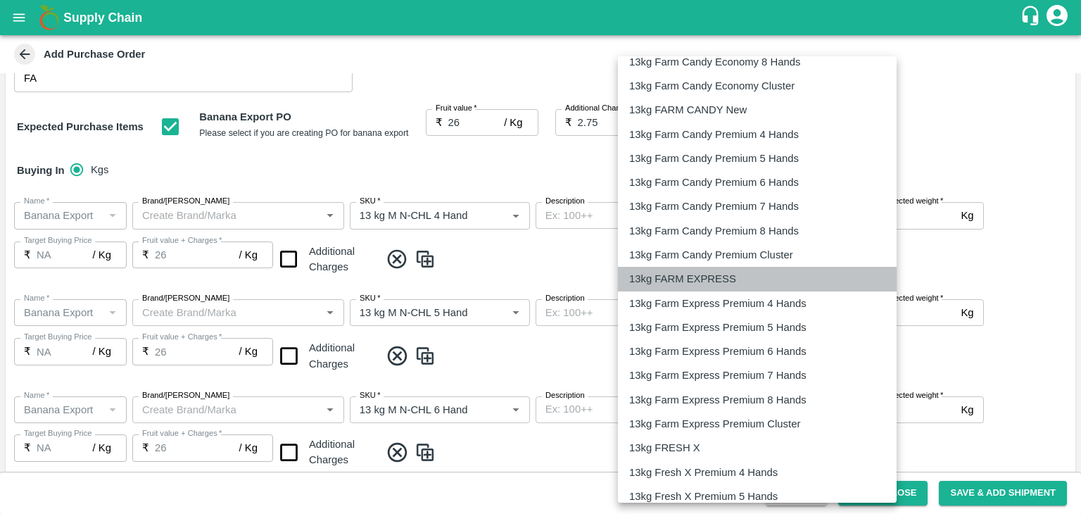
click at [703, 277] on p "13kg FARM EXPRESS" at bounding box center [682, 278] width 107 height 15
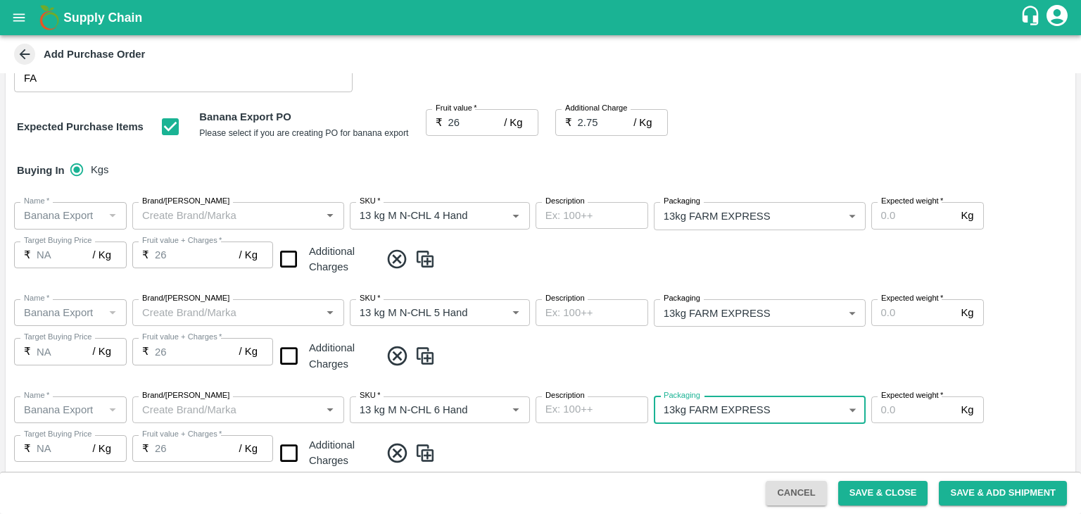
type input "468"
click at [730, 274] on div "Name   * Name   * Brand/Marka Brand/Marka SKU   * SKU   * Description x Descrip…" at bounding box center [541, 239] width 1070 height 97
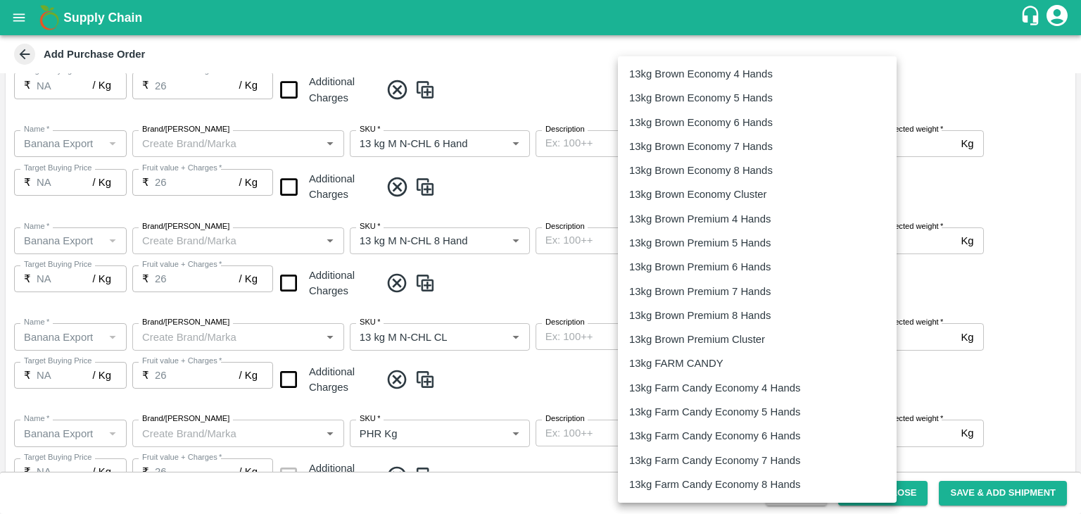
click at [740, 231] on body "Supply Chain Add Purchase Order PO Type   * Vendor Purchase 2 PO Type Buyers   …" at bounding box center [540, 257] width 1081 height 514
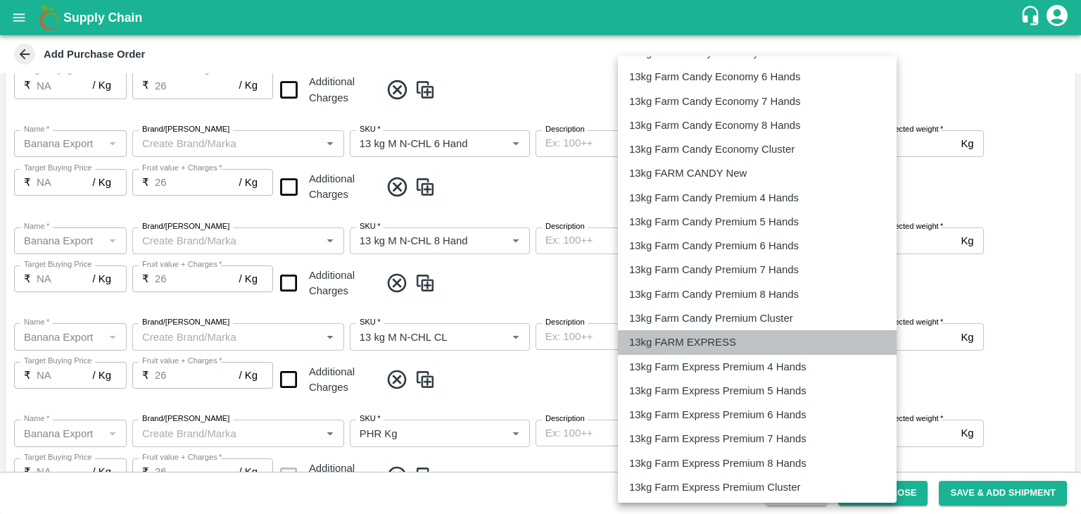
click at [706, 338] on p "13kg FARM EXPRESS" at bounding box center [682, 341] width 107 height 15
type input "468"
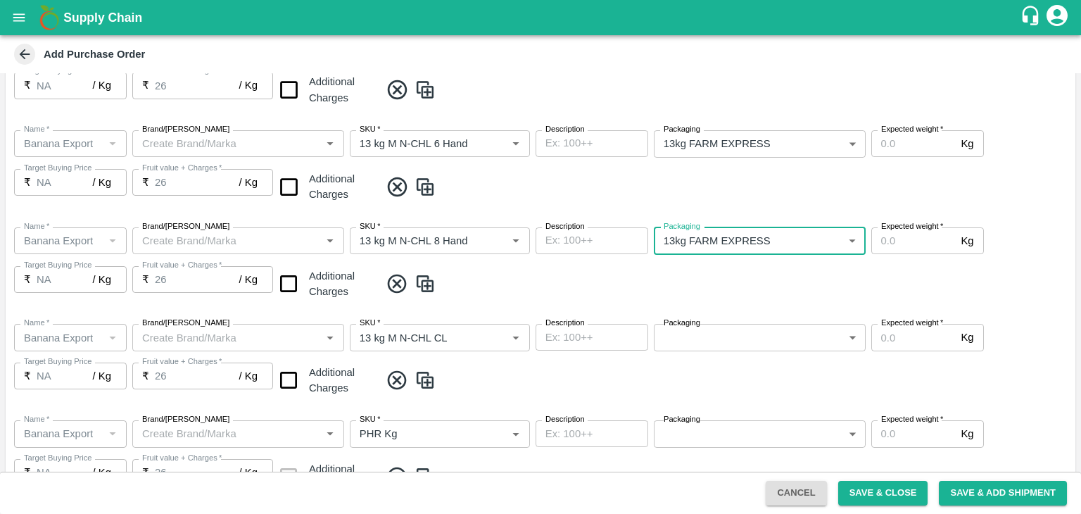
click at [751, 339] on body "Supply Chain Add Purchase Order PO Type   * Vendor Purchase 2 PO Type Buyers   …" at bounding box center [540, 257] width 1081 height 514
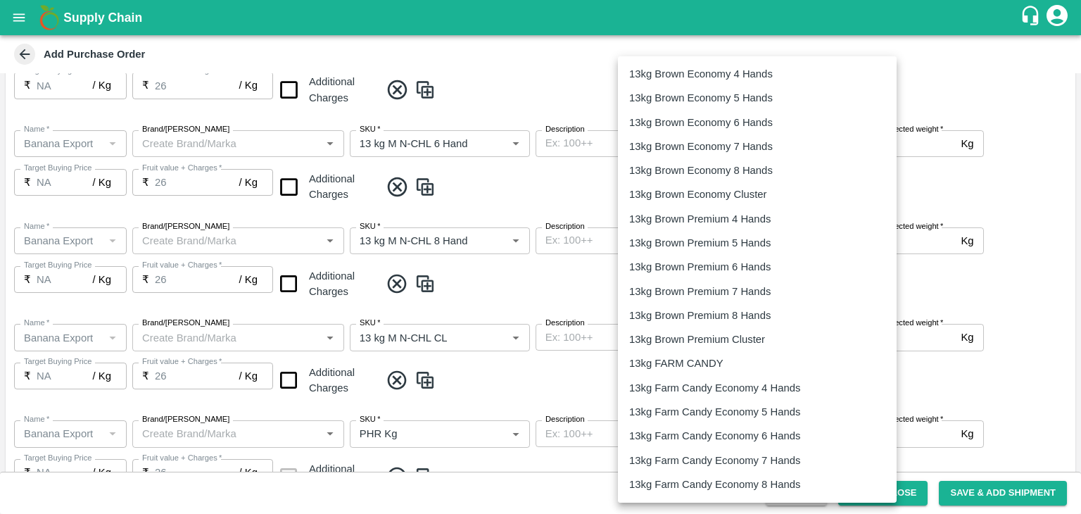
scroll to position [325, 0]
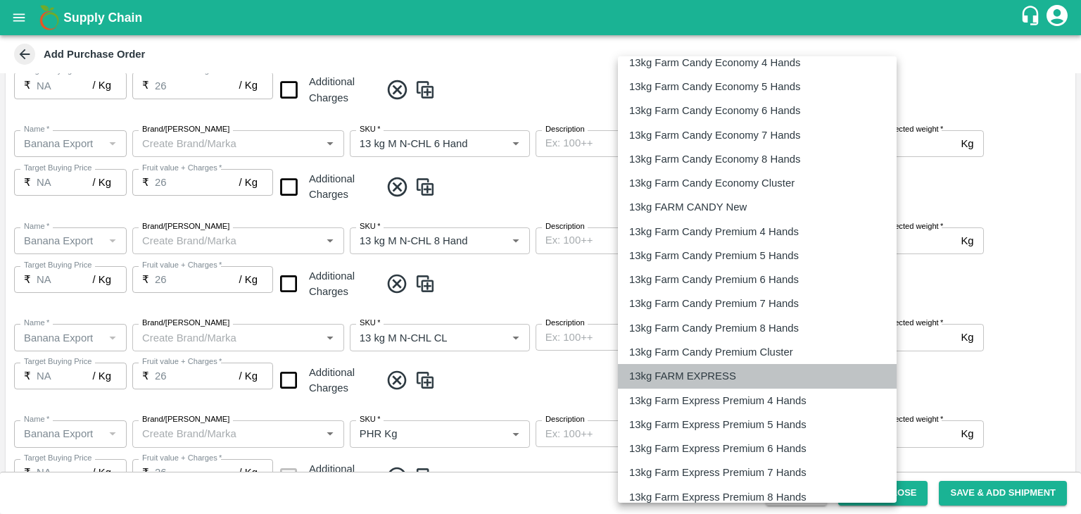
click at [723, 374] on p "13kg FARM EXPRESS" at bounding box center [682, 375] width 107 height 15
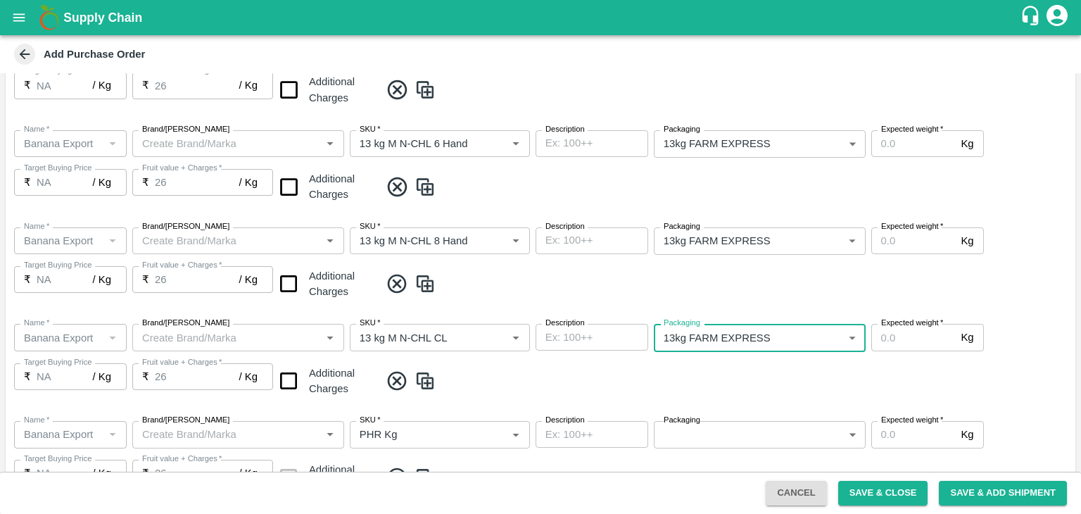
type input "468"
click at [760, 395] on div "Name   * Name   * Brand/Marka Brand/Marka SKU   * SKU   * Description x Descrip…" at bounding box center [541, 360] width 1070 height 97
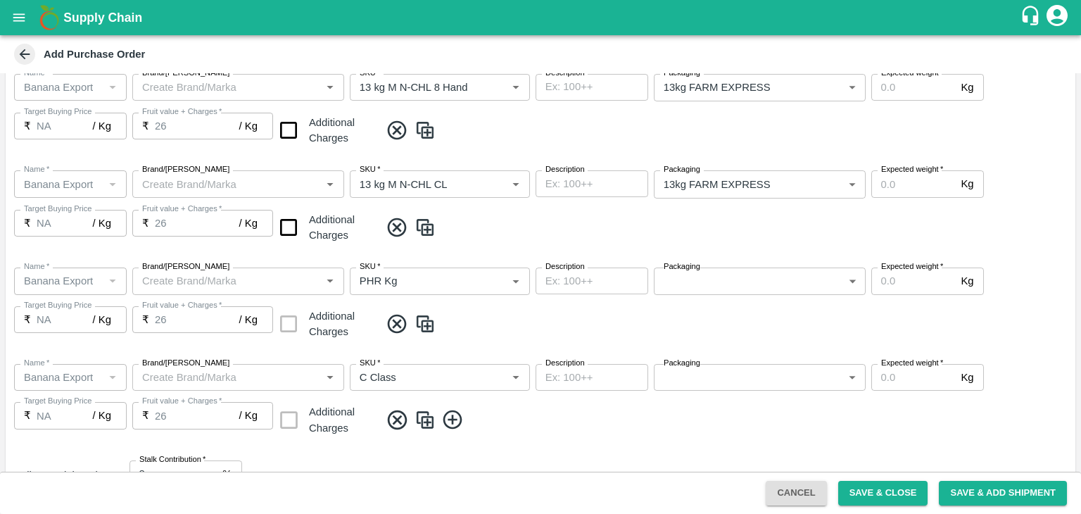
click at [716, 267] on body "Supply Chain Add Purchase Order PO Type   * Vendor Purchase 2 PO Type Buyers   …" at bounding box center [540, 257] width 1081 height 514
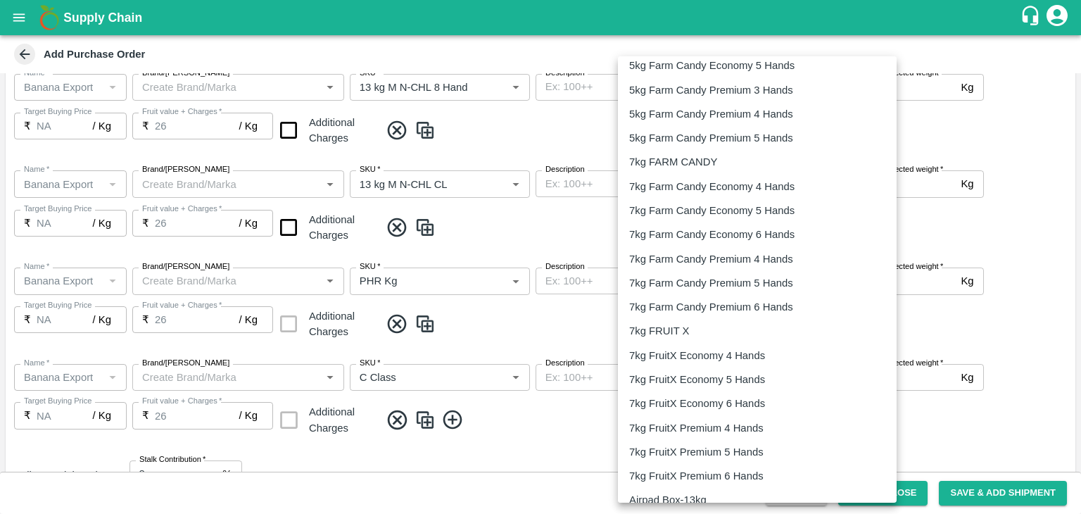
scroll to position [2267, 0]
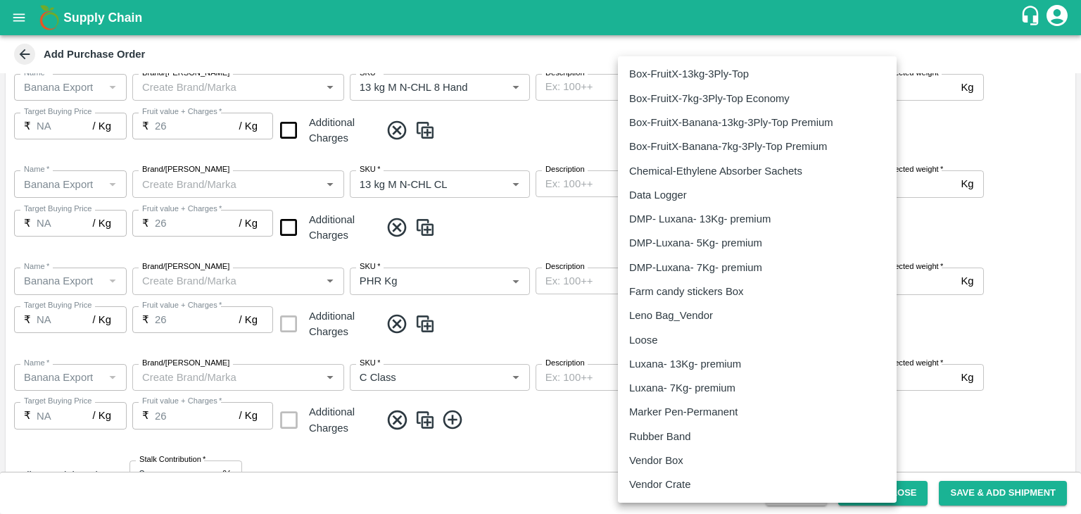
click at [647, 344] on p "Loose" at bounding box center [643, 339] width 28 height 15
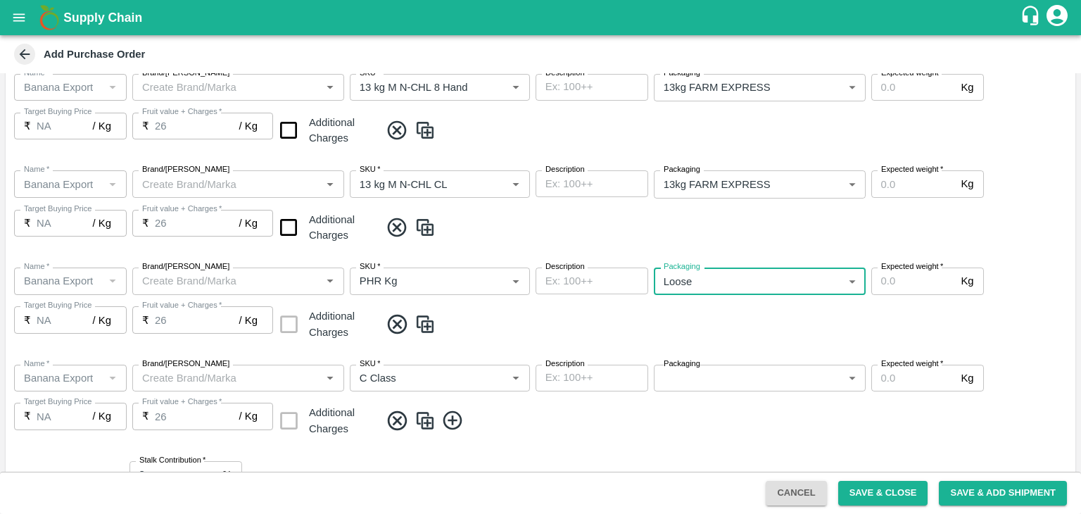
type input "258"
click at [706, 370] on body "Supply Chain Add Purchase Order PO Type   * Vendor Purchase 2 PO Type Buyers   …" at bounding box center [540, 257] width 1081 height 514
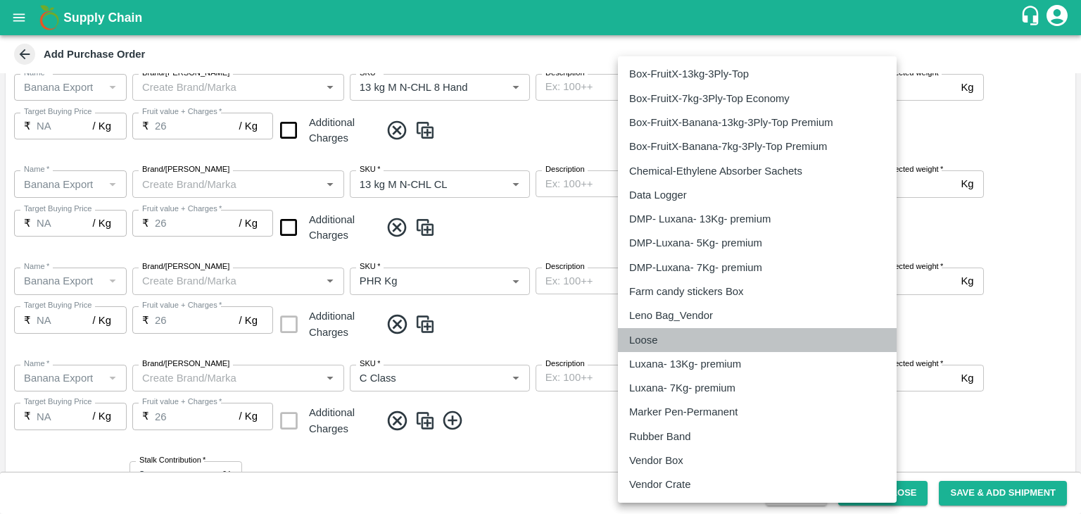
click at [668, 350] on li "Loose" at bounding box center [757, 340] width 279 height 24
type input "258"
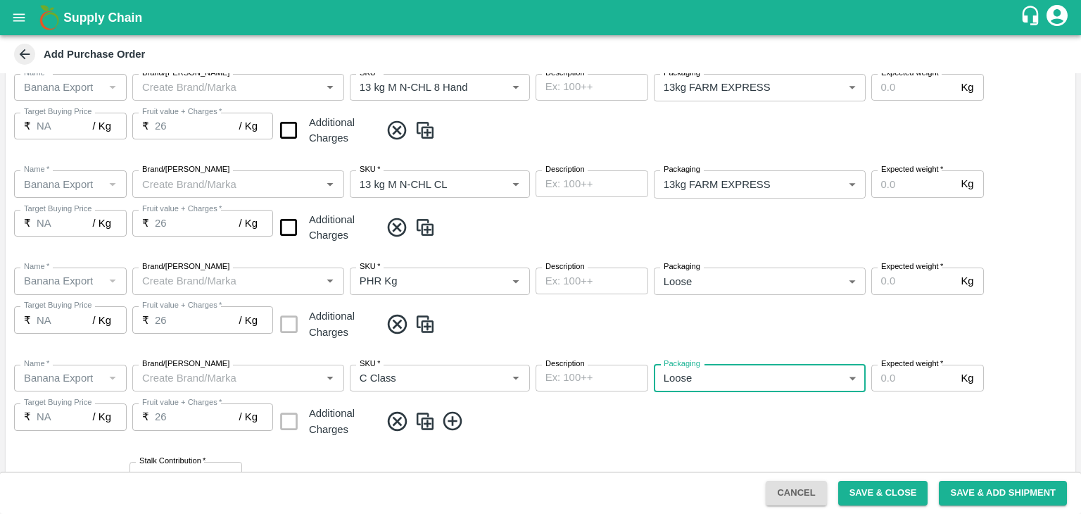
click at [746, 421] on span at bounding box center [725, 421] width 690 height 23
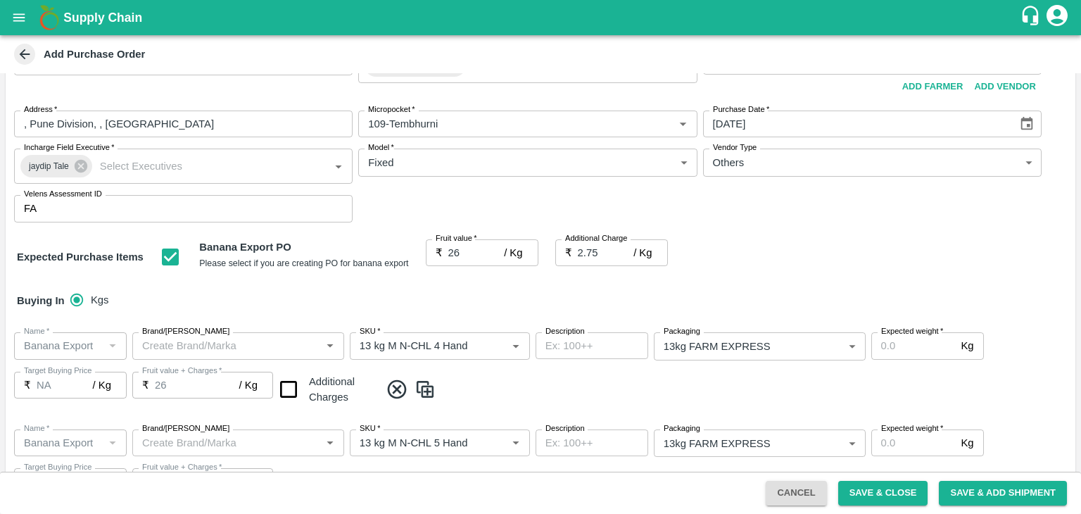
click at [894, 344] on input "Expected weight   *" at bounding box center [913, 345] width 84 height 27
type input "1500"
click at [892, 444] on input "Expected weight   *" at bounding box center [913, 442] width 84 height 27
type input "1500"
click at [998, 443] on div "Name   * Name   * Brand/Marka Brand/Marka SKU   * SKU   * Description x Descrip…" at bounding box center [541, 466] width 1070 height 97
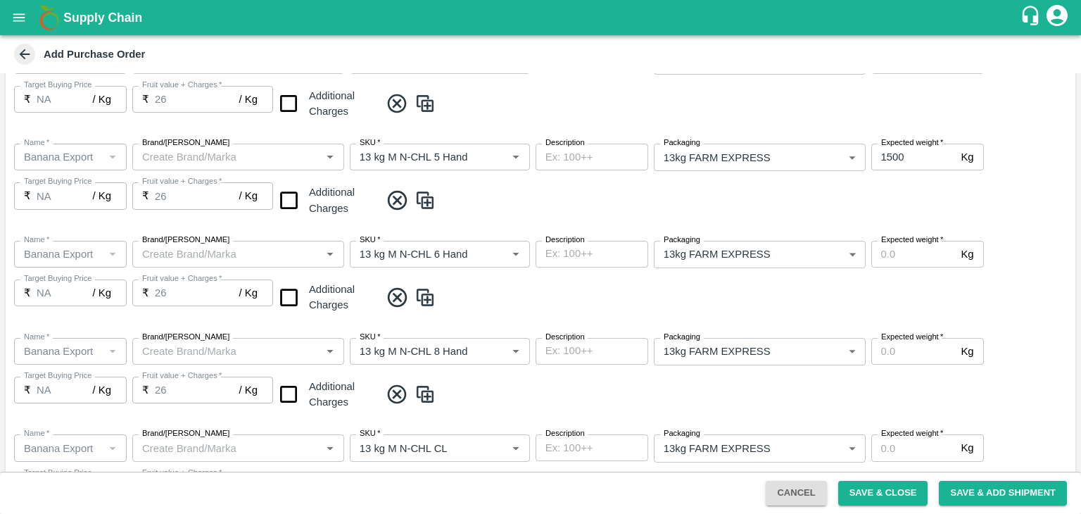
scroll to position [357, 0]
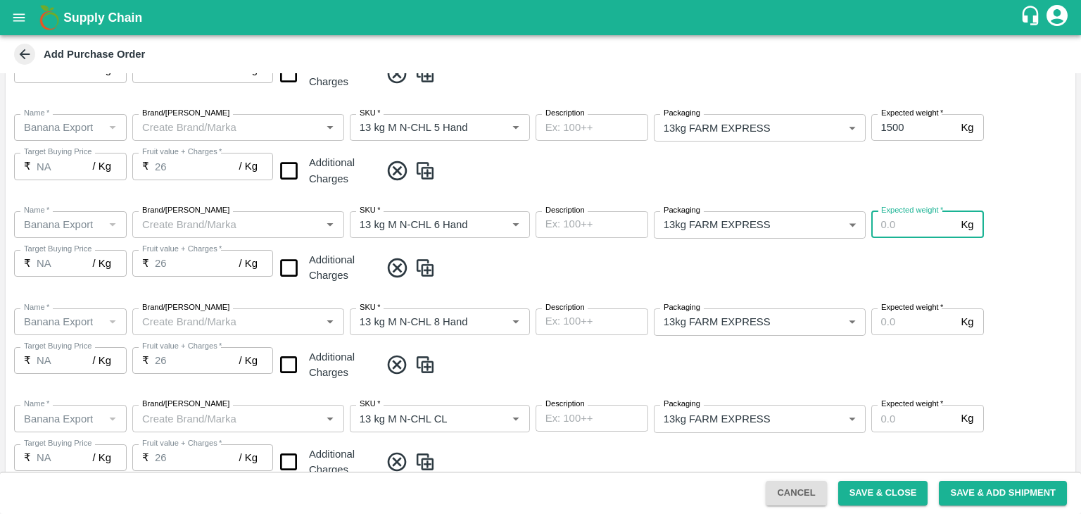
click at [908, 236] on input "Expected weight   *" at bounding box center [913, 224] width 84 height 27
type input "2000"
click at [923, 322] on input "Expected weight   *" at bounding box center [913, 321] width 84 height 27
type input "2000"
click at [913, 424] on input "Expected weight   *" at bounding box center [913, 418] width 84 height 27
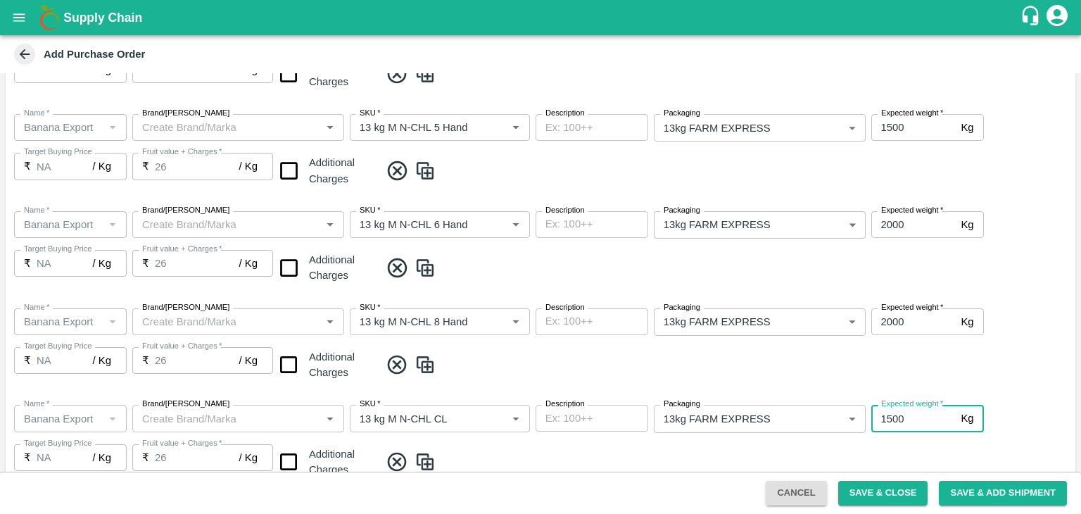
type input "1500"
click at [929, 437] on div "Name   * Name   * Brand/Marka Brand/Marka SKU   * SKU   * Description x Descrip…" at bounding box center [541, 441] width 1070 height 97
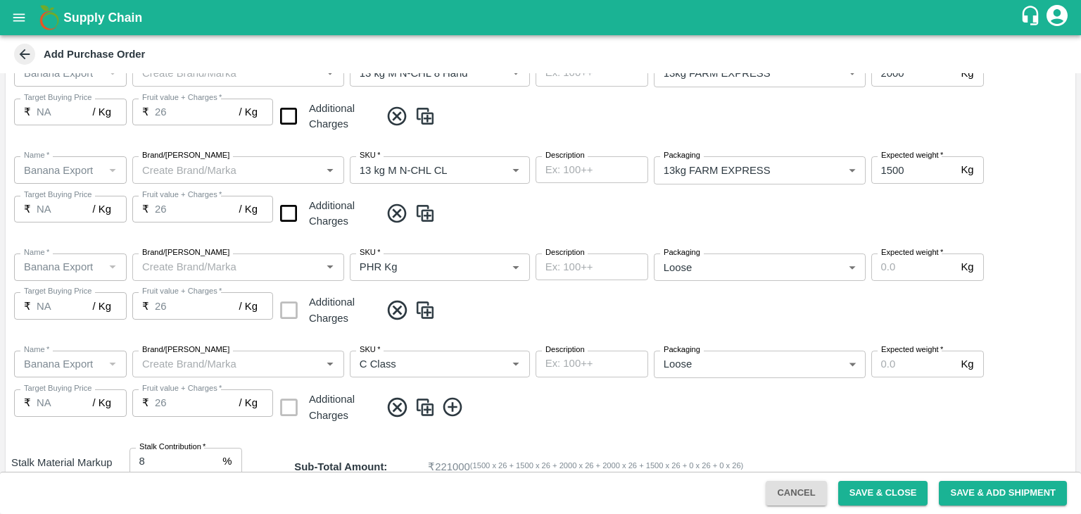
scroll to position [609, 0]
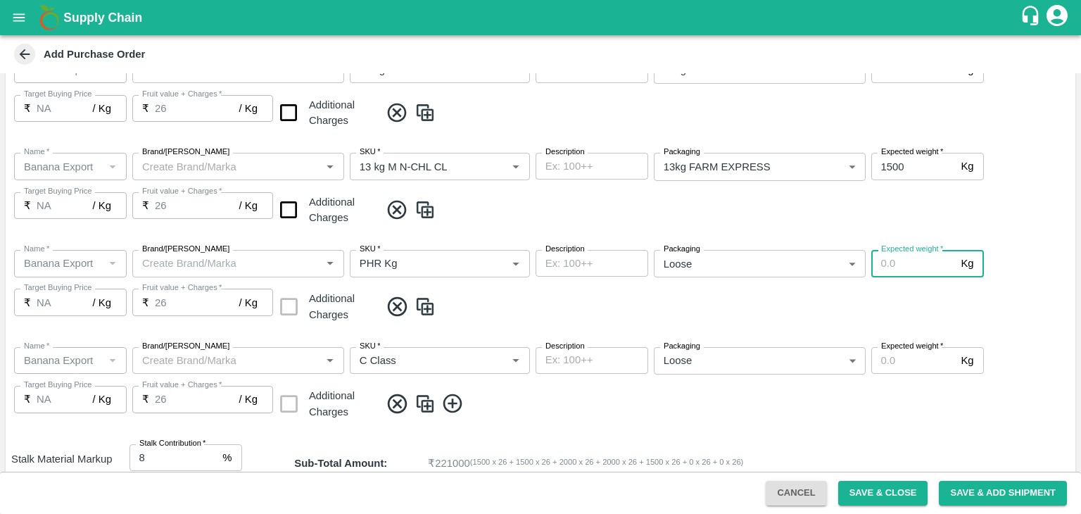
click at [911, 262] on input "Expected weight   *" at bounding box center [913, 263] width 84 height 27
type input "100"
click at [906, 365] on input "Expected weight   *" at bounding box center [913, 360] width 84 height 27
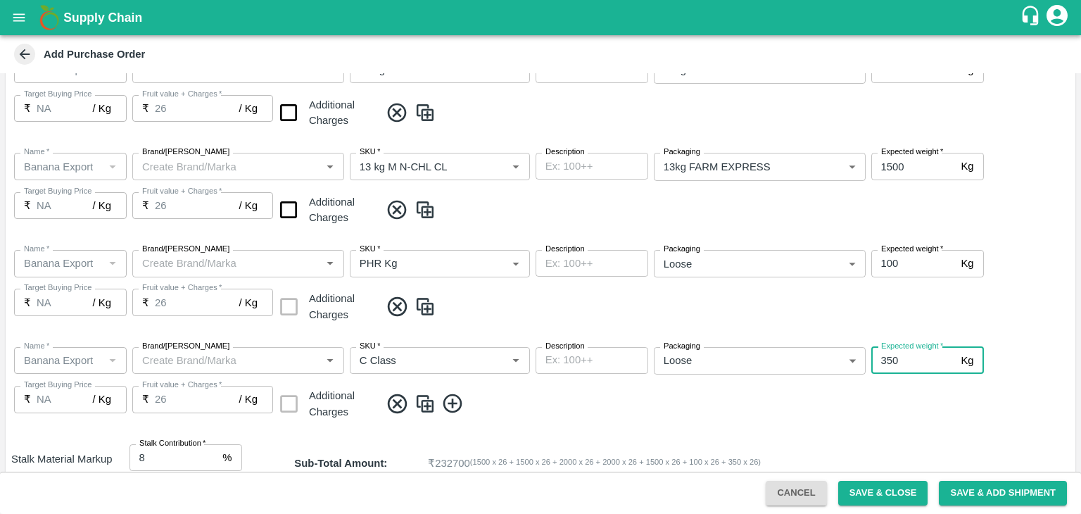
type input "350"
click at [919, 424] on div "Name   * Name   * Brand/Marka Brand/Marka SKU   * SKU   * Description x Descrip…" at bounding box center [541, 384] width 1070 height 97
click at [300, 213] on input "checkbox" at bounding box center [289, 210] width 36 height 36
checkbox input "true"
type input "28.75"
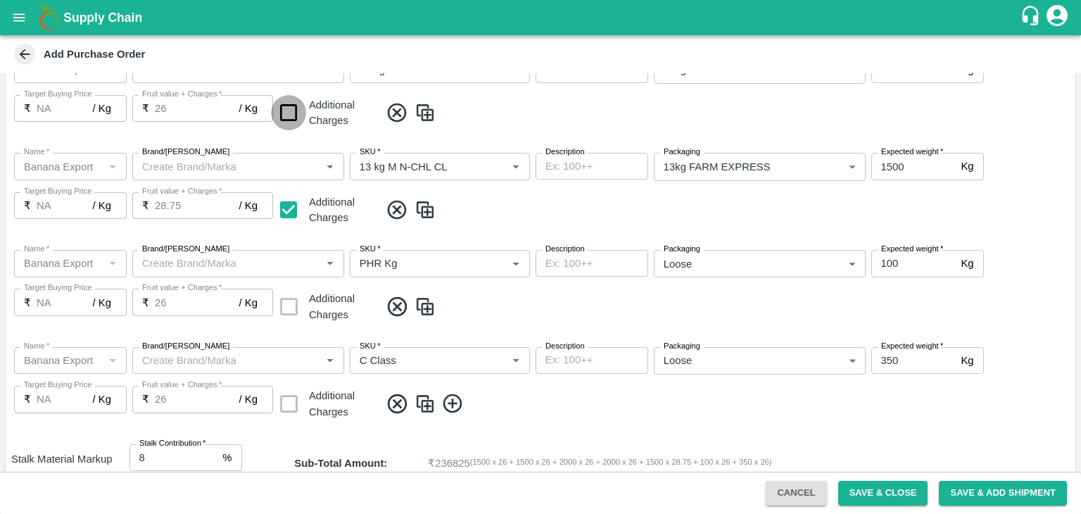
click at [286, 125] on input "checkbox" at bounding box center [289, 113] width 36 height 36
checkbox input "true"
type input "28.75"
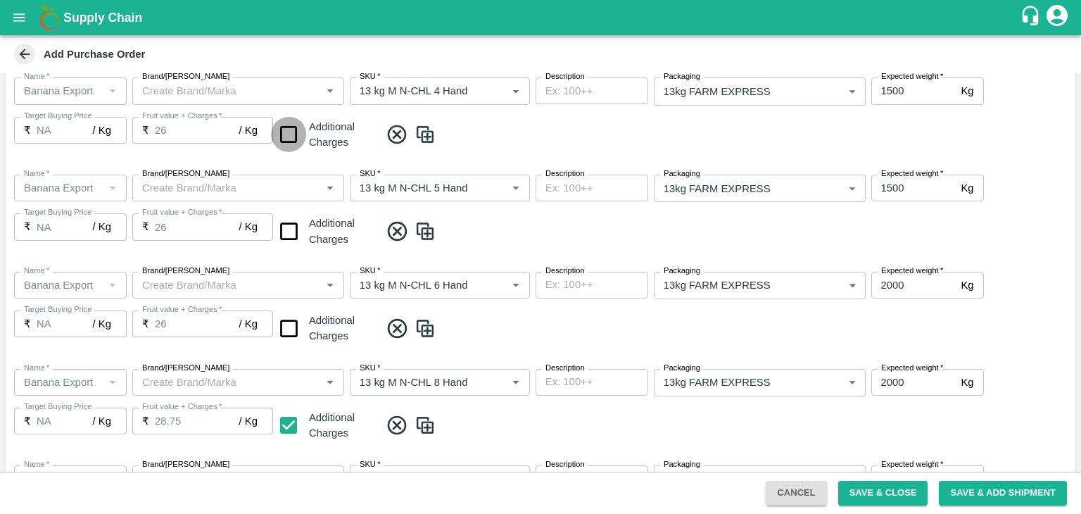
click at [289, 124] on input "checkbox" at bounding box center [289, 135] width 36 height 36
checkbox input "true"
type input "28.75"
click at [289, 224] on input "checkbox" at bounding box center [289, 231] width 36 height 36
checkbox input "true"
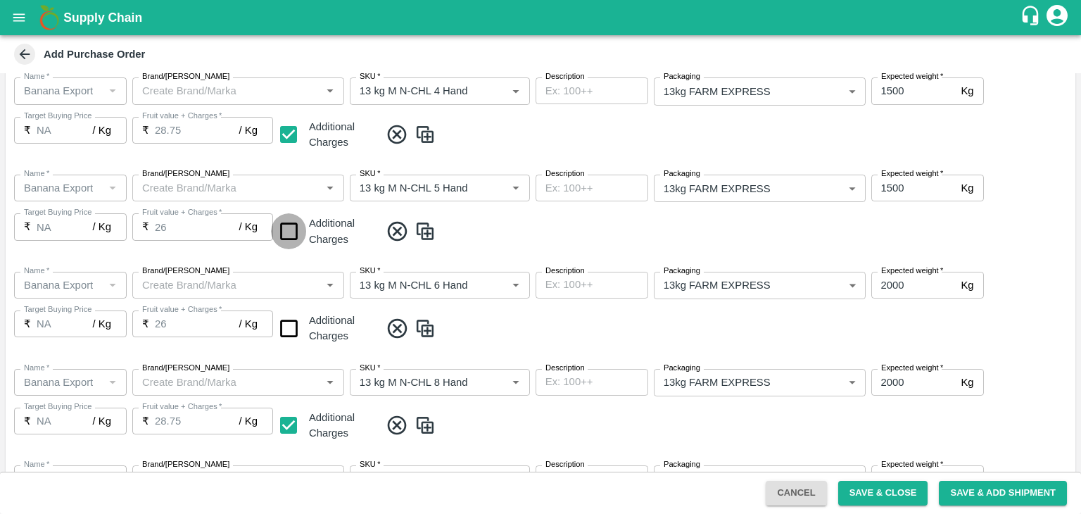
type input "28.75"
click at [287, 332] on input "checkbox" at bounding box center [289, 328] width 36 height 36
checkbox input "true"
type input "28.75"
click at [523, 338] on span at bounding box center [725, 328] width 690 height 23
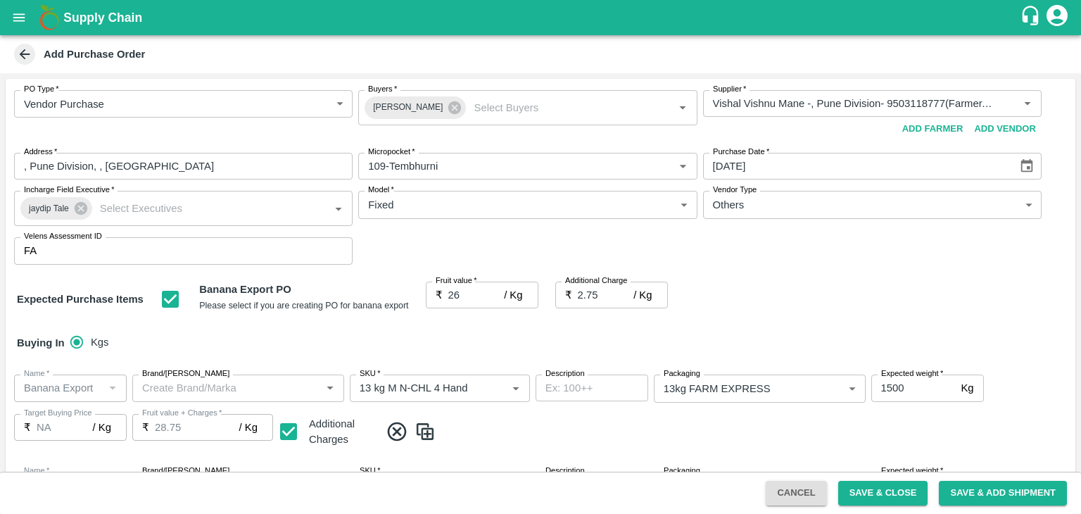
scroll to position [796, 0]
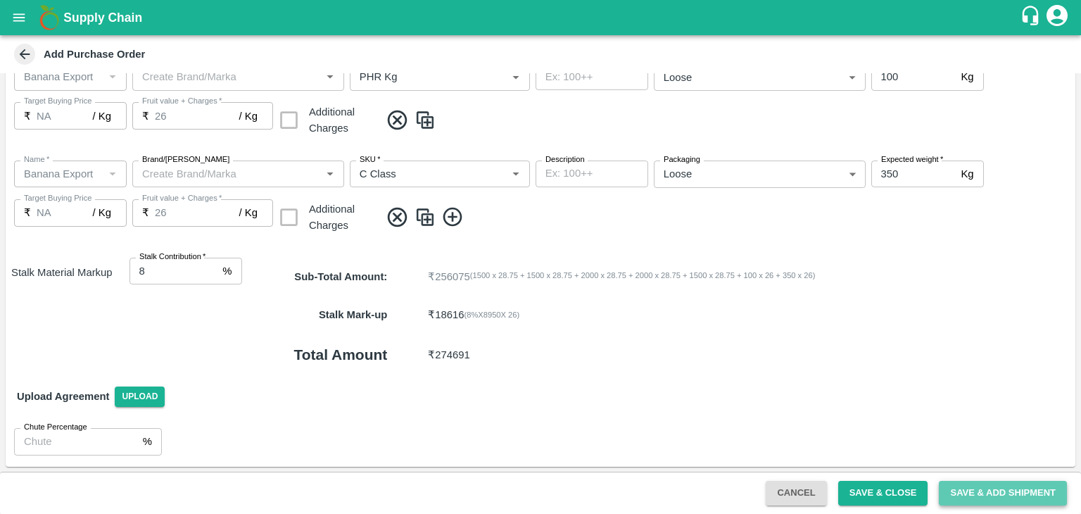
click at [983, 490] on button "Save & Add Shipment" at bounding box center [1003, 493] width 128 height 25
click at [983, 490] on span "Save & Add Shipment" at bounding box center [1002, 492] width 139 height 11
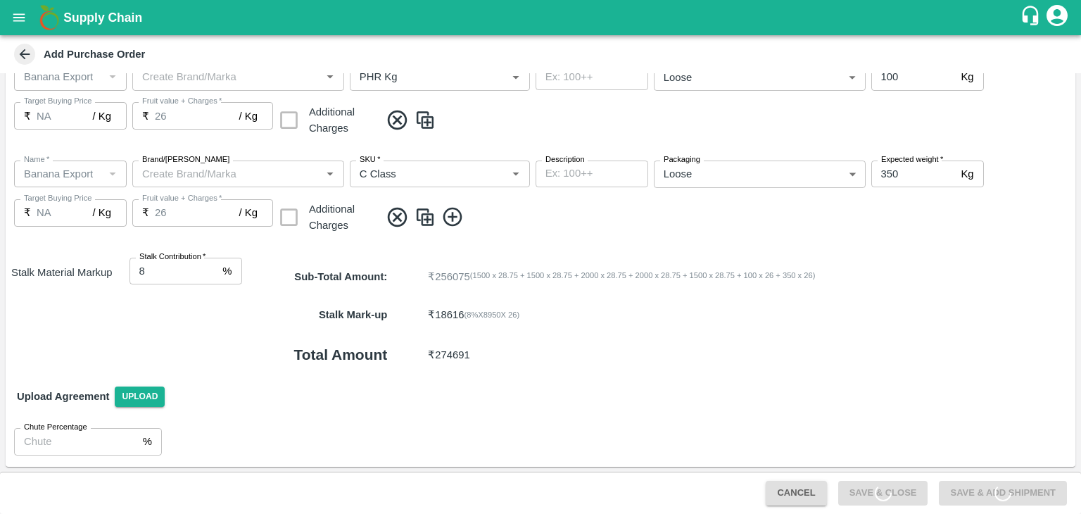
click at [983, 490] on span "Save & Add Shipment" at bounding box center [1002, 492] width 139 height 11
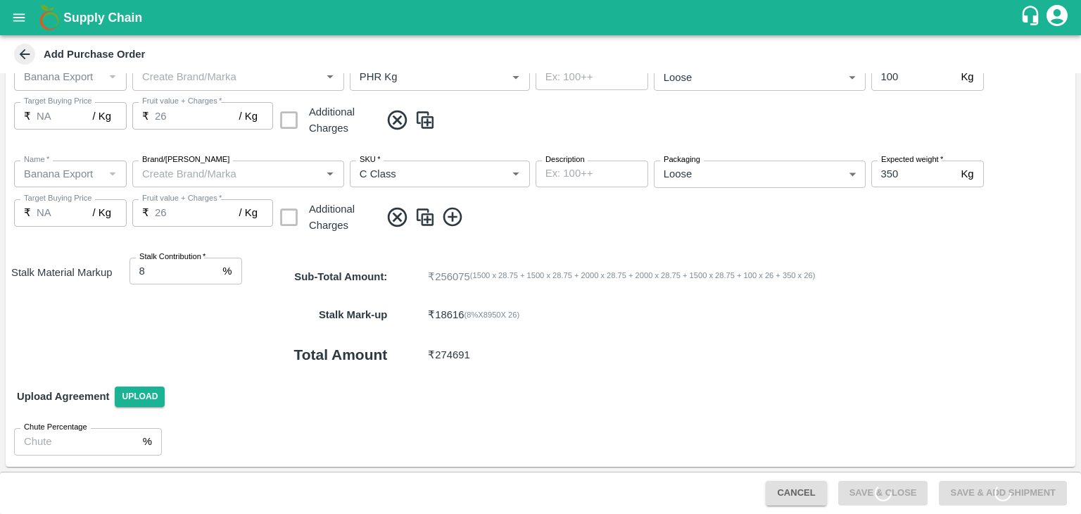
click at [983, 490] on span "Save & Add Shipment" at bounding box center [1002, 492] width 139 height 11
click at [983, 490] on button "Save & Add Shipment" at bounding box center [1003, 493] width 128 height 25
click at [983, 490] on span "Save & Add Shipment" at bounding box center [1002, 492] width 139 height 11
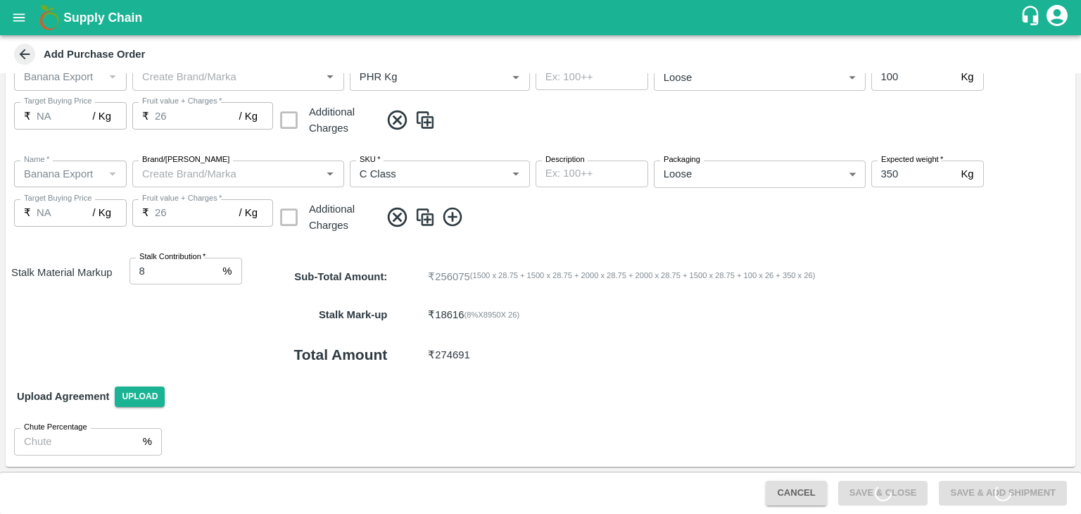
click at [983, 490] on span "Save & Add Shipment" at bounding box center [1002, 492] width 139 height 11
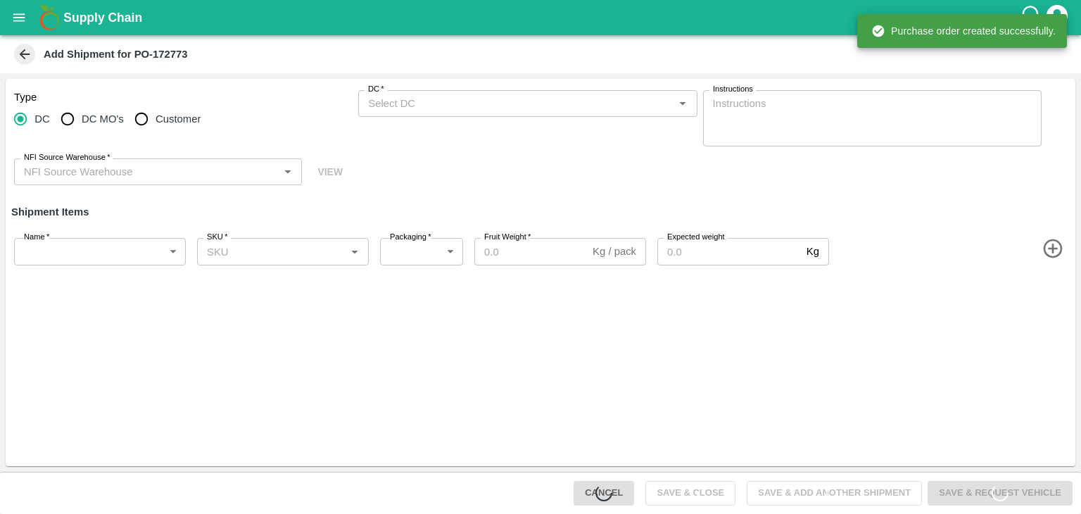
type input "85522-Vishal Vishnu Mane"
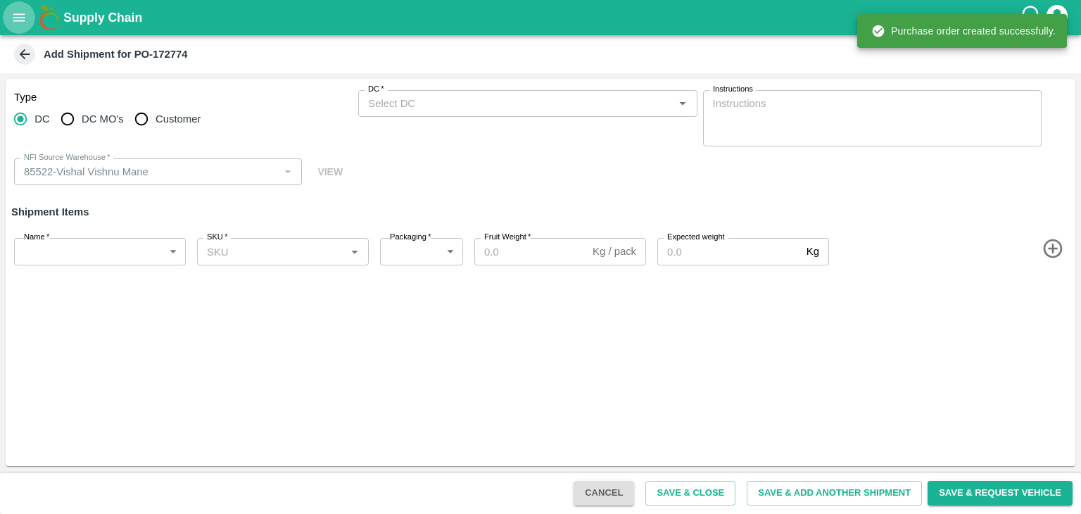
click at [14, 15] on icon "open drawer" at bounding box center [19, 17] width 12 height 8
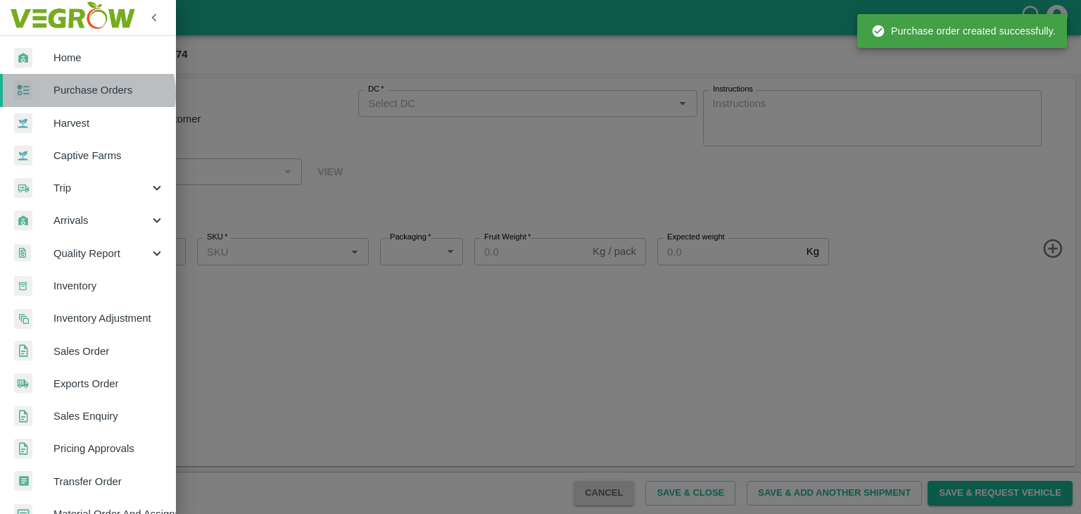
click at [87, 94] on span "Purchase Orders" at bounding box center [108, 89] width 111 height 15
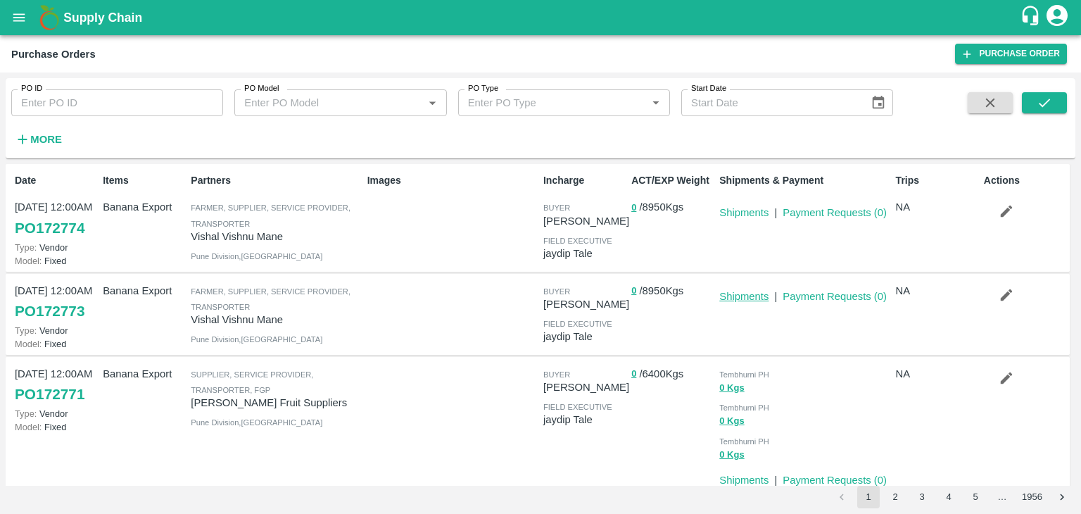
click at [740, 300] on link "Shipments" at bounding box center [743, 296] width 49 height 11
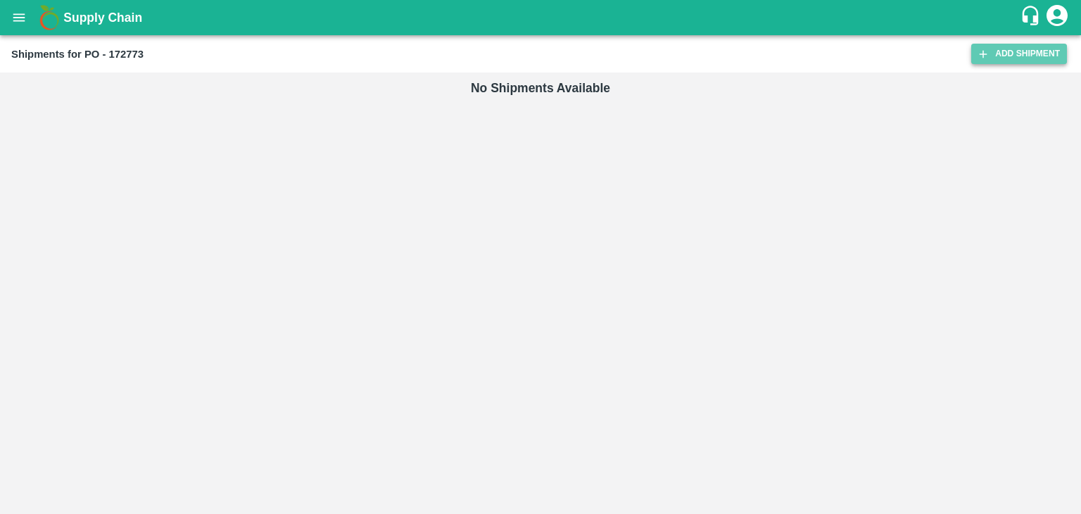
click at [1026, 54] on link "Add Shipment" at bounding box center [1019, 54] width 96 height 20
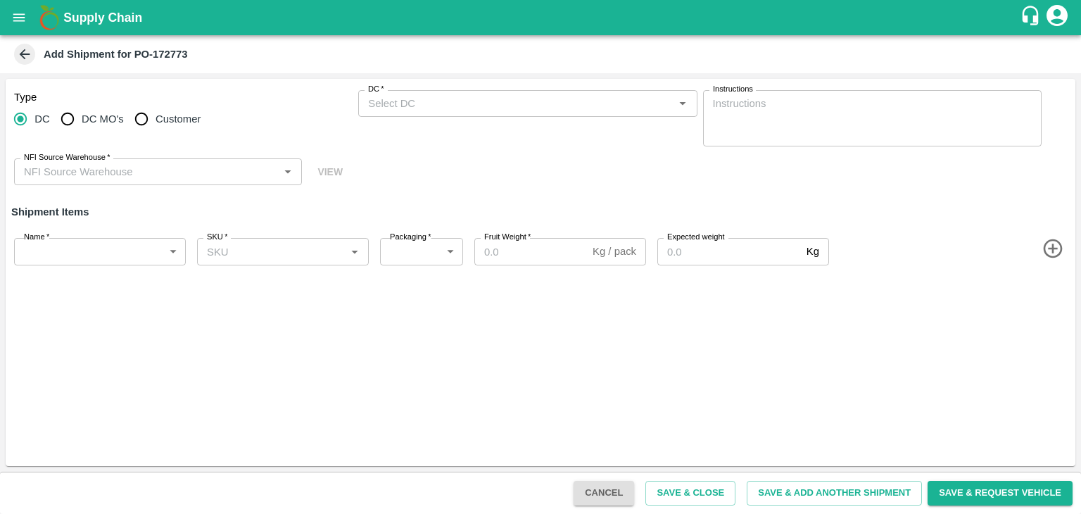
type input "85522-Vishal Vishnu Mane"
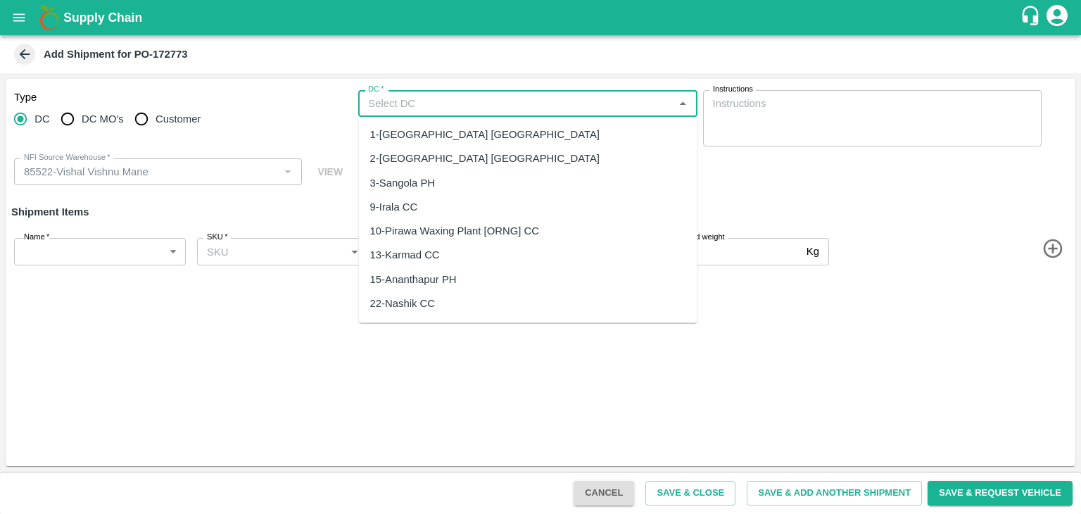
click at [450, 96] on input "DC   *" at bounding box center [515, 103] width 307 height 18
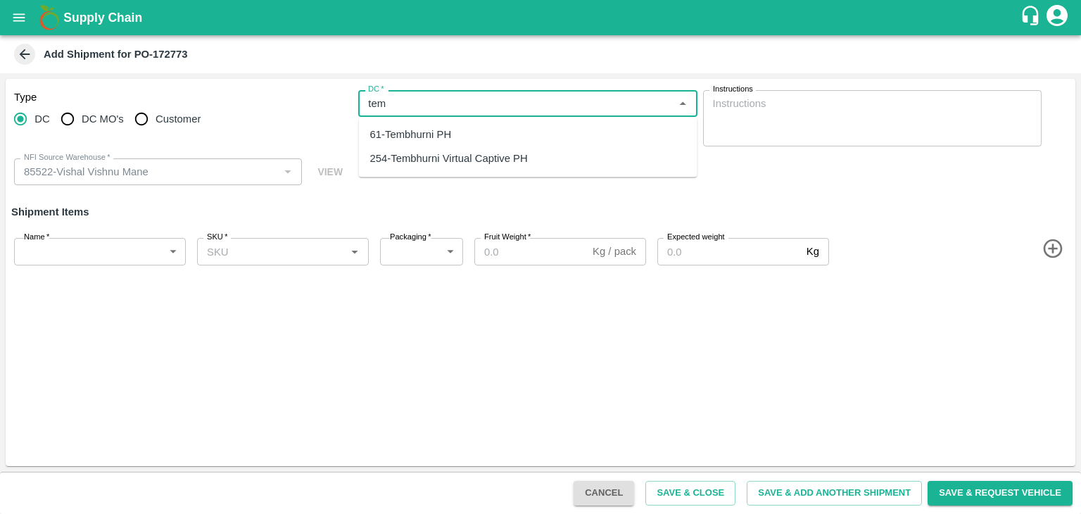
click at [433, 127] on div "61-Tembhurni PH" at bounding box center [411, 134] width 82 height 15
type input "61-Tembhurni PH"
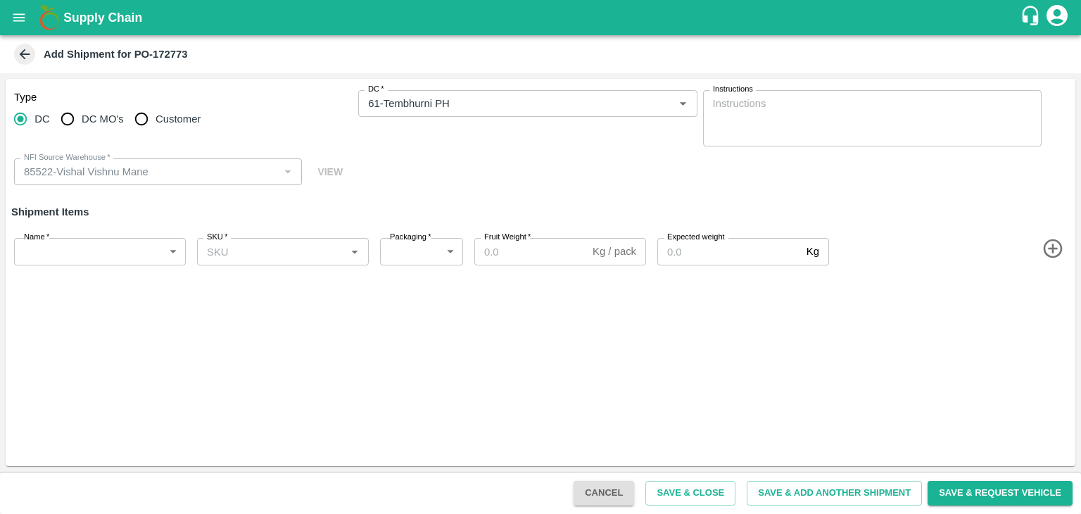
click at [1050, 254] on icon "button" at bounding box center [1052, 248] width 23 height 23
click at [1050, 300] on icon "button" at bounding box center [1052, 298] width 23 height 23
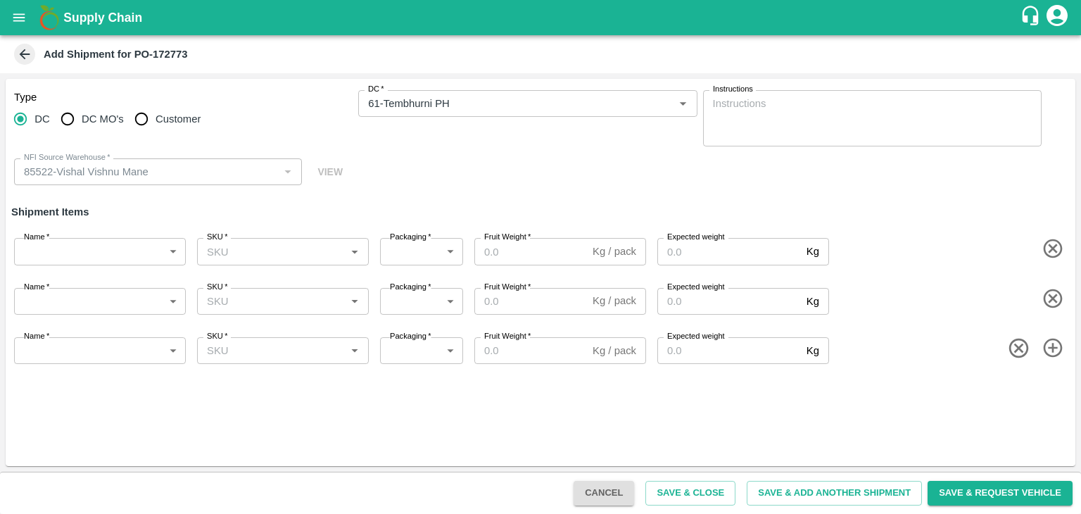
click at [1051, 357] on icon "button" at bounding box center [1052, 347] width 23 height 23
click at [1052, 397] on icon "button" at bounding box center [1052, 397] width 19 height 19
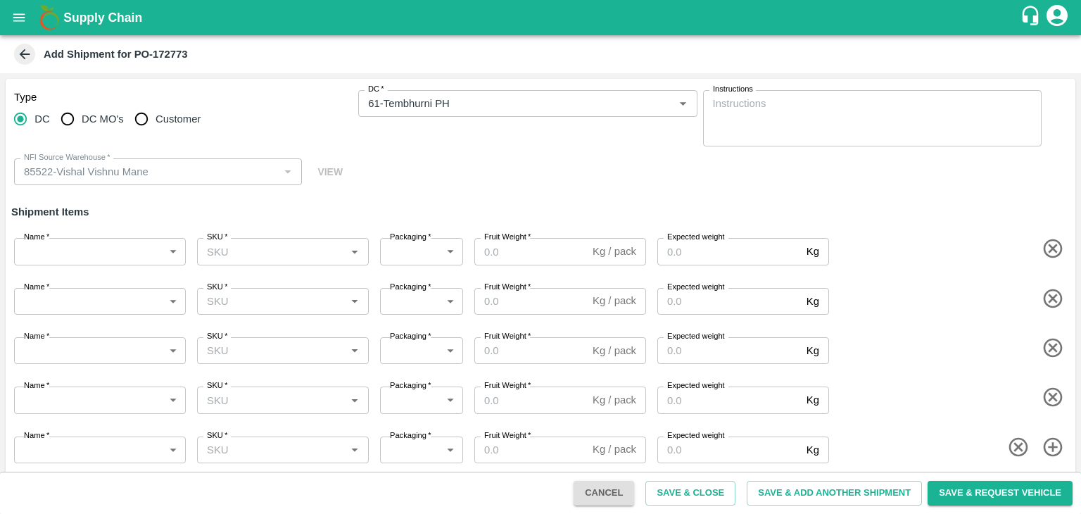
scroll to position [8, 0]
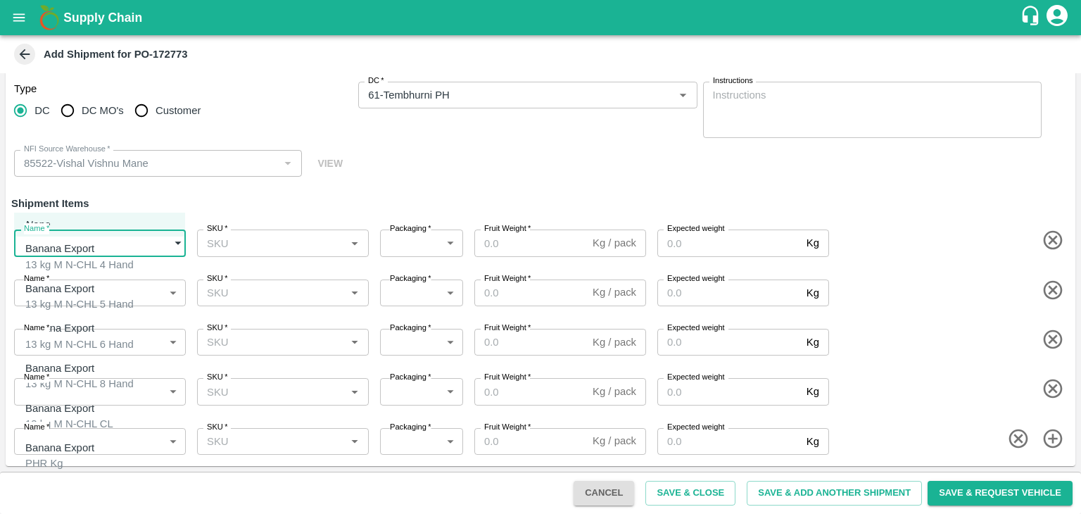
click at [72, 244] on body "Supply Chain Add Shipment for PO-172773 Type DC DC MO's Customer DC   * DC   * …" at bounding box center [540, 257] width 1081 height 514
click at [84, 250] on p "Banana Export" at bounding box center [75, 248] width 101 height 15
type input "1966601"
type input "468"
type input "1500"
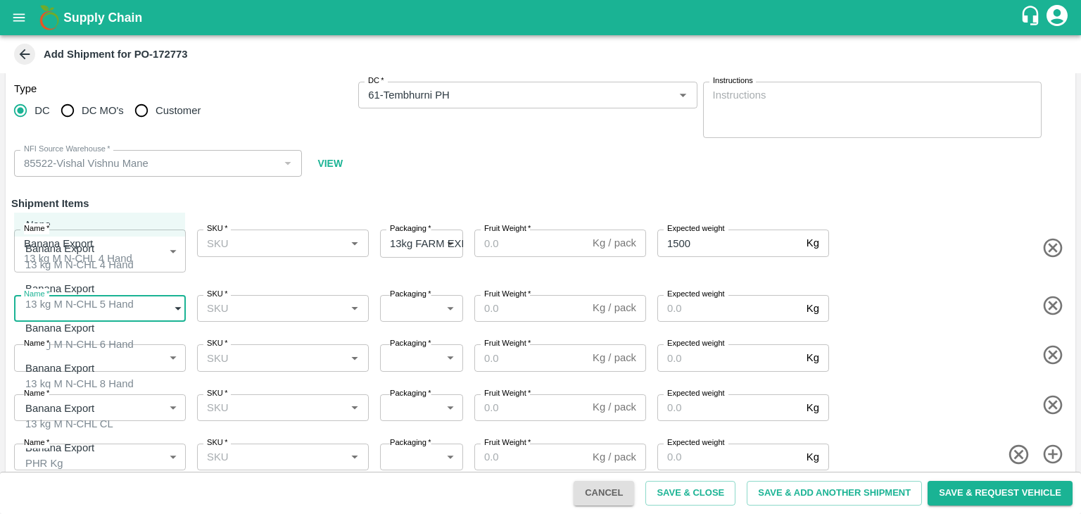
click at [112, 310] on body "Supply Chain Add Shipment for PO-172773 Type [GEOGRAPHIC_DATA] DC MO's Customer…" at bounding box center [540, 257] width 1081 height 514
click at [112, 310] on li "Banana Export 13 kg M N-CHL 5 Hand" at bounding box center [99, 297] width 171 height 40
type input "1966602"
type input "468"
type input "1500"
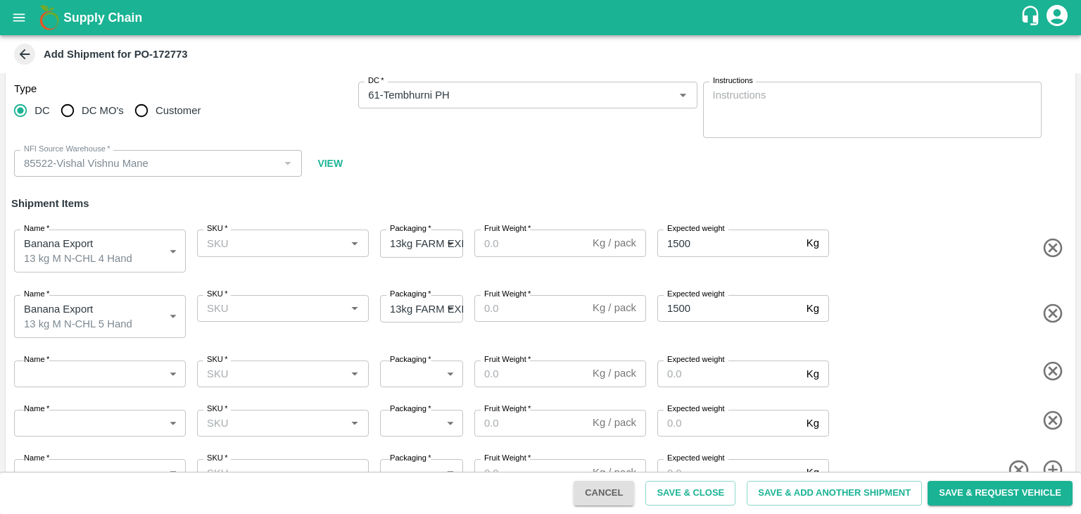
click at [112, 310] on li "Banana Export 13 kg M N-CHL 5 Hand" at bounding box center [99, 307] width 128 height 23
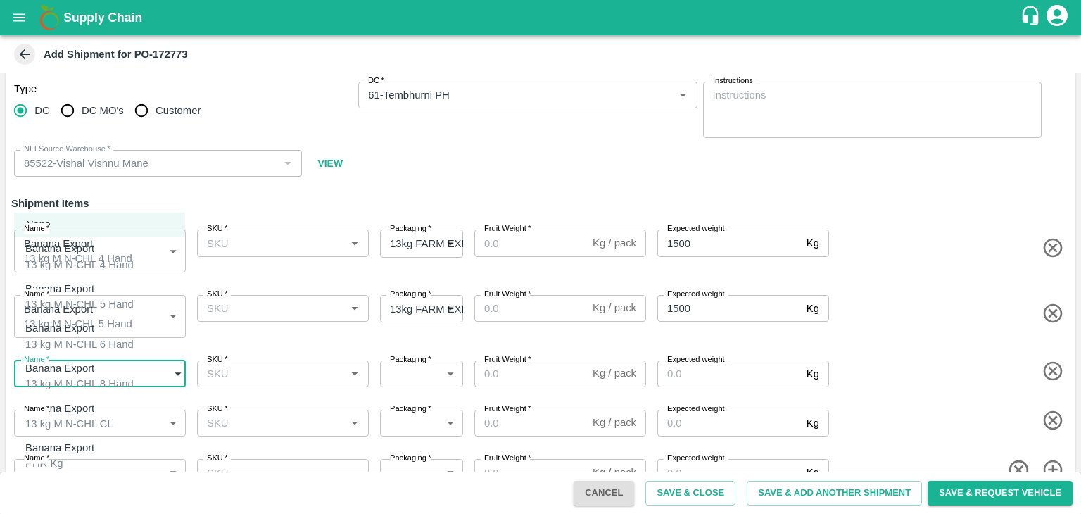
click at [94, 375] on body "Supply Chain Add Shipment for PO-172773 Type DC DC MO's Customer DC   * DC   * …" at bounding box center [540, 257] width 1081 height 514
click at [134, 336] on div "Banana Export 13 kg M N-CHL 6 Hand" at bounding box center [79, 336] width 108 height 32
type input "1966603"
type input "468"
type input "2000"
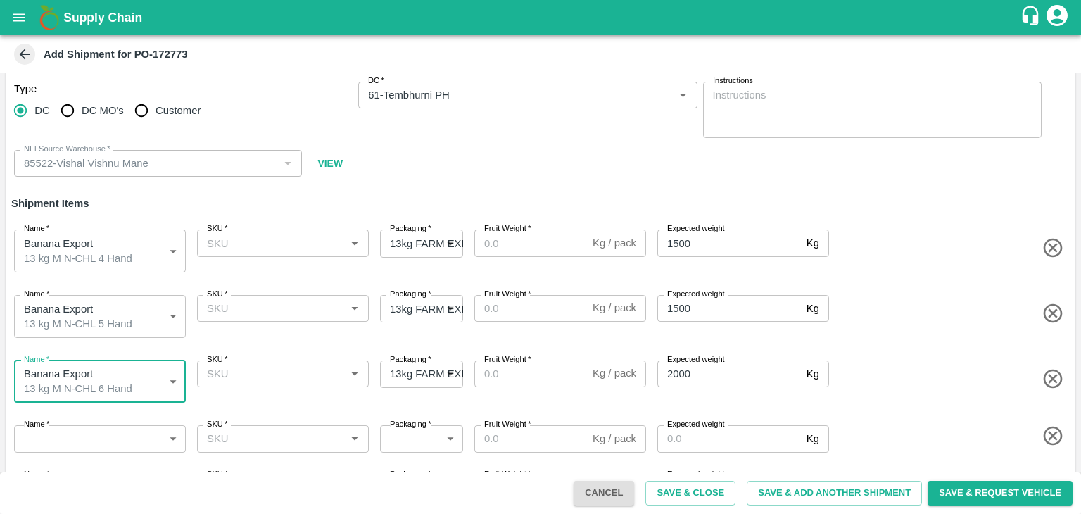
scroll to position [49, 0]
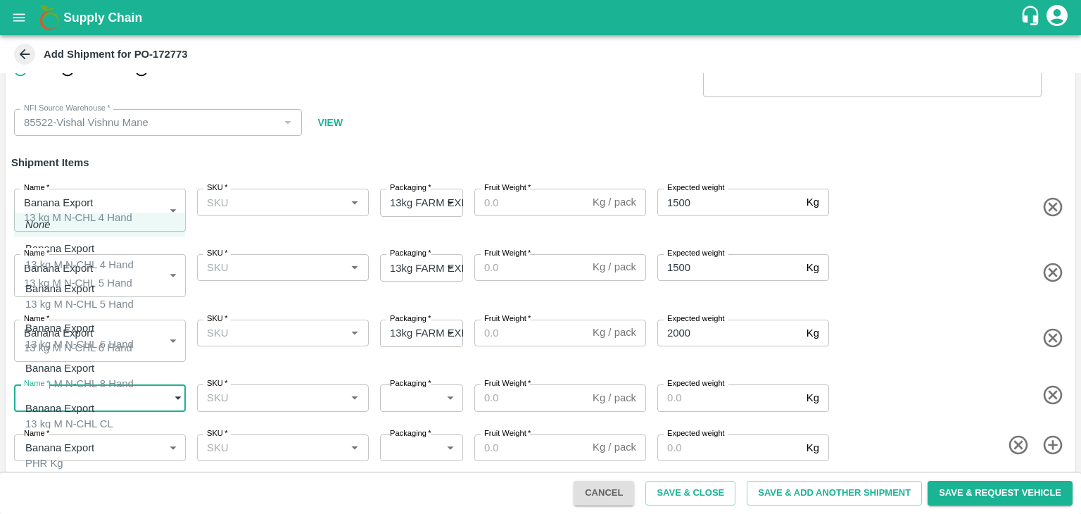
click at [122, 401] on body "Supply Chain Add Shipment for PO-172773 Type DC DC MO's Customer DC   * DC   * …" at bounding box center [540, 257] width 1081 height 514
click at [121, 367] on div "Banana Export 13 kg M N-CHL 8 Hand" at bounding box center [79, 376] width 108 height 32
type input "1966604"
type input "468"
type input "2000"
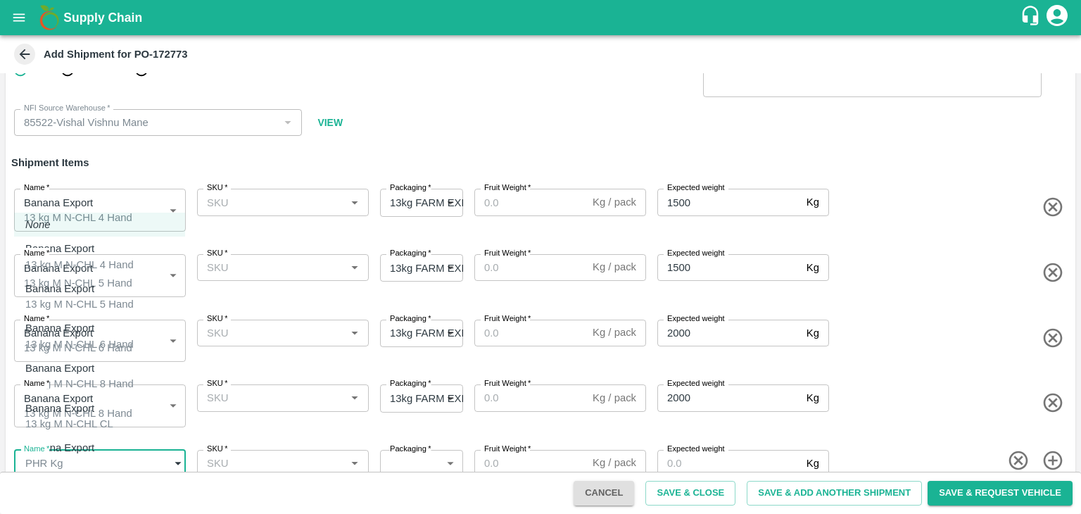
click at [135, 445] on body "Supply Chain Add Shipment for PO-172773 Type DC DC MO's Customer DC   * DC   * …" at bounding box center [540, 257] width 1081 height 514
click at [113, 412] on div "Banana Export 13 kg M N-CHL CL" at bounding box center [69, 416] width 88 height 32
type input "1966605"
type input "468"
type input "1500"
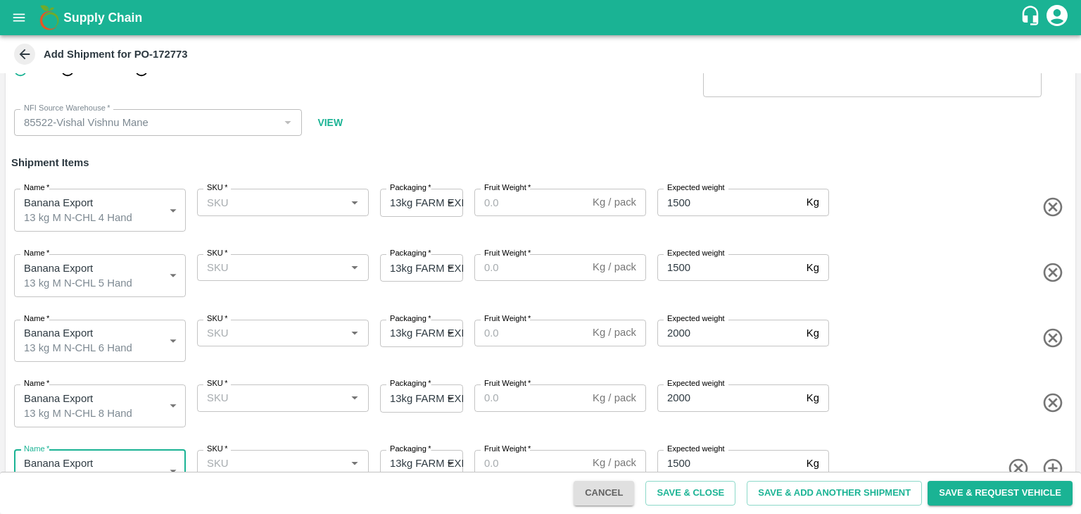
scroll to position [59, 0]
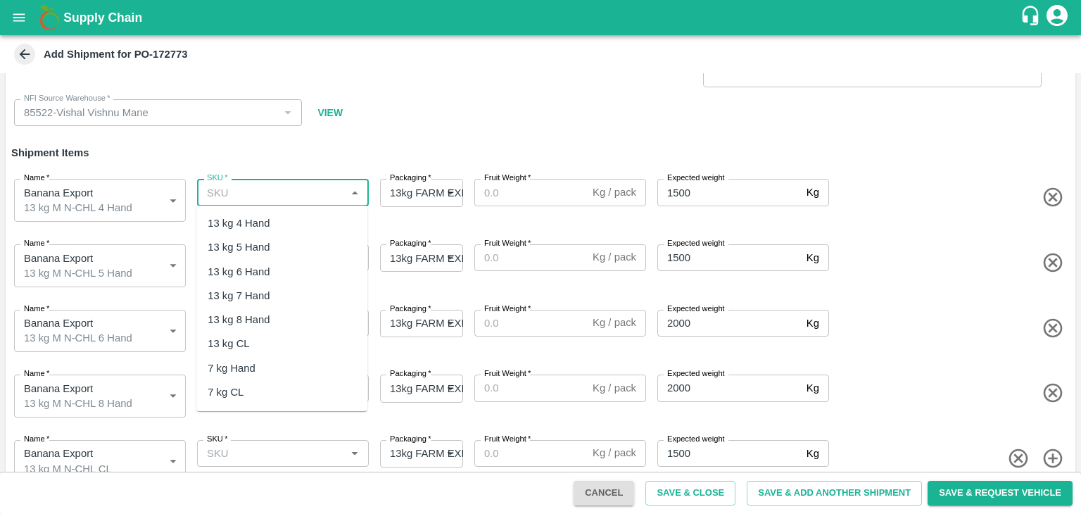
click at [295, 190] on input "SKU   *" at bounding box center [271, 192] width 140 height 18
click at [290, 220] on div "13 kg M N-CHL 4 Hand" at bounding box center [262, 222] width 108 height 15
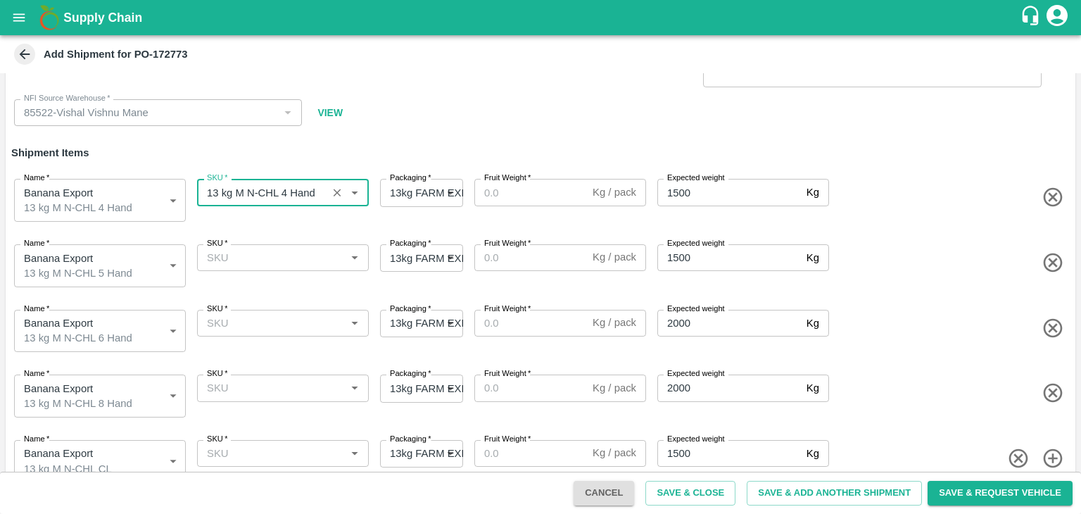
click at [301, 267] on div "SKU   *" at bounding box center [283, 257] width 172 height 27
type input "13 kg M N-CHL 4 Hand"
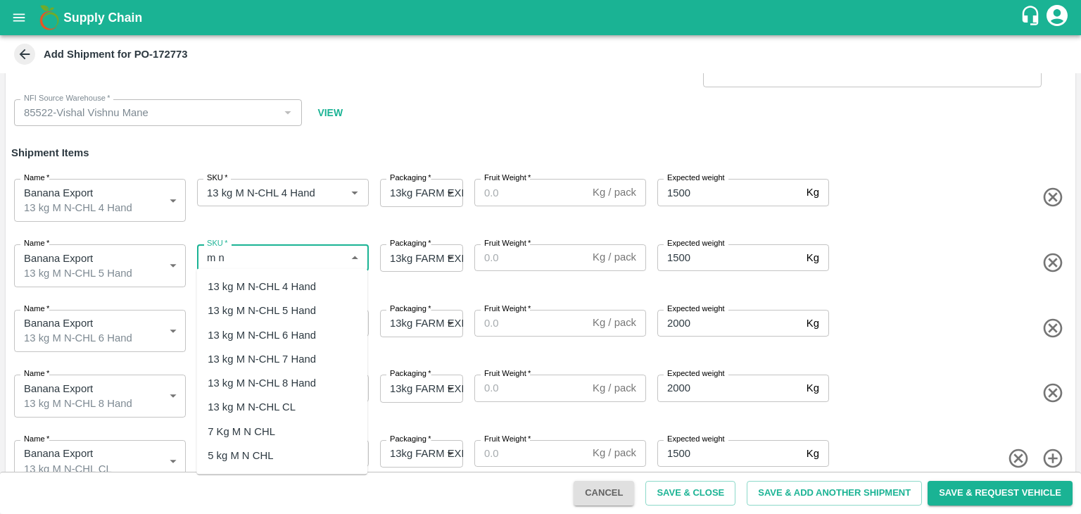
click at [298, 305] on div "13 kg M N-CHL 5 Hand" at bounding box center [262, 310] width 108 height 15
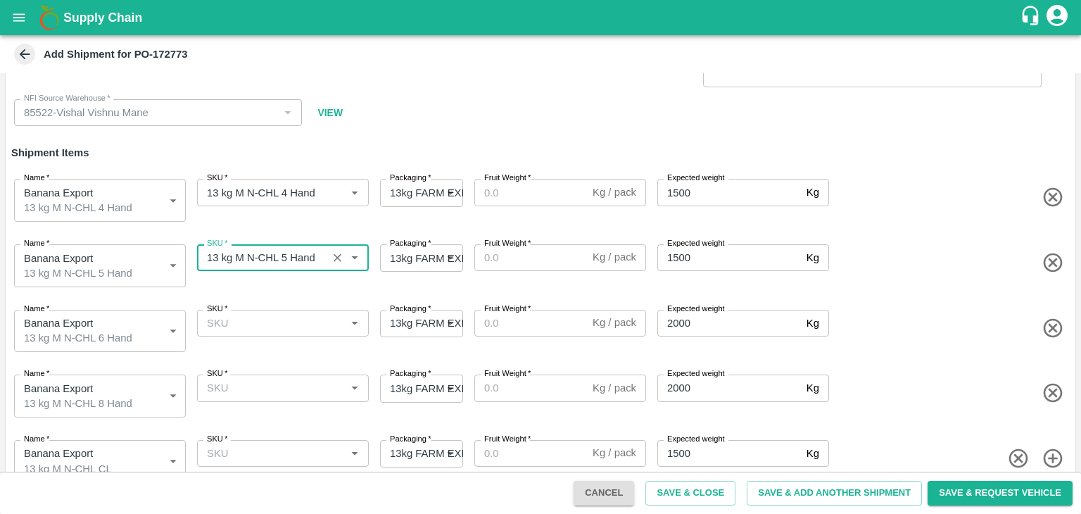
type input "13 kg M N-CHL 5 Hand"
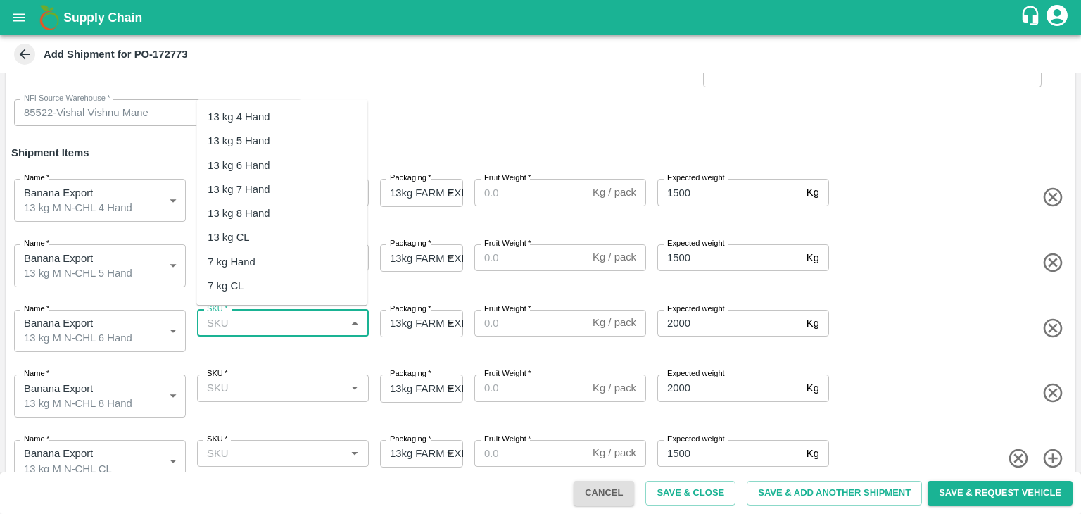
click at [305, 322] on input "SKU   *" at bounding box center [271, 323] width 140 height 18
click at [287, 167] on div "13 kg M N-CHL 6 Hand" at bounding box center [262, 165] width 108 height 15
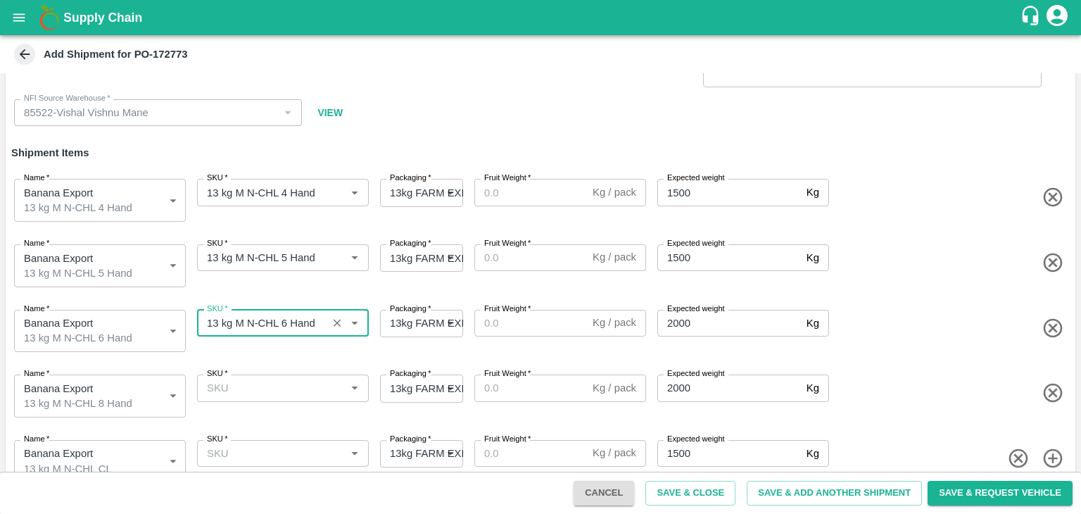
type input "13 kg M N-CHL 6 Hand"
drag, startPoint x: 290, startPoint y: 396, endPoint x: 303, endPoint y: 381, distance: 20.5
click at [303, 381] on div "SKU   * SKU   *" at bounding box center [279, 393] width 177 height 49
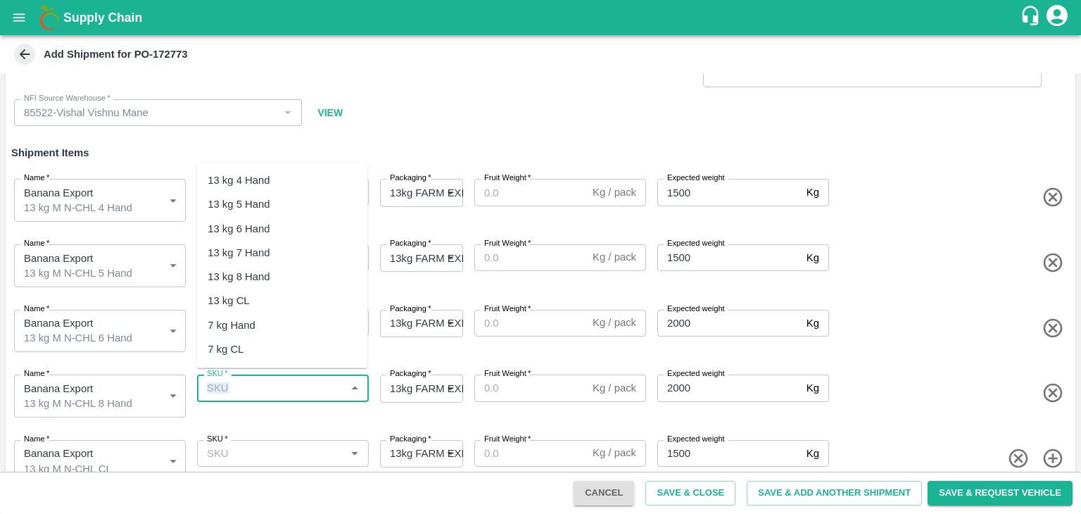
click at [303, 381] on input "SKU   *" at bounding box center [271, 388] width 140 height 18
click at [306, 275] on div "13 kg M N-CHL 8 Hand" at bounding box center [262, 276] width 108 height 15
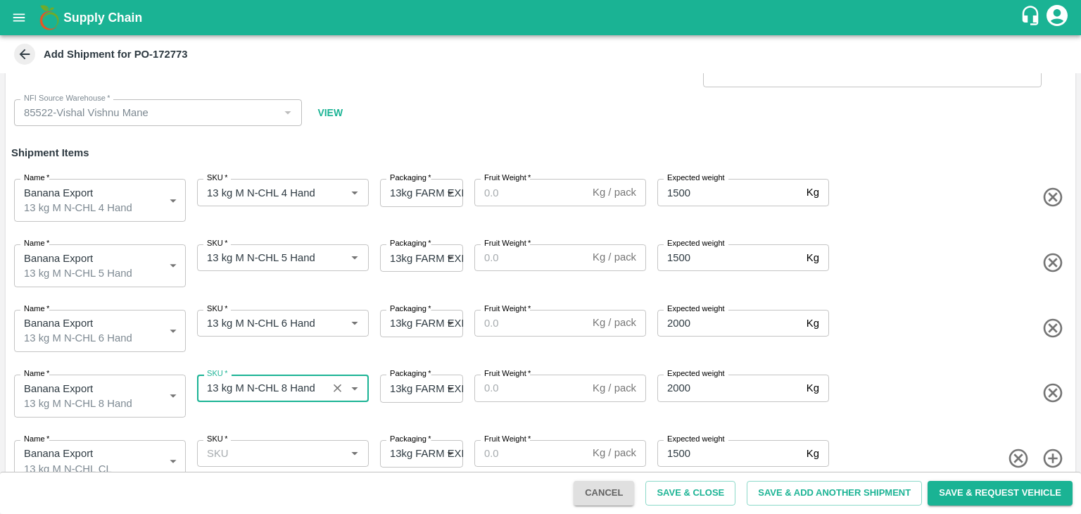
type input "13 kg M N-CHL 8 Hand"
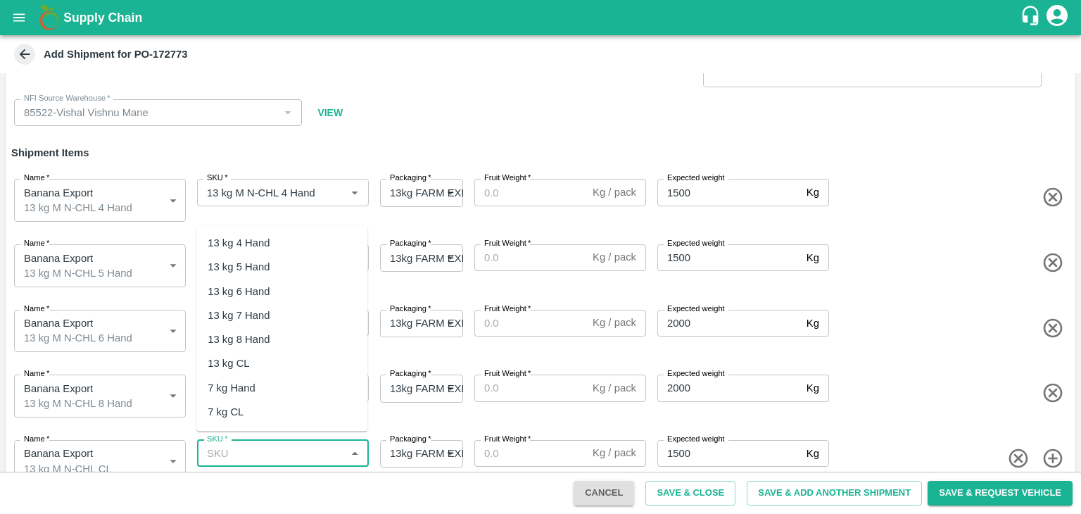
click at [305, 444] on input "SKU   *" at bounding box center [271, 453] width 140 height 18
click at [300, 364] on div "13 kg M N-CHL CL" at bounding box center [281, 364] width 171 height 24
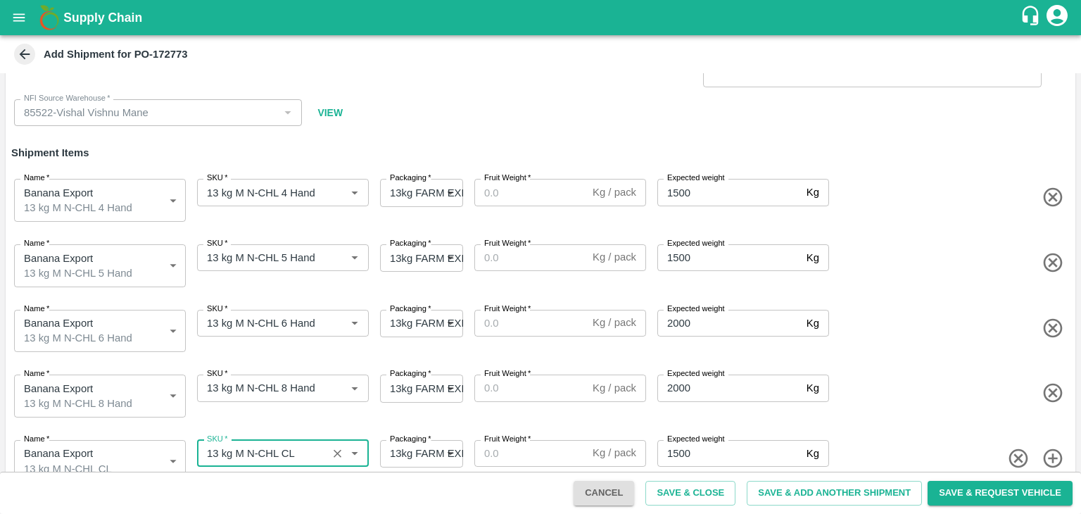
type input "13 kg M N-CHL CL"
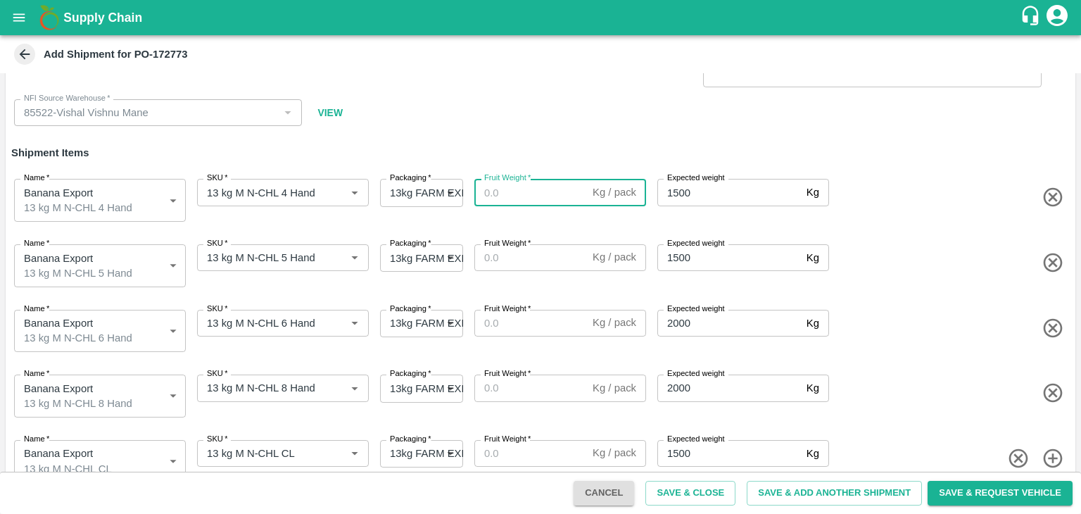
click at [527, 189] on input "Fruit Weight   *" at bounding box center [530, 192] width 113 height 27
type input "13"
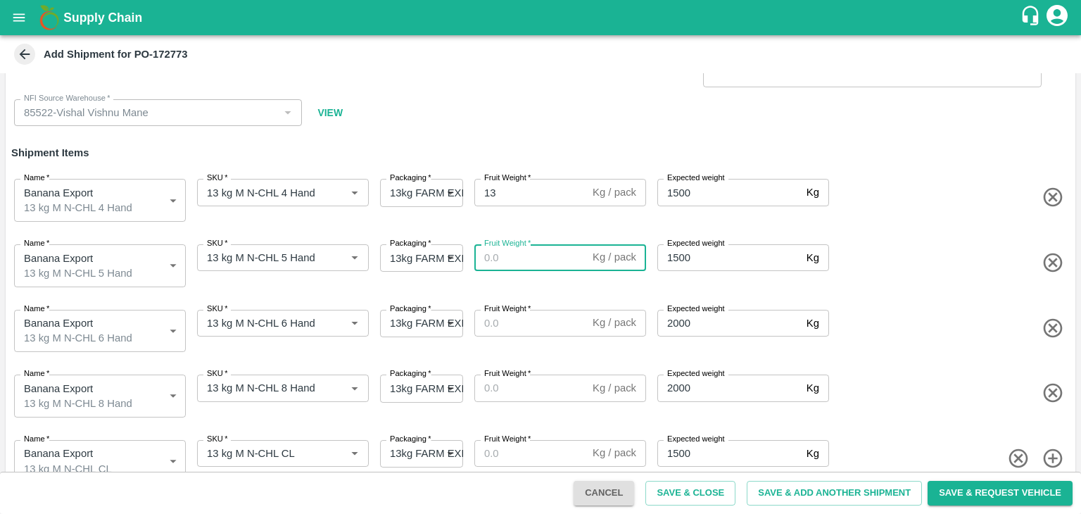
click at [522, 259] on input "Fruit Weight   *" at bounding box center [530, 257] width 113 height 27
type input "13"
click at [524, 321] on input "Fruit Weight   *" at bounding box center [530, 323] width 113 height 27
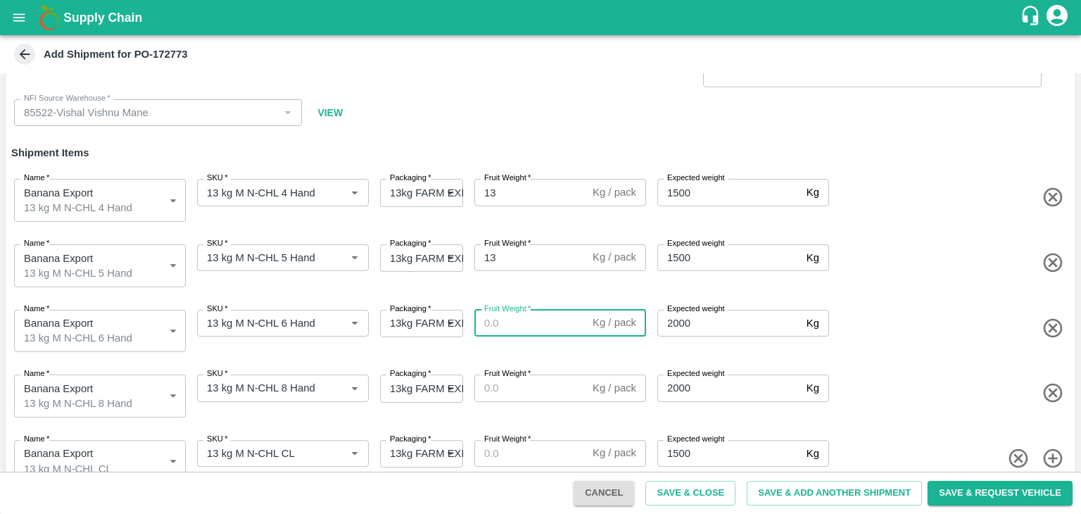
click at [524, 321] on input "Fruit Weight   *" at bounding box center [530, 323] width 113 height 27
type input "13"
click at [524, 385] on input "Fruit Weight   *" at bounding box center [530, 387] width 113 height 27
click at [524, 385] on input "1" at bounding box center [530, 387] width 113 height 27
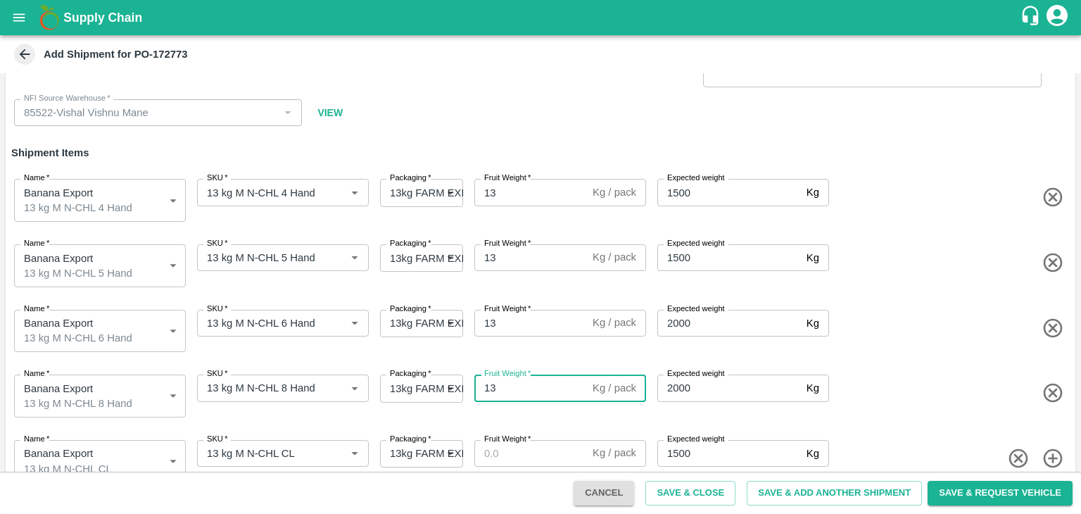
type input "13"
click at [522, 445] on input "Fruit Weight   *" at bounding box center [530, 453] width 113 height 27
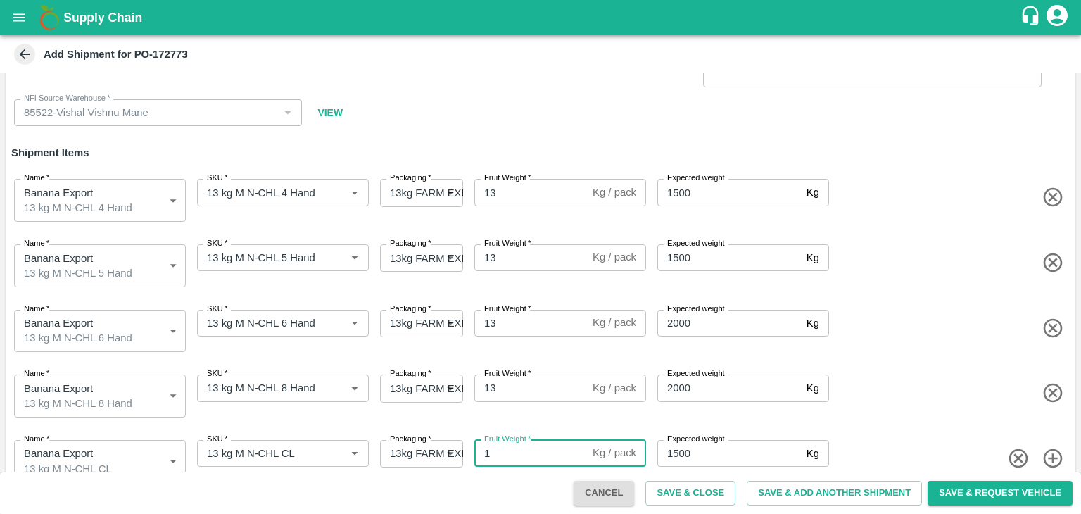
click at [522, 445] on input "1" at bounding box center [530, 453] width 113 height 27
type input "13"
click at [782, 494] on button "Save & Add Another Shipment" at bounding box center [834, 493] width 175 height 25
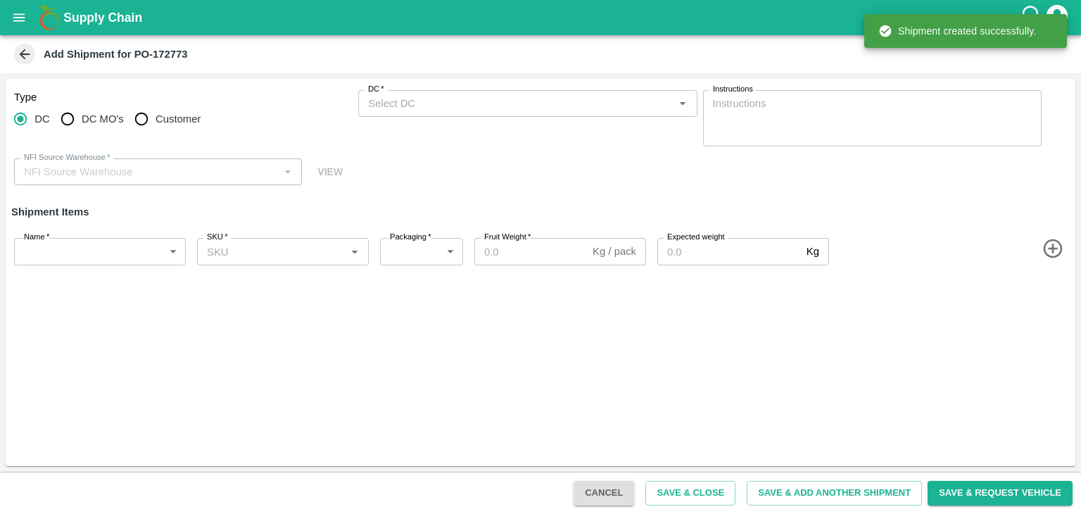
scroll to position [0, 0]
click at [75, 130] on input "DC MO's" at bounding box center [67, 119] width 28 height 28
radio input "true"
type input "85522-Vishal Vishnu Mane"
click at [14, 126] on input "DC" at bounding box center [20, 119] width 28 height 28
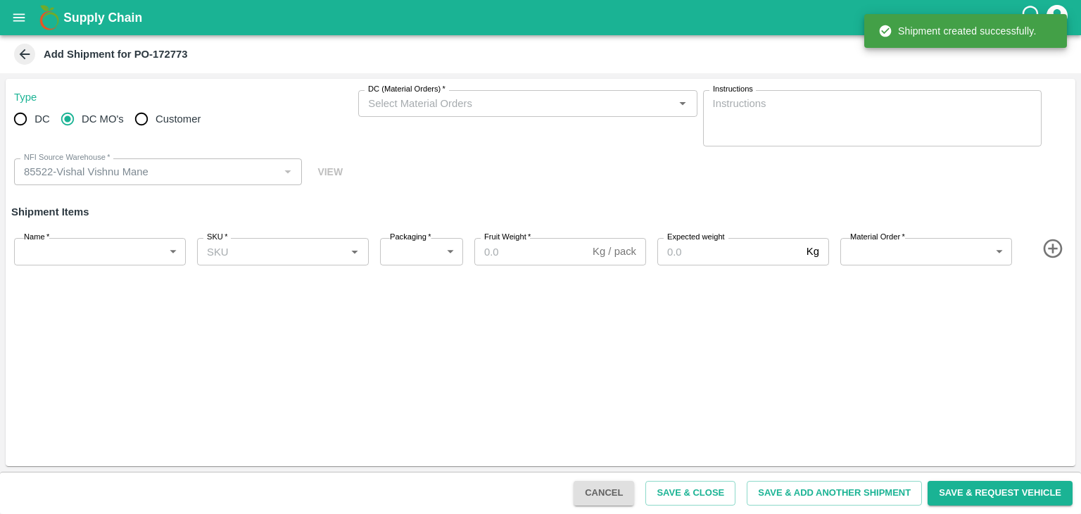
radio input "true"
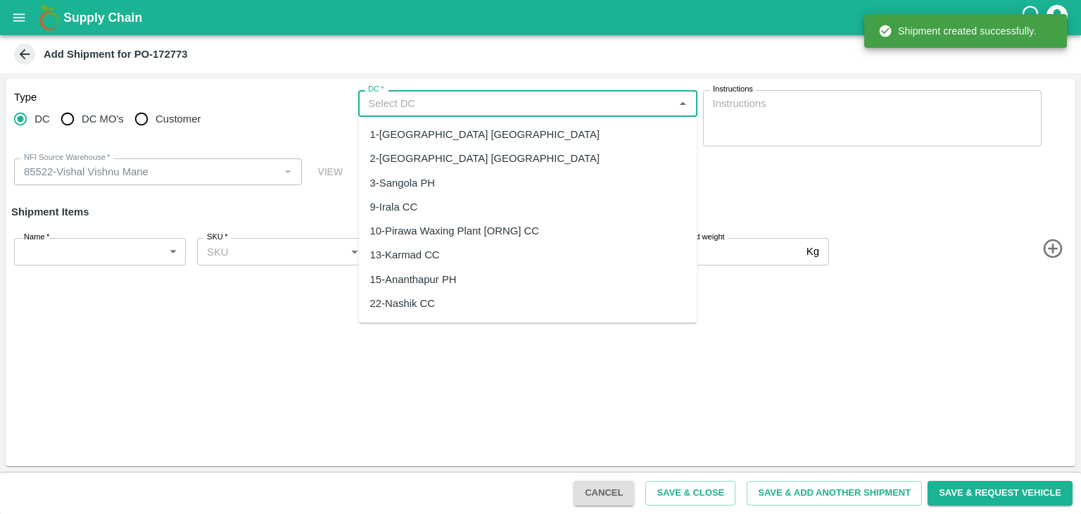
click at [452, 110] on input "DC   *" at bounding box center [515, 103] width 307 height 18
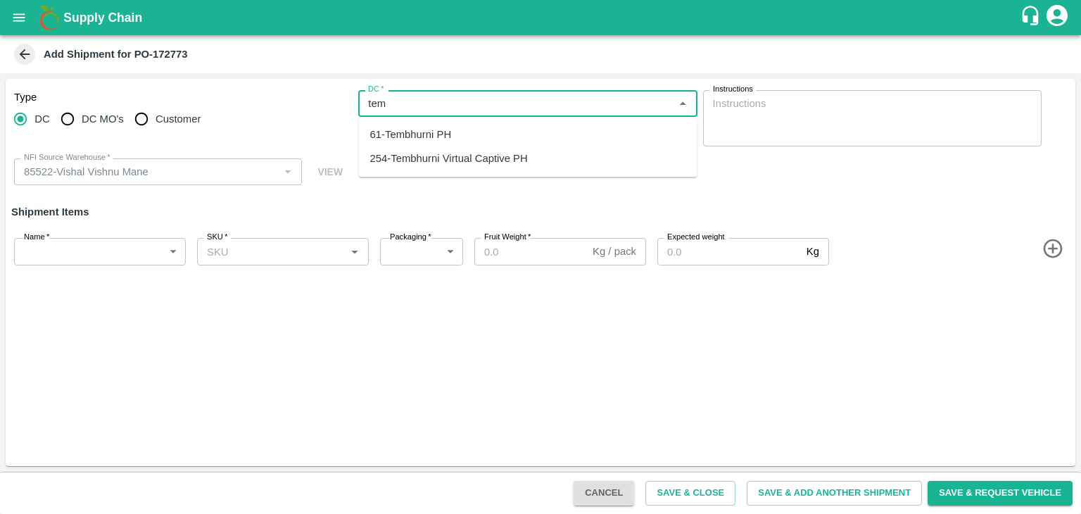
click at [440, 128] on div "61-Tembhurni PH" at bounding box center [411, 134] width 82 height 15
type input "61-Tembhurni PH"
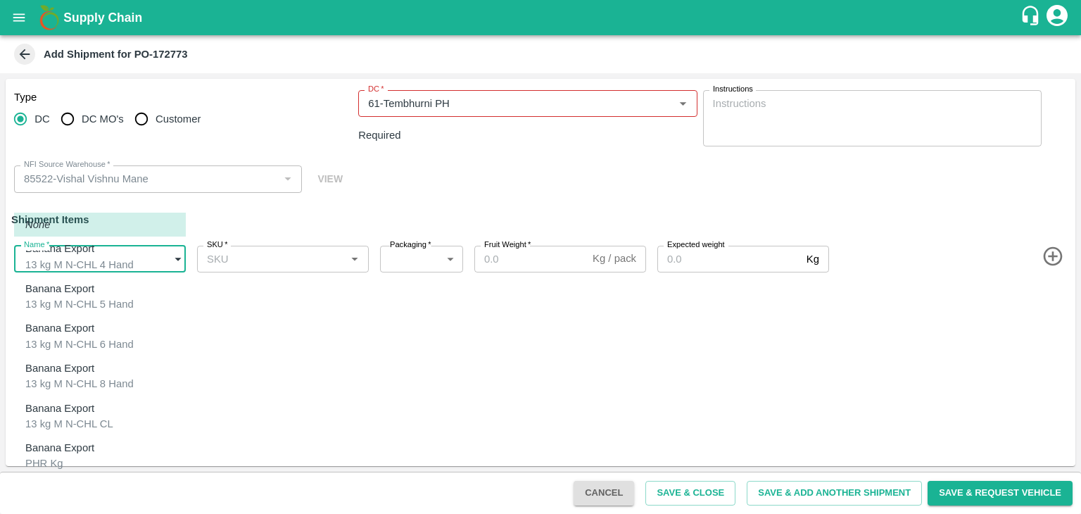
click at [108, 255] on body "Supply Chain Add Shipment for PO-172773 Type DC DC MO's Customer DC   * DC   * …" at bounding box center [540, 257] width 1081 height 514
click at [62, 440] on p "Banana Export" at bounding box center [59, 447] width 69 height 15
type input "1966606"
type input "258"
type input "100"
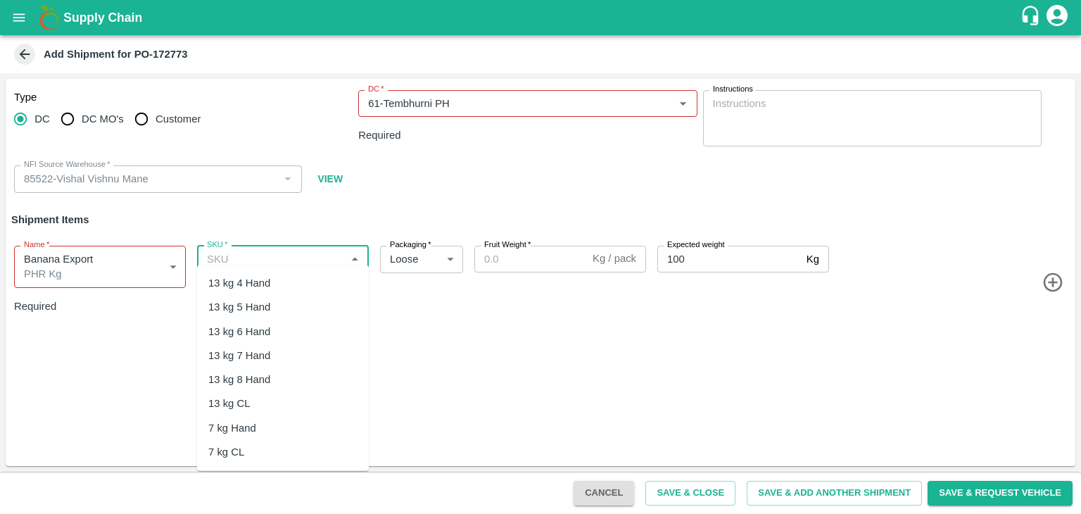
drag, startPoint x: 296, startPoint y: 247, endPoint x: 280, endPoint y: 419, distance: 173.2
click at [280, 419] on body "Supply Chain Add Shipment for PO-172773 Type DC DC MO's Customer DC   * DC   * …" at bounding box center [540, 257] width 1081 height 514
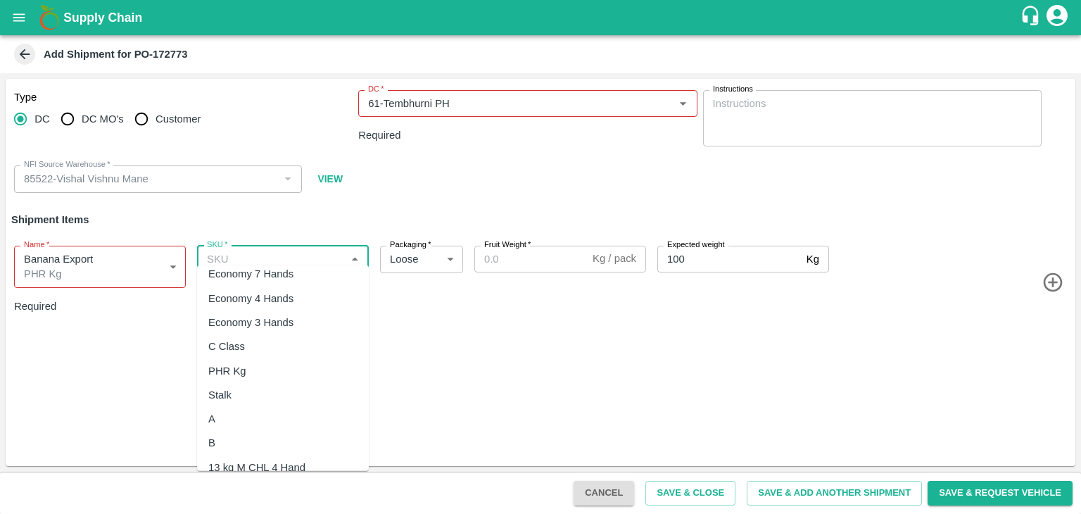
click at [241, 367] on div "PHR Kg" at bounding box center [227, 369] width 38 height 15
type input "PHR Kg"
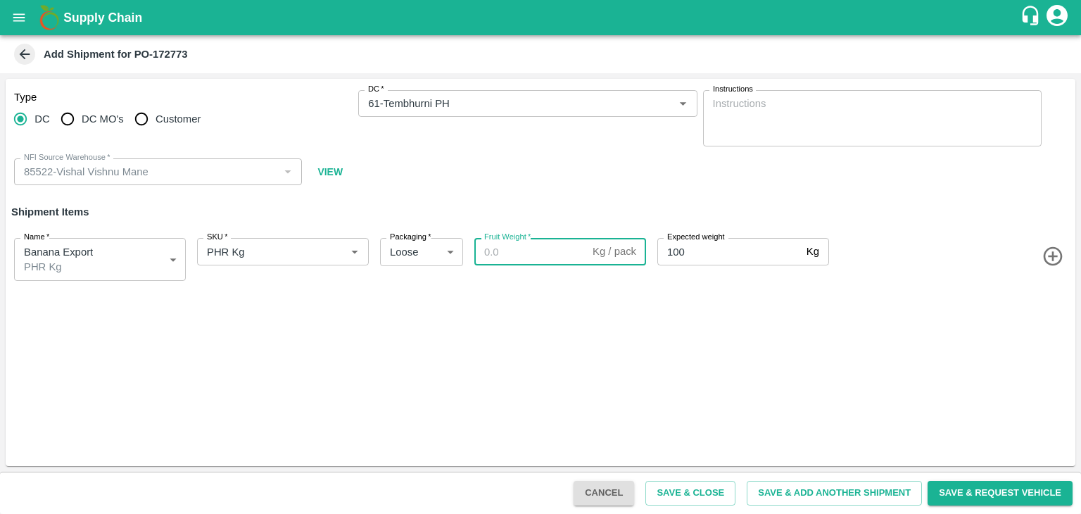
click at [518, 263] on input "Fruit Weight   *" at bounding box center [530, 251] width 113 height 27
paste input "118"
type input "118"
click at [816, 488] on button "Save & Add Another Shipment" at bounding box center [834, 493] width 175 height 25
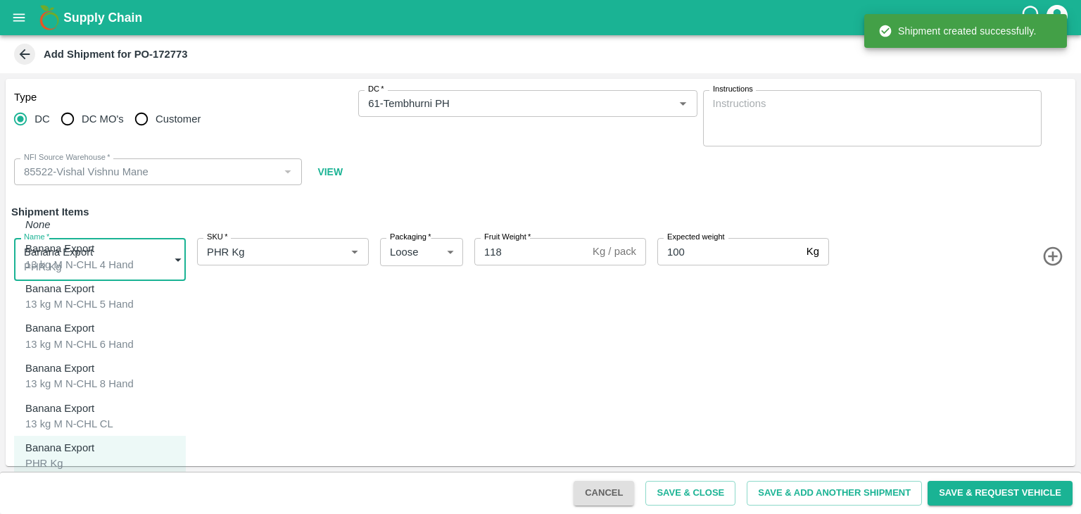
click at [89, 262] on body "Supply Chain Add Shipment for PO-172773 Type DC DC MO's Customer DC   * DC   * …" at bounding box center [540, 257] width 1081 height 514
click at [82, 495] on li "Banana Export C Class" at bounding box center [100, 496] width 172 height 40
type input "1966607"
type input "350"
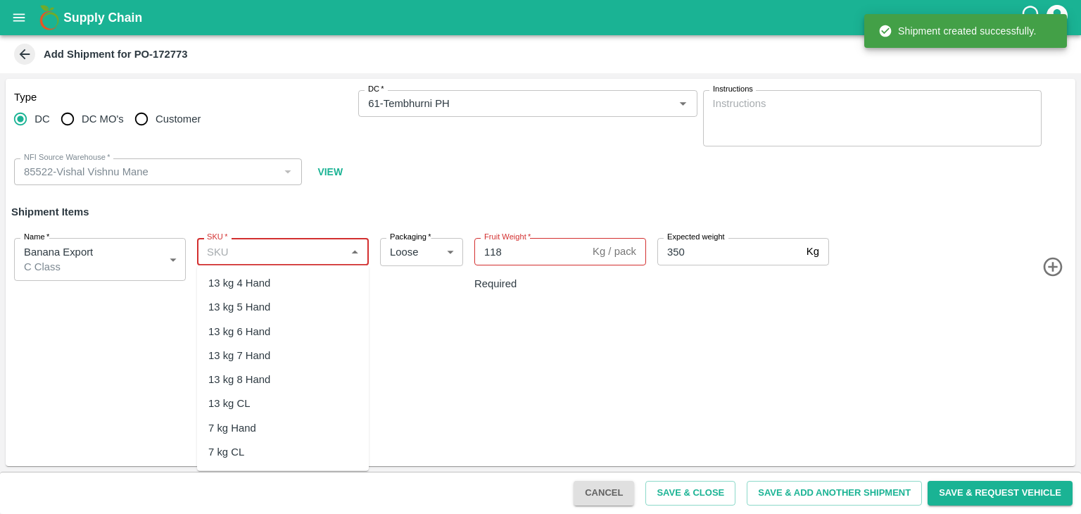
click at [284, 246] on input "SKU   *" at bounding box center [271, 251] width 140 height 18
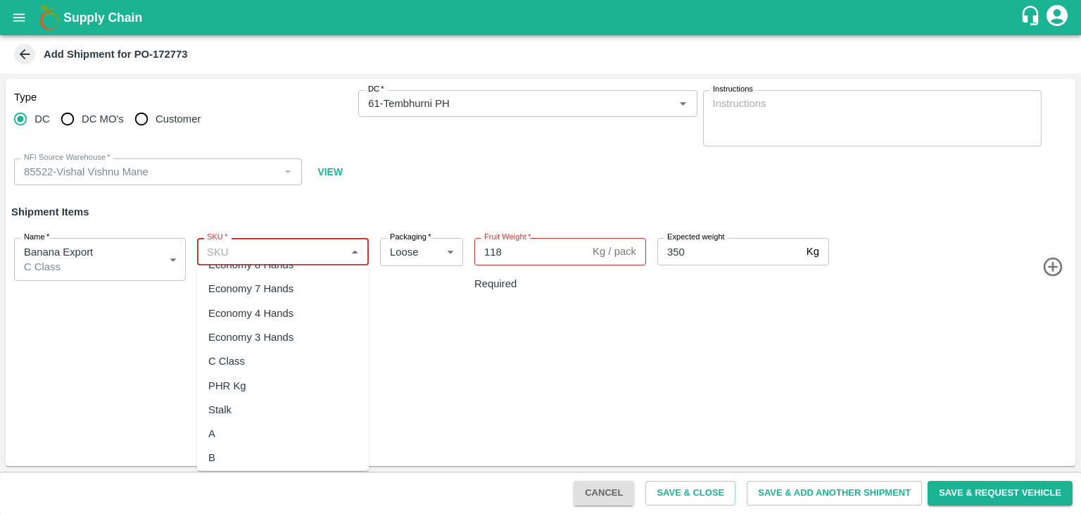
scroll to position [284, 0]
click at [261, 363] on div "C Class" at bounding box center [283, 360] width 172 height 24
type input "C Class"
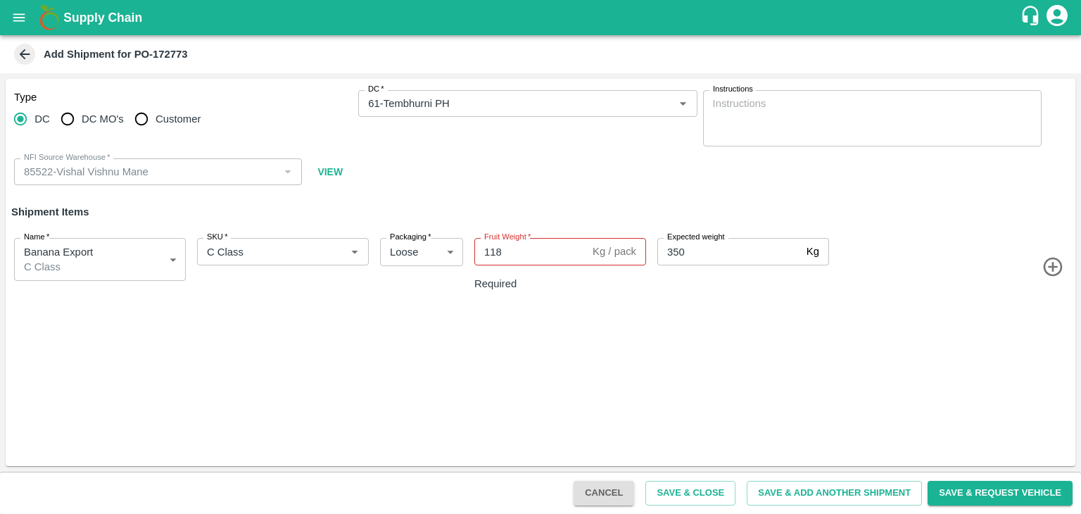
click at [519, 242] on label "Fruit Weight   *" at bounding box center [507, 237] width 46 height 11
click at [519, 242] on input "118" at bounding box center [530, 251] width 113 height 27
click at [519, 248] on input "118" at bounding box center [530, 251] width 113 height 27
type input "1"
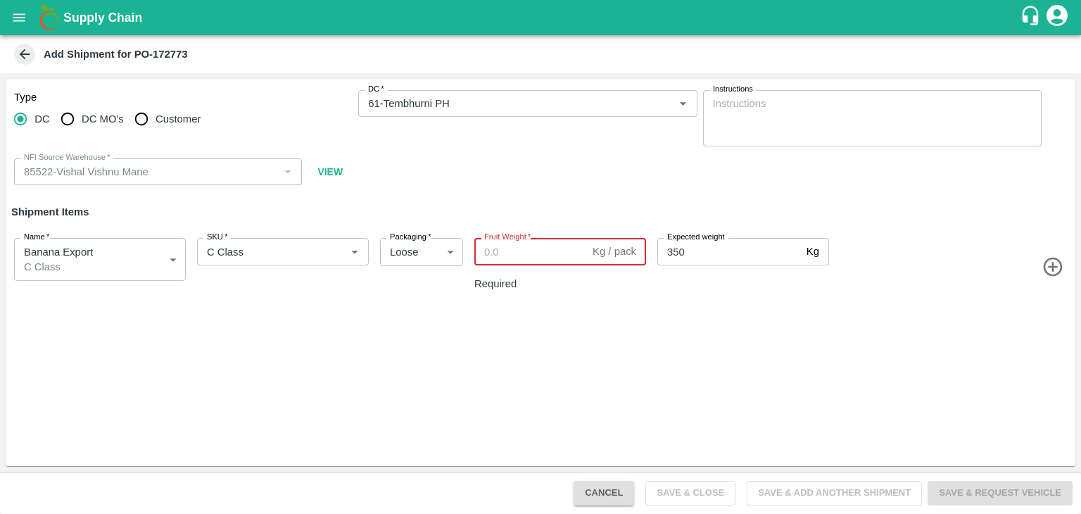
paste input "102"
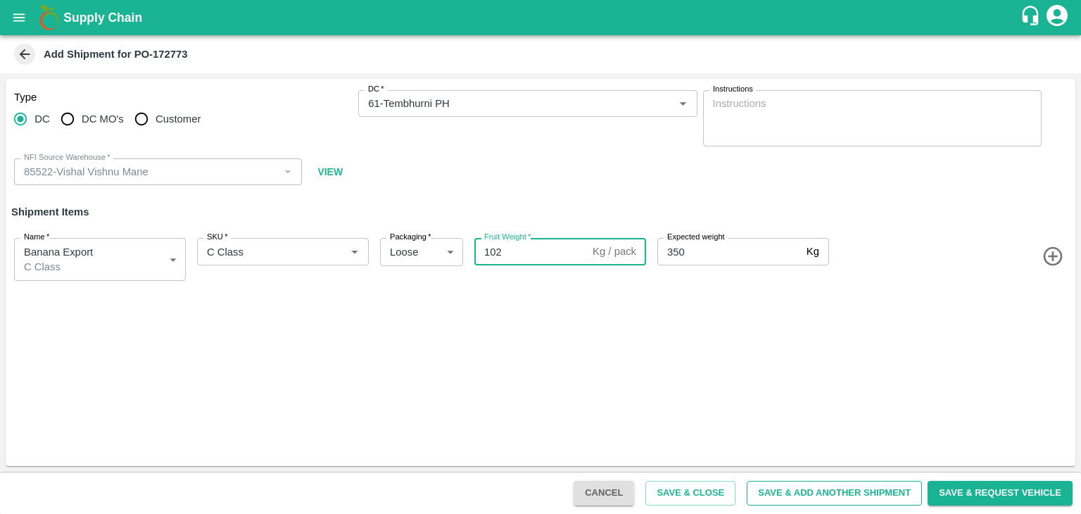
type input "102"
click at [836, 503] on button "Save & Add Another Shipment" at bounding box center [834, 493] width 175 height 25
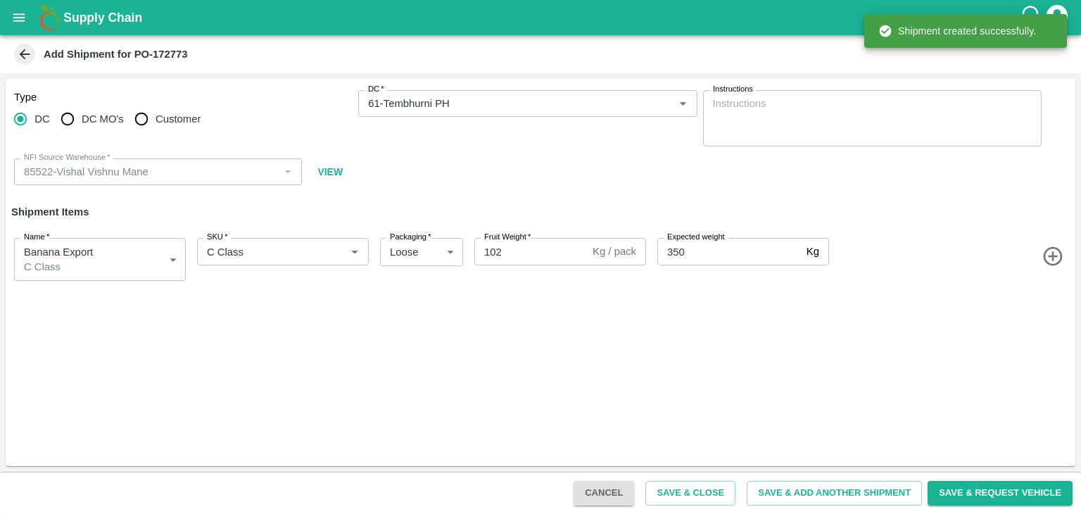
click at [11, 15] on icon "open drawer" at bounding box center [18, 17] width 15 height 15
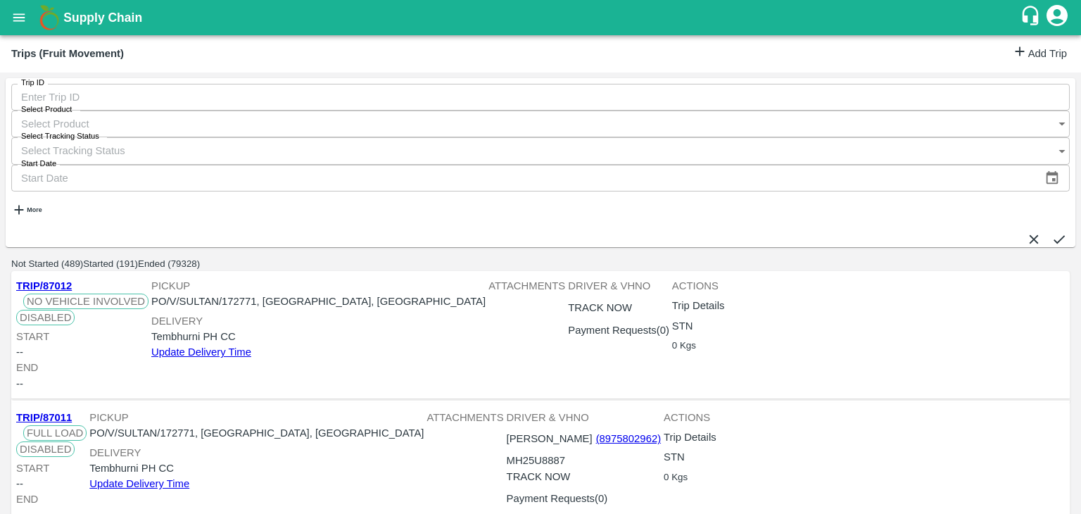
click at [1033, 46] on link "Add Trip" at bounding box center [1039, 54] width 55 height 20
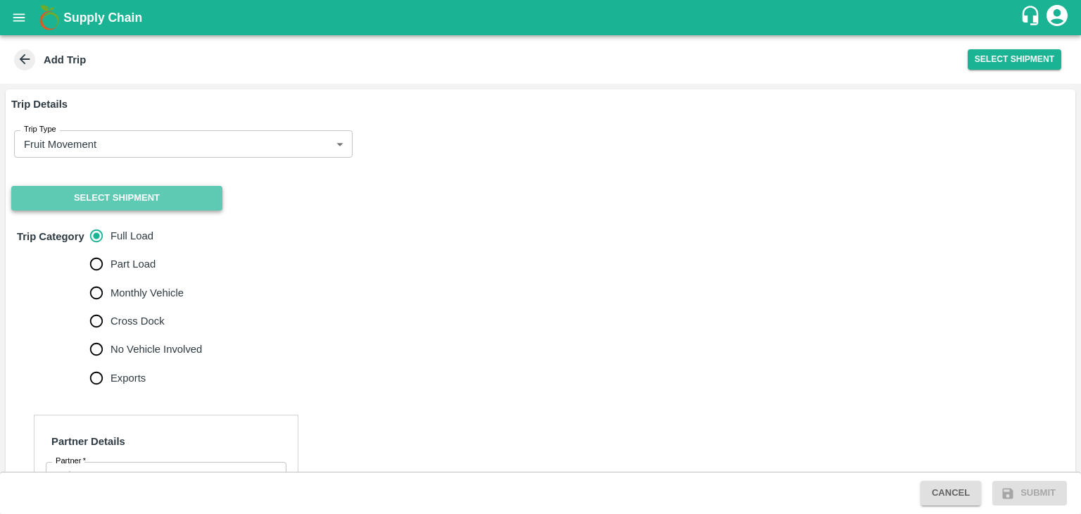
click at [125, 201] on button "Select Shipment" at bounding box center [116, 198] width 211 height 25
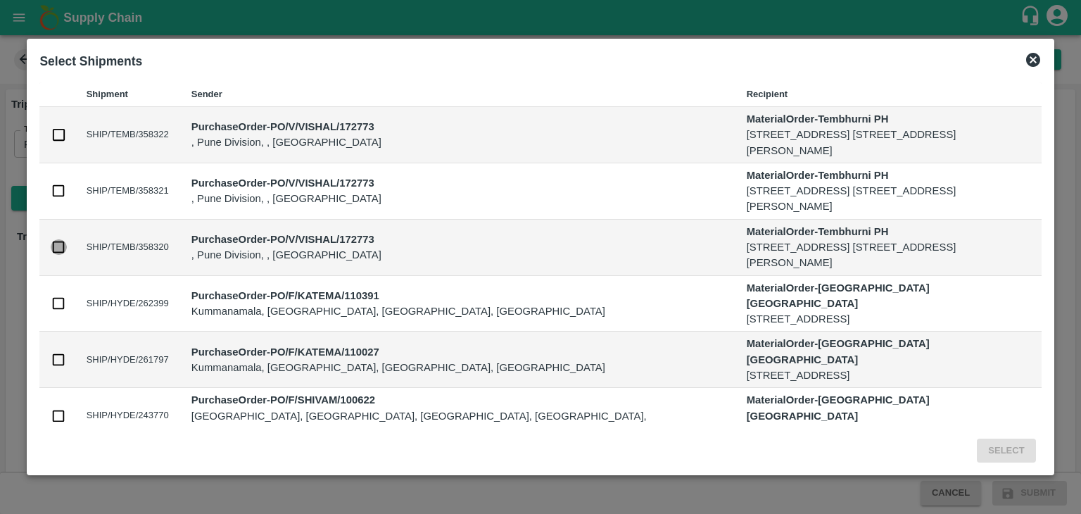
click at [61, 253] on input "checkbox" at bounding box center [58, 246] width 15 height 15
checkbox input "true"
click at [996, 448] on button "Select" at bounding box center [1006, 450] width 58 height 25
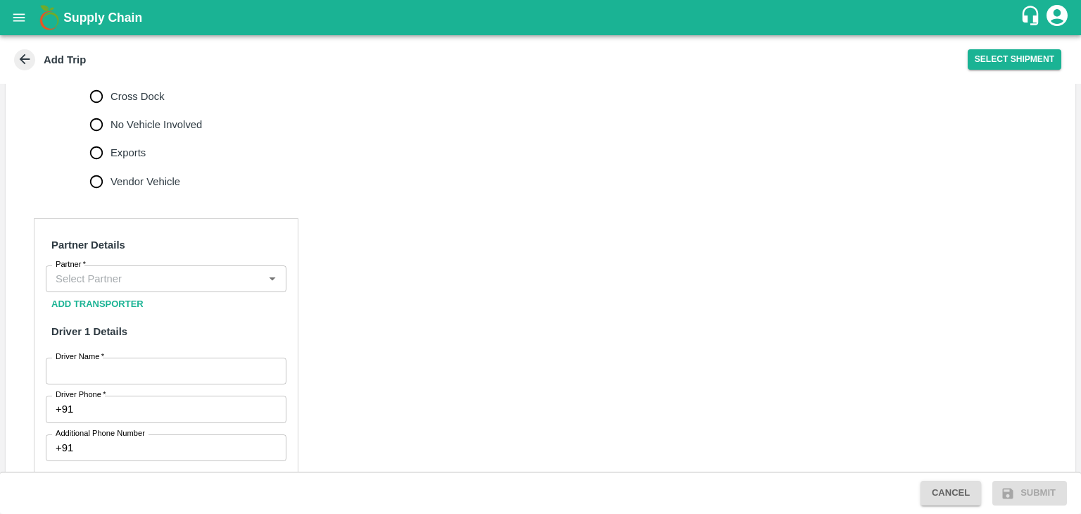
scroll to position [504, 0]
click at [137, 289] on div "Partner" at bounding box center [166, 275] width 241 height 27
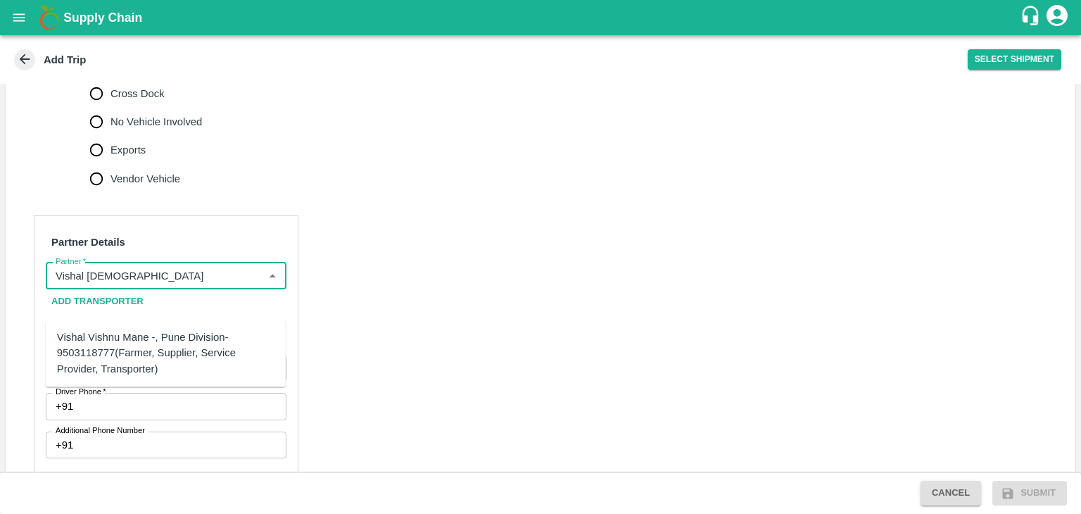
click at [172, 353] on div "Vishal Vishnu Mane -, Pune Division- 9503118777(Farmer, Supplier, Service Provi…" at bounding box center [165, 352] width 217 height 47
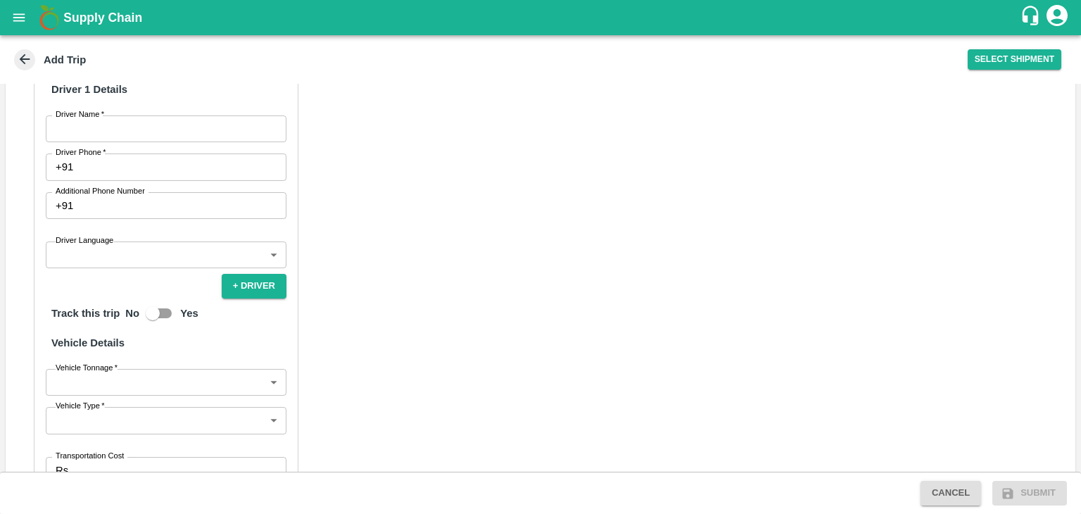
scroll to position [749, 0]
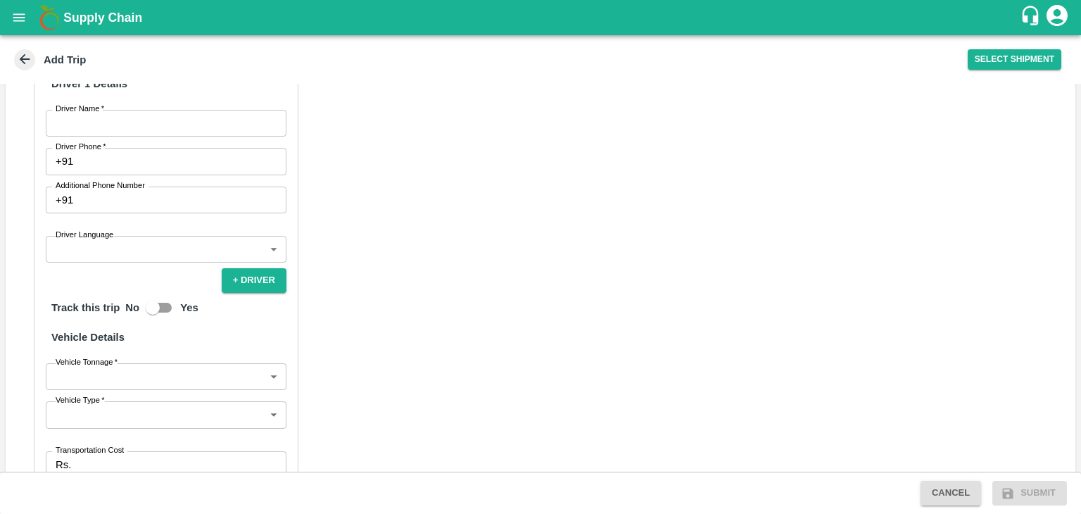
type input "Vishal Vishnu Mane -, Pune Division- 9503118777(Farmer, Supplier, Service Provi…"
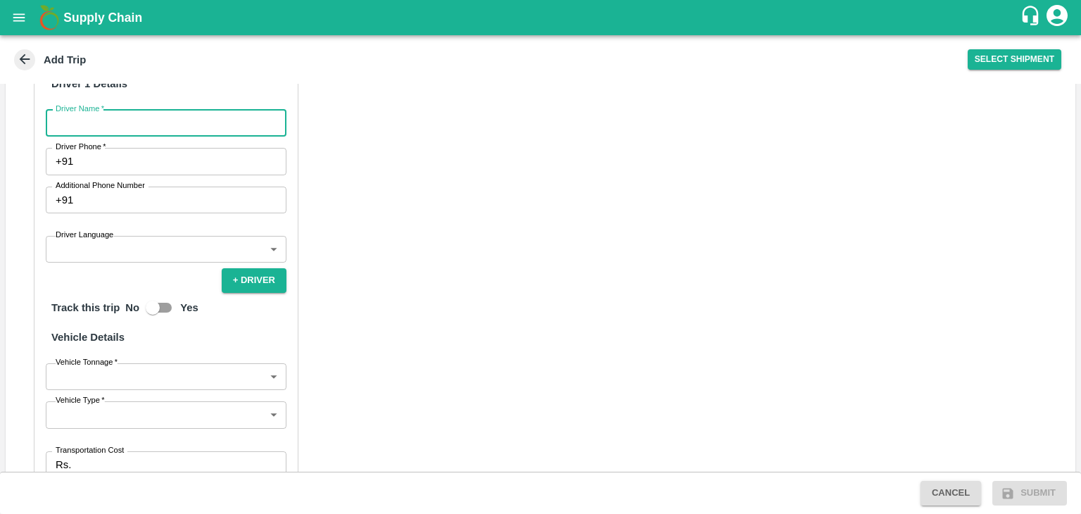
click at [138, 137] on input "Driver Name   *" at bounding box center [166, 123] width 241 height 27
type input "[PERSON_NAME]"
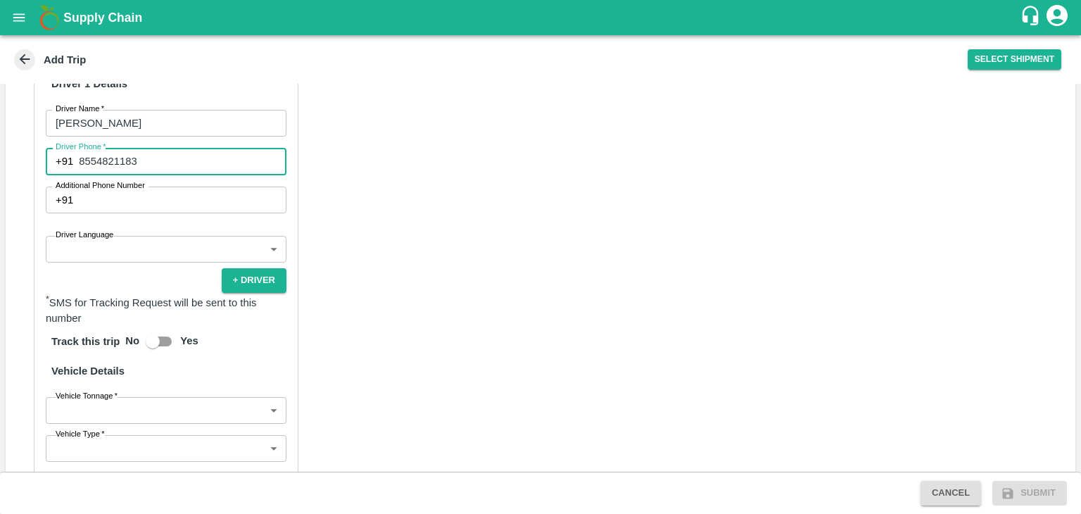
type input "8554821183"
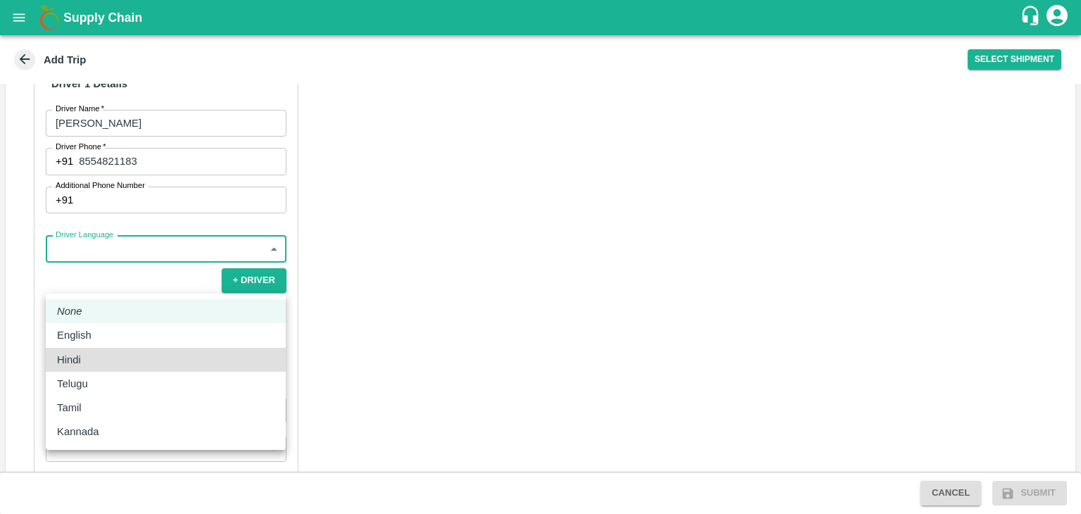
type input "hi"
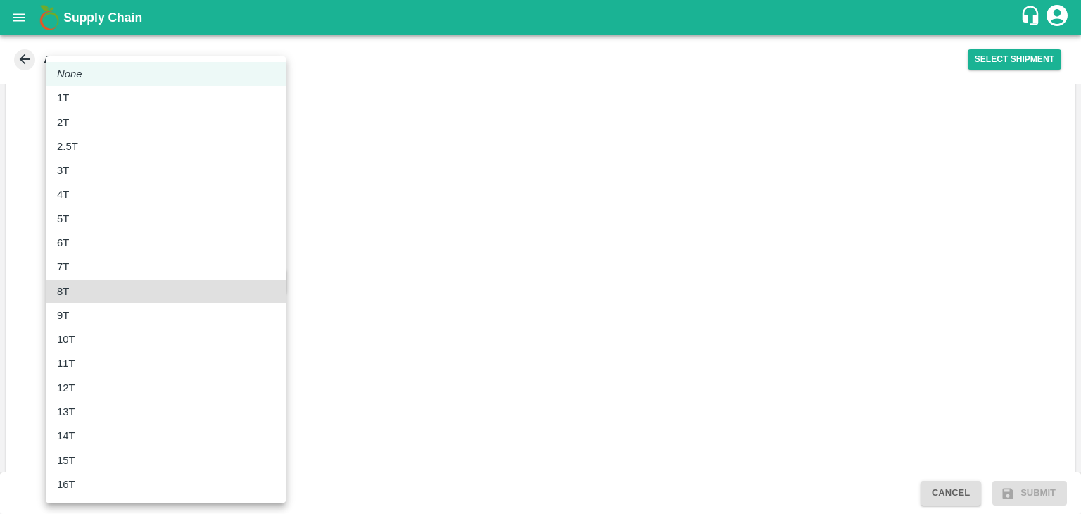
type input "8000"
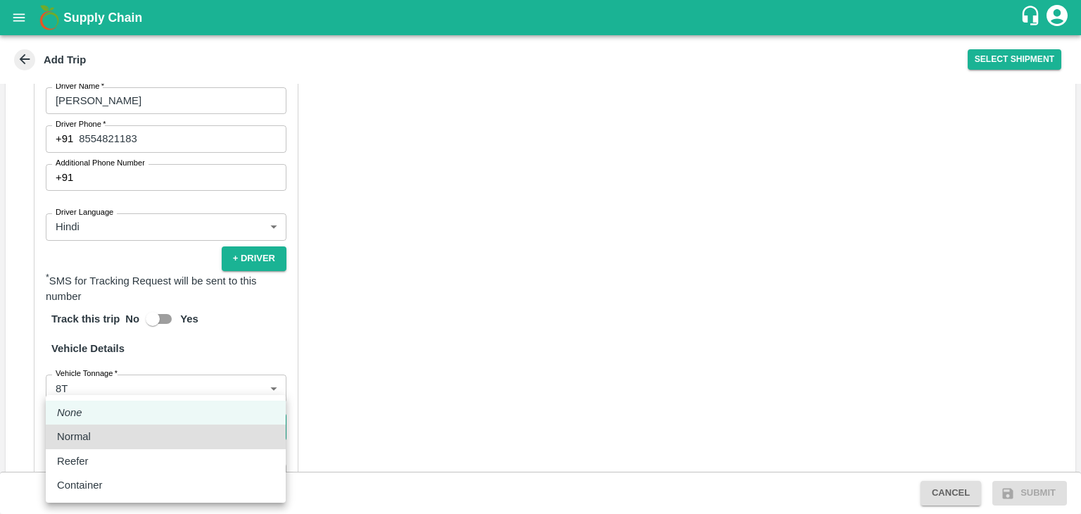
type input "Normal"
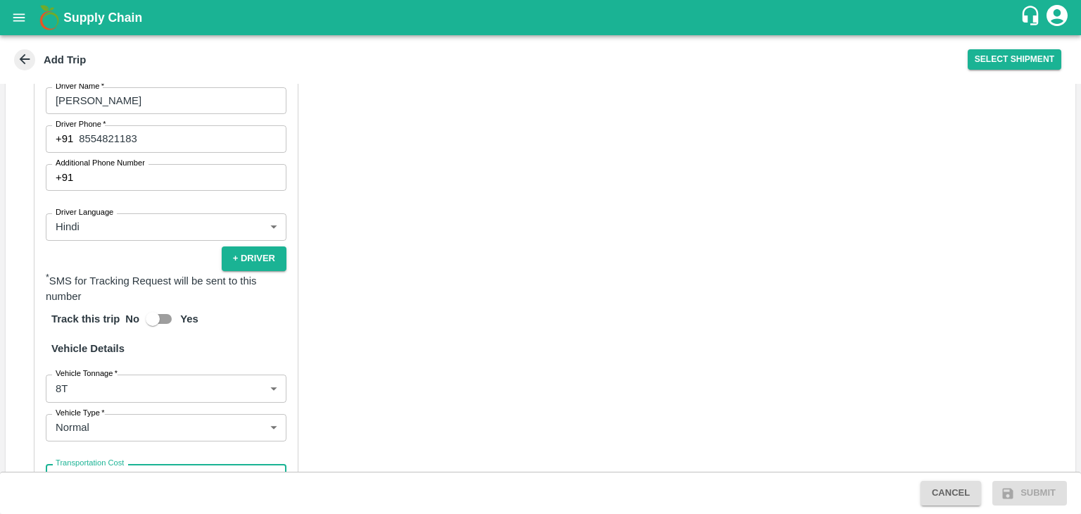
scroll to position [975, 0]
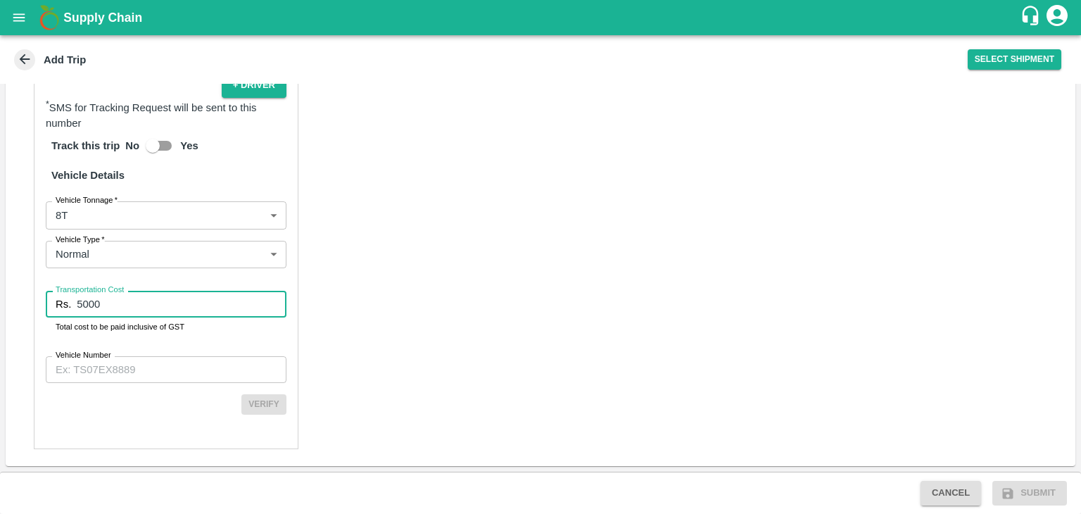
type input "5000"
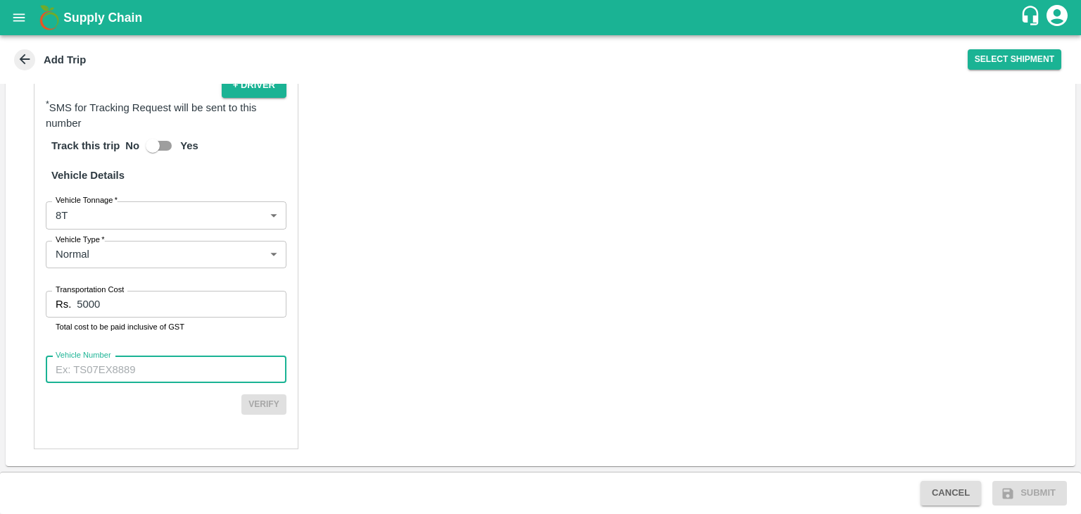
paste input "MH12TV5031"
type input "MH12TV5031"
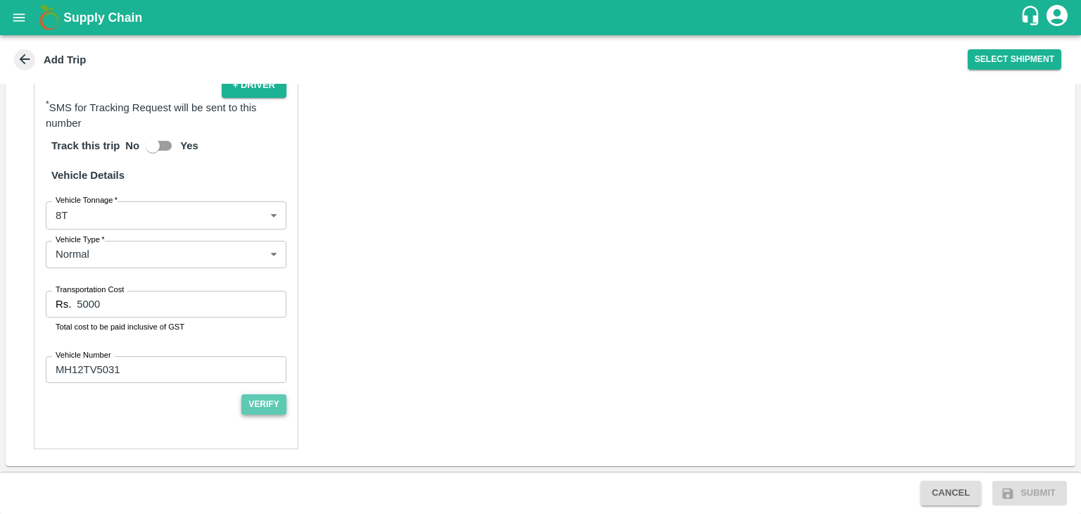
click at [254, 407] on button "Verify" at bounding box center [263, 404] width 45 height 20
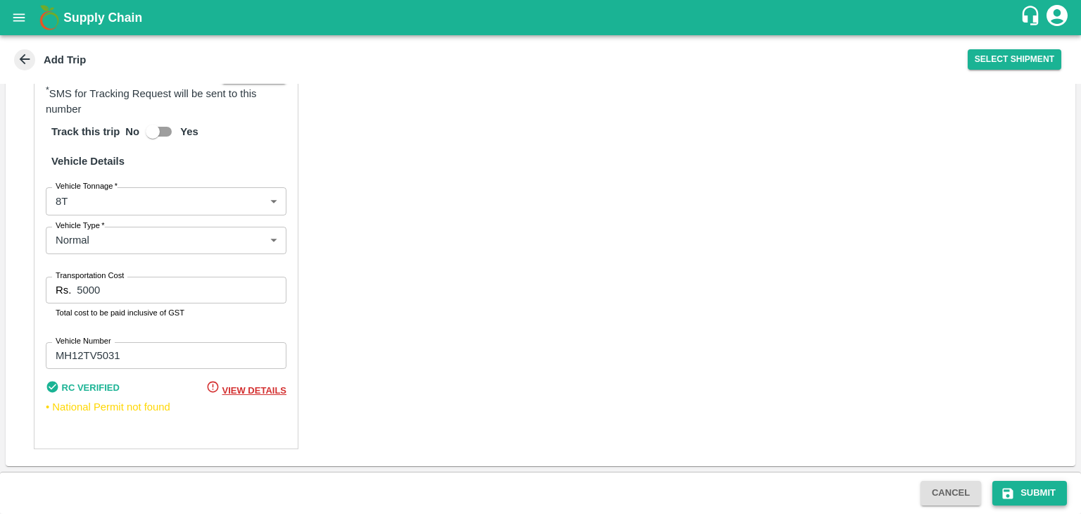
drag, startPoint x: 1022, startPoint y: 507, endPoint x: 1027, endPoint y: 491, distance: 16.5
click at [1027, 491] on div "Cancel Submit" at bounding box center [540, 492] width 1081 height 42
click at [1027, 491] on button "Submit" at bounding box center [1029, 493] width 75 height 25
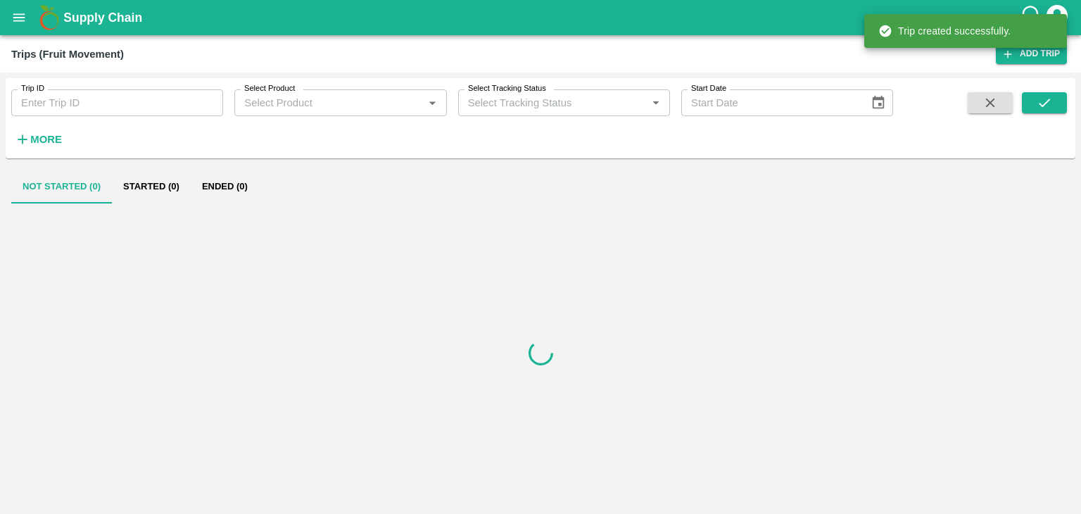
click at [1005, 57] on icon at bounding box center [1007, 54] width 13 height 13
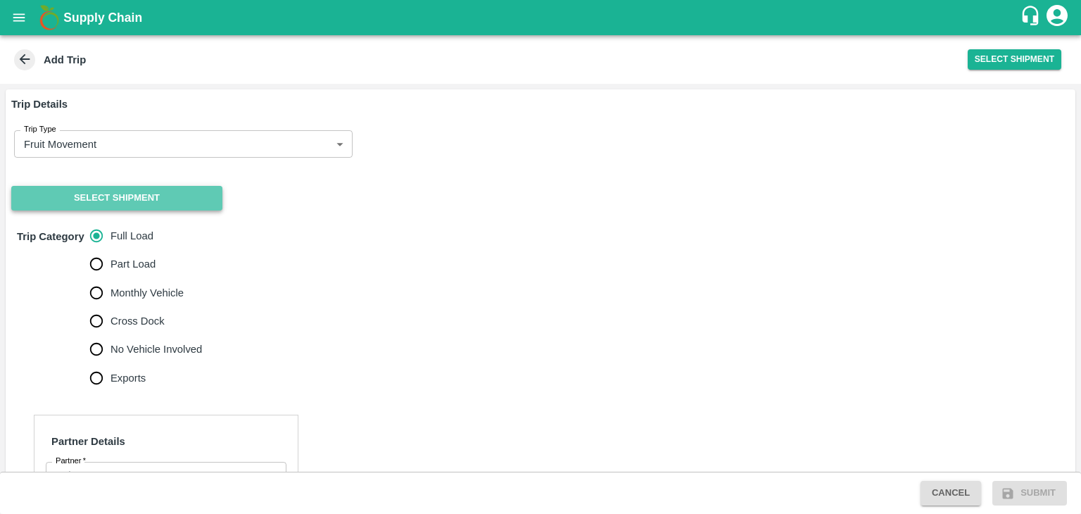
click at [119, 192] on button "Select Shipment" at bounding box center [116, 198] width 211 height 25
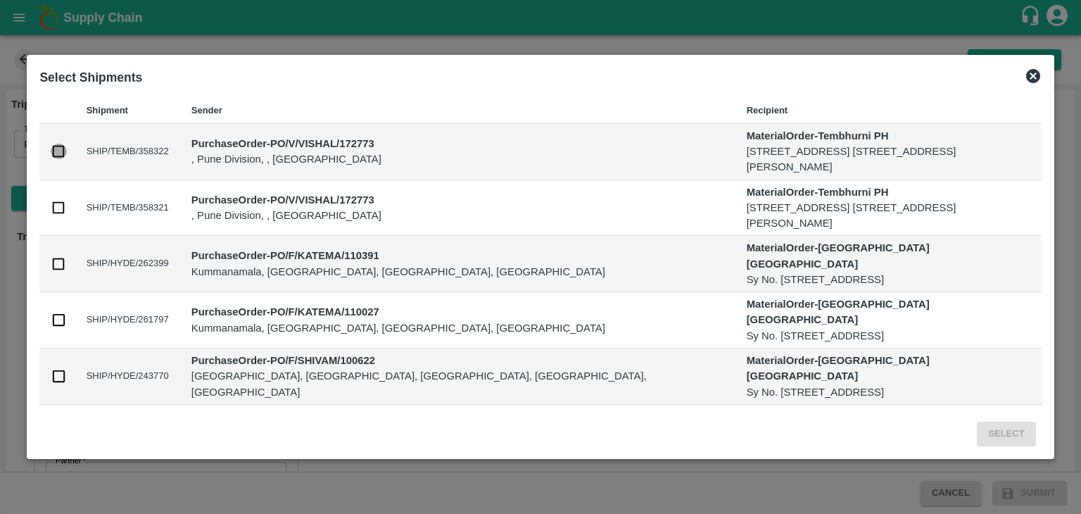
click at [53, 150] on input "checkbox" at bounding box center [58, 151] width 15 height 15
checkbox input "true"
click at [56, 206] on input "checkbox" at bounding box center [58, 207] width 15 height 15
checkbox input "true"
click at [1013, 429] on button "Select" at bounding box center [1006, 433] width 58 height 25
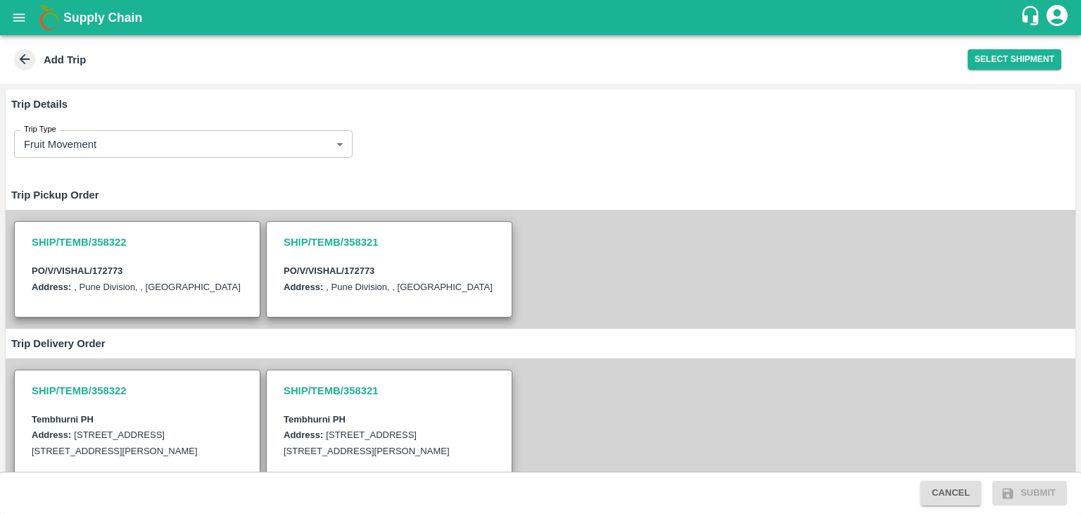
scroll to position [453, 0]
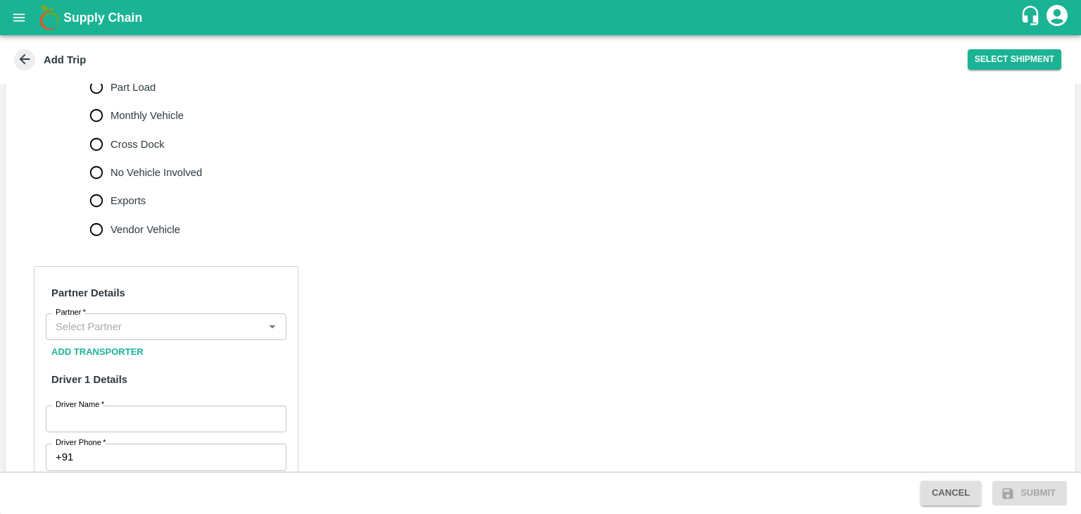
click at [150, 152] on span "Cross Dock" at bounding box center [137, 144] width 54 height 15
click at [110, 158] on input "Cross Dock" at bounding box center [96, 144] width 28 height 28
radio input "true"
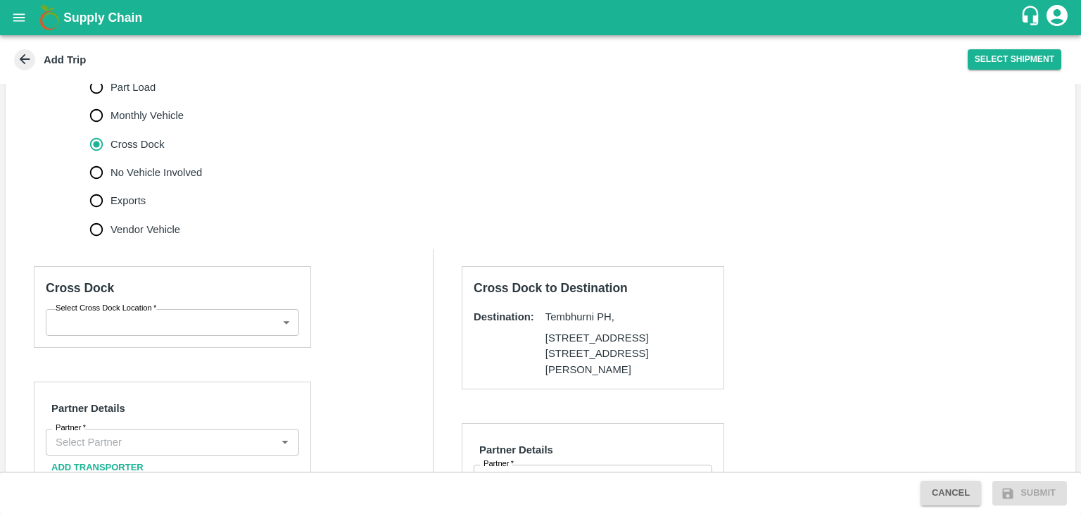
click at [161, 186] on label "No Vehicle Involved" at bounding box center [142, 172] width 120 height 28
click at [110, 186] on input "No Vehicle Involved" at bounding box center [96, 172] width 28 height 28
radio input "true"
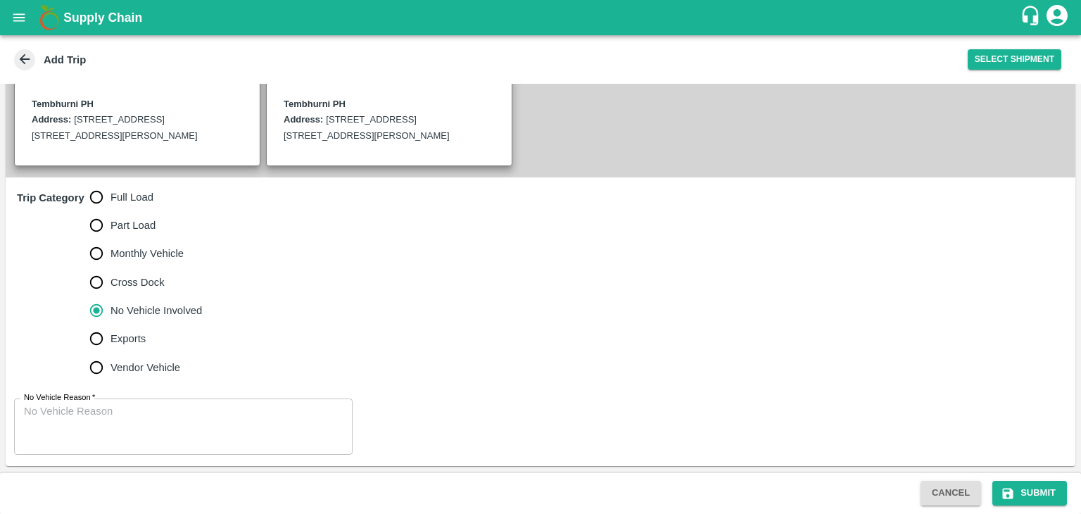
scroll to position [345, 0]
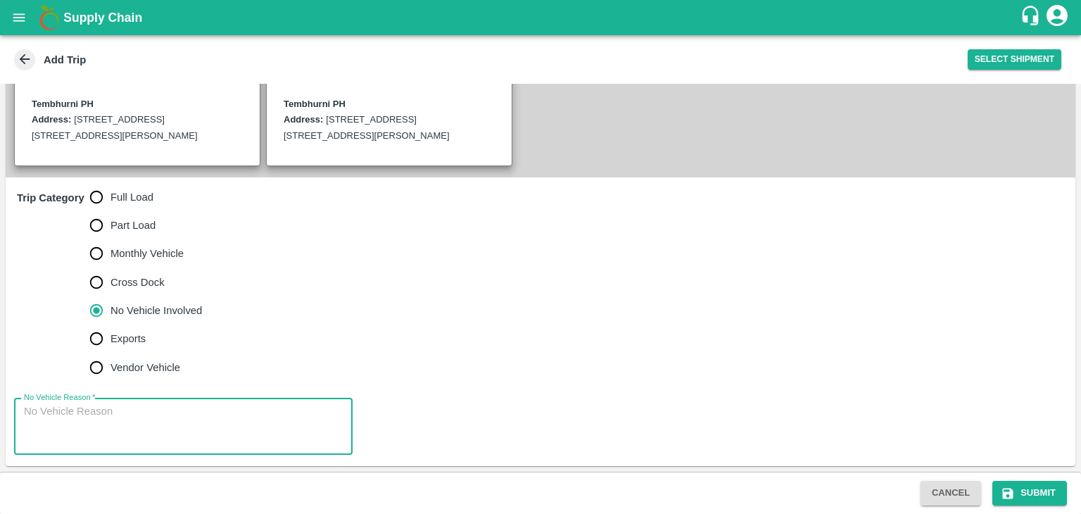
click at [194, 410] on textarea "No Vehicle Reason   *" at bounding box center [183, 426] width 319 height 44
type textarea "Field Dump"
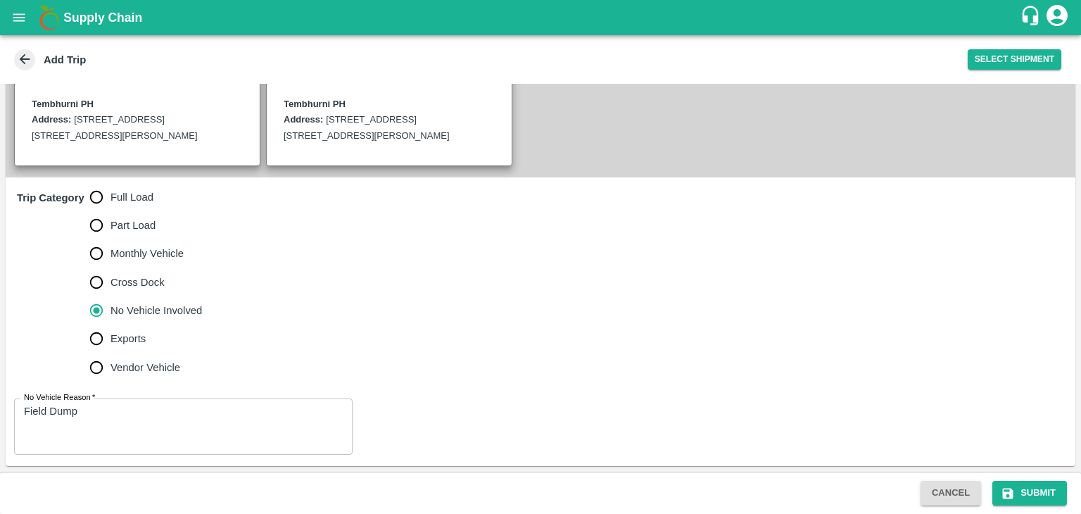
click at [1001, 477] on div "Cancel Submit" at bounding box center [540, 492] width 1081 height 42
click at [1025, 490] on button "Submit" at bounding box center [1029, 493] width 75 height 25
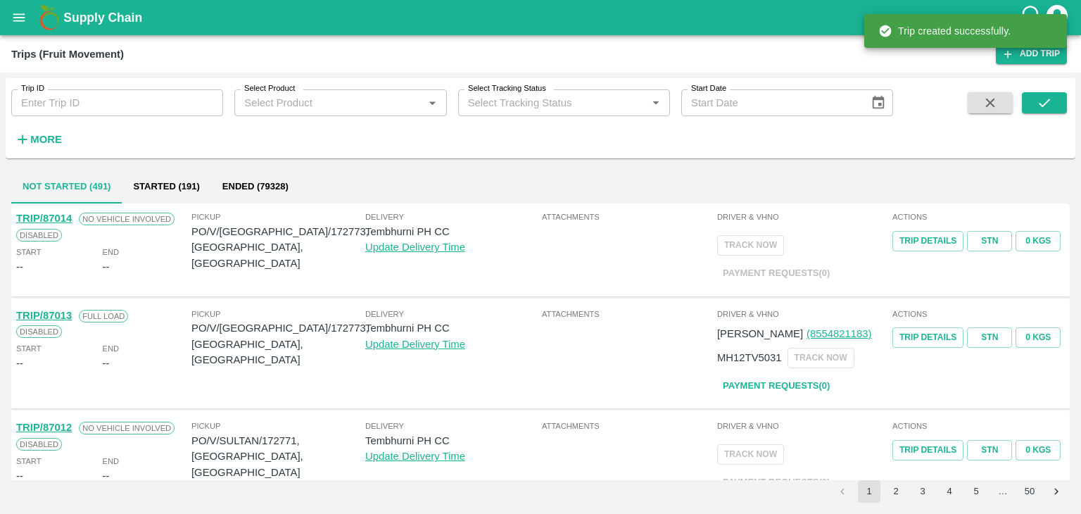
click at [23, 34] on div "Supply Chain" at bounding box center [540, 17] width 1081 height 35
click at [15, 15] on icon "open drawer" at bounding box center [19, 17] width 12 height 8
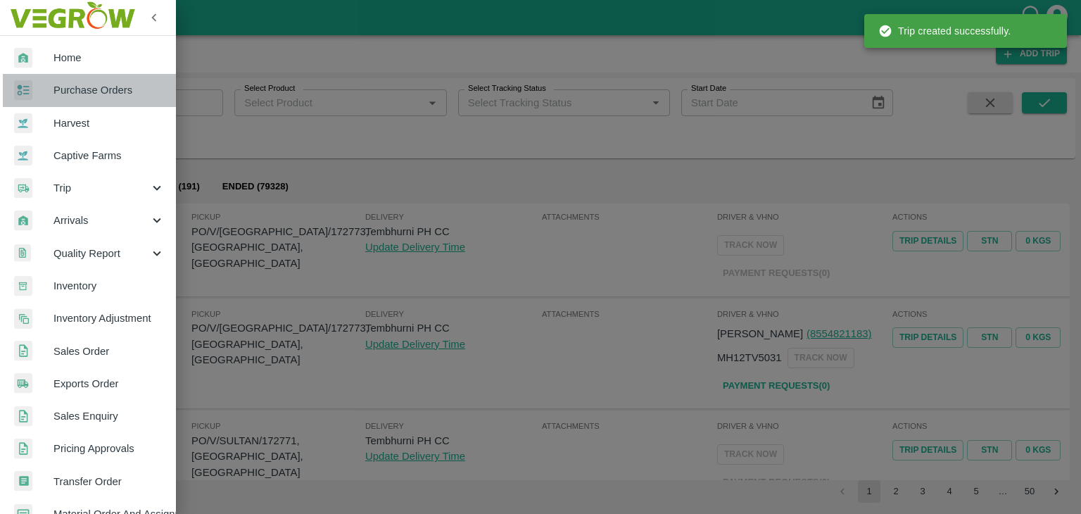
click at [93, 84] on span "Purchase Orders" at bounding box center [108, 89] width 111 height 15
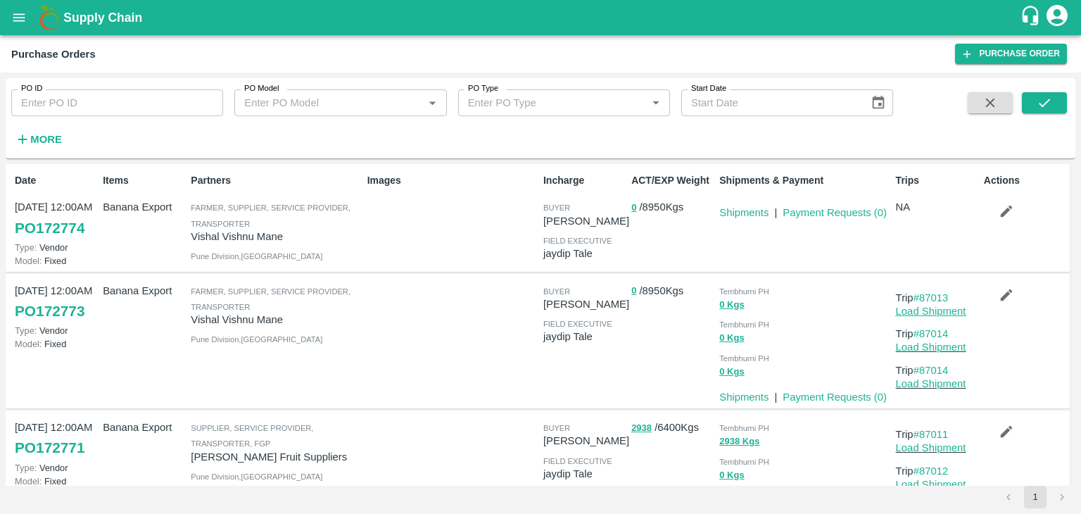
click at [903, 315] on link "Load Shipment" at bounding box center [931, 310] width 70 height 11
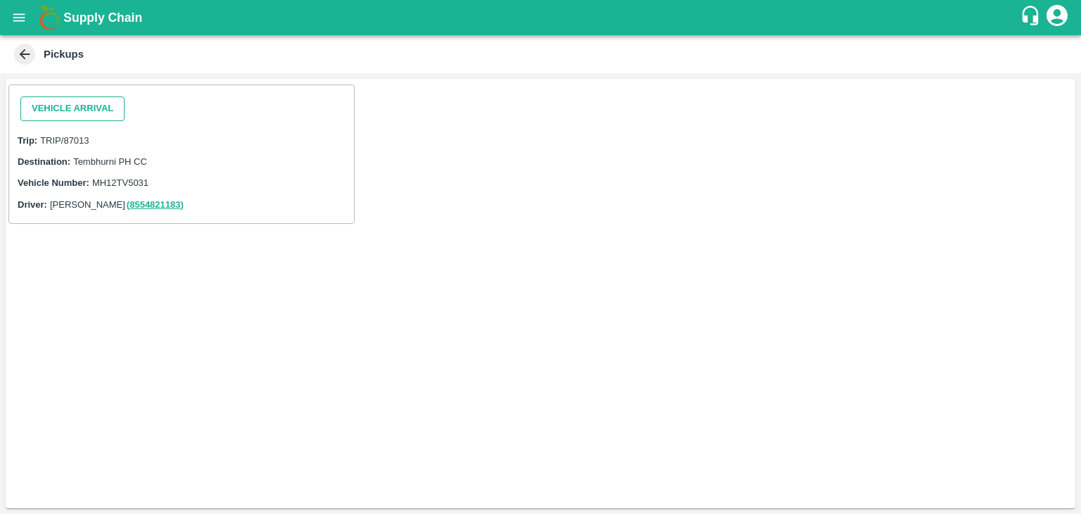
click at [65, 110] on button "Vehicle Arrival" at bounding box center [72, 108] width 104 height 25
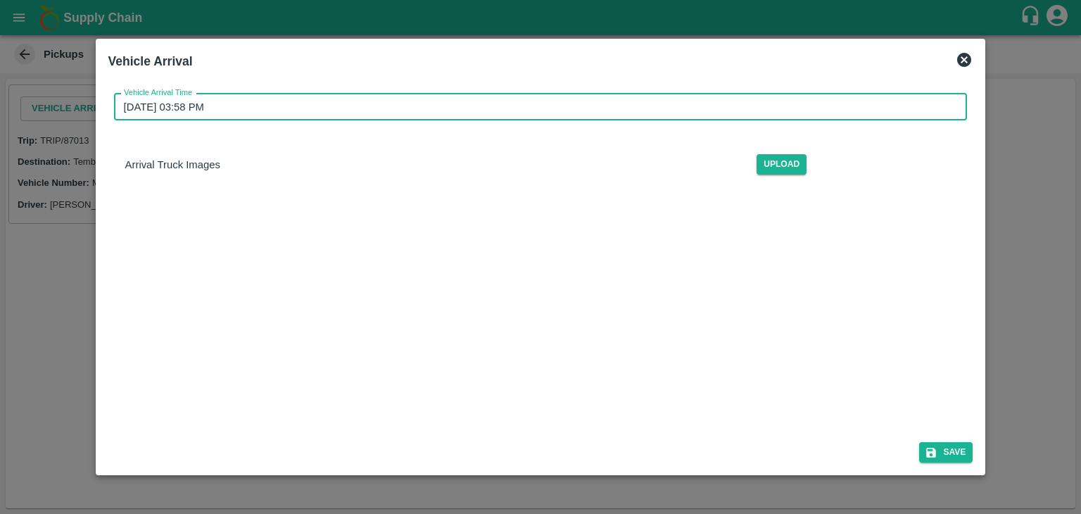
click at [424, 101] on input "[DATE] 03:58 PM" at bounding box center [536, 107] width 844 height 27
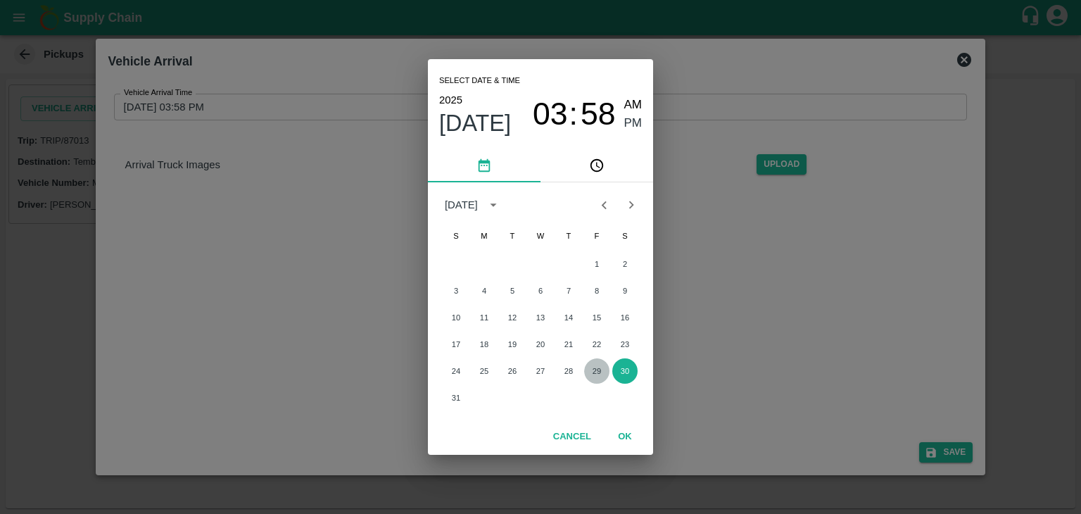
click at [606, 372] on button "29" at bounding box center [596, 370] width 25 height 25
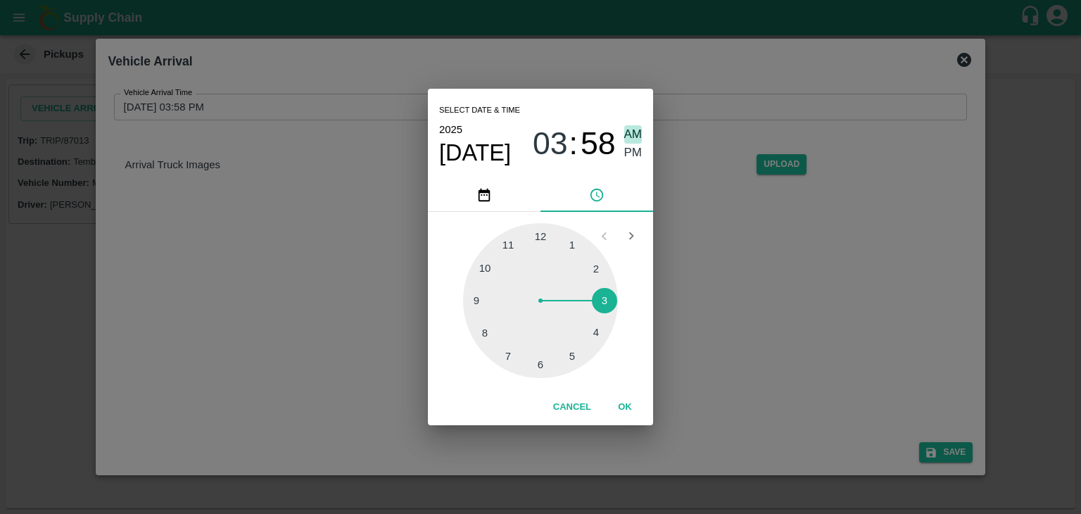
click at [630, 128] on span "AM" at bounding box center [633, 134] width 18 height 19
click at [473, 307] on div at bounding box center [540, 300] width 155 height 155
type input "29/08/2025 09:44 AM"
click at [612, 419] on button "OK" at bounding box center [624, 407] width 45 height 25
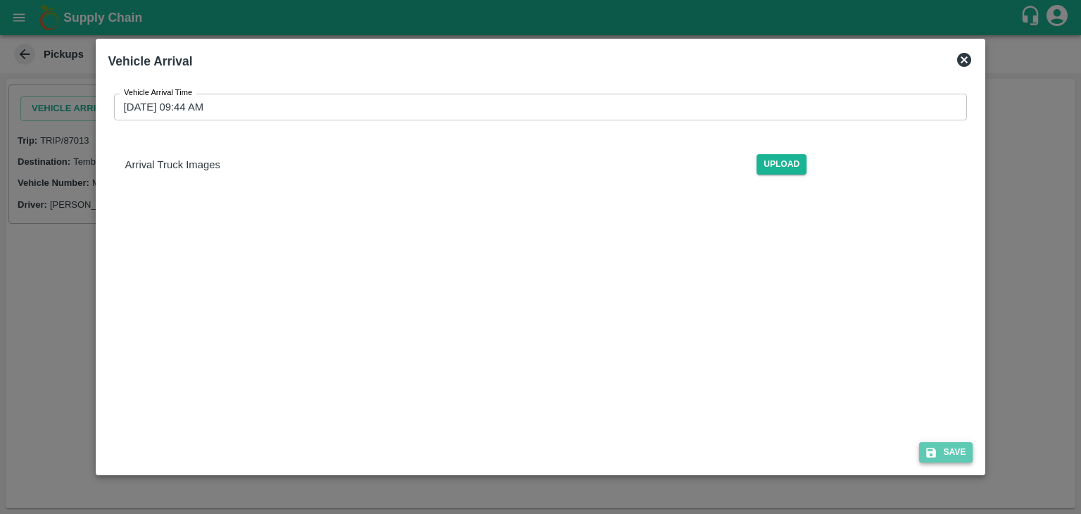
click at [958, 445] on button "Save" at bounding box center [945, 452] width 53 height 20
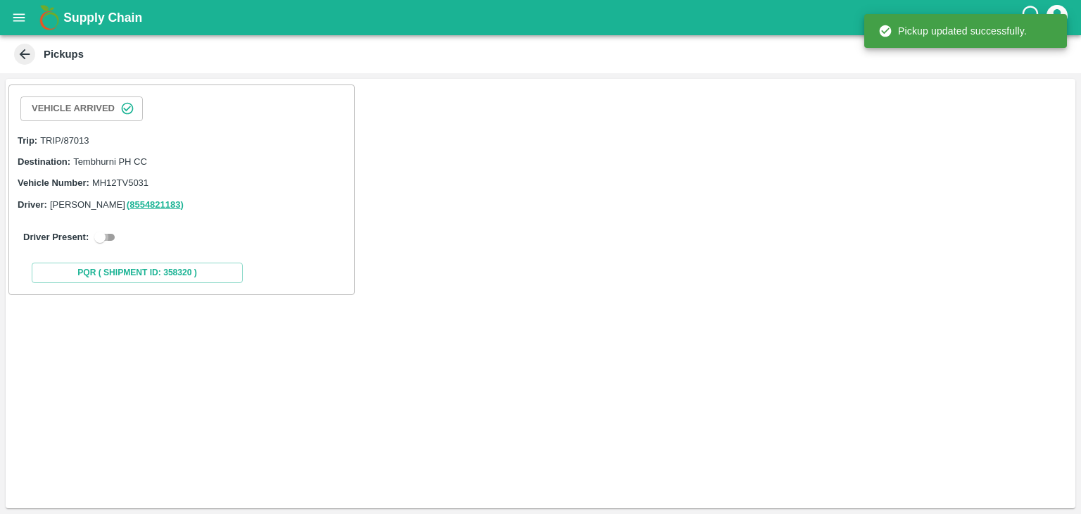
click at [118, 244] on input "checkbox" at bounding box center [100, 237] width 51 height 17
checkbox input "true"
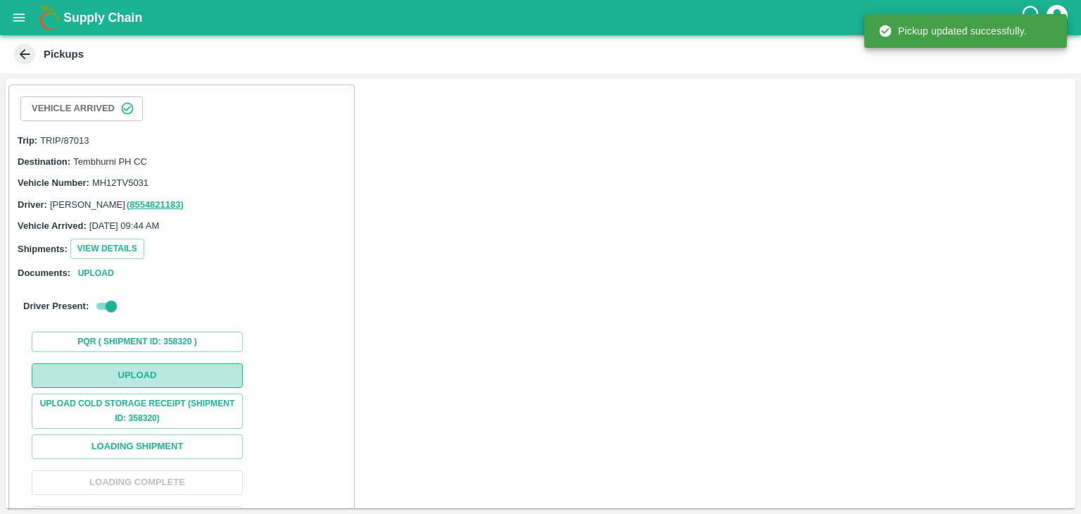
click at [161, 385] on button "Upload" at bounding box center [137, 375] width 211 height 25
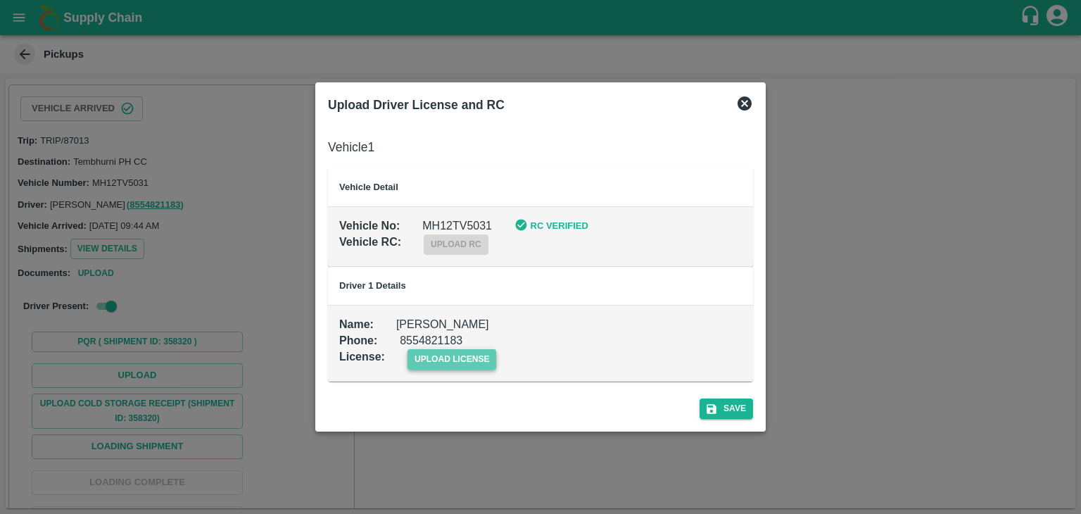
click at [445, 360] on span "upload license" at bounding box center [451, 359] width 89 height 20
click at [0, 0] on input "upload license" at bounding box center [0, 0] width 0 height 0
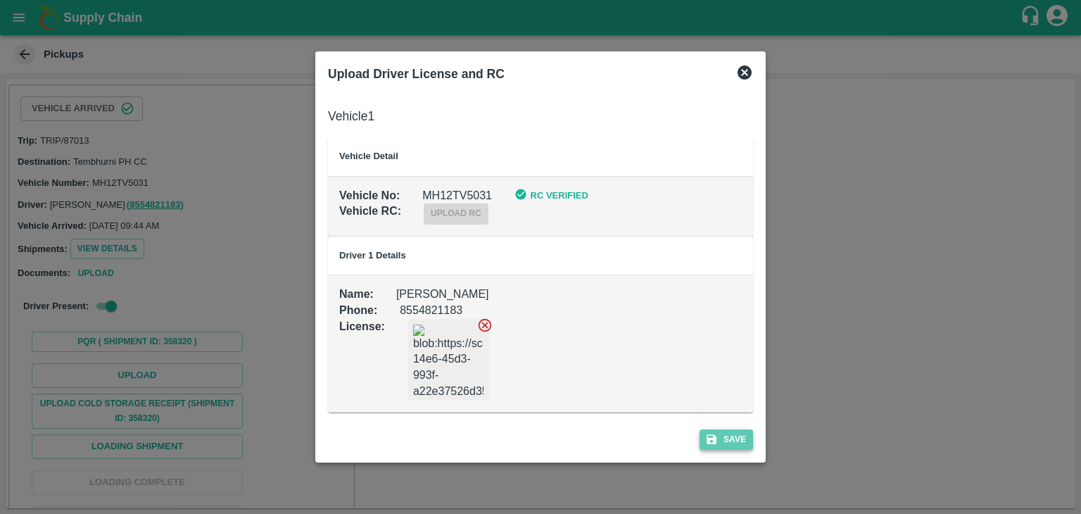
click at [747, 440] on button "Save" at bounding box center [725, 439] width 53 height 20
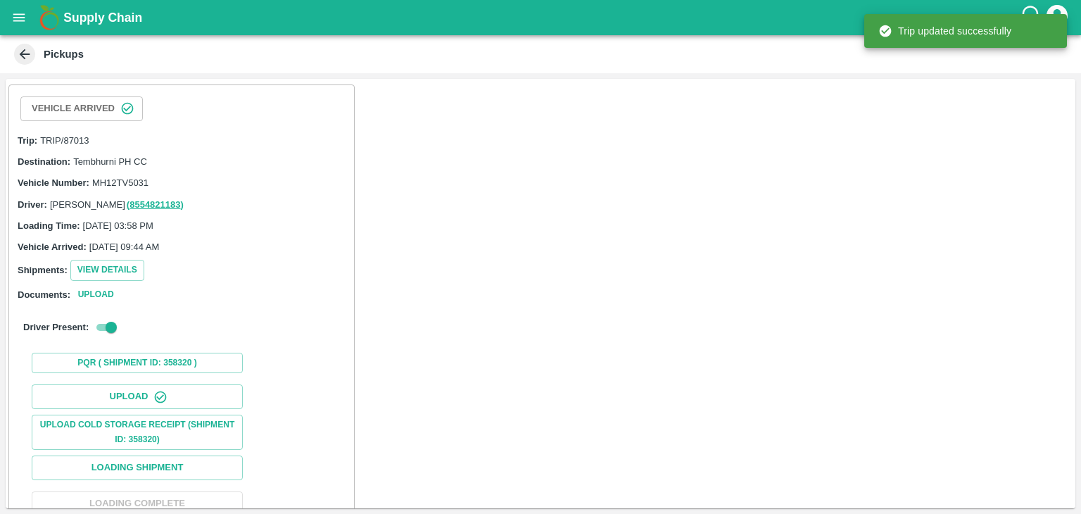
scroll to position [146, 0]
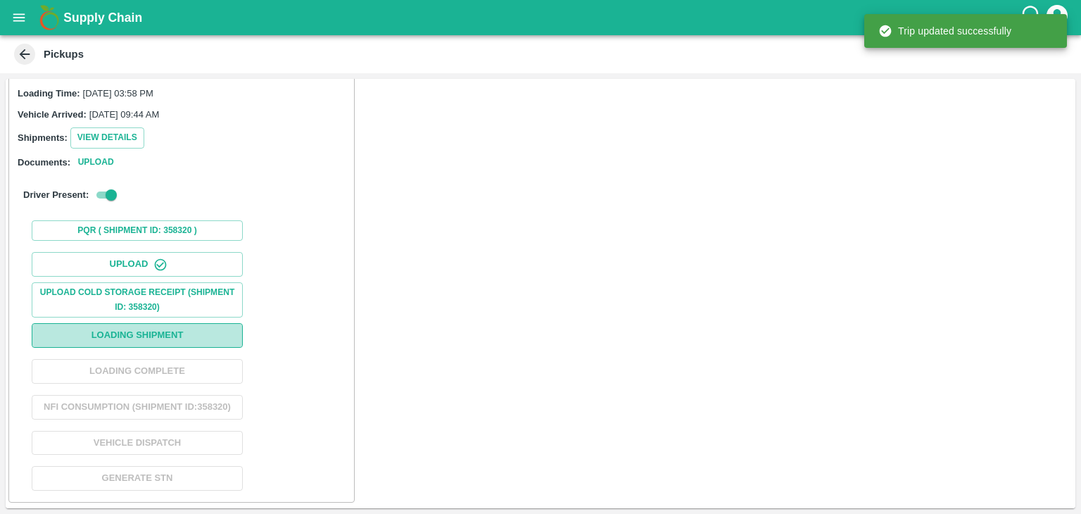
click at [160, 323] on button "Loading Shipment" at bounding box center [137, 335] width 211 height 25
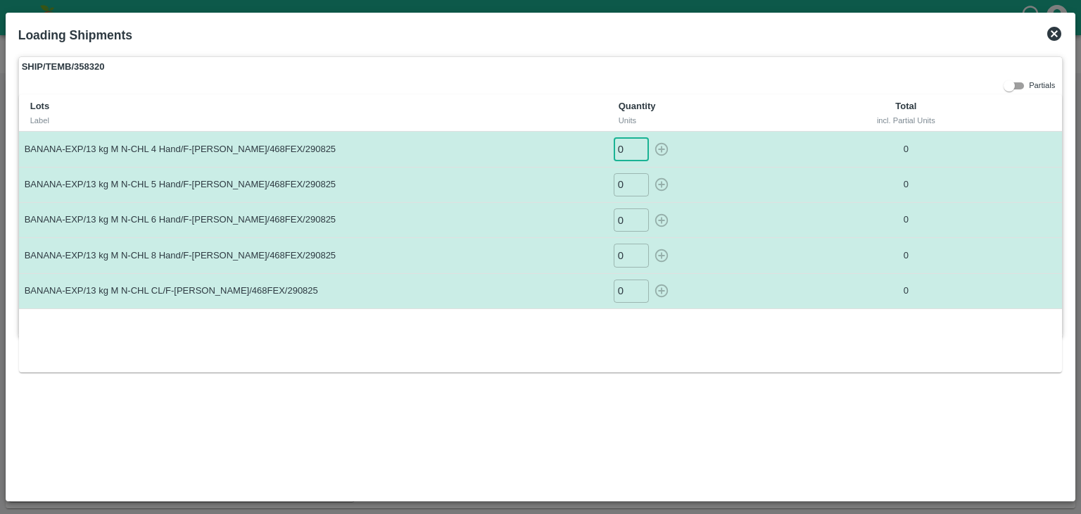
click at [630, 147] on input "0" at bounding box center [631, 148] width 35 height 23
type input "01"
click at [650, 137] on button "button" at bounding box center [661, 148] width 23 height 23
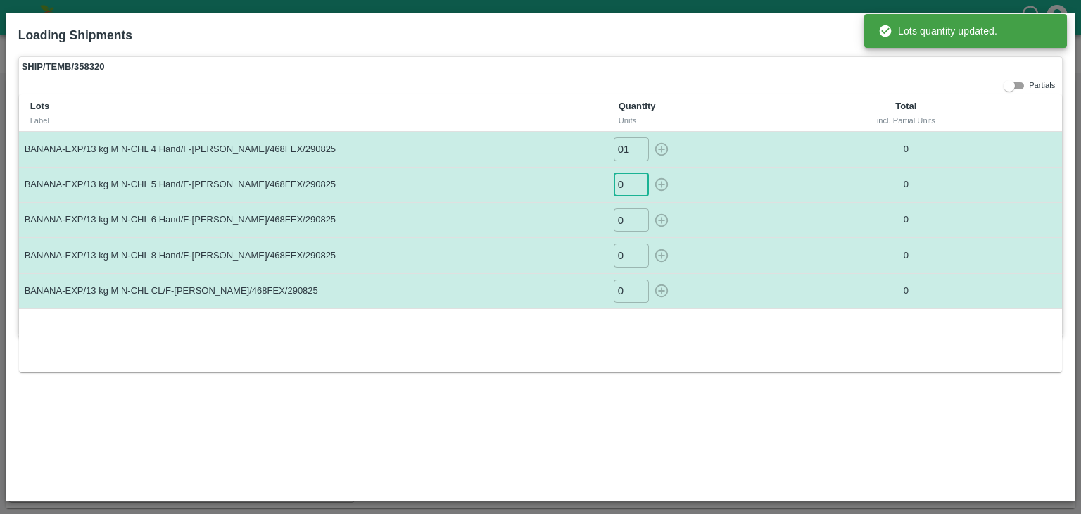
type input "0"
type input "29"
click at [650, 173] on button "button" at bounding box center [661, 184] width 23 height 23
type input "0"
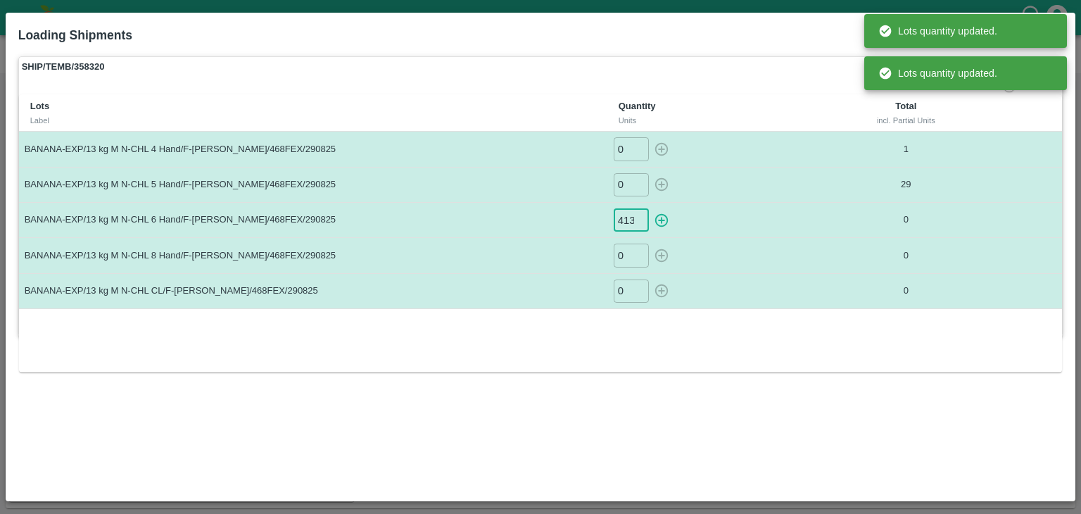
scroll to position [0, 1]
type input "413"
click at [650, 208] on button "button" at bounding box center [661, 219] width 23 height 23
type input "0"
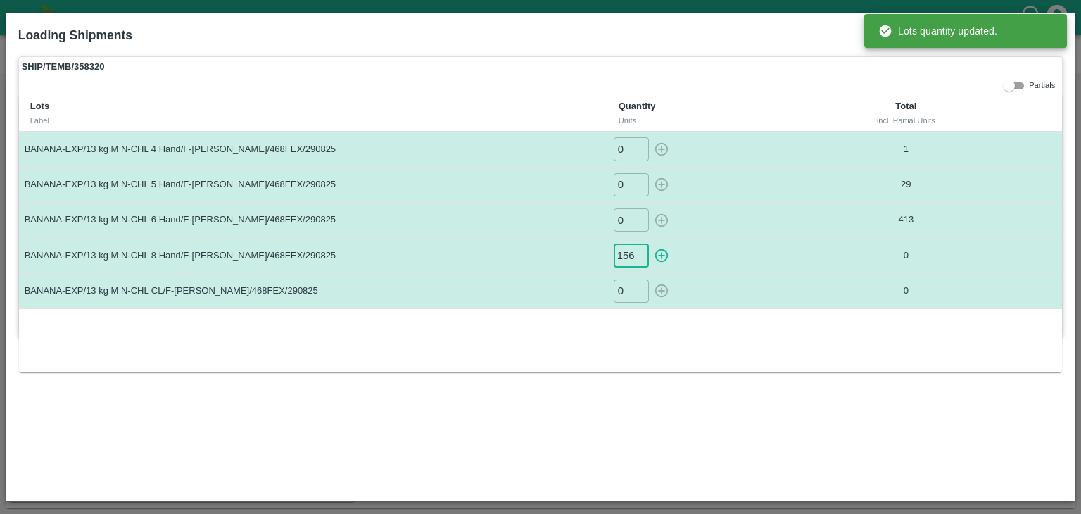
type input "156"
click at [650, 243] on button "button" at bounding box center [661, 254] width 23 height 23
type input "0"
type input "11"
click at [650, 279] on button "button" at bounding box center [661, 290] width 23 height 23
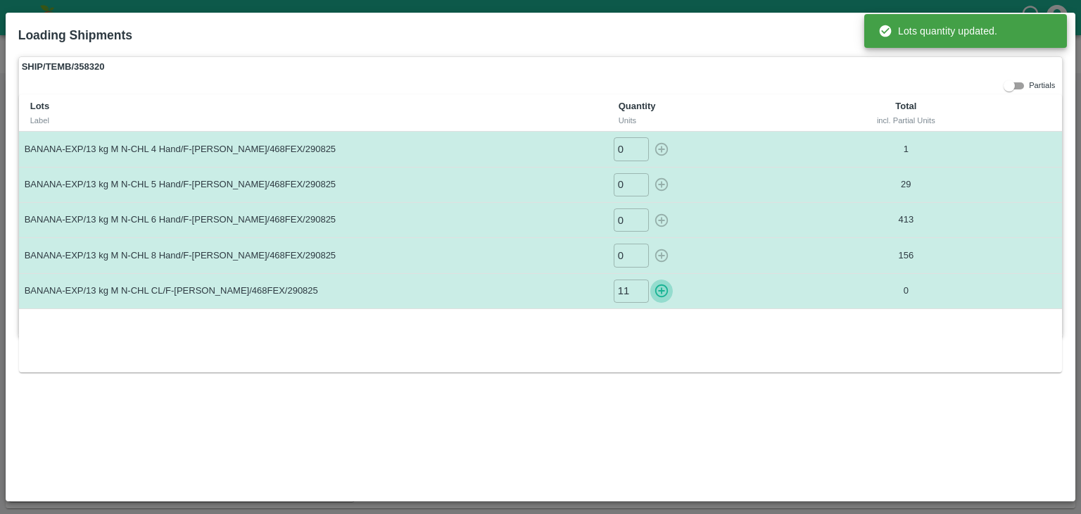
type input "0"
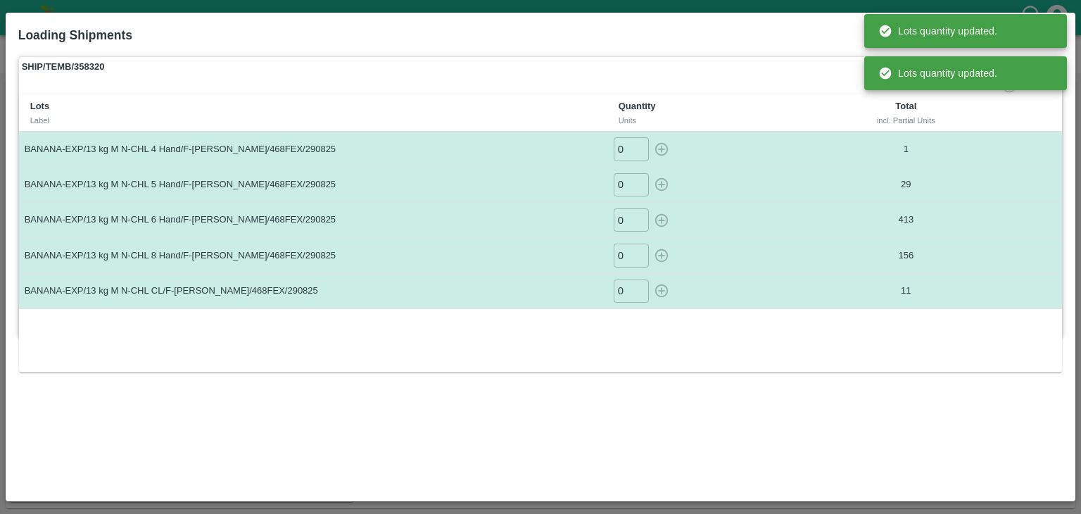
click at [816, 291] on td "11" at bounding box center [906, 290] width 182 height 35
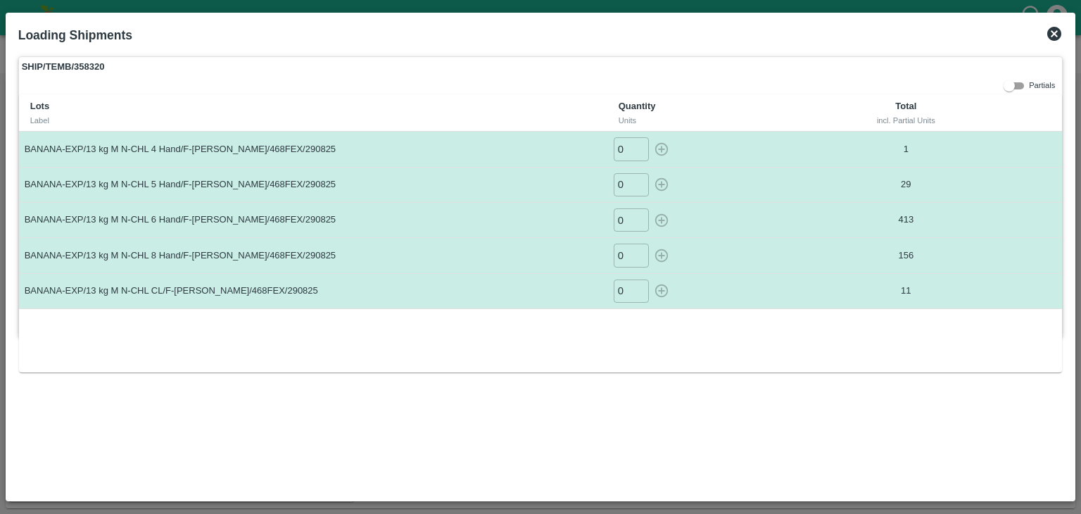
click at [1058, 31] on icon at bounding box center [1054, 34] width 14 height 14
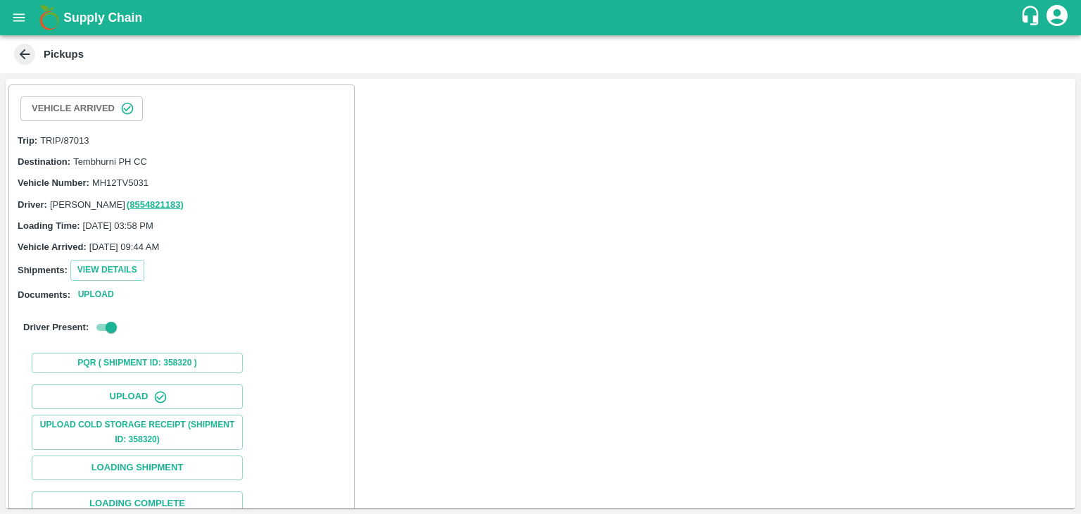
scroll to position [146, 0]
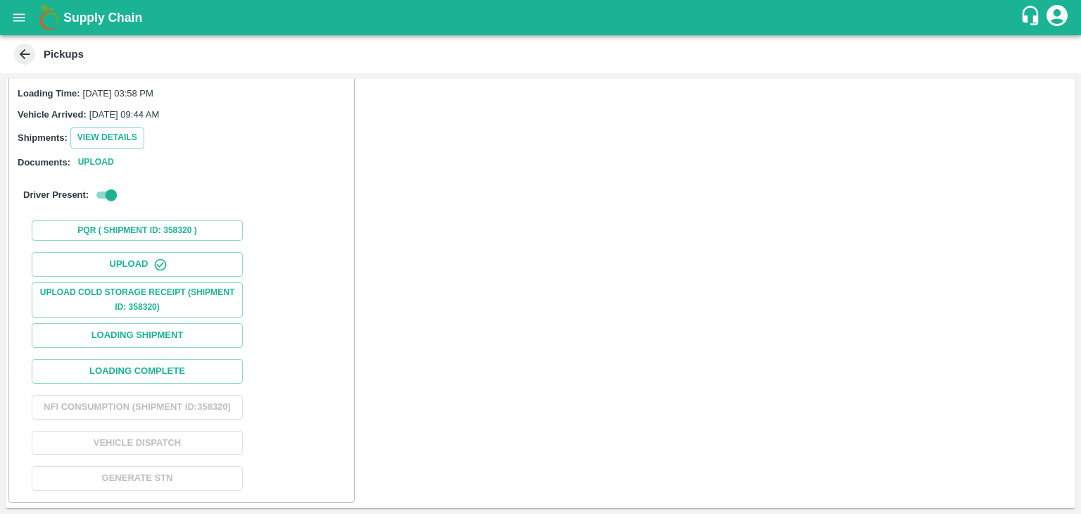
click at [187, 342] on div "Upload Upload Cold Storage Receipt (SHIPMENT ID: 358320) Loading Shipment Loadi…" at bounding box center [182, 371] width 334 height 250
click at [180, 359] on button "Loading Complete" at bounding box center [137, 371] width 211 height 25
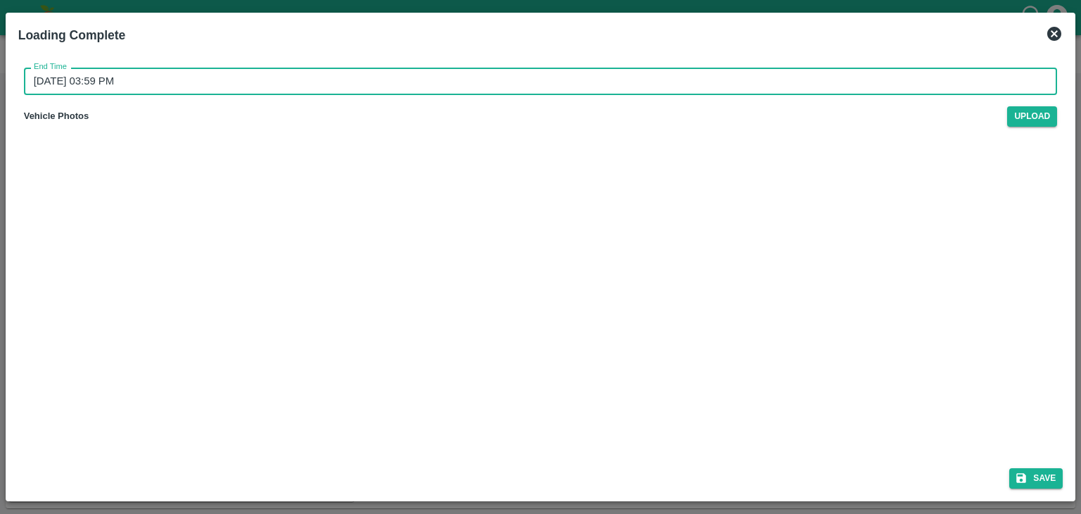
click at [533, 70] on input "30/08/2025 03:59 PM" at bounding box center [536, 81] width 1024 height 27
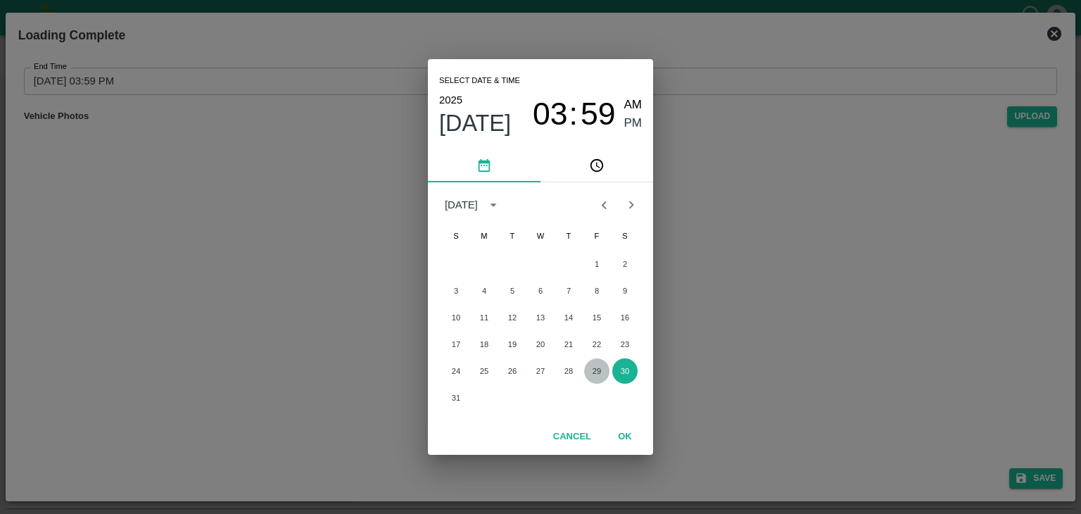
click at [592, 370] on button "29" at bounding box center [596, 370] width 25 height 25
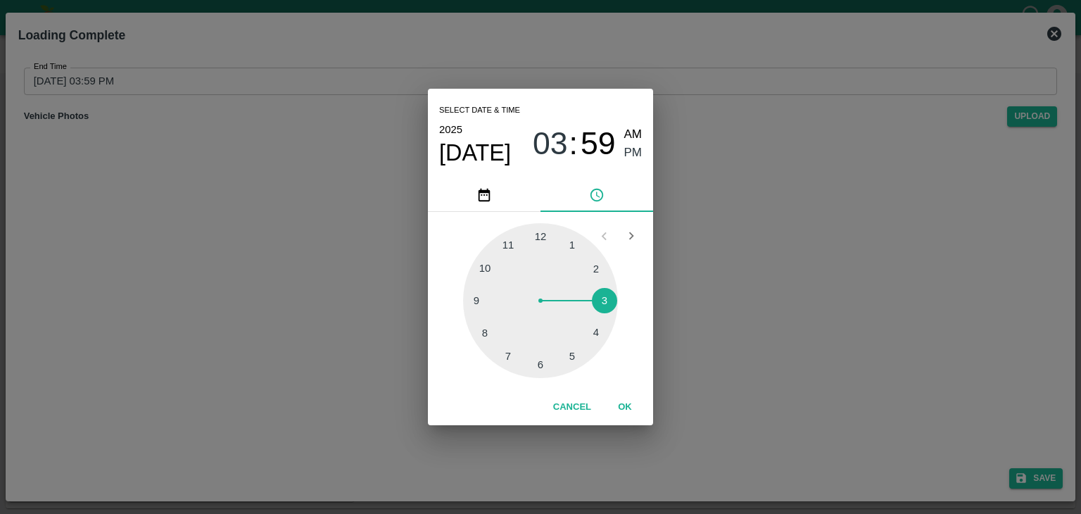
click at [581, 355] on div at bounding box center [540, 300] width 155 height 155
click at [635, 403] on button "OK" at bounding box center [624, 407] width 45 height 25
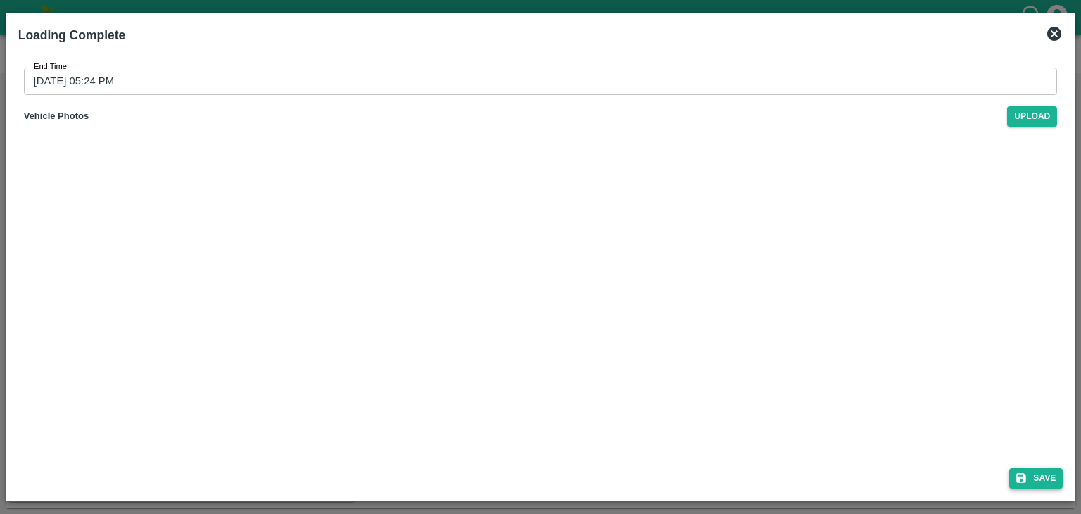
drag, startPoint x: 1060, startPoint y: 467, endPoint x: 1048, endPoint y: 476, distance: 15.5
click at [1048, 476] on div "Save" at bounding box center [541, 475] width 1056 height 37
click at [1048, 476] on button "Save" at bounding box center [1035, 478] width 53 height 20
type input "30/08/2025 03:59 PM"
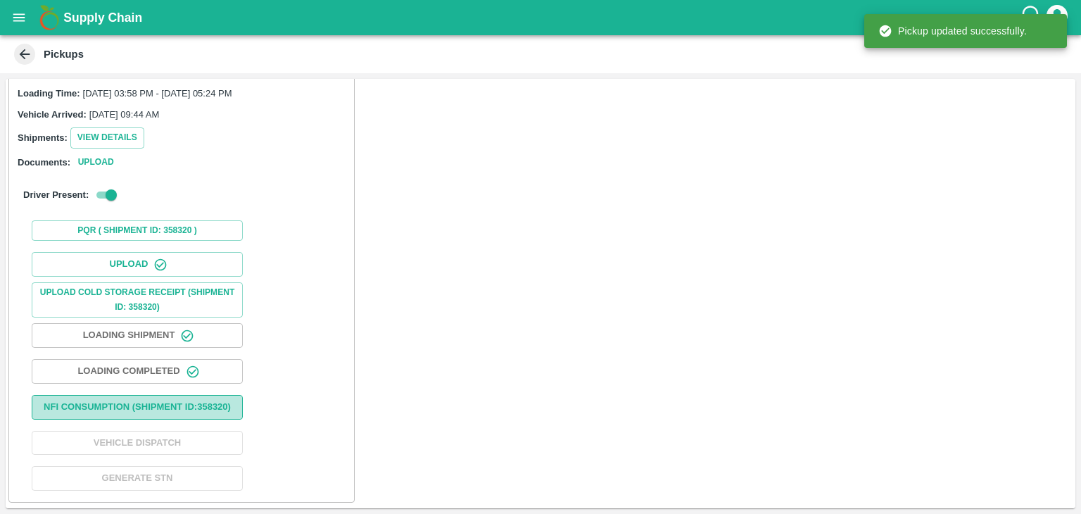
click at [202, 395] on button "Nfi Consumption (SHIPMENT ID: 358320 )" at bounding box center [137, 407] width 211 height 25
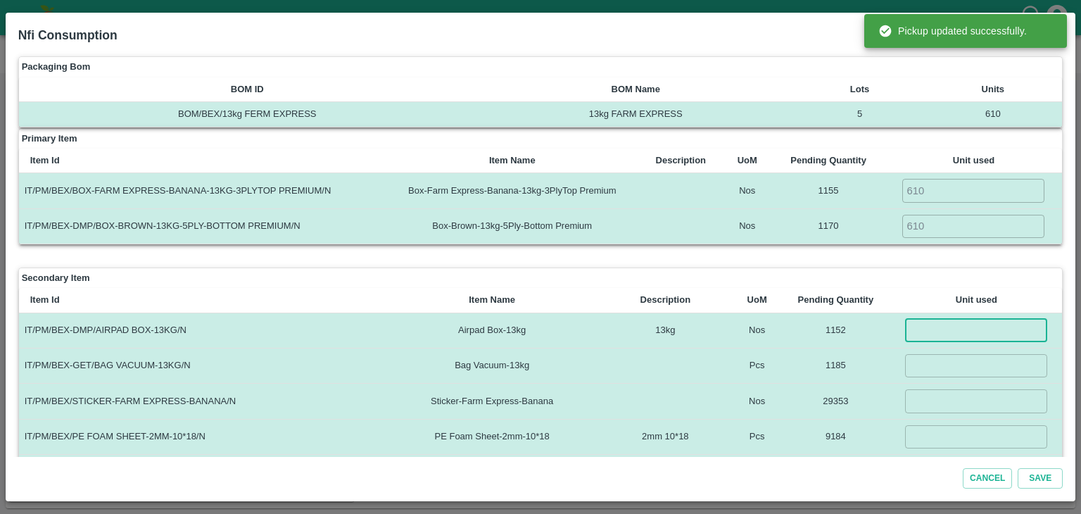
click at [936, 329] on input "number" at bounding box center [976, 330] width 142 height 23
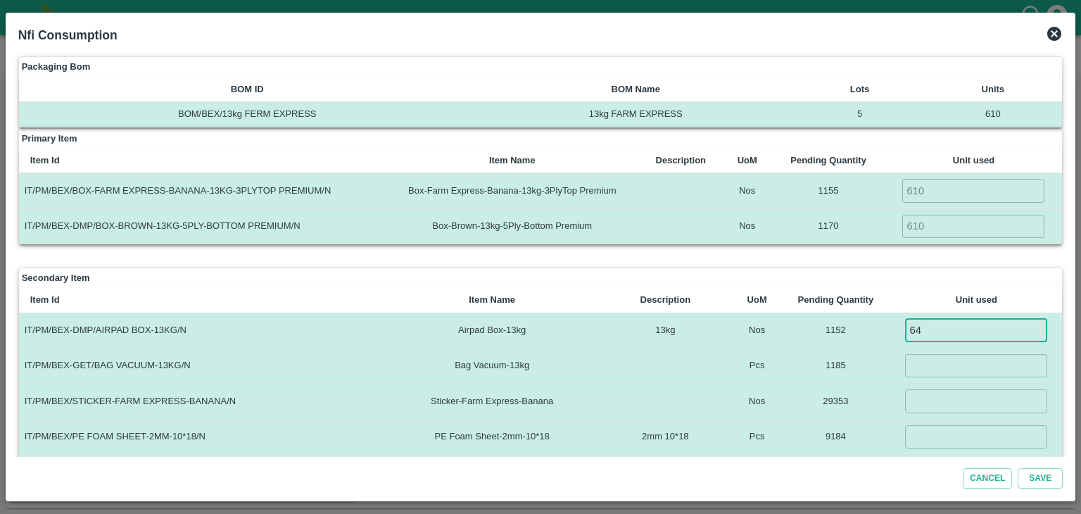
type input "6"
type input "610"
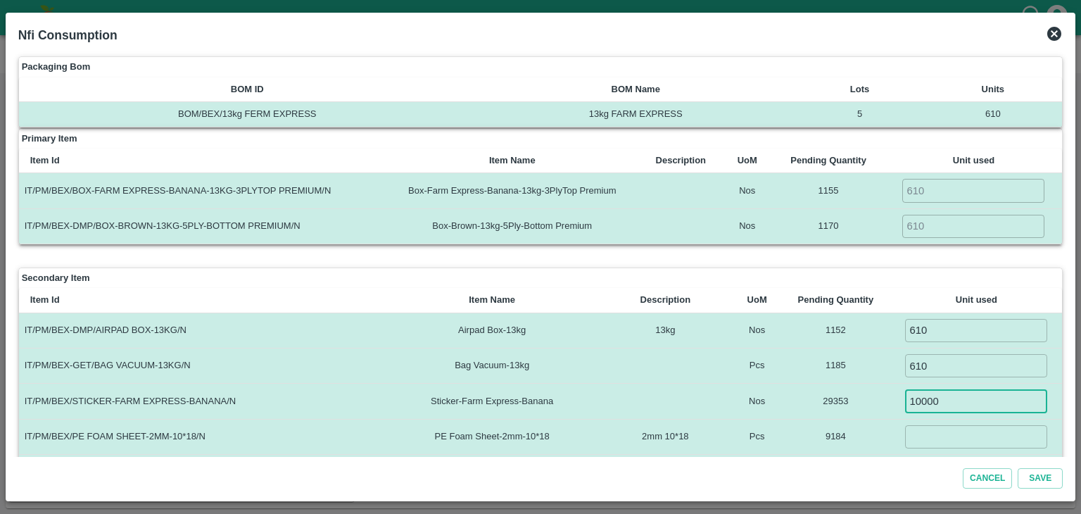
type input "10000"
type input "4270"
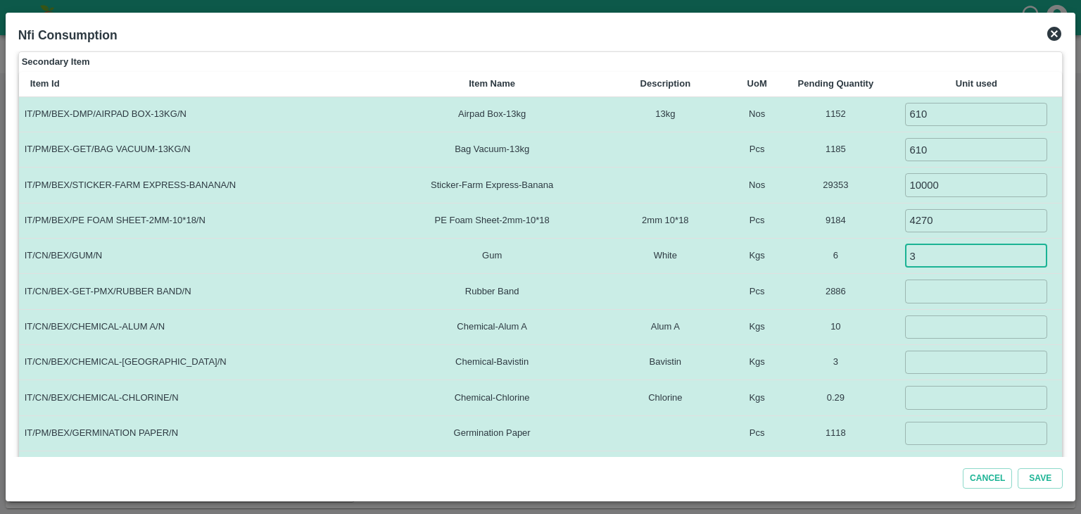
type input "3"
type input "1220"
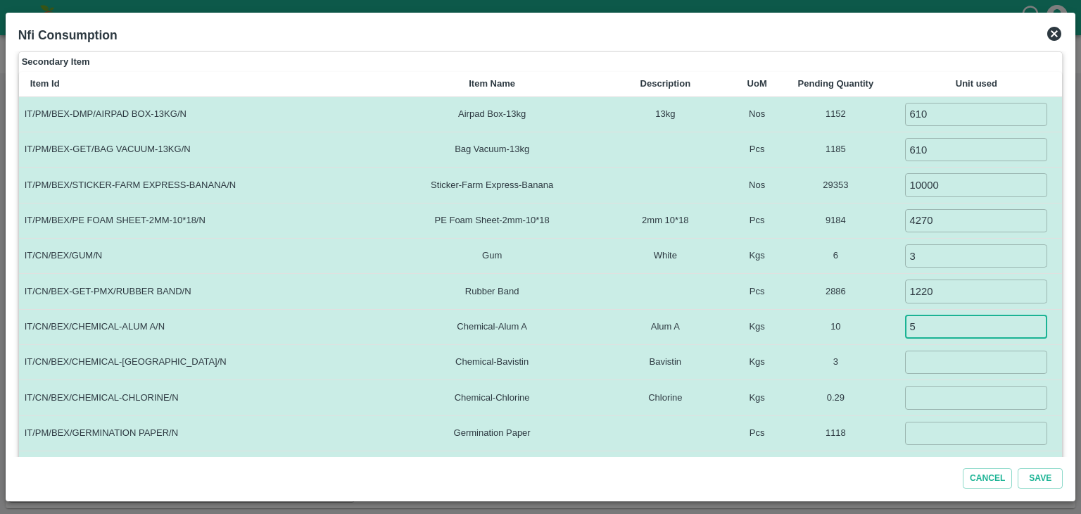
type input "5"
type input "1.5"
type input "0.1"
type input "610"
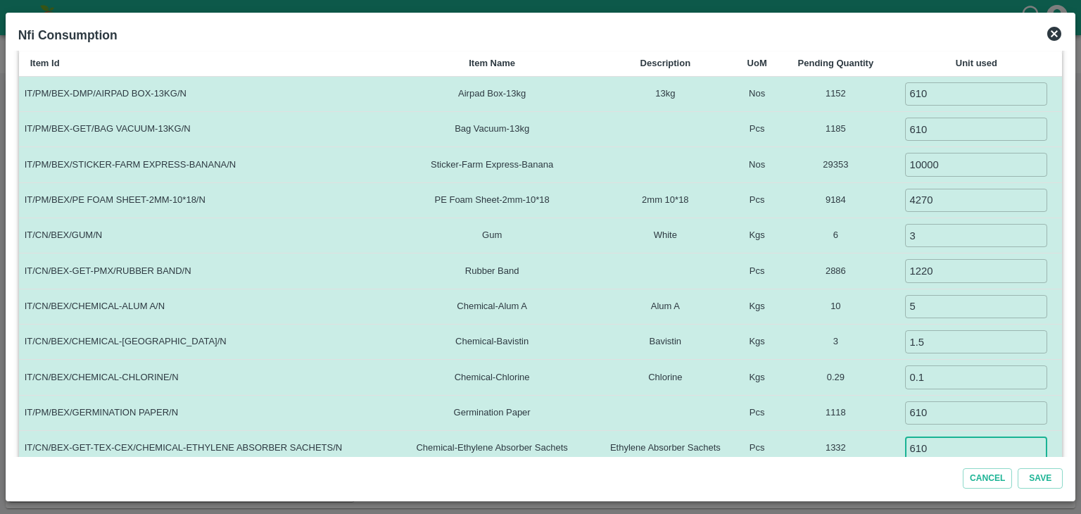
type input "610"
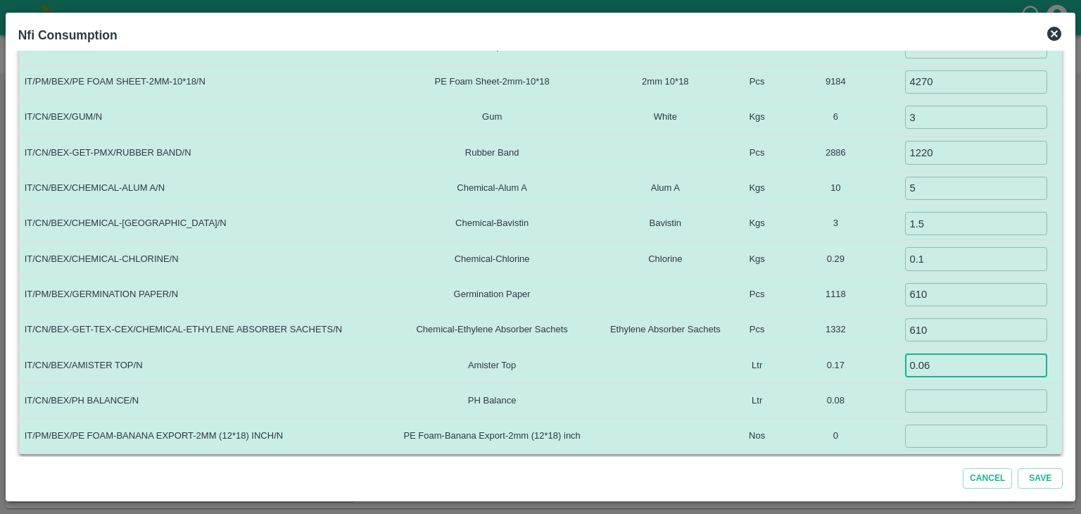
type input "0.06"
type input "0.035"
type input "0"
click at [1017, 468] on button "Save" at bounding box center [1039, 478] width 45 height 20
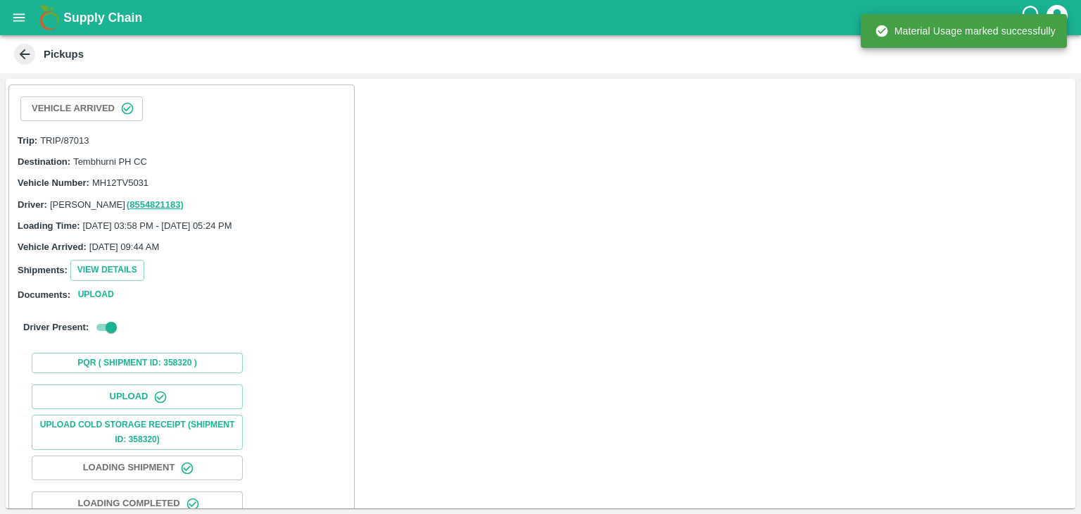
scroll to position [146, 0]
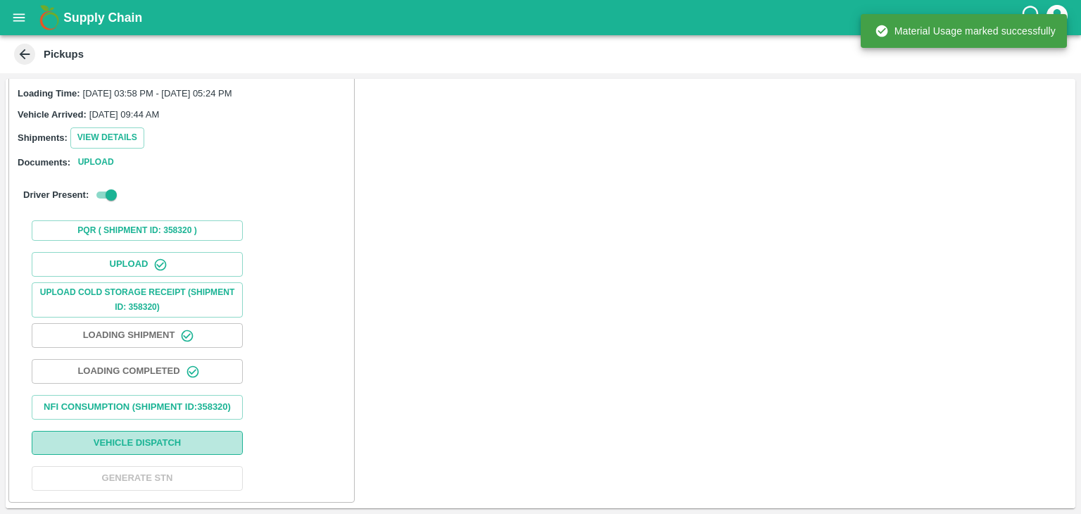
click at [169, 445] on button "Vehicle Dispatch" at bounding box center [137, 443] width 211 height 25
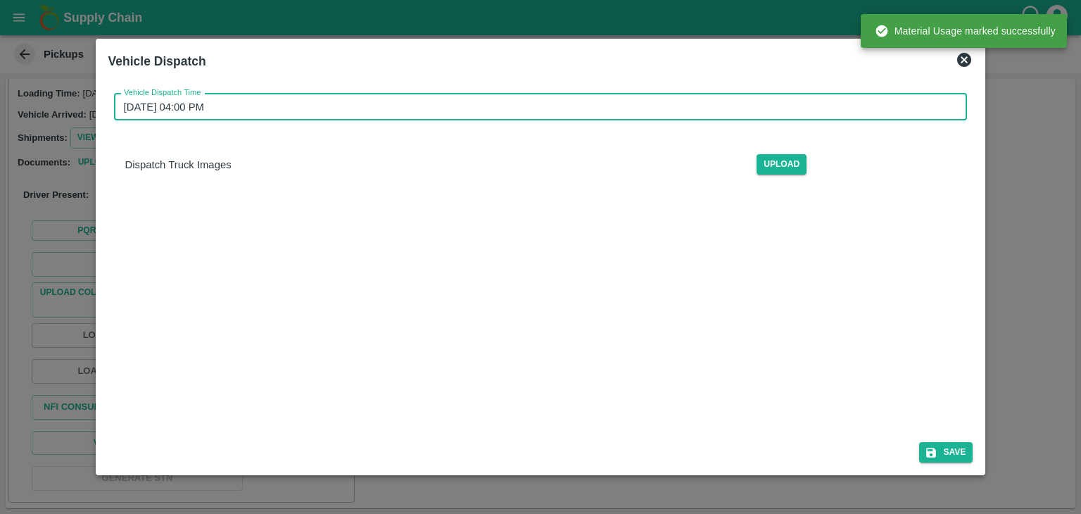
click at [547, 110] on input "30/08/2025 04:00 PM" at bounding box center [536, 107] width 844 height 27
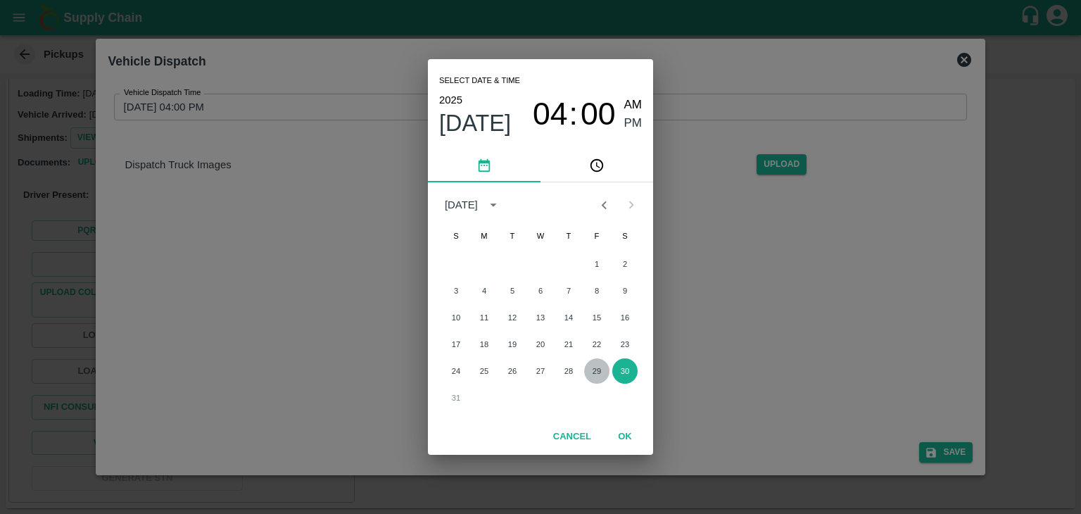
click at [591, 373] on button "29" at bounding box center [596, 370] width 25 height 25
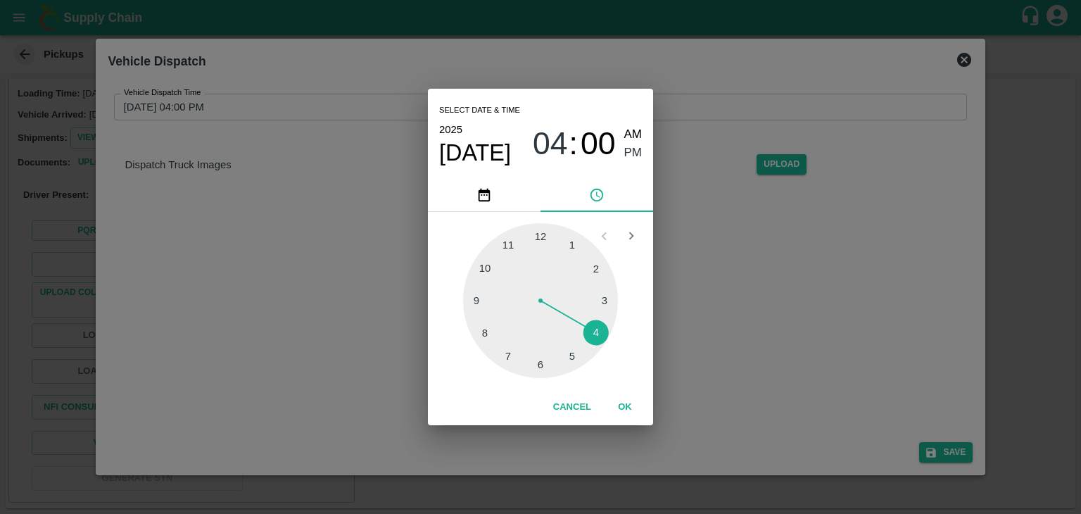
click at [549, 364] on div at bounding box center [540, 300] width 155 height 155
type input "29/08/2025 06:29 PM"
click at [626, 407] on button "OK" at bounding box center [624, 407] width 45 height 25
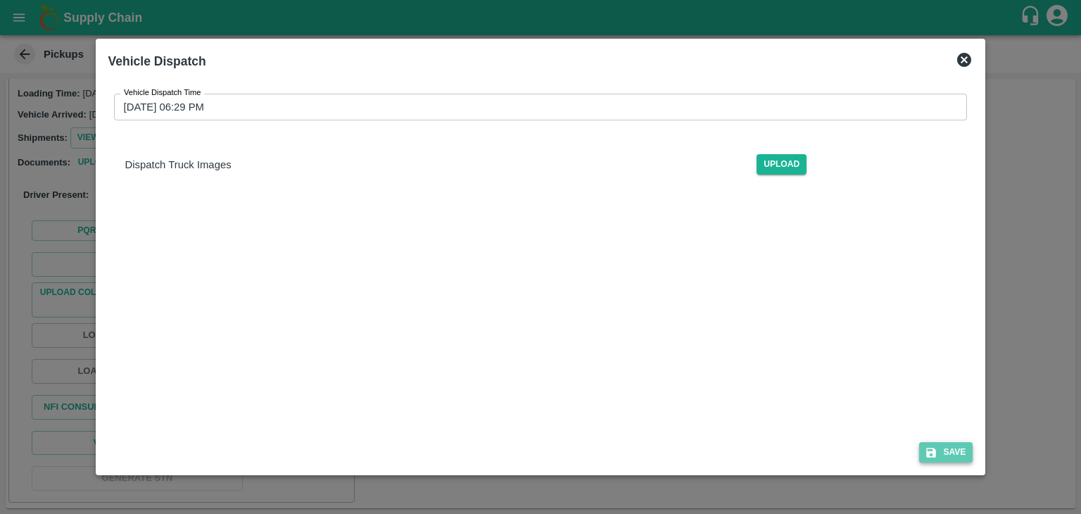
click at [952, 452] on button "Save" at bounding box center [945, 452] width 53 height 20
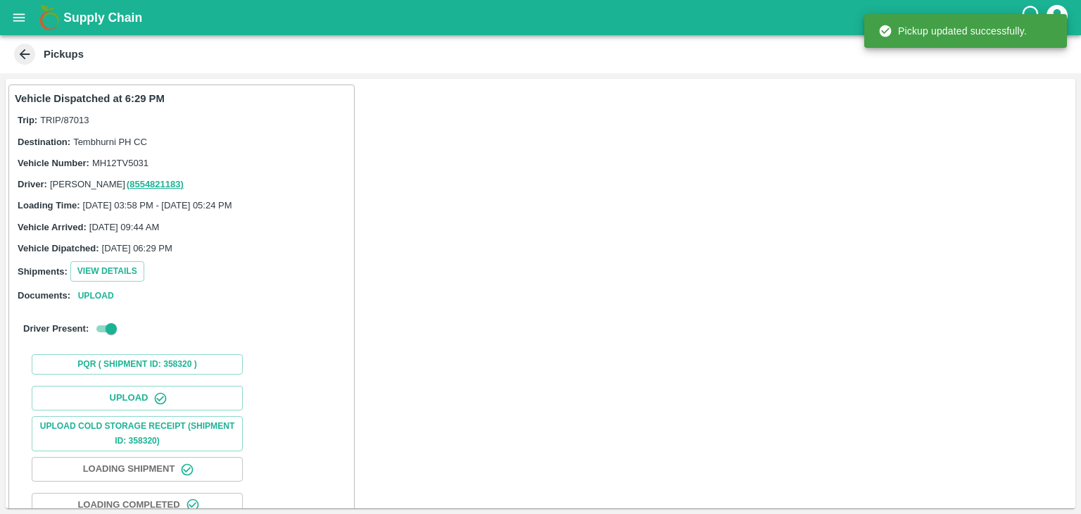
scroll to position [147, 0]
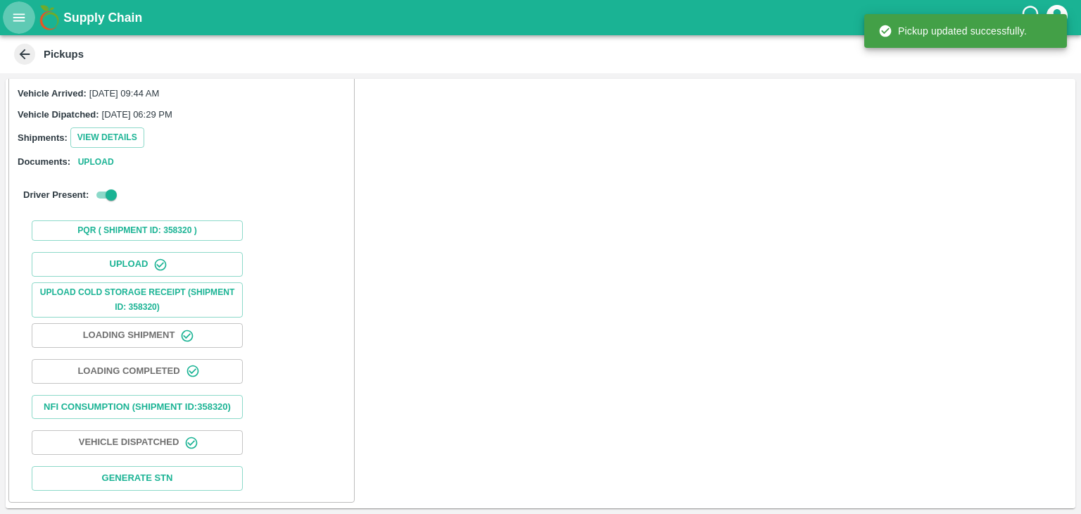
click at [12, 13] on icon "open drawer" at bounding box center [18, 17] width 15 height 15
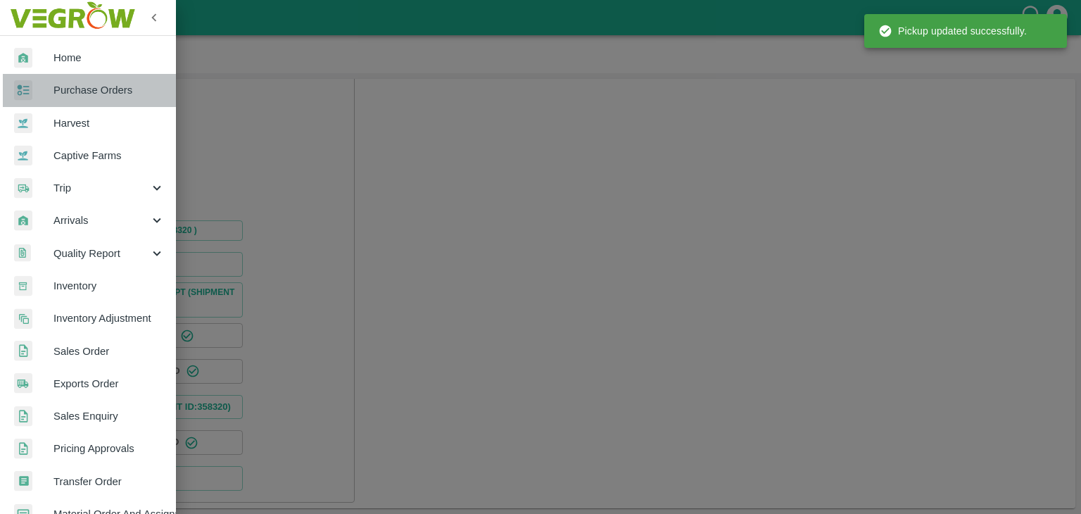
click at [101, 90] on span "Purchase Orders" at bounding box center [108, 89] width 111 height 15
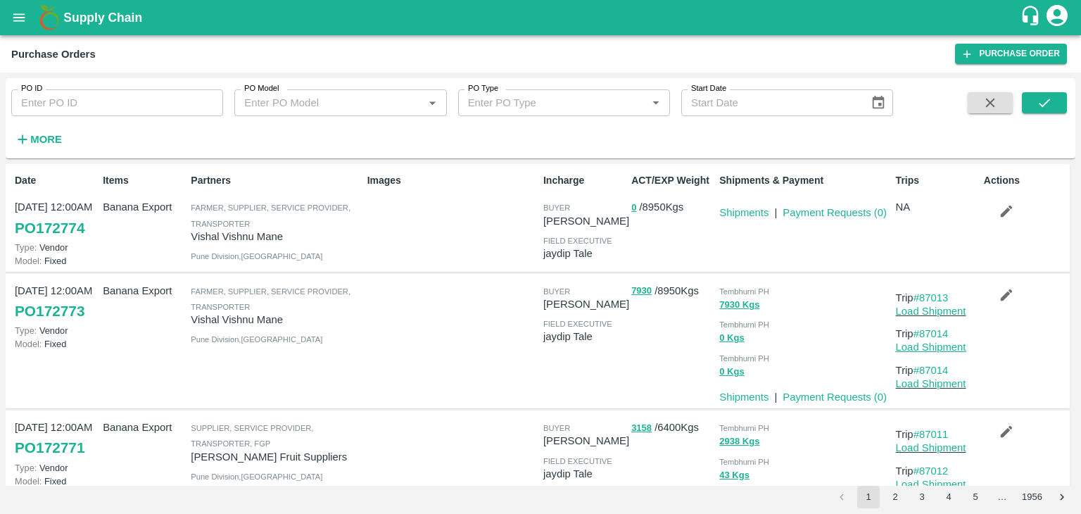
click at [953, 345] on link "Load Shipment" at bounding box center [931, 346] width 70 height 11
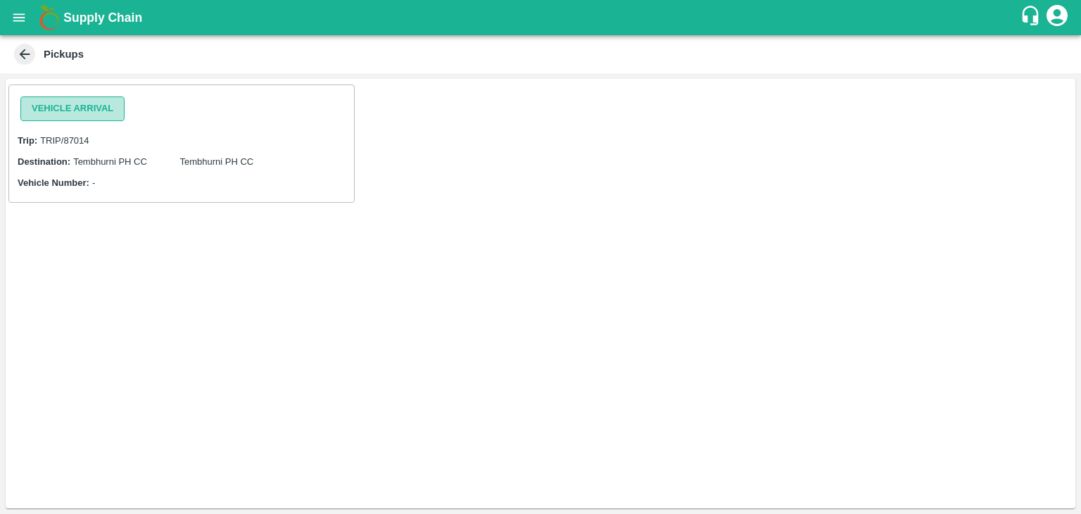
click at [70, 110] on button "Vehicle Arrival" at bounding box center [72, 108] width 104 height 25
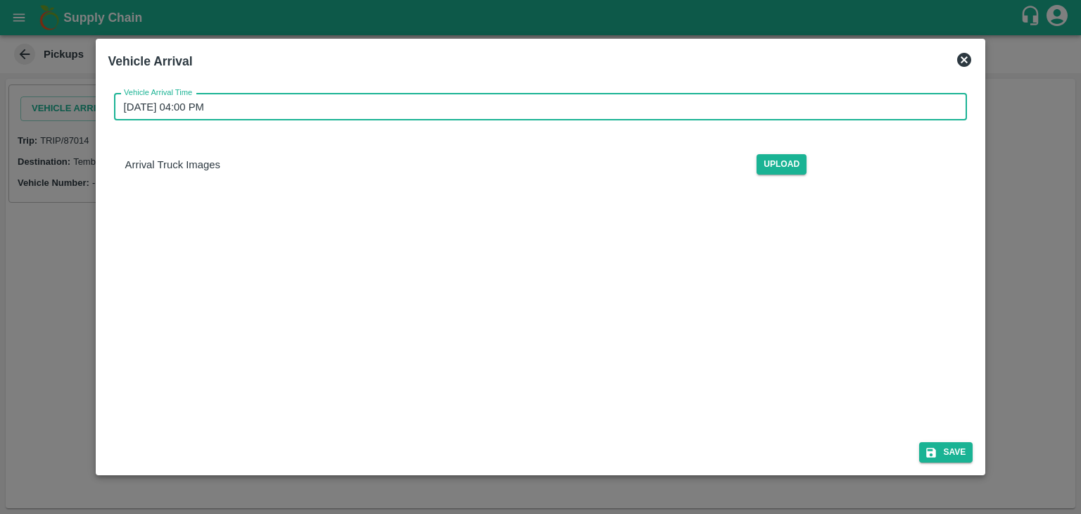
click at [392, 117] on input "[DATE] 04:00 PM" at bounding box center [536, 107] width 844 height 27
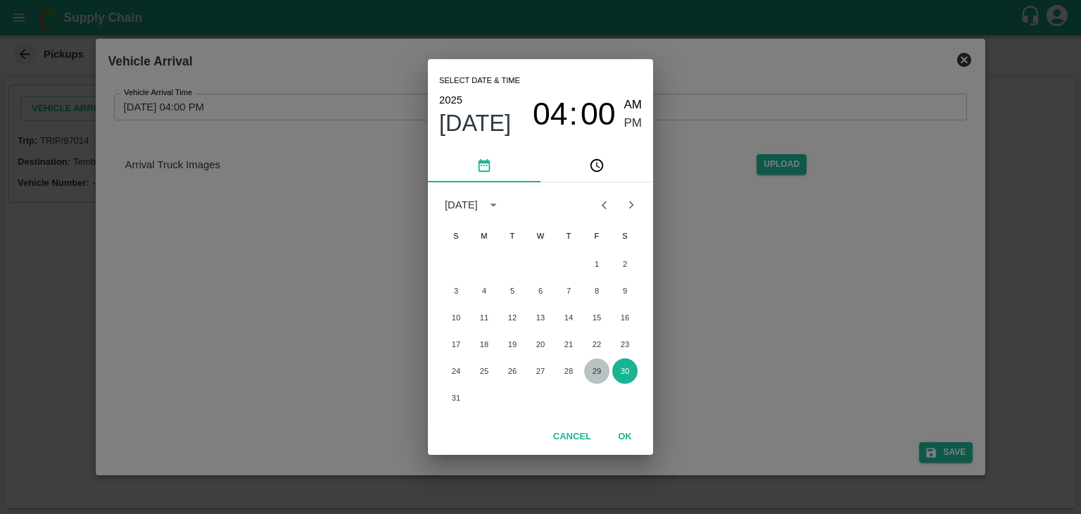
click at [589, 371] on button "29" at bounding box center [596, 370] width 25 height 25
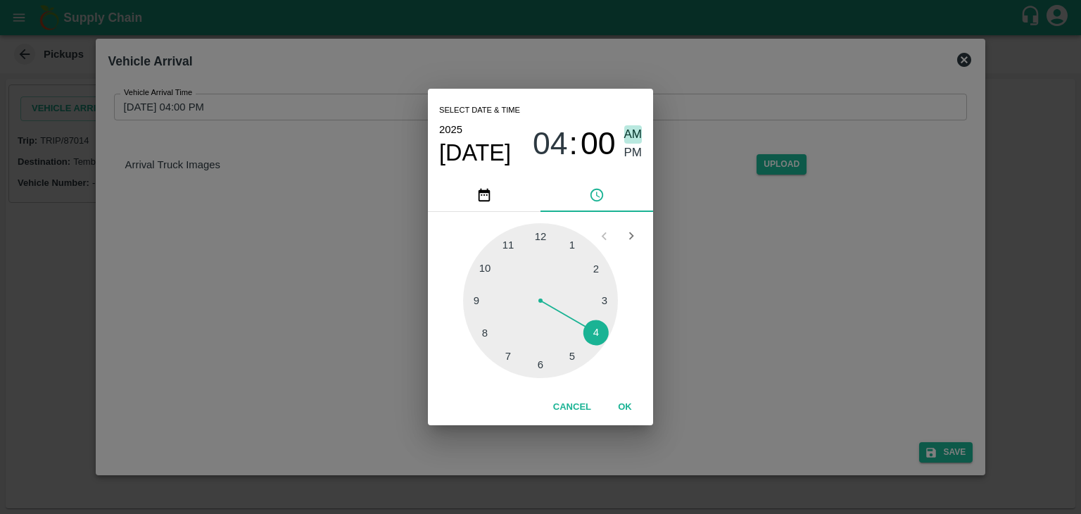
click at [633, 125] on span "AM" at bounding box center [633, 134] width 18 height 19
click at [482, 296] on div at bounding box center [540, 300] width 155 height 155
type input "[DATE] 09:46 AM"
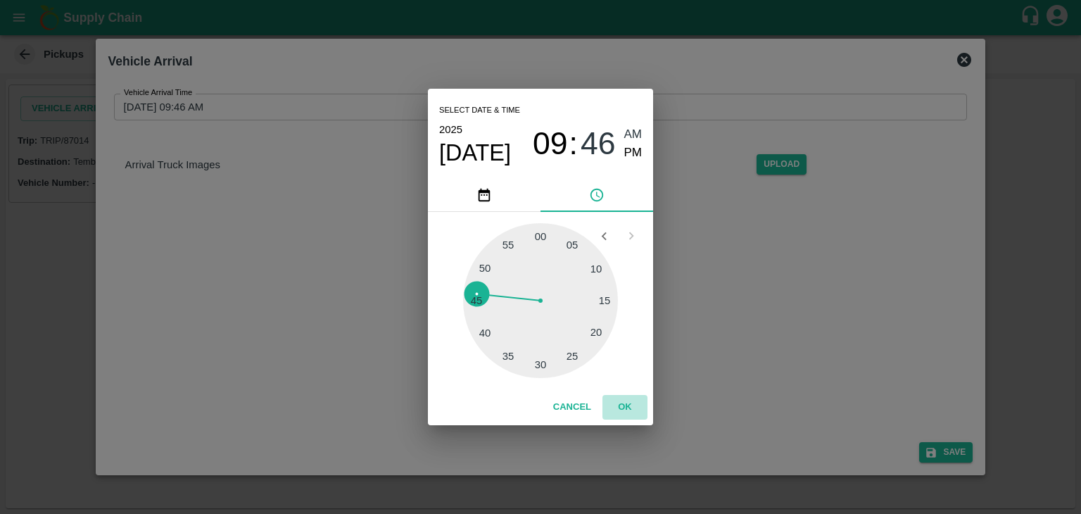
click at [609, 400] on button "OK" at bounding box center [624, 407] width 45 height 25
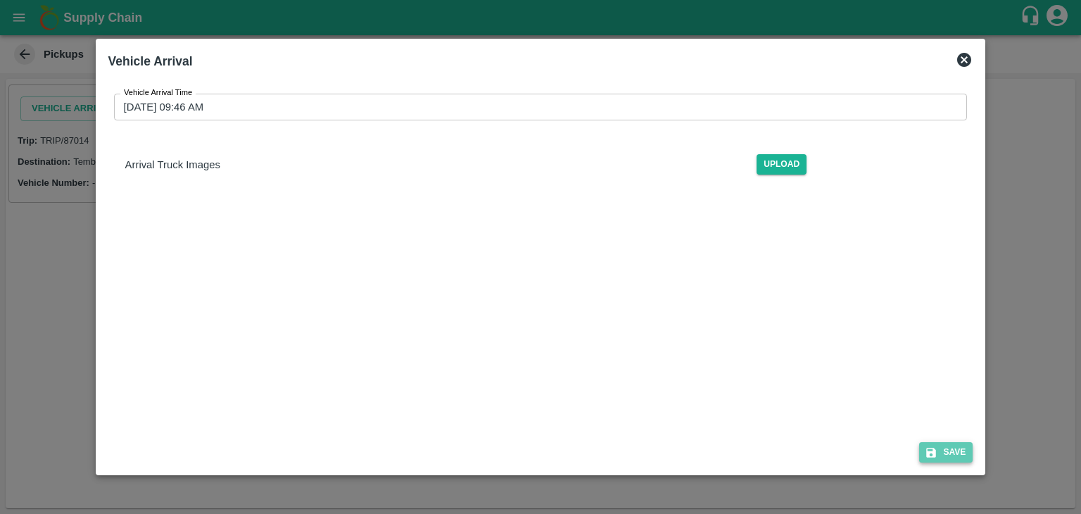
click at [947, 459] on button "Save" at bounding box center [945, 452] width 53 height 20
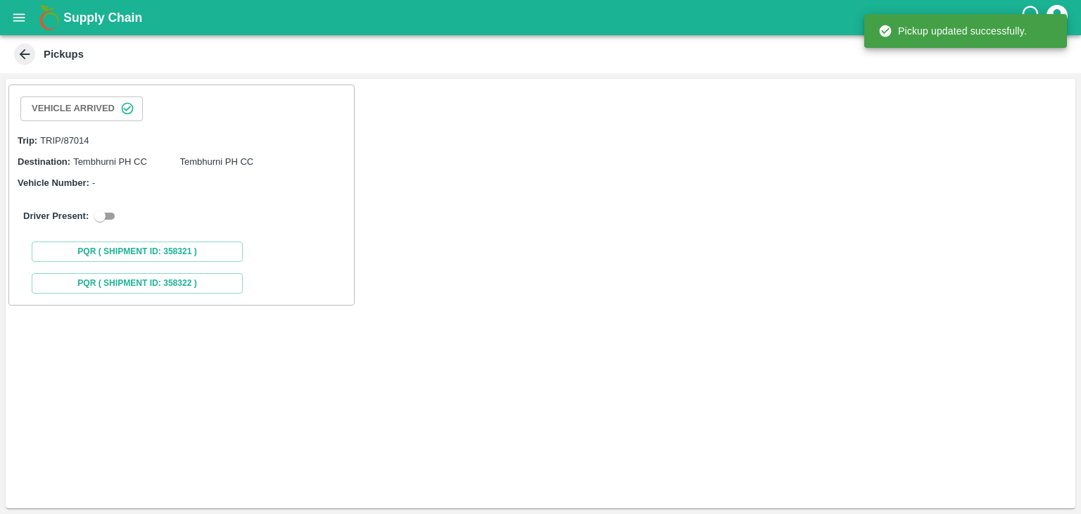
click at [98, 215] on input "checkbox" at bounding box center [100, 216] width 51 height 17
checkbox input "true"
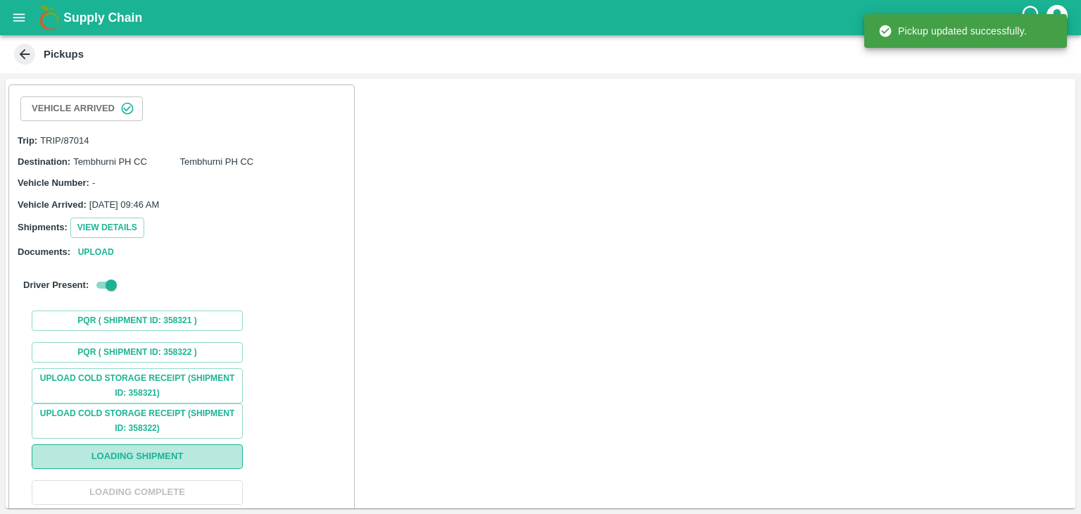
click at [182, 447] on button "Loading Shipment" at bounding box center [137, 456] width 211 height 25
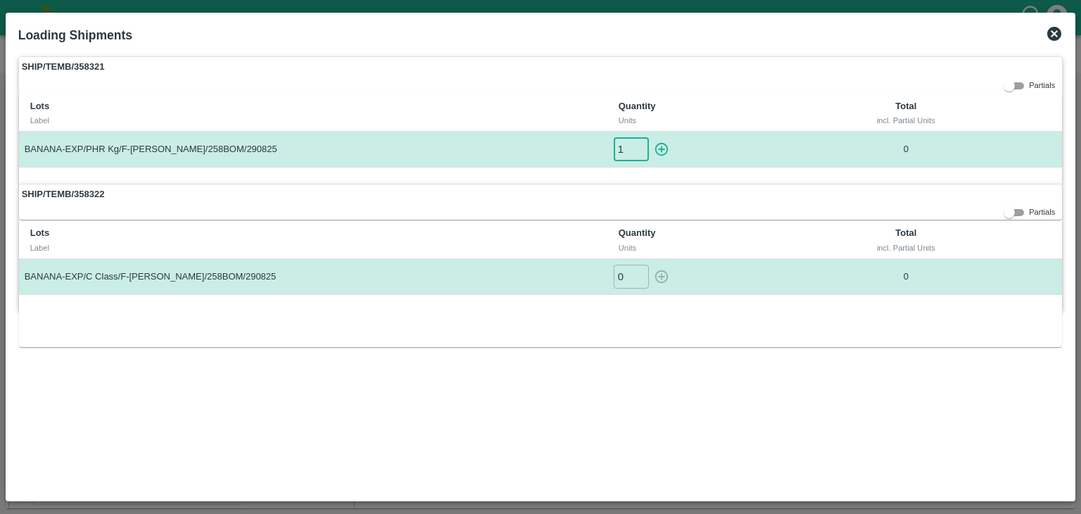
click at [639, 146] on input "1" at bounding box center [631, 148] width 35 height 23
click at [659, 148] on icon "button" at bounding box center [661, 148] width 15 height 15
type input "0"
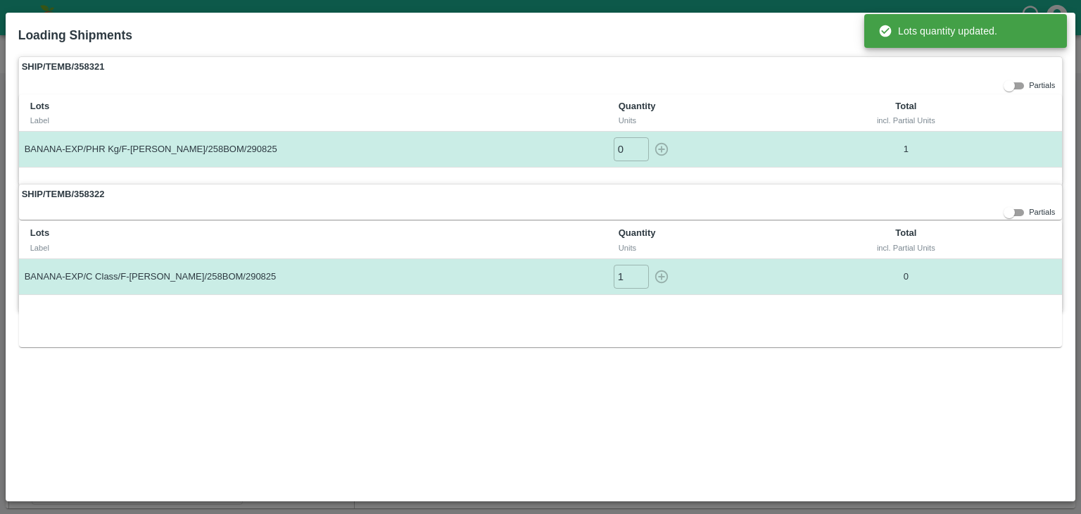
click at [639, 267] on input "1" at bounding box center [631, 276] width 35 height 23
click at [661, 272] on icon "button" at bounding box center [661, 276] width 13 height 13
type input "0"
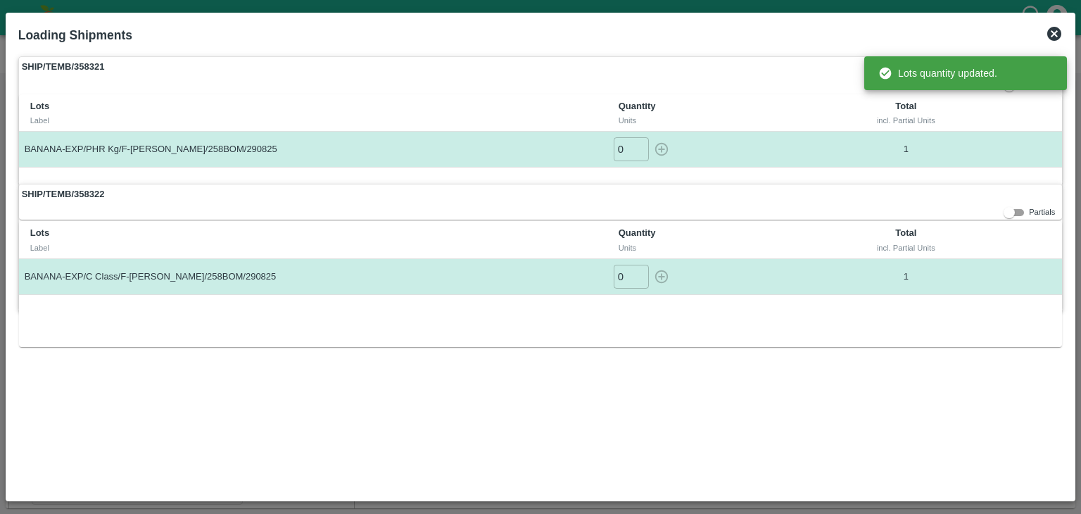
click at [811, 240] on th "Quantity Units" at bounding box center [711, 239] width 208 height 37
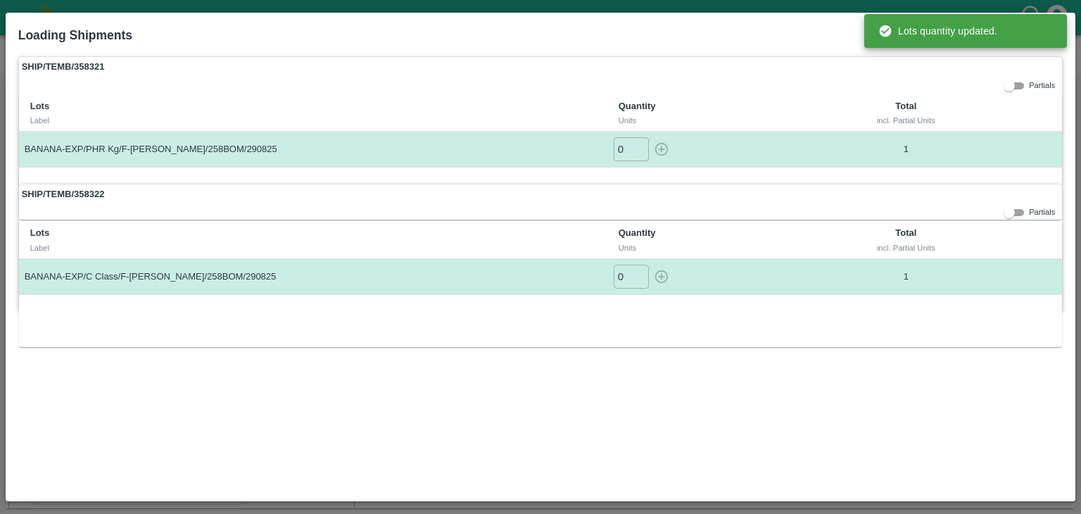
click at [936, 99] on th "Total incl. Partial Units" at bounding box center [906, 112] width 182 height 37
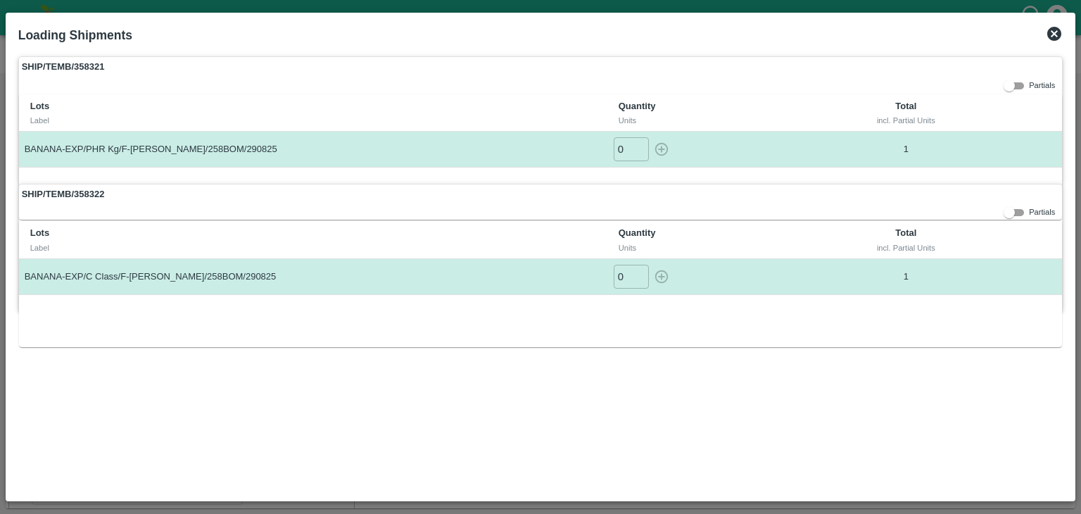
click at [1044, 31] on div "Loading Shipments" at bounding box center [541, 35] width 1056 height 31
click at [1055, 31] on icon at bounding box center [1054, 34] width 14 height 14
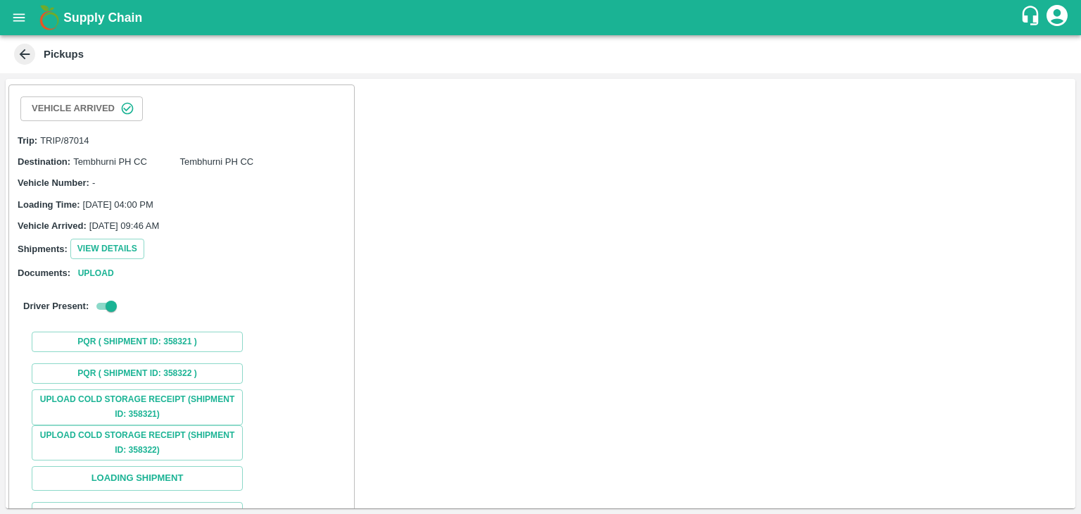
scroll to position [104, 0]
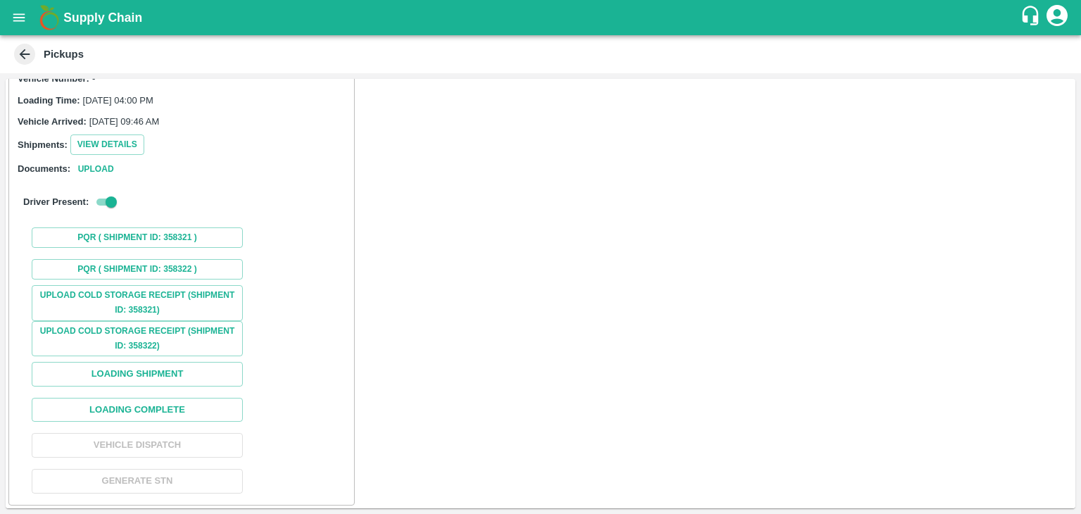
click at [168, 421] on div "Upload Cold Storage Receipt (SHIPMENT ID: 358321) Upload Cold Storage Receipt (…" at bounding box center [182, 392] width 334 height 214
click at [177, 406] on button "Loading Complete" at bounding box center [137, 410] width 211 height 25
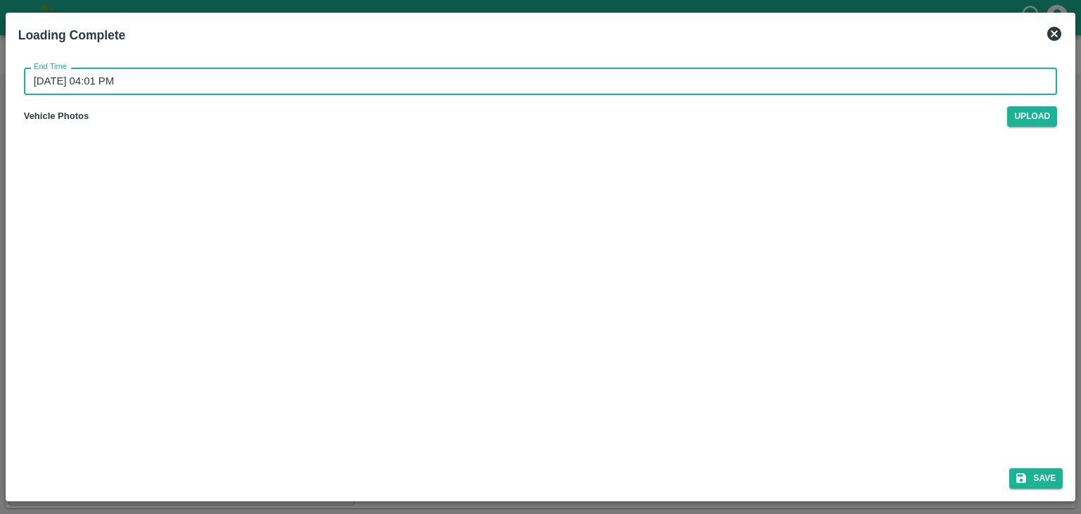
click at [526, 77] on input "30/08/2025 04:01 PM" at bounding box center [536, 81] width 1024 height 27
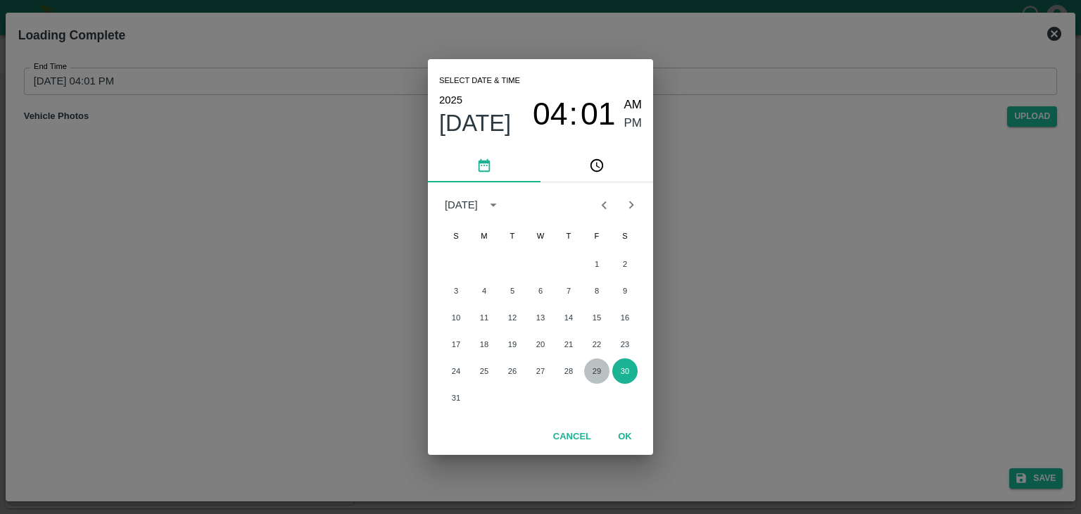
click at [595, 371] on button "29" at bounding box center [596, 370] width 25 height 25
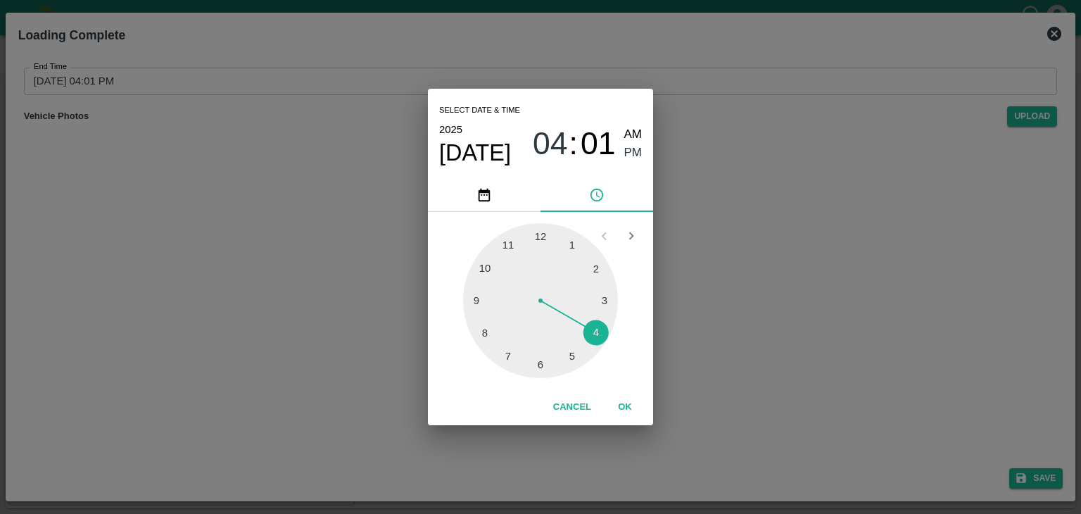
click at [577, 361] on div at bounding box center [540, 300] width 155 height 155
click at [619, 398] on button "OK" at bounding box center [624, 407] width 45 height 25
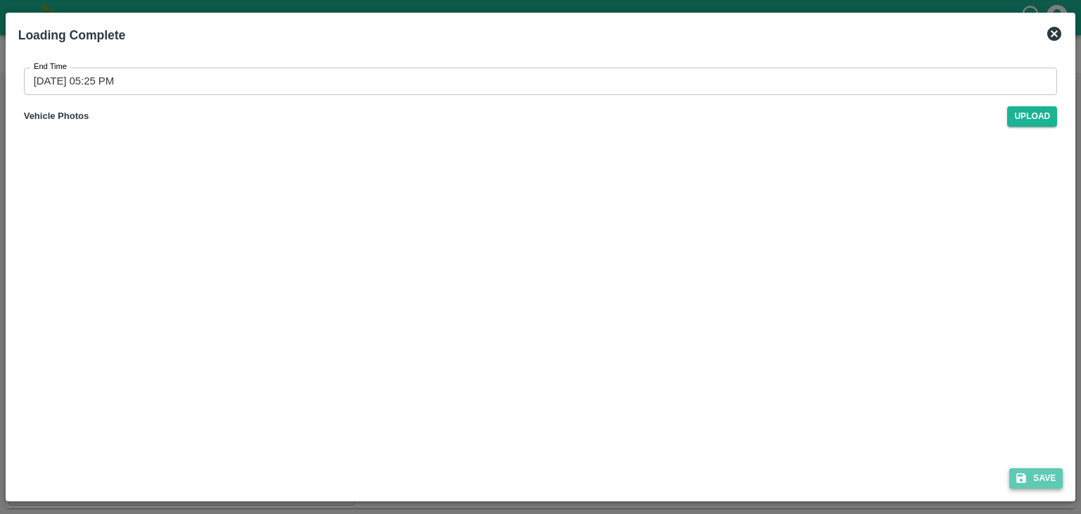
click at [1036, 474] on button "Save" at bounding box center [1035, 478] width 53 height 20
type input "30/08/2025 04:01 PM"
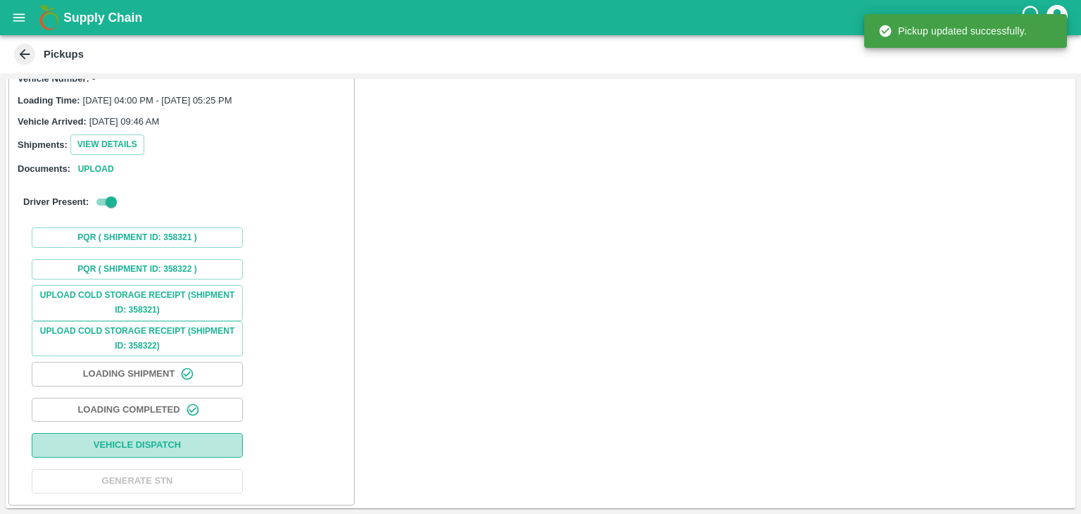
click at [162, 437] on button "Vehicle Dispatch" at bounding box center [137, 445] width 211 height 25
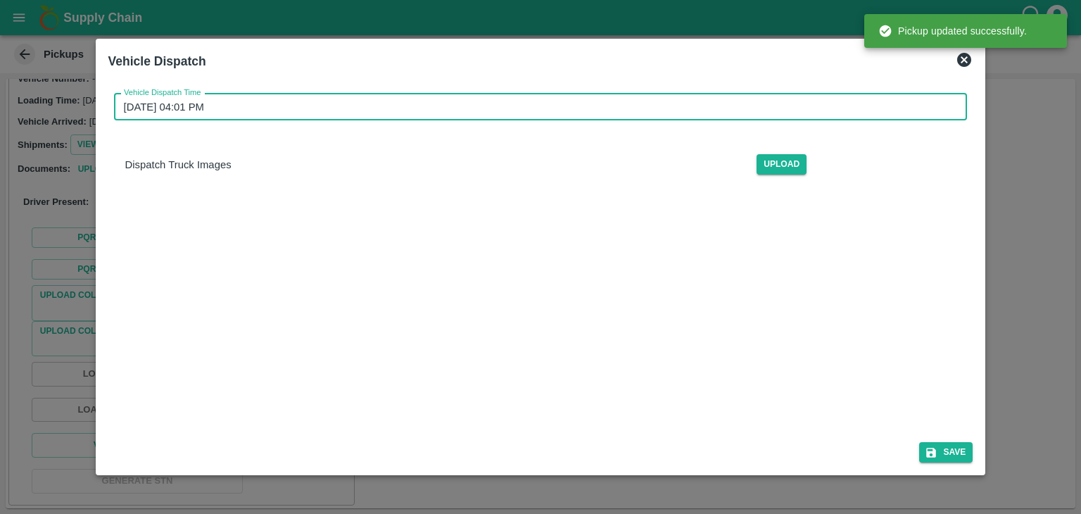
click at [512, 111] on input "30/08/2025 04:01 PM" at bounding box center [536, 107] width 844 height 27
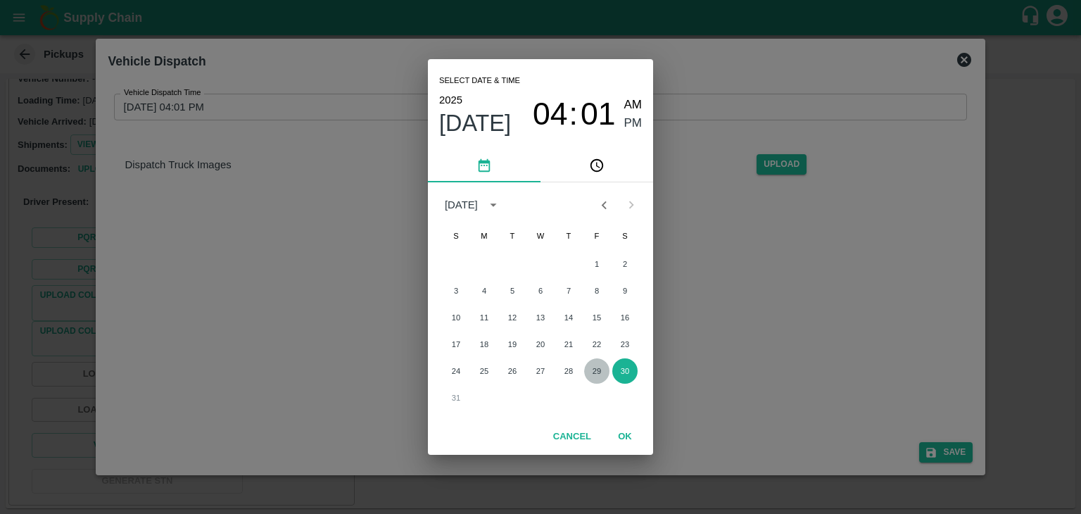
click at [592, 375] on button "29" at bounding box center [596, 370] width 25 height 25
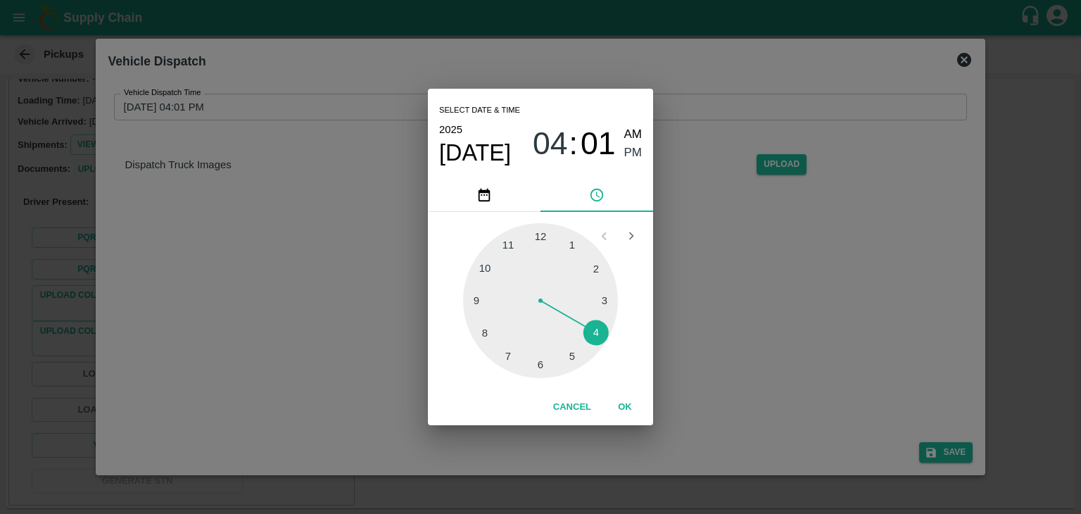
click at [548, 367] on div at bounding box center [540, 300] width 155 height 155
type input "29/08/2025 06:29 PM"
click at [611, 416] on button "OK" at bounding box center [624, 407] width 45 height 25
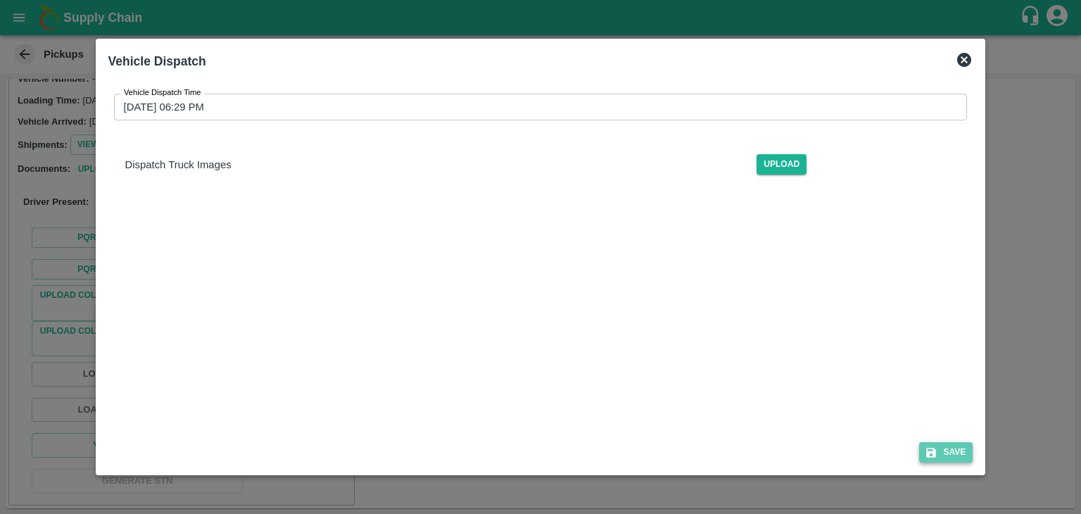
click at [956, 452] on button "Save" at bounding box center [945, 452] width 53 height 20
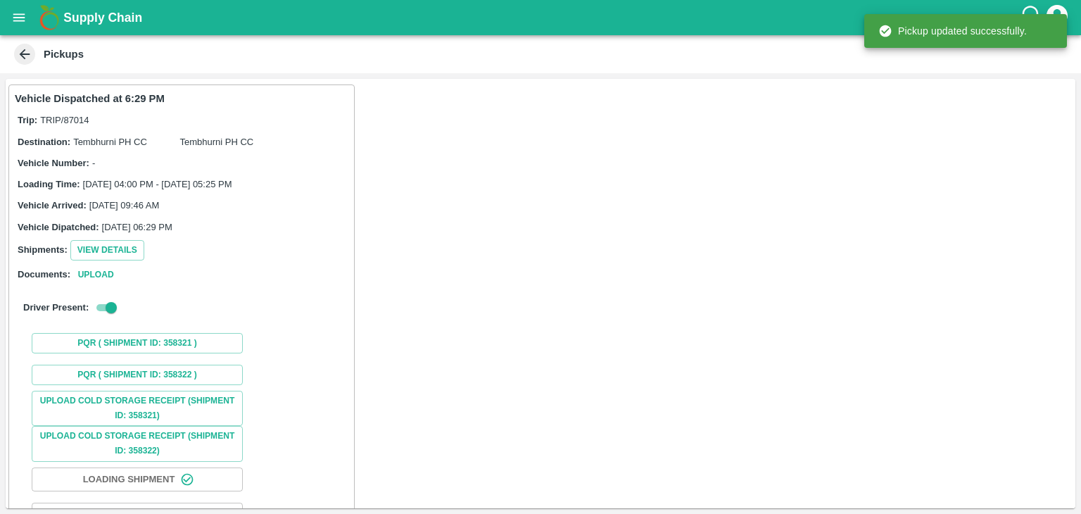
scroll to position [106, 0]
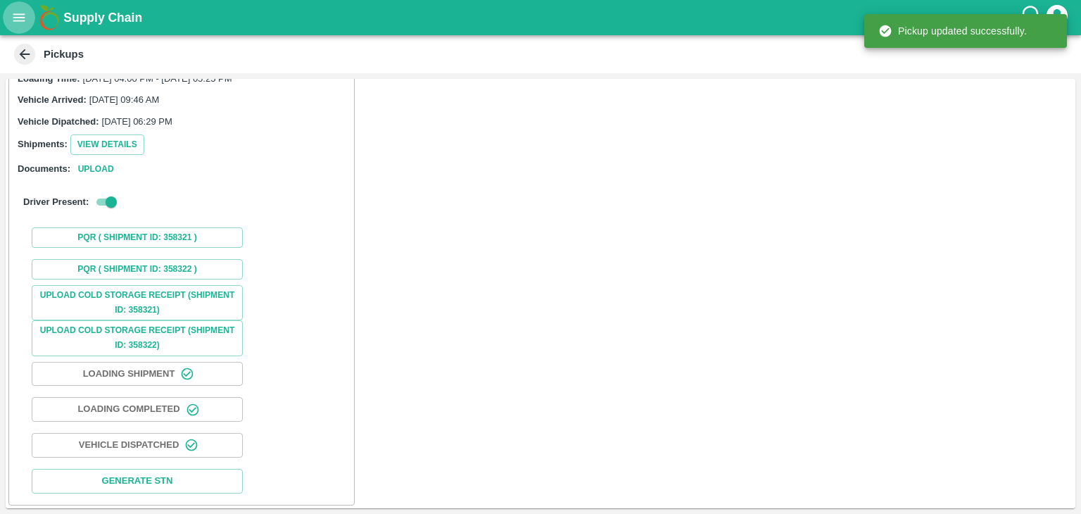
click at [8, 21] on button "open drawer" at bounding box center [19, 17] width 32 height 32
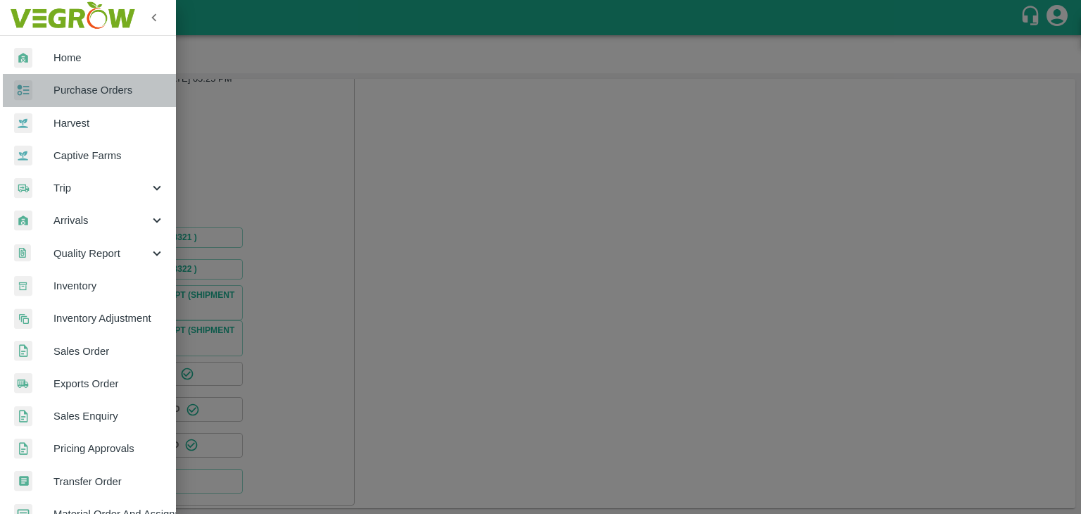
click at [104, 87] on span "Purchase Orders" at bounding box center [108, 89] width 111 height 15
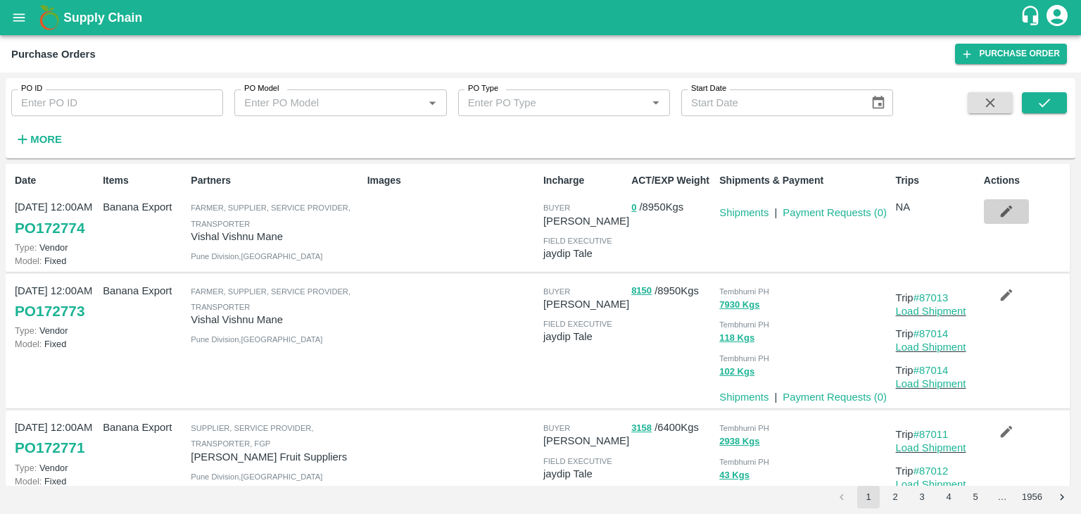
click at [1008, 215] on icon "button" at bounding box center [1005, 210] width 15 height 15
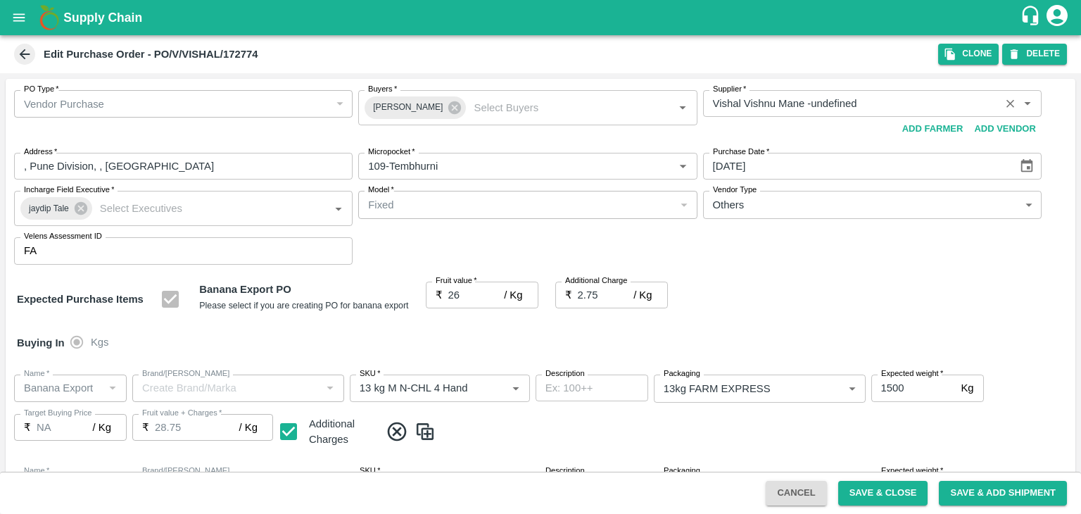
click at [1013, 101] on icon "Clear" at bounding box center [1009, 103] width 13 height 13
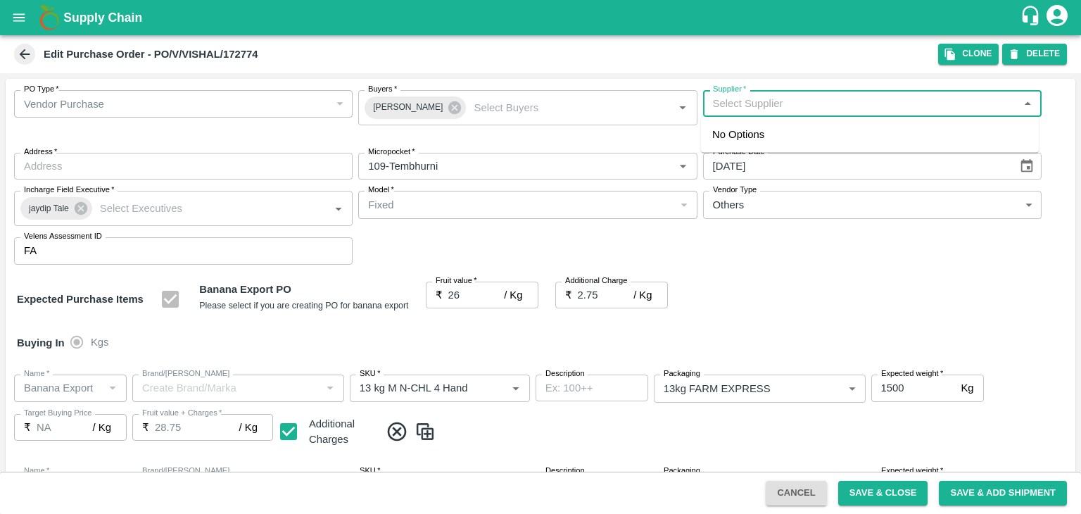
click at [823, 99] on input "Supplier   *" at bounding box center [860, 103] width 307 height 18
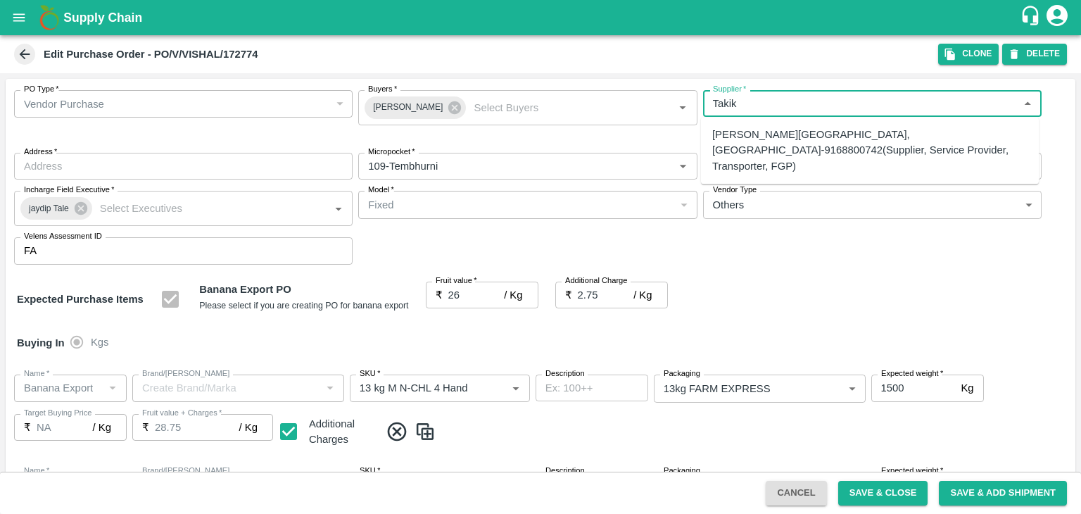
click at [812, 153] on div "Ajinkya Haridas Takik-Wangi, Solapur-9168800742(Supplier, Service Provider, Tra…" at bounding box center [869, 150] width 315 height 47
type input "Ajinkya Haridas Takik-Wangi, Solapur-9168800742(Supplier, Service Provider, Tra…"
type input "Wangi, Solapur, Karmala, Maharashtra"
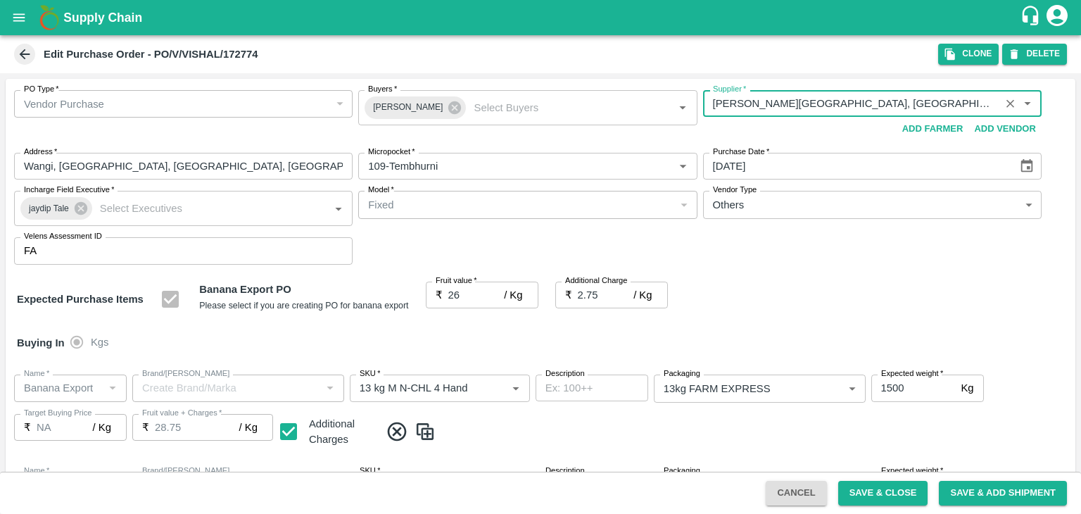
type input "Ajinkya Haridas Takik-Wangi, Solapur-9168800742(Supplier, Service Provider, Tra…"
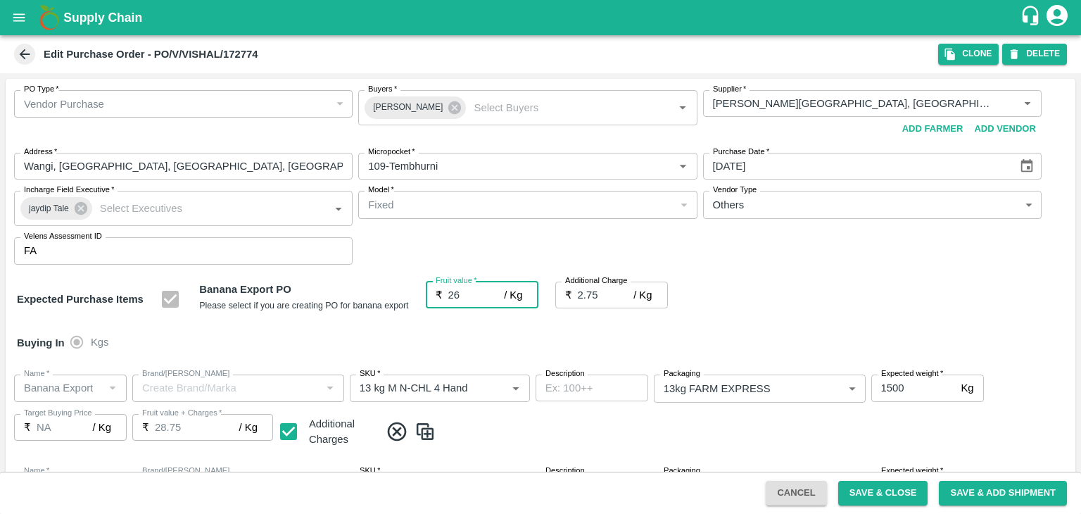
click at [464, 290] on input "26" at bounding box center [476, 294] width 56 height 27
type input "2"
type input "4.75"
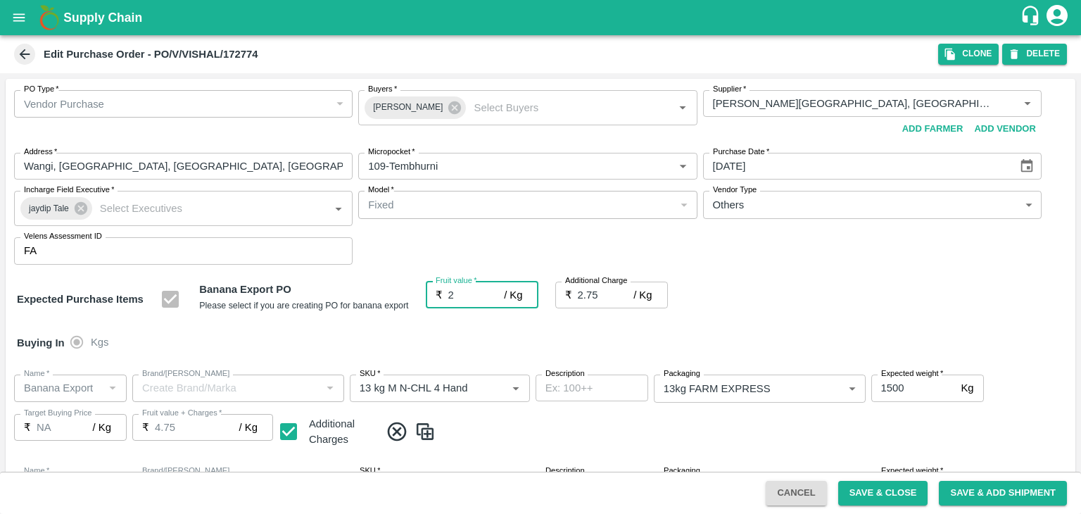
type input "4.75"
type input "2"
type input "24"
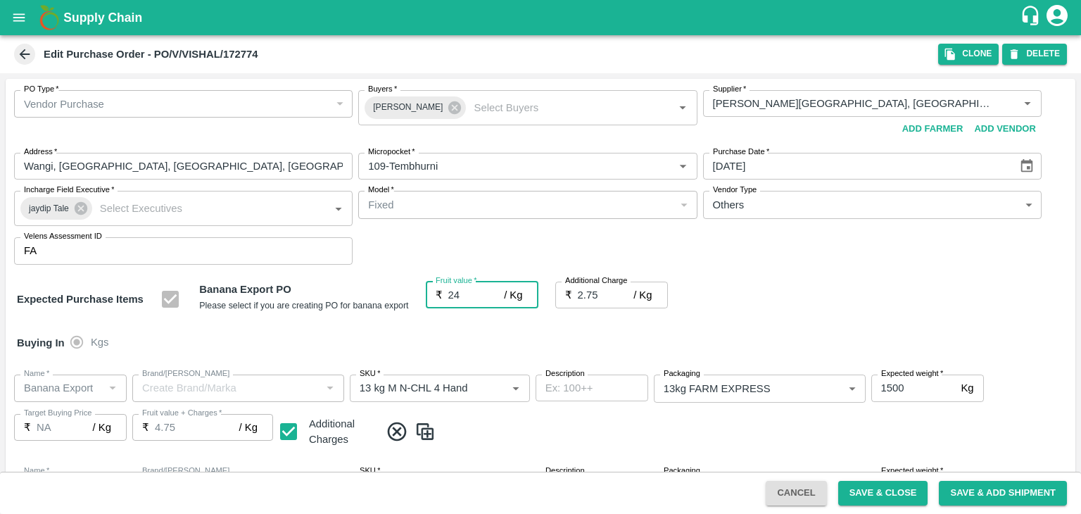
type input "26.75"
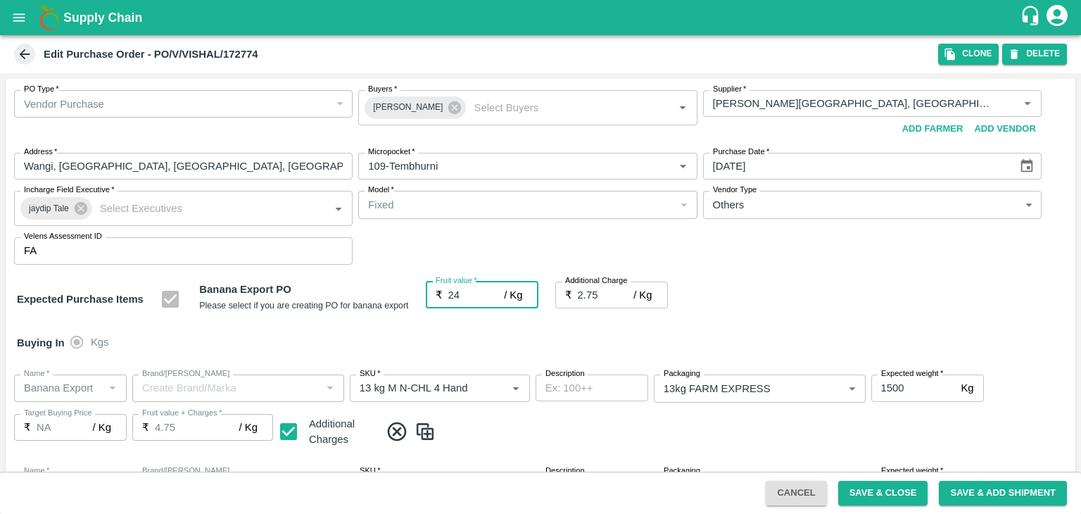
type input "24"
click at [530, 350] on div "Buying In Kgs" at bounding box center [541, 342] width 1070 height 41
click at [884, 493] on button "Save & Close" at bounding box center [883, 493] width 90 height 25
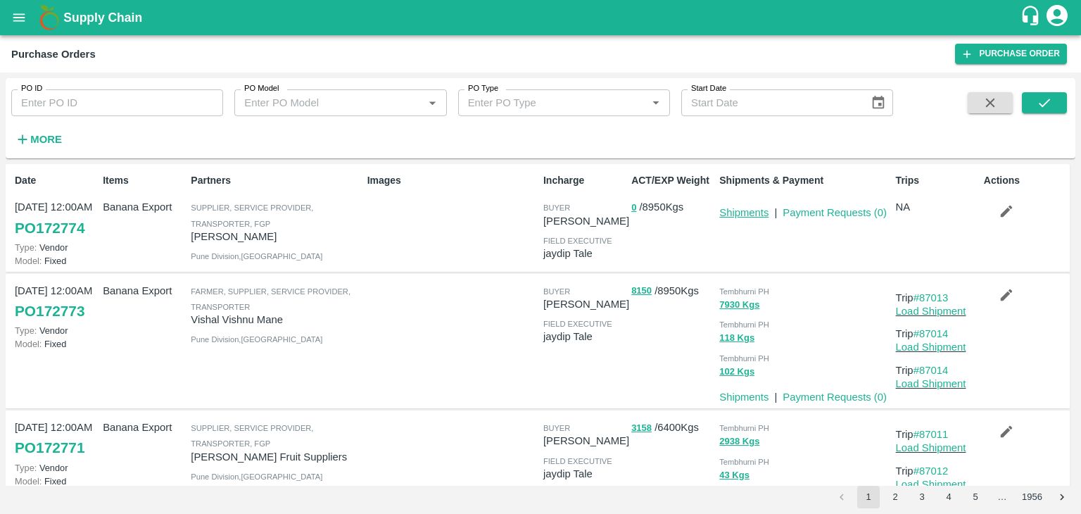
click at [737, 212] on link "Shipments" at bounding box center [743, 212] width 49 height 11
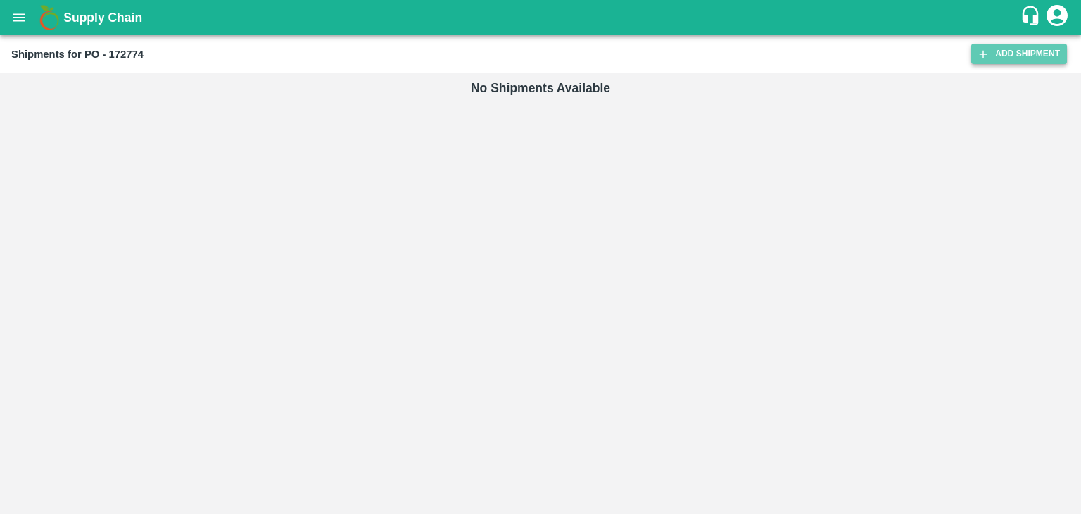
click at [999, 61] on link "Add Shipment" at bounding box center [1019, 54] width 96 height 20
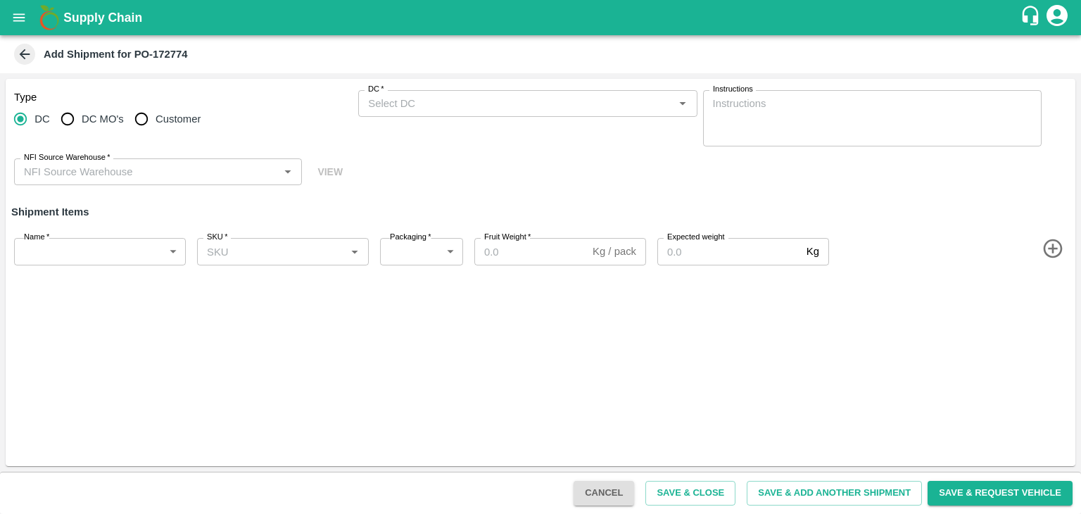
type input "56086-[PERSON_NAME]"
click at [484, 108] on input "DC   *" at bounding box center [515, 103] width 307 height 18
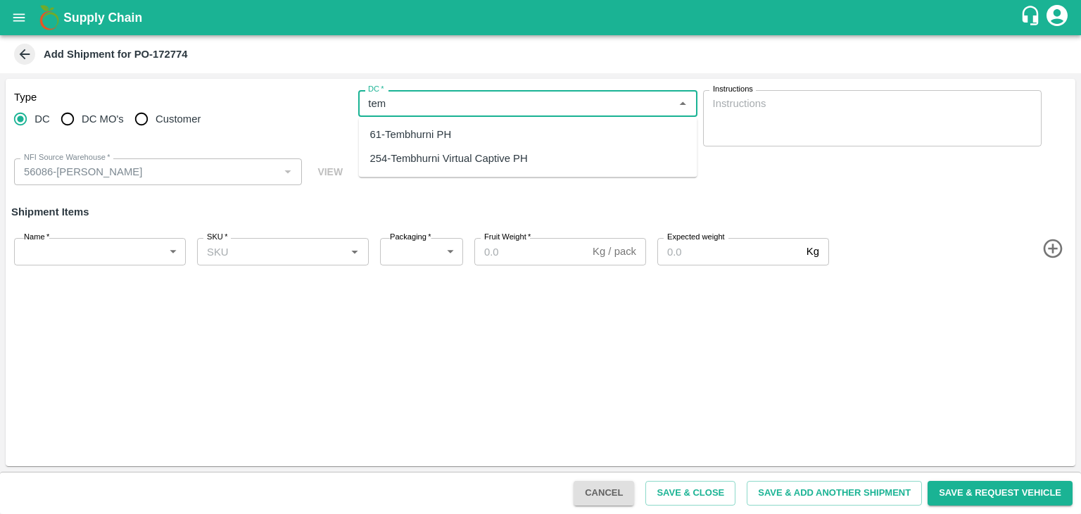
click at [436, 133] on div "61-Tembhurni PH" at bounding box center [411, 134] width 82 height 15
type input "61-Tembhurni PH"
click at [1053, 248] on icon "button" at bounding box center [1052, 248] width 19 height 19
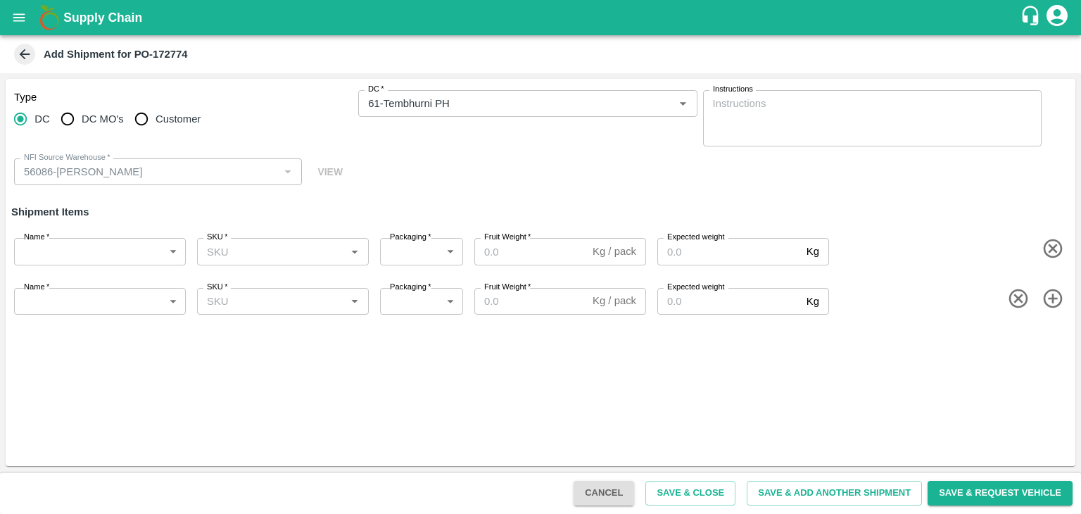
click at [1048, 303] on icon "button" at bounding box center [1052, 298] width 23 height 23
click at [1051, 355] on icon "button" at bounding box center [1052, 347] width 23 height 23
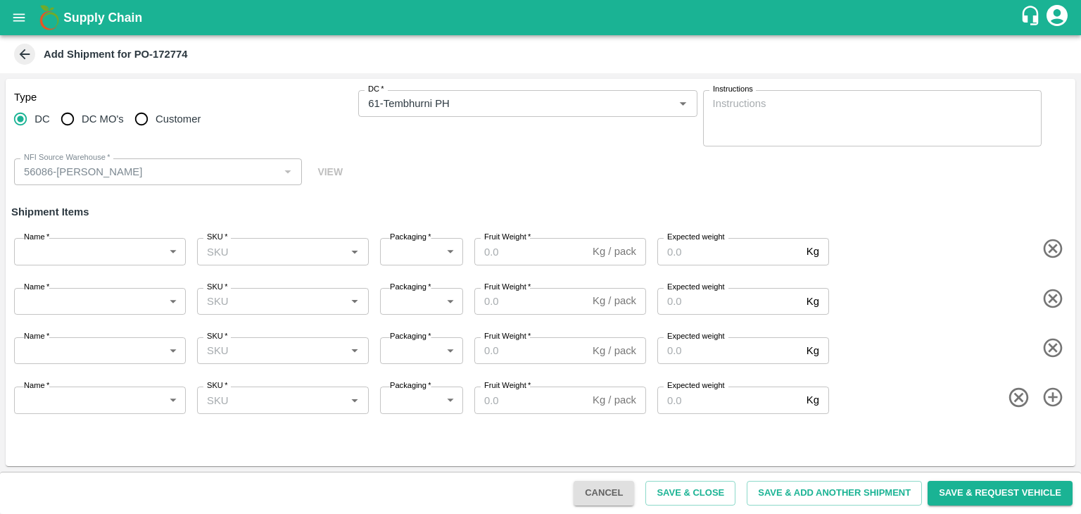
click at [1051, 392] on icon "button" at bounding box center [1052, 397] width 23 height 23
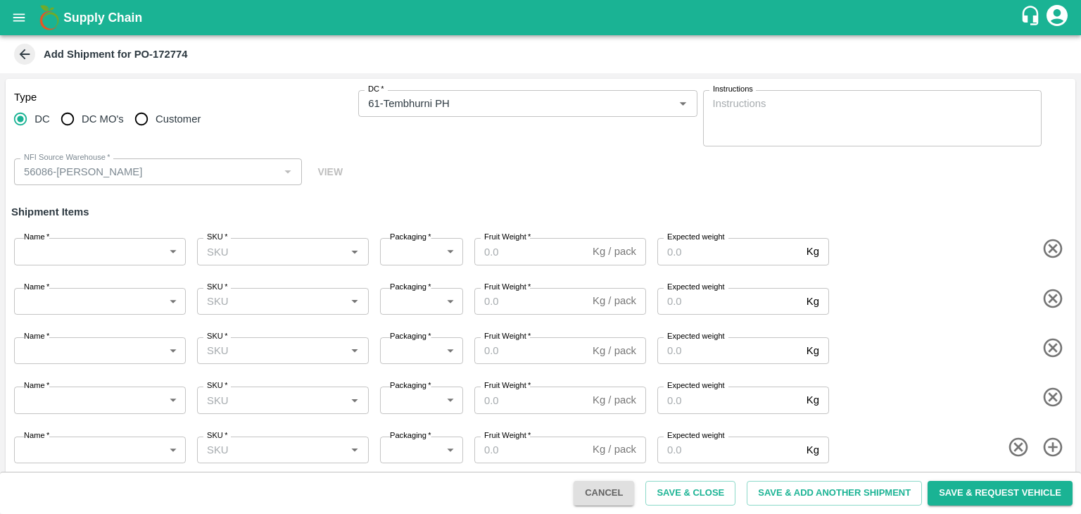
scroll to position [8, 0]
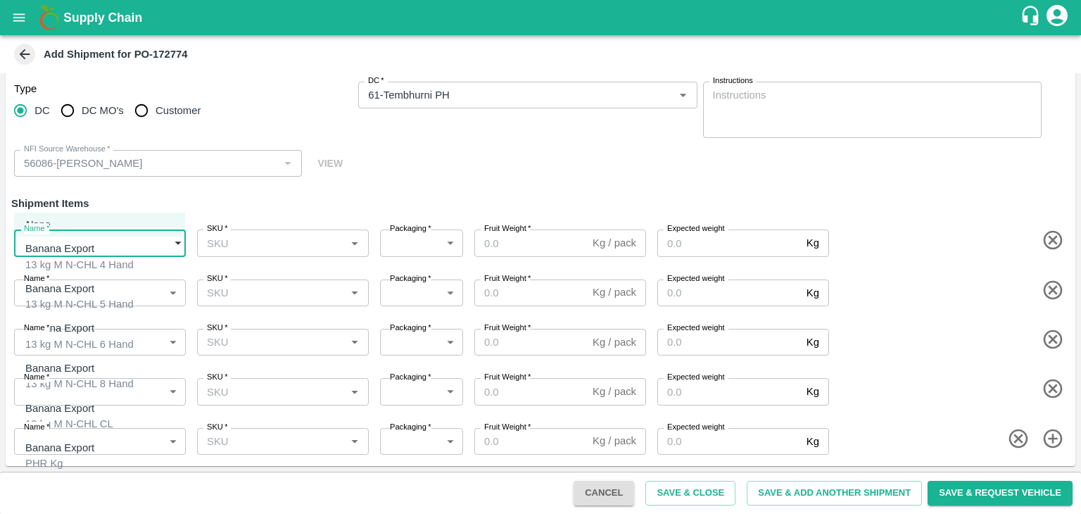
click at [89, 234] on body "Supply Chain Add Shipment for PO-172774 Type [GEOGRAPHIC_DATA] DC MO's Customer…" at bounding box center [540, 257] width 1081 height 514
click at [89, 251] on p "Banana Export" at bounding box center [75, 248] width 101 height 15
type input "1966608"
type input "468"
type input "1500"
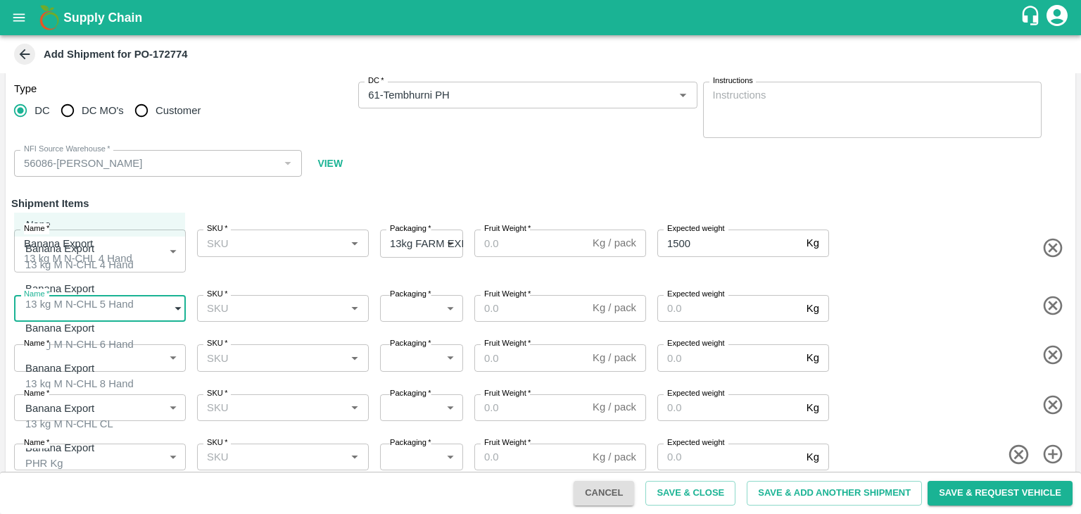
click at [95, 299] on body "Supply Chain Add Shipment for PO-172774 Type [GEOGRAPHIC_DATA] DC MO's Customer…" at bounding box center [540, 257] width 1081 height 514
click at [95, 299] on div "13 kg M N-CHL 5 Hand" at bounding box center [79, 303] width 108 height 15
type input "1966609"
type input "468"
type input "1500"
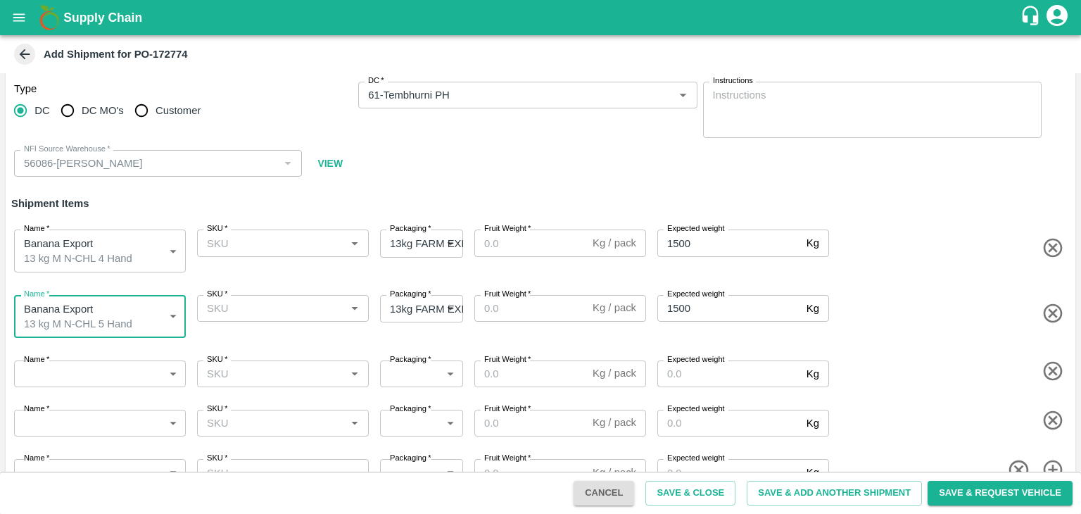
click at [104, 362] on body "Supply Chain Add Shipment for PO-172774 Type [GEOGRAPHIC_DATA] DC MO's Customer…" at bounding box center [540, 257] width 1081 height 514
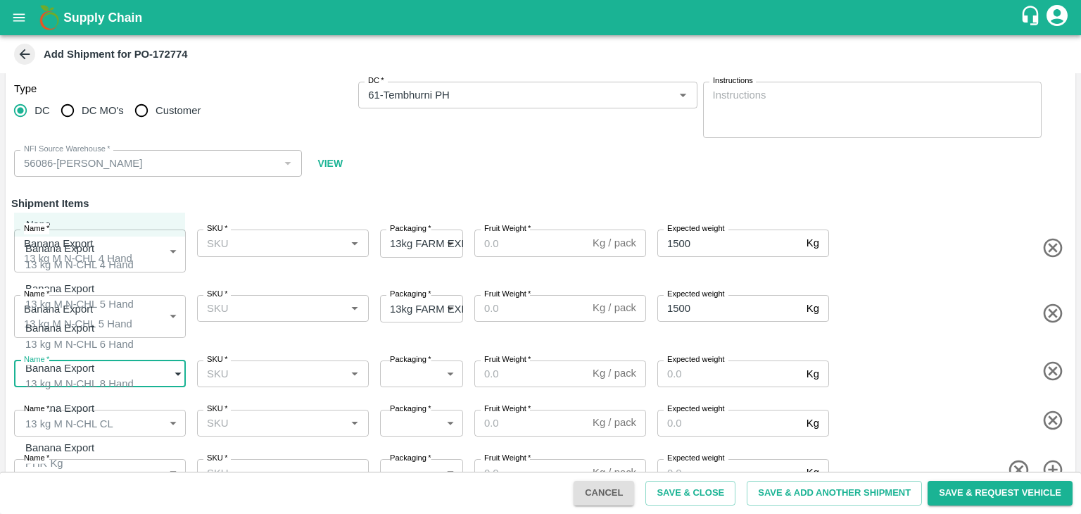
click at [108, 343] on div "Banana Export 13 kg M N-CHL 6 Hand" at bounding box center [79, 336] width 108 height 32
type input "1966610"
type input "468"
type input "2000"
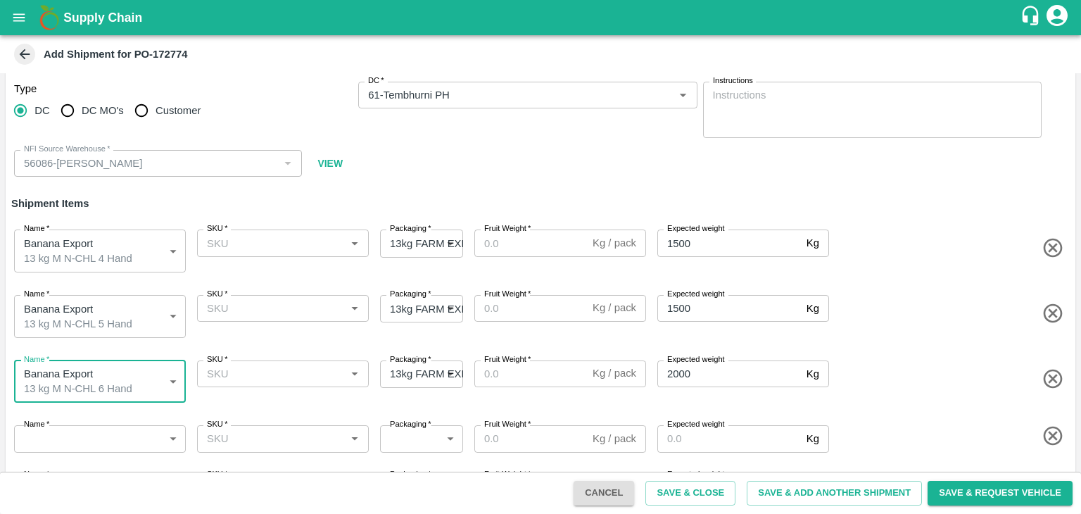
scroll to position [49, 0]
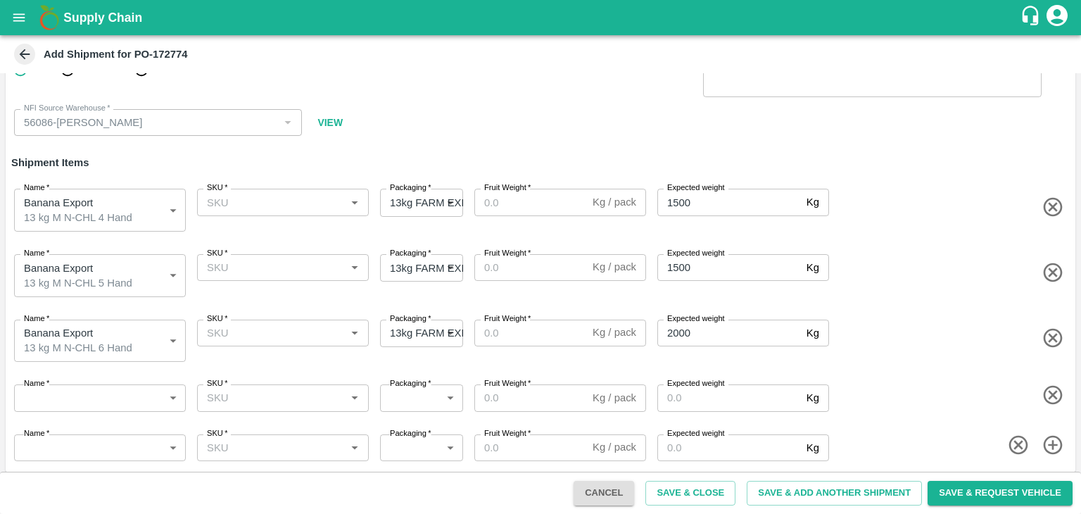
drag, startPoint x: 103, startPoint y: 408, endPoint x: 105, endPoint y: 400, distance: 8.6
click at [105, 400] on div "Name   * ​ Name SKU   * SKU   * Packaging   * ​ Packaging Fruit Weight   * Kg /…" at bounding box center [537, 394] width 1075 height 55
click at [105, 400] on body "Supply Chain Add Shipment for PO-172774 Type [GEOGRAPHIC_DATA] DC MO's Customer…" at bounding box center [540, 257] width 1081 height 514
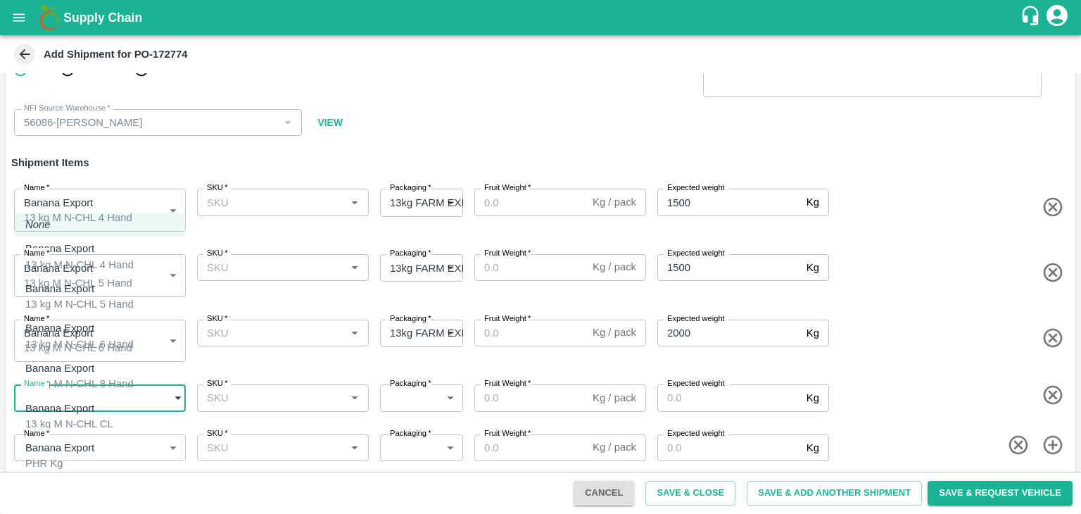
click at [107, 378] on div "Banana Export 13 kg M N-CHL 8 Hand" at bounding box center [79, 376] width 108 height 32
type input "1966611"
type input "468"
type input "2000"
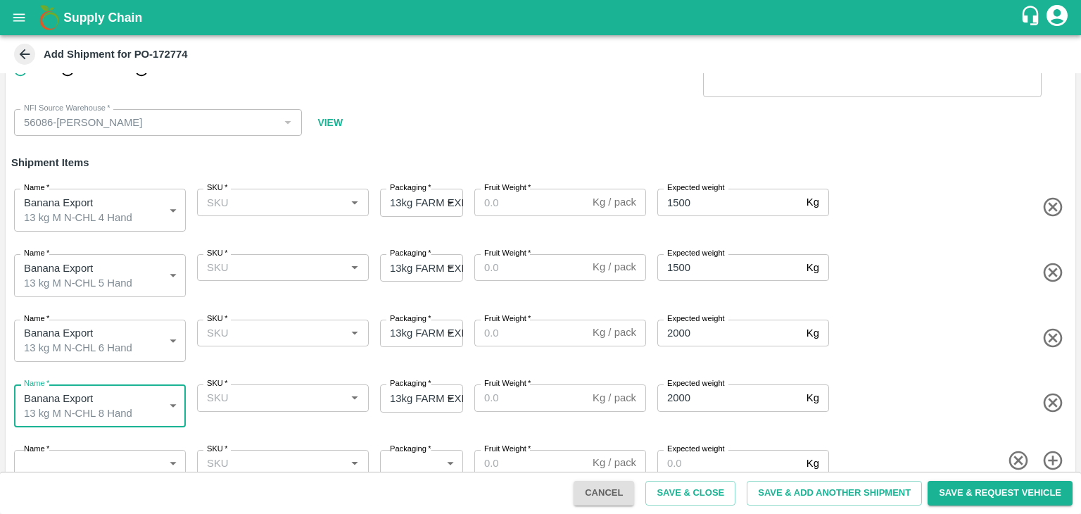
scroll to position [63, 0]
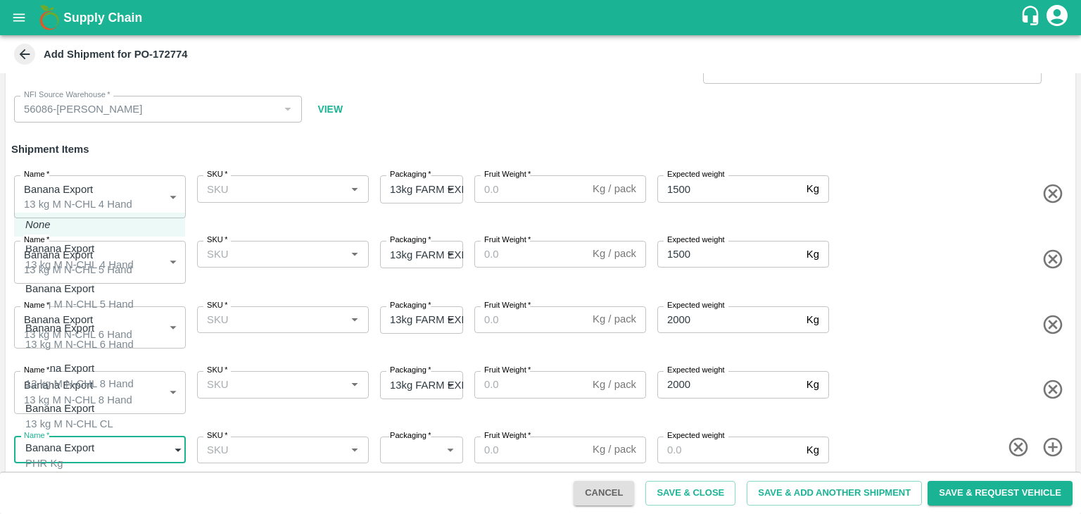
click at [110, 443] on body "Supply Chain Add Shipment for PO-172774 Type [GEOGRAPHIC_DATA] DC MO's Customer…" at bounding box center [540, 257] width 1081 height 514
click at [113, 410] on div "Banana Export 13 kg M N-CHL CL" at bounding box center [69, 416] width 88 height 32
type input "1966612"
type input "468"
type input "1500"
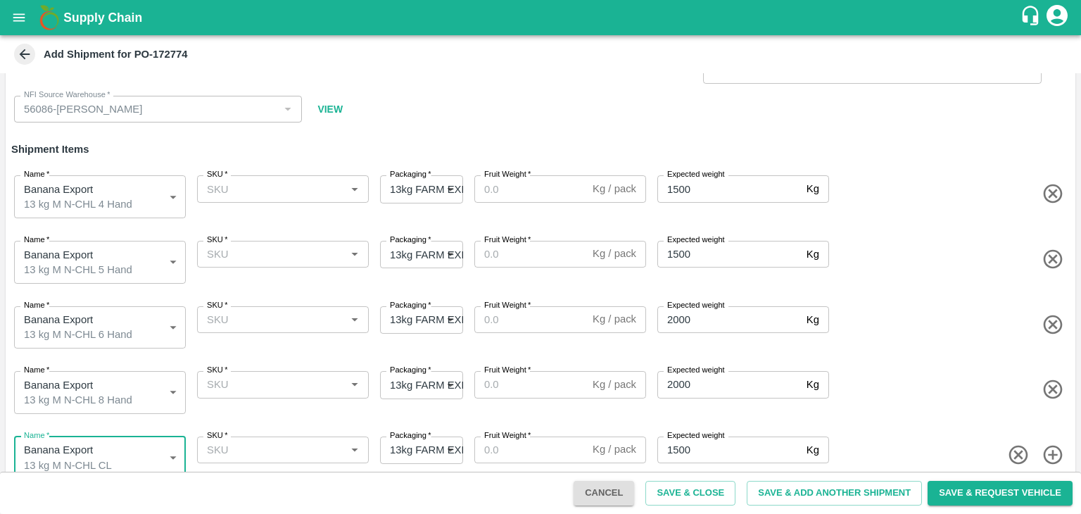
click at [280, 192] on input "SKU   *" at bounding box center [271, 188] width 140 height 18
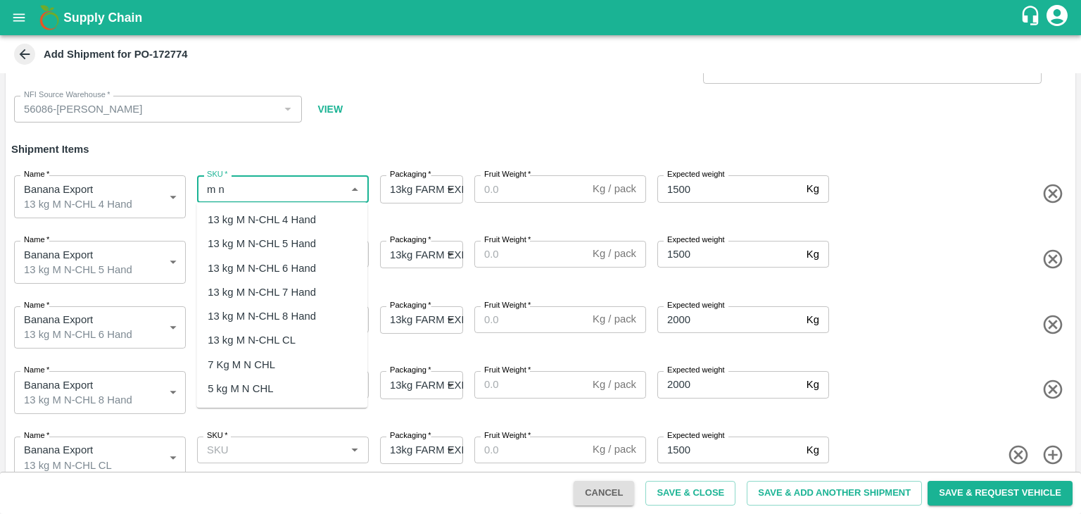
click at [289, 217] on div "13 kg M N-CHL 4 Hand" at bounding box center [262, 219] width 108 height 15
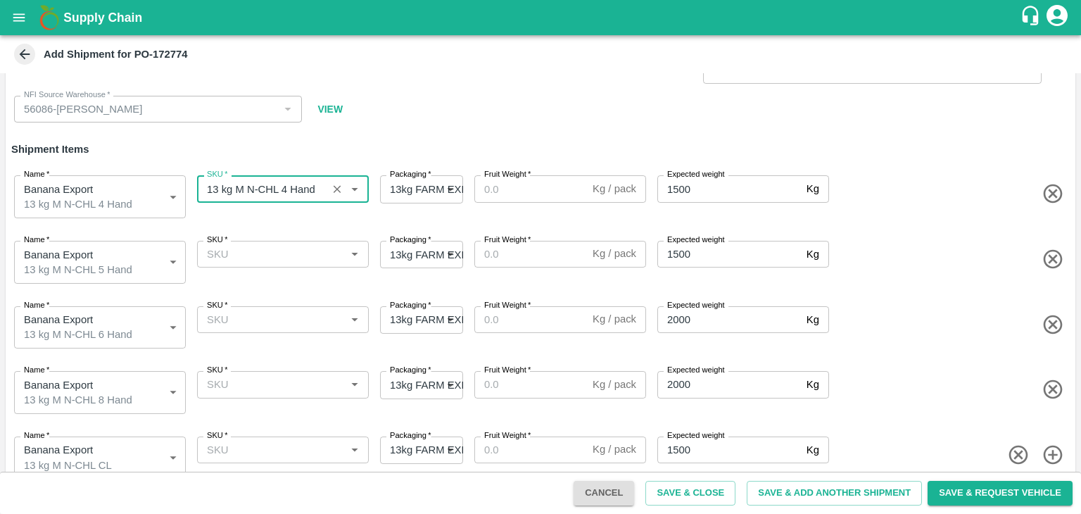
type input "13 kg M N-CHL 4 Hand"
click at [301, 258] on input "SKU   *" at bounding box center [271, 254] width 140 height 18
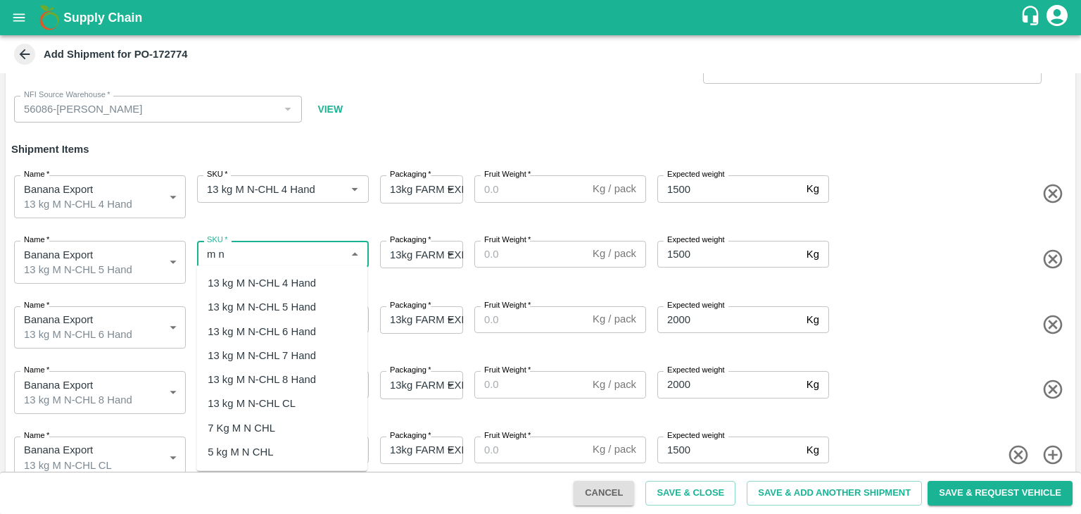
click at [298, 300] on div "13 kg M N-CHL 5 Hand" at bounding box center [262, 306] width 108 height 15
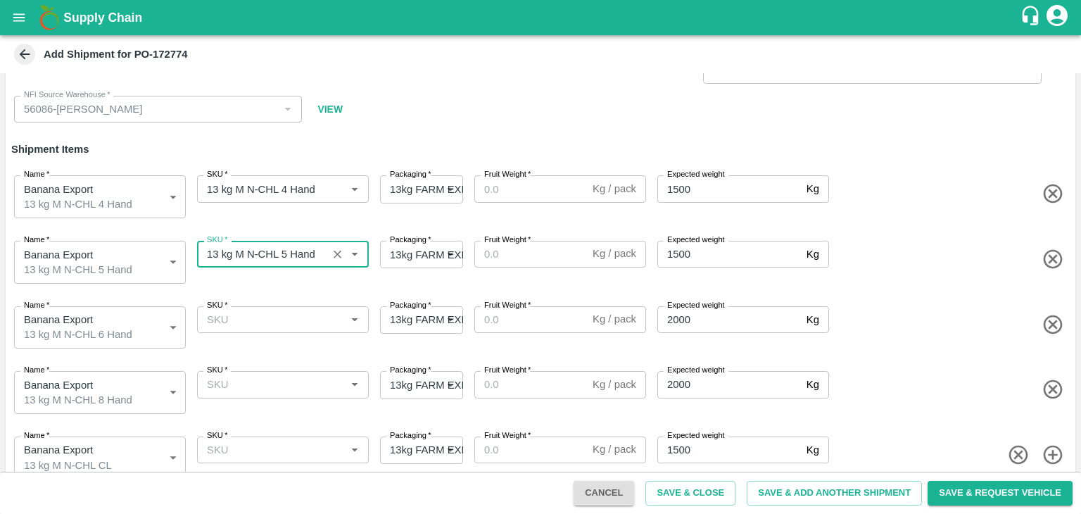
type input "13 kg M N-CHL 5 Hand"
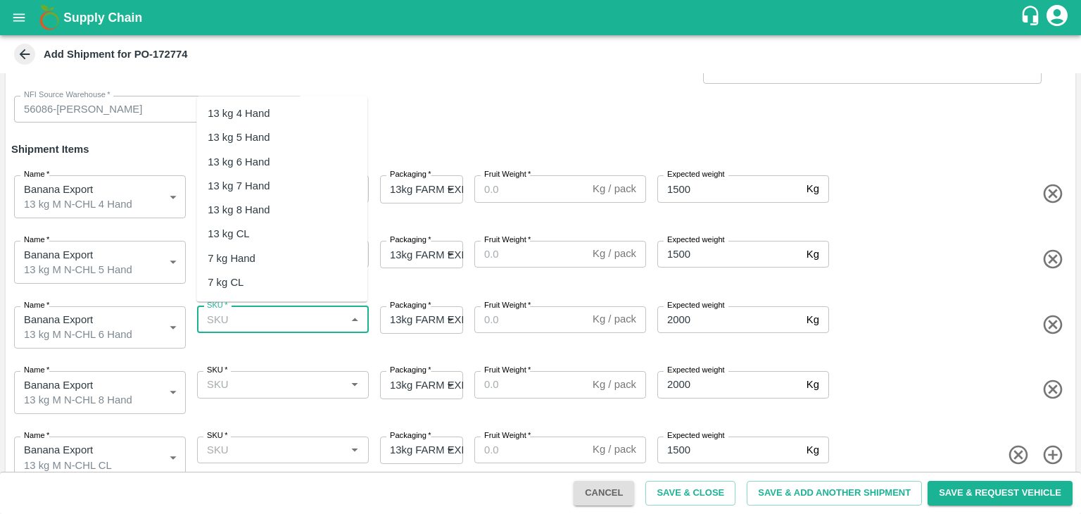
click at [302, 319] on input "SKU   *" at bounding box center [271, 319] width 140 height 18
click at [307, 156] on div "13 kg M N-CHL 6 Hand" at bounding box center [262, 161] width 108 height 15
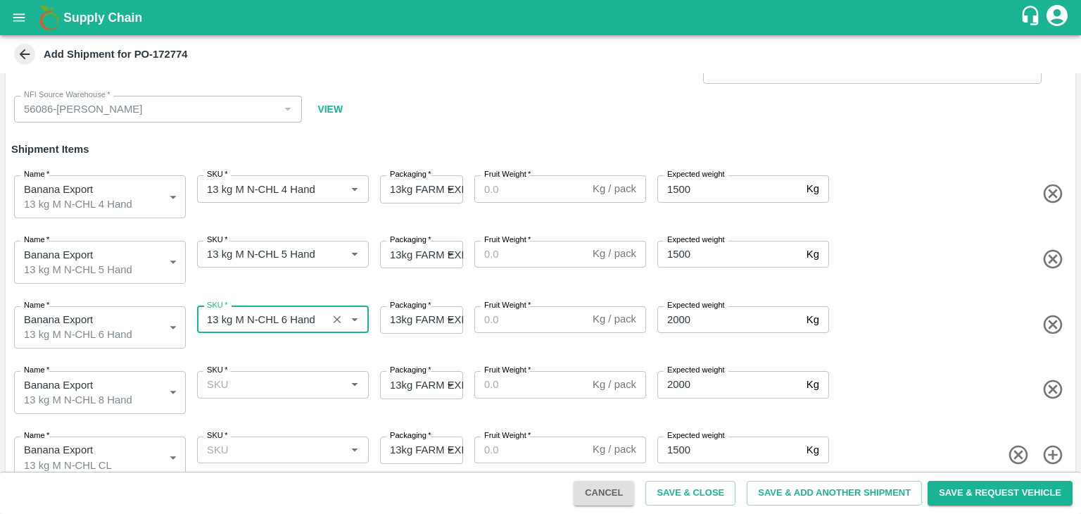
type input "13 kg M N-CHL 6 Hand"
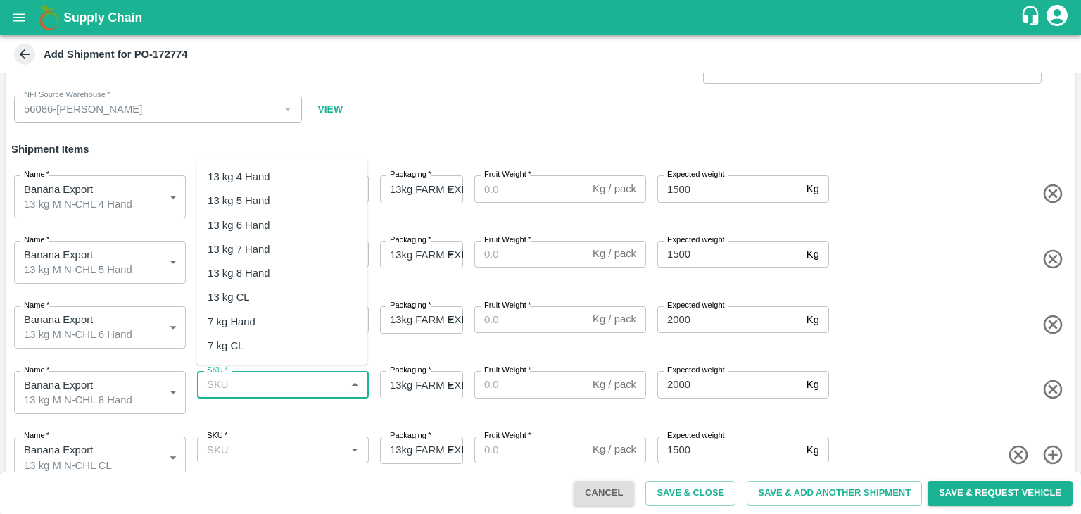
click at [315, 375] on input "SKU   *" at bounding box center [271, 384] width 140 height 18
click at [316, 287] on div "13 kg M N-CHL CL" at bounding box center [281, 297] width 171 height 24
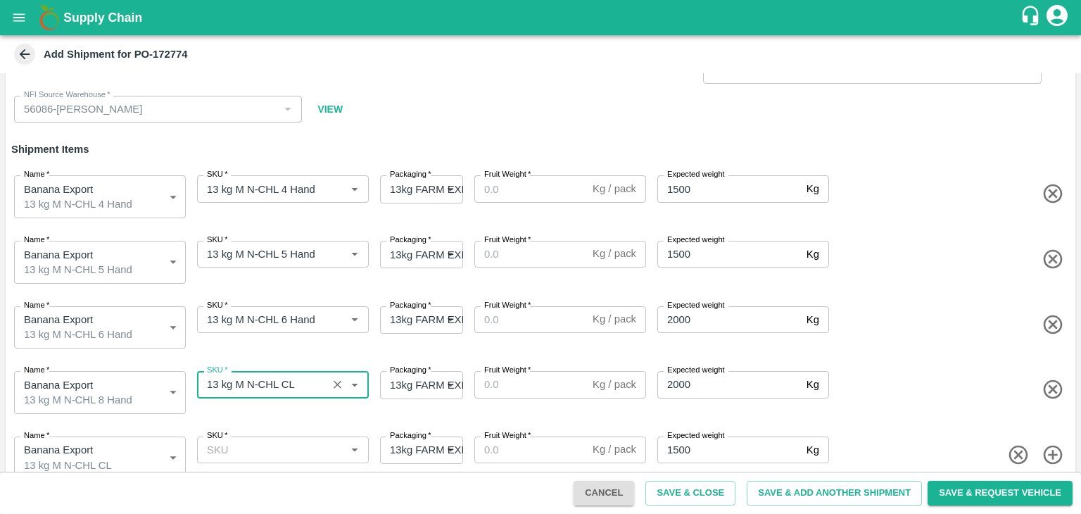
type input "13 kg M N-CHL CL"
click at [316, 279] on div "Name   * Banana Export 13 kg M N-CHL 5 Hand 1966609 Name SKU   * SKU   * Packag…" at bounding box center [537, 259] width 1075 height 71
drag, startPoint x: 324, startPoint y: 378, endPoint x: 341, endPoint y: 377, distance: 16.9
click at [341, 377] on div "SKU   *" at bounding box center [283, 384] width 172 height 27
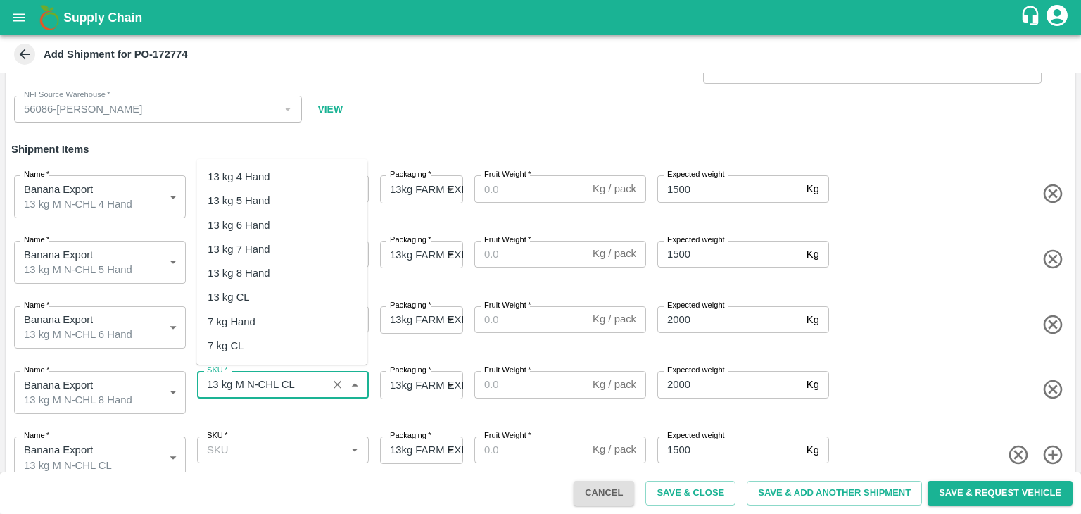
click at [341, 378] on icon "Clear" at bounding box center [337, 384] width 13 height 13
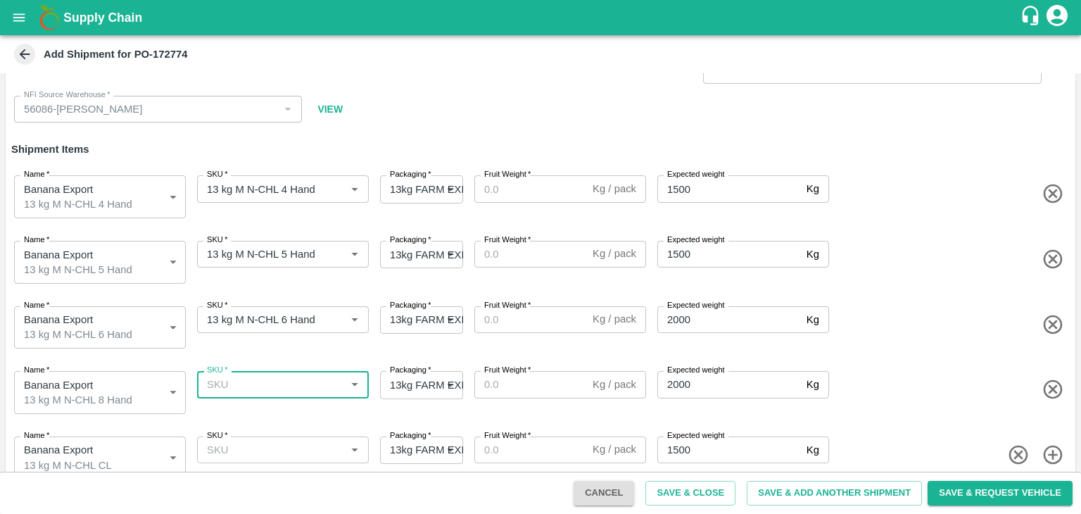
click at [308, 377] on input "SKU   *" at bounding box center [271, 384] width 140 height 18
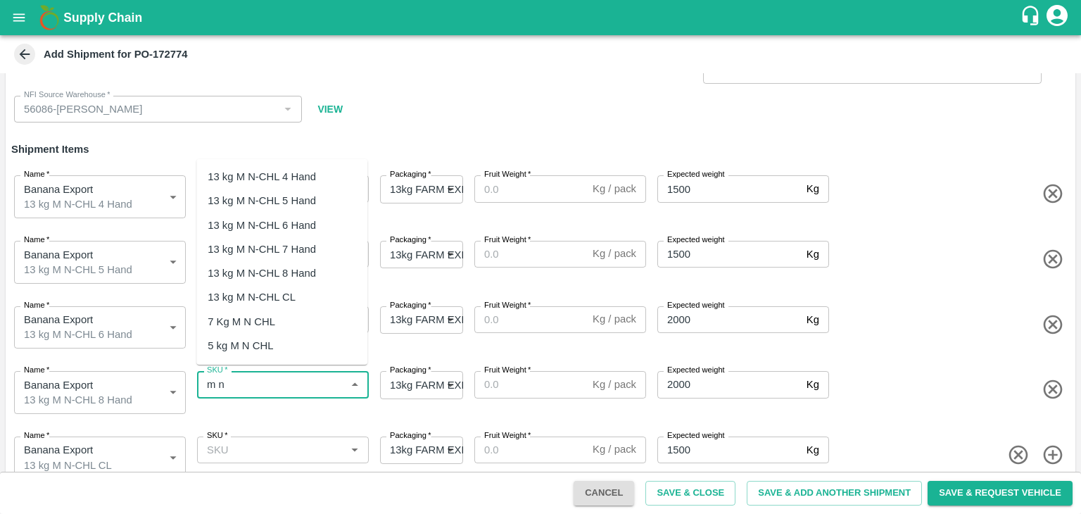
click at [306, 262] on div "13 kg M N-CHL 8 Hand" at bounding box center [281, 273] width 171 height 24
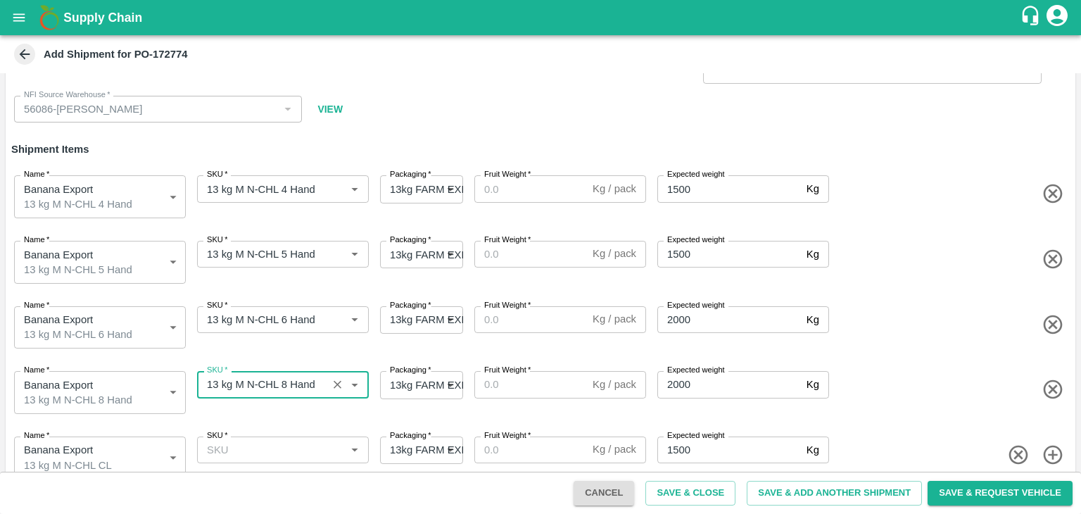
type input "13 kg M N-CHL 8 Hand"
drag, startPoint x: 309, startPoint y: 468, endPoint x: 317, endPoint y: 448, distance: 22.1
click at [317, 448] on div "Name   * Banana Export 13 kg M N-CHL CL 1966612 Name SKU   * SKU   * Packaging …" at bounding box center [537, 454] width 1075 height 71
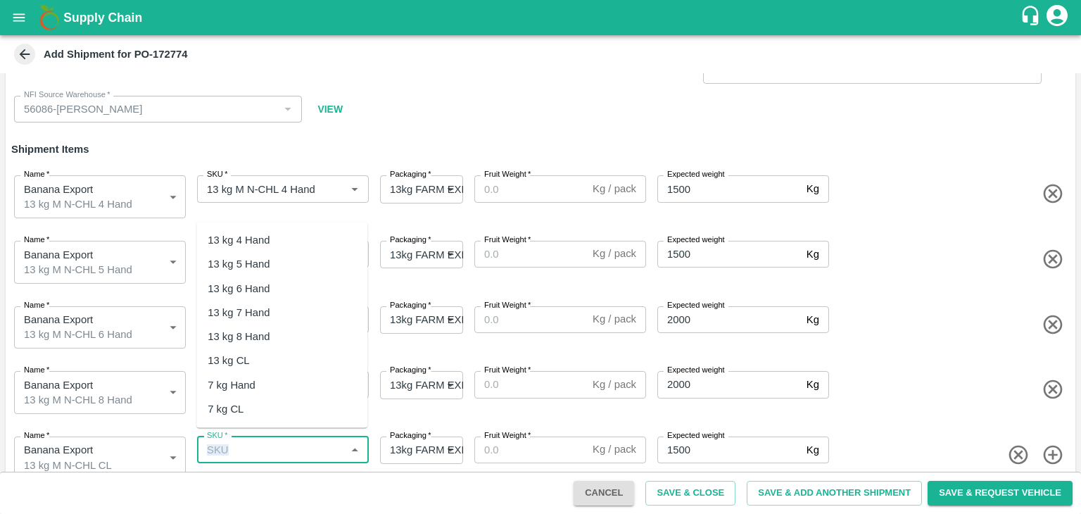
click at [317, 448] on input "SKU   *" at bounding box center [271, 449] width 140 height 18
click at [309, 361] on div "13 kg M N-CHL CL" at bounding box center [281, 360] width 171 height 24
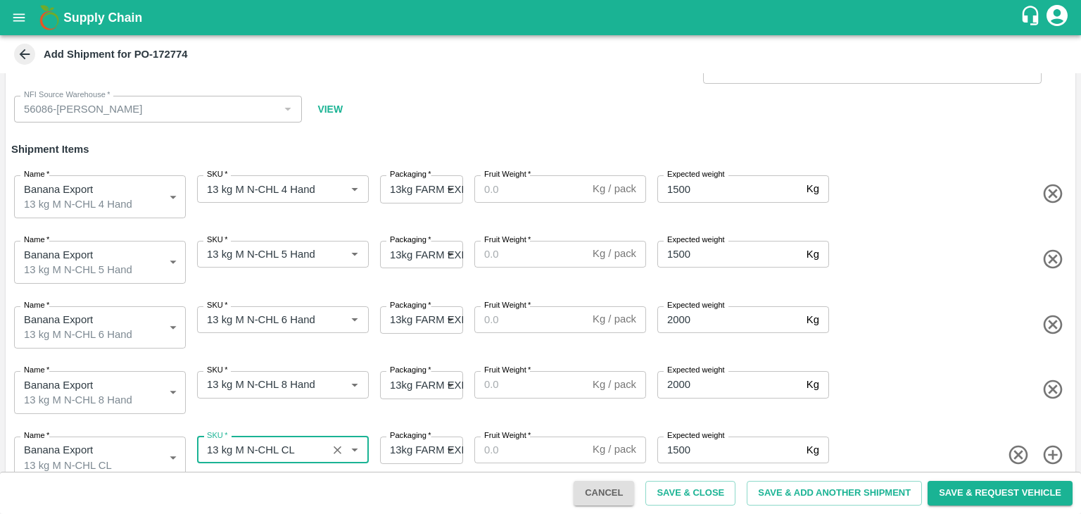
type input "13 kg M N-CHL CL"
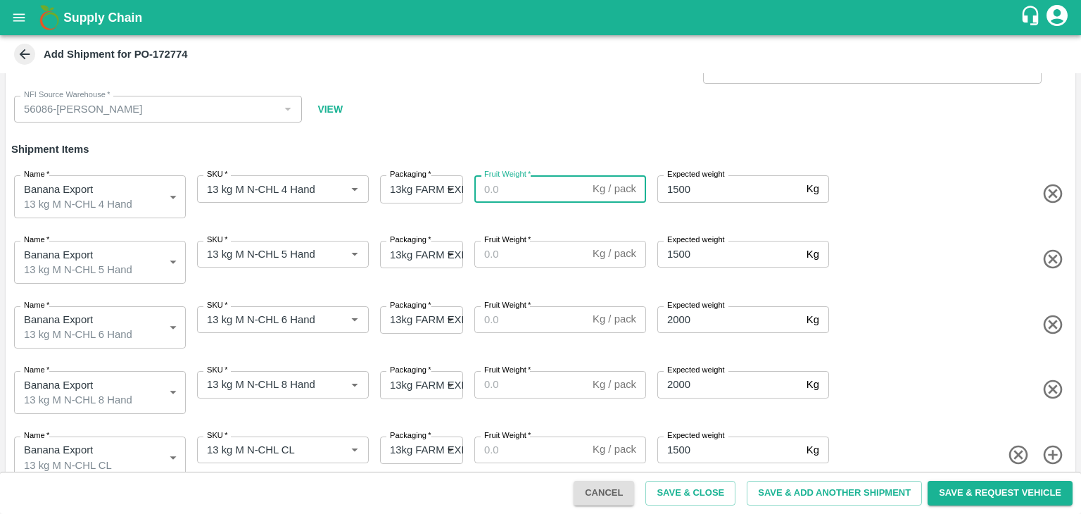
click at [537, 179] on input "Fruit Weight   *" at bounding box center [530, 188] width 113 height 27
type input "13"
click at [523, 243] on label "Fruit Weight   *" at bounding box center [507, 239] width 46 height 11
click at [523, 243] on input "Fruit Weight   *" at bounding box center [530, 254] width 113 height 27
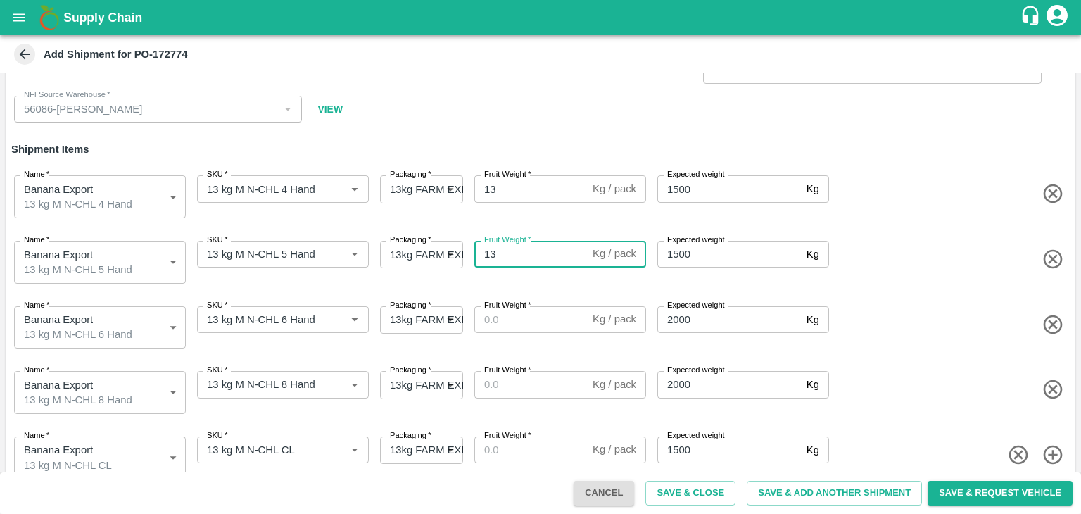
type input "13"
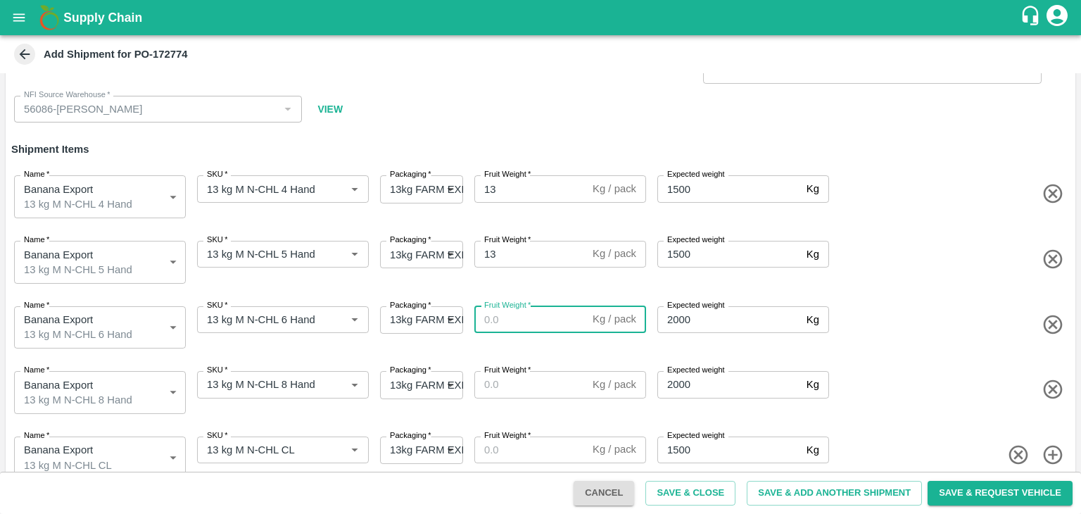
click at [528, 322] on input "Fruit Weight   *" at bounding box center [530, 319] width 113 height 27
type input "13"
click at [523, 375] on input "Fruit Weight   *" at bounding box center [530, 384] width 113 height 27
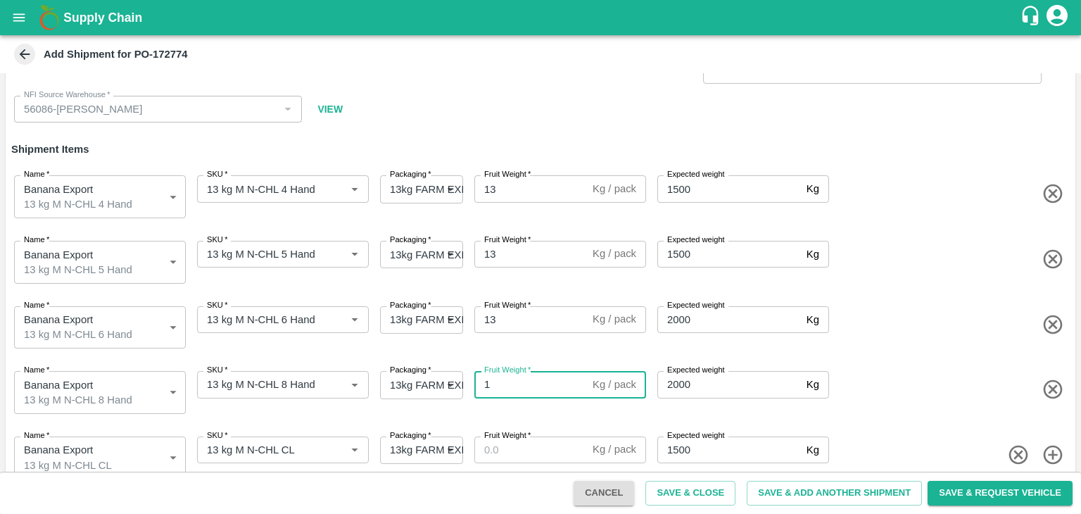
click at [523, 375] on input "1" at bounding box center [530, 384] width 113 height 27
type input "13"
click at [519, 436] on input "Fruit Weight   *" at bounding box center [530, 449] width 113 height 27
click at [519, 436] on input "1" at bounding box center [530, 449] width 113 height 27
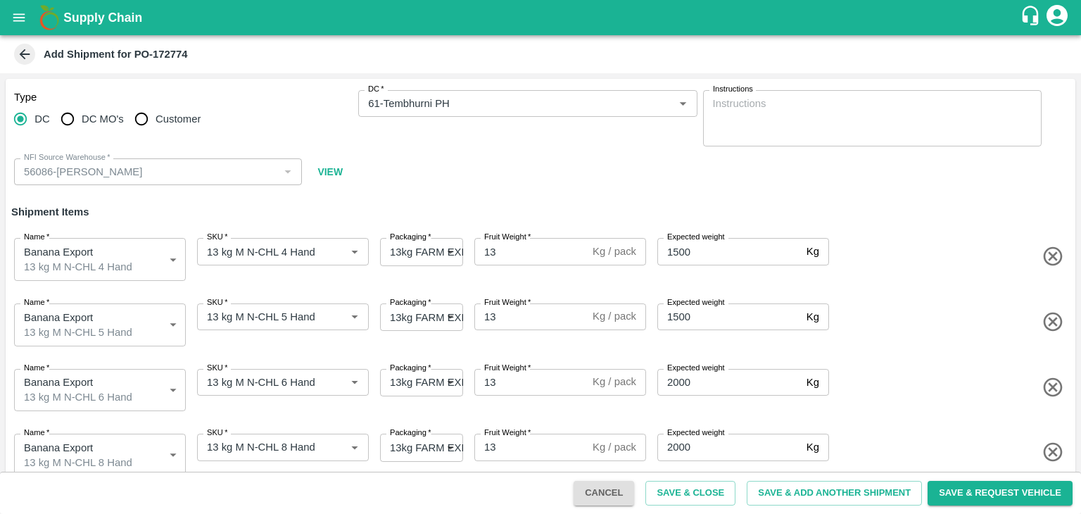
scroll to position [76, 0]
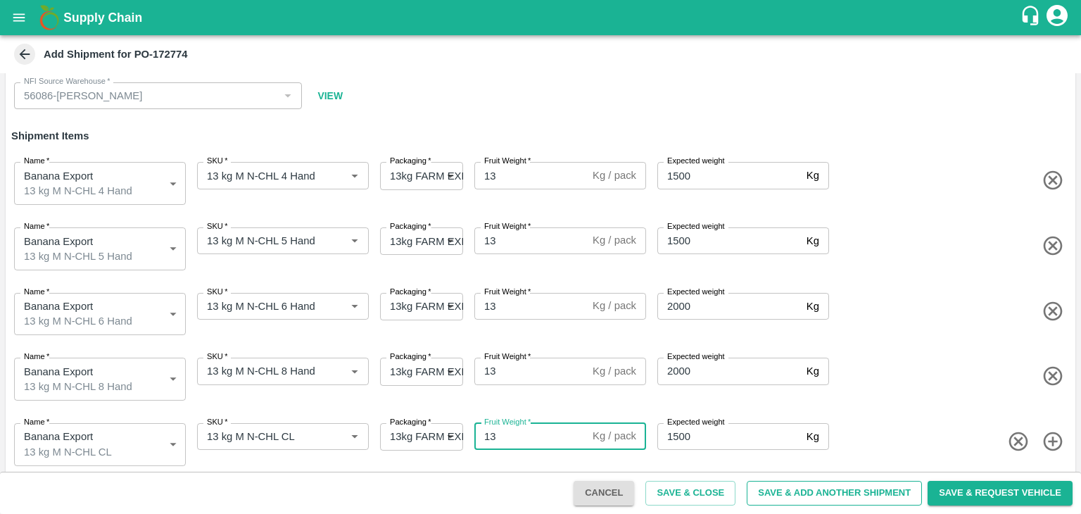
type input "13"
click at [870, 500] on button "Save & Add Another Shipment" at bounding box center [834, 493] width 175 height 25
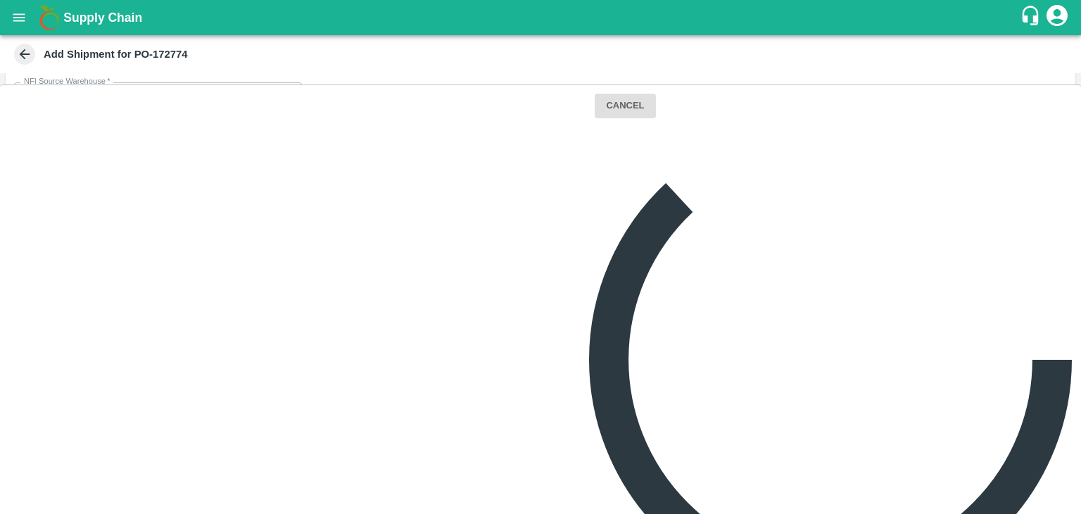
scroll to position [0, 0]
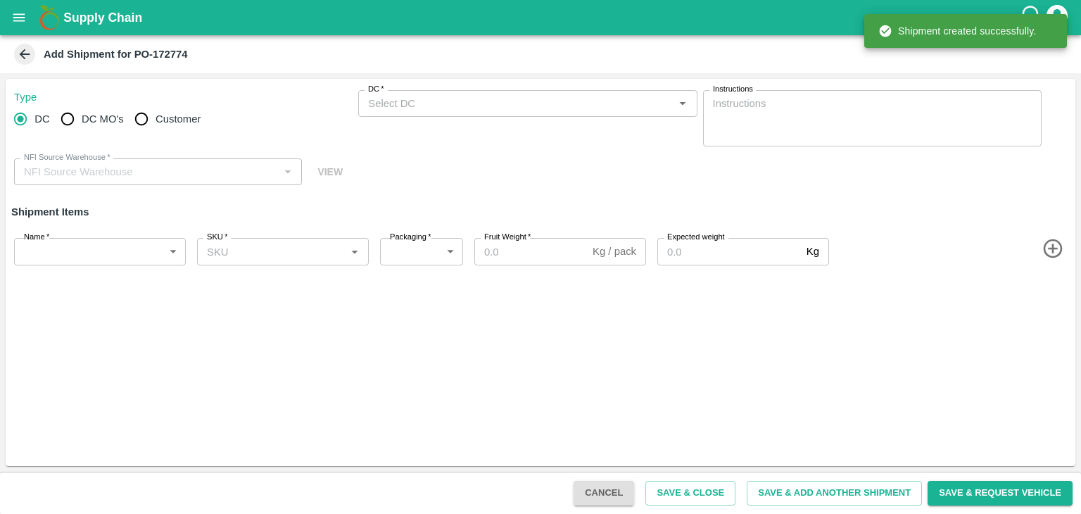
click at [67, 122] on input "DC MO's" at bounding box center [67, 119] width 28 height 28
radio input "true"
type input "56086-Ajinkya Haridas Takik"
click at [11, 115] on input "DC" at bounding box center [20, 119] width 28 height 28
radio input "true"
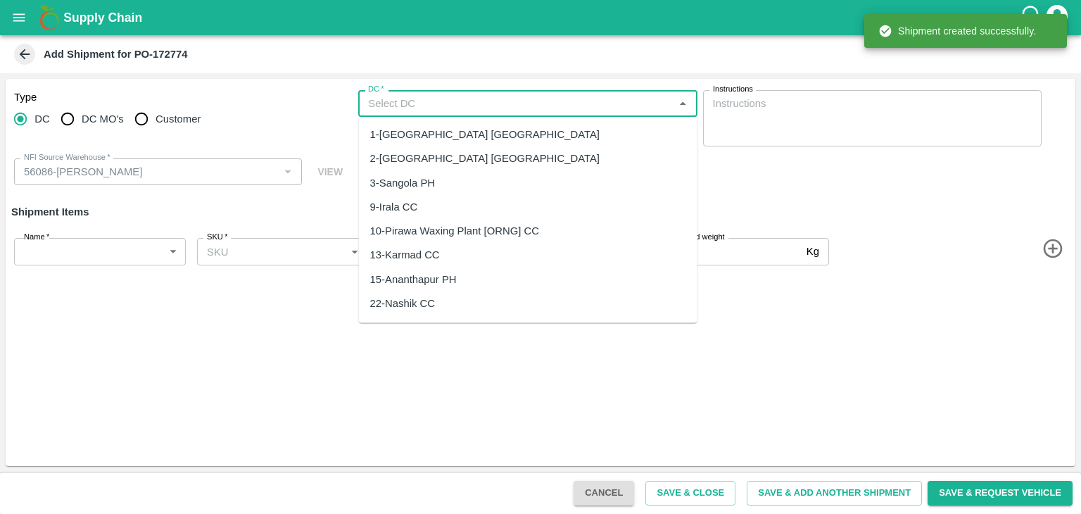
click at [421, 111] on input "DC   *" at bounding box center [515, 103] width 307 height 18
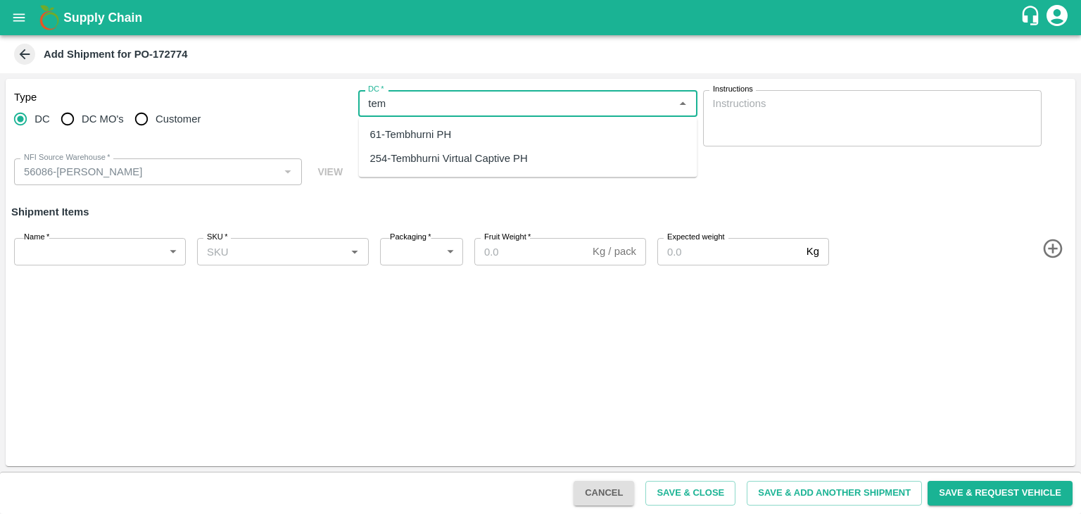
drag, startPoint x: 424, startPoint y: 147, endPoint x: 428, endPoint y: 132, distance: 16.0
click at [428, 132] on ul "61-Tembhurni PH 254-Tembhurni Virtual Captive PH" at bounding box center [528, 147] width 338 height 60
click at [428, 132] on div "61-Tembhurni PH" at bounding box center [411, 134] width 82 height 15
type input "61-Tembhurni PH"
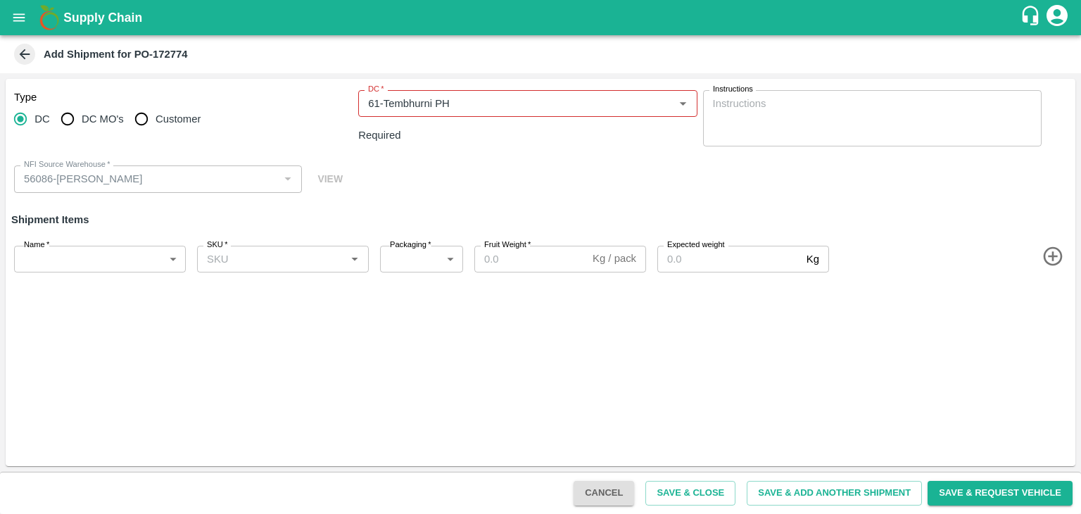
click at [86, 240] on div "Name   * ​ Name" at bounding box center [96, 256] width 177 height 32
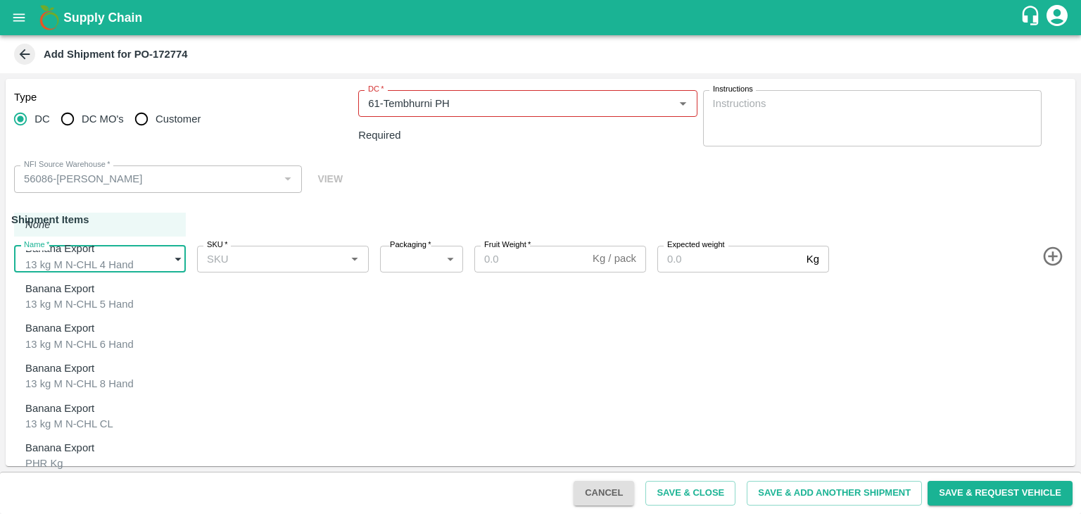
click at [81, 251] on body "Supply Chain Add Shipment for PO-172774 Type DC DC MO's Customer DC   * DC   * …" at bounding box center [540, 257] width 1081 height 514
click at [70, 449] on div "Banana Export PHR Kg" at bounding box center [63, 456] width 76 height 32
type input "1966613"
type input "258"
type input "100"
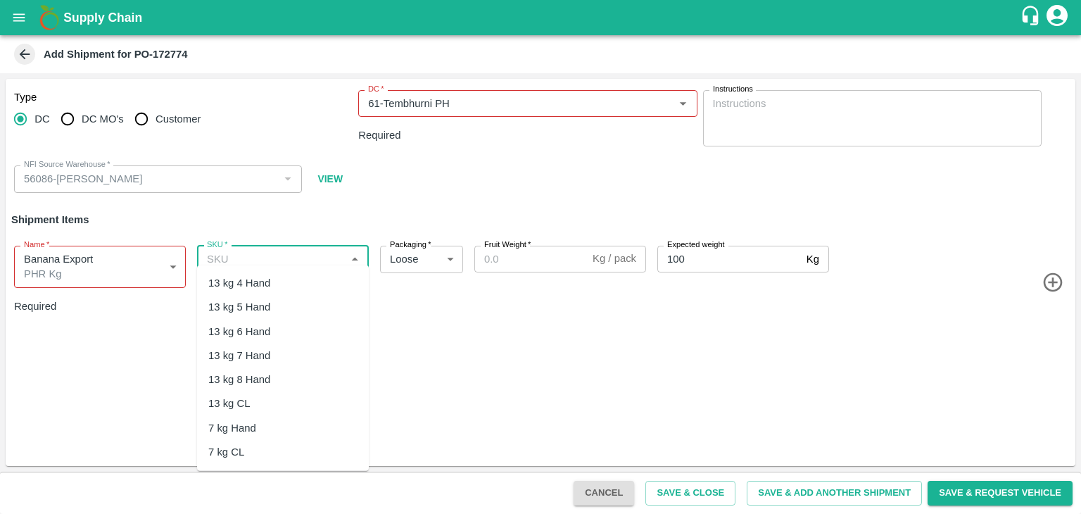
click at [284, 252] on input "SKU   *" at bounding box center [271, 259] width 140 height 18
click at [268, 395] on div "PHR Kg" at bounding box center [283, 398] width 172 height 24
type input "PHR Kg"
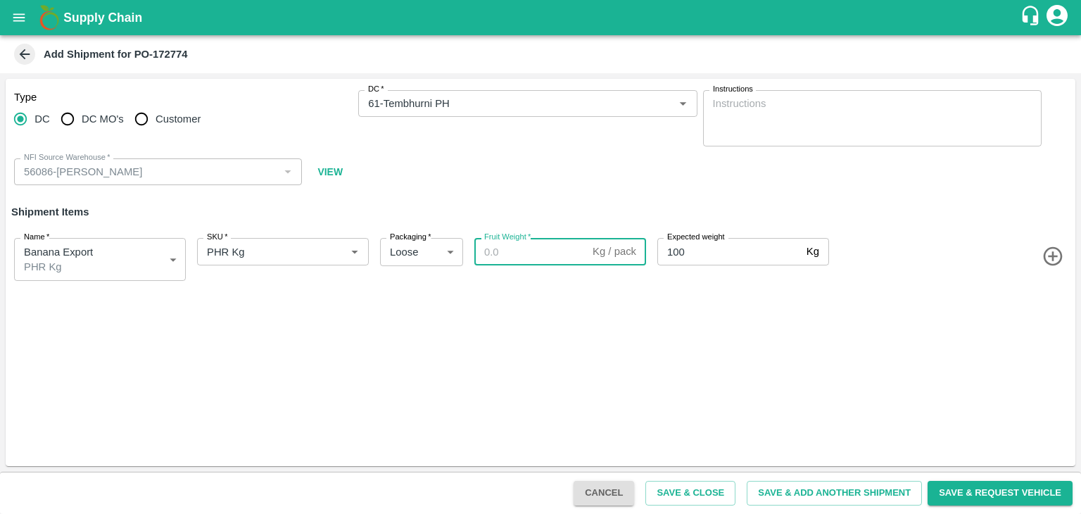
click at [509, 251] on input "Fruit Weight   *" at bounding box center [530, 251] width 113 height 27
paste input "18"
type input "18"
click at [834, 505] on button "Save & Add Another Shipment" at bounding box center [834, 493] width 175 height 25
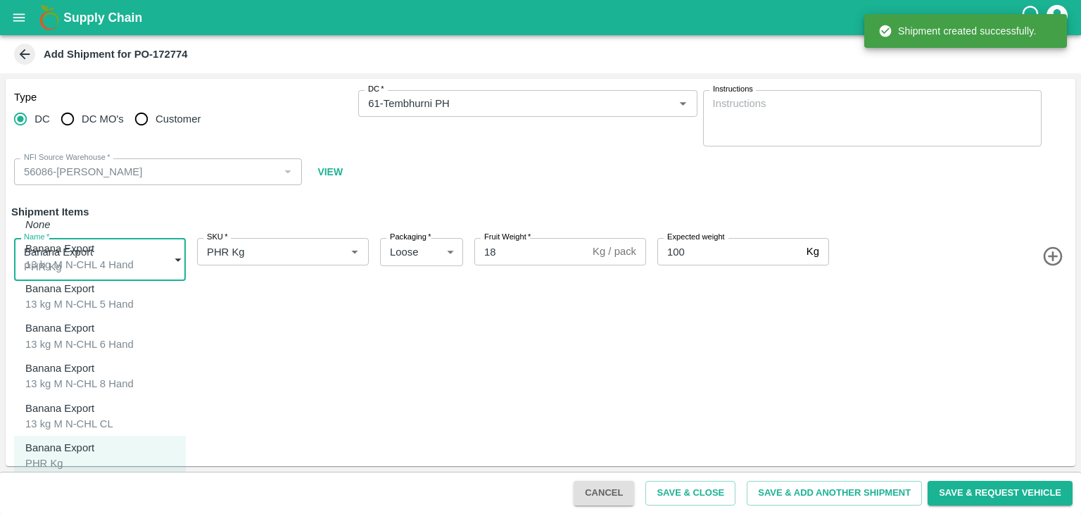
click at [96, 253] on body "Supply Chain Add Shipment for PO-172774 Type DC DC MO's Customer DC   * DC   * …" at bounding box center [540, 257] width 1081 height 514
click at [87, 480] on p "Banana Export" at bounding box center [59, 487] width 69 height 15
type input "1966614"
type input "350"
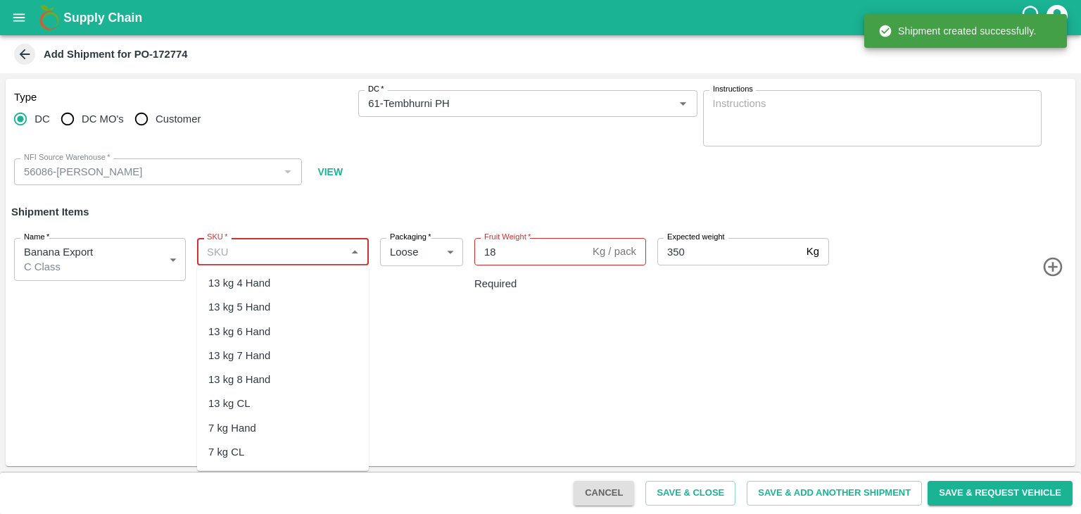
click at [306, 248] on input "SKU   *" at bounding box center [271, 251] width 140 height 18
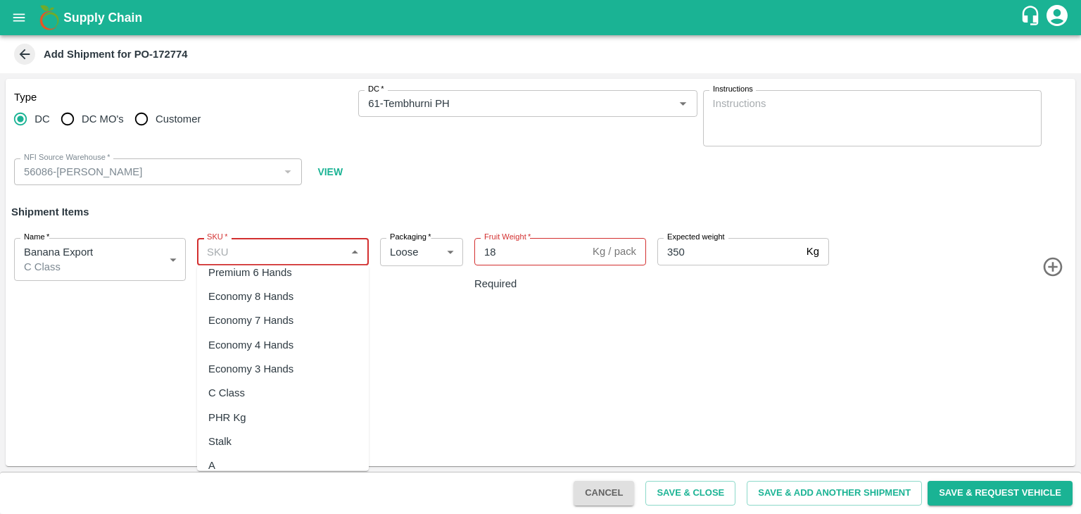
scroll to position [253, 0]
click at [270, 389] on div "C Class" at bounding box center [283, 392] width 172 height 24
type input "C Class"
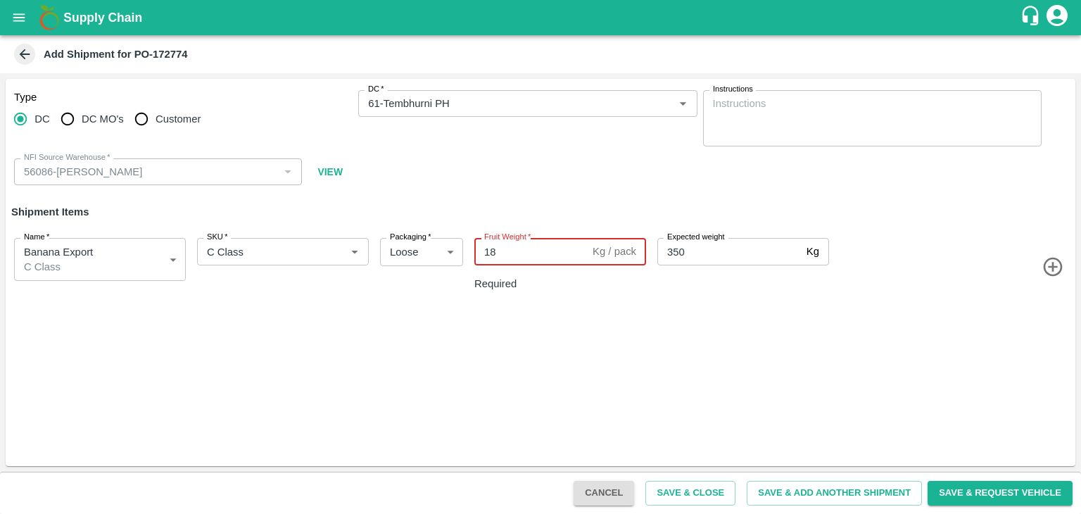
click at [547, 248] on input "18" at bounding box center [530, 251] width 113 height 27
type input "1"
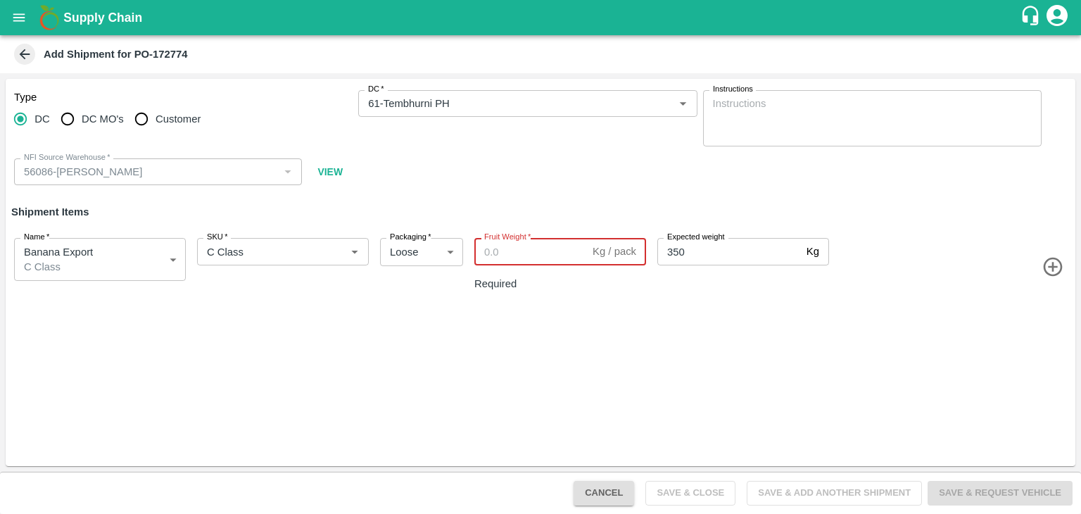
paste input "350"
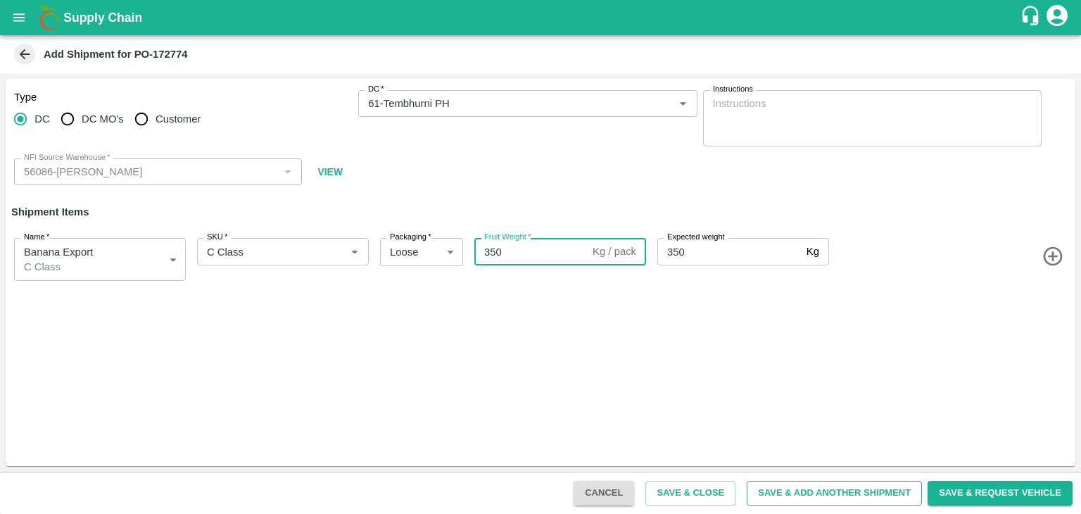
type input "350"
click at [827, 494] on button "Save & Add Another Shipment" at bounding box center [834, 493] width 175 height 25
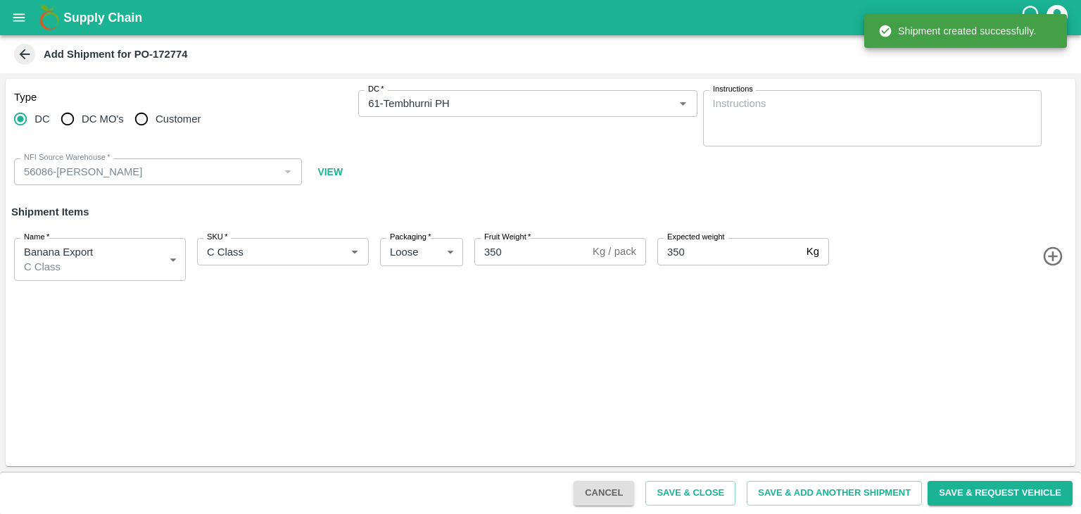
click at [28, 10] on button "open drawer" at bounding box center [19, 17] width 32 height 32
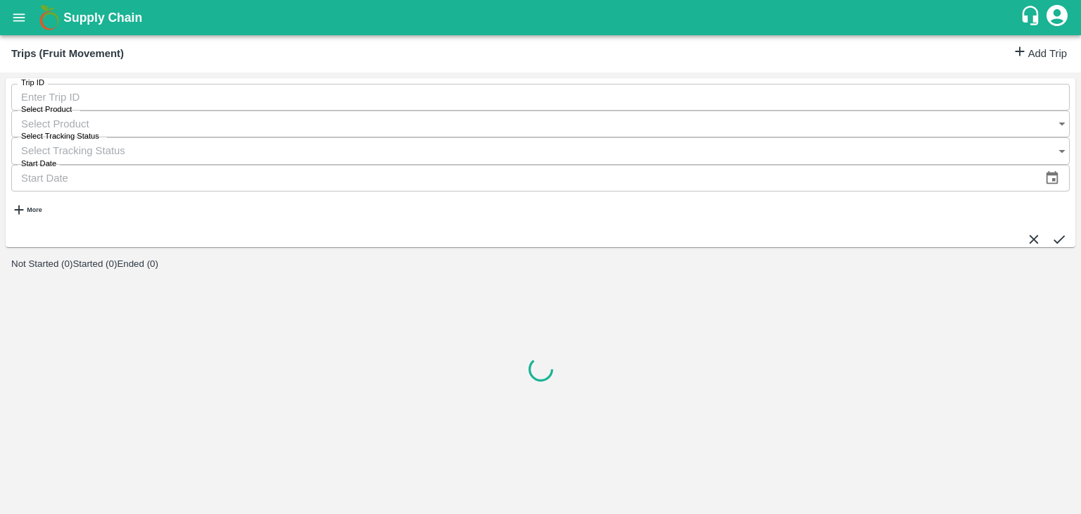
click at [1036, 60] on link "Add Trip" at bounding box center [1039, 54] width 55 height 20
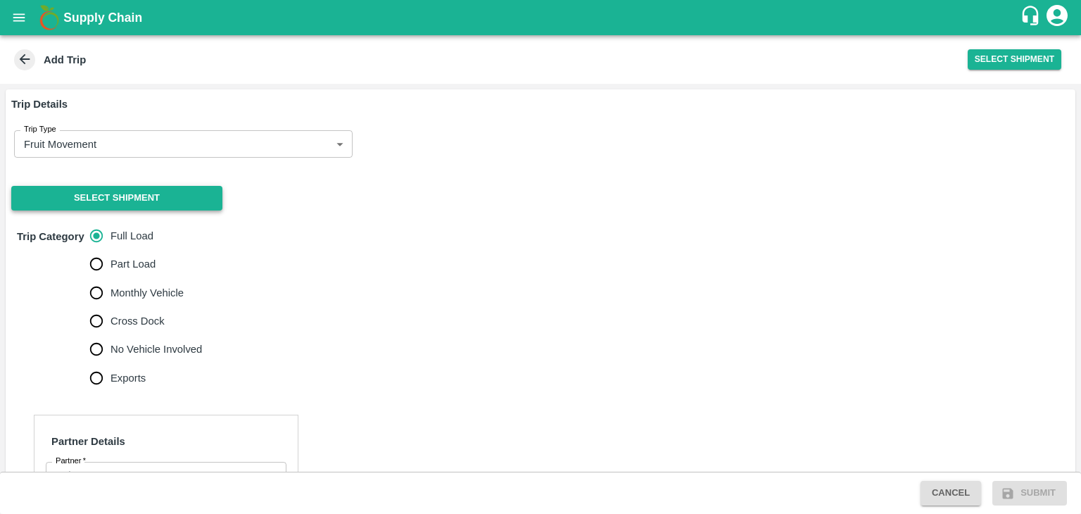
click at [128, 198] on button "Select Shipment" at bounding box center [116, 198] width 211 height 25
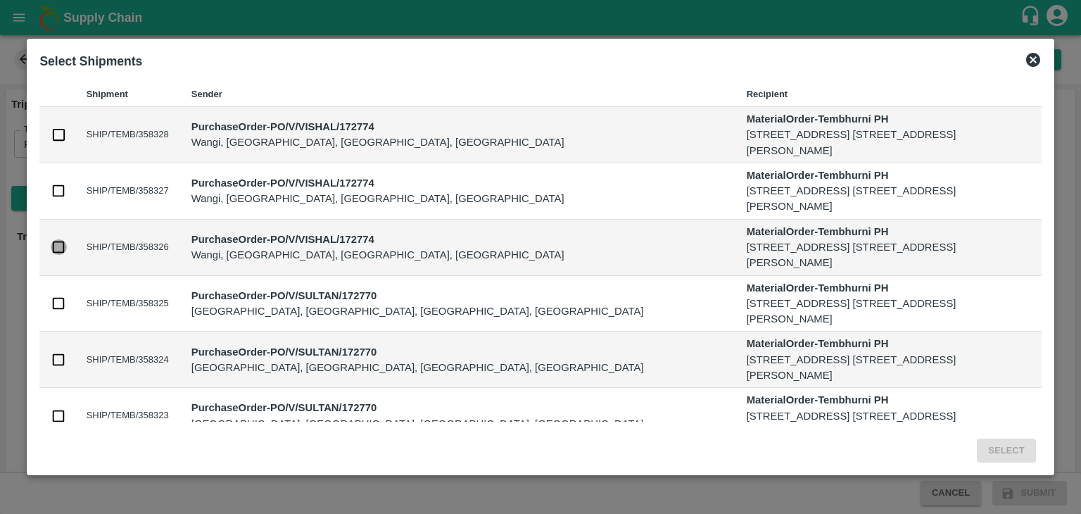
click at [57, 249] on input "checkbox" at bounding box center [58, 246] width 15 height 15
checkbox input "true"
click at [1005, 443] on button "Select" at bounding box center [1006, 450] width 58 height 25
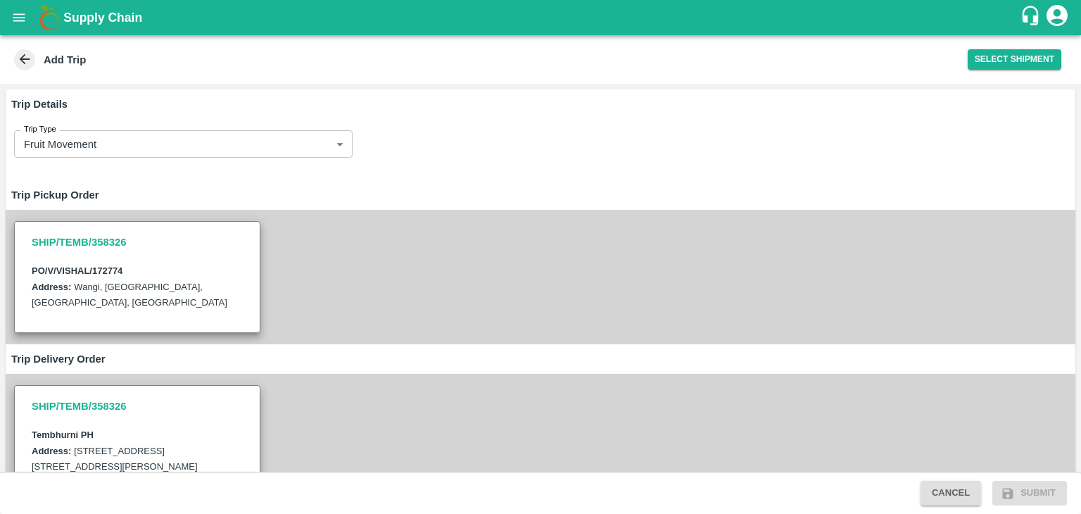
scroll to position [495, 0]
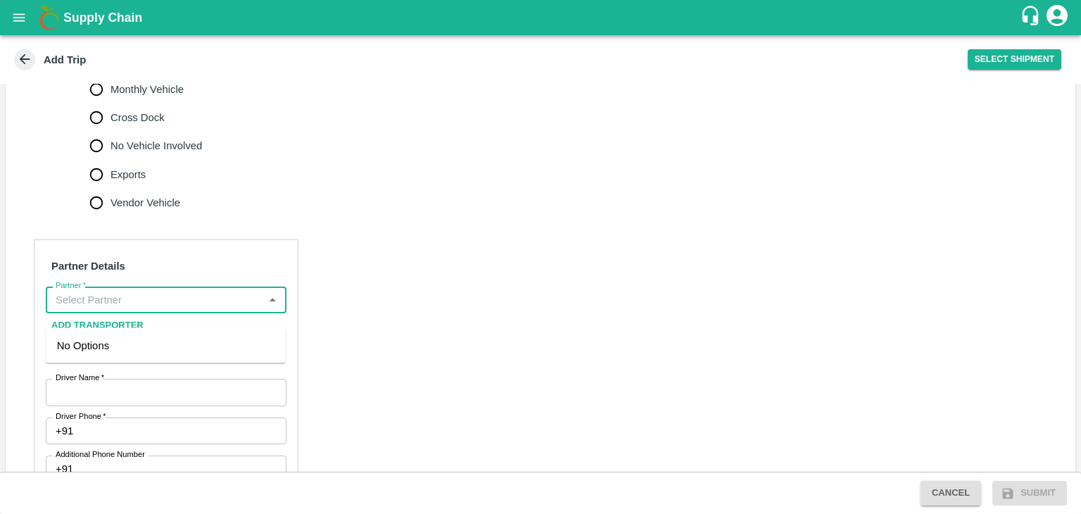
click at [165, 309] on input "Partner   *" at bounding box center [154, 300] width 209 height 18
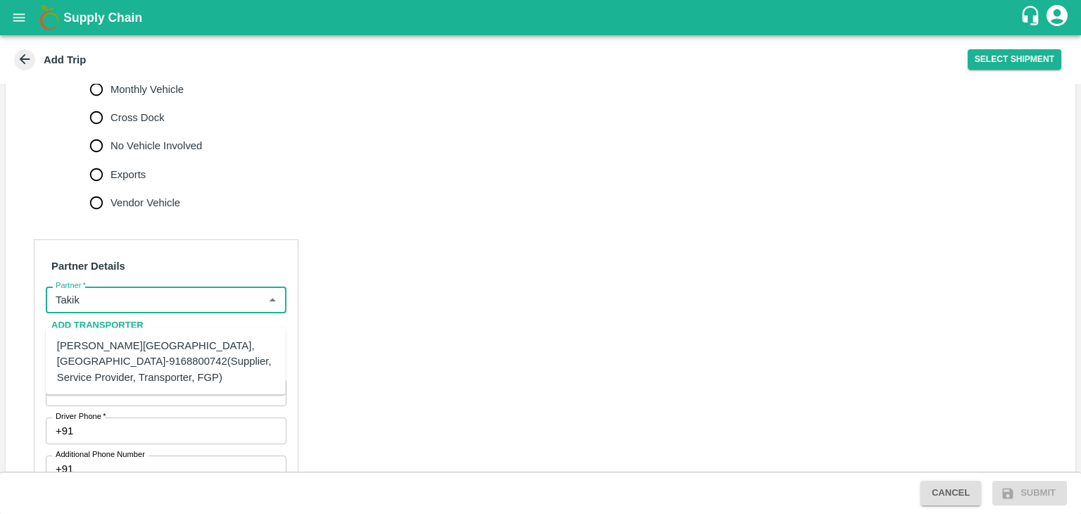
click at [179, 353] on div "Ajinkya Haridas Takik-Wangi, Solapur-9168800742(Supplier, Service Provider, Tra…" at bounding box center [165, 361] width 217 height 47
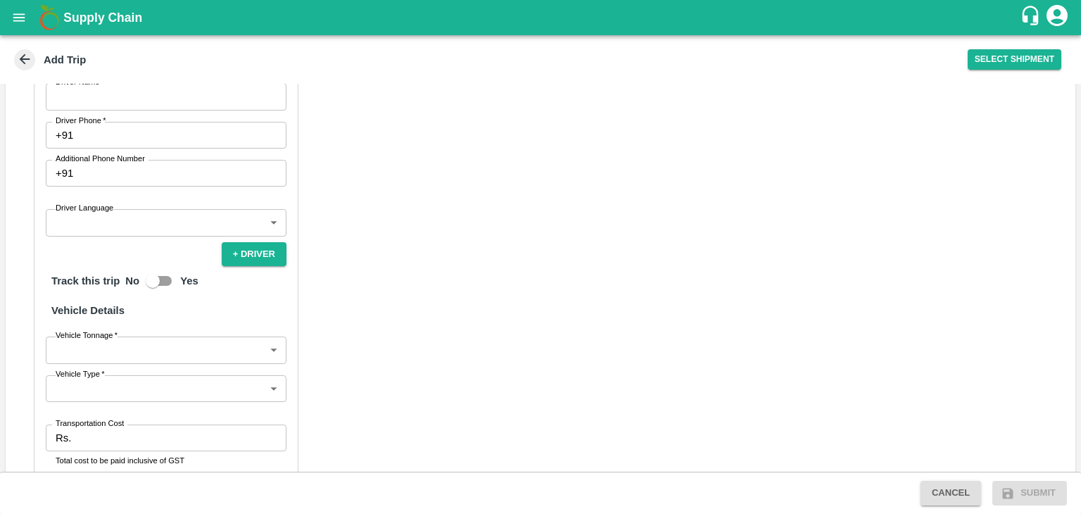
scroll to position [794, 0]
type input "Ajinkya Haridas Takik-Wangi, Solapur-9168800742(Supplier, Service Provider, Tra…"
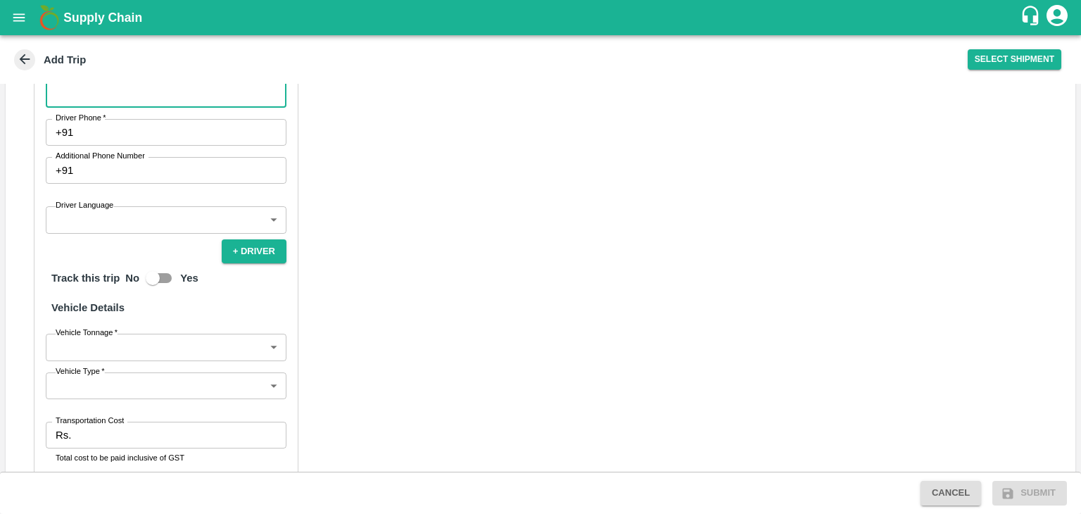
click at [111, 107] on input "Driver Name   *" at bounding box center [166, 93] width 241 height 27
type input "Mahesh"
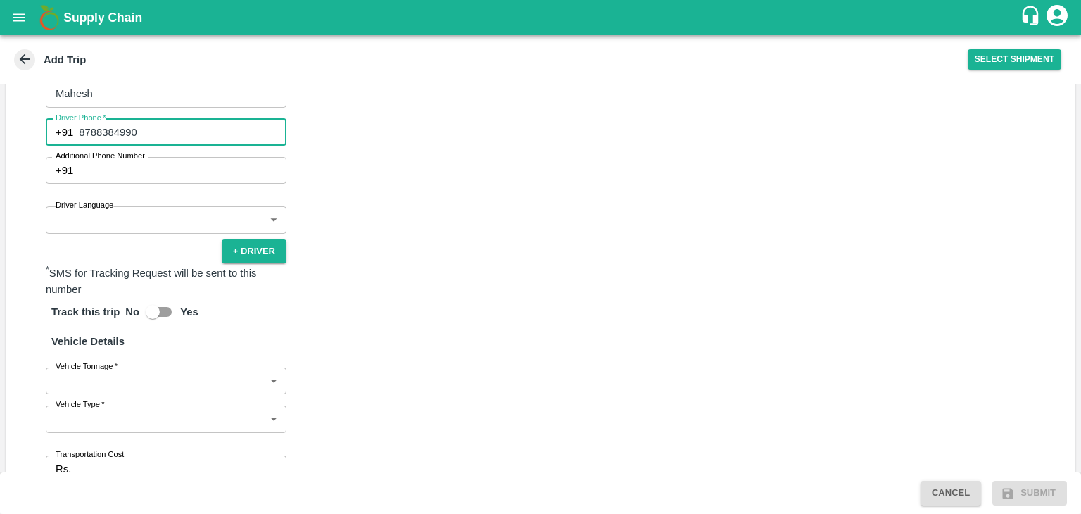
type input "8788384990"
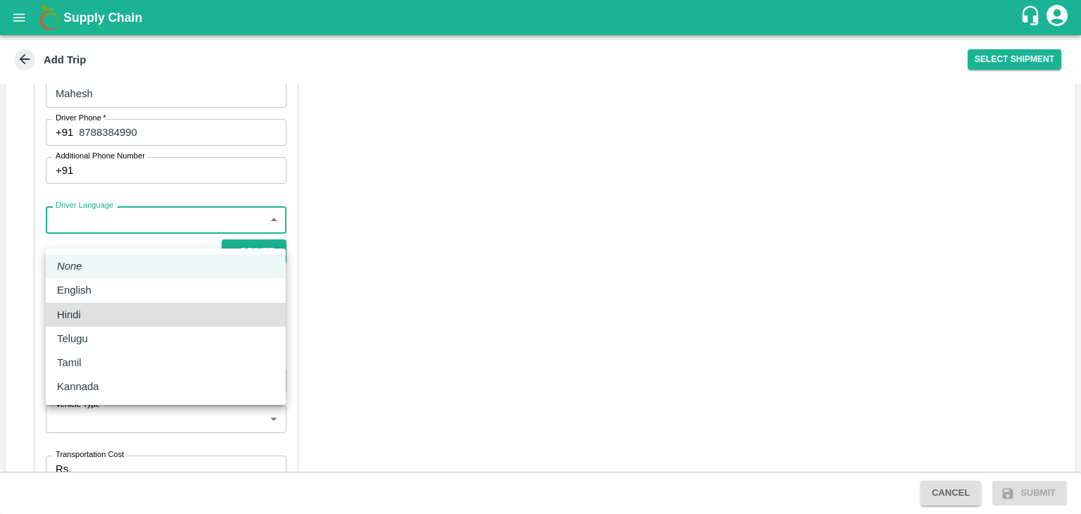
type input "hi"
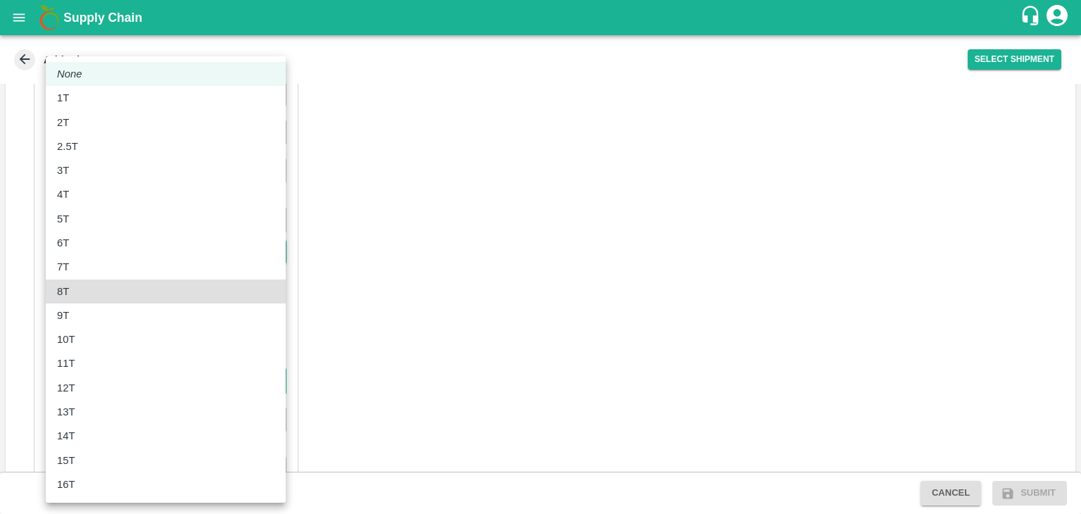
type input "8000"
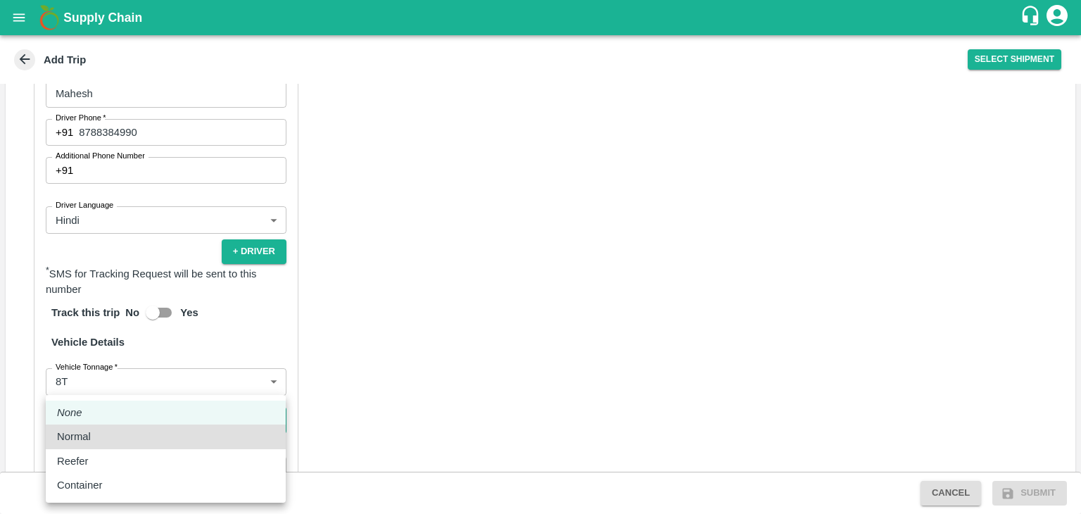
type input "Normal"
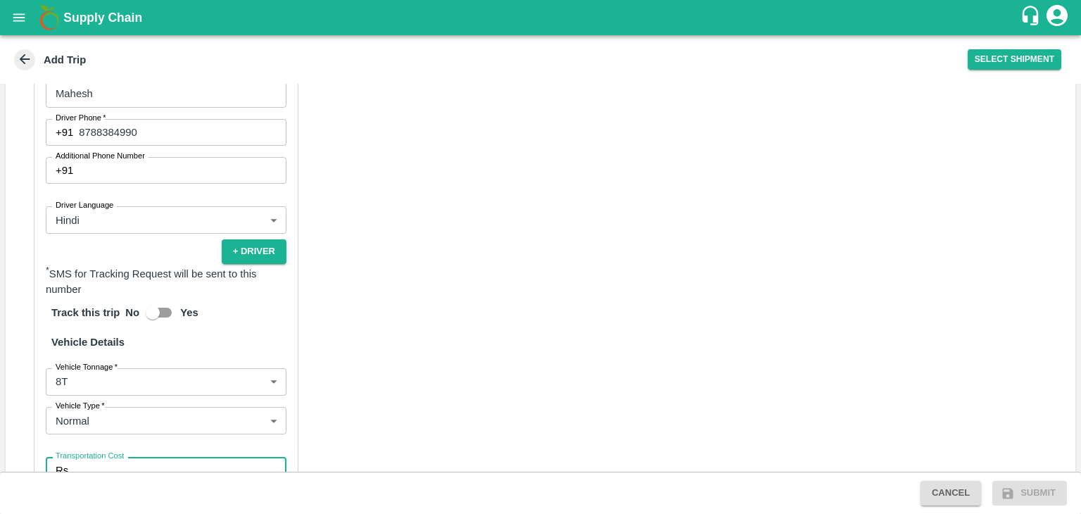
scroll to position [975, 0]
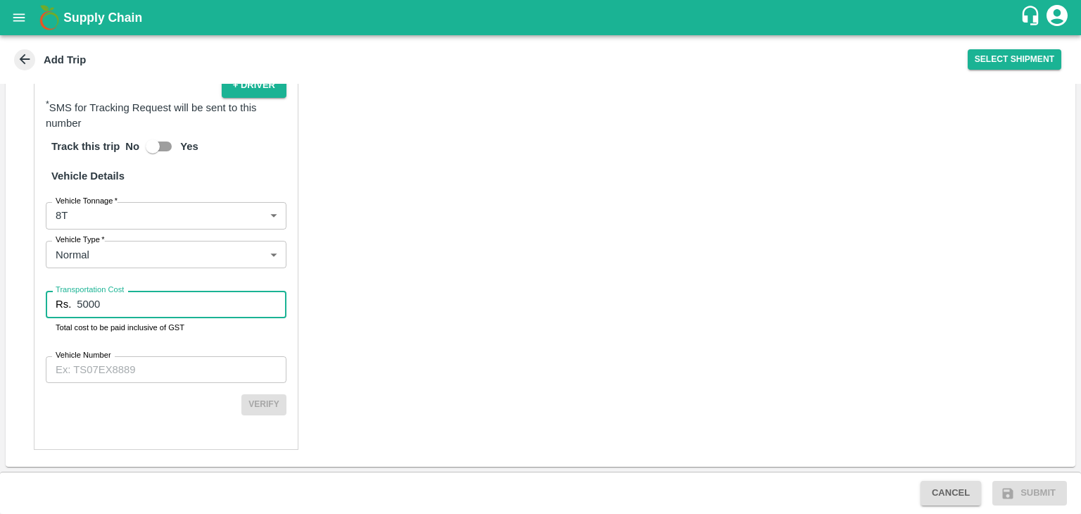
type input "5000"
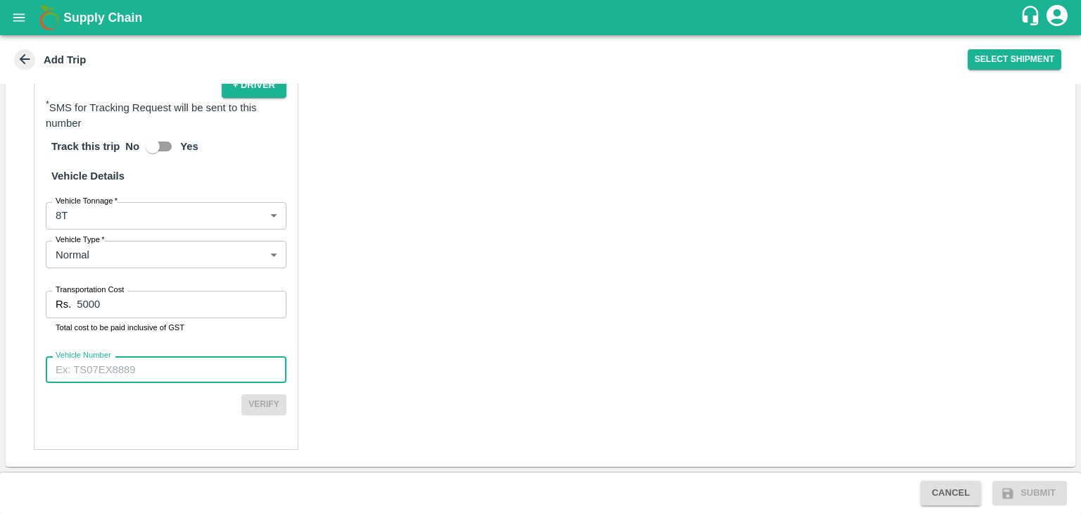
paste input "MH45AX5506"
type input "MH45AX5506"
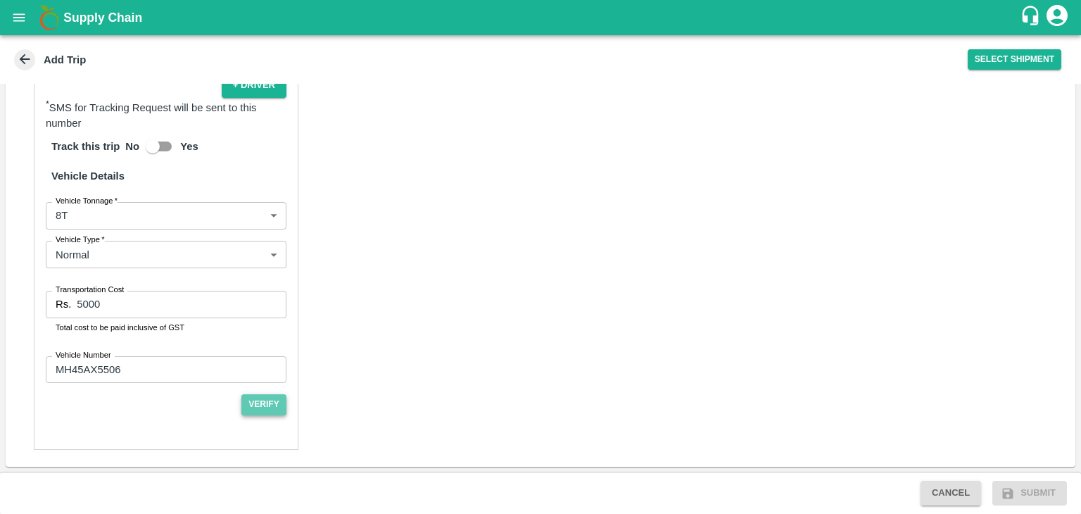
click at [279, 400] on button "Verify" at bounding box center [263, 404] width 45 height 20
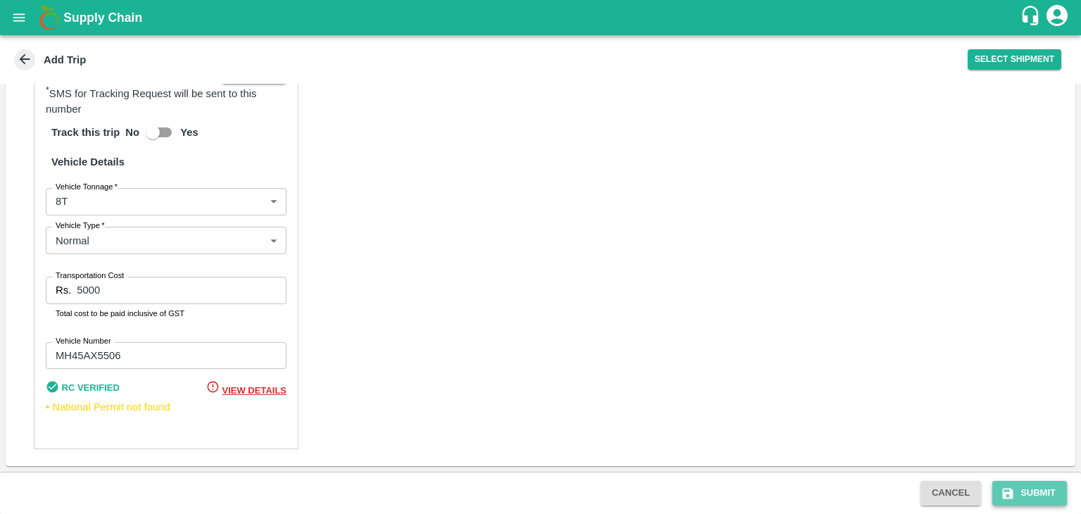
click at [1036, 493] on button "Submit" at bounding box center [1029, 493] width 75 height 25
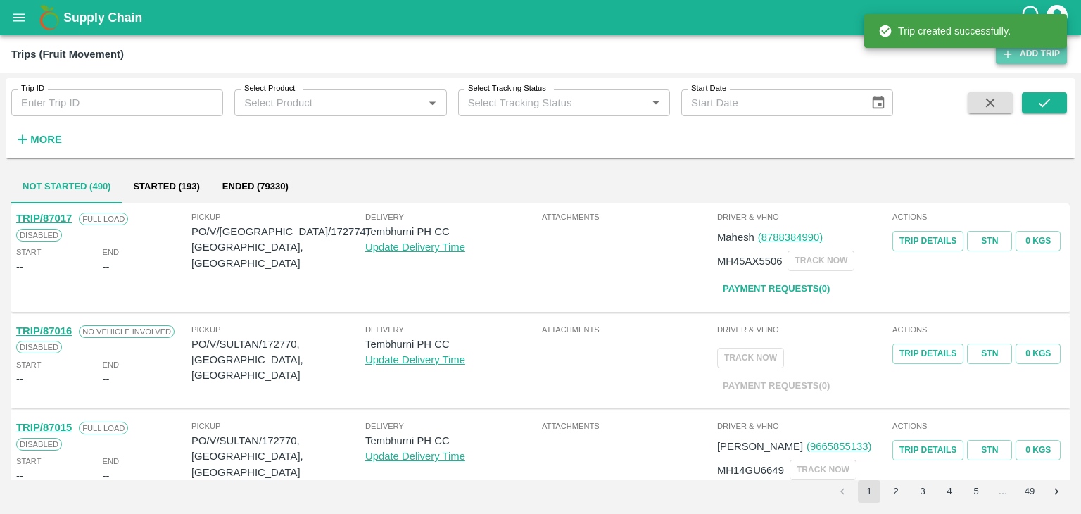
click at [1025, 61] on link "Add Trip" at bounding box center [1031, 54] width 71 height 20
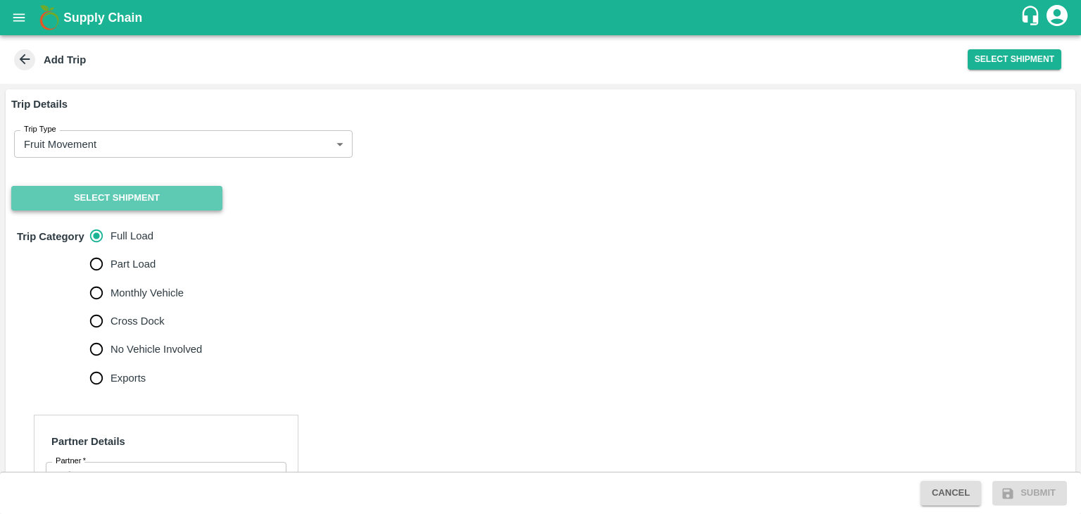
click at [70, 203] on button "Select Shipment" at bounding box center [116, 198] width 211 height 25
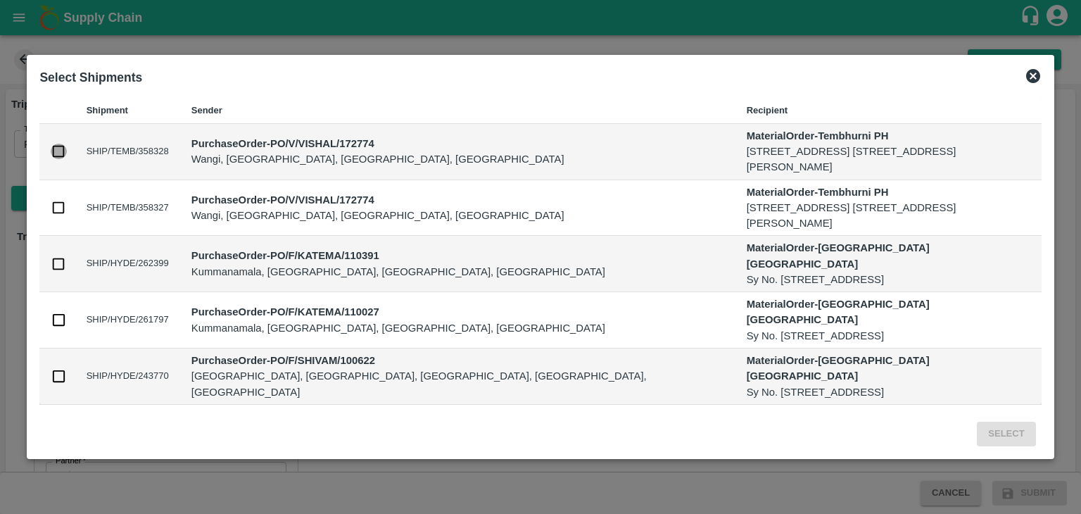
click at [56, 156] on input "checkbox" at bounding box center [58, 151] width 15 height 15
checkbox input "true"
click at [58, 203] on input "checkbox" at bounding box center [58, 207] width 15 height 15
checkbox input "true"
click at [999, 426] on button "Select" at bounding box center [1006, 433] width 58 height 25
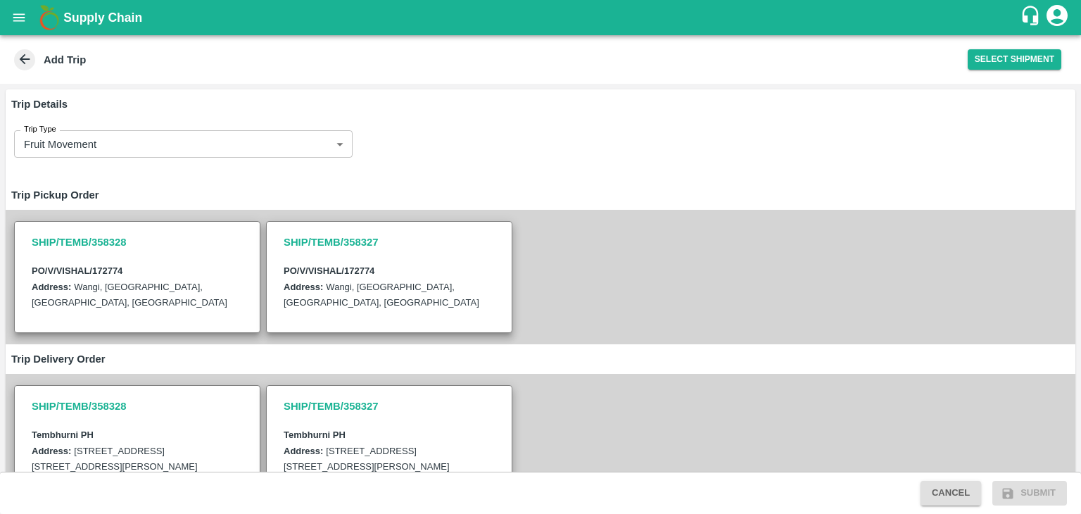
scroll to position [405, 0]
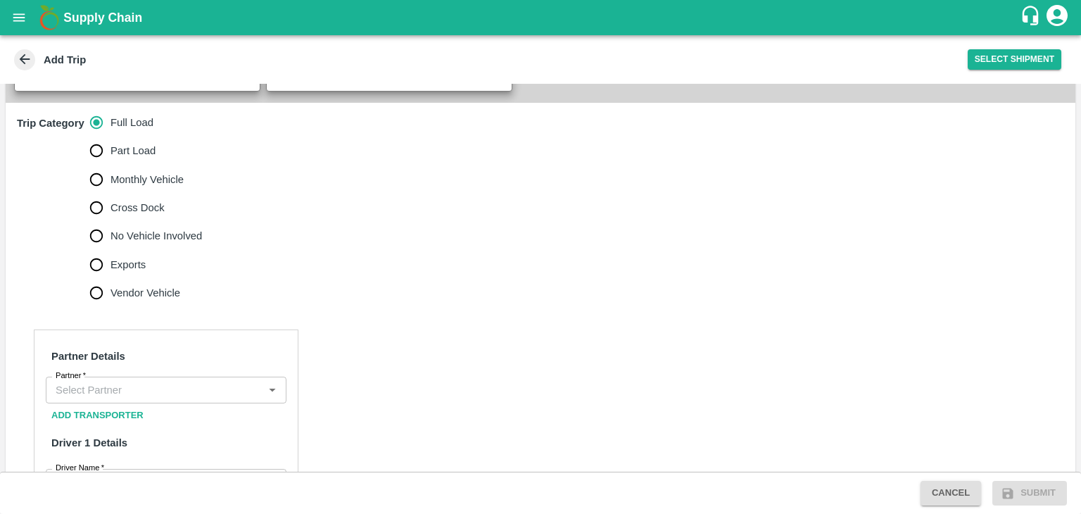
click at [141, 243] on span "No Vehicle Involved" at bounding box center [155, 235] width 91 height 15
click at [110, 249] on input "No Vehicle Involved" at bounding box center [96, 236] width 28 height 28
radio input "true"
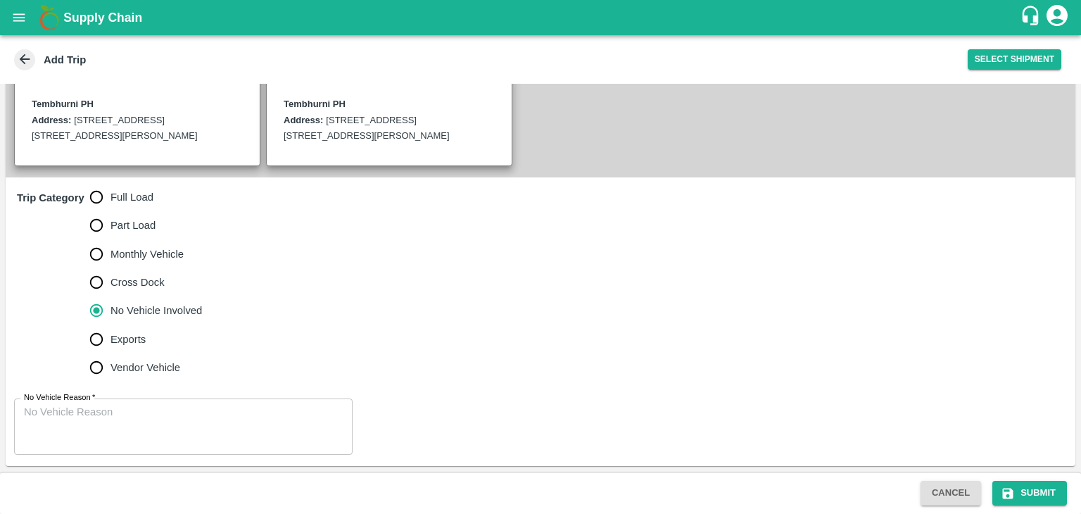
drag, startPoint x: 175, startPoint y: 397, endPoint x: 187, endPoint y: 417, distance: 23.7
click at [187, 417] on div "No Vehicle Reason   * x No Vehicle Reason" at bounding box center [541, 426] width 1070 height 79
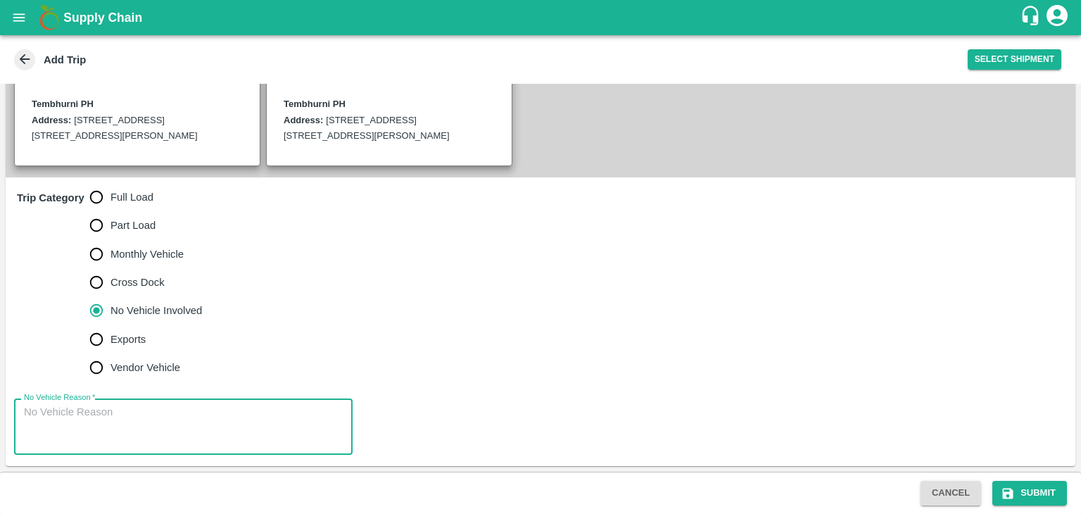
click at [187, 417] on textarea "No Vehicle Reason   *" at bounding box center [183, 427] width 319 height 44
type textarea "Field Dump"
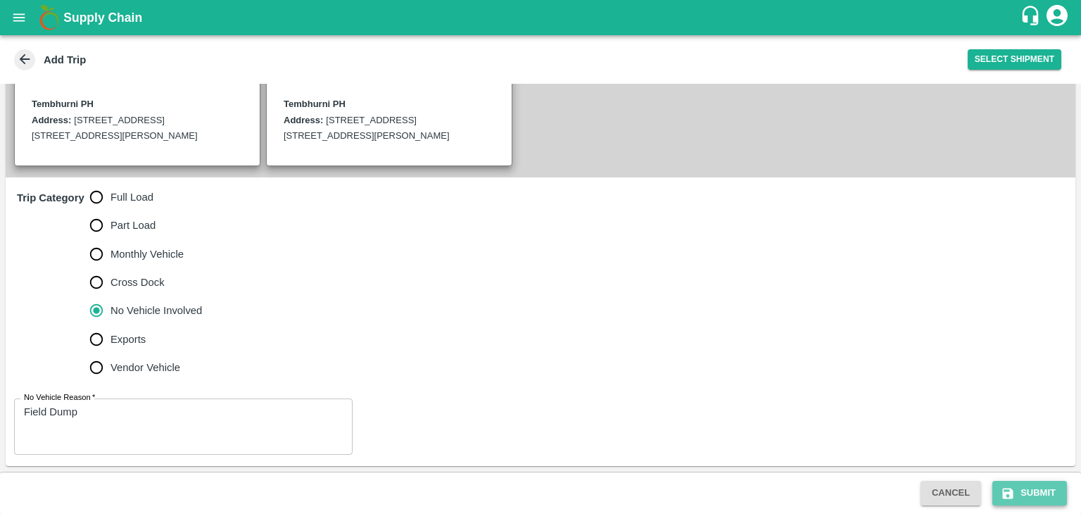
click at [1022, 497] on button "Submit" at bounding box center [1029, 493] width 75 height 25
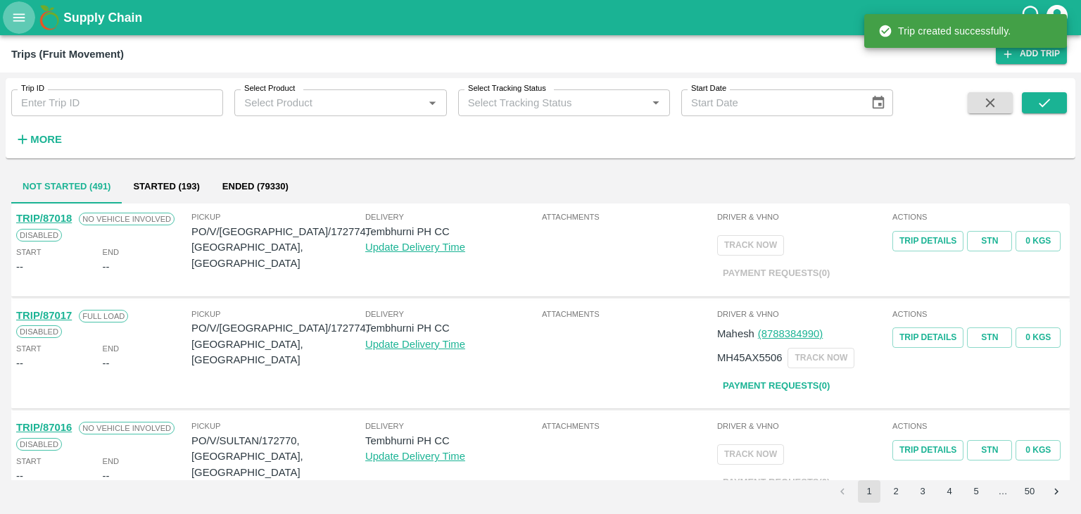
click at [16, 7] on button "open drawer" at bounding box center [19, 17] width 32 height 32
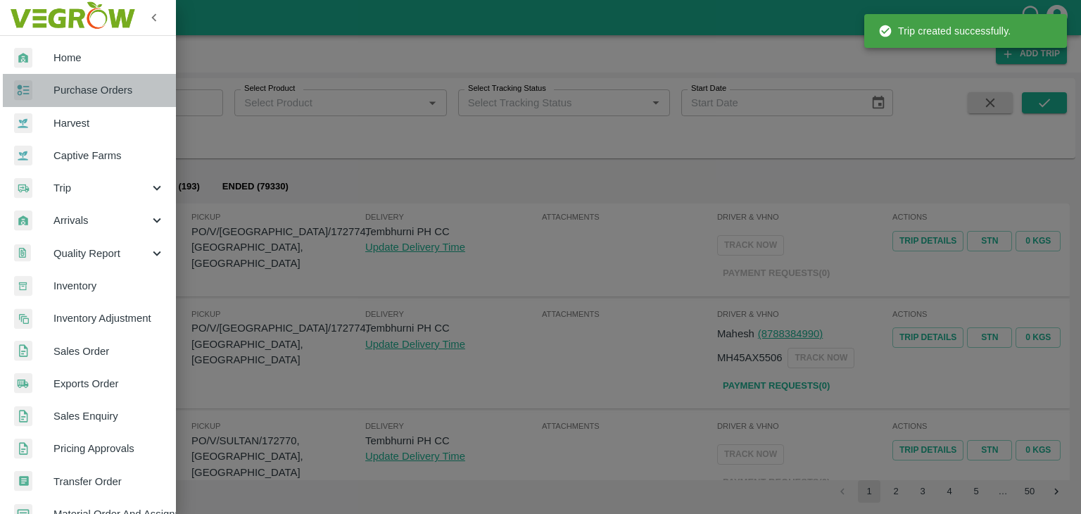
click at [97, 87] on span "Purchase Orders" at bounding box center [108, 89] width 111 height 15
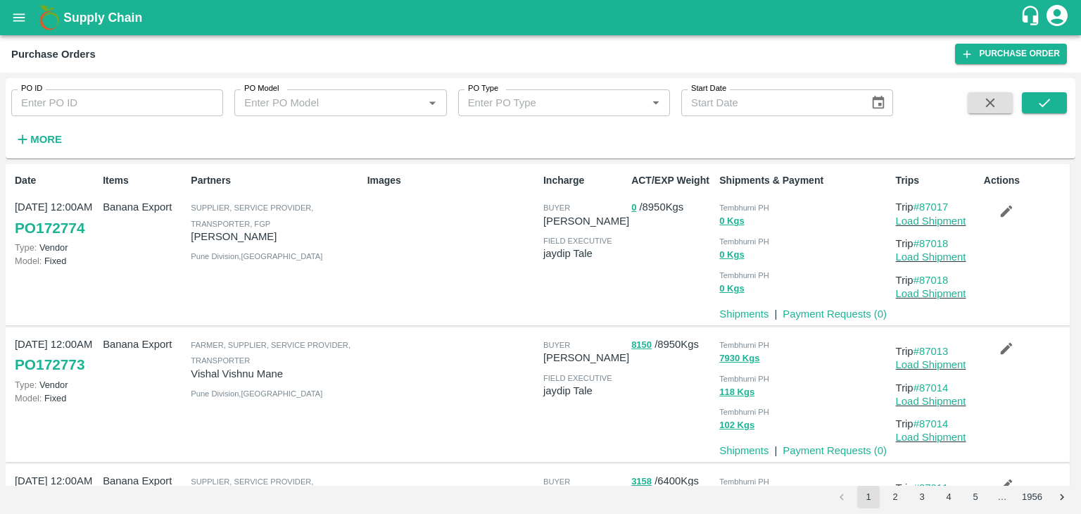
click at [941, 213] on p "Load Shipment" at bounding box center [937, 220] width 82 height 15
click at [949, 227] on p "Load Shipment" at bounding box center [937, 220] width 82 height 15
click at [960, 217] on link "Load Shipment" at bounding box center [931, 220] width 70 height 11
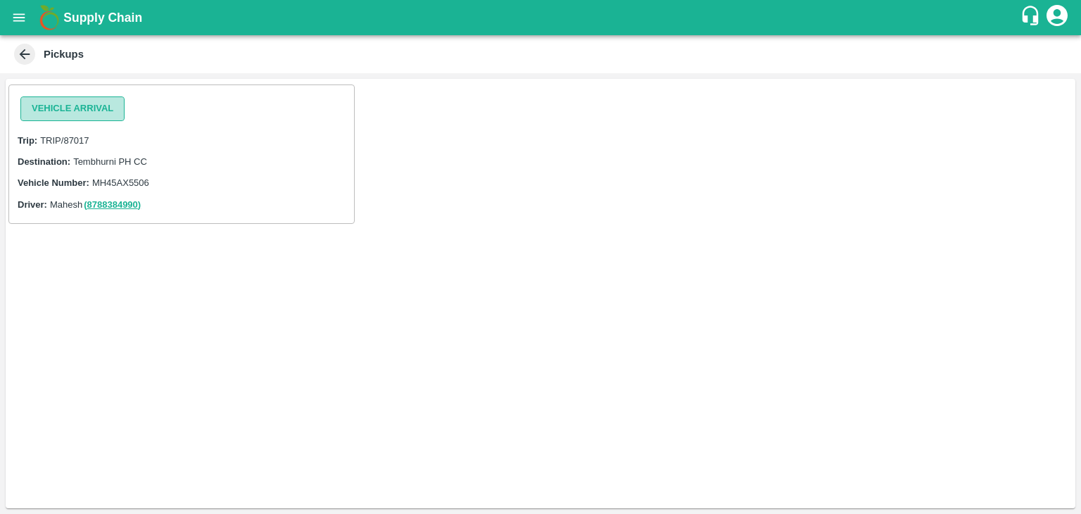
click at [91, 113] on button "Vehicle Arrival" at bounding box center [72, 108] width 104 height 25
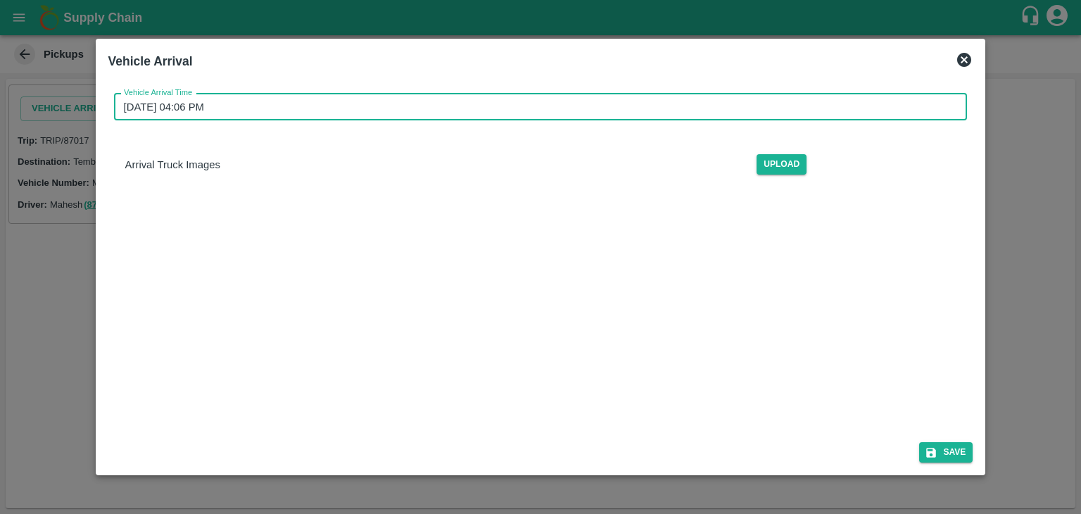
click at [457, 101] on input "[DATE] 04:06 PM" at bounding box center [536, 107] width 844 height 27
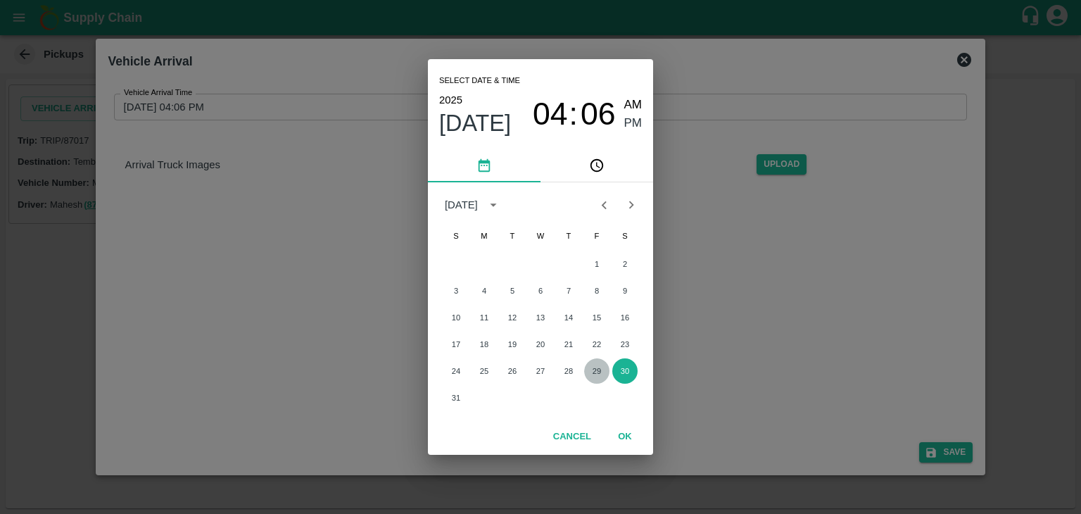
click at [591, 372] on button "29" at bounding box center [596, 370] width 25 height 25
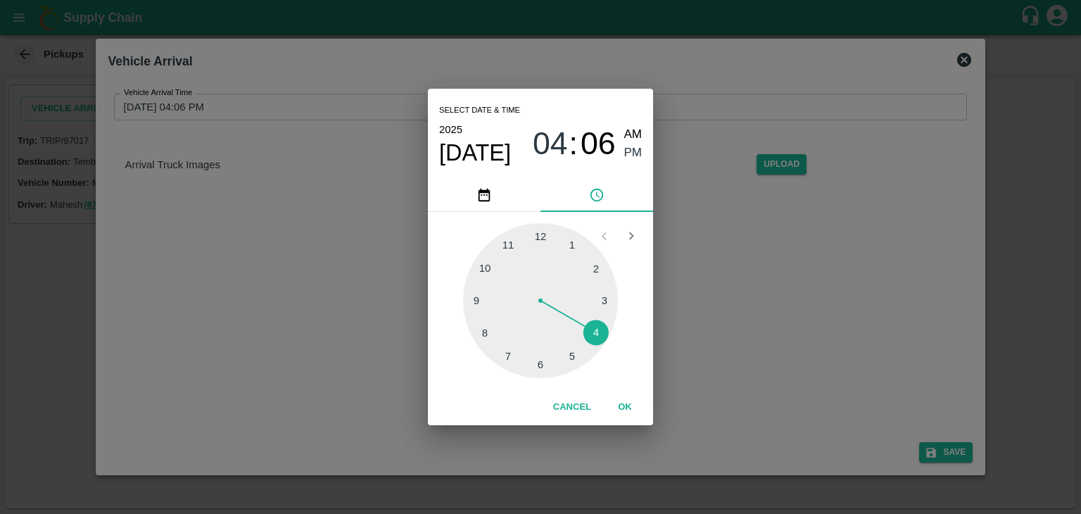
click at [634, 126] on span "AM" at bounding box center [633, 134] width 18 height 19
click at [466, 305] on div at bounding box center [540, 300] width 155 height 155
type input "29/08/2025 09:44 AM"
click at [598, 402] on div "Cancel OK" at bounding box center [540, 407] width 225 height 36
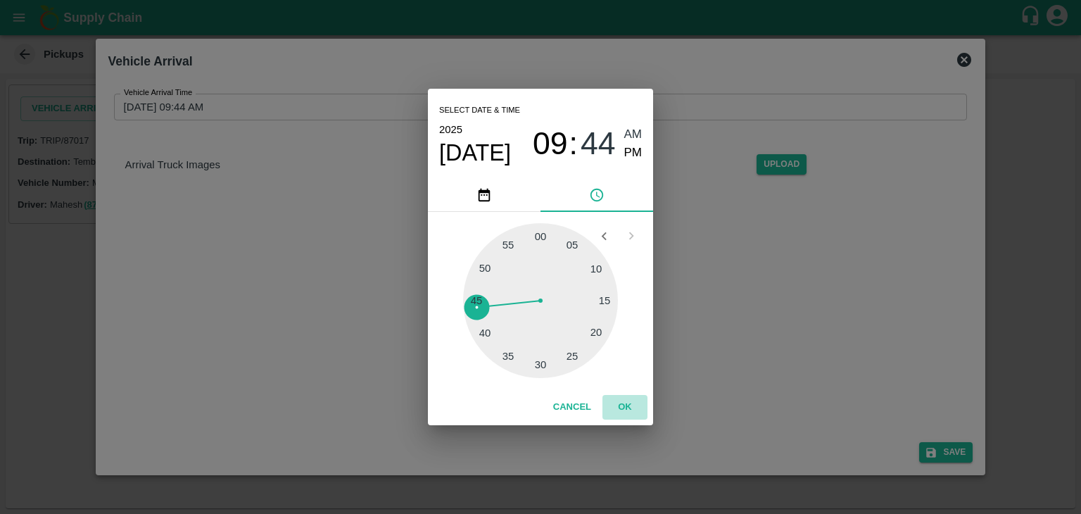
click at [627, 408] on button "OK" at bounding box center [624, 407] width 45 height 25
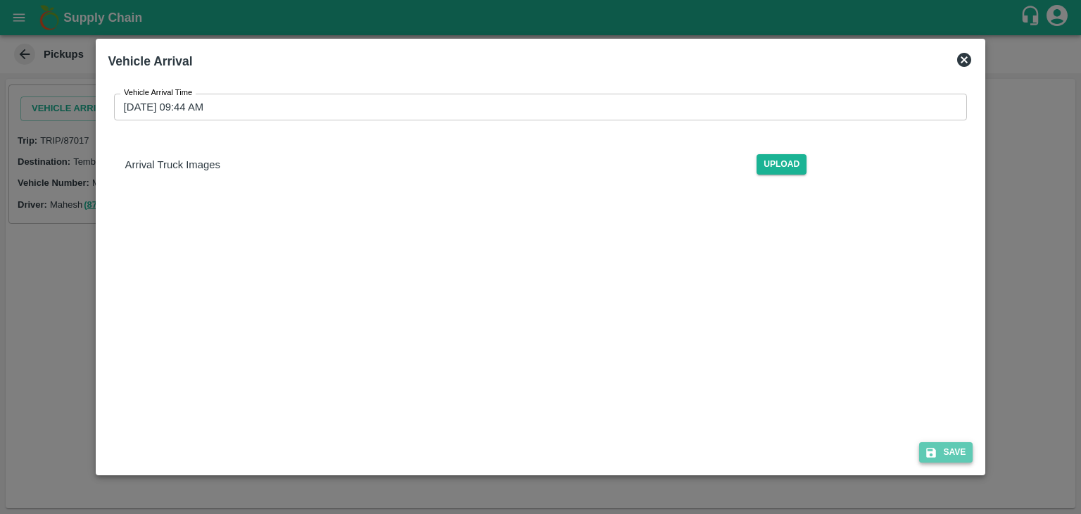
click at [957, 451] on button "Save" at bounding box center [945, 452] width 53 height 20
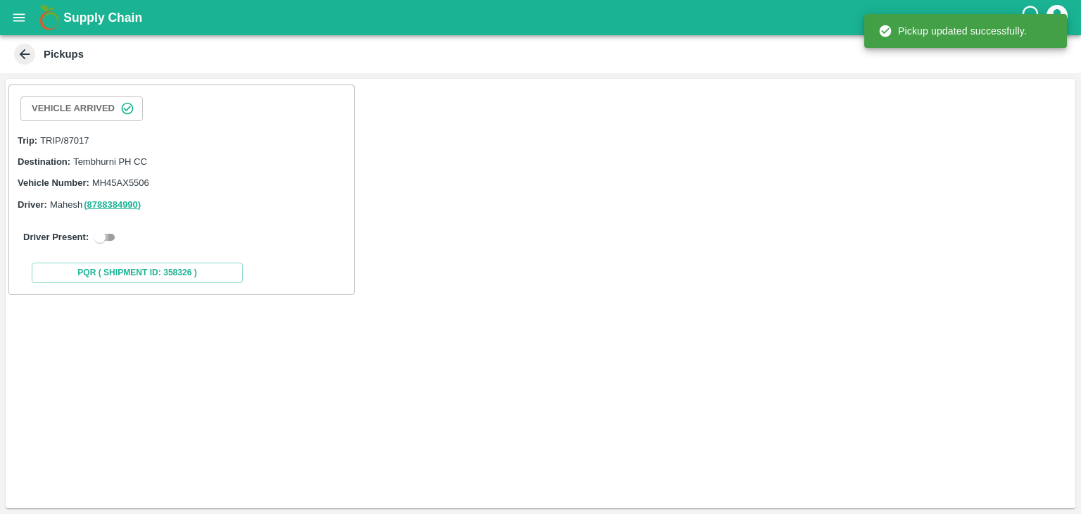
click at [110, 243] on input "checkbox" at bounding box center [100, 237] width 51 height 17
checkbox input "true"
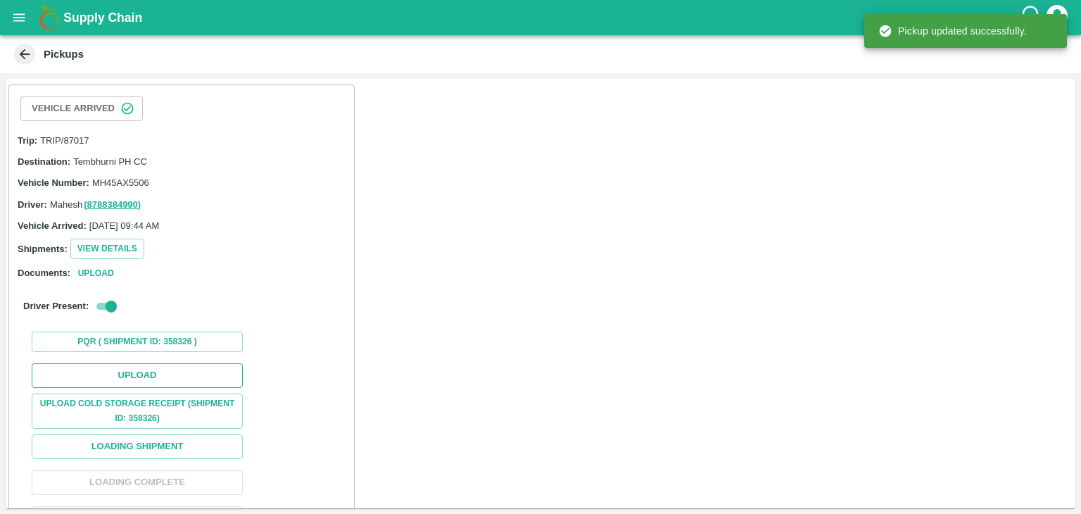
click at [148, 383] on button "Upload" at bounding box center [137, 375] width 211 height 25
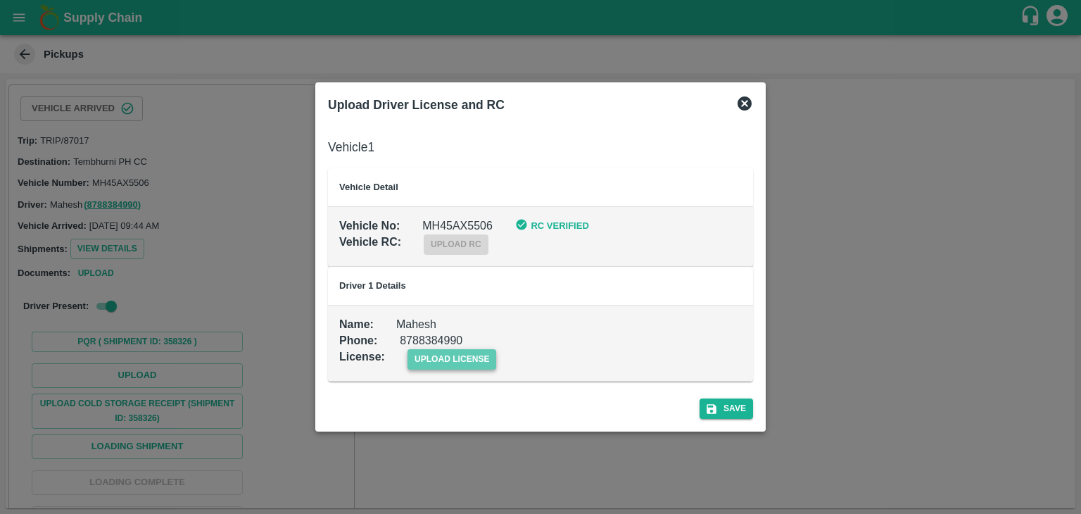
click at [480, 359] on span "upload license" at bounding box center [451, 359] width 89 height 20
click at [0, 0] on input "upload license" at bounding box center [0, 0] width 0 height 0
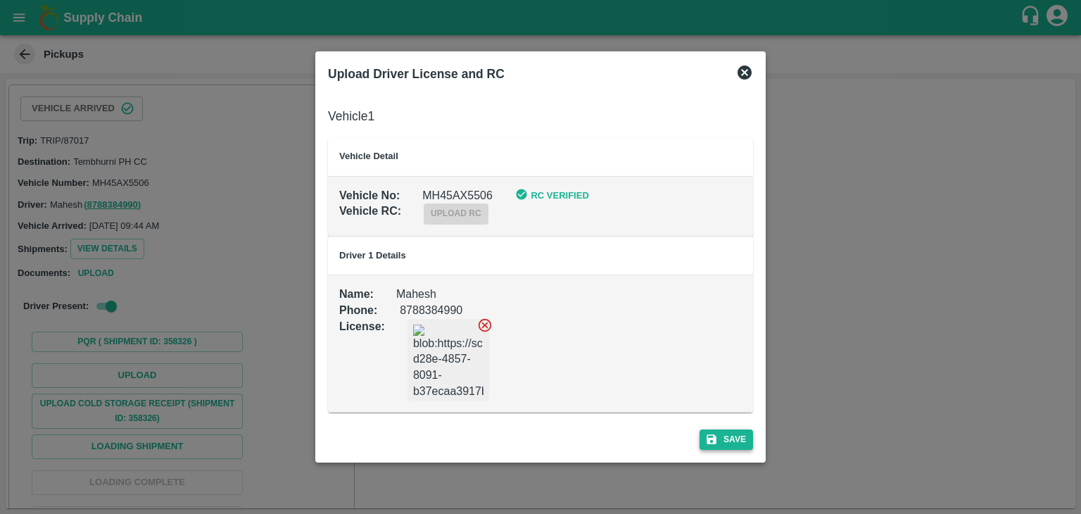
drag, startPoint x: 706, startPoint y: 423, endPoint x: 729, endPoint y: 438, distance: 26.9
click at [729, 438] on div "Save" at bounding box center [540, 436] width 436 height 37
click at [729, 438] on button "Save" at bounding box center [725, 439] width 53 height 20
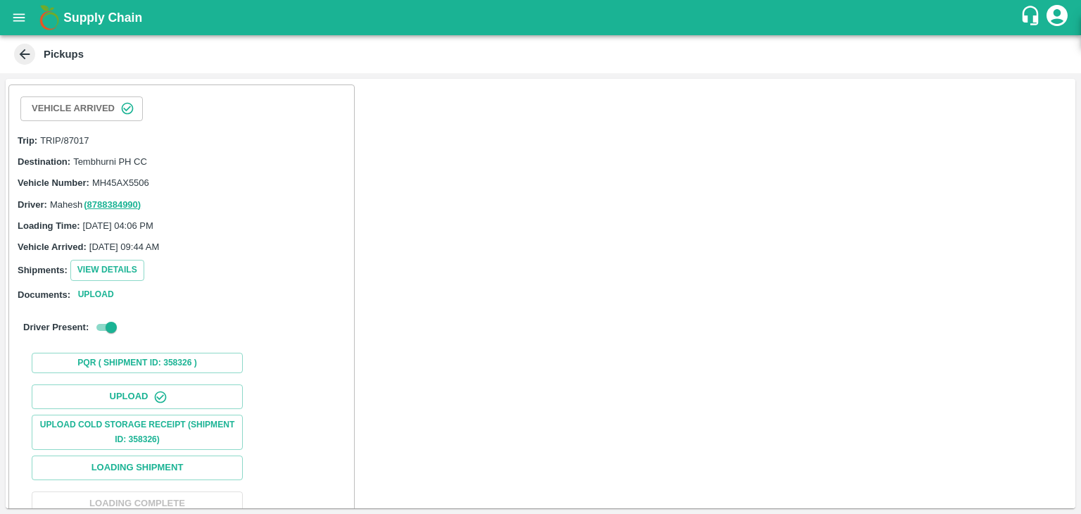
scroll to position [146, 0]
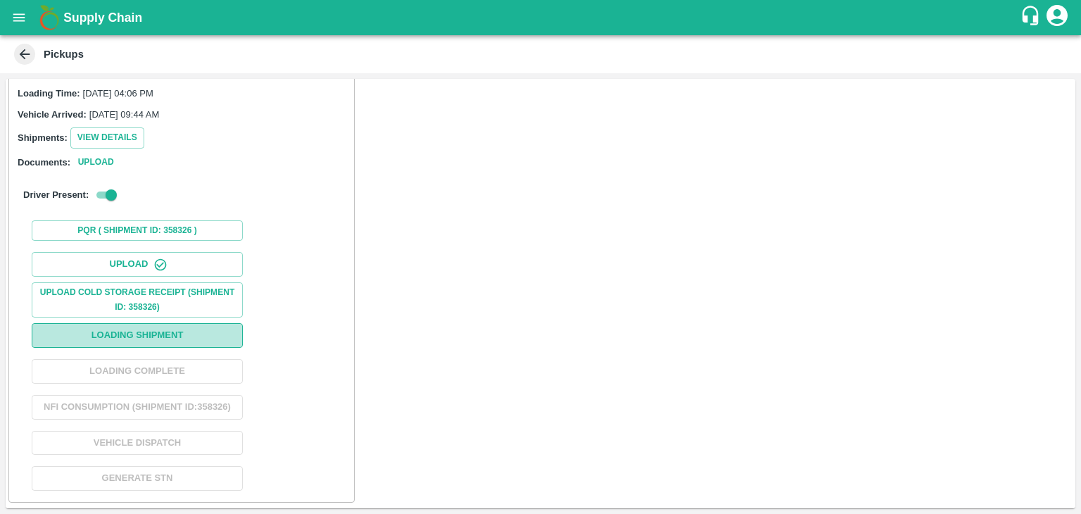
click at [205, 324] on button "Loading Shipment" at bounding box center [137, 335] width 211 height 25
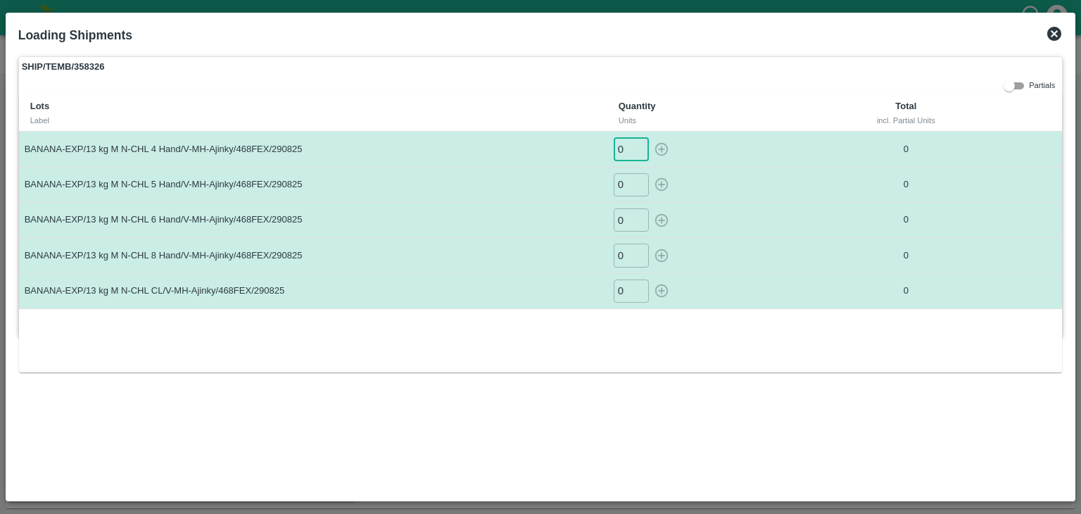
click at [625, 148] on input "0" at bounding box center [631, 148] width 35 height 23
type input "02"
click at [650, 137] on button "button" at bounding box center [661, 148] width 23 height 23
type input "0"
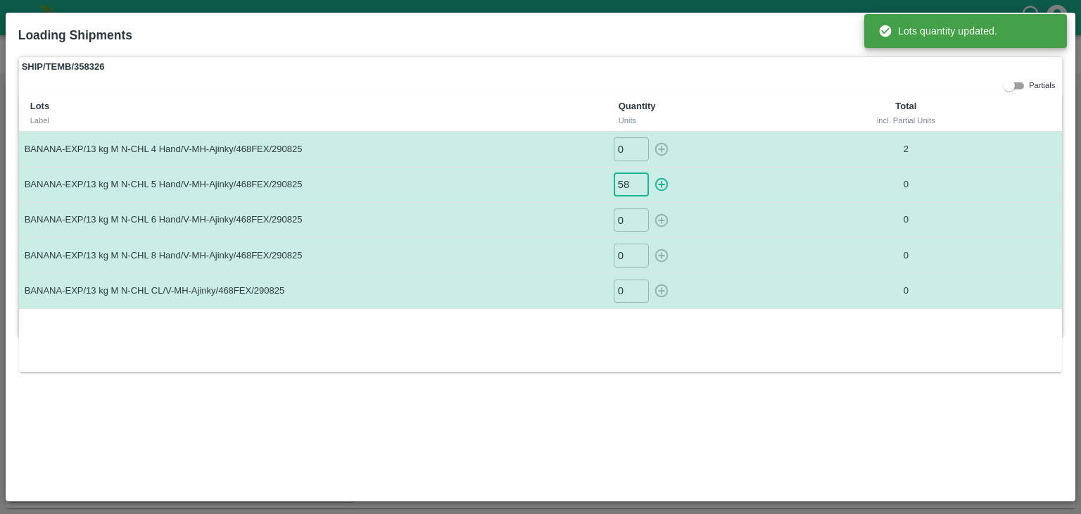
type input "58"
click at [650, 173] on button "button" at bounding box center [661, 184] width 23 height 23
type input "0"
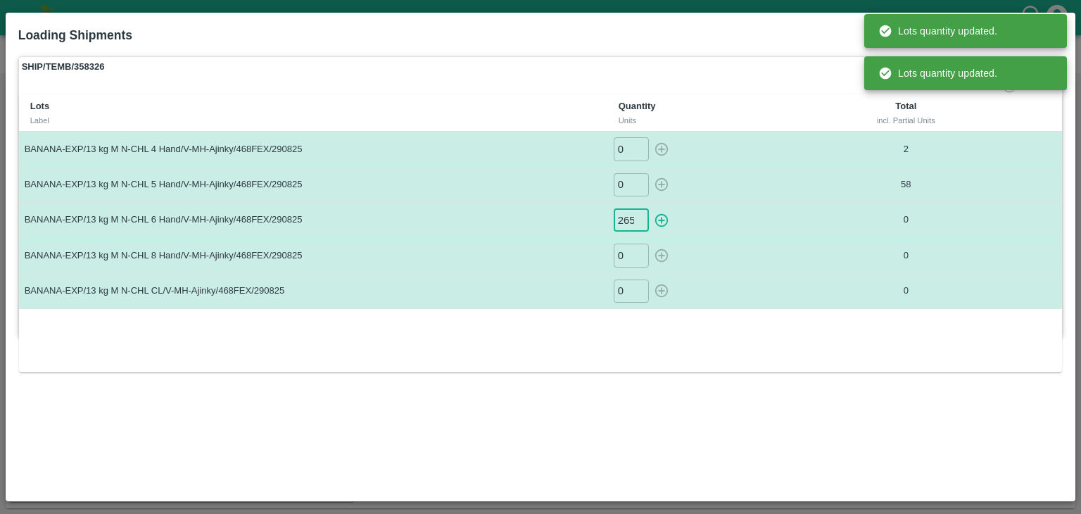
scroll to position [0, 1]
type input "265"
click at [650, 208] on button "button" at bounding box center [661, 219] width 23 height 23
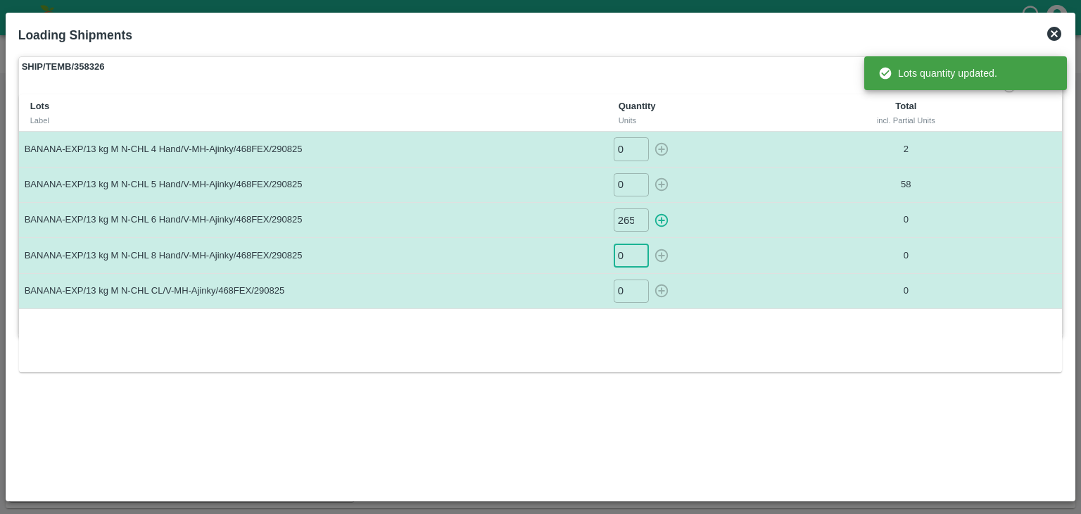
type input "0"
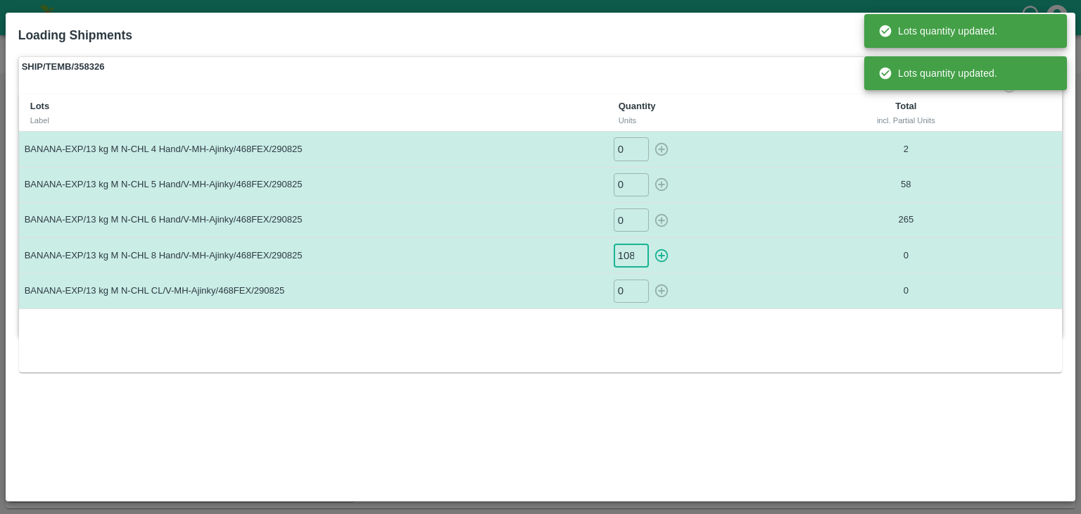
scroll to position [0, 1]
type input "108"
click at [650, 243] on button "button" at bounding box center [661, 254] width 23 height 23
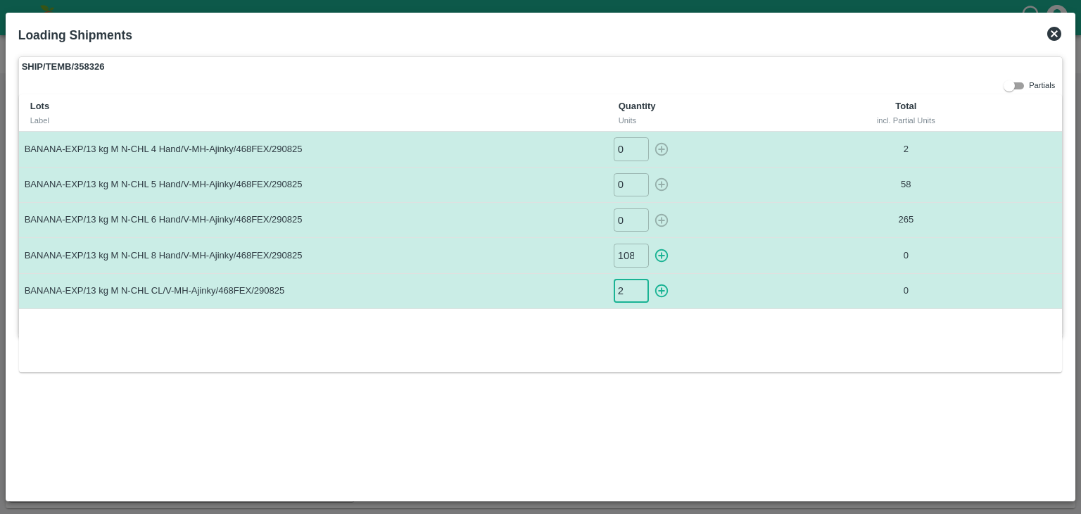
type input "20"
type input "0"
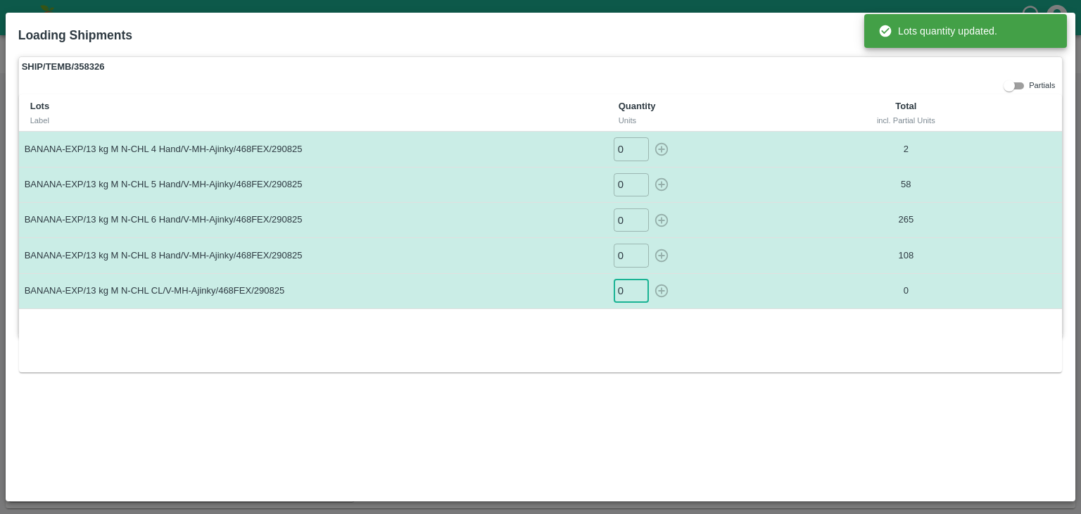
click at [619, 301] on input "0" at bounding box center [631, 290] width 35 height 23
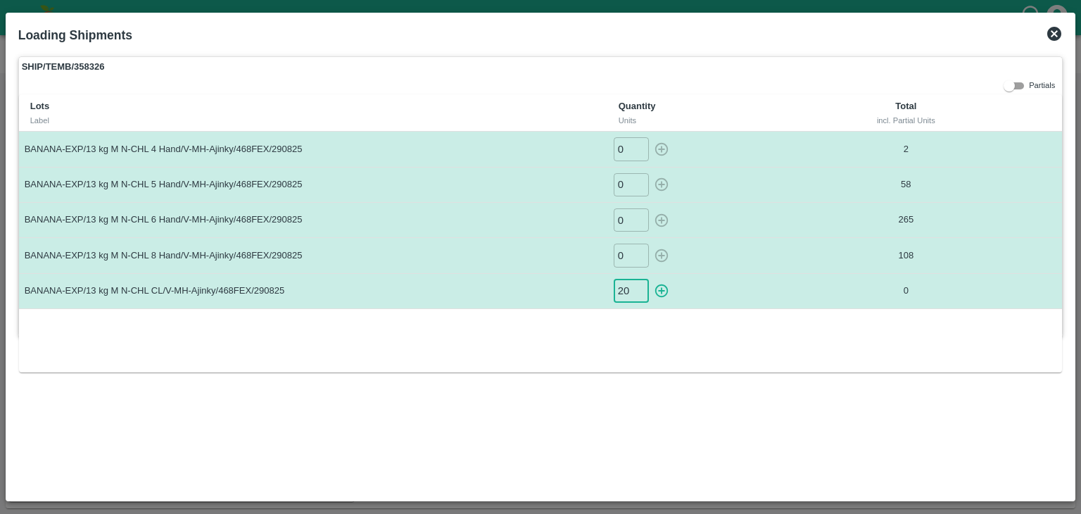
type input "20"
click at [650, 279] on button "button" at bounding box center [661, 290] width 23 height 23
type input "0"
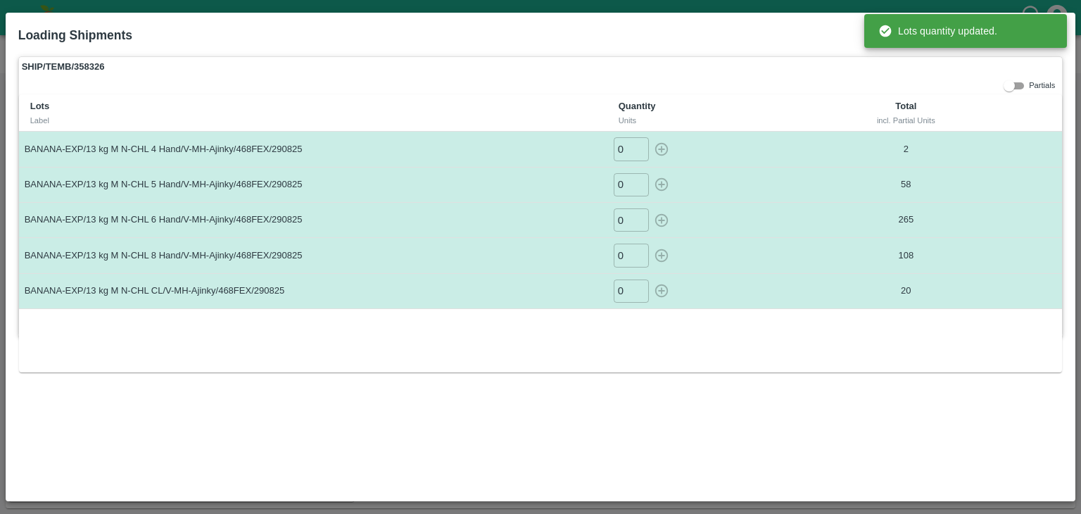
click at [794, 270] on td "0 ​" at bounding box center [711, 255] width 208 height 35
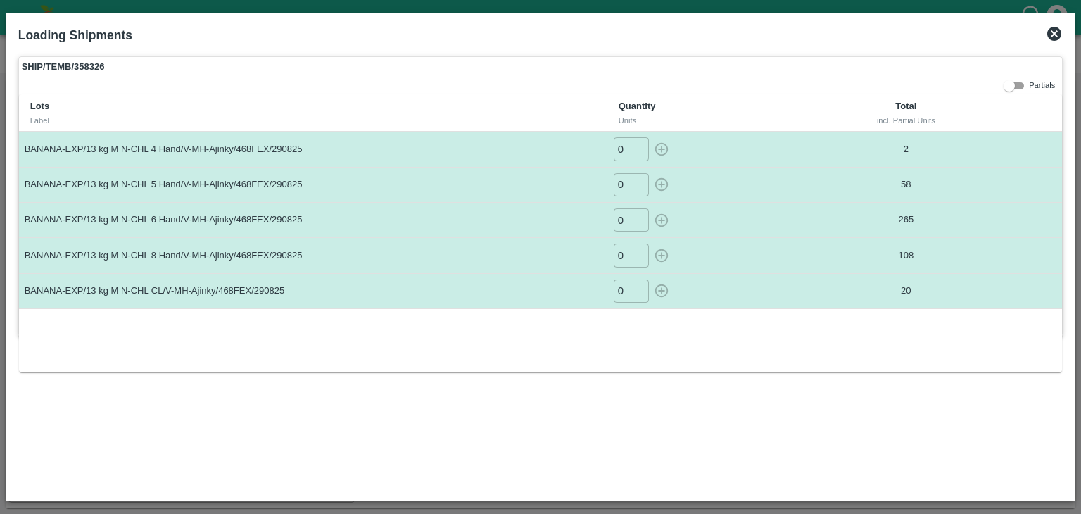
click at [1048, 35] on icon at bounding box center [1054, 34] width 14 height 14
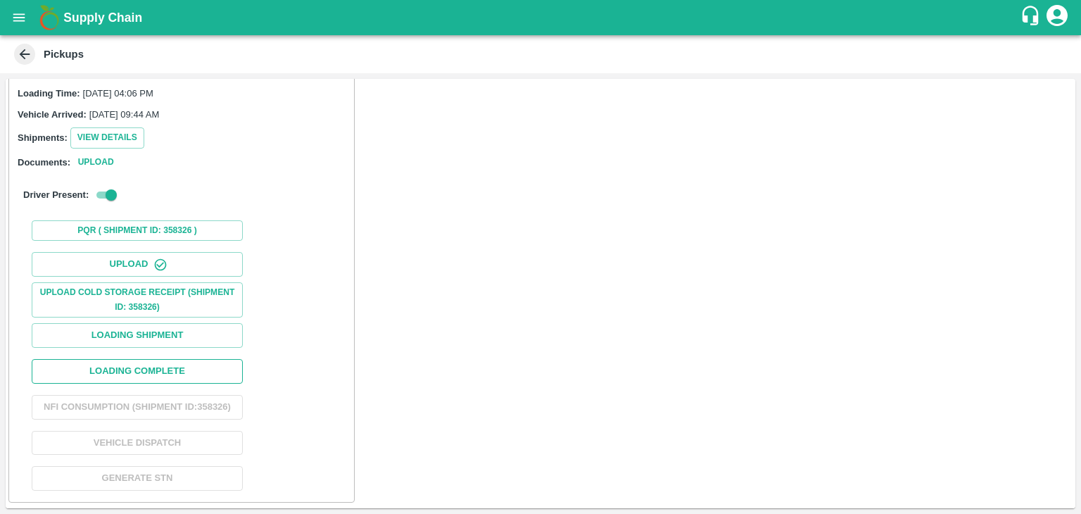
scroll to position [145, 0]
click at [196, 343] on div "Upload Upload Cold Storage Receipt (SHIPMENT ID: 358326) Loading Shipment Loadi…" at bounding box center [182, 371] width 334 height 250
click at [201, 359] on button "Loading Complete" at bounding box center [137, 371] width 211 height 25
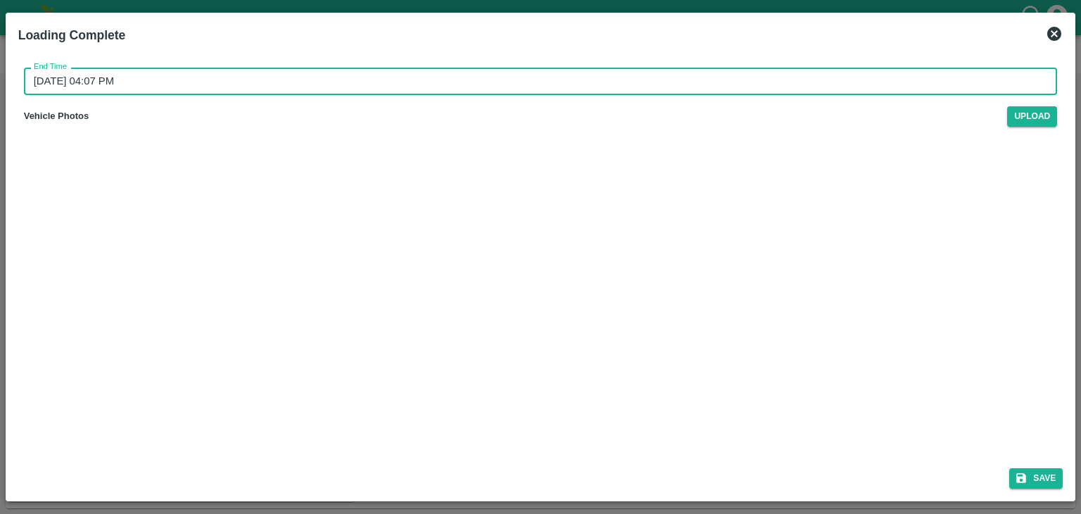
click at [524, 82] on input "30/08/2025 04:07 PM" at bounding box center [536, 81] width 1024 height 27
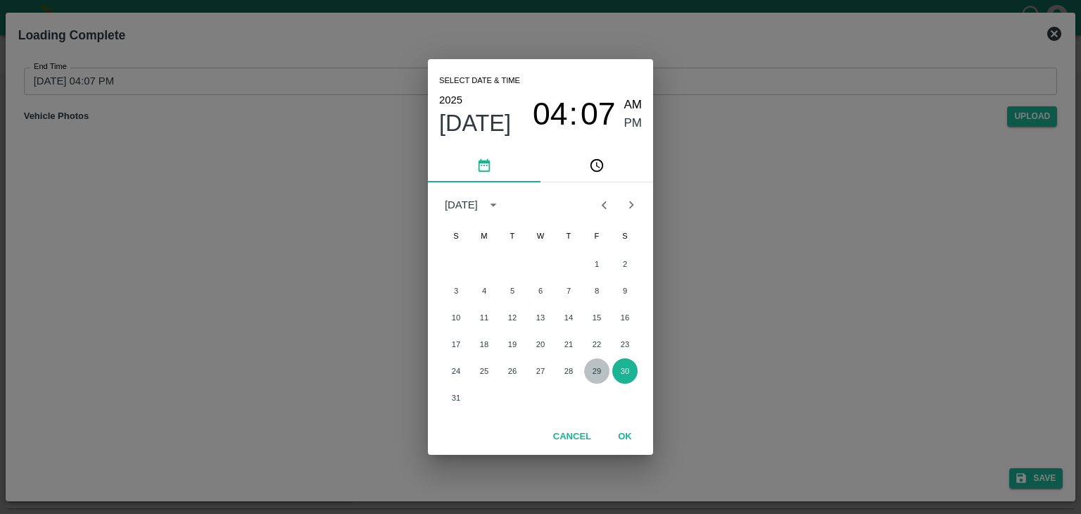
click at [594, 369] on button "29" at bounding box center [596, 370] width 25 height 25
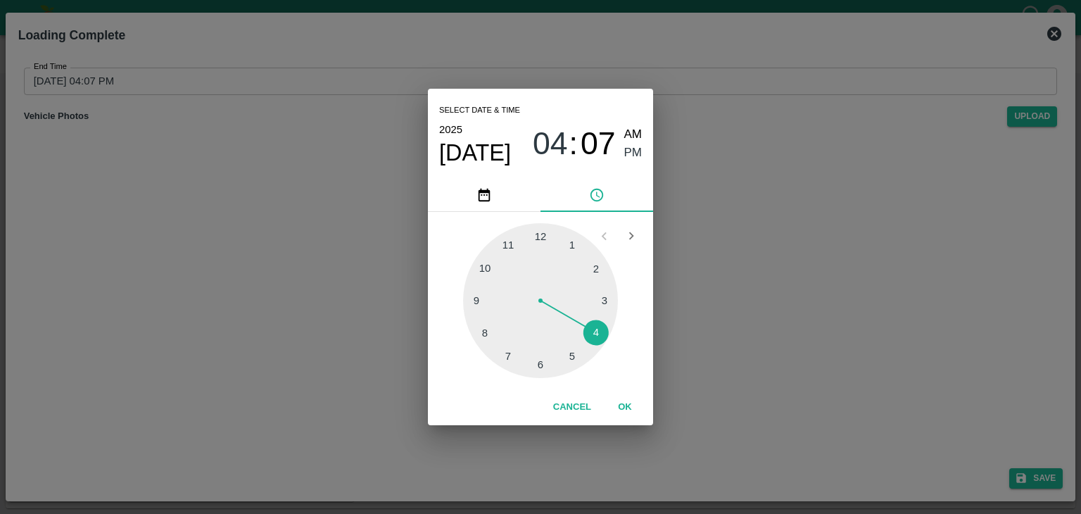
click at [571, 362] on div at bounding box center [540, 300] width 155 height 155
click at [616, 401] on button "OK" at bounding box center [624, 407] width 45 height 25
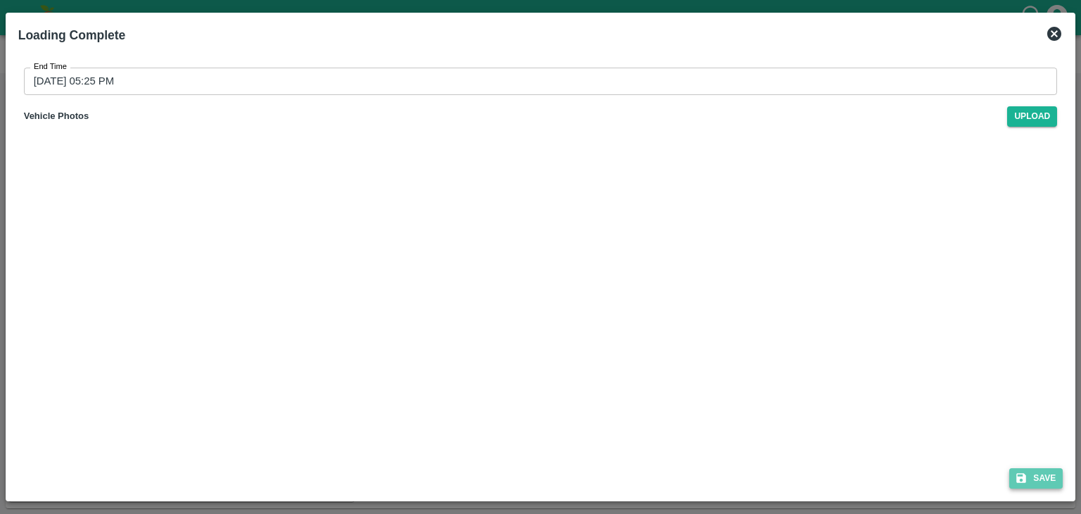
click at [1042, 474] on button "Save" at bounding box center [1035, 478] width 53 height 20
type input "30/08/2025 04:07 PM"
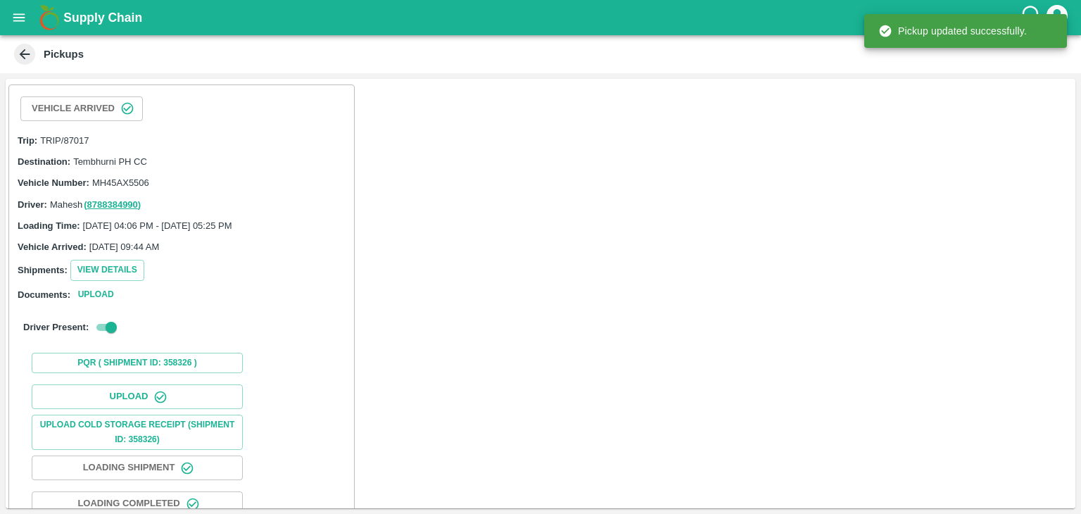
scroll to position [146, 0]
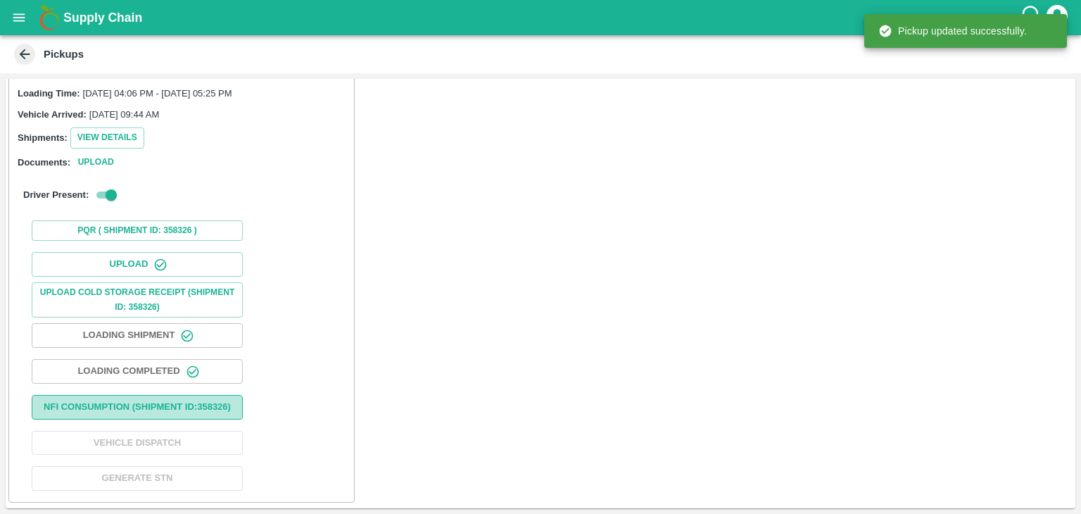
click at [191, 403] on button "Nfi Consumption (SHIPMENT ID: 358326 )" at bounding box center [137, 407] width 211 height 25
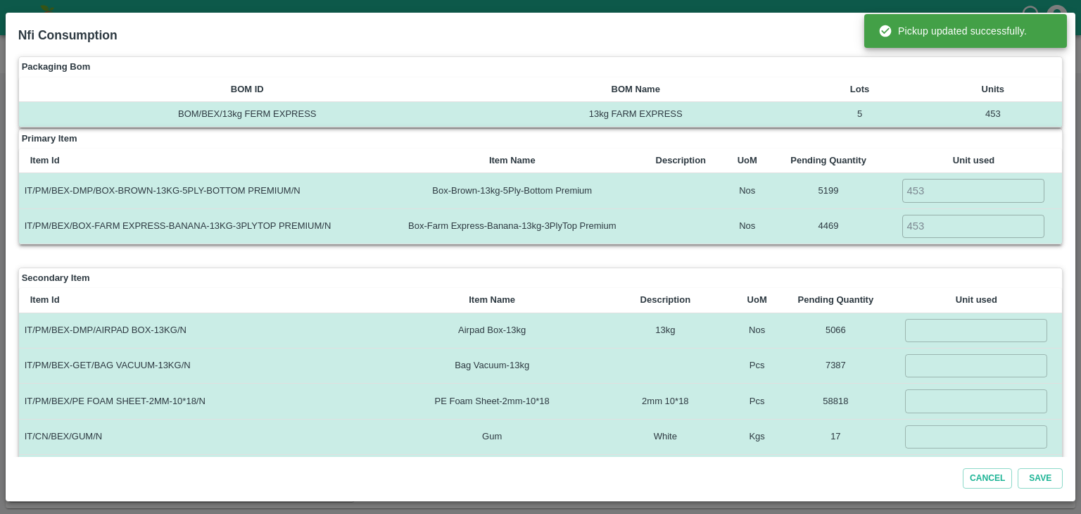
scroll to position [11, 0]
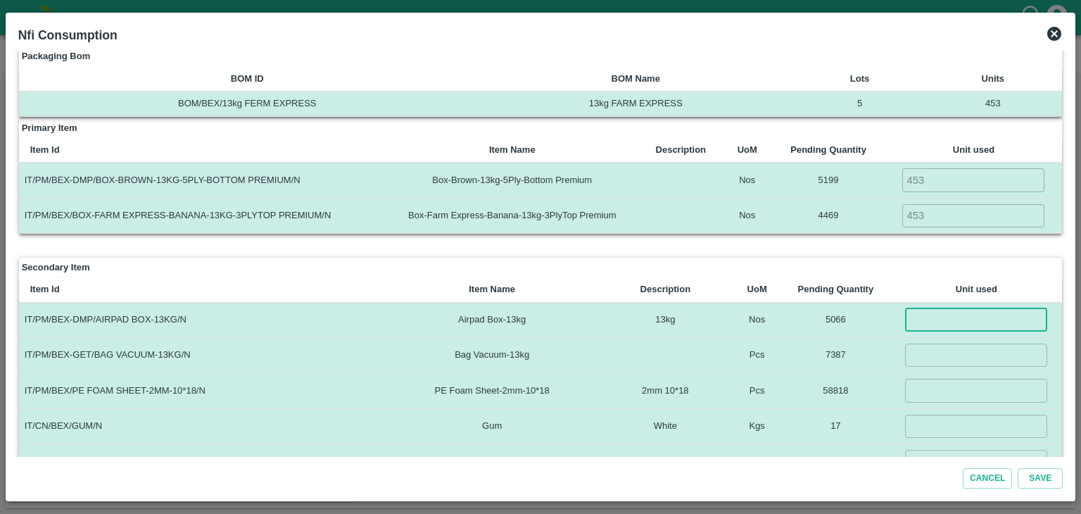
click at [924, 313] on input "number" at bounding box center [976, 319] width 142 height 23
type input "453"
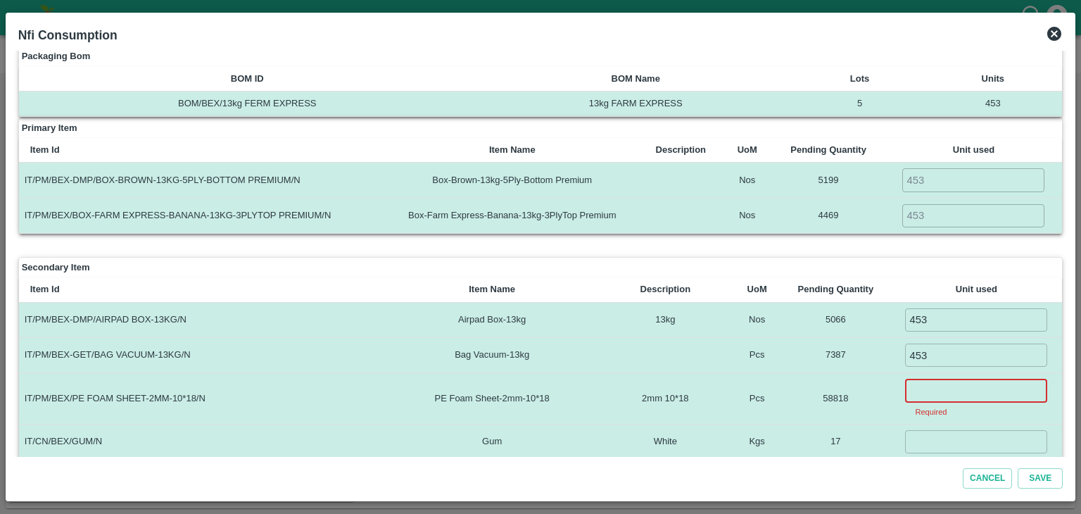
click at [957, 396] on input "number" at bounding box center [976, 390] width 142 height 23
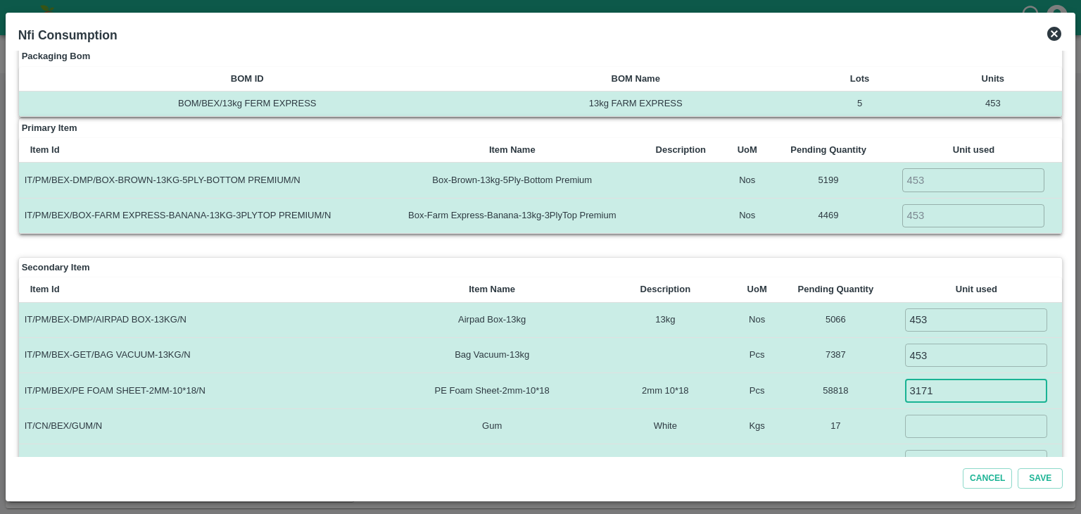
type input "3171"
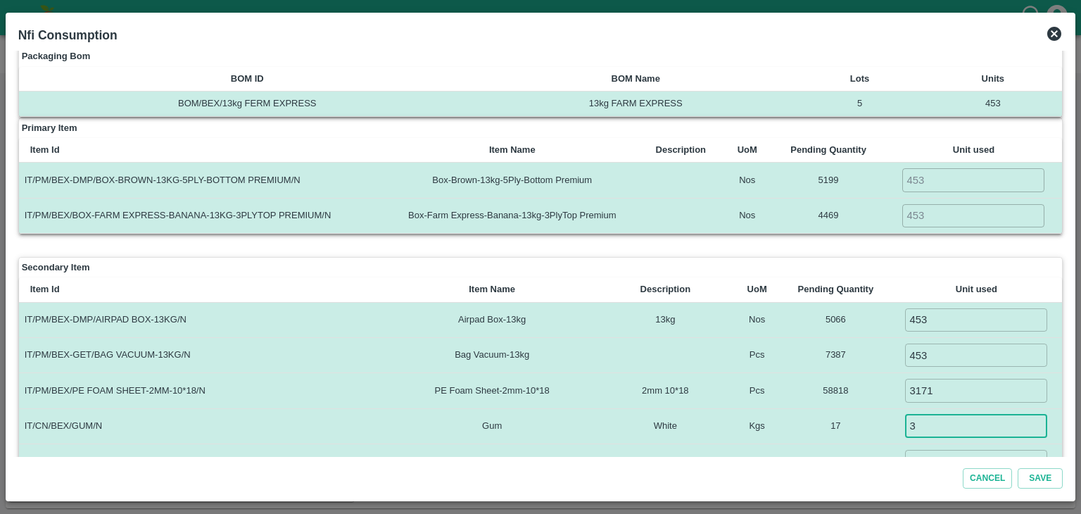
type input "3"
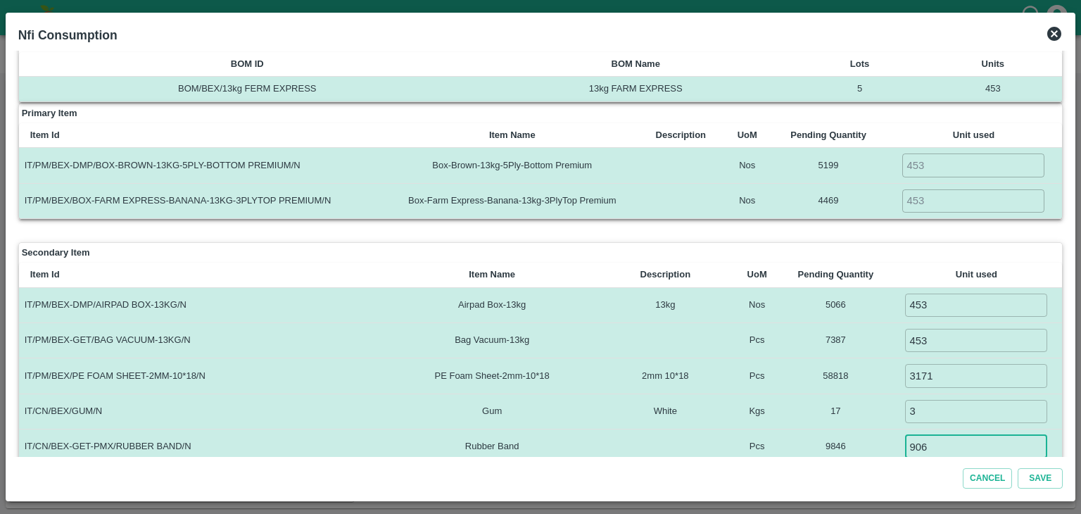
type input "906"
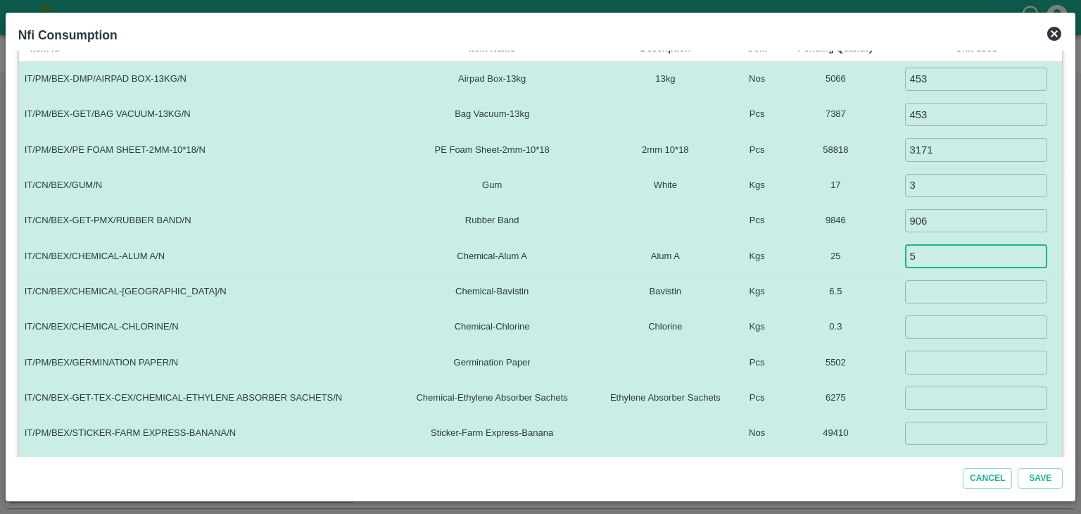
type input "5"
type input "1.5"
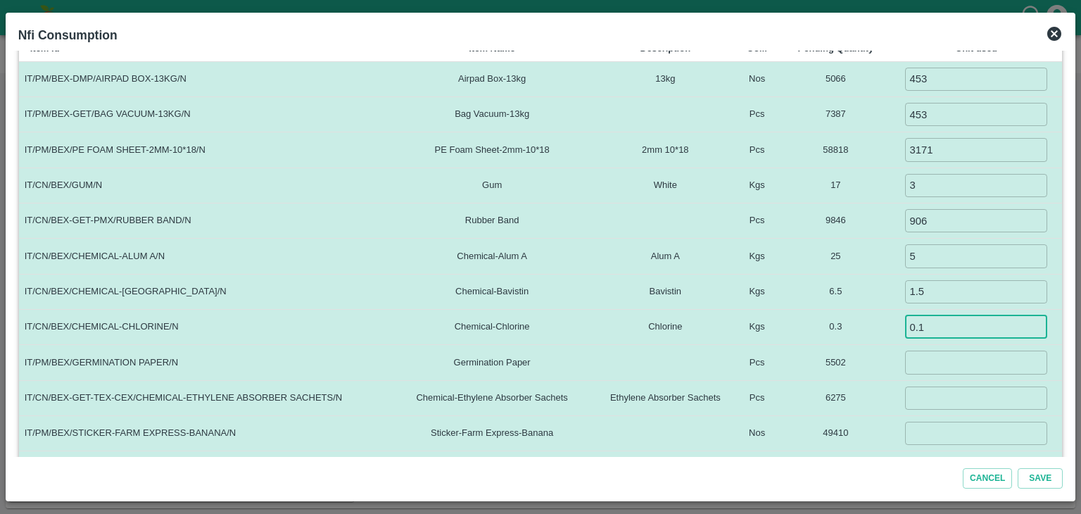
type input "0.1"
type input "453"
type input "10000"
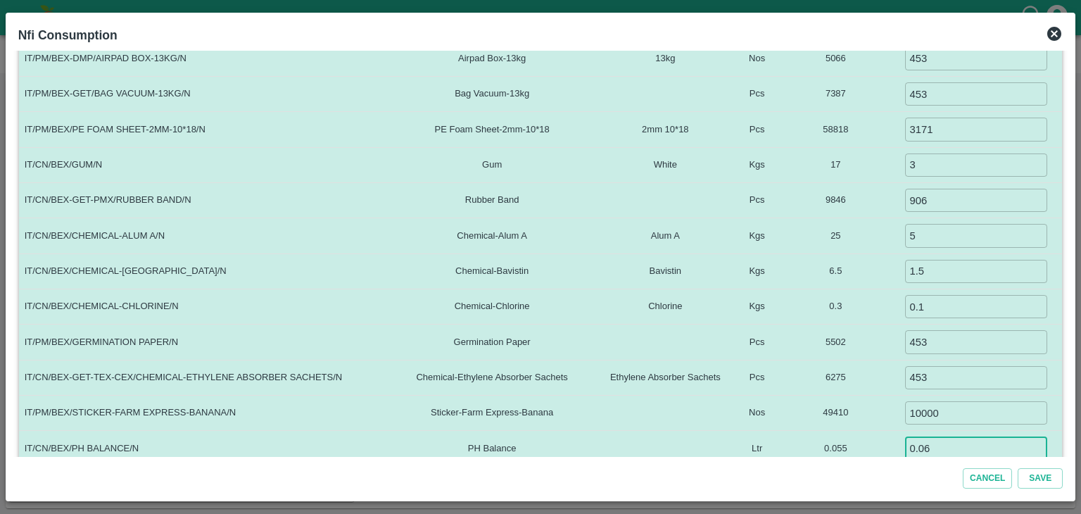
scroll to position [371, 0]
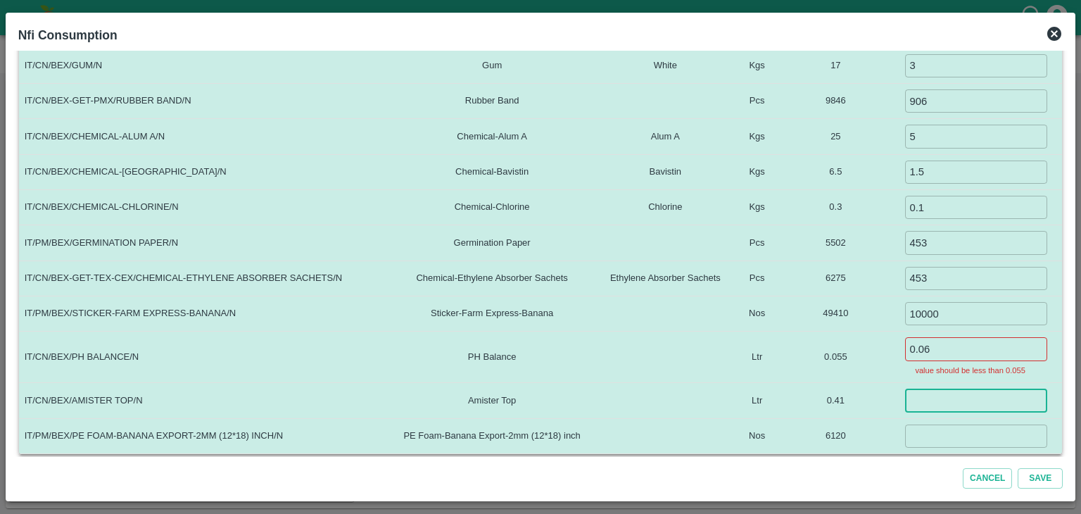
click at [957, 343] on input "0.06" at bounding box center [976, 348] width 142 height 23
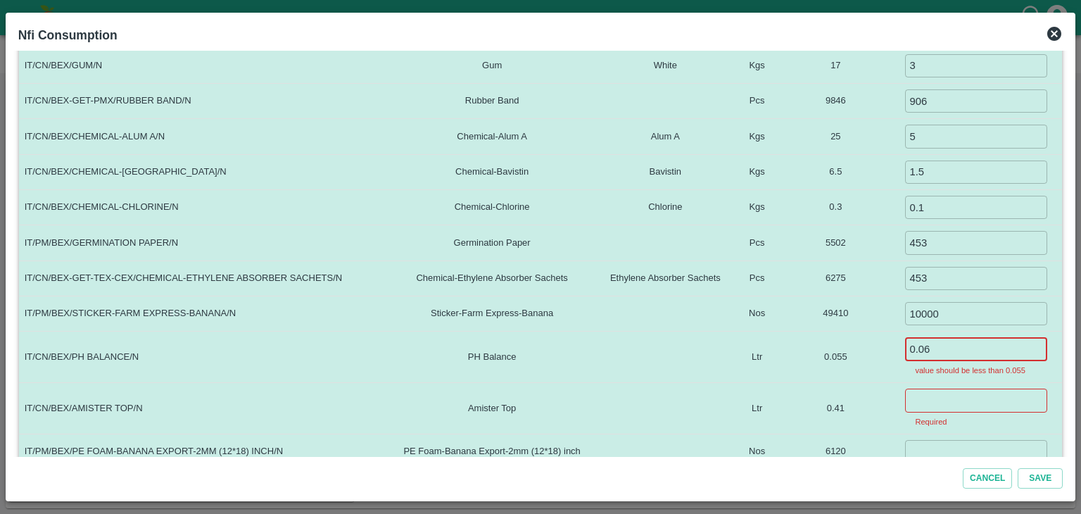
click at [957, 343] on input "0.06" at bounding box center [976, 348] width 142 height 23
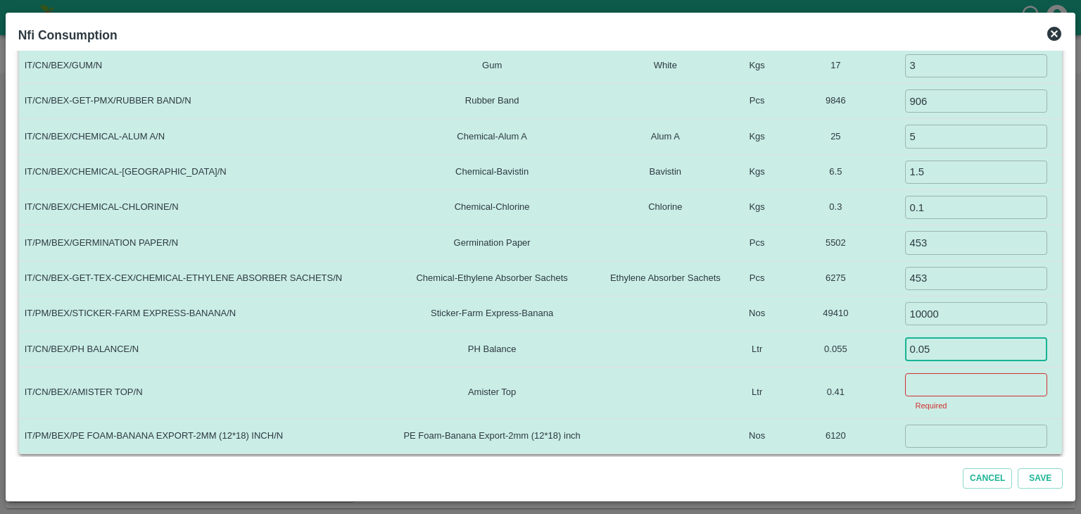
type input "0.05"
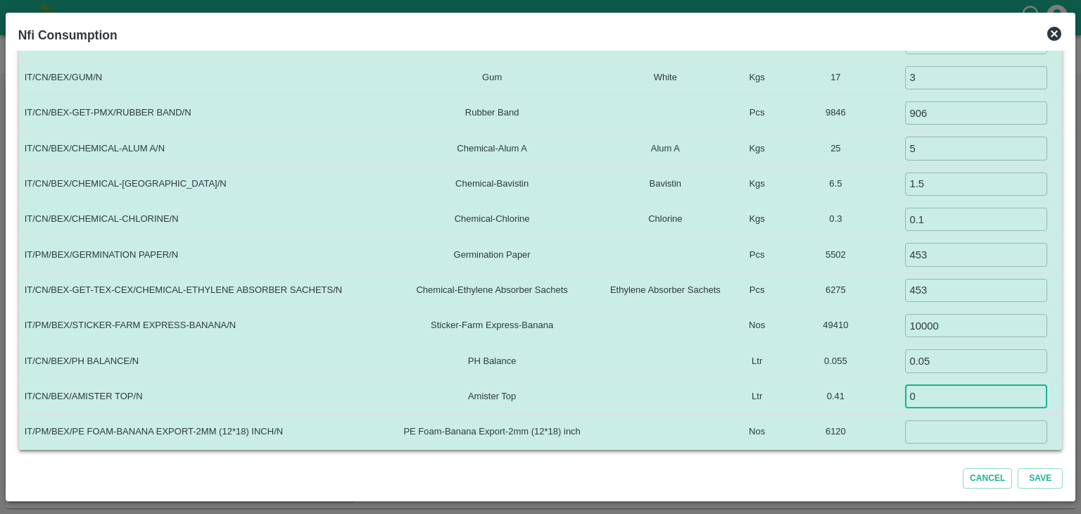
scroll to position [355, 0]
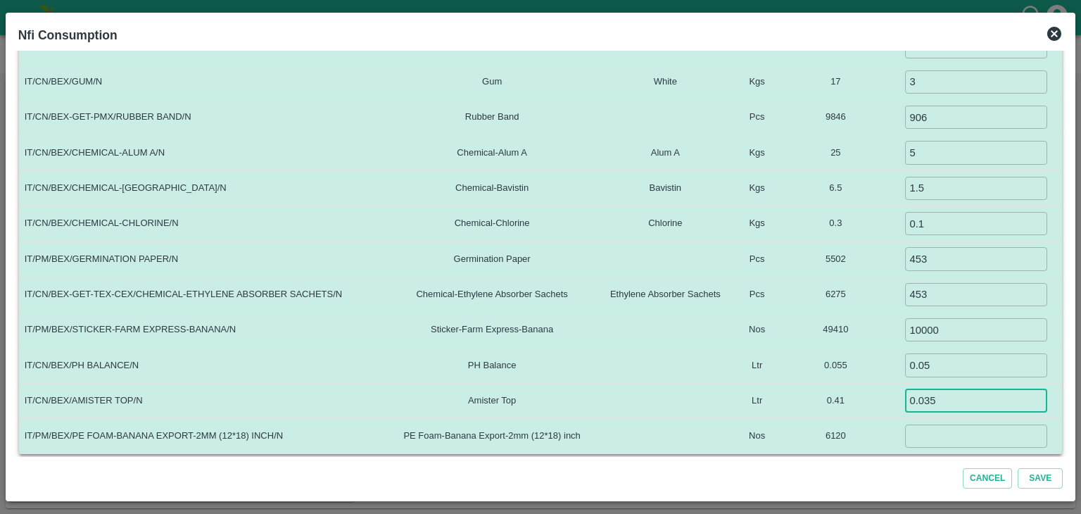
type input "0.035"
type input "0"
click at [1017, 468] on button "Save" at bounding box center [1039, 478] width 45 height 20
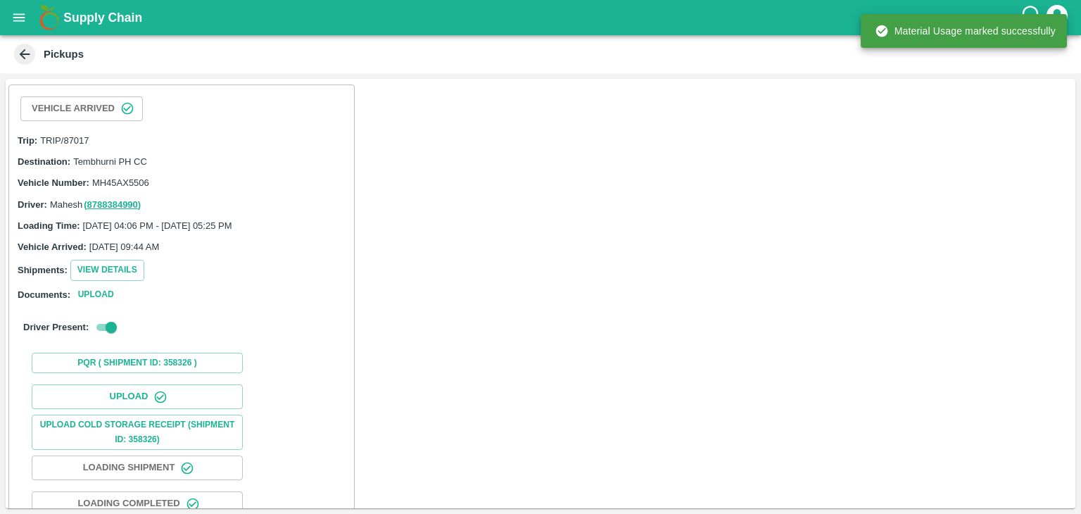
scroll to position [146, 0]
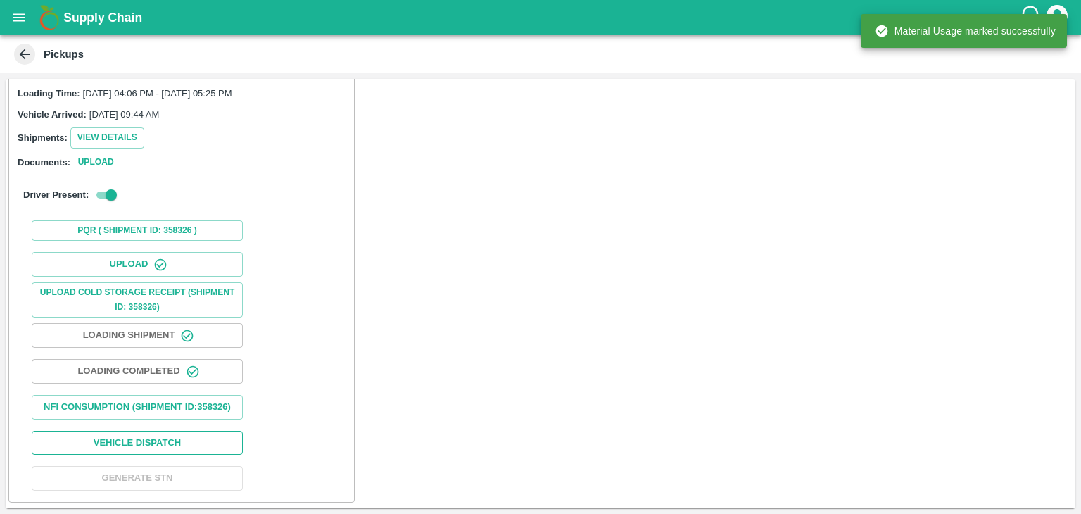
click at [200, 436] on button "Vehicle Dispatch" at bounding box center [137, 443] width 211 height 25
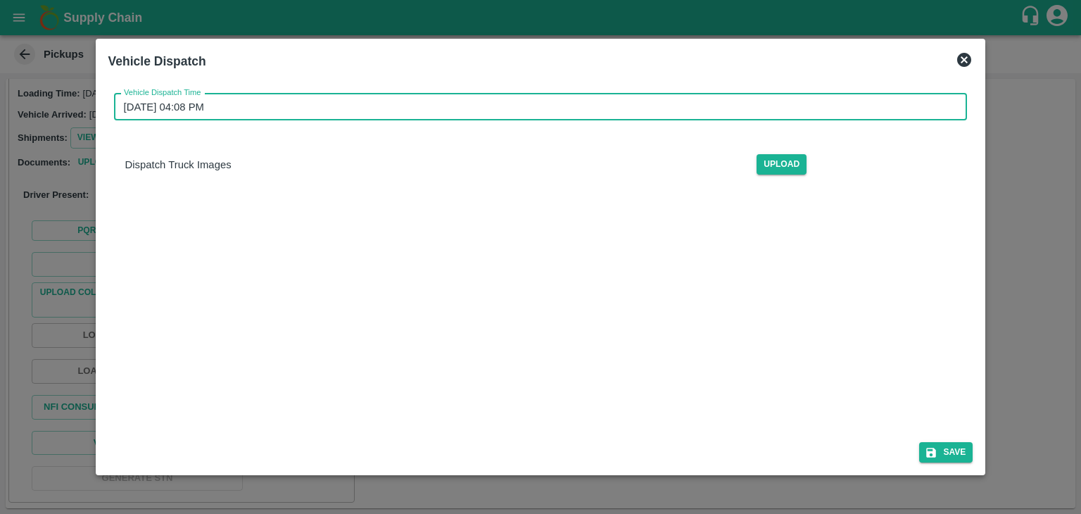
click at [581, 106] on input "30/08/2025 04:08 PM" at bounding box center [536, 107] width 844 height 27
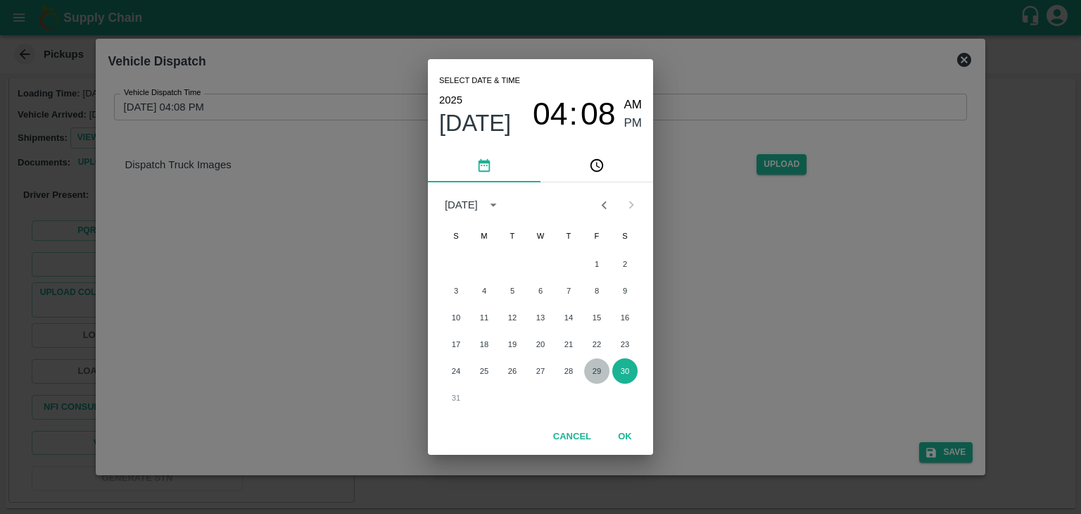
click at [591, 364] on button "29" at bounding box center [596, 370] width 25 height 25
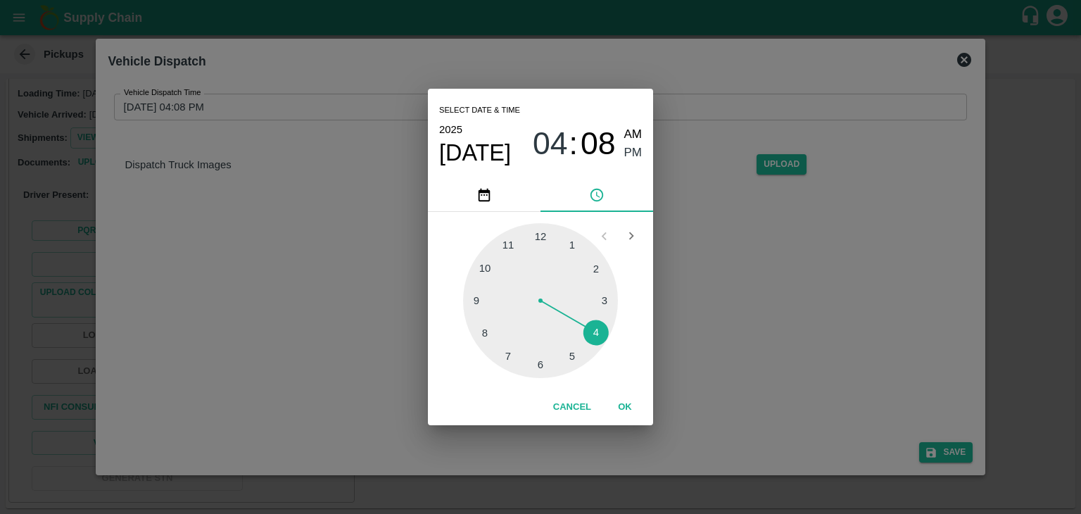
click at [538, 367] on div at bounding box center [540, 300] width 155 height 155
type input "29/08/2025 06:30 PM"
click at [635, 407] on button "OK" at bounding box center [624, 407] width 45 height 25
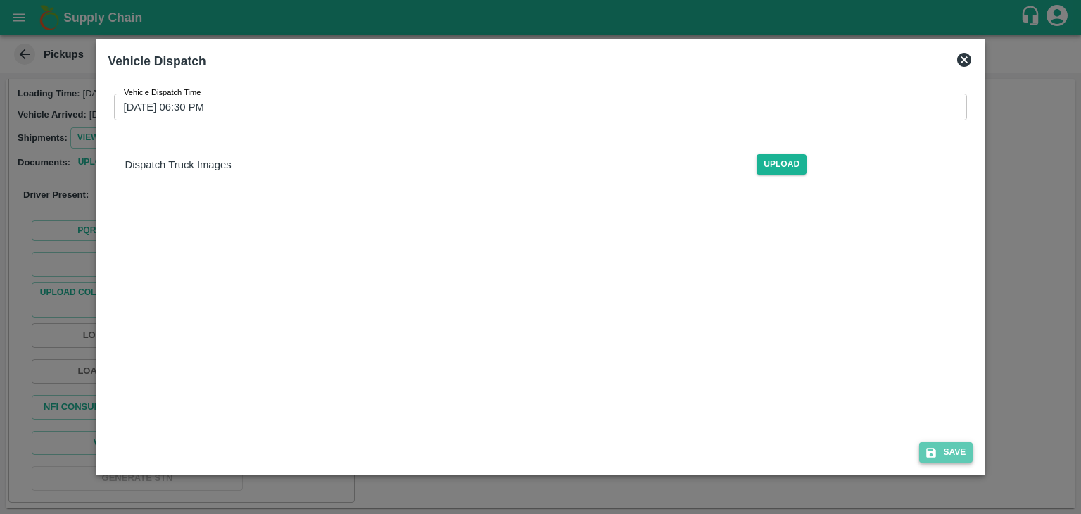
click at [970, 448] on button "Save" at bounding box center [945, 452] width 53 height 20
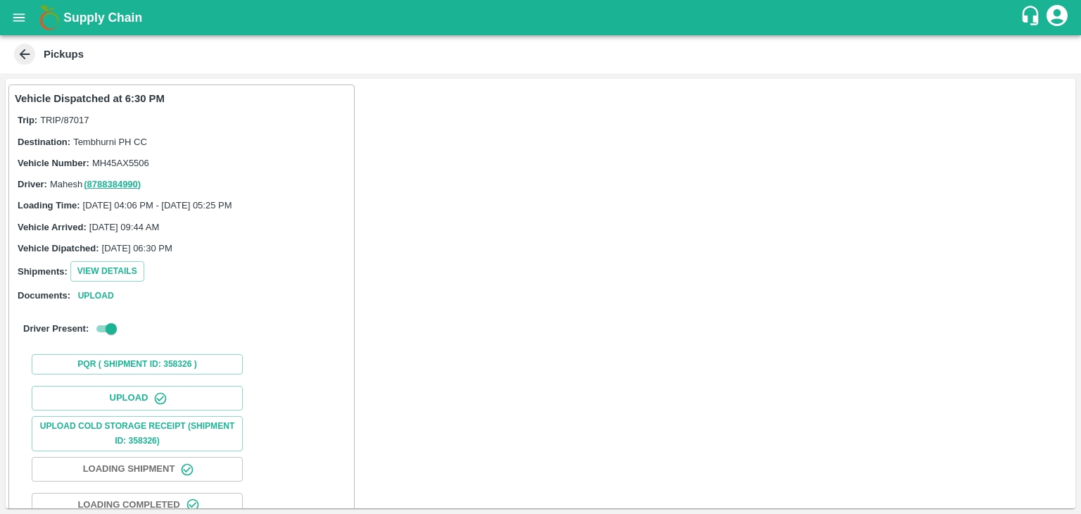
scroll to position [147, 0]
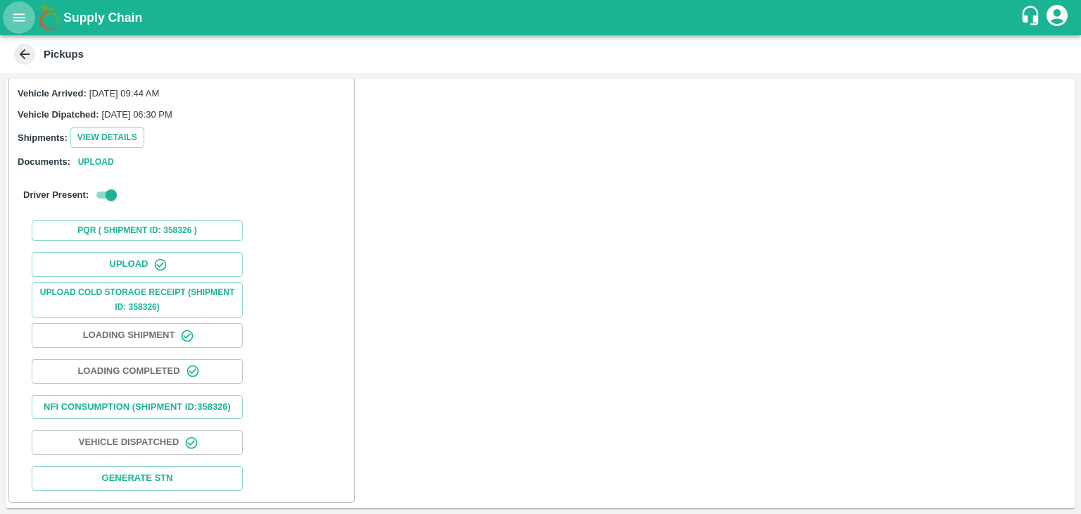
click at [11, 25] on button "open drawer" at bounding box center [19, 17] width 32 height 32
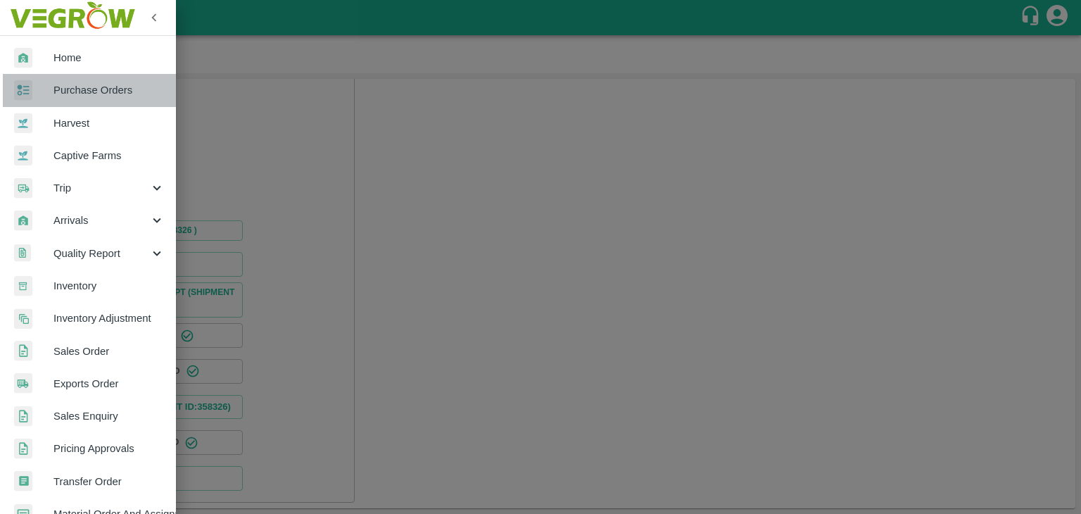
click at [110, 89] on span "Purchase Orders" at bounding box center [108, 89] width 111 height 15
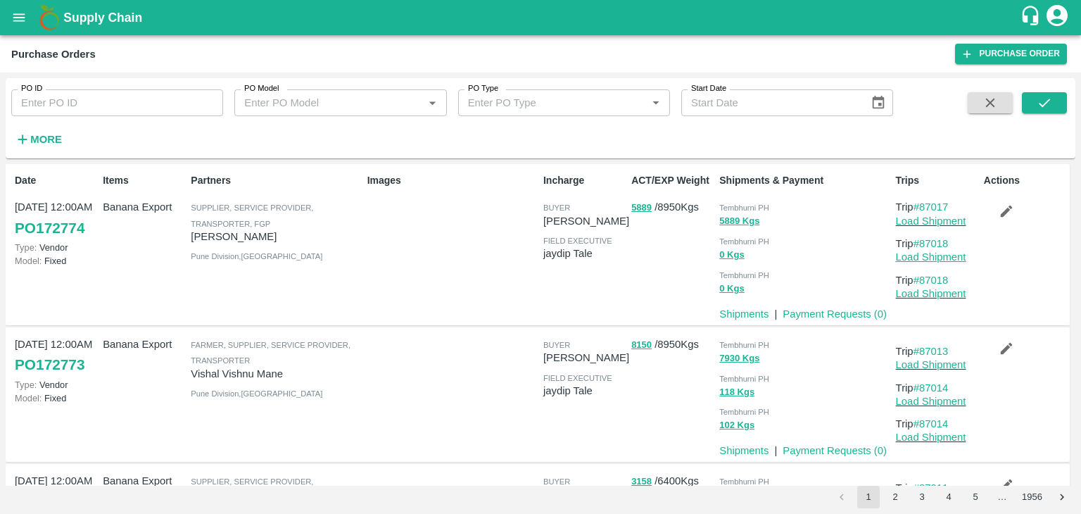
click at [929, 257] on link "Load Shipment" at bounding box center [931, 256] width 70 height 11
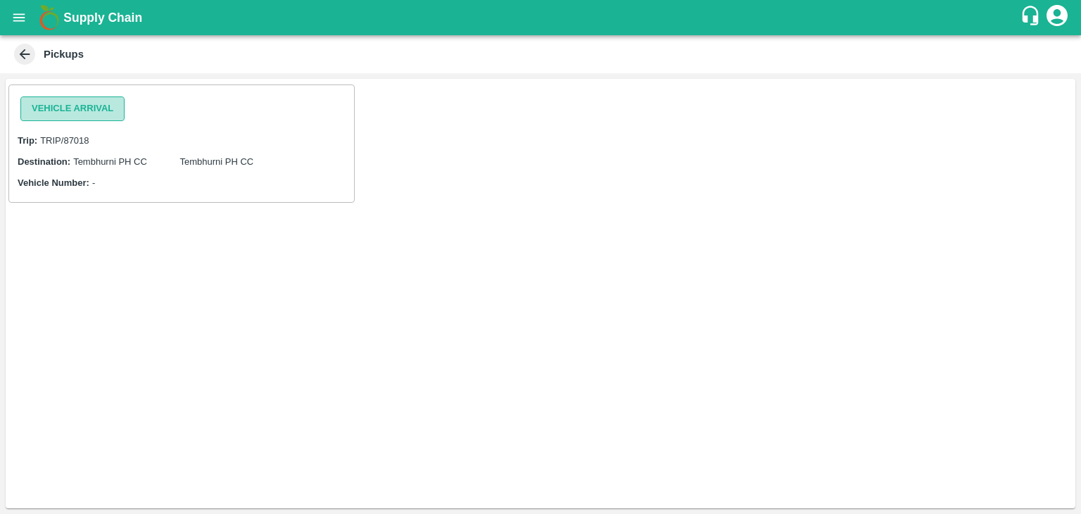
click at [70, 102] on button "Vehicle Arrival" at bounding box center [72, 108] width 104 height 25
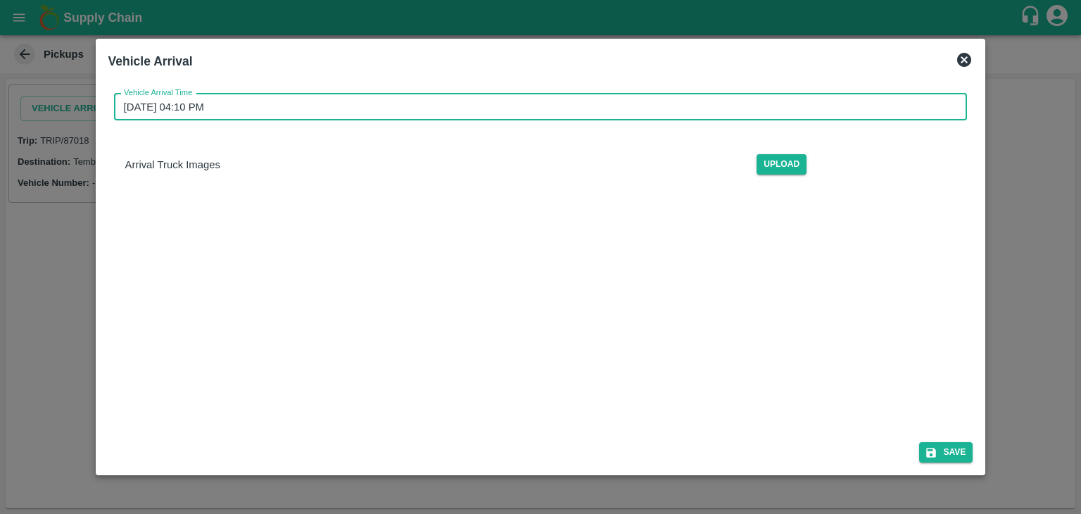
click at [535, 112] on input "[DATE] 04:10 PM" at bounding box center [536, 107] width 844 height 27
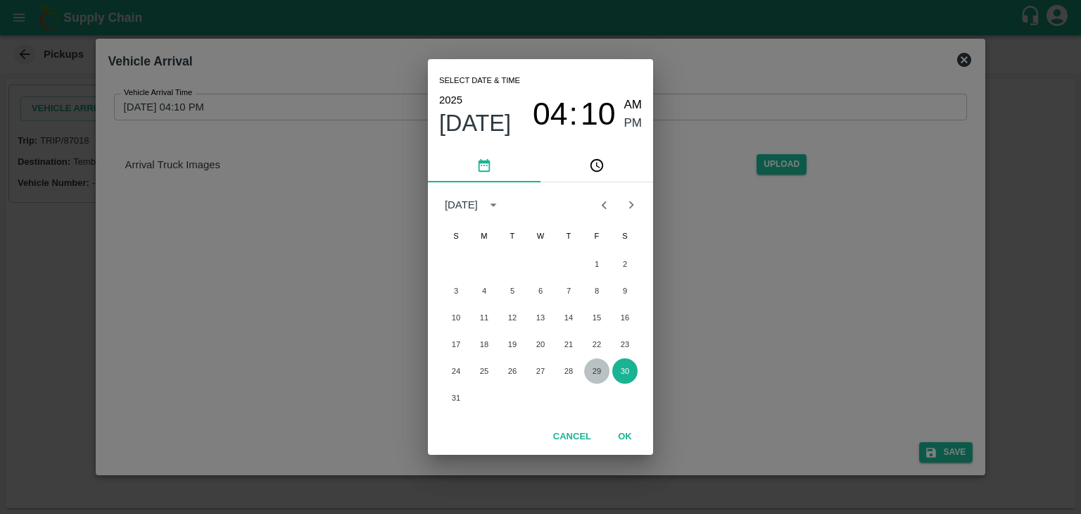
click at [592, 368] on button "29" at bounding box center [596, 370] width 25 height 25
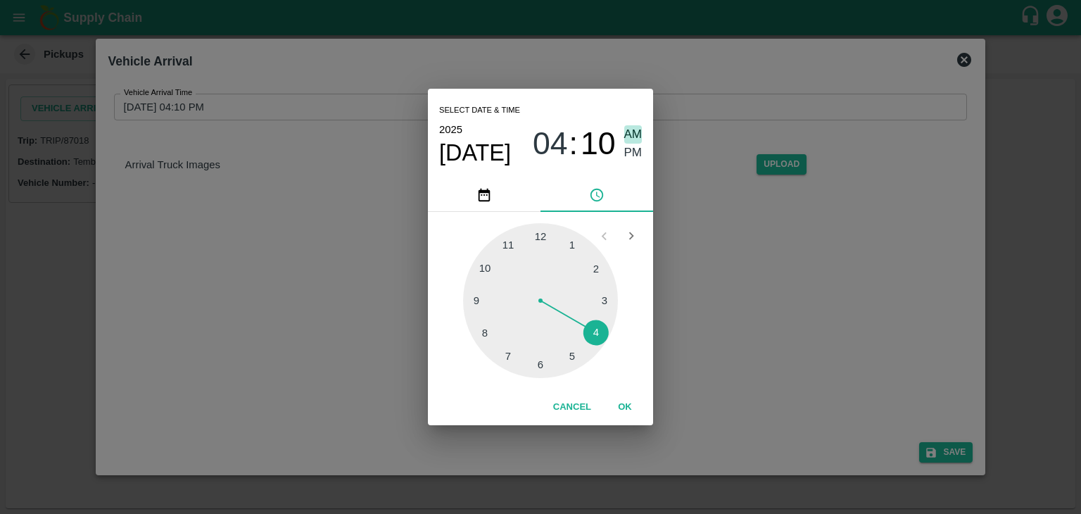
click at [633, 127] on span "AM" at bounding box center [633, 134] width 18 height 19
click at [482, 302] on div at bounding box center [540, 300] width 155 height 155
type input "[DATE] 09:45 AM"
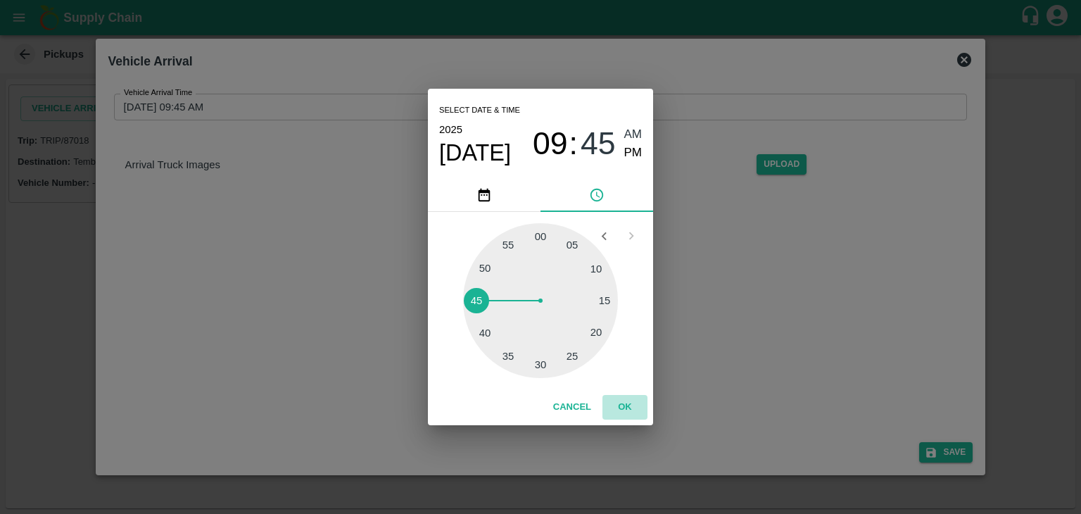
click at [628, 411] on button "OK" at bounding box center [624, 407] width 45 height 25
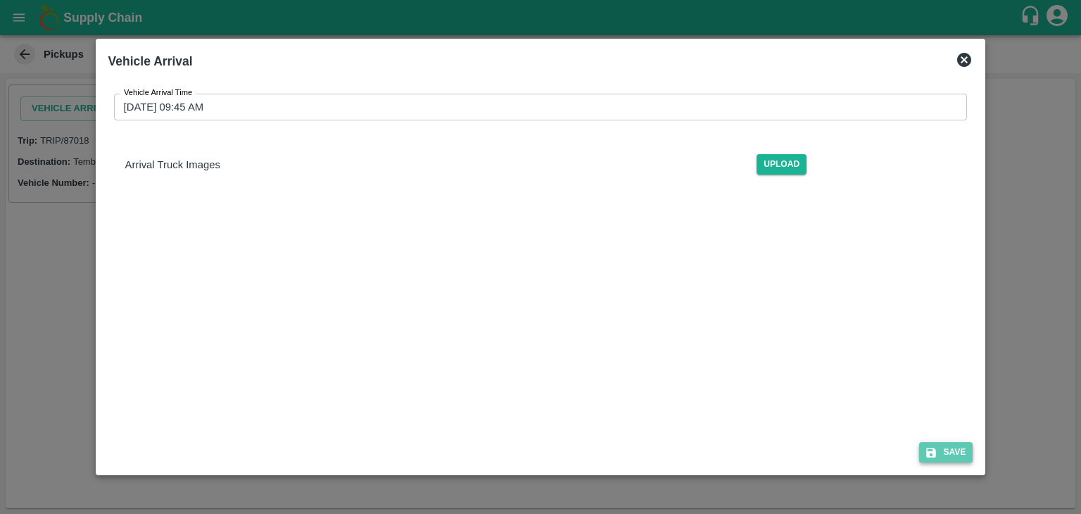
click at [953, 448] on button "Save" at bounding box center [945, 452] width 53 height 20
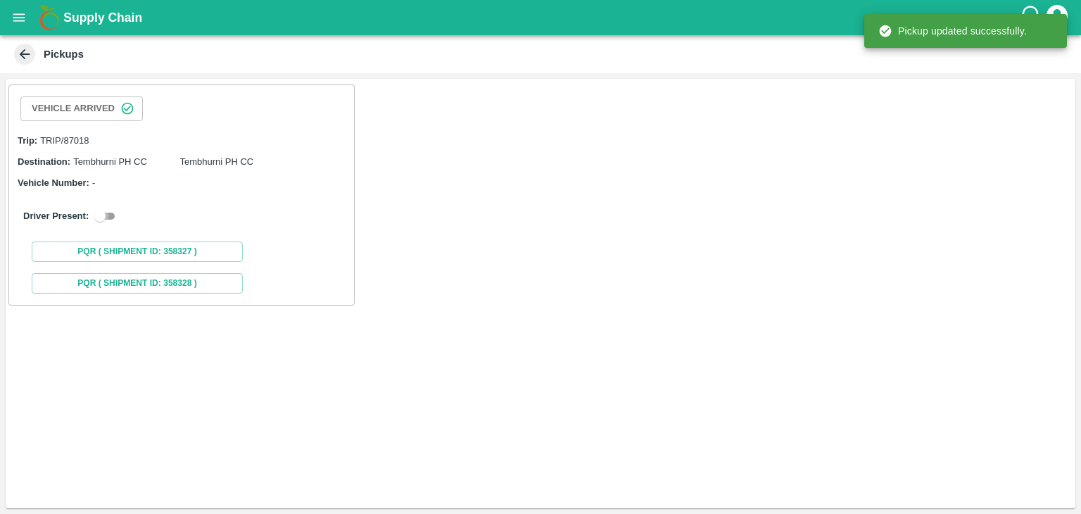
click at [103, 212] on input "checkbox" at bounding box center [100, 216] width 51 height 17
checkbox input "true"
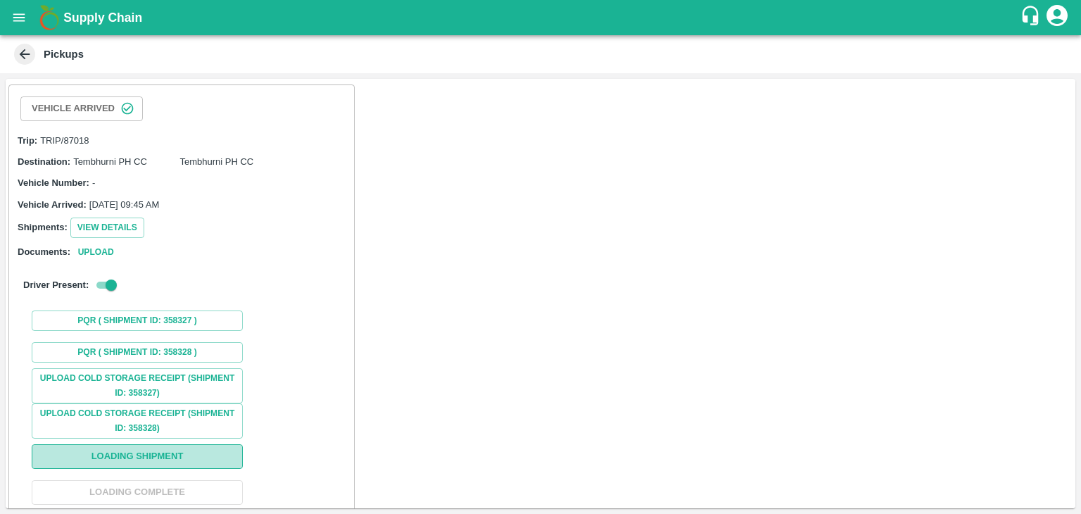
click at [186, 445] on button "Loading Shipment" at bounding box center [137, 456] width 211 height 25
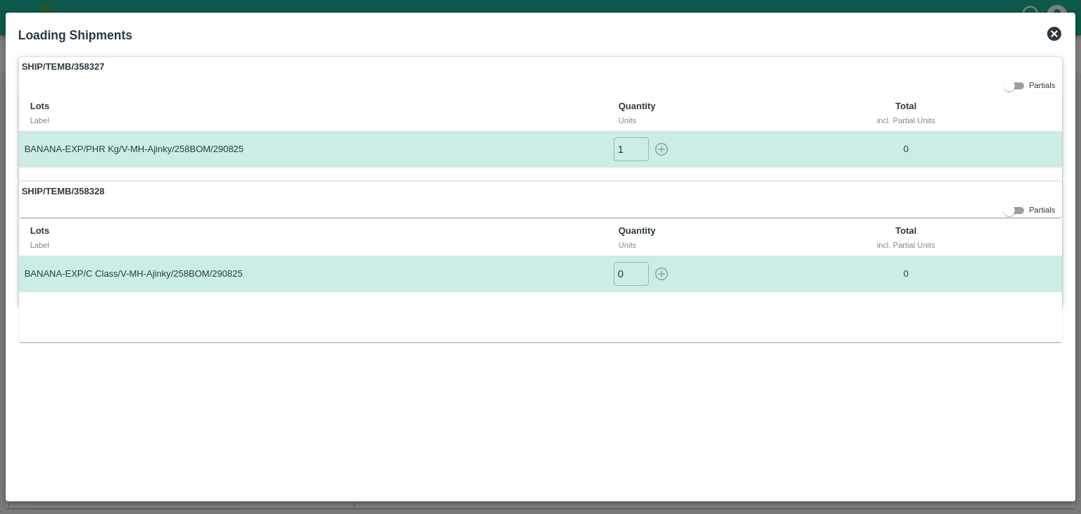
click at [639, 146] on input "1" at bounding box center [631, 148] width 35 height 23
click at [661, 141] on icon "button" at bounding box center [661, 148] width 15 height 15
type input "0"
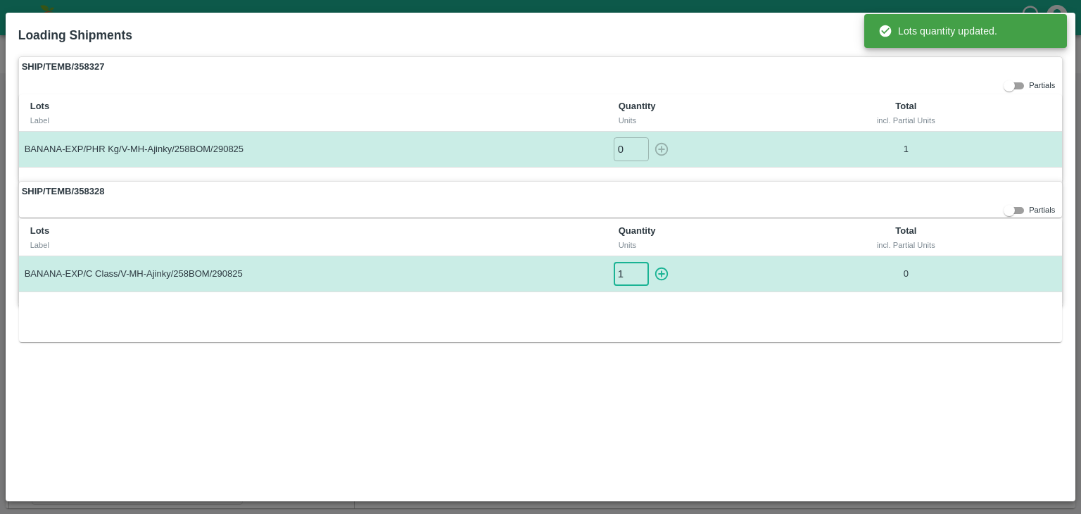
click at [640, 267] on input "1" at bounding box center [631, 273] width 35 height 23
click at [640, 267] on input "2" at bounding box center [631, 273] width 35 height 23
click at [635, 276] on input "1" at bounding box center [631, 273] width 35 height 23
click at [635, 276] on input "0" at bounding box center [631, 273] width 35 height 23
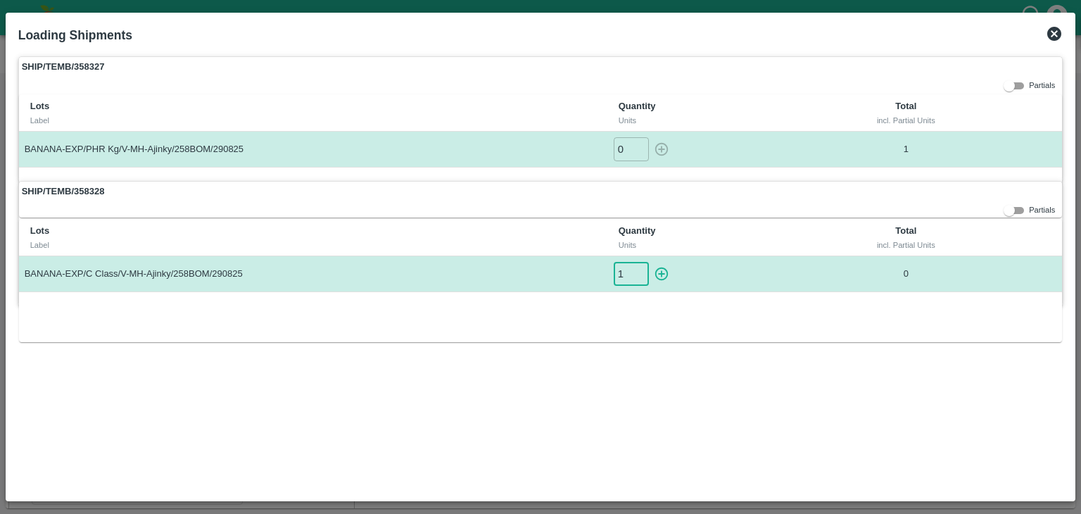
click at [640, 270] on input "1" at bounding box center [631, 273] width 35 height 23
click at [668, 270] on icon "button" at bounding box center [661, 273] width 15 height 15
type input "0"
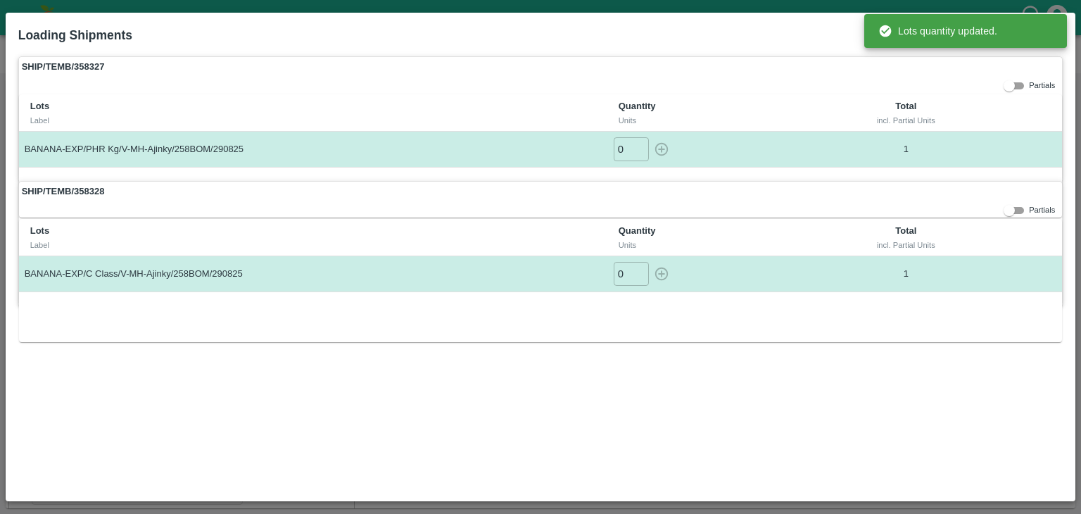
click at [981, 73] on label "SHIP/TEMB/358327" at bounding box center [541, 67] width 1044 height 20
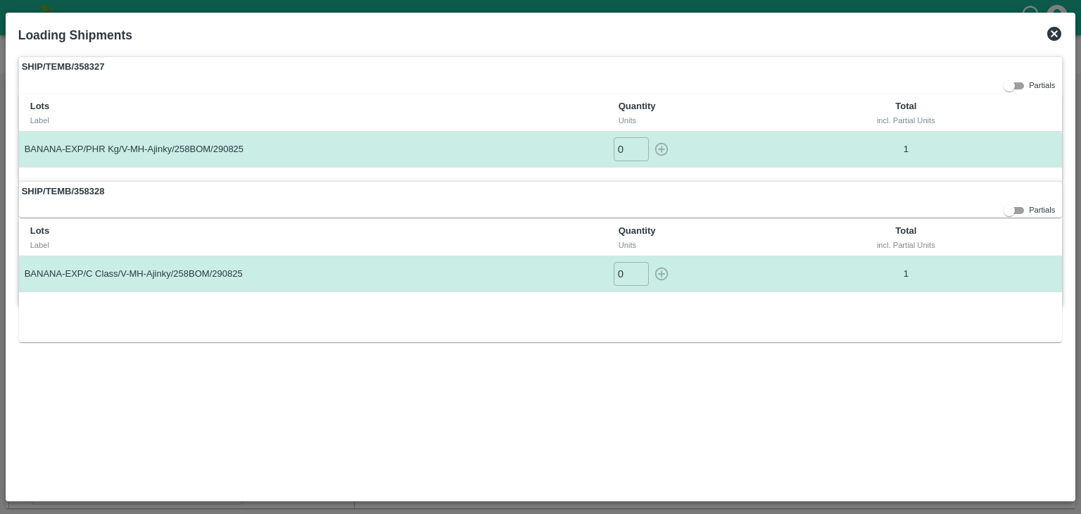
click at [1051, 31] on icon at bounding box center [1054, 33] width 17 height 17
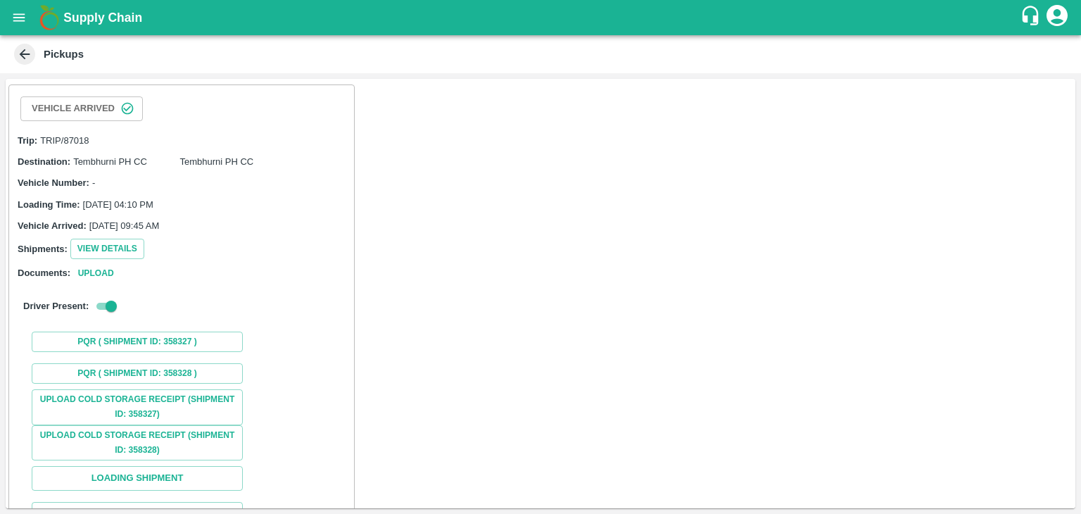
scroll to position [104, 0]
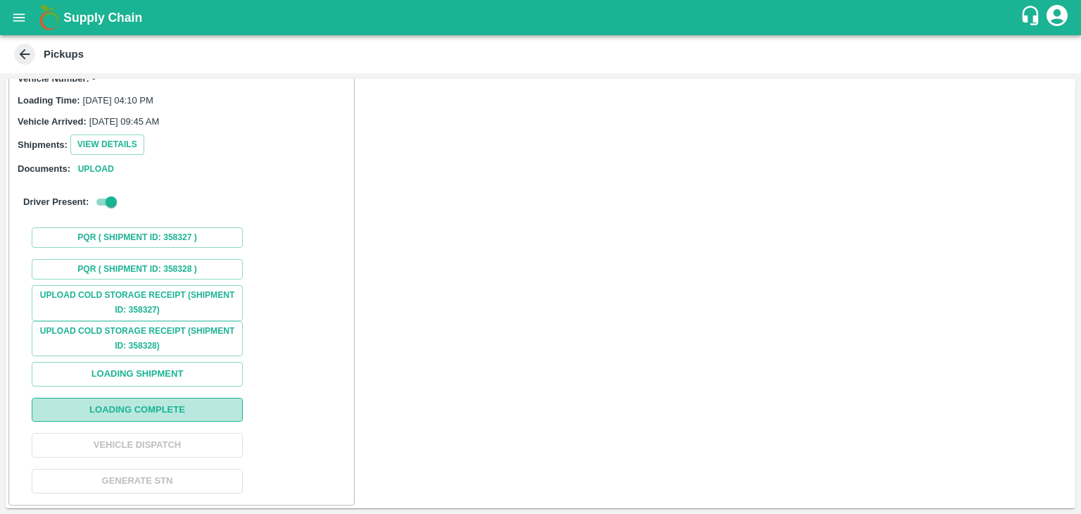
click at [172, 408] on button "Loading Complete" at bounding box center [137, 410] width 211 height 25
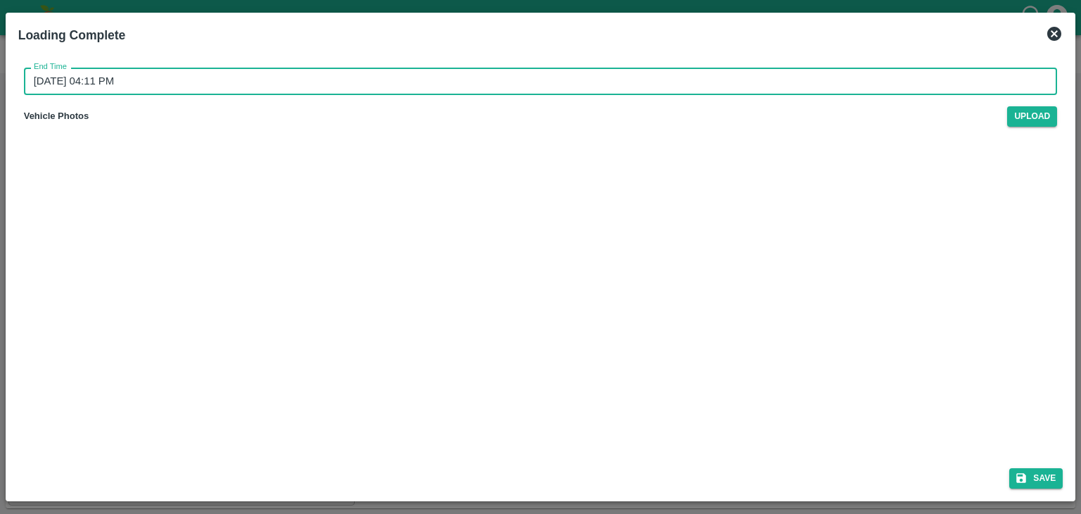
click at [554, 83] on input "[DATE] 04:11 PM" at bounding box center [536, 81] width 1024 height 27
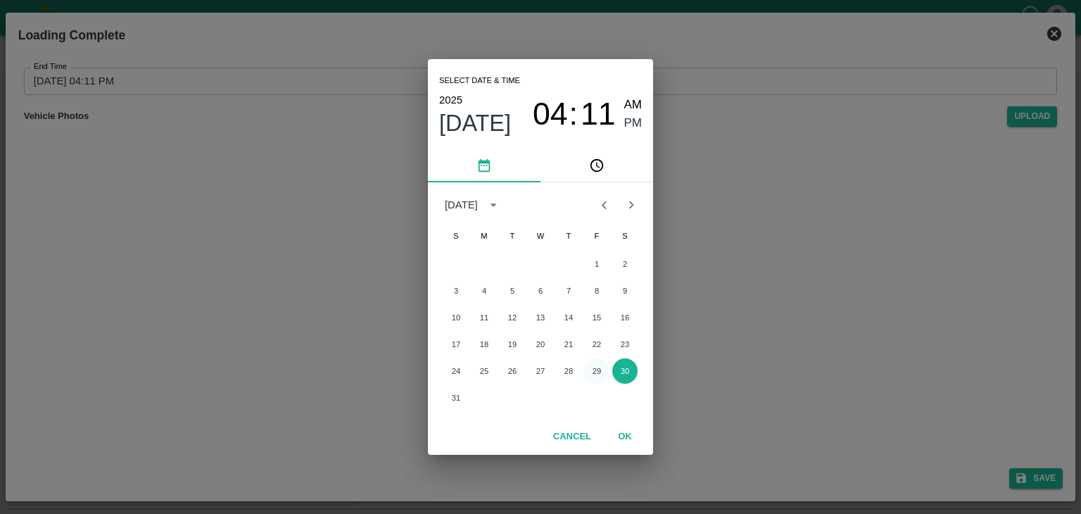
click at [591, 367] on button "29" at bounding box center [596, 370] width 25 height 25
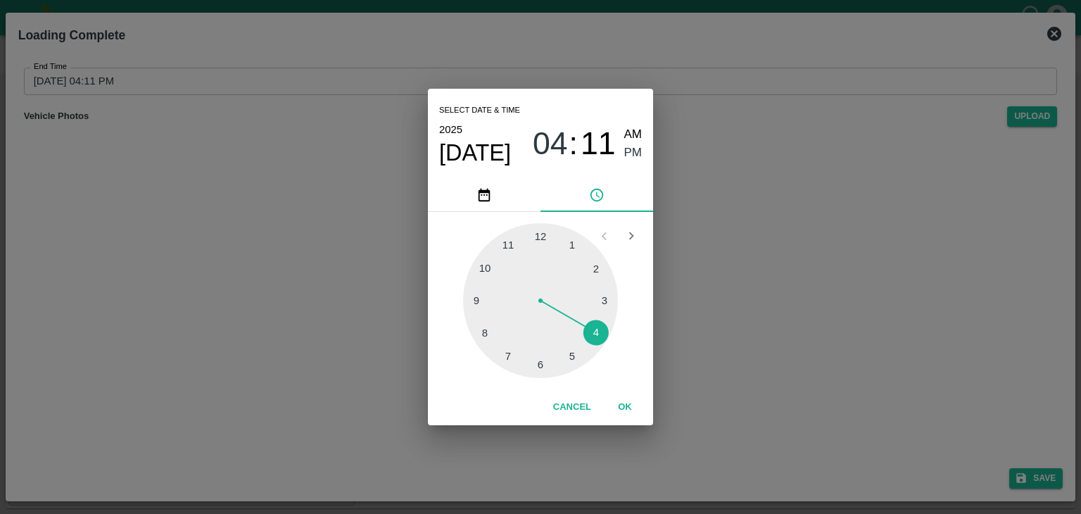
click at [577, 353] on div at bounding box center [540, 300] width 155 height 155
click at [614, 410] on button "OK" at bounding box center [624, 407] width 45 height 25
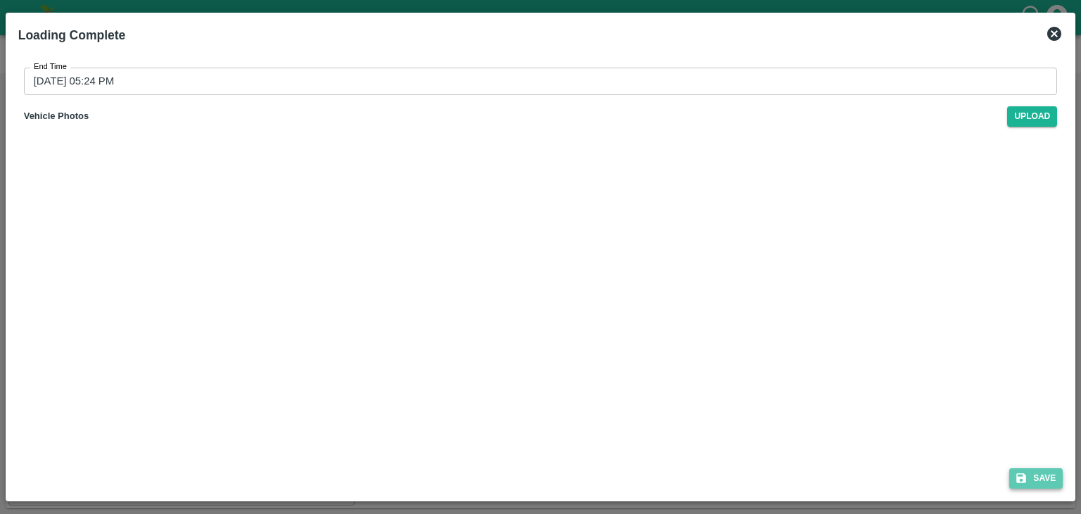
click at [1044, 477] on button "Save" at bounding box center [1035, 478] width 53 height 20
type input "[DATE] 04:11 PM"
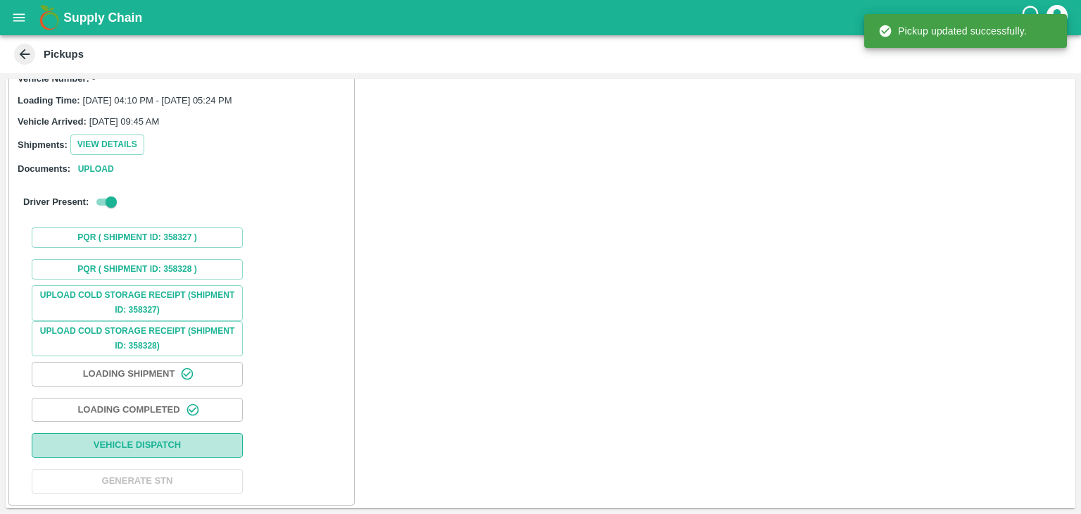
click at [232, 440] on button "Vehicle Dispatch" at bounding box center [137, 445] width 211 height 25
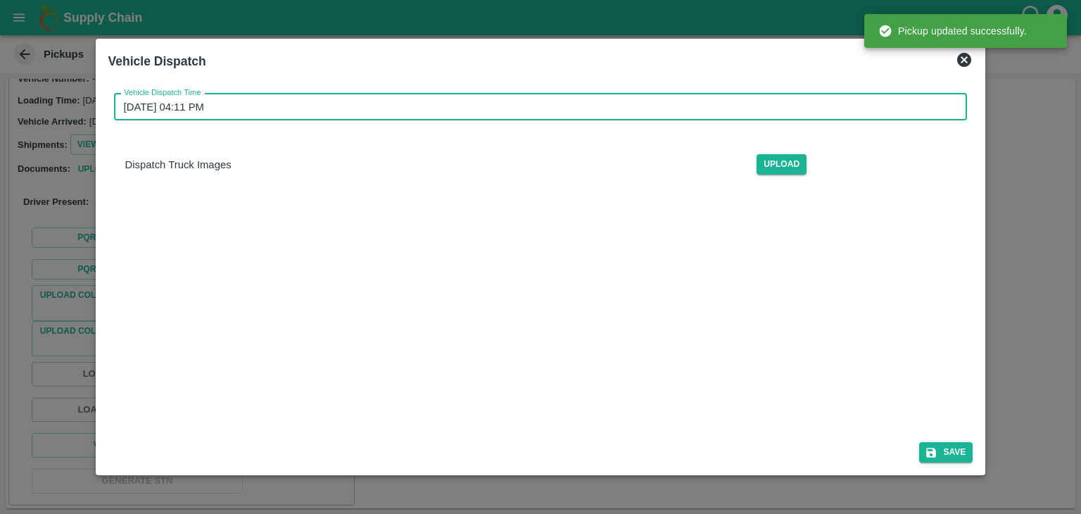
click at [637, 99] on input "[DATE] 04:11 PM" at bounding box center [536, 107] width 844 height 27
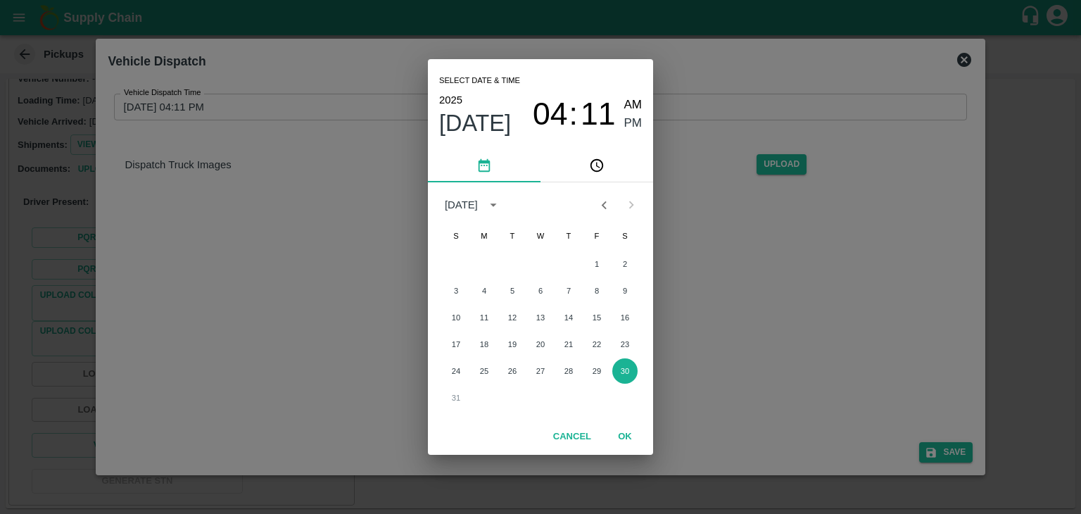
click at [587, 381] on div "24 25 26 27 28 29 30" at bounding box center [540, 370] width 225 height 25
click at [600, 365] on button "29" at bounding box center [596, 370] width 25 height 25
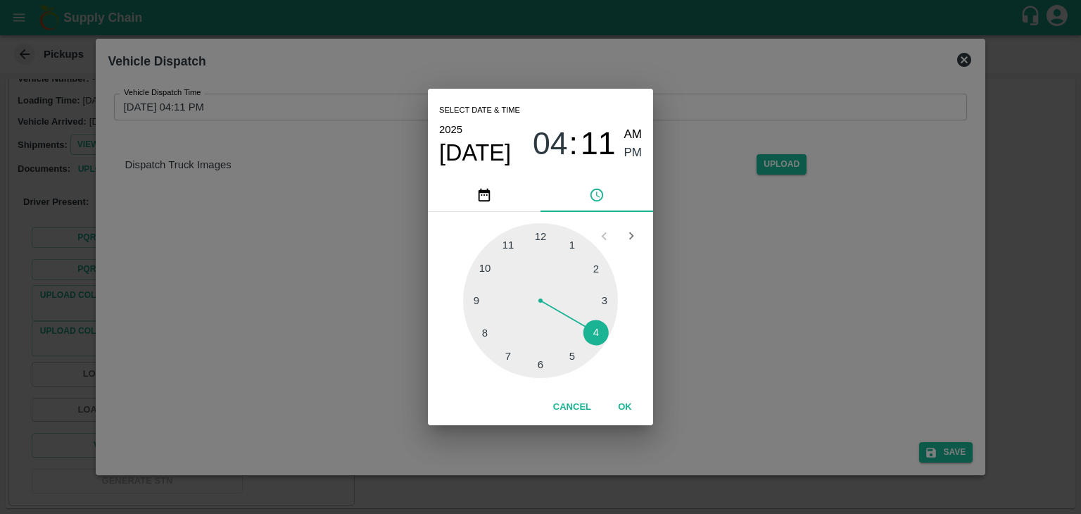
click at [549, 363] on div at bounding box center [540, 300] width 155 height 155
type input "[DATE] 06:29 PM"
click at [633, 407] on button "OK" at bounding box center [624, 407] width 45 height 25
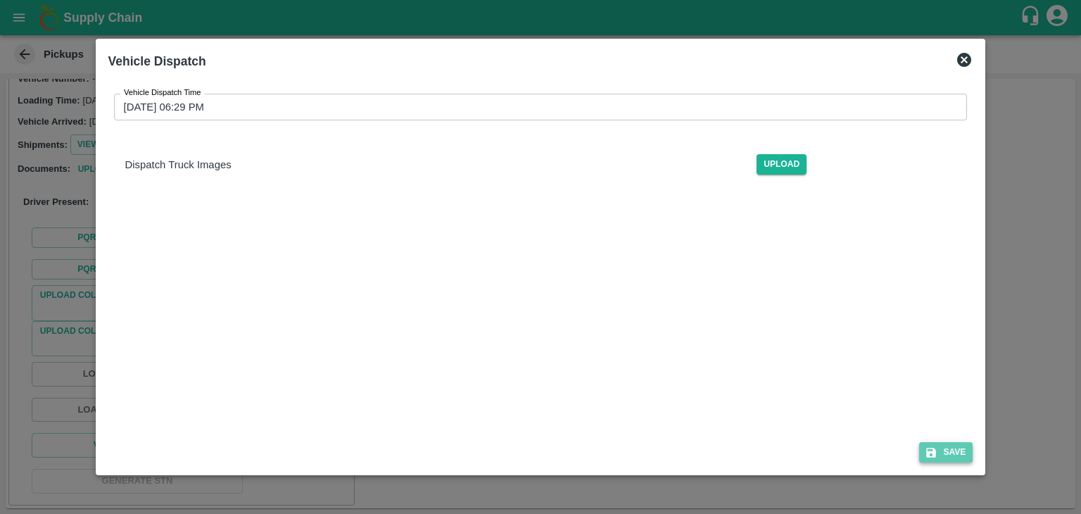
click at [948, 451] on button "Save" at bounding box center [945, 452] width 53 height 20
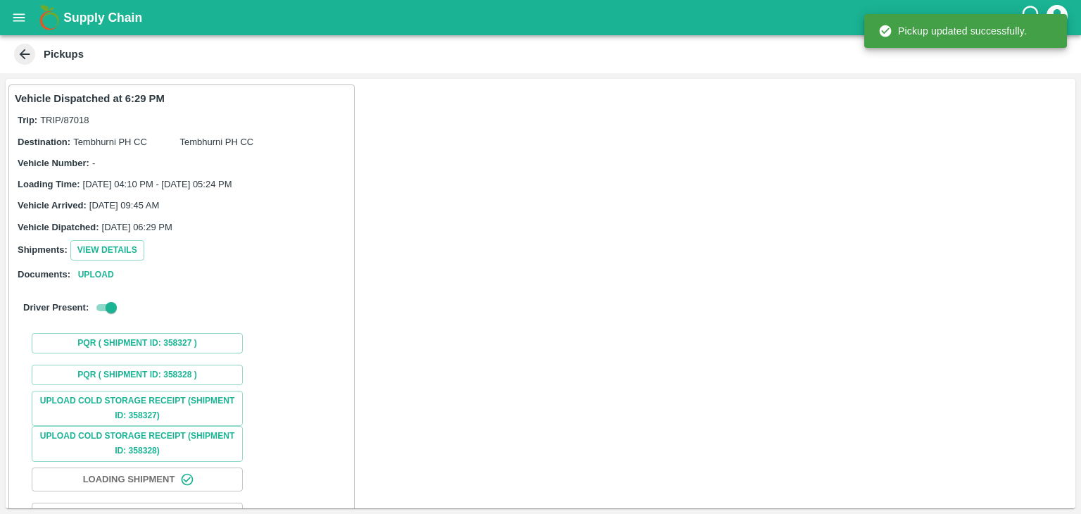
scroll to position [106, 0]
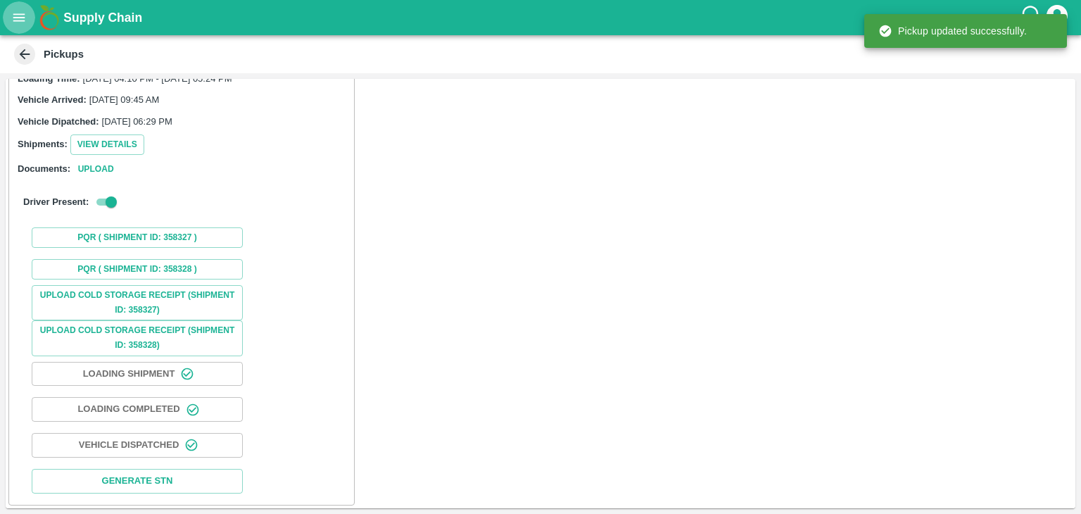
click at [16, 17] on icon "open drawer" at bounding box center [19, 17] width 12 height 8
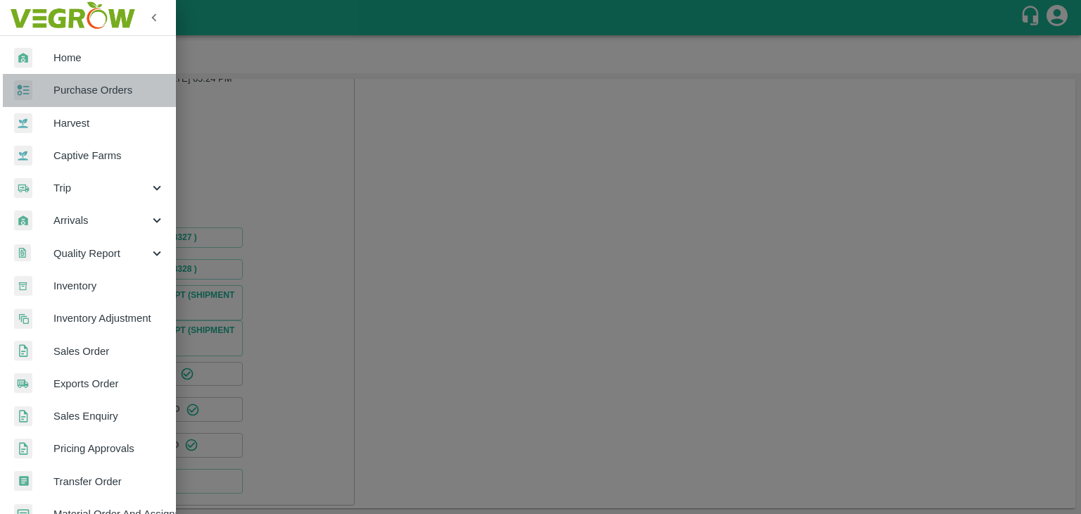
click at [95, 78] on link "Purchase Orders" at bounding box center [88, 90] width 176 height 32
